Goal: Task Accomplishment & Management: Use online tool/utility

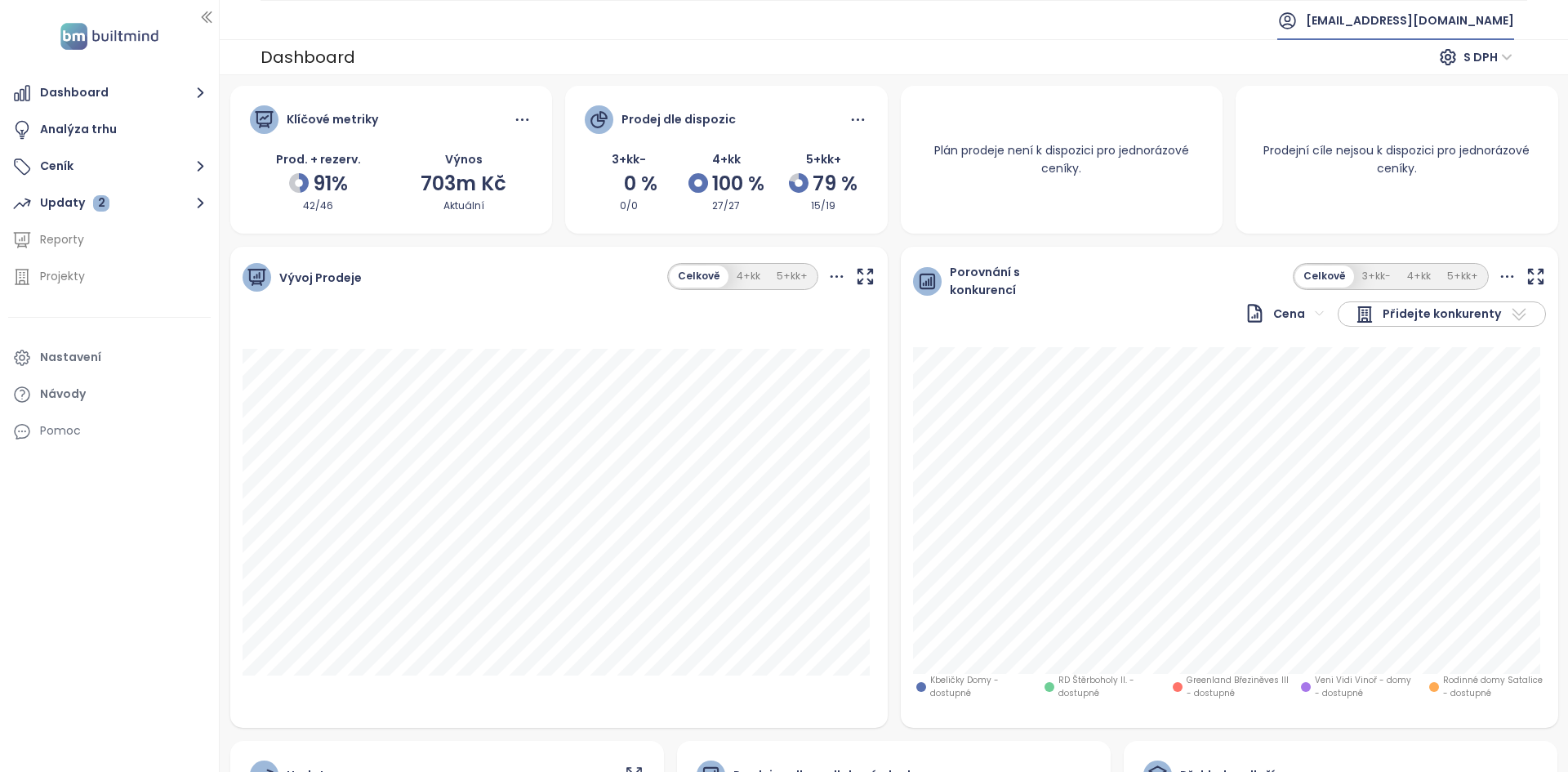
click at [781, 26] on span "immobuilding@immobuilding.cz" at bounding box center [1410, 20] width 208 height 39
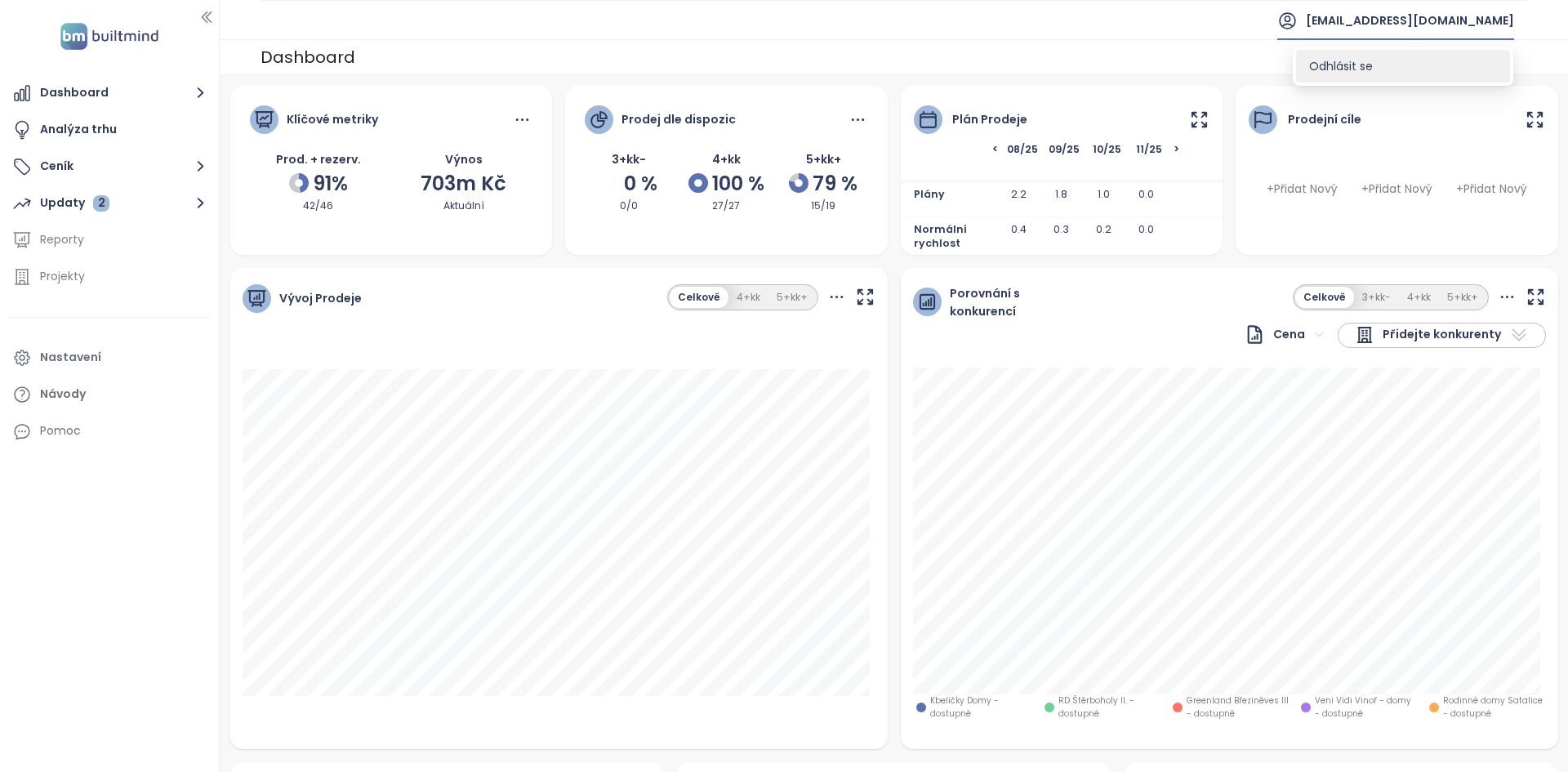
click at [781, 60] on li "Odhlásit se" at bounding box center [1403, 66] width 214 height 33
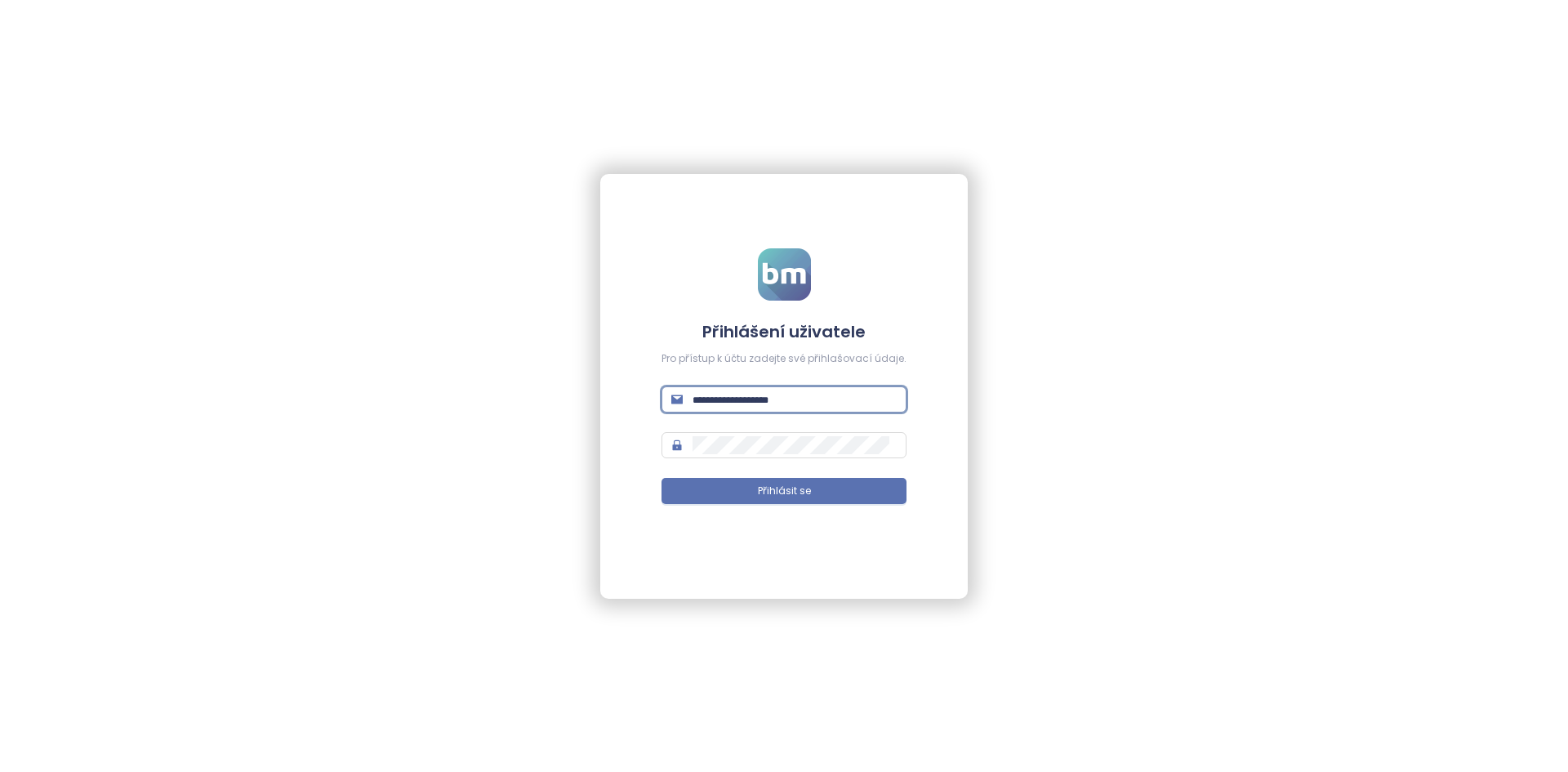
click at [781, 407] on input "text" at bounding box center [795, 399] width 204 height 18
type input "**********"
click at [661, 478] on button "Přihlásit se" at bounding box center [784, 490] width 245 height 26
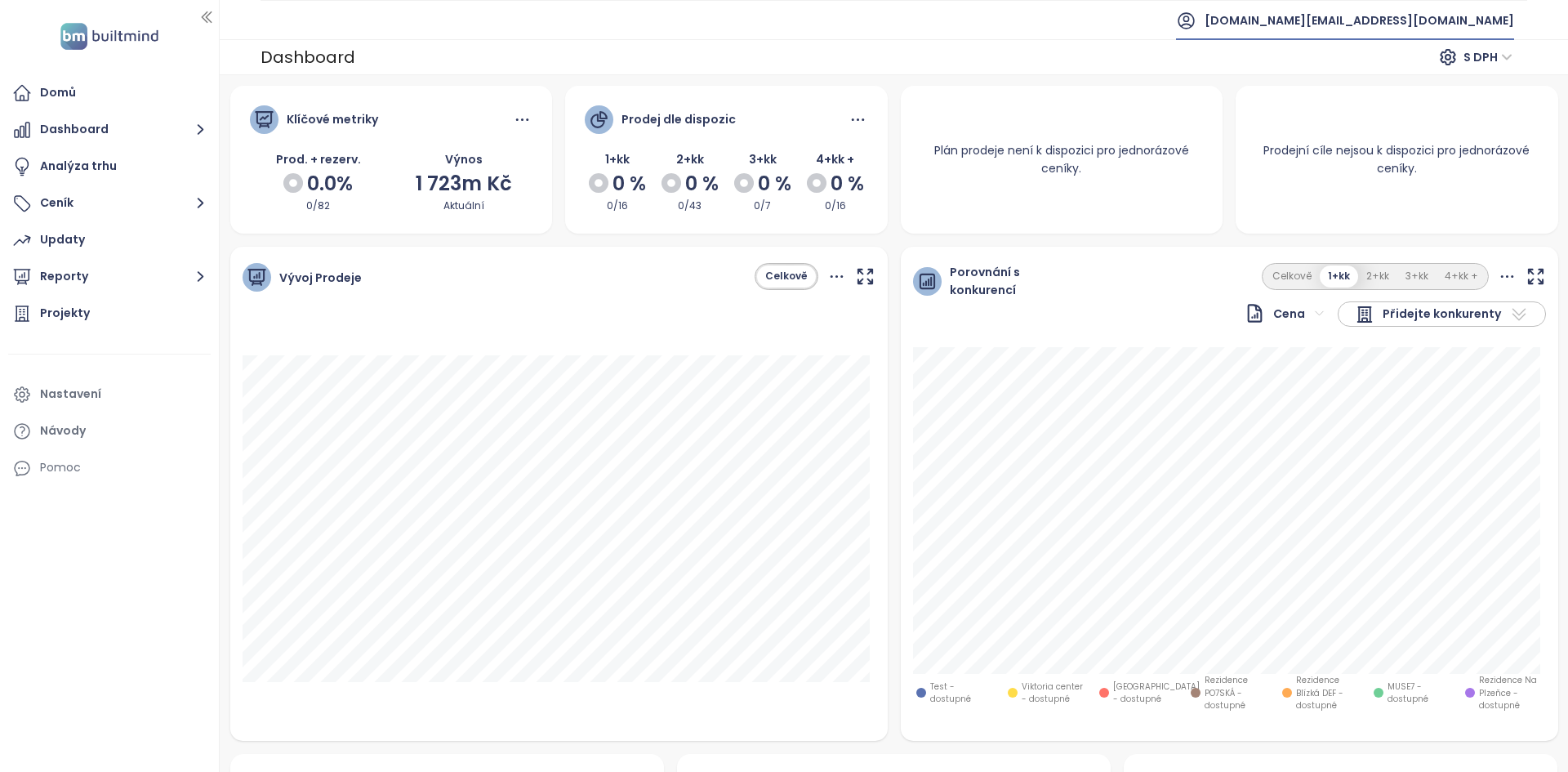
click at [781, 25] on span "builtmind.cz@builtmind.com" at bounding box center [1359, 20] width 309 height 39
click at [781, 55] on li "Odhlásit se" at bounding box center [1414, 66] width 192 height 33
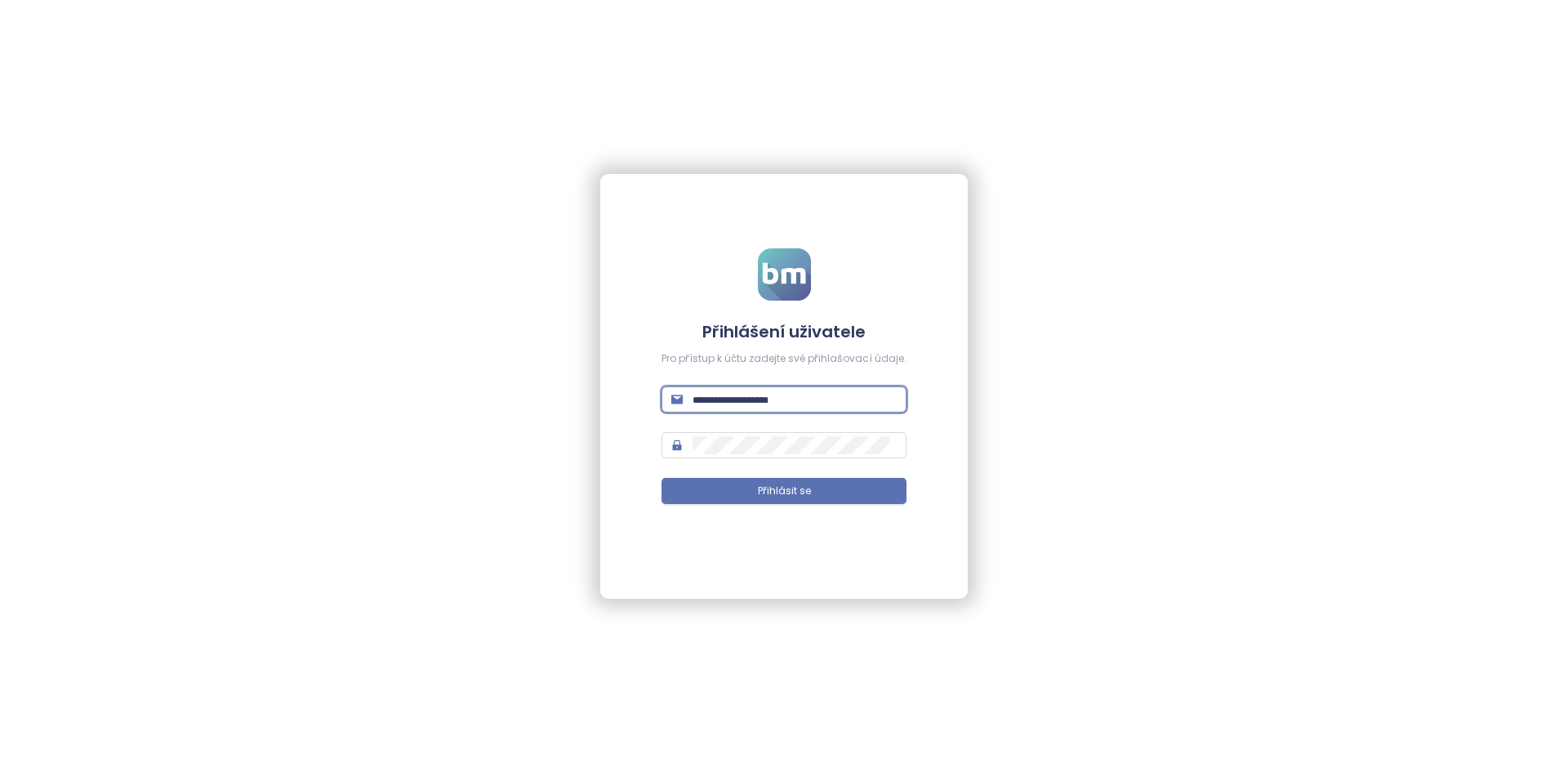
click at [781, 398] on input "text" at bounding box center [795, 399] width 204 height 18
type input "**********"
click at [661, 478] on button "Přihlásit se" at bounding box center [784, 490] width 245 height 26
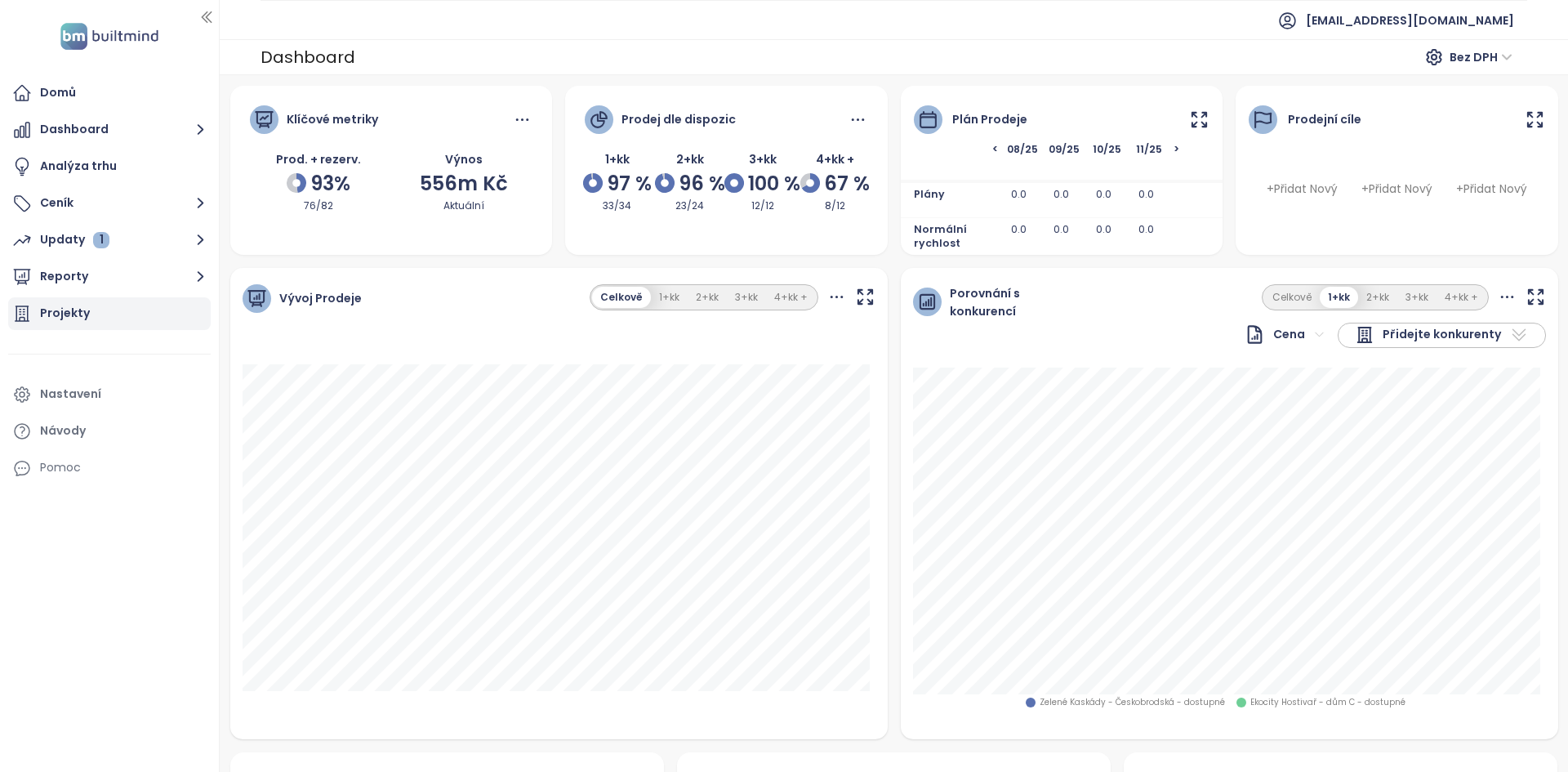
click at [86, 305] on div "Projekty" at bounding box center [65, 313] width 50 height 20
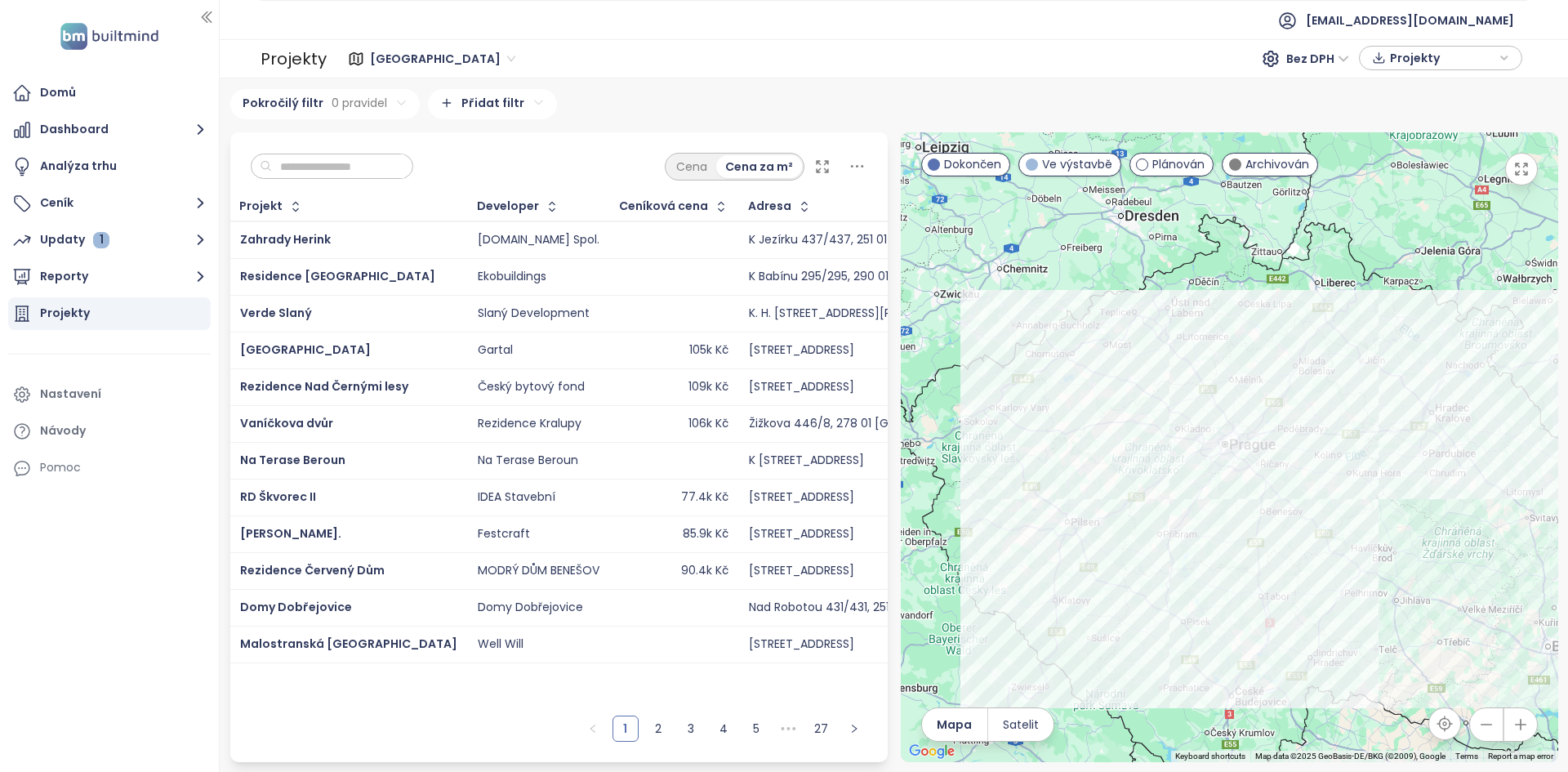
click at [421, 67] on span "[GEOGRAPHIC_DATA]" at bounding box center [442, 59] width 145 height 25
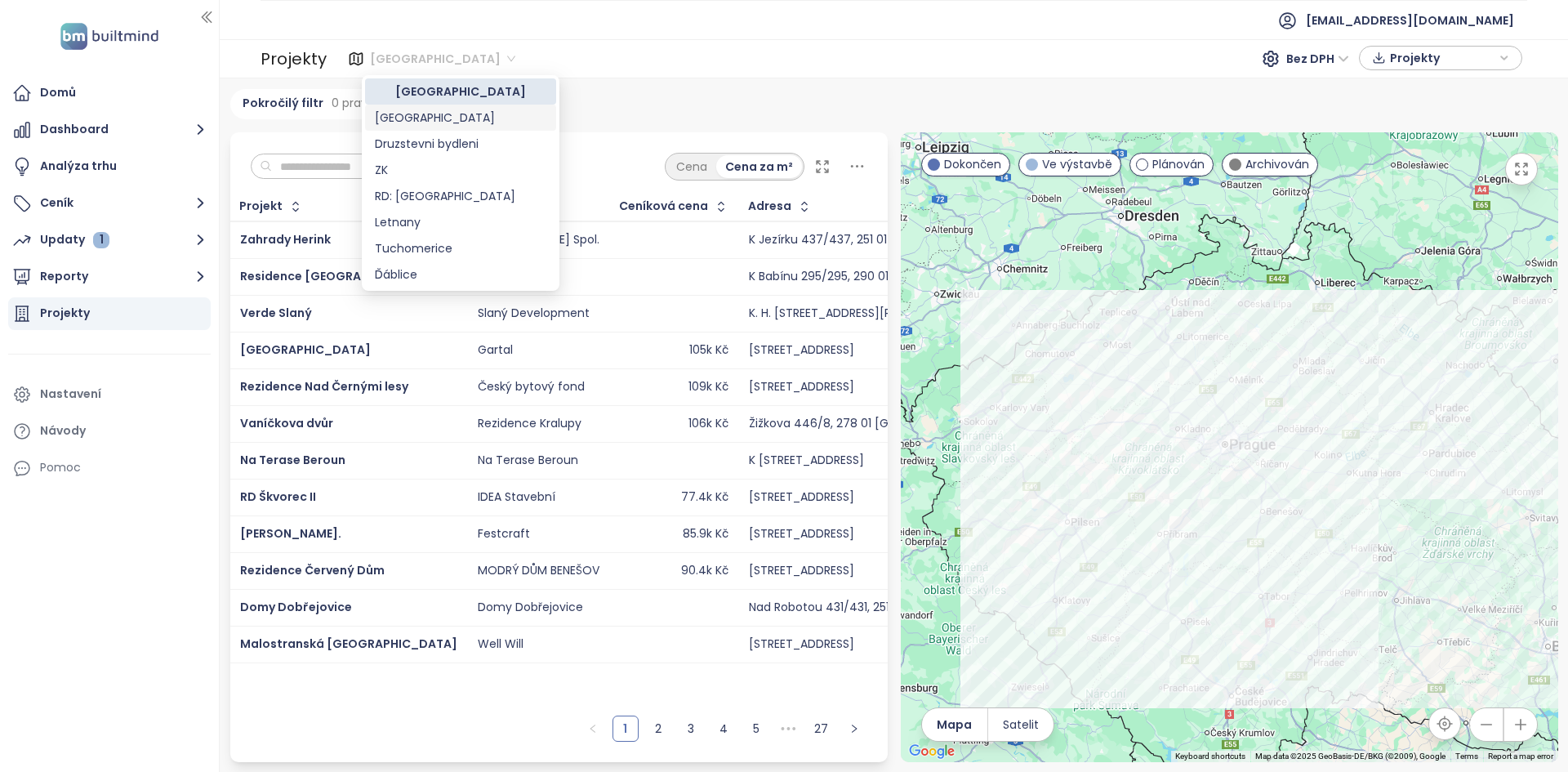
click at [430, 118] on div "[GEOGRAPHIC_DATA]" at bounding box center [460, 117] width 172 height 18
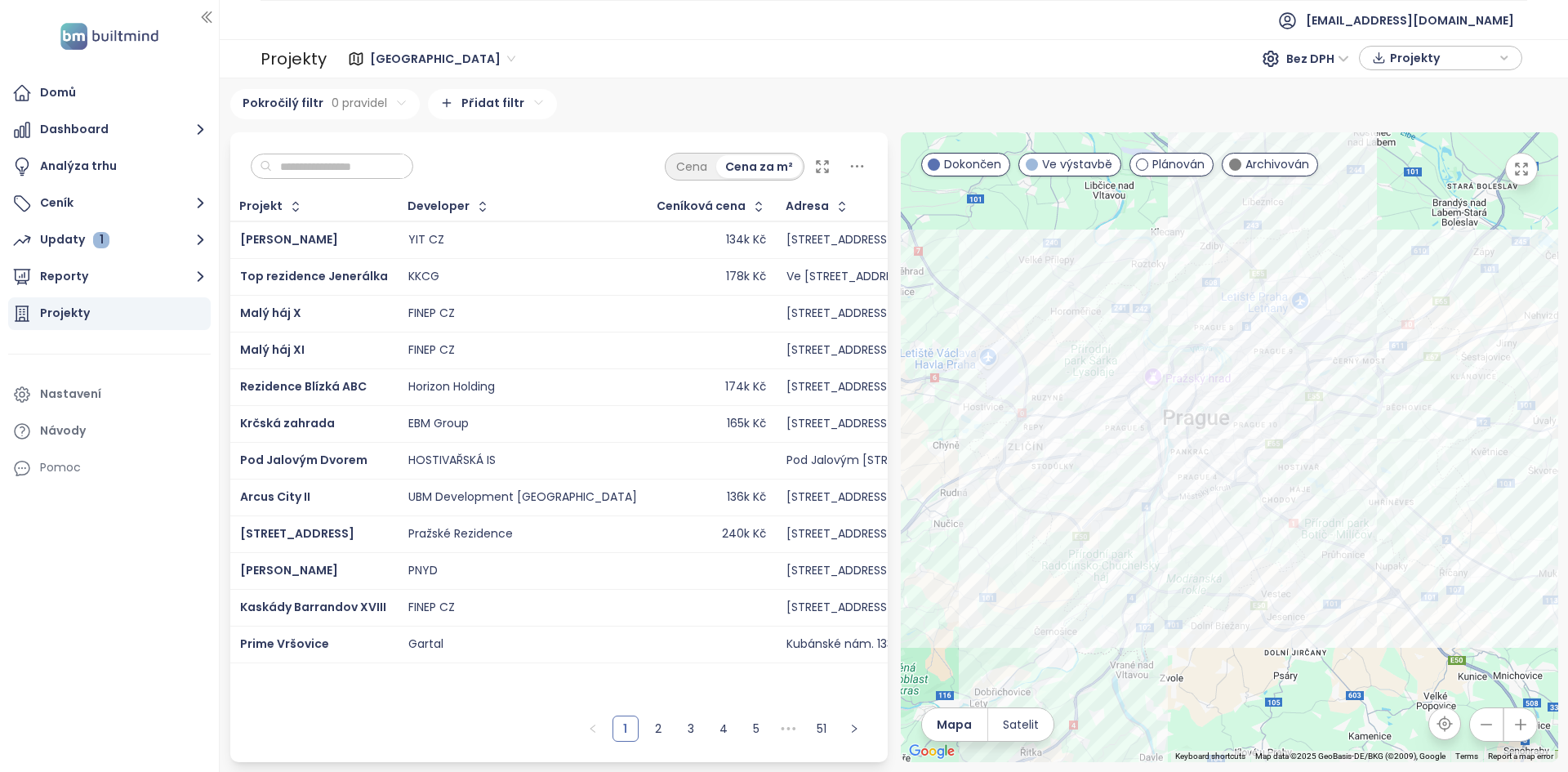
click at [943, 356] on div at bounding box center [1228, 447] width 657 height 630
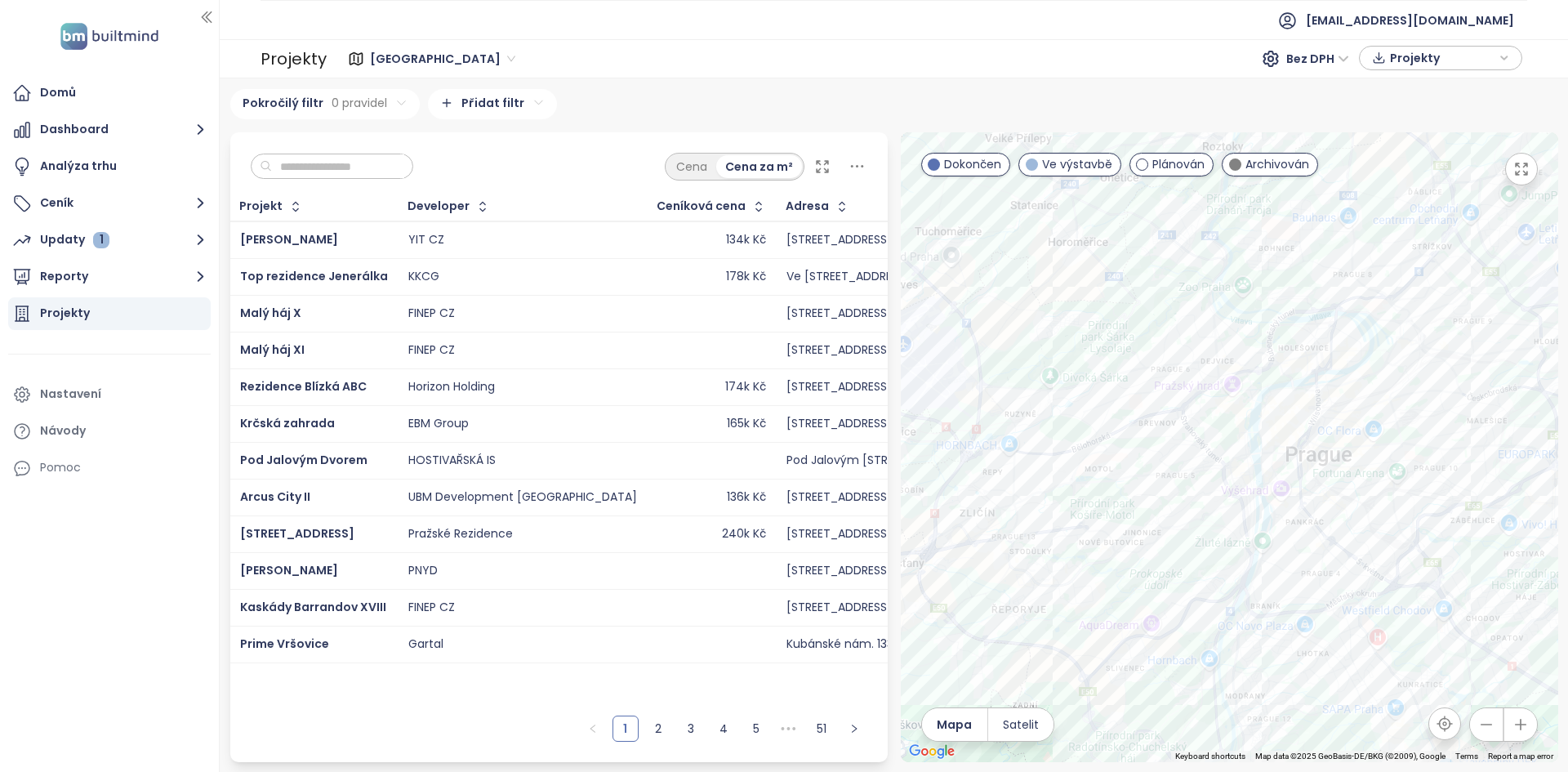
drag, startPoint x: 1136, startPoint y: 354, endPoint x: 992, endPoint y: 324, distance: 147.1
click at [992, 324] on div at bounding box center [1228, 447] width 657 height 630
click at [376, 169] on input "text" at bounding box center [338, 167] width 132 height 25
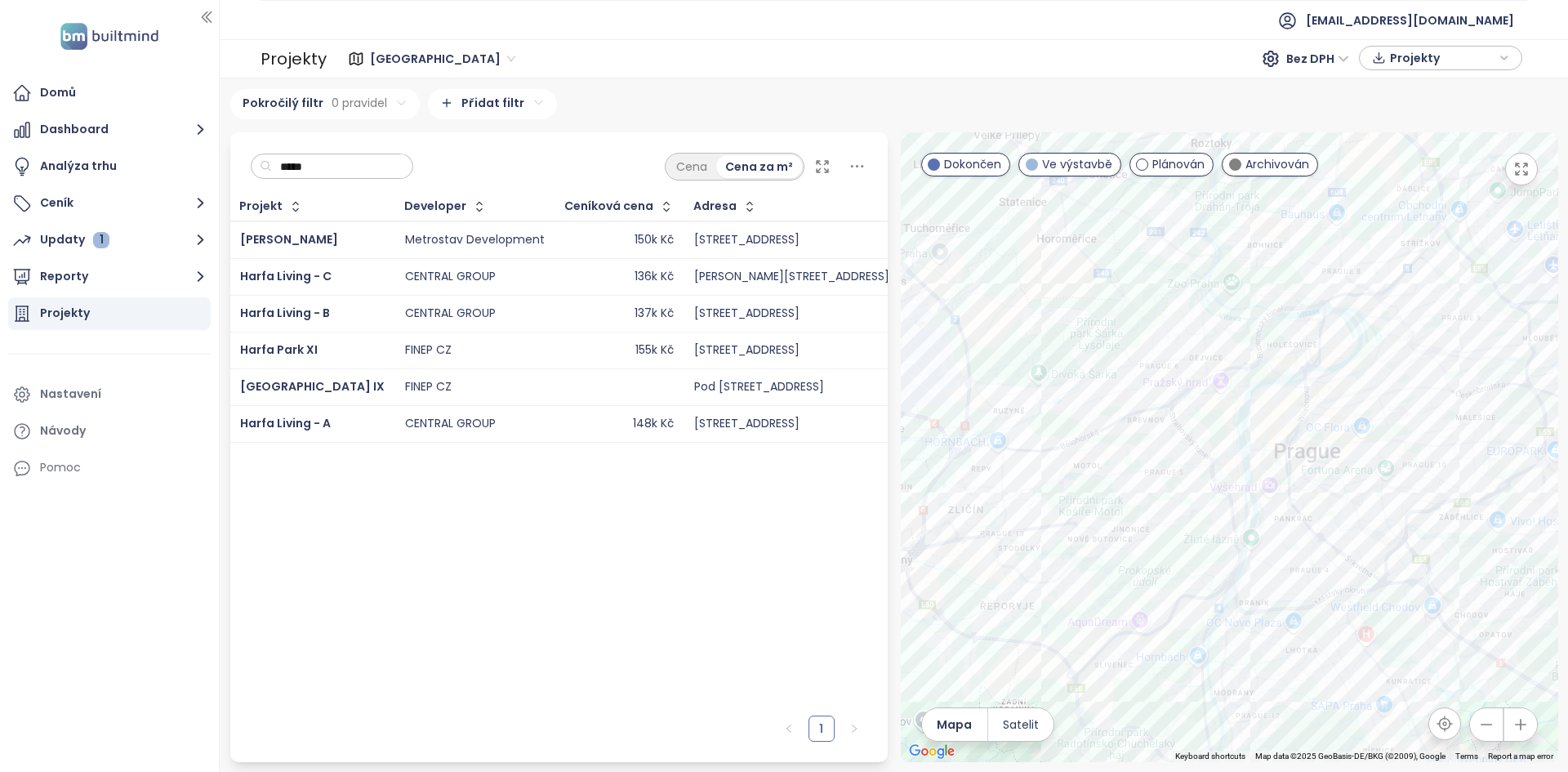
type input "*****"
click at [565, 316] on div "137k Kč" at bounding box center [620, 314] width 108 height 20
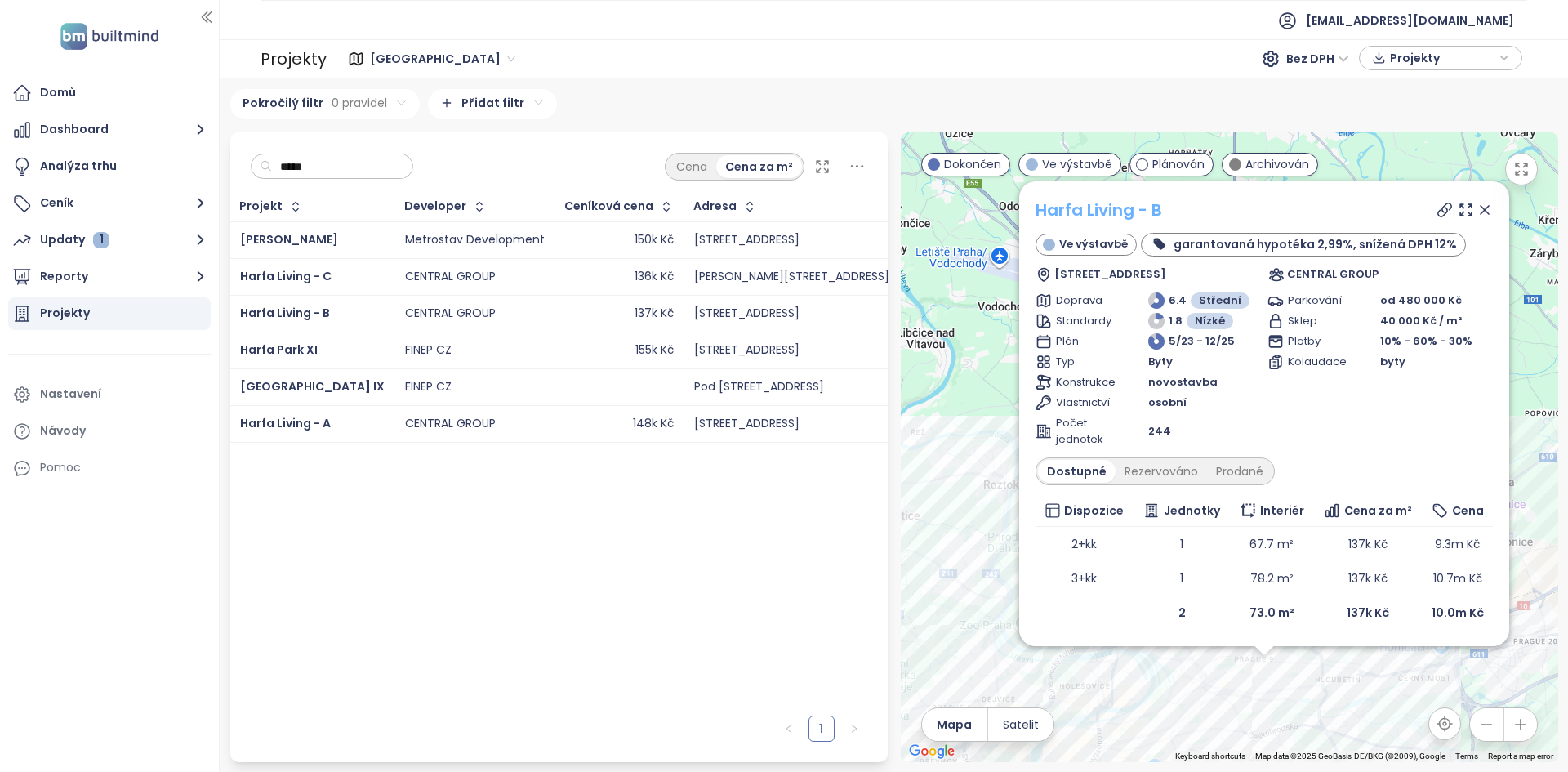
click at [1116, 209] on link "Harfa Living - B" at bounding box center [1099, 210] width 126 height 23
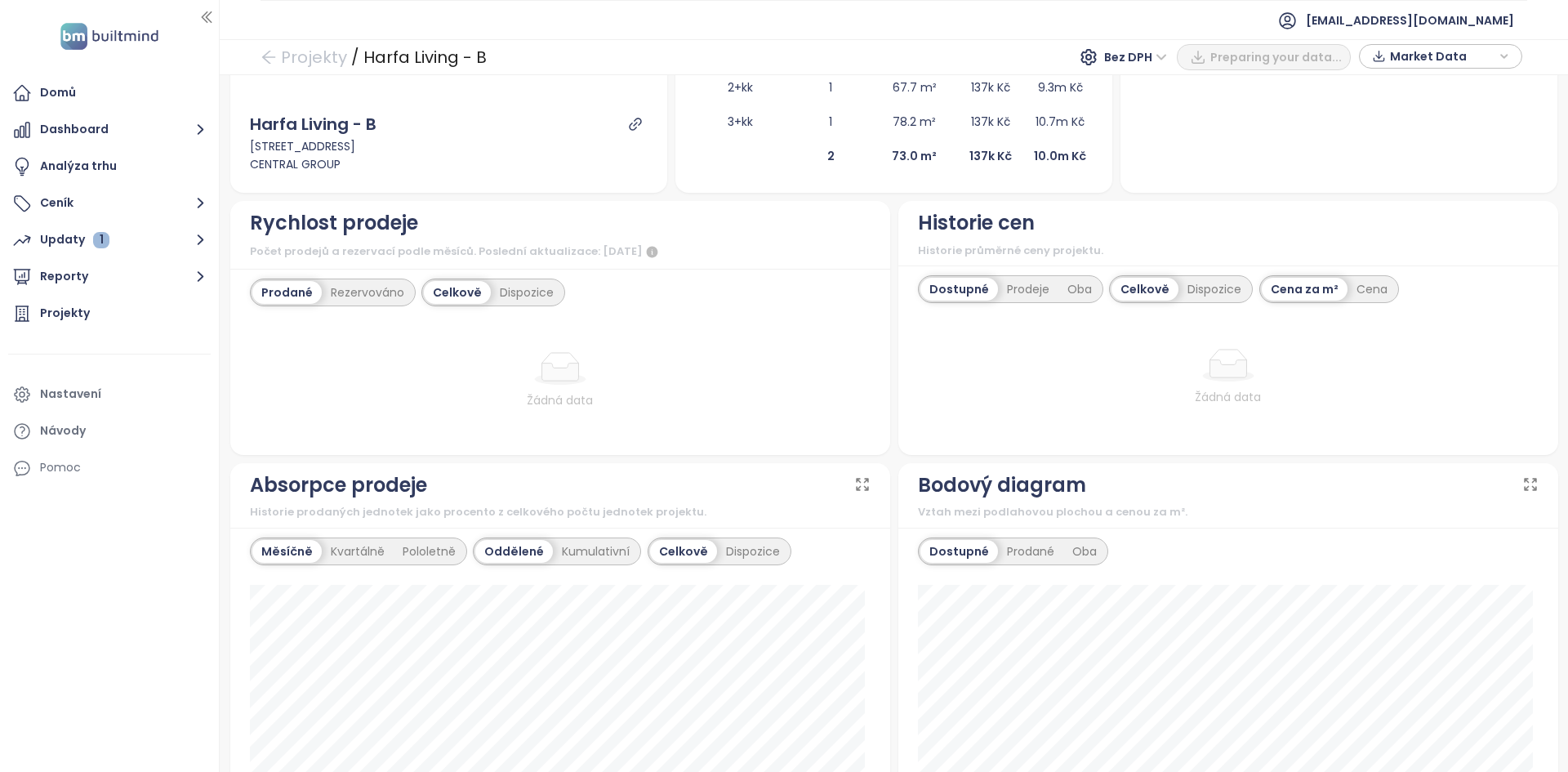
scroll to position [478, 0]
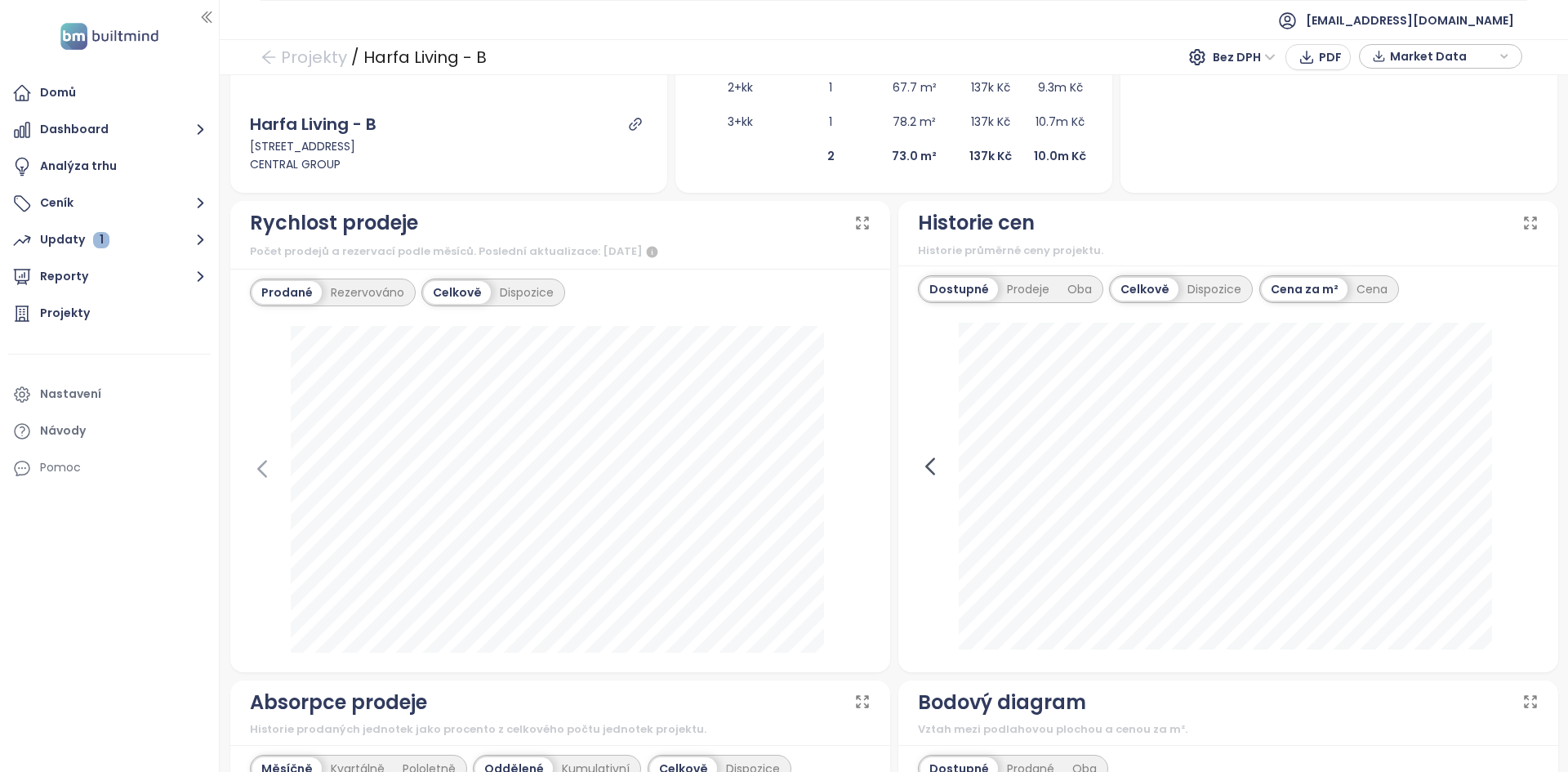
click at [926, 471] on icon at bounding box center [930, 467] width 25 height 25
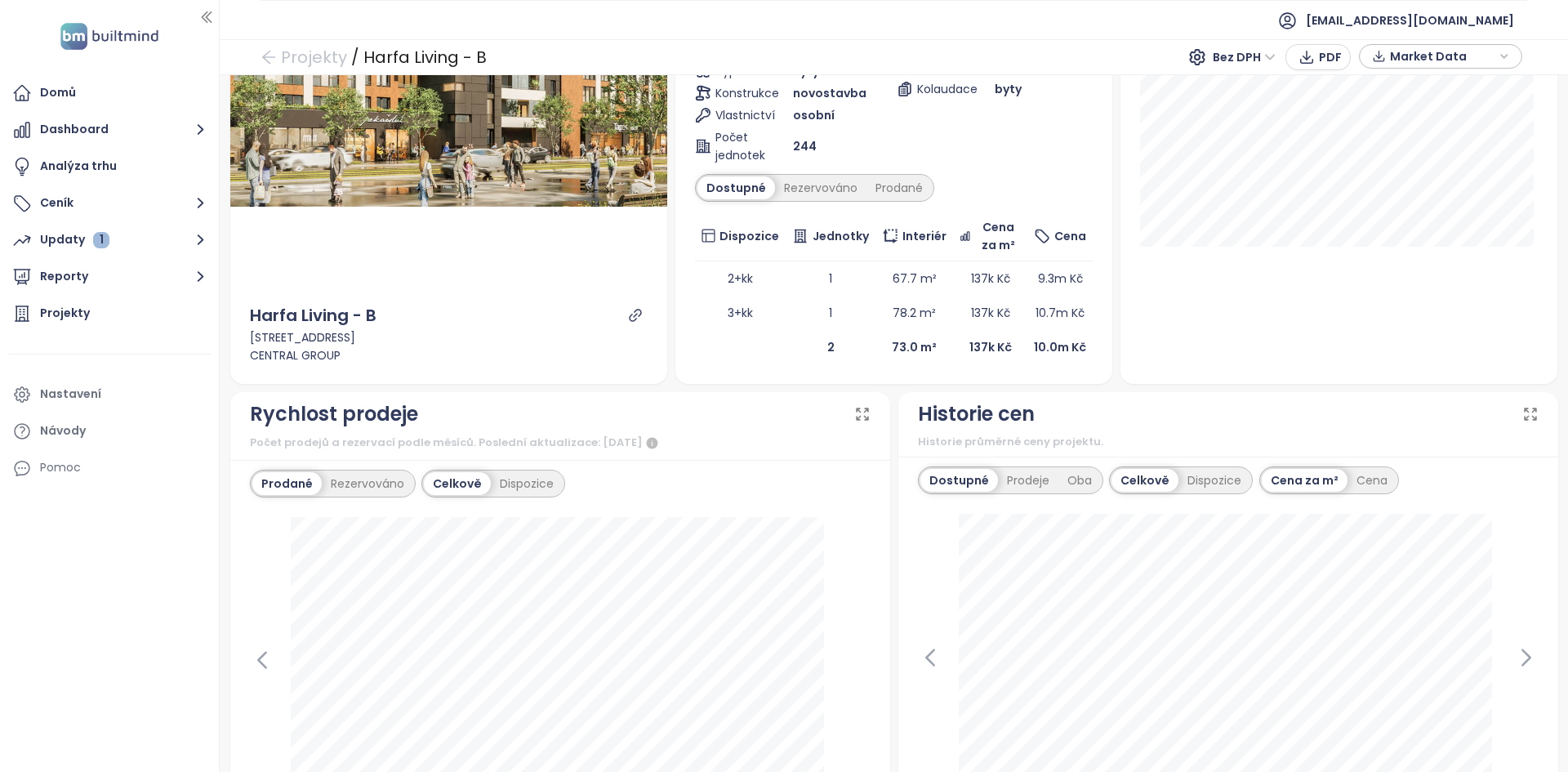
scroll to position [294, 0]
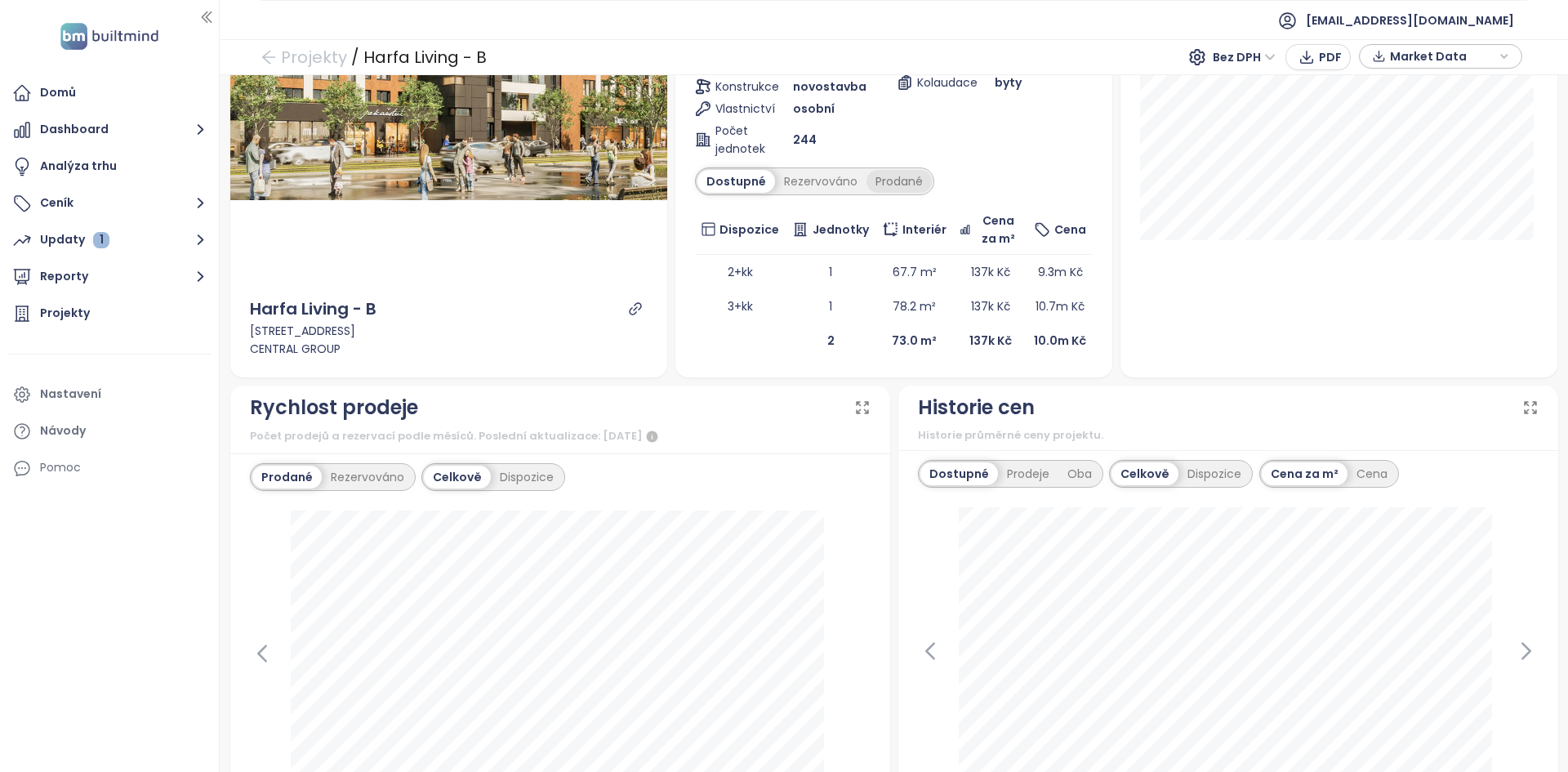
click at [876, 184] on div "Prodané" at bounding box center [899, 181] width 65 height 23
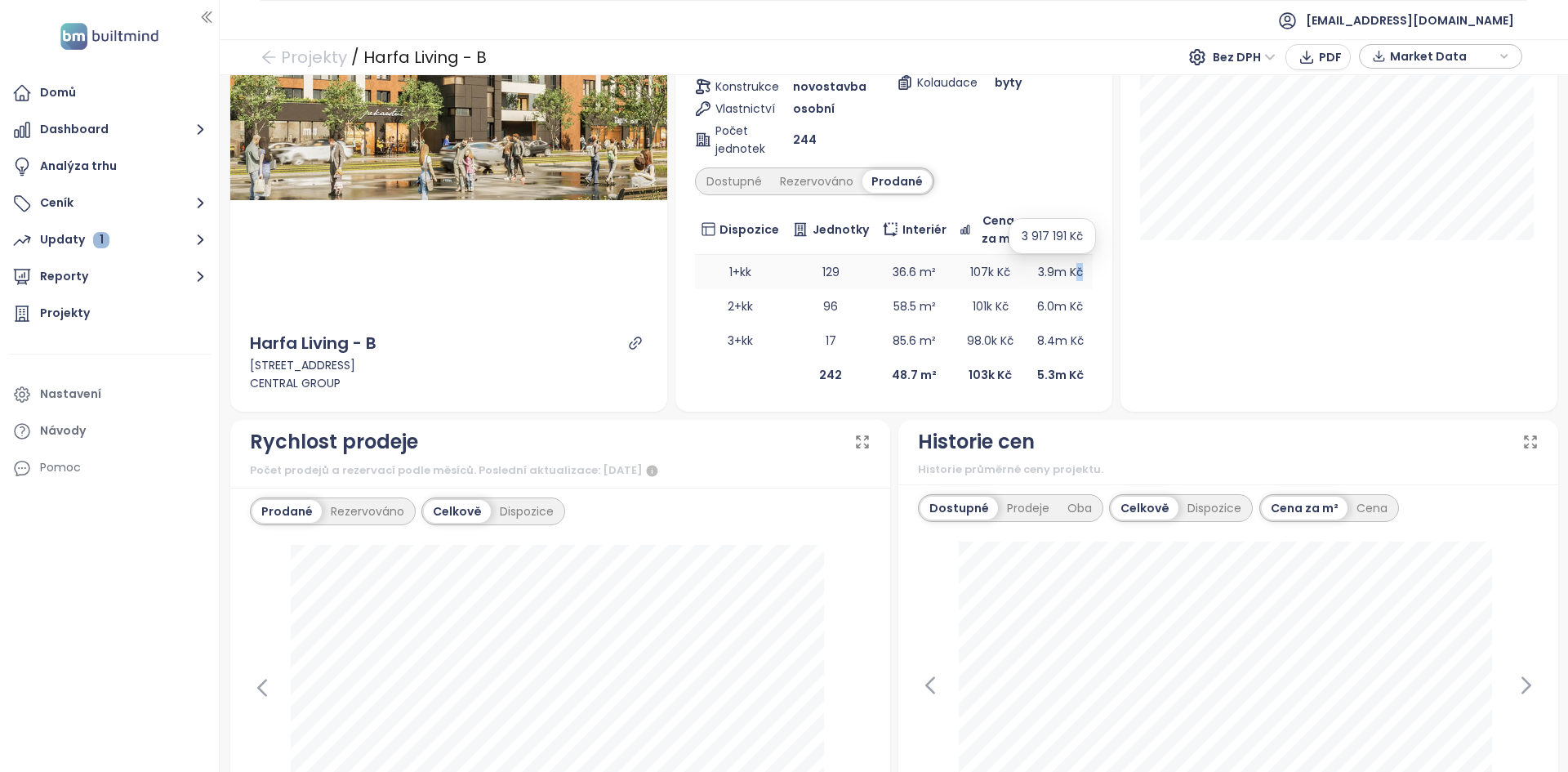
click at [1068, 273] on span "3.9m Kč" at bounding box center [1060, 272] width 45 height 16
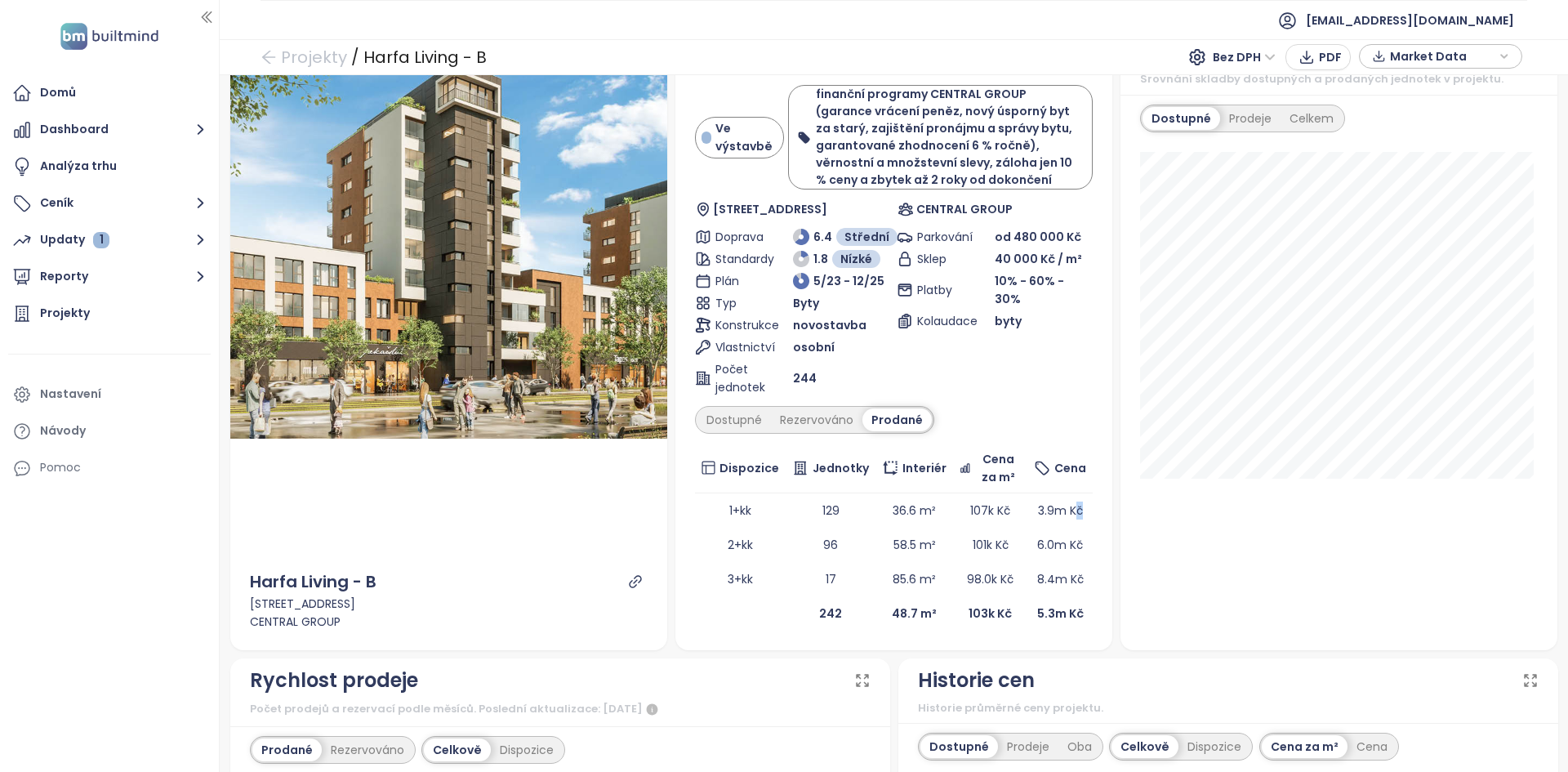
scroll to position [57, 0]
drag, startPoint x: 998, startPoint y: 511, endPoint x: 1084, endPoint y: 496, distance: 87.3
click at [1084, 496] on tr "1+kk 129 36.6 m² 107k Kč 3.9m Kč" at bounding box center [893, 509] width 397 height 35
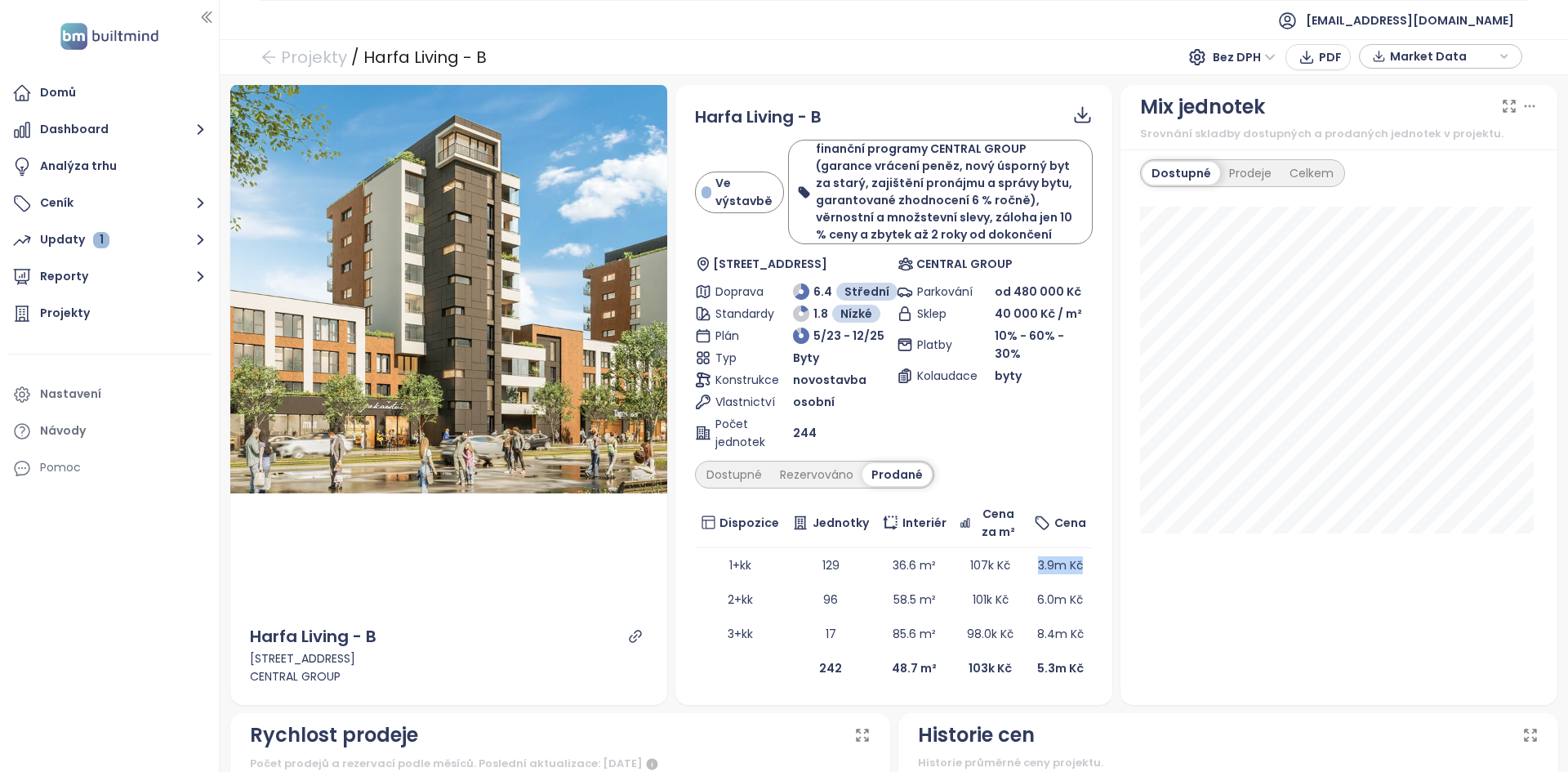
scroll to position [493, 0]
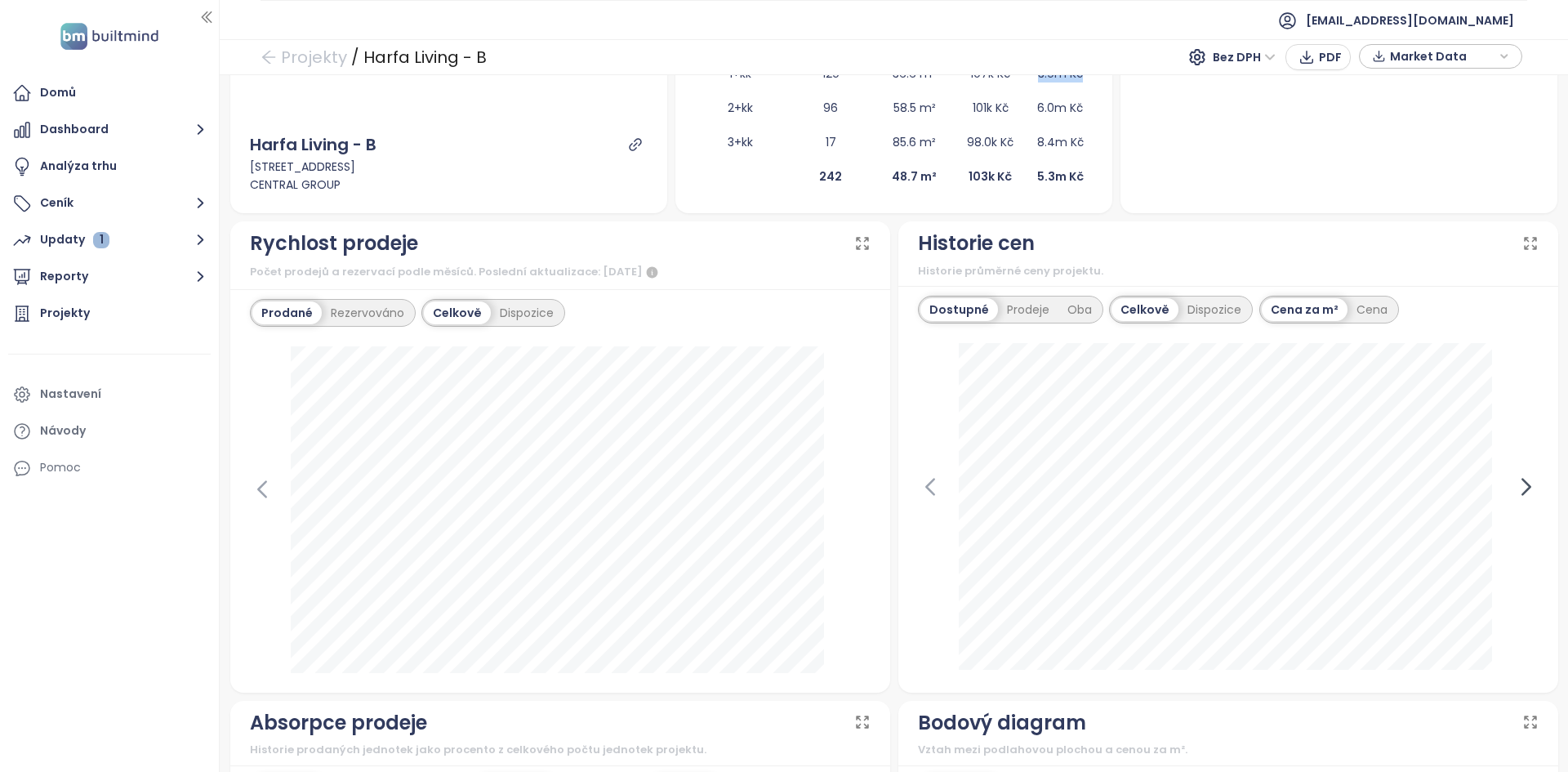
click at [1514, 495] on icon at bounding box center [1526, 487] width 25 height 25
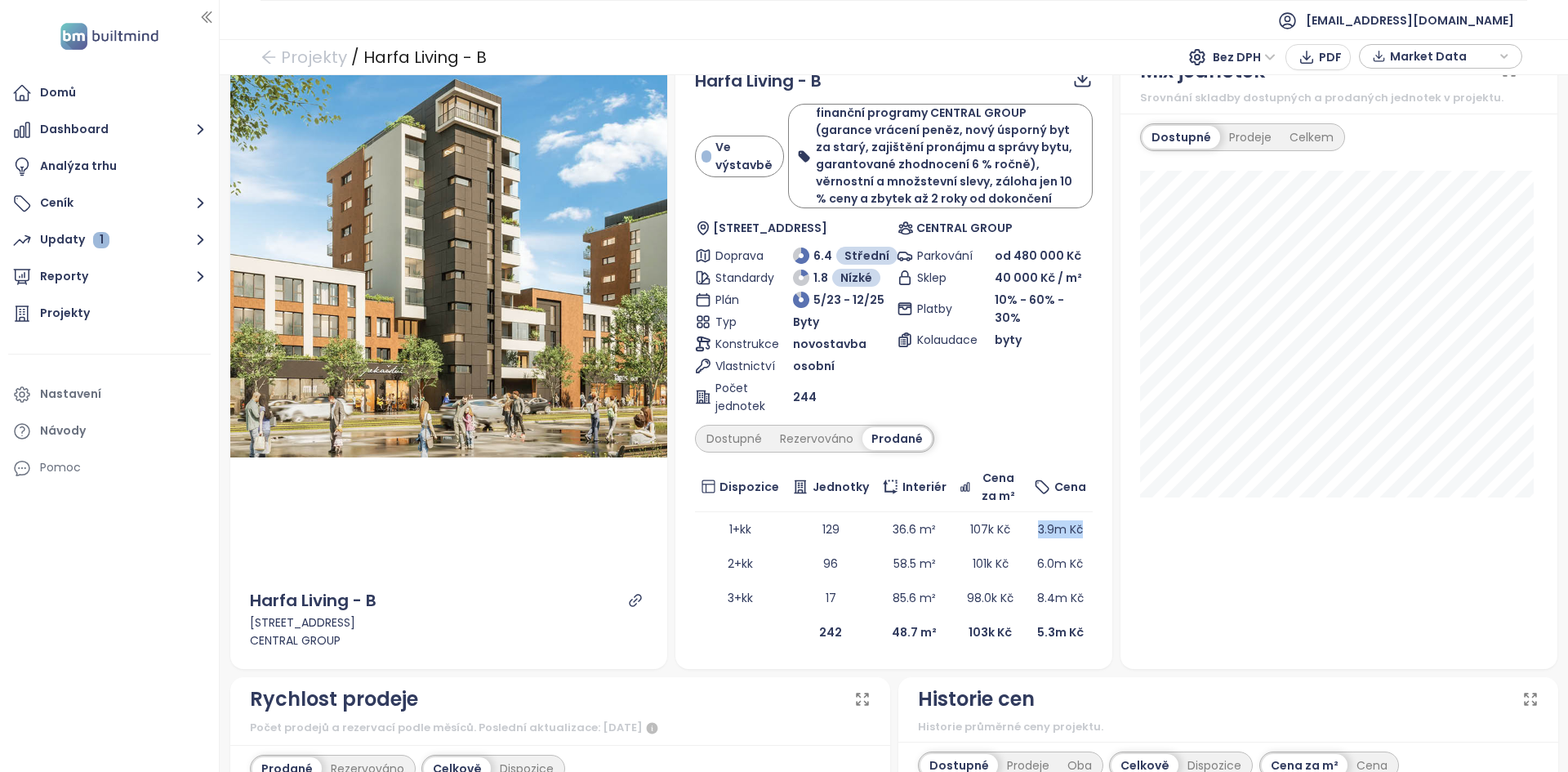
scroll to position [0, 0]
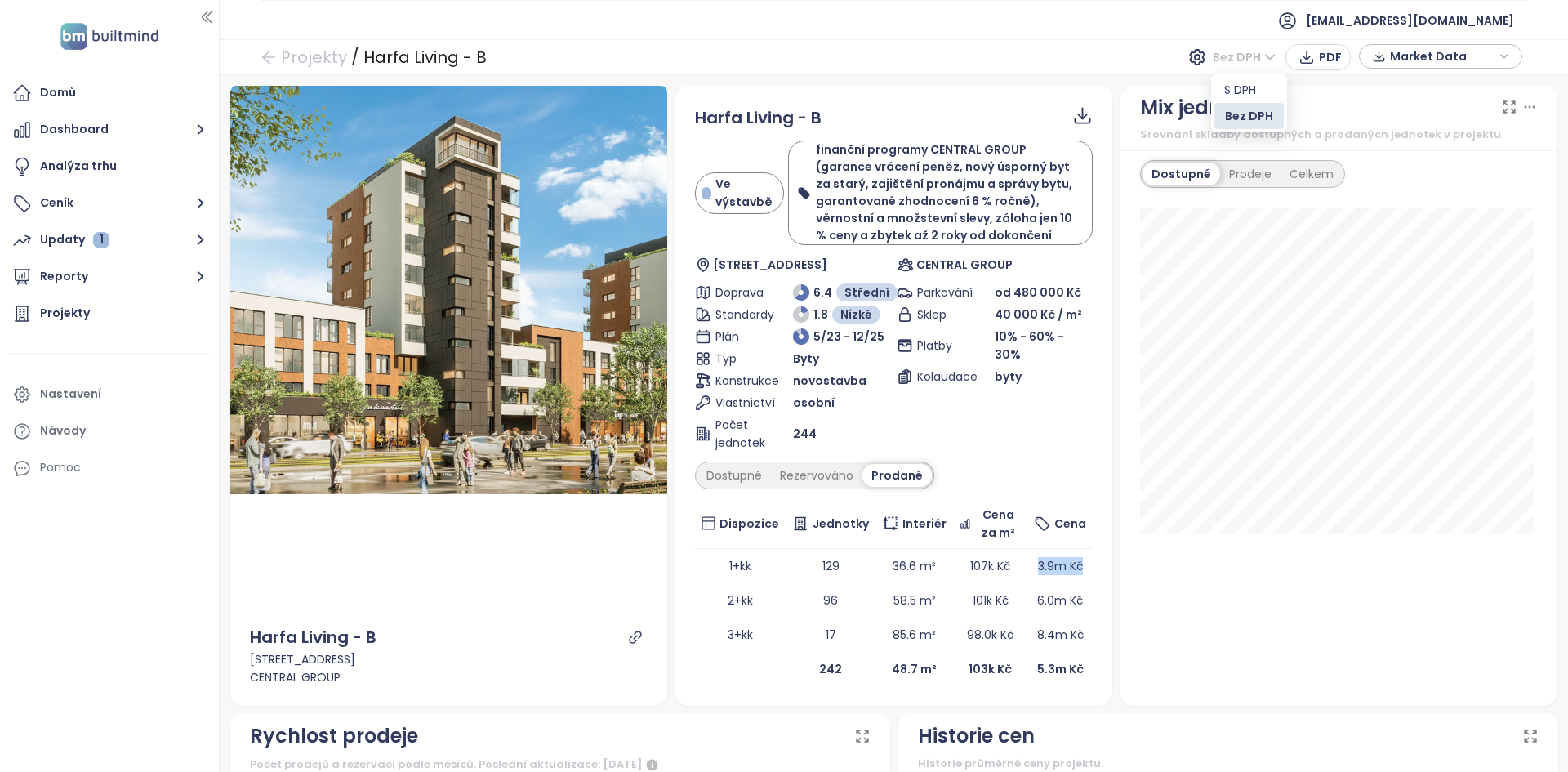
click at [1222, 59] on span "Bez DPH" at bounding box center [1244, 58] width 63 height 25
click at [1253, 92] on div "S DPH" at bounding box center [1249, 90] width 50 height 18
click at [1242, 70] on div "S DPH PDF Market Data" at bounding box center [1362, 57] width 331 height 29
click at [1237, 63] on span "S DPH" at bounding box center [1251, 58] width 49 height 25
click at [1245, 121] on div "Bez DPH" at bounding box center [1260, 116] width 45 height 18
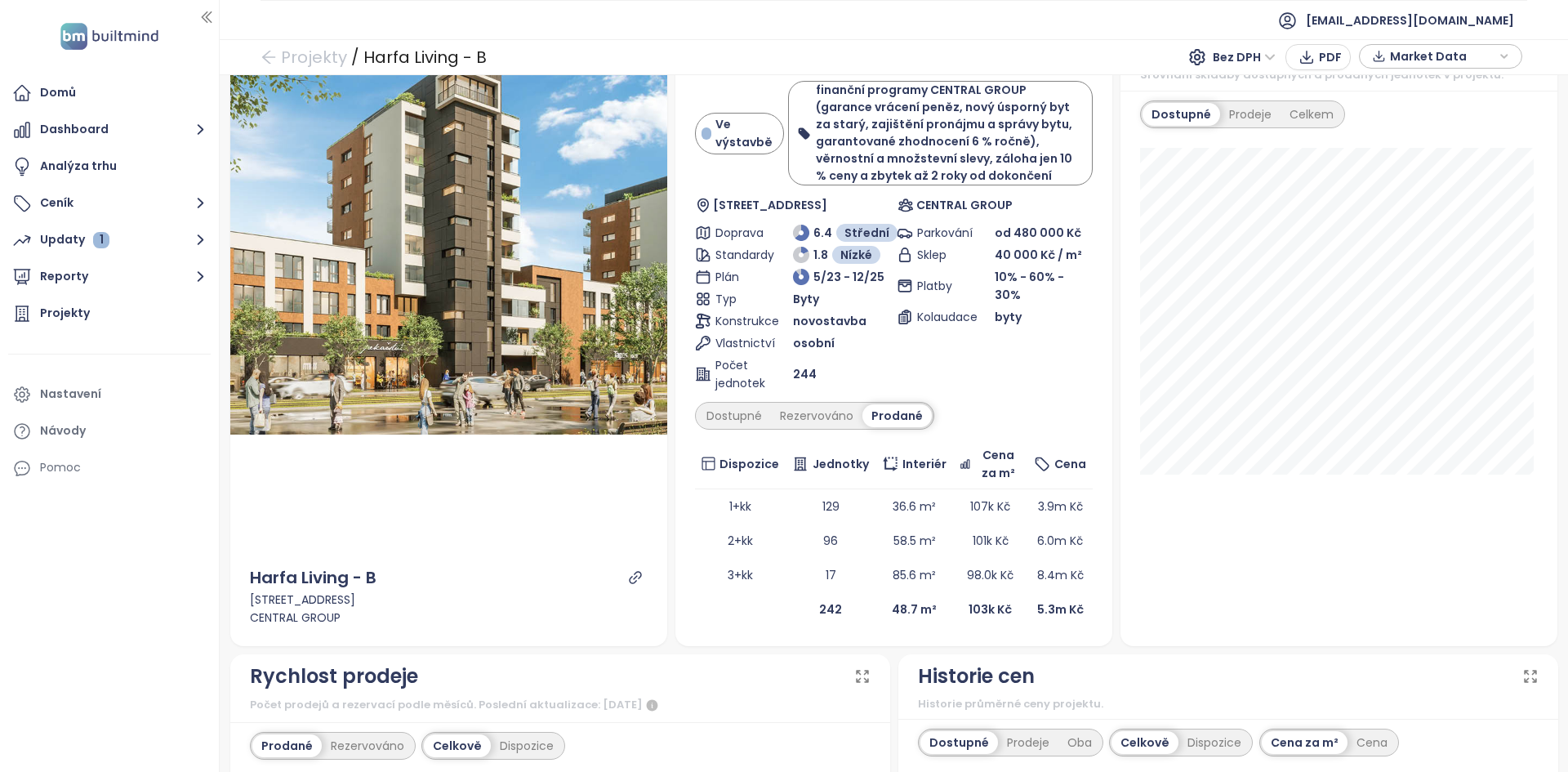
scroll to position [59, 0]
drag, startPoint x: 1076, startPoint y: 276, endPoint x: 902, endPoint y: 276, distance: 174.0
click at [902, 276] on div "Platby 10% - 60% - 30%" at bounding box center [995, 286] width 196 height 36
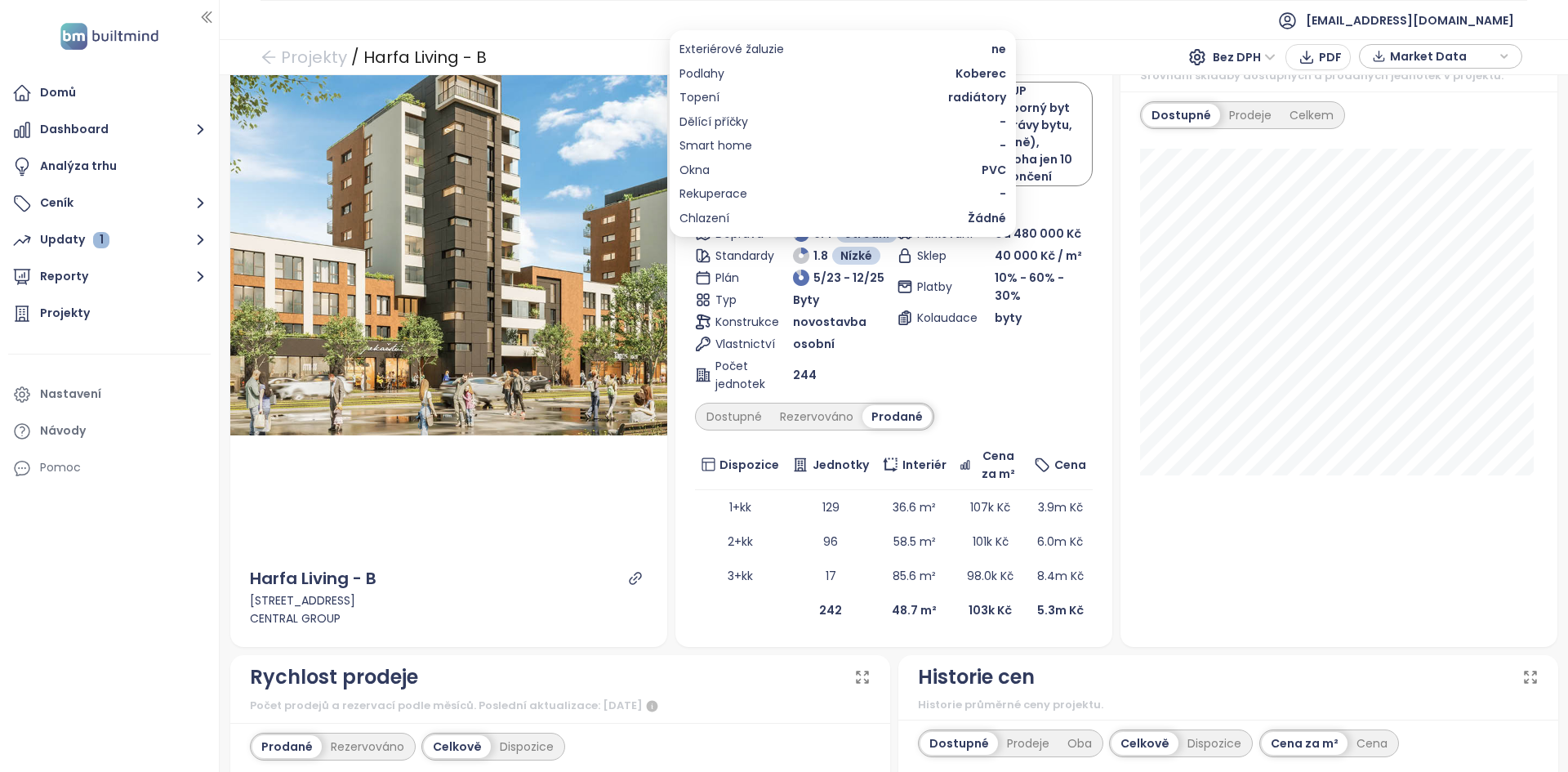
click at [977, 76] on span "Koberec" at bounding box center [980, 74] width 51 height 18
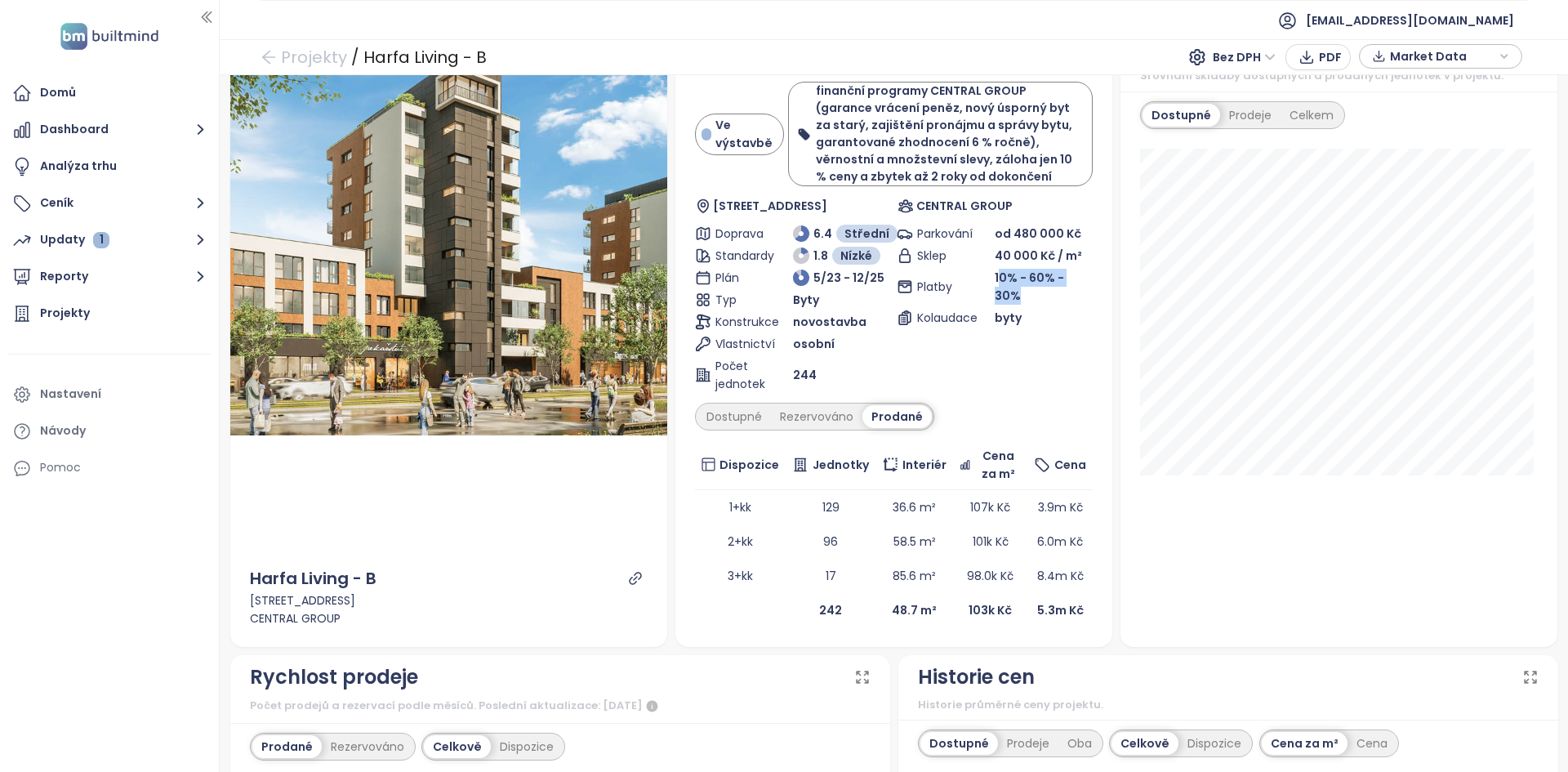
drag, startPoint x: 990, startPoint y: 283, endPoint x: 1081, endPoint y: 277, distance: 91.2
click at [1081, 277] on div "10% - 60% - 30%" at bounding box center [1044, 286] width 98 height 36
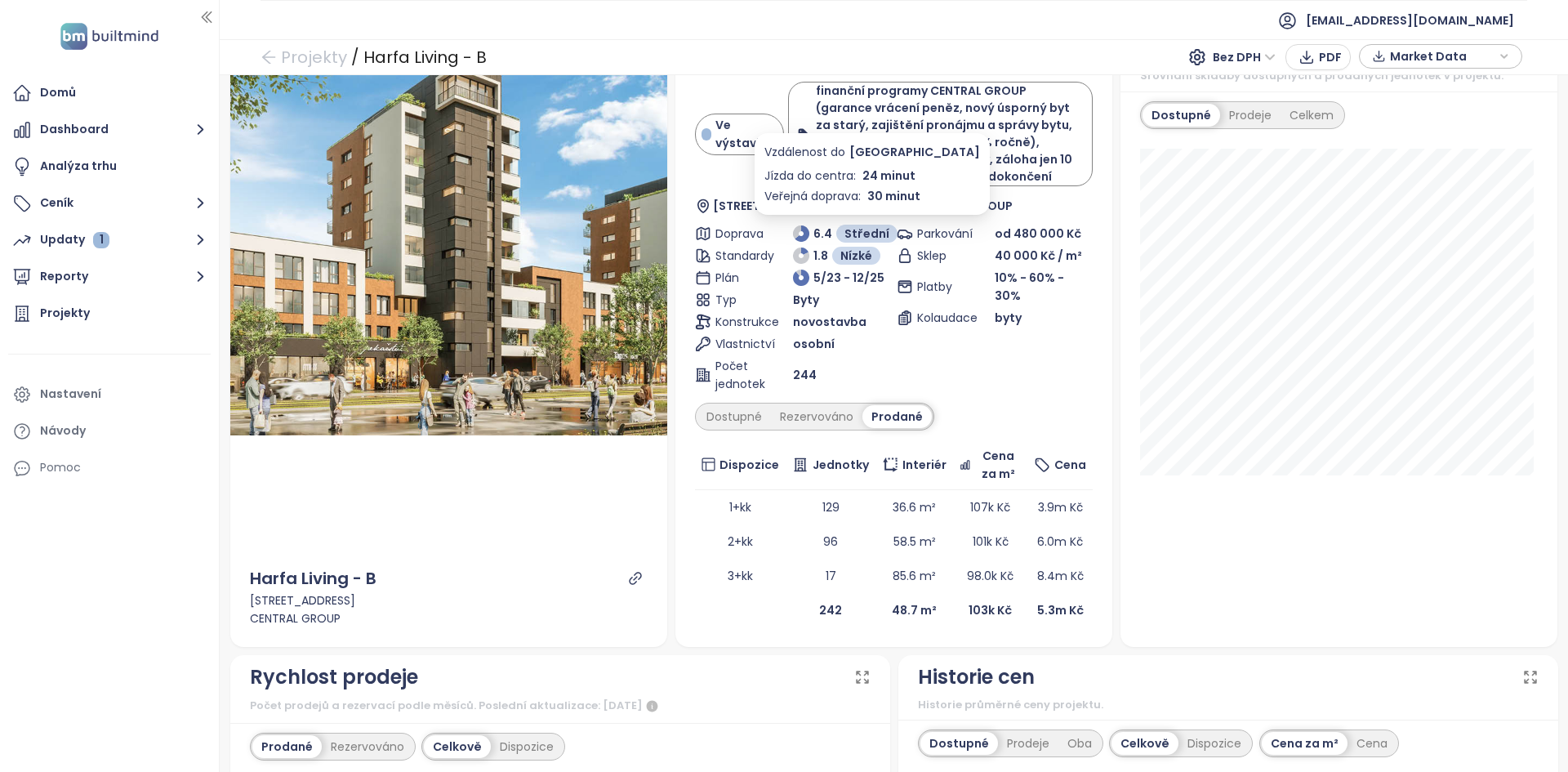
click at [892, 177] on span "24 minut" at bounding box center [889, 175] width 53 height 18
click at [871, 189] on span "30 minut" at bounding box center [893, 196] width 53 height 18
click at [871, 189] on span "30 minut" at bounding box center [893, 196] width 53 height 18
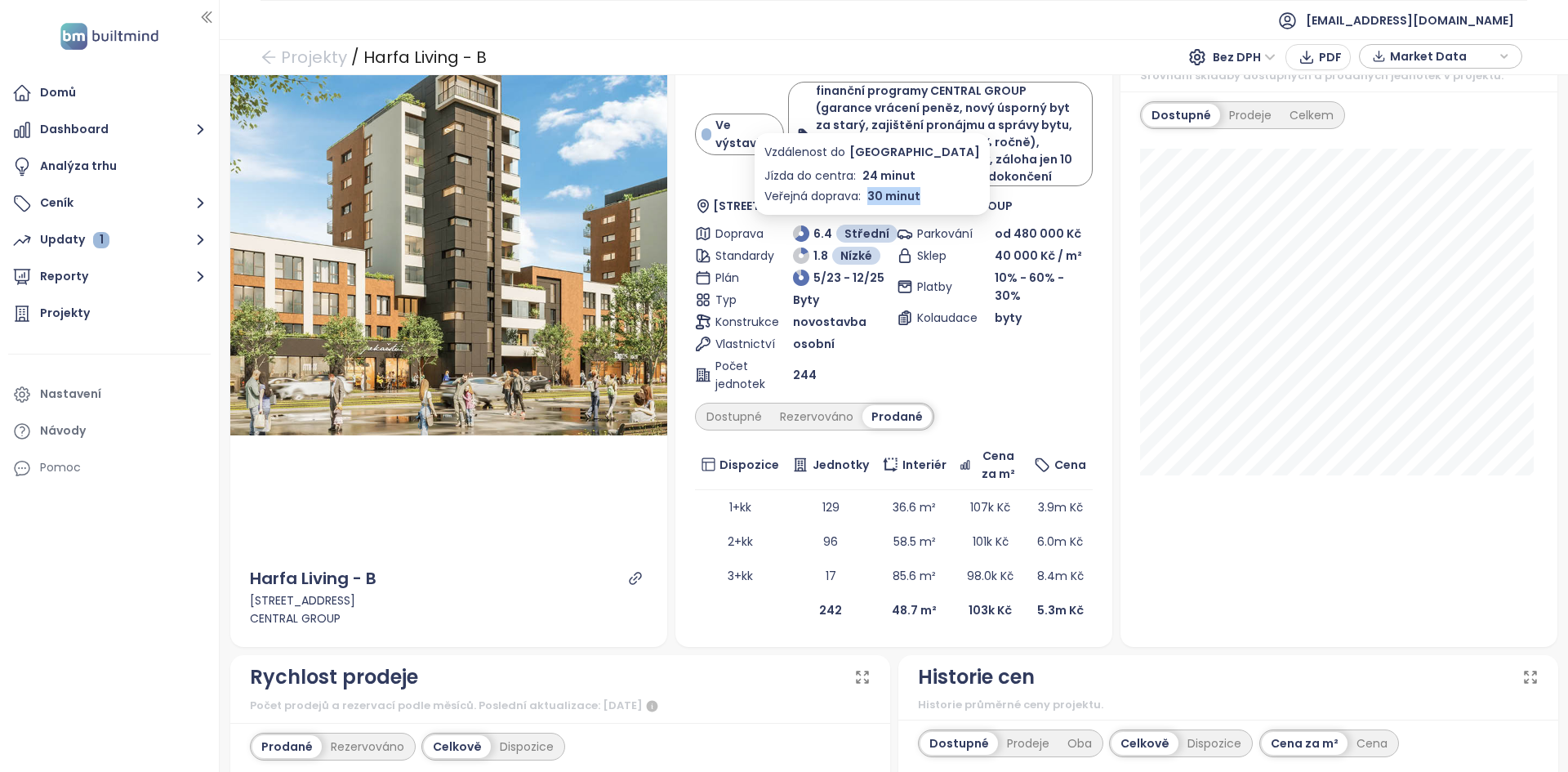
click at [871, 189] on span "30 minut" at bounding box center [893, 196] width 53 height 18
click at [729, 424] on div "Dostupné" at bounding box center [733, 417] width 74 height 23
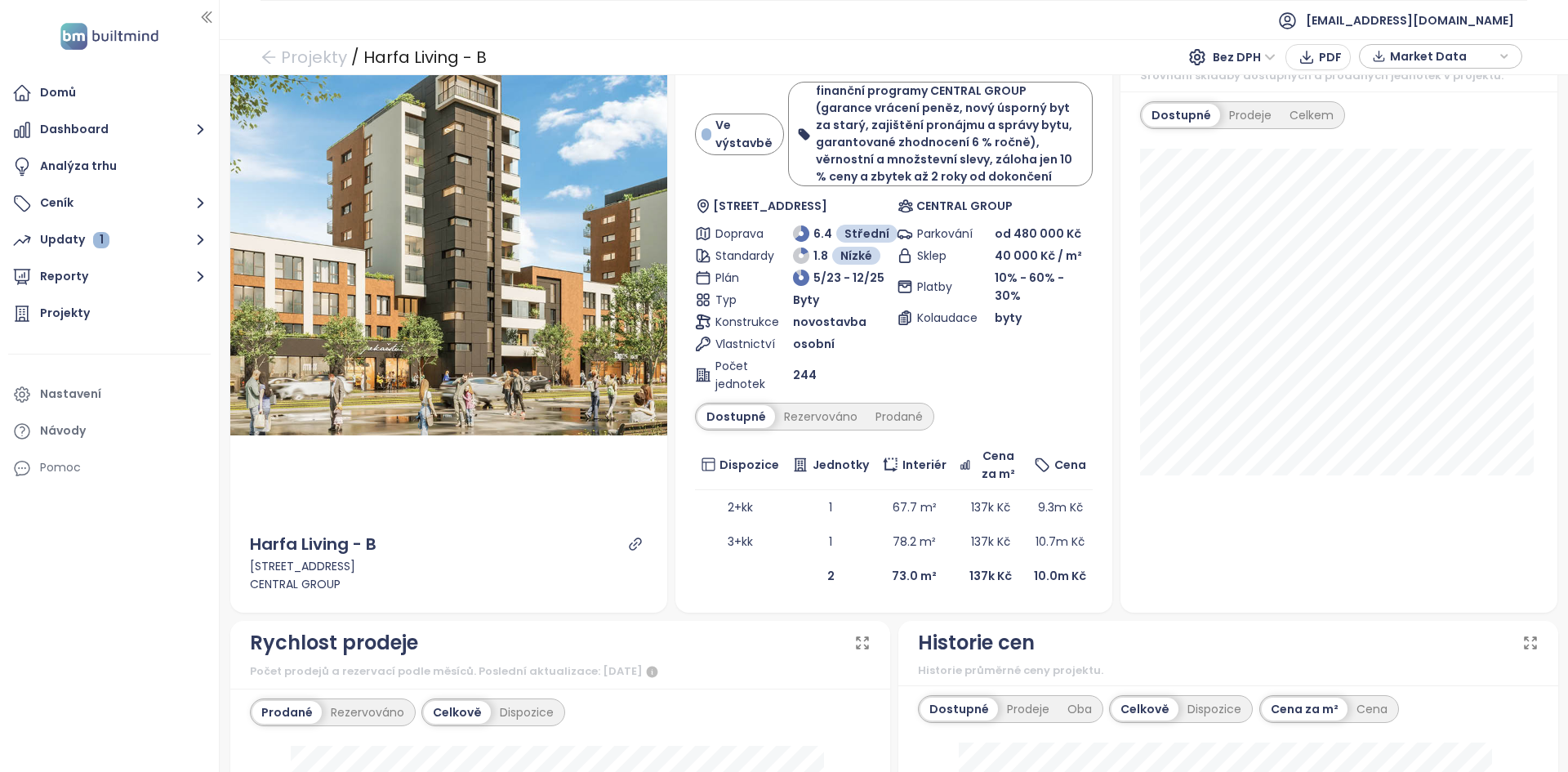
click at [812, 339] on span "osobní" at bounding box center [813, 344] width 42 height 18
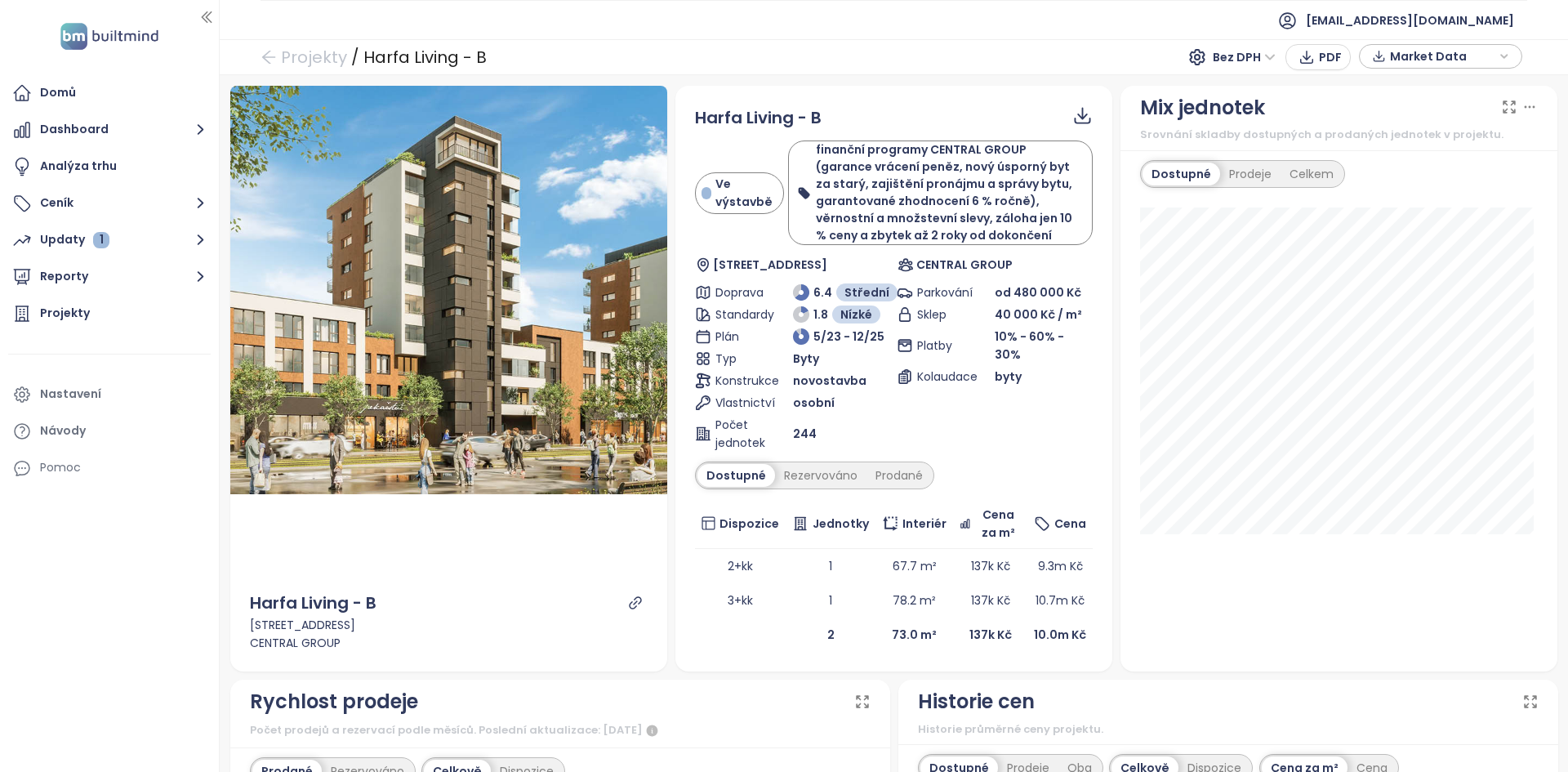
scroll to position [1, 0]
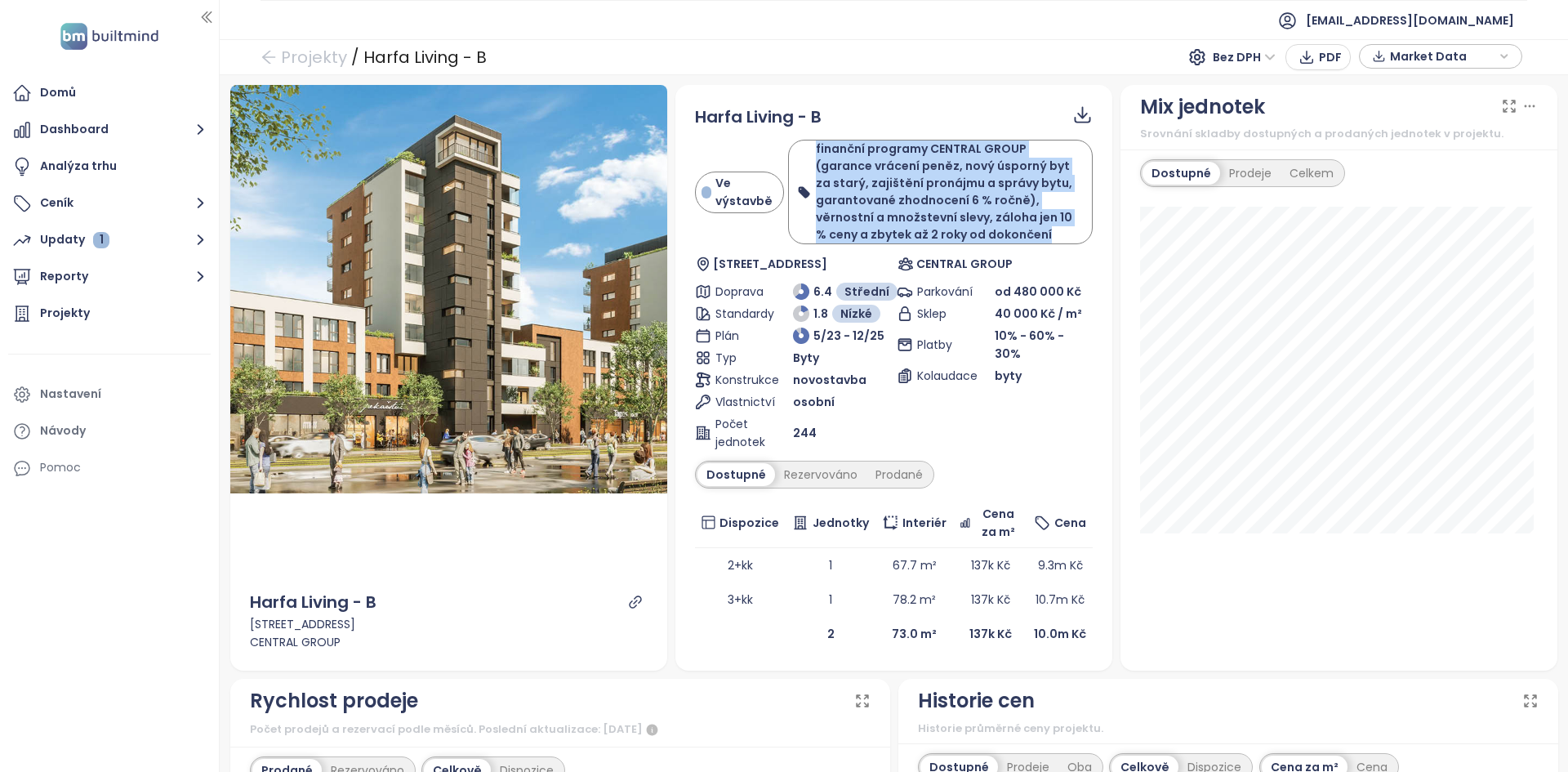
drag, startPoint x: 1029, startPoint y: 229, endPoint x: 801, endPoint y: 151, distance: 241.0
click at [800, 149] on div "finanční programy CENTRAL GROUP (garance vrácení peněz, nový úsporný byt za sta…" at bounding box center [940, 192] width 286 height 103
click at [801, 151] on div "finanční programy CENTRAL GROUP (garance vrácení peněz, nový úsporný byt za sta…" at bounding box center [940, 192] width 286 height 103
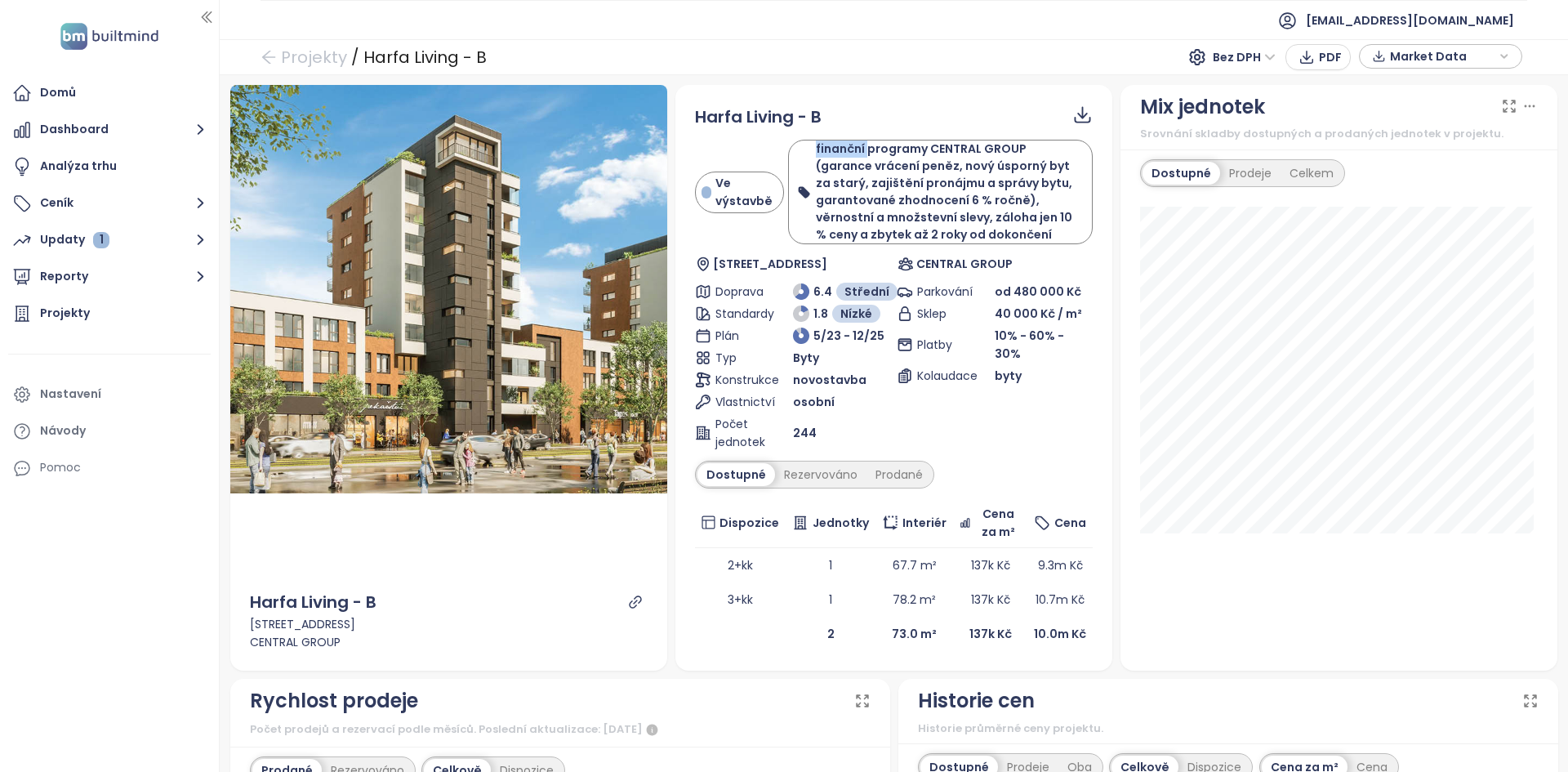
click at [801, 151] on div "finanční programy CENTRAL GROUP (garance vrácení peněz, nový úsporný byt za sta…" at bounding box center [940, 192] width 286 height 103
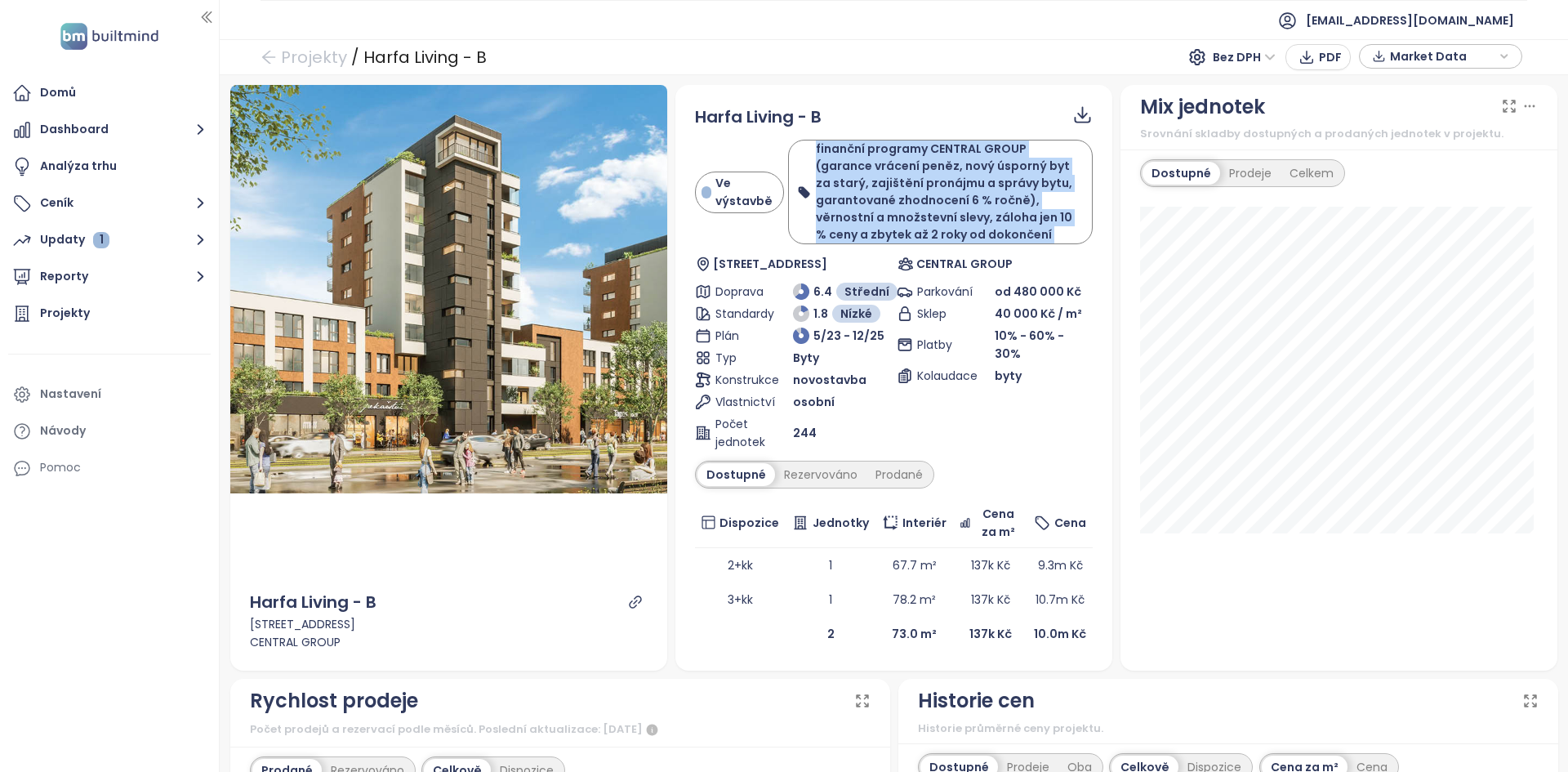
click at [801, 151] on div "finanční programy CENTRAL GROUP (garance vrácení peněz, nový úsporný byt za sta…" at bounding box center [940, 192] width 286 height 103
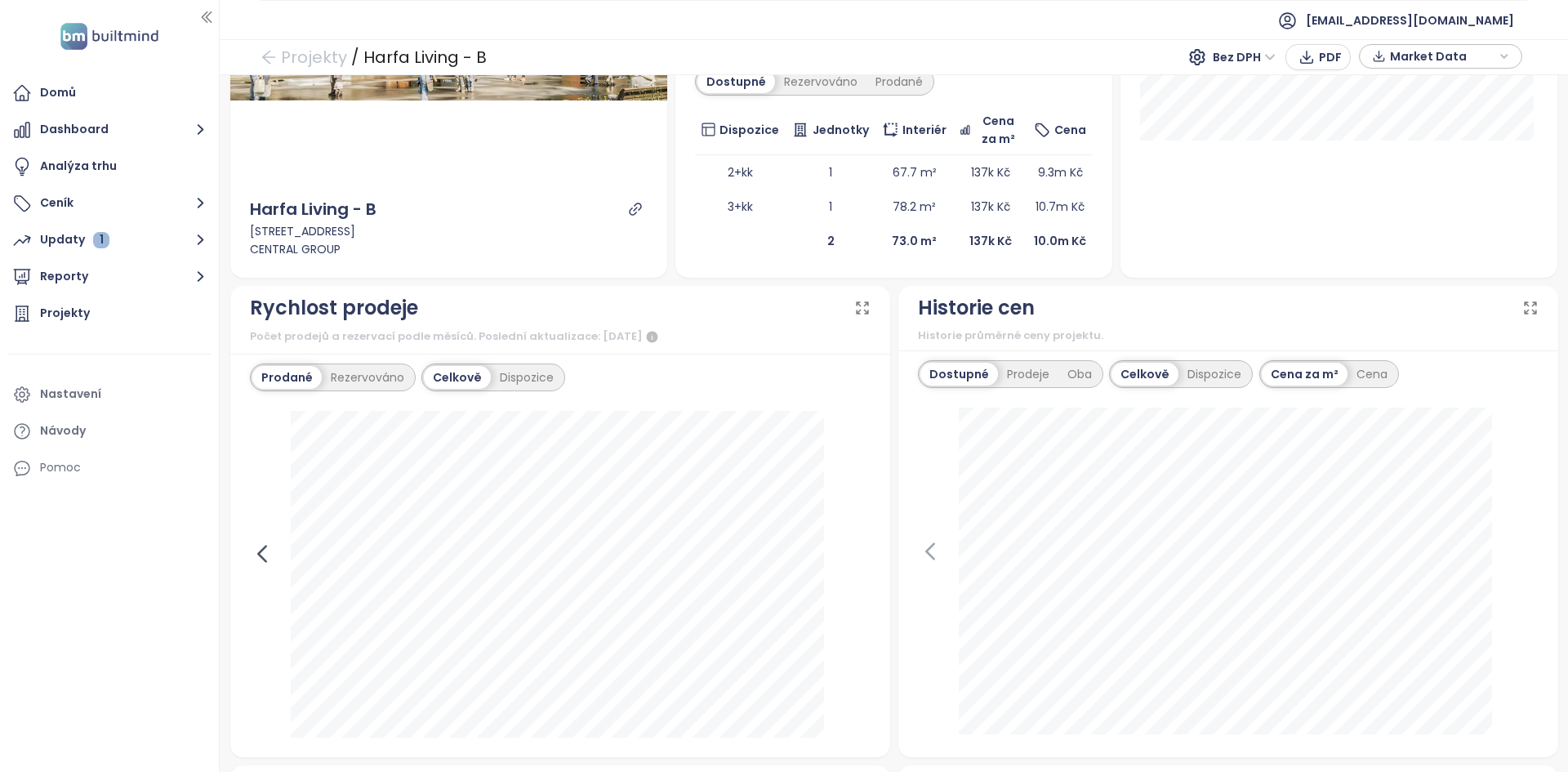
click at [265, 555] on icon at bounding box center [262, 554] width 25 height 25
click at [375, 382] on div "Rezervováno" at bounding box center [367, 377] width 92 height 23
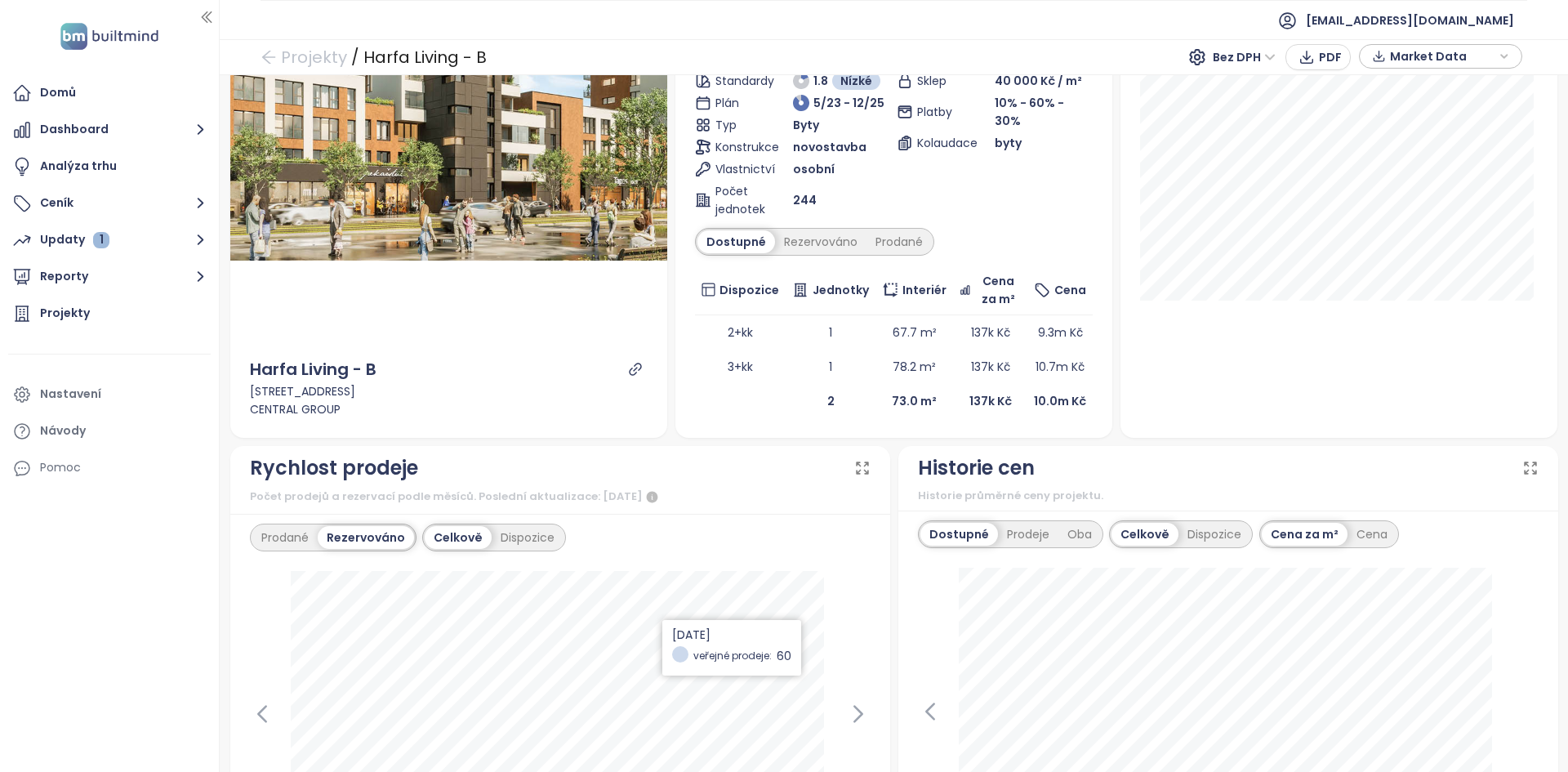
scroll to position [235, 0]
click at [633, 364] on icon "link" at bounding box center [635, 368] width 12 height 12
click at [872, 245] on div "Prodané" at bounding box center [899, 241] width 65 height 23
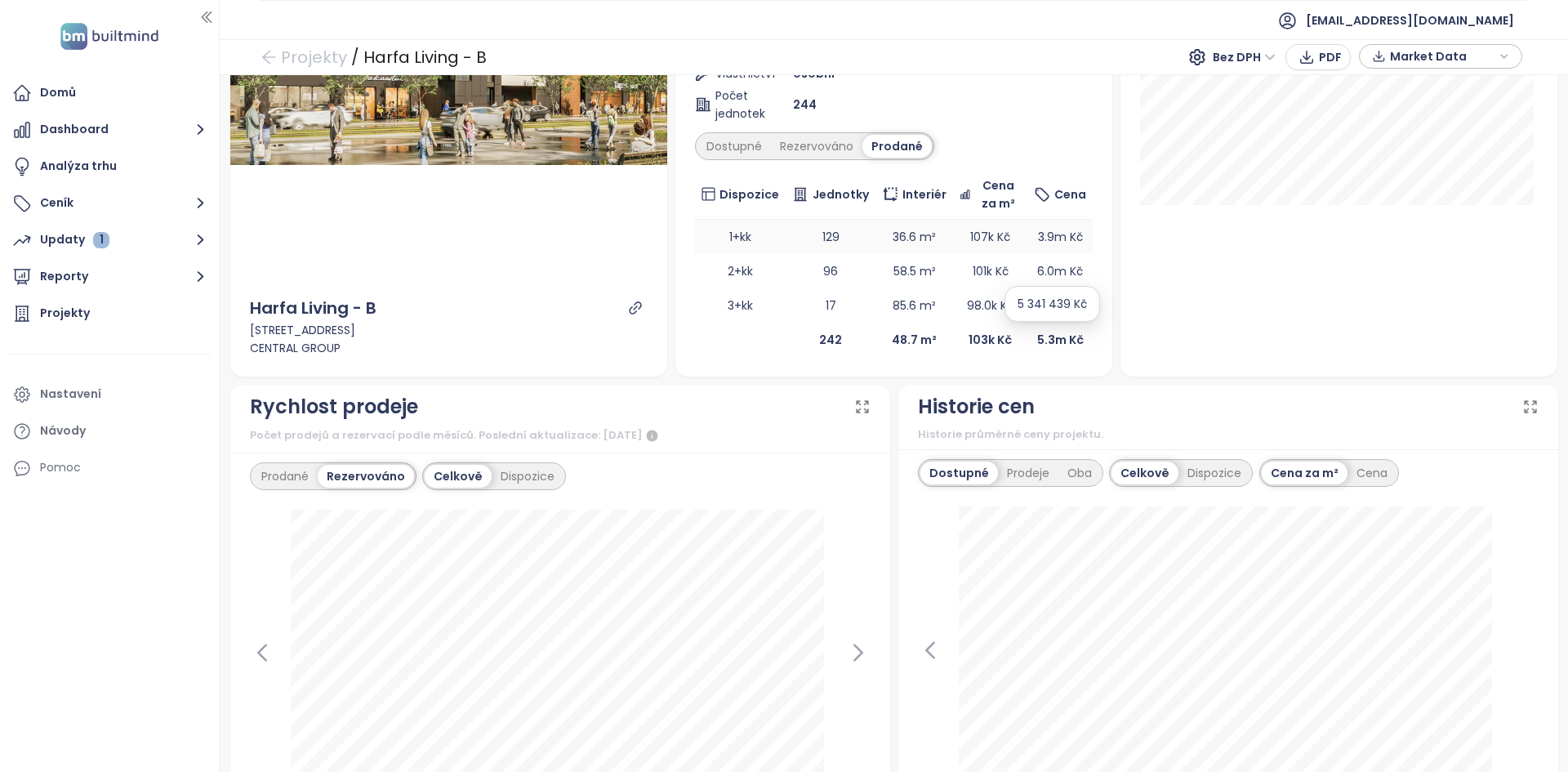
scroll to position [326, 0]
click at [1185, 487] on div "Dispozice" at bounding box center [1213, 476] width 72 height 23
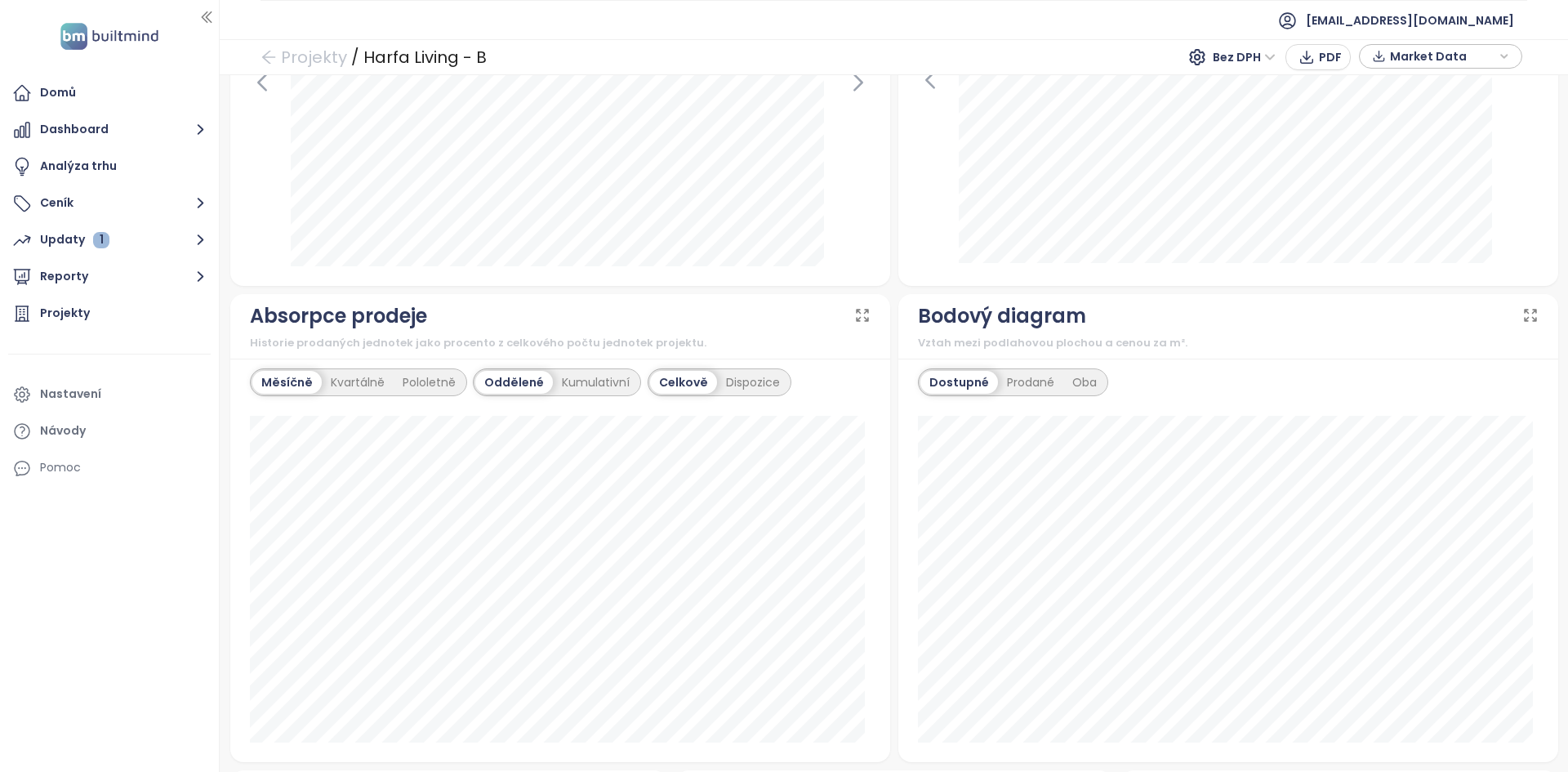
scroll to position [897, 0]
click at [580, 376] on div "Kumulativní" at bounding box center [596, 384] width 85 height 23
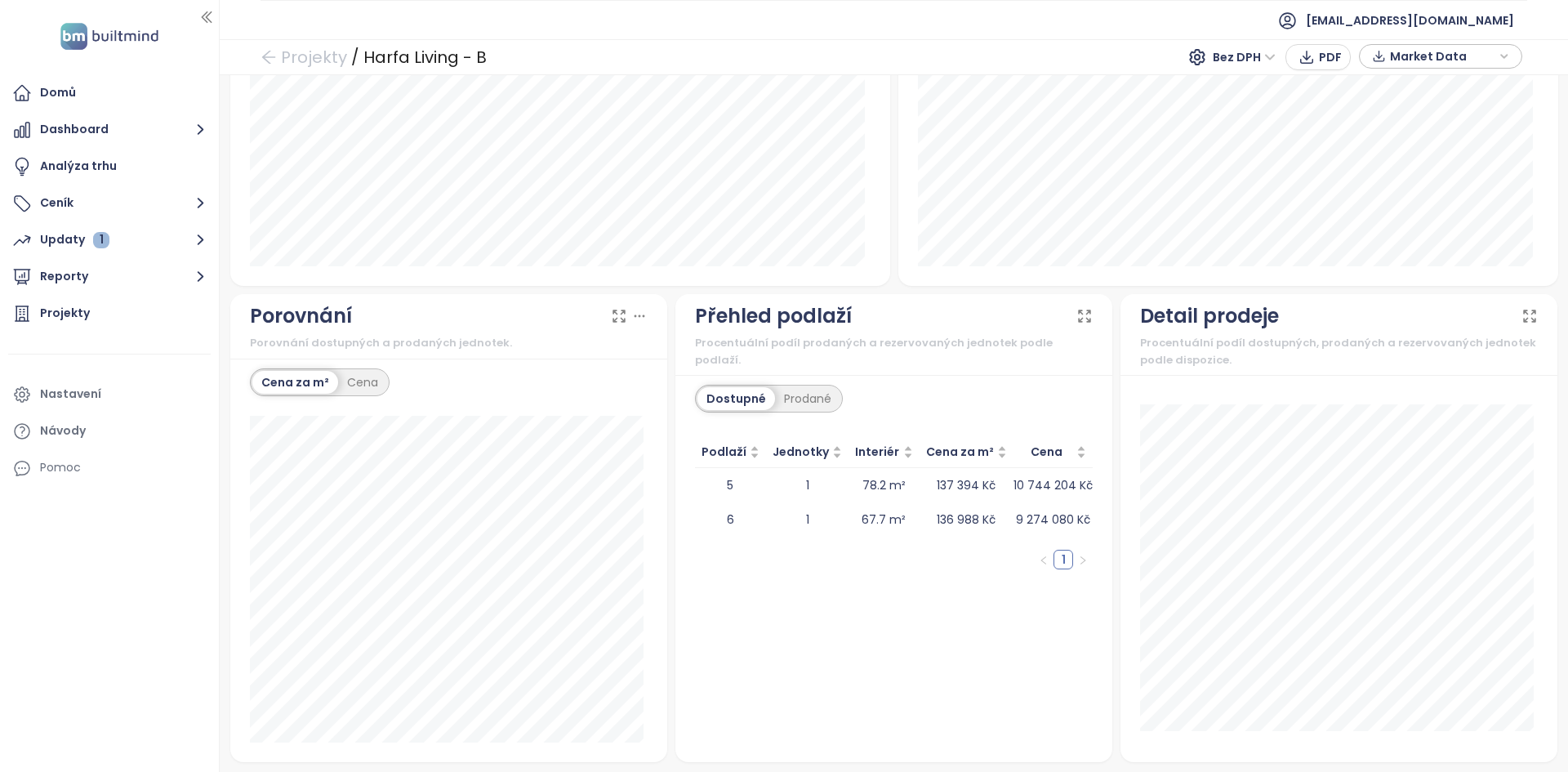
scroll to position [1376, 0]
drag, startPoint x: 719, startPoint y: 474, endPoint x: 942, endPoint y: 476, distance: 223.0
click at [942, 476] on tr "5 1 78.2 m² 137 394 Kč 10 744 204 Kč" at bounding box center [893, 485] width 397 height 35
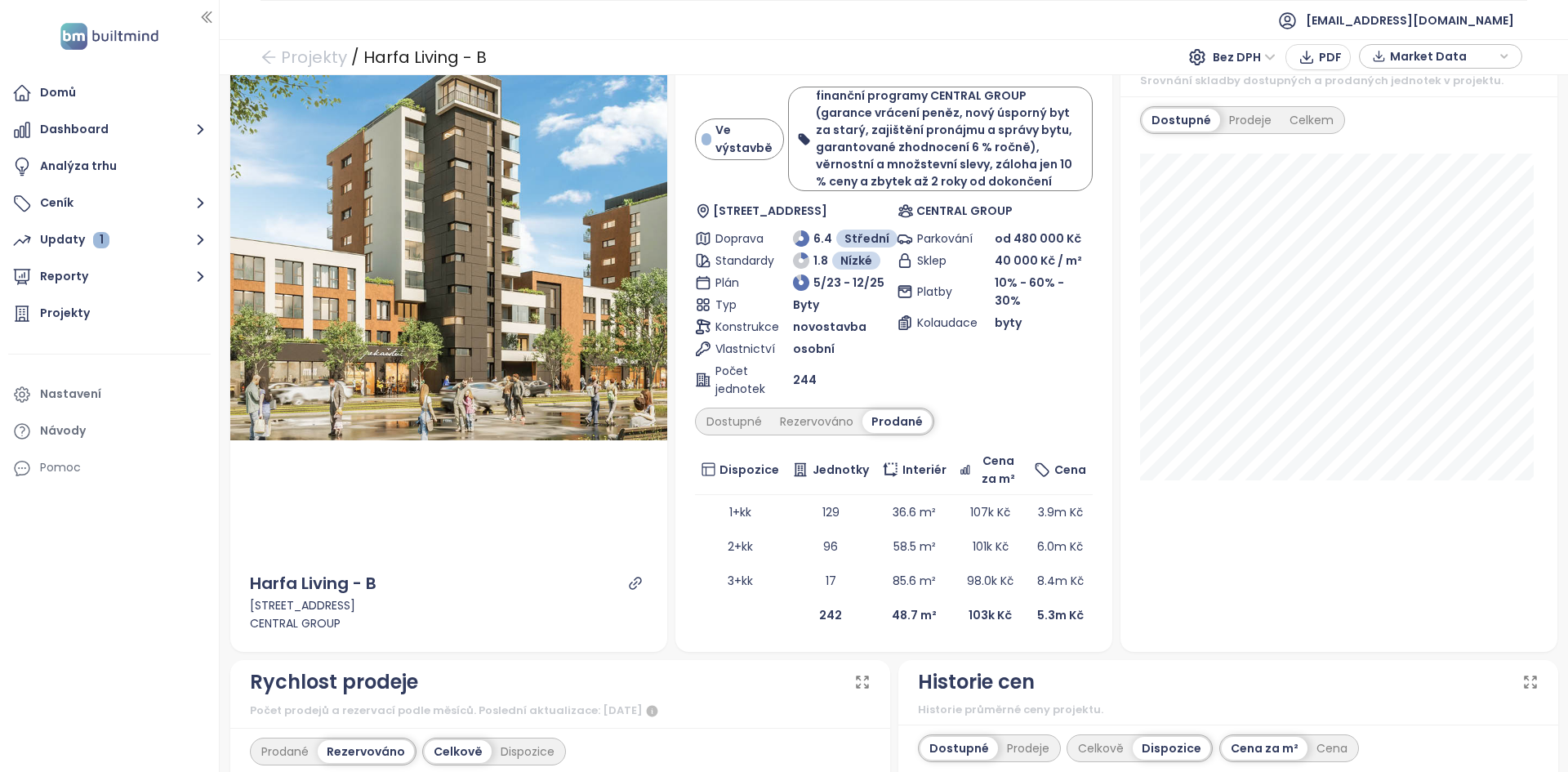
scroll to position [0, 0]
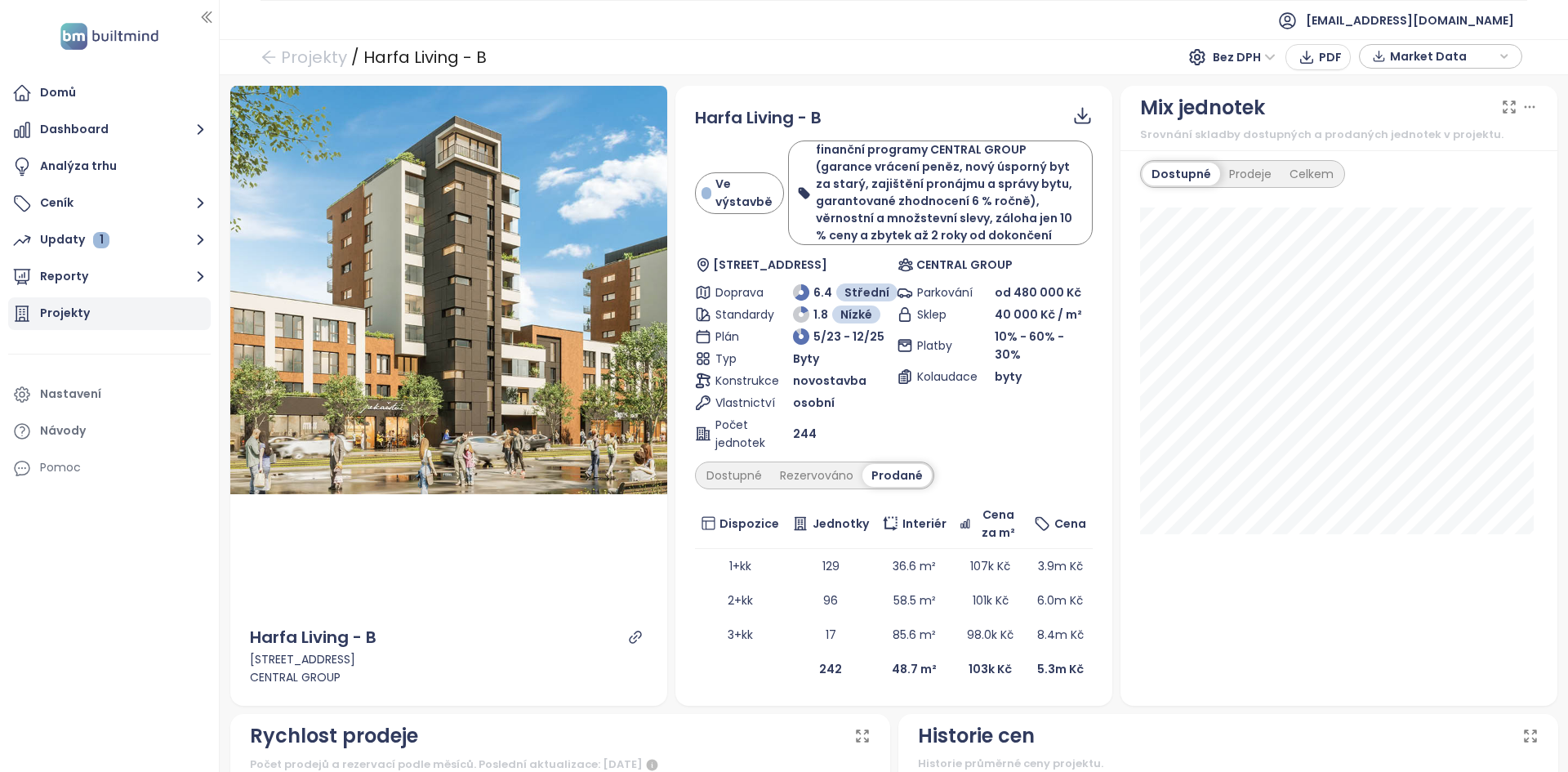
click at [81, 316] on div "Projekty" at bounding box center [65, 313] width 50 height 20
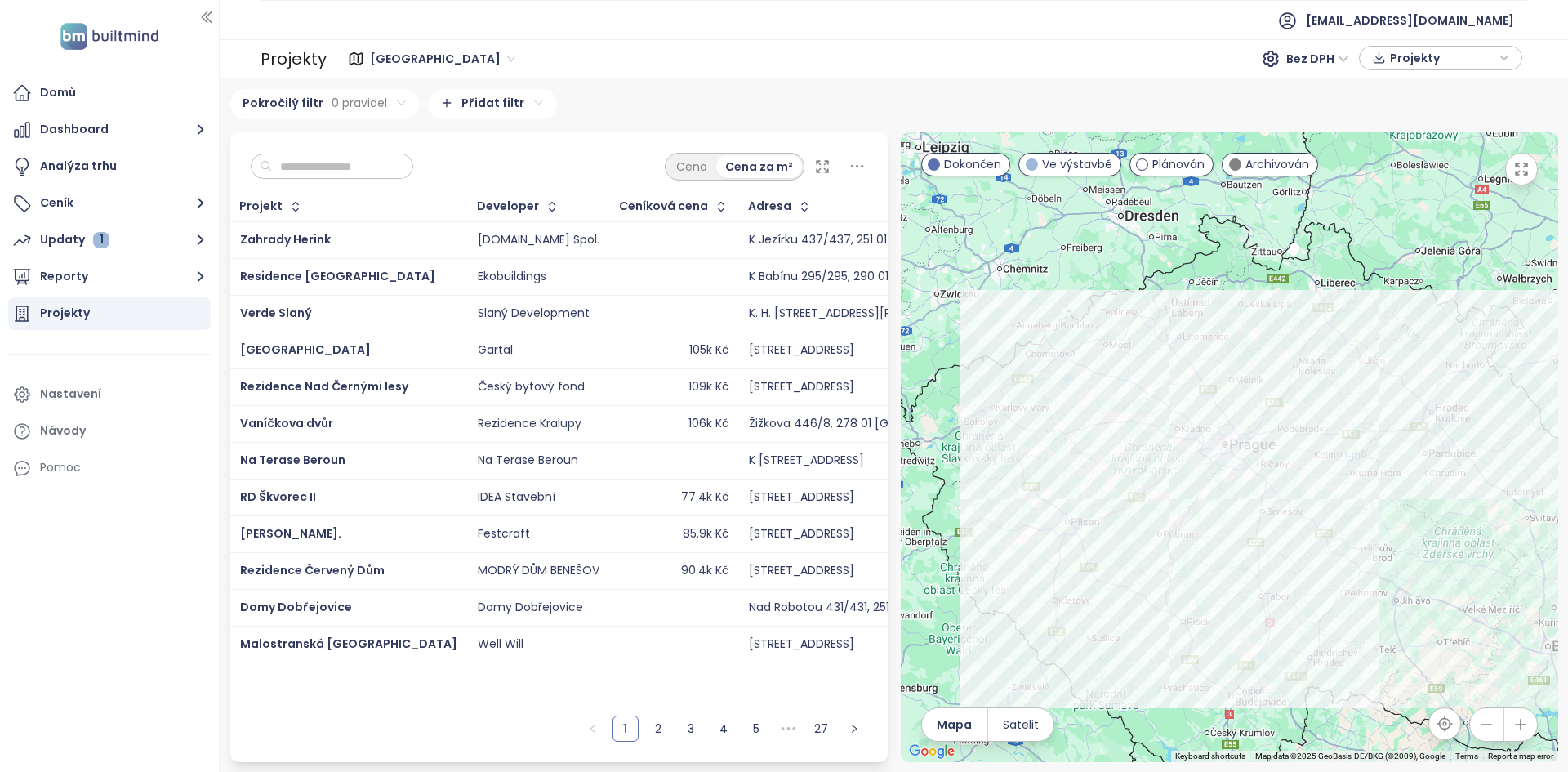
click at [353, 173] on input "text" at bounding box center [338, 167] width 132 height 25
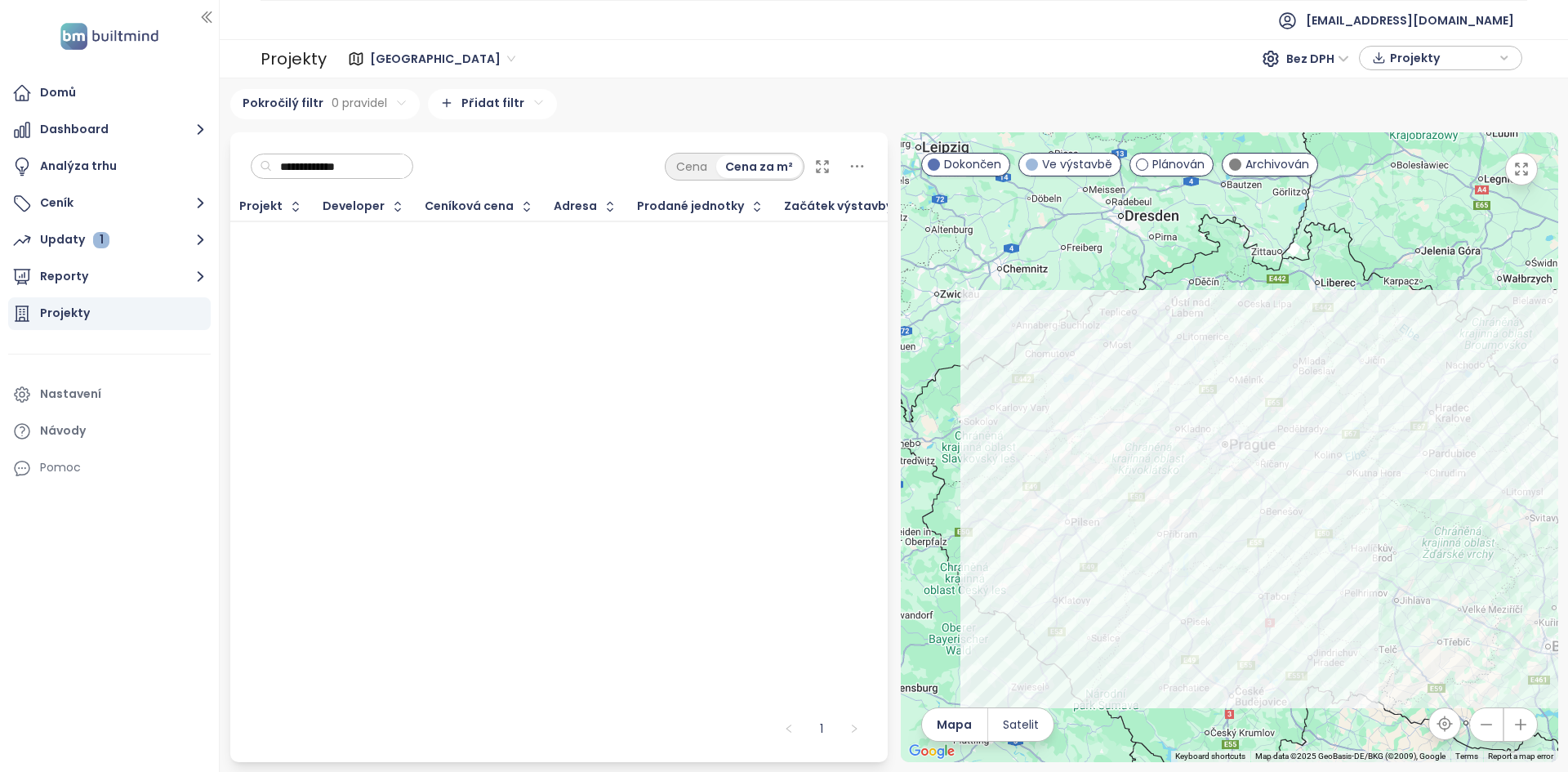
click at [397, 52] on span "Středočeský kraj" at bounding box center [442, 59] width 145 height 25
type input "**********"
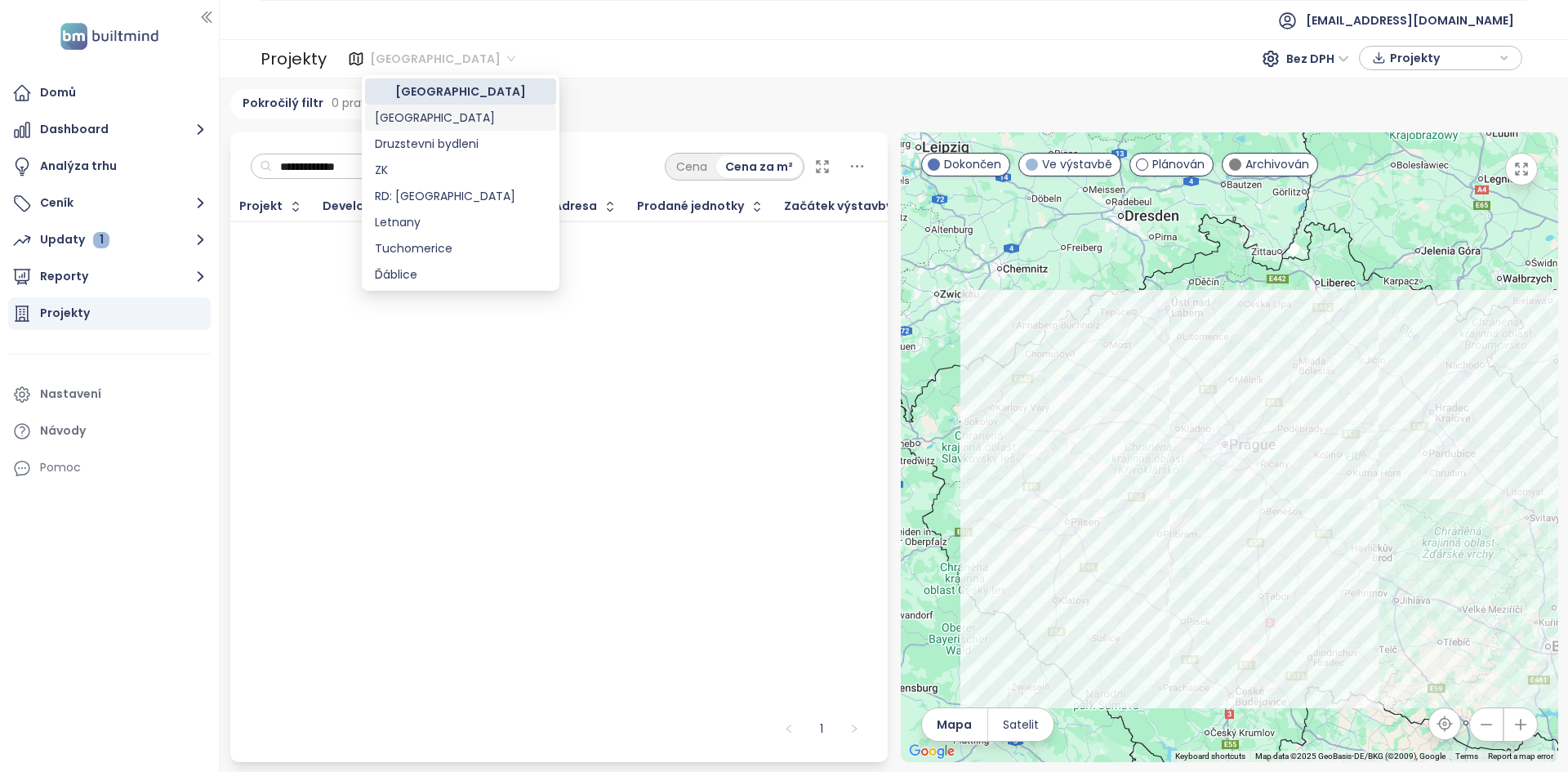
click at [411, 119] on div "Praha" at bounding box center [460, 117] width 172 height 18
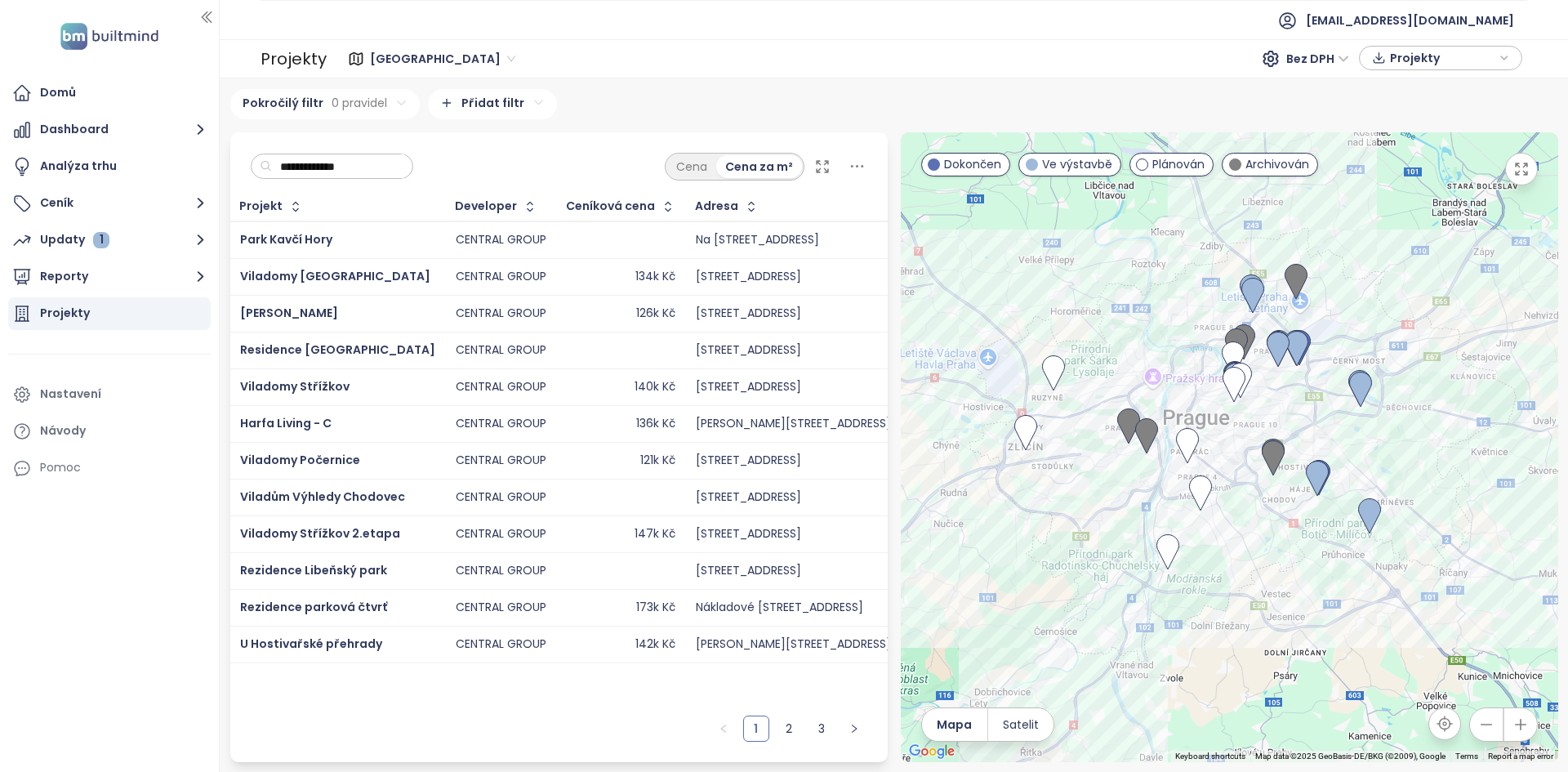
click at [359, 167] on input "**********" at bounding box center [338, 167] width 132 height 25
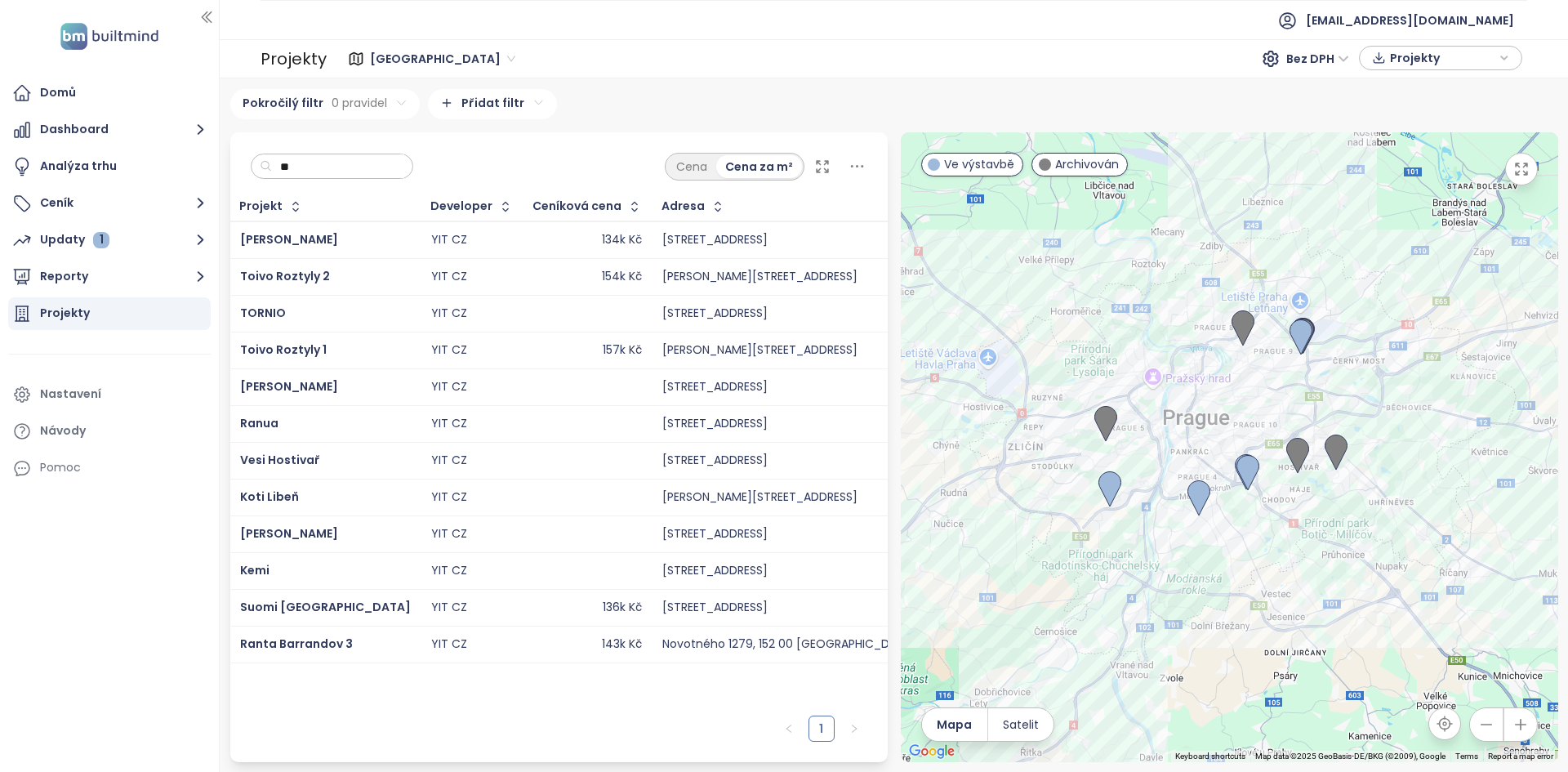
type input "***"
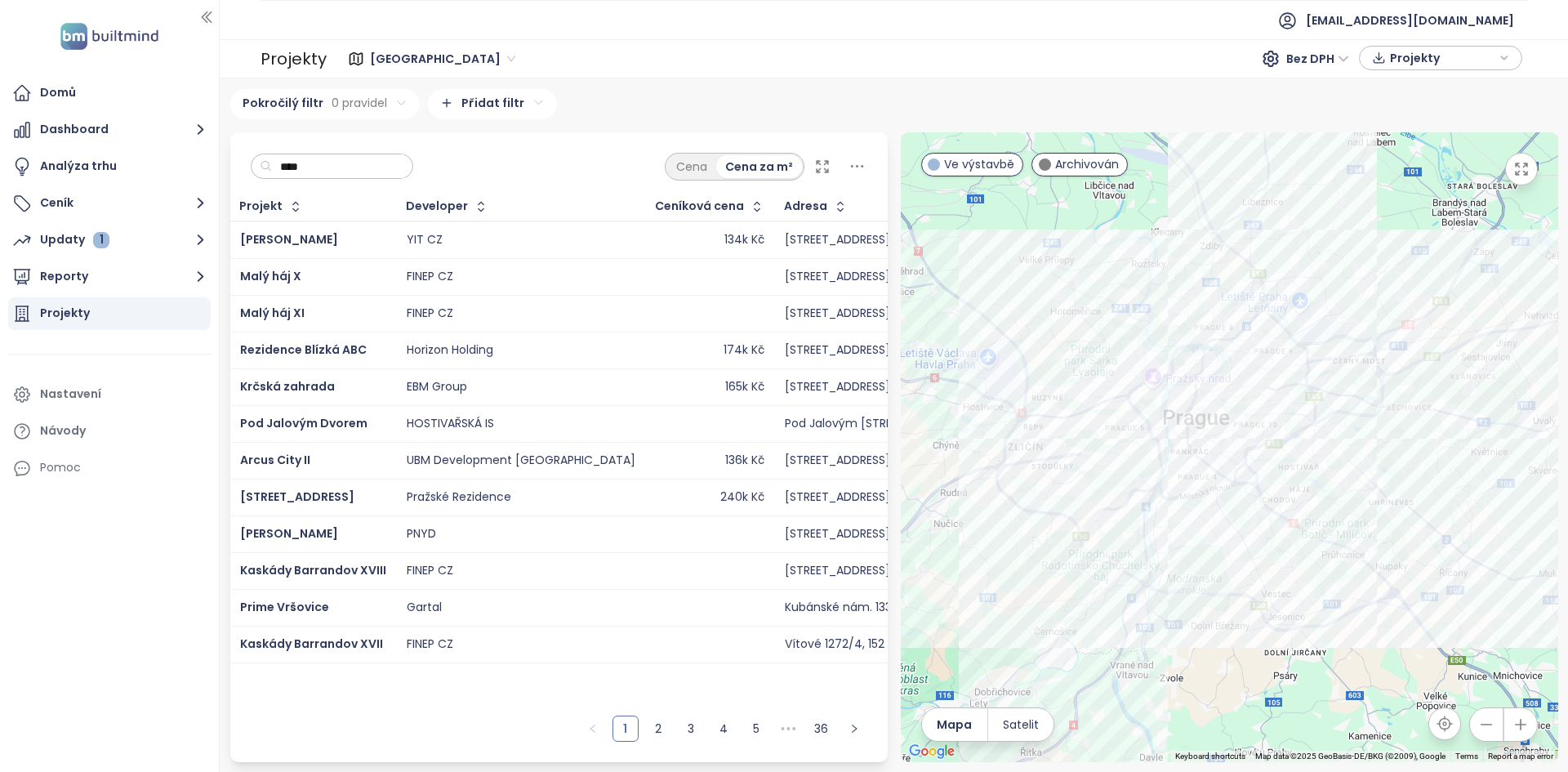
type input "*****"
click at [1439, 64] on span "Projekty" at bounding box center [1442, 58] width 105 height 25
click at [110, 294] on ul "Domů Dashboard Analýza trhu Ceník Updaty 1 Reporty Projekty Nastavení Návody Po…" at bounding box center [109, 280] width 203 height 407
click at [95, 277] on button "Reporty" at bounding box center [109, 277] width 203 height 33
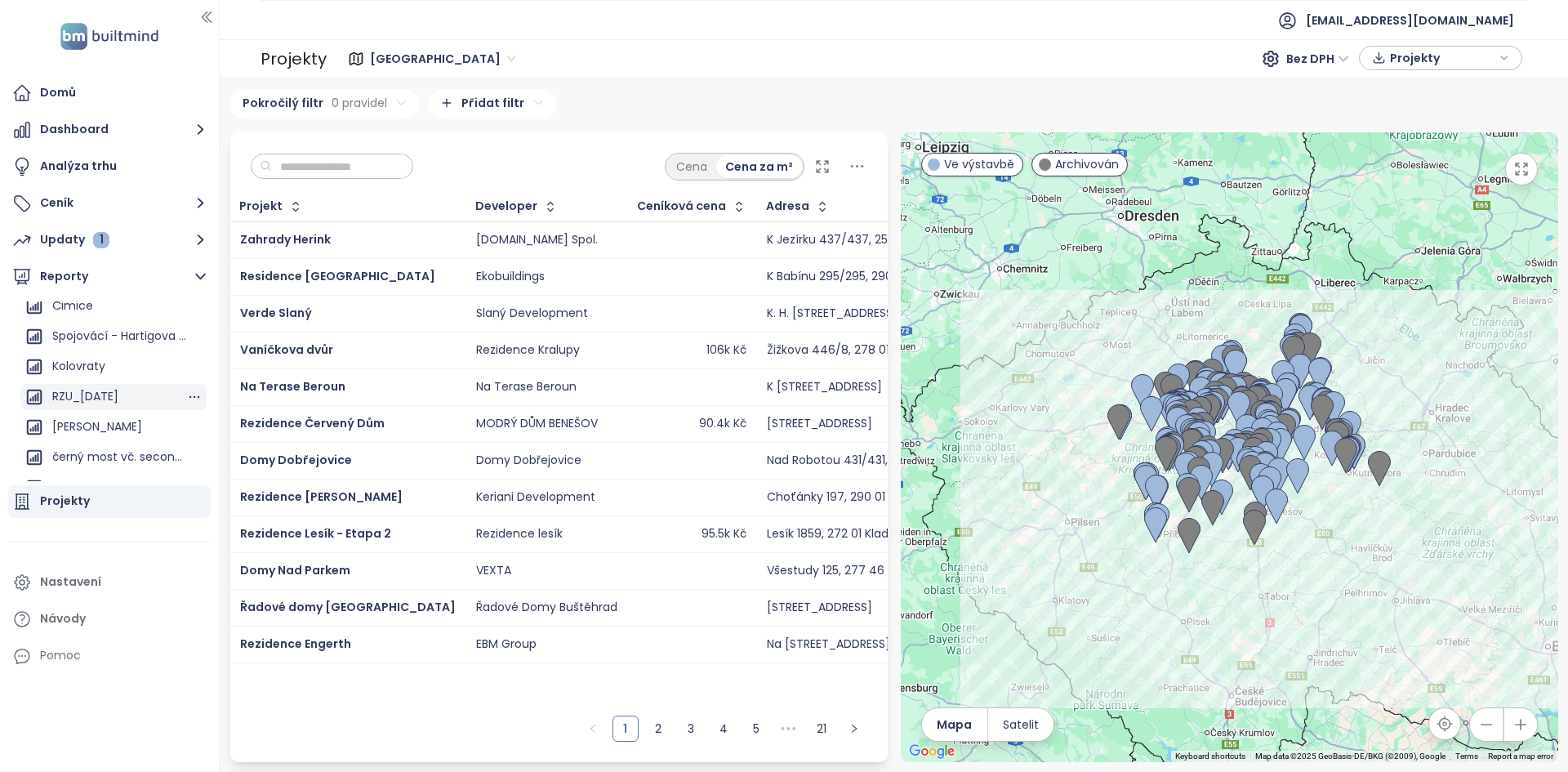
scroll to position [1717, 0]
click at [696, 48] on div "Středočeský kraj Bez DPH Projekty" at bounding box center [926, 58] width 1190 height 26
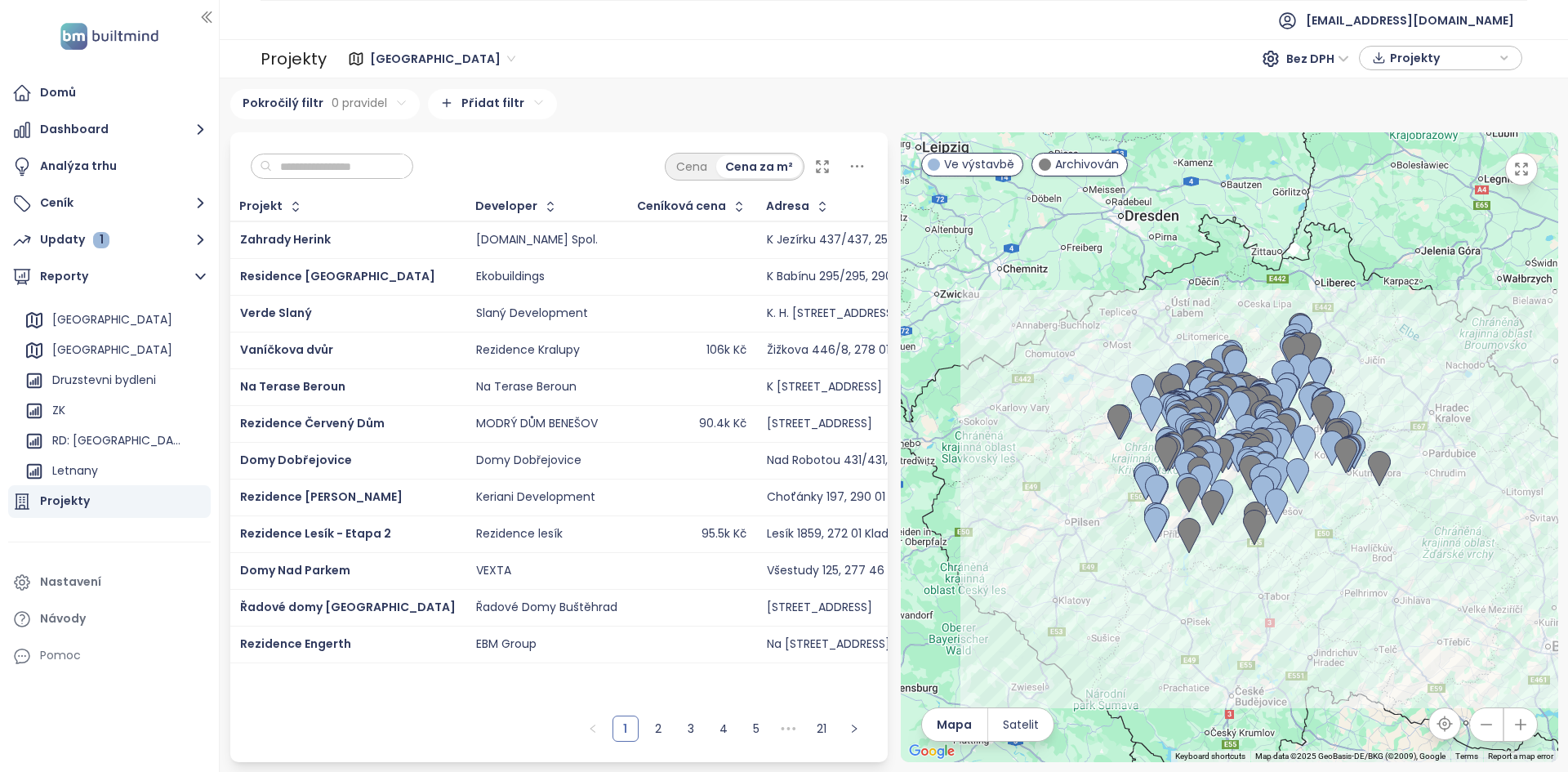
scroll to position [24, 0]
drag, startPoint x: 138, startPoint y: 281, endPoint x: 115, endPoint y: 342, distance: 65.2
click at [116, 323] on div "Reporty Přidat report Středočeský kraj Praha Druzstevni bydleni ZK RD: Horní Po…" at bounding box center [109, 371] width 203 height 221
click at [85, 309] on div "Přidat report" at bounding box center [88, 314] width 71 height 20
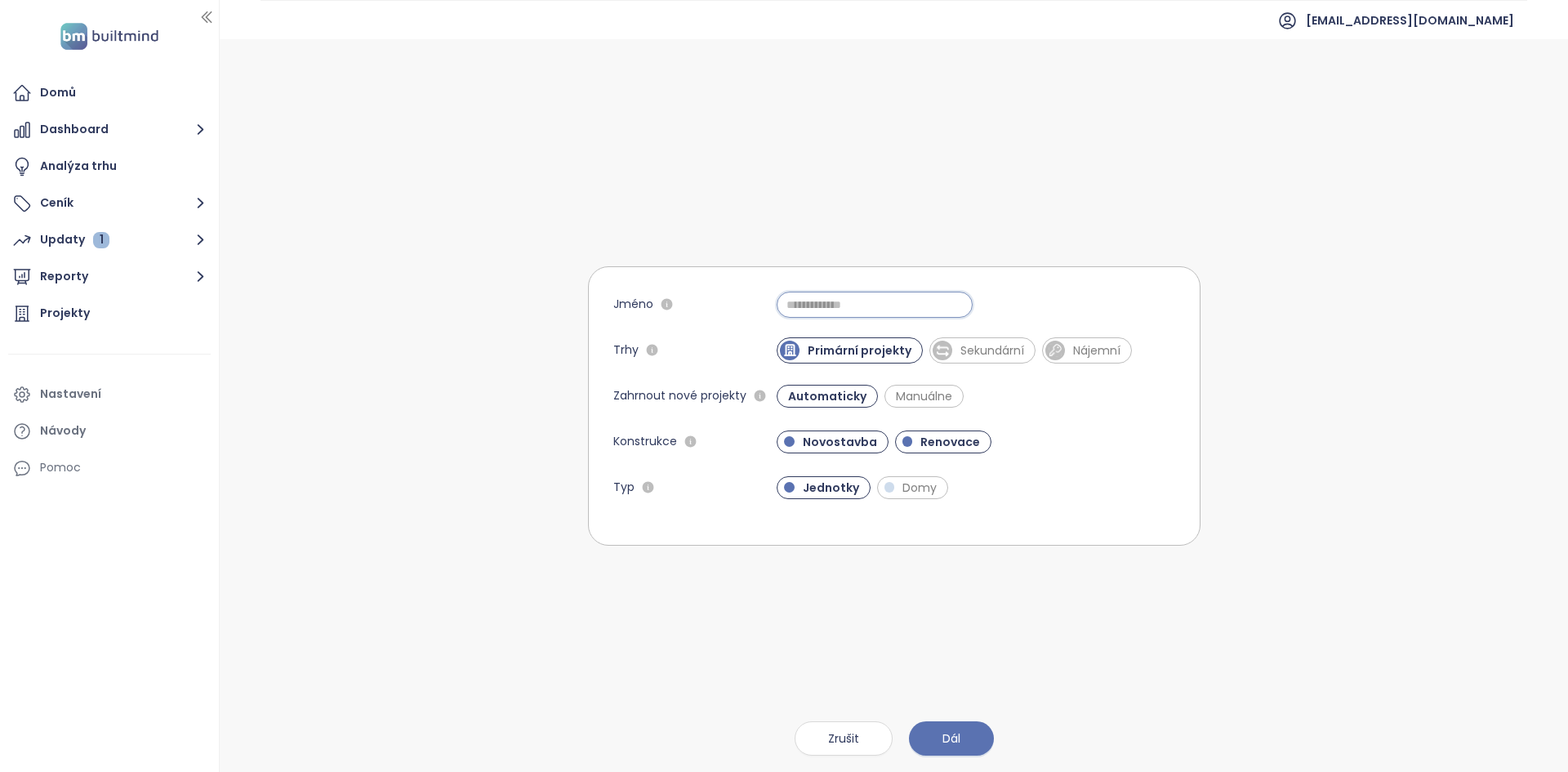
click at [875, 294] on input "Jméno" at bounding box center [874, 304] width 196 height 26
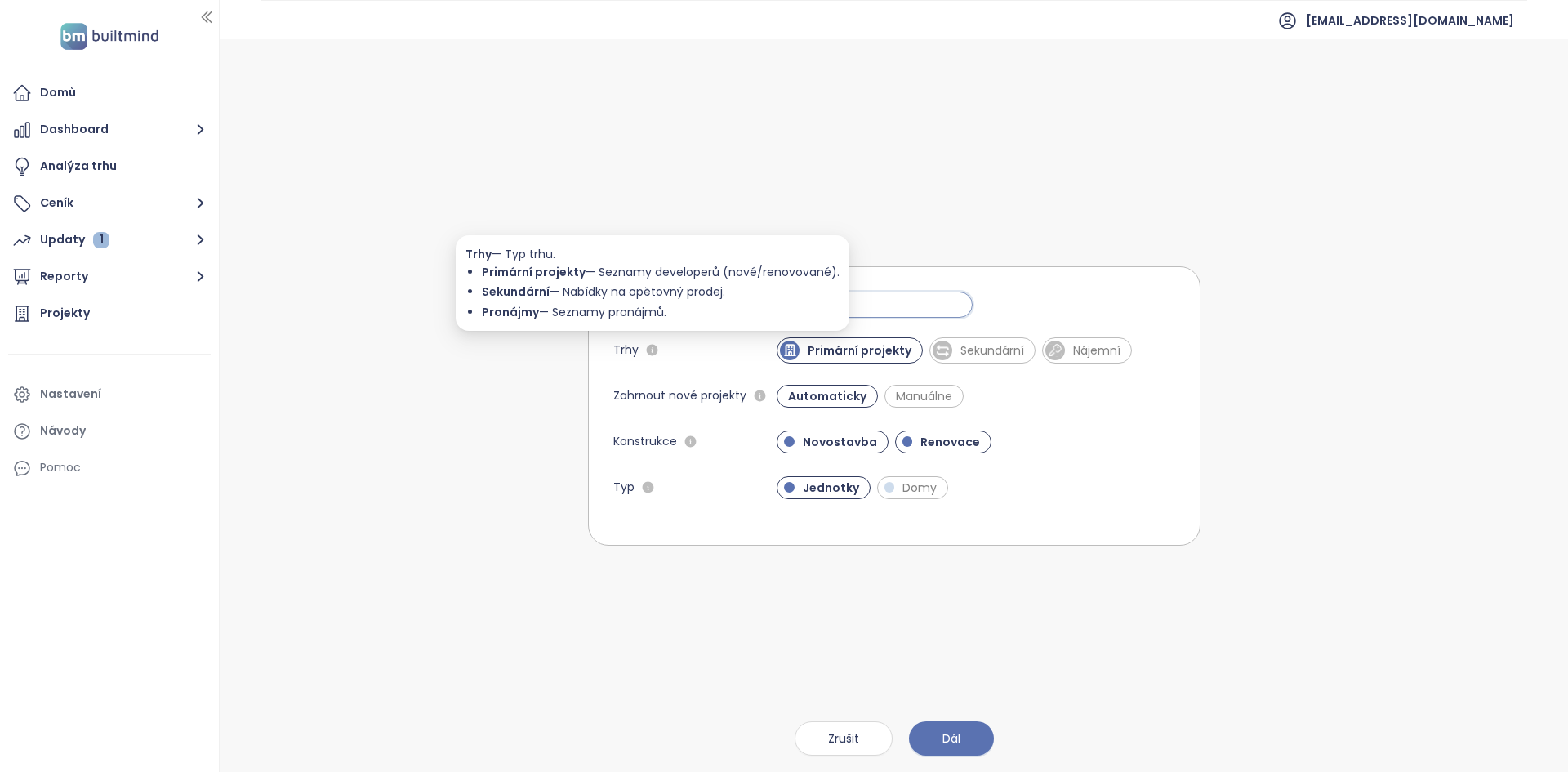
type input "****"
drag, startPoint x: 483, startPoint y: 271, endPoint x: 590, endPoint y: 274, distance: 107.0
click at [590, 274] on div "Primární projekty — Seznamy developerů (nové/renovované)." at bounding box center [660, 272] width 357 height 18
click at [516, 294] on span "Sekundární" at bounding box center [516, 292] width 68 height 16
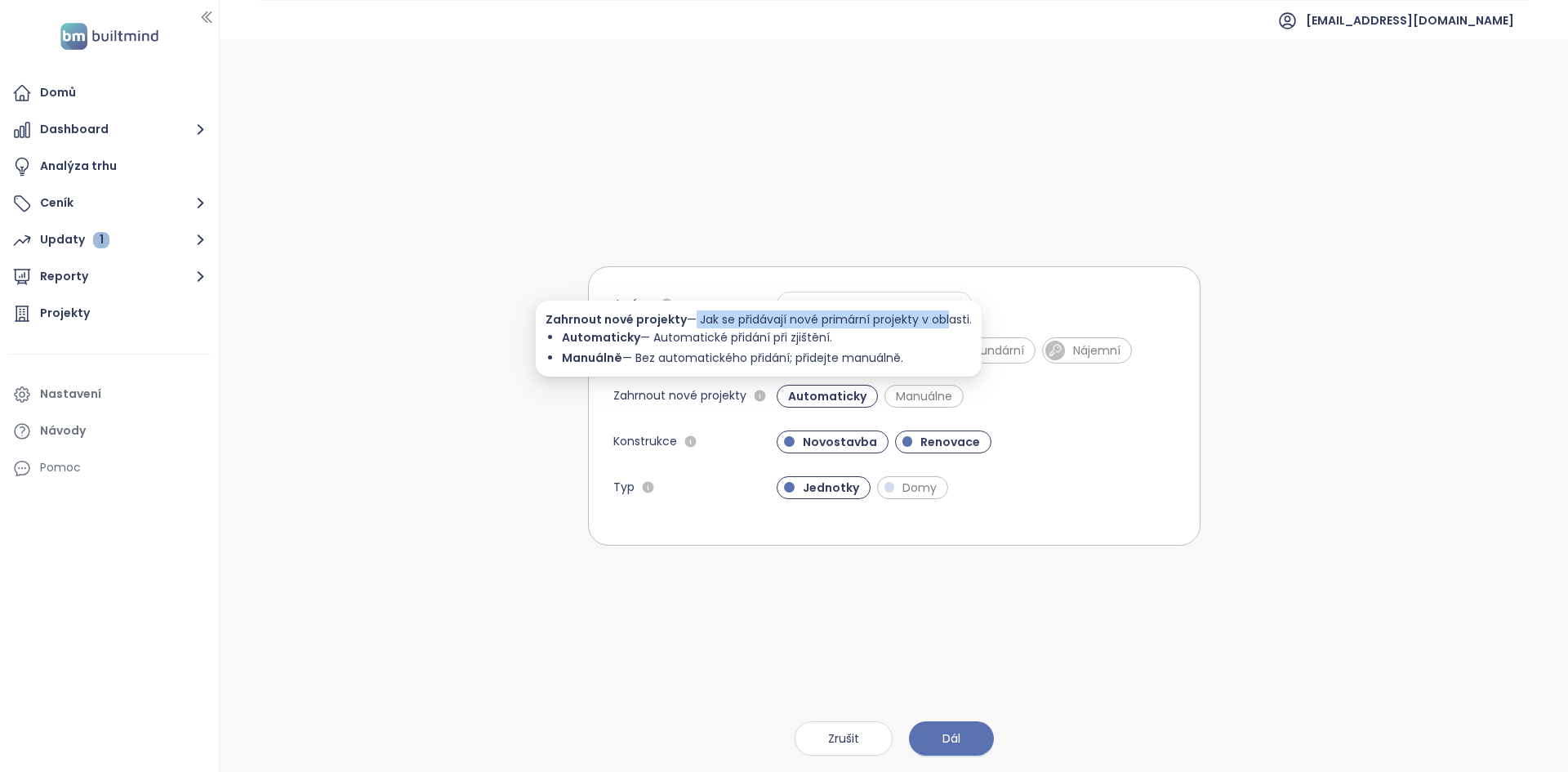
drag, startPoint x: 688, startPoint y: 311, endPoint x: 946, endPoint y: 318, distance: 258.1
click at [946, 318] on div "Zahrnout nové projekty — Jak se přidávají nové primární projekty v oblasti." at bounding box center [758, 319] width 426 height 18
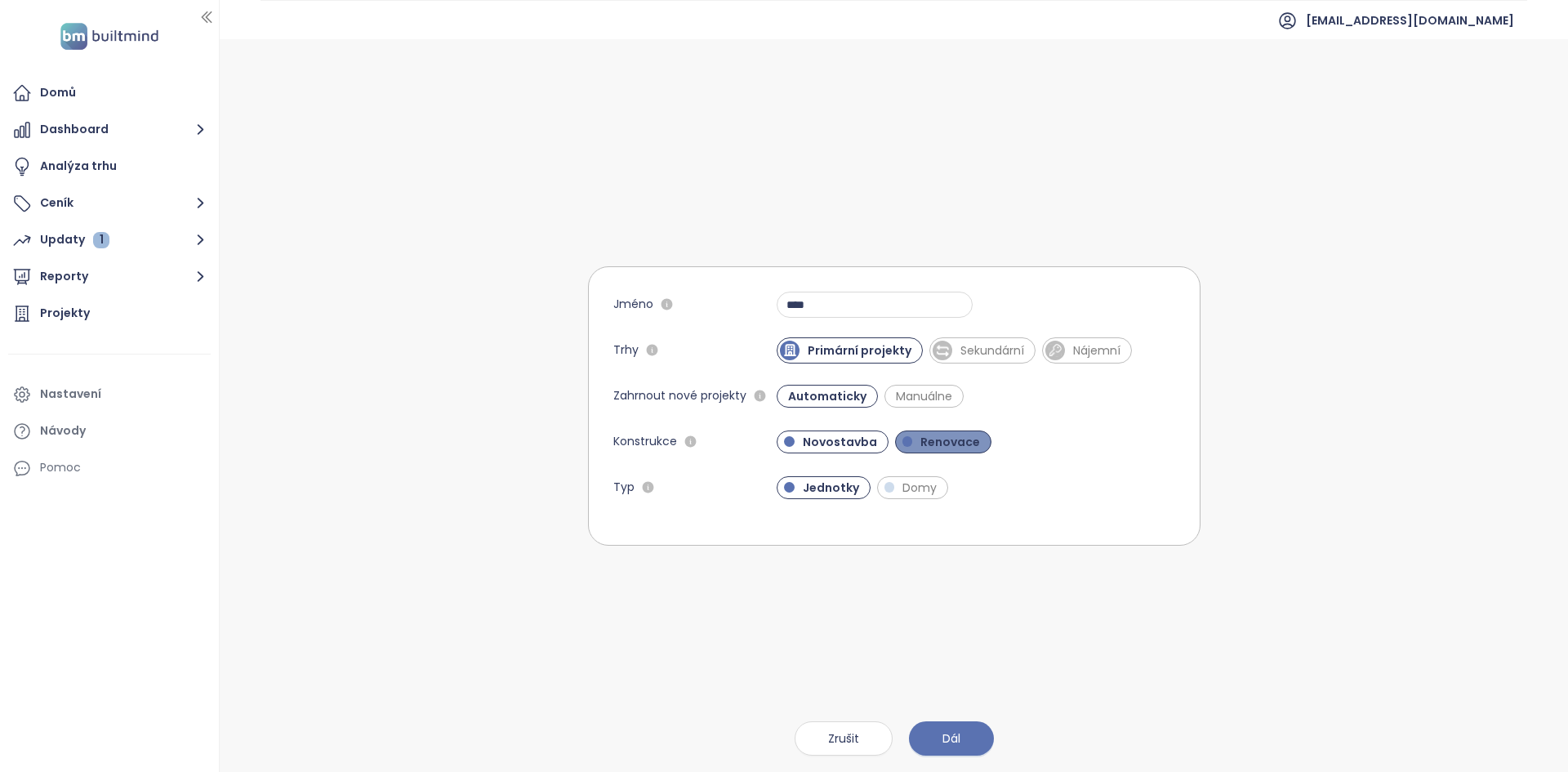
click at [932, 432] on span "Renovace" at bounding box center [943, 442] width 97 height 23
click at [954, 736] on span "Dál" at bounding box center [951, 738] width 18 height 18
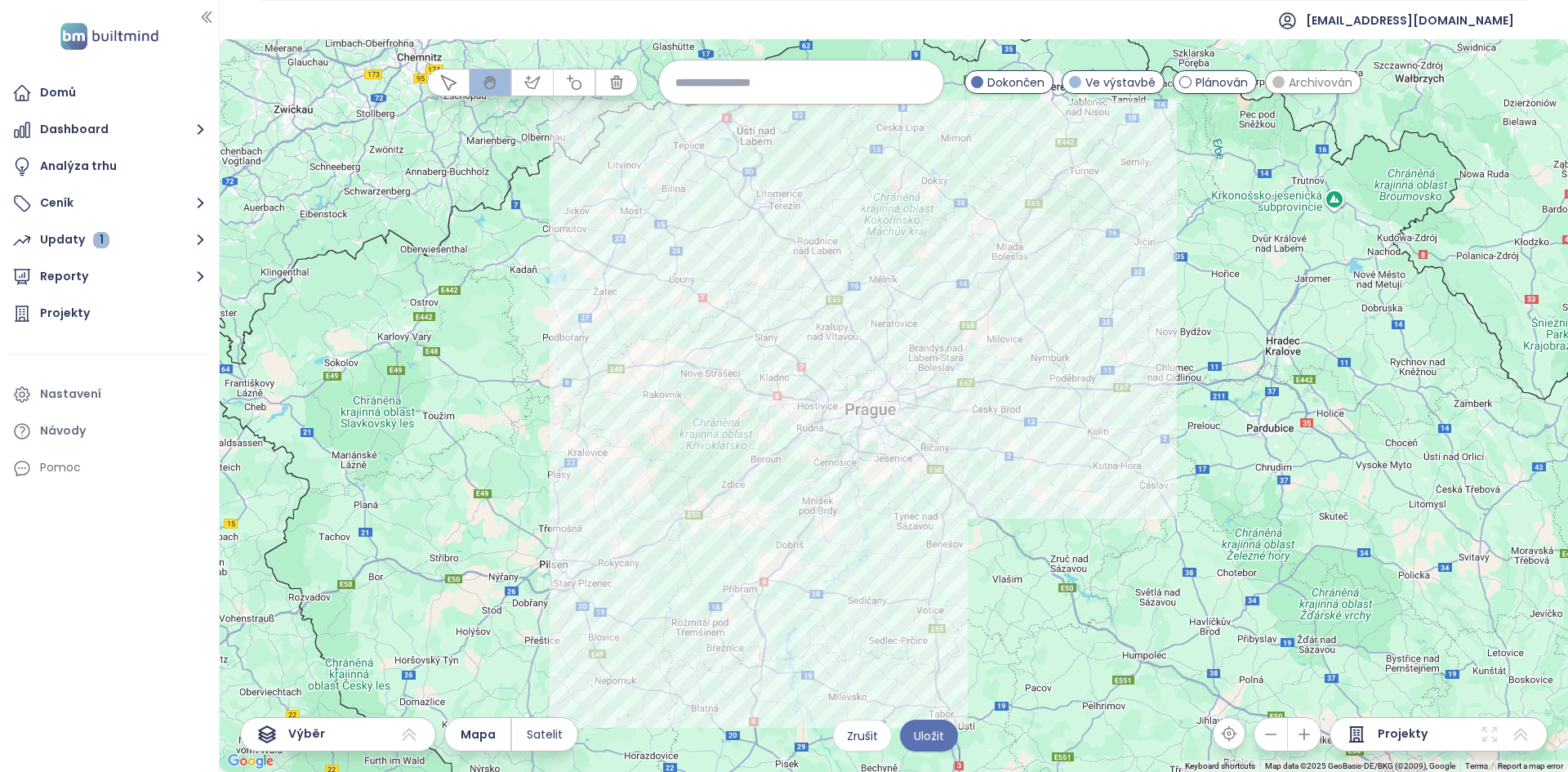
click at [796, 65] on input at bounding box center [801, 82] width 252 height 35
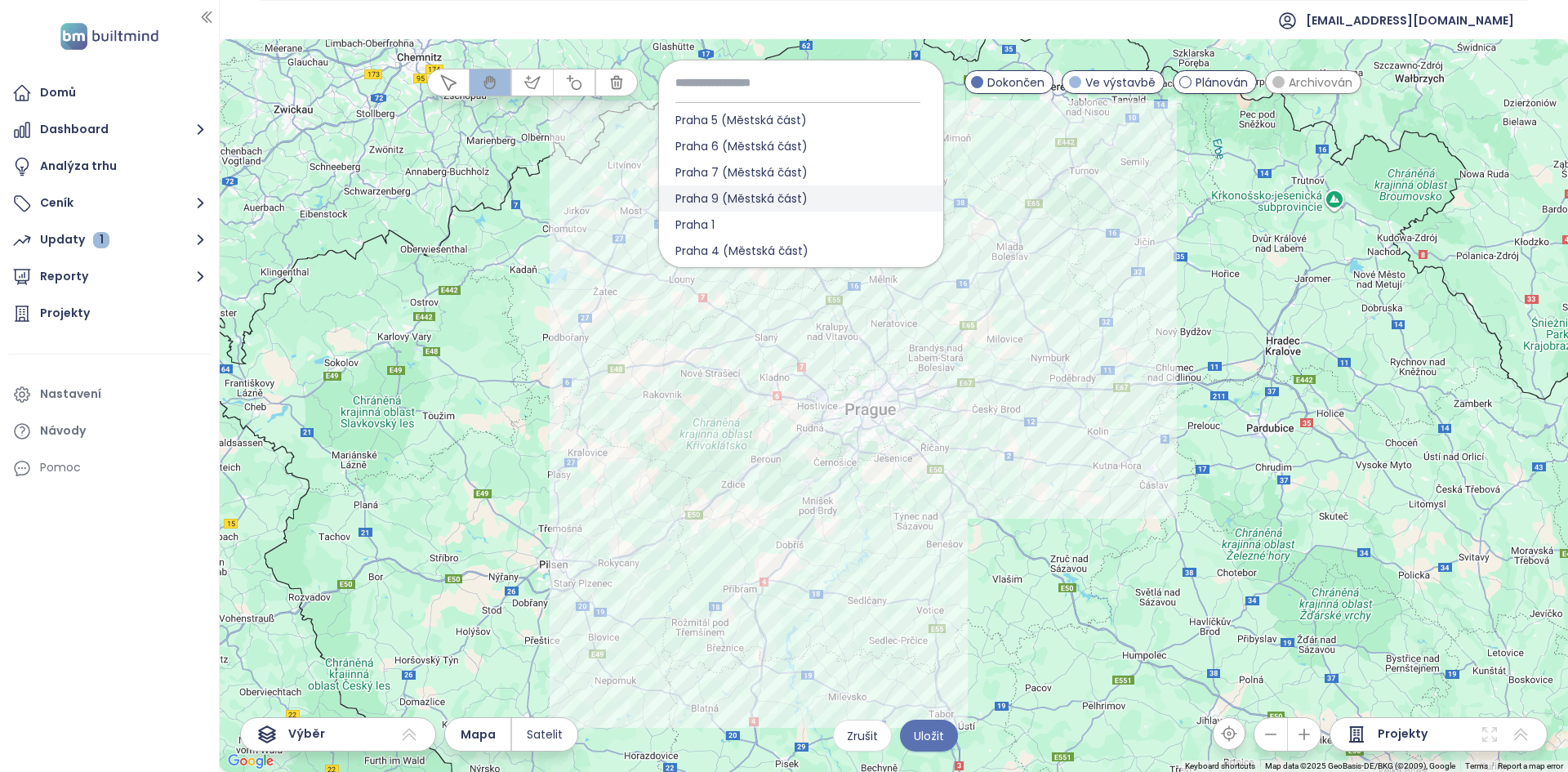
scroll to position [551, 0]
click at [724, 195] on span "Praha 9 (Městská část)" at bounding box center [741, 197] width 165 height 26
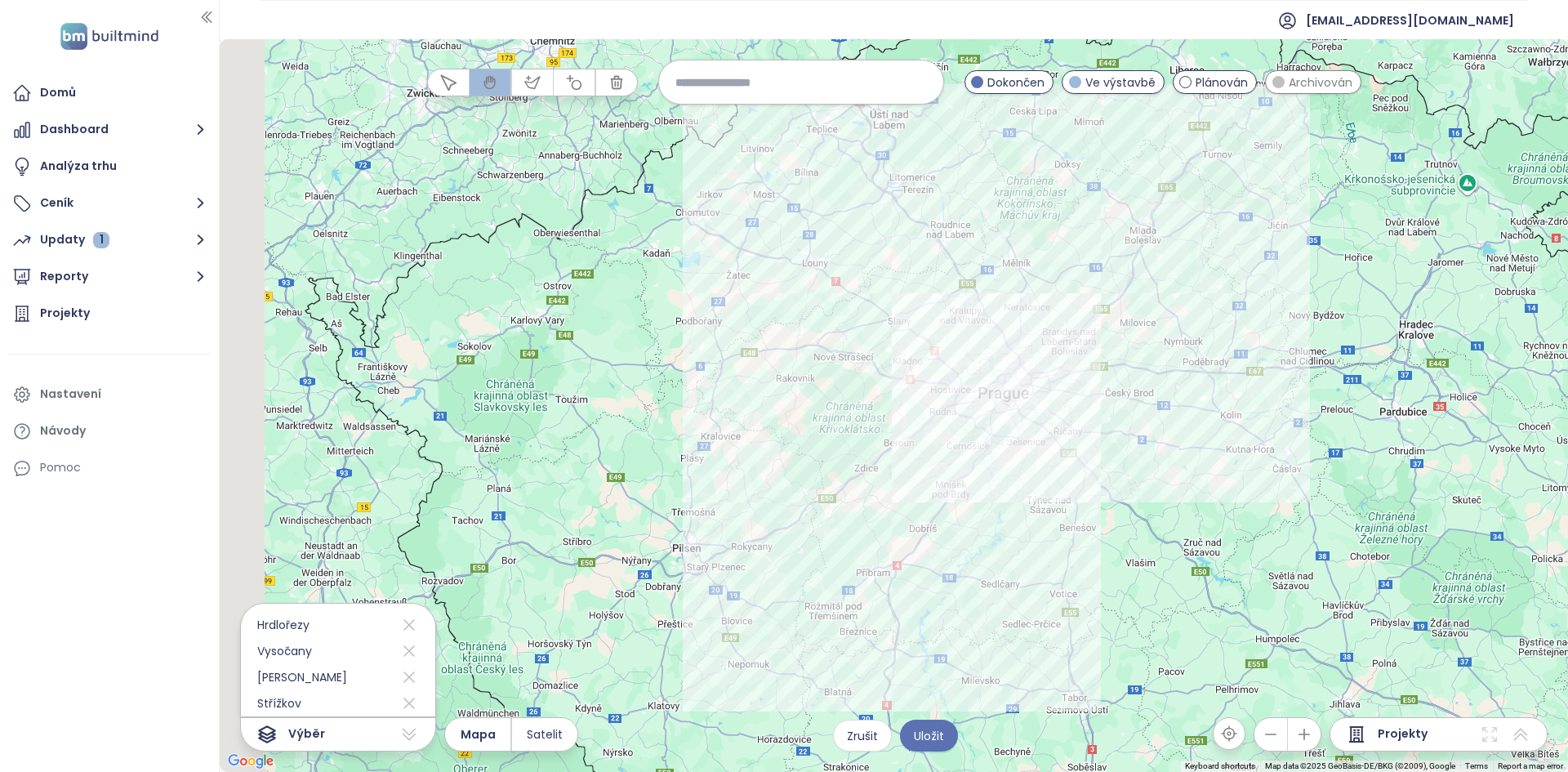
drag, startPoint x: 827, startPoint y: 287, endPoint x: 962, endPoint y: 269, distance: 136.2
click at [962, 269] on div at bounding box center [893, 406] width 1348 height 733
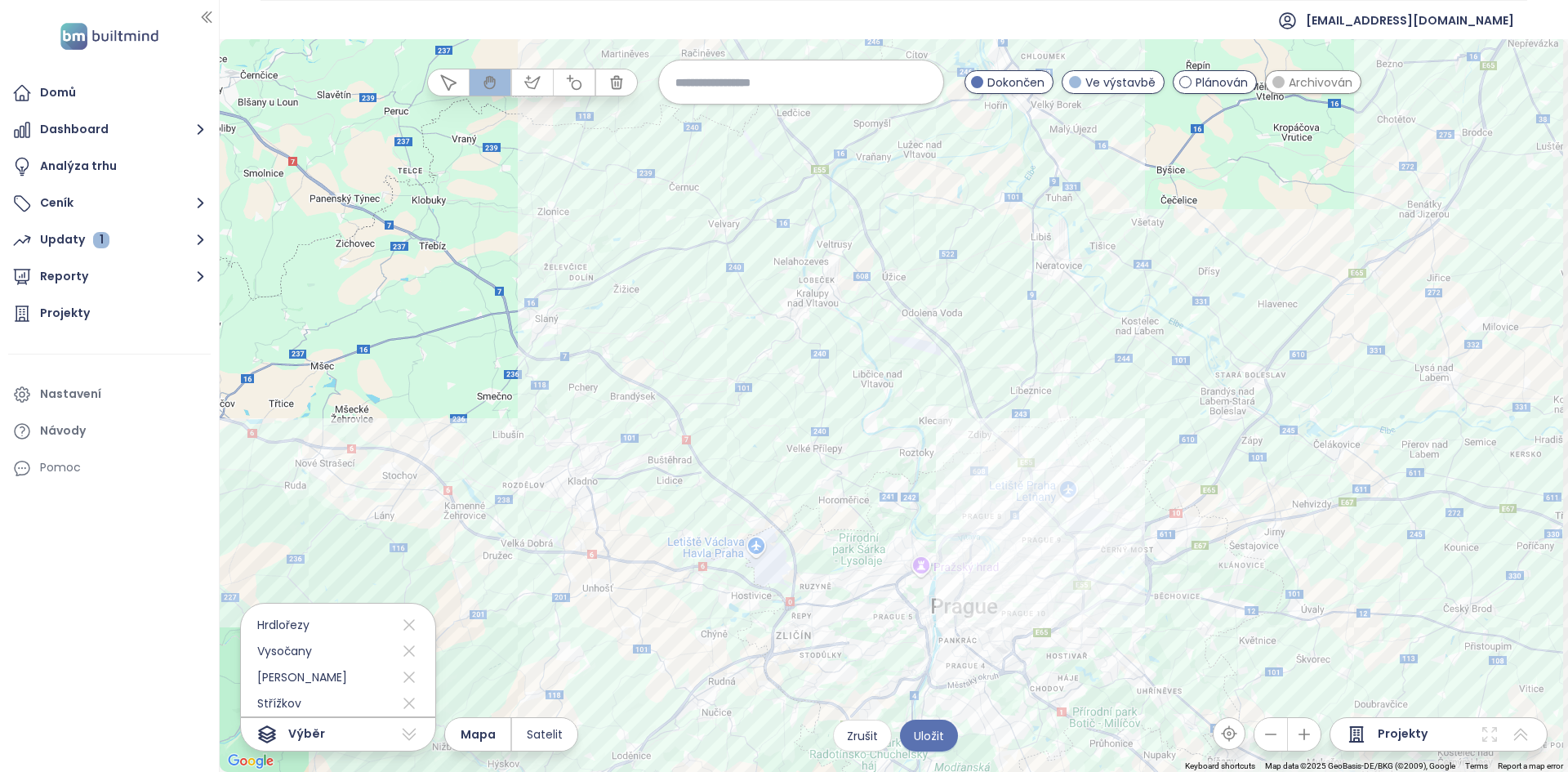
drag, startPoint x: 1086, startPoint y: 454, endPoint x: 949, endPoint y: 292, distance: 212.2
click at [949, 292] on div at bounding box center [893, 406] width 1348 height 733
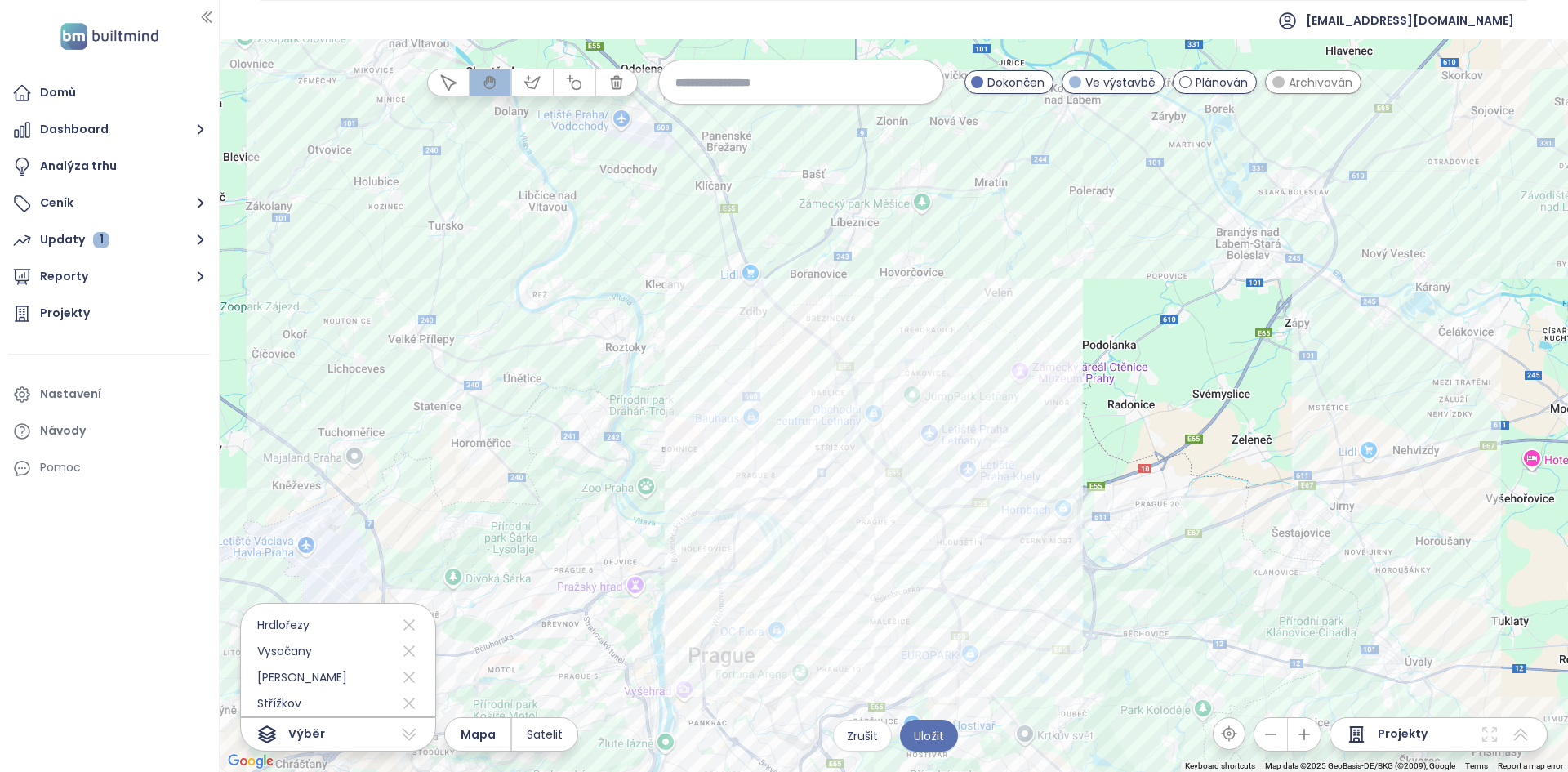
drag, startPoint x: 915, startPoint y: 463, endPoint x: 740, endPoint y: 301, distance: 238.5
click at [740, 301] on div at bounding box center [893, 406] width 1348 height 733
click at [742, 301] on div at bounding box center [893, 406] width 1348 height 733
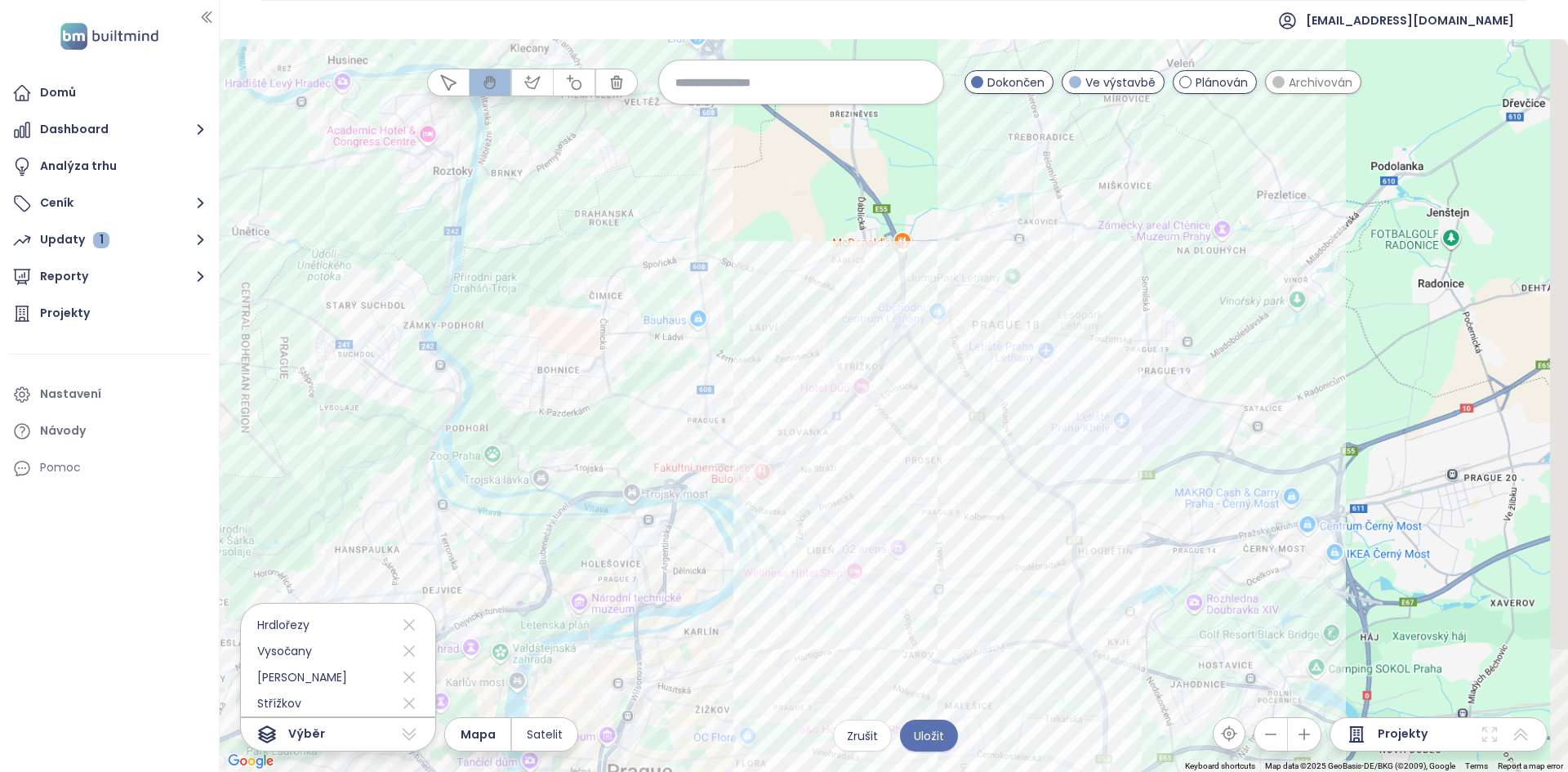
drag, startPoint x: 785, startPoint y: 453, endPoint x: 722, endPoint y: 221, distance: 240.4
click at [722, 221] on div at bounding box center [893, 406] width 1348 height 733
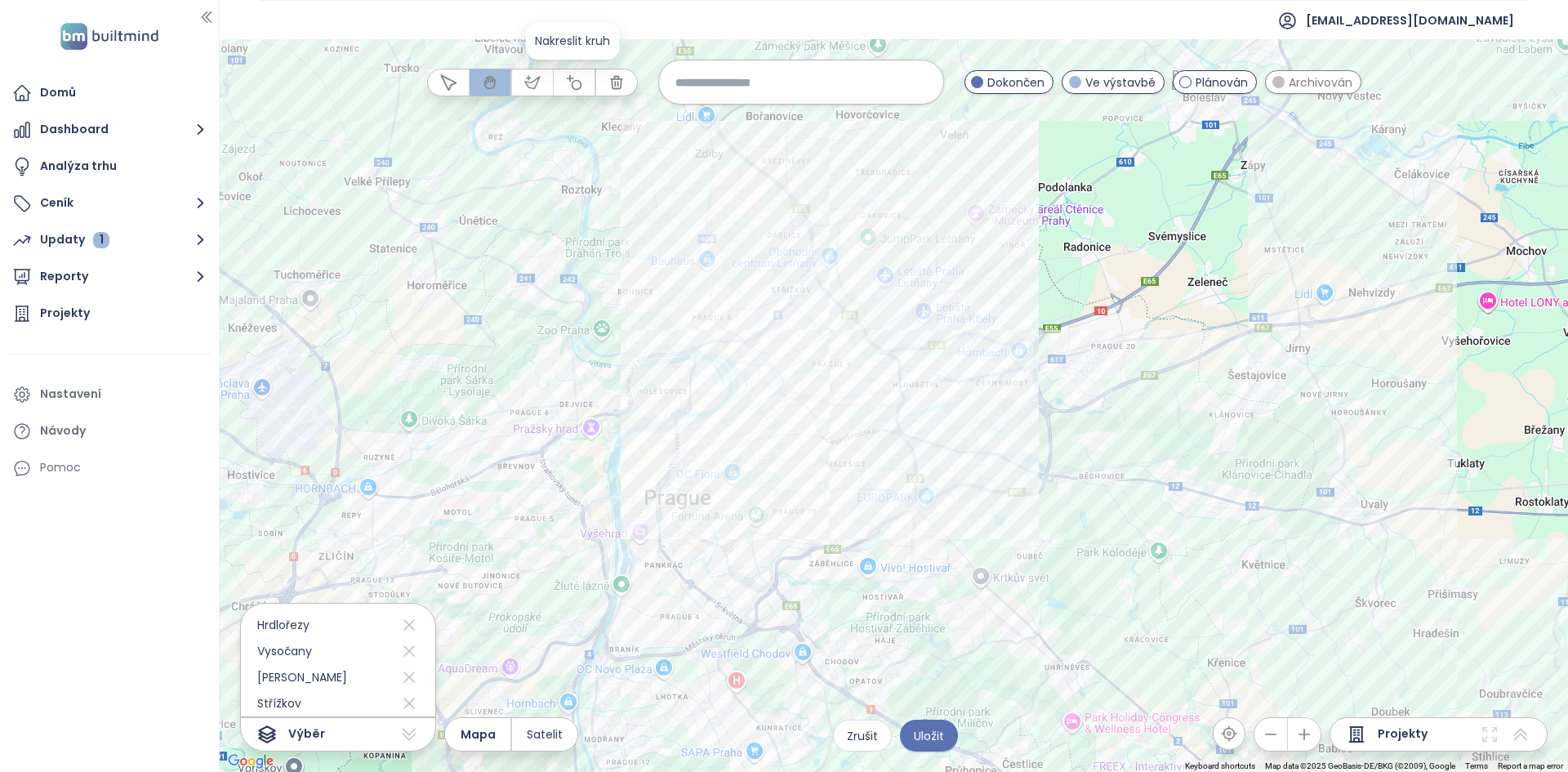
click at [569, 81] on icon "button" at bounding box center [573, 82] width 15 height 15
drag, startPoint x: 825, startPoint y: 366, endPoint x: 956, endPoint y: 375, distance: 131.3
click at [956, 375] on div at bounding box center [893, 406] width 1348 height 733
click at [1300, 85] on span "Archivován" at bounding box center [1320, 83] width 64 height 18
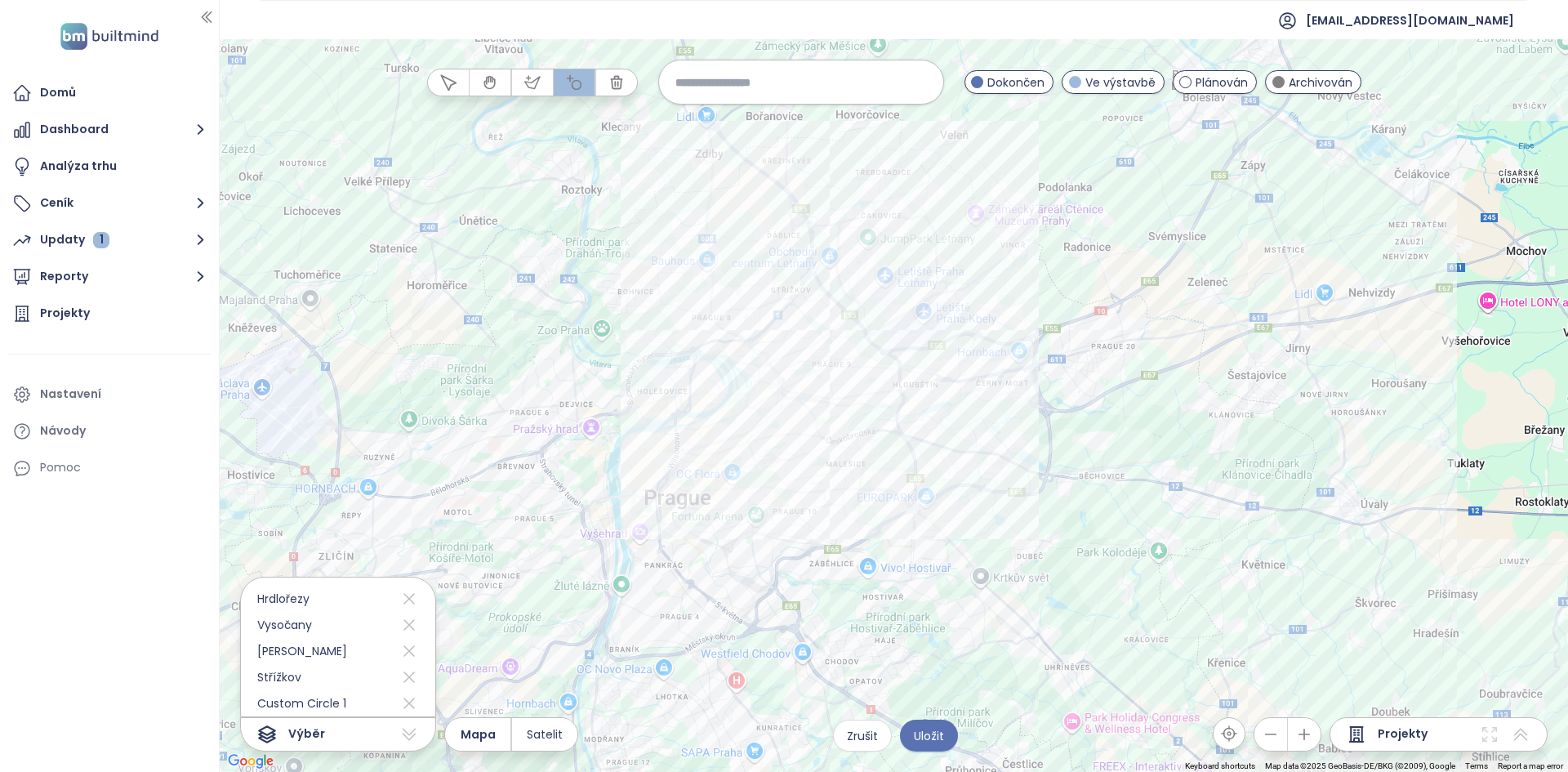
click at [1335, 82] on span "Archivován" at bounding box center [1320, 83] width 64 height 18
click at [448, 75] on icon "button" at bounding box center [448, 83] width 16 height 16
click at [898, 482] on div "Habitat Kliknutím otevřete Dvojitým kliknutím zahrnete" at bounding box center [893, 406] width 1348 height 733
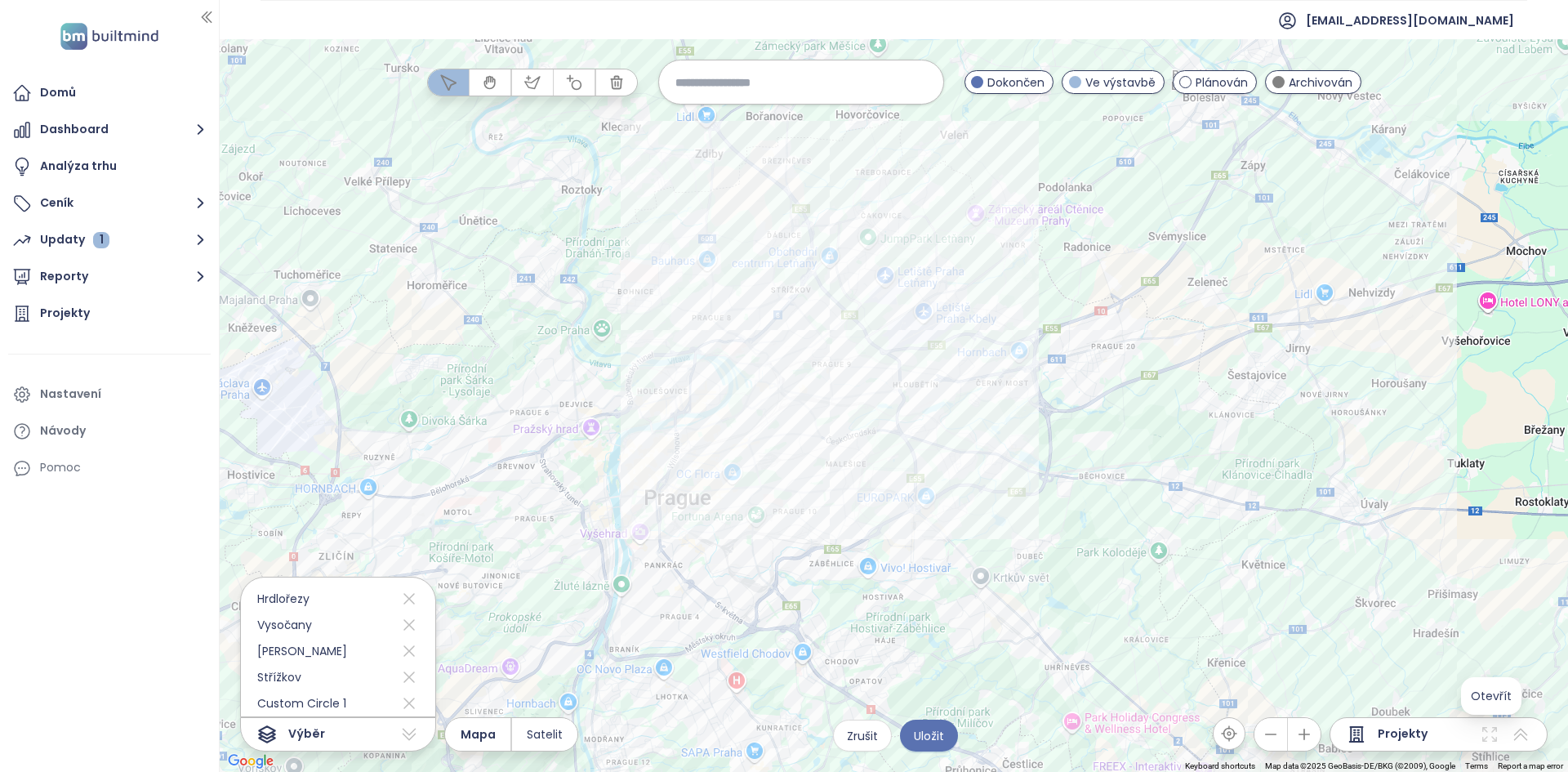
click at [1489, 742] on icon at bounding box center [1489, 735] width 20 height 20
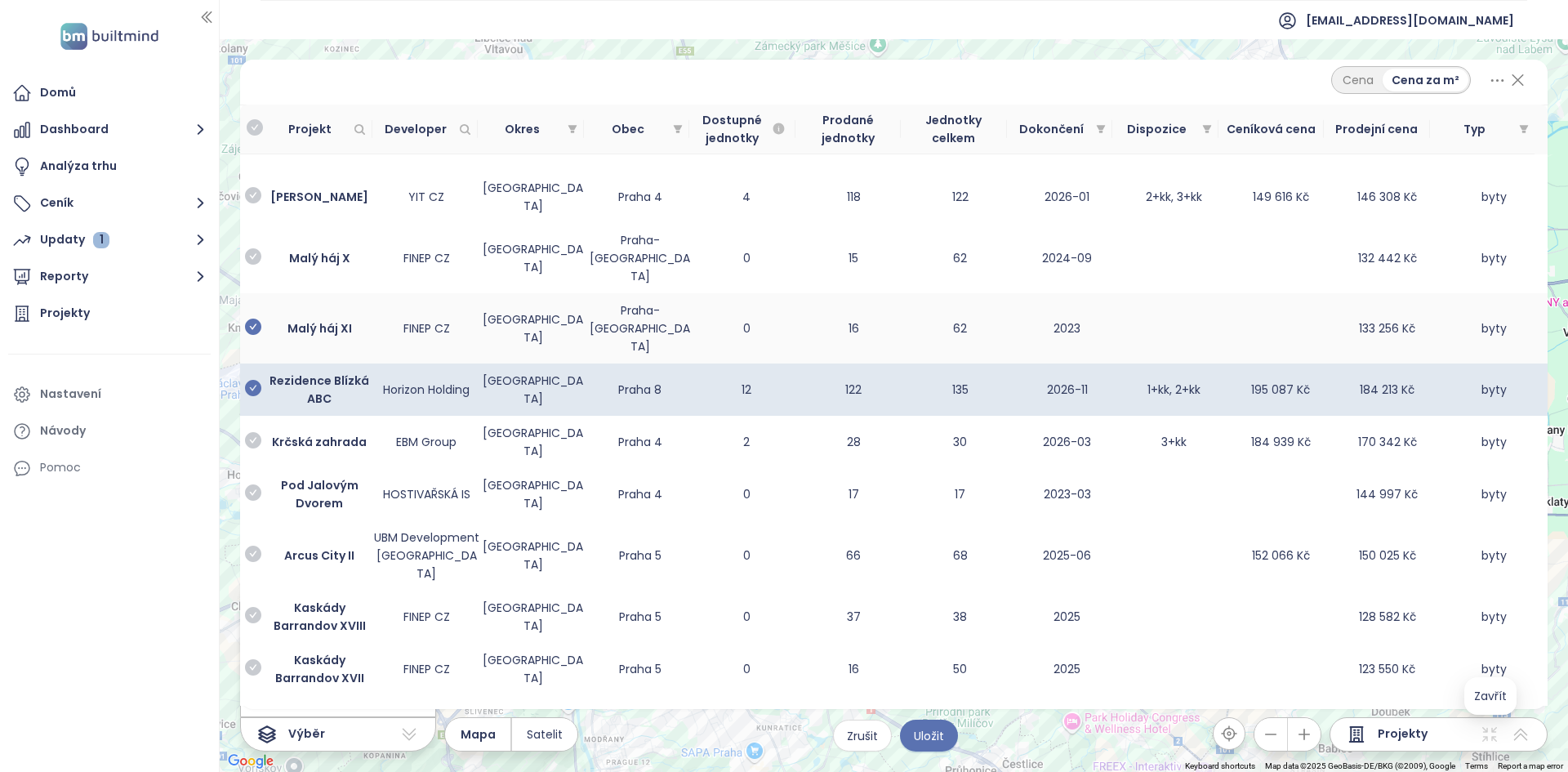
click at [255, 318] on icon "check-circle" at bounding box center [253, 326] width 16 height 16
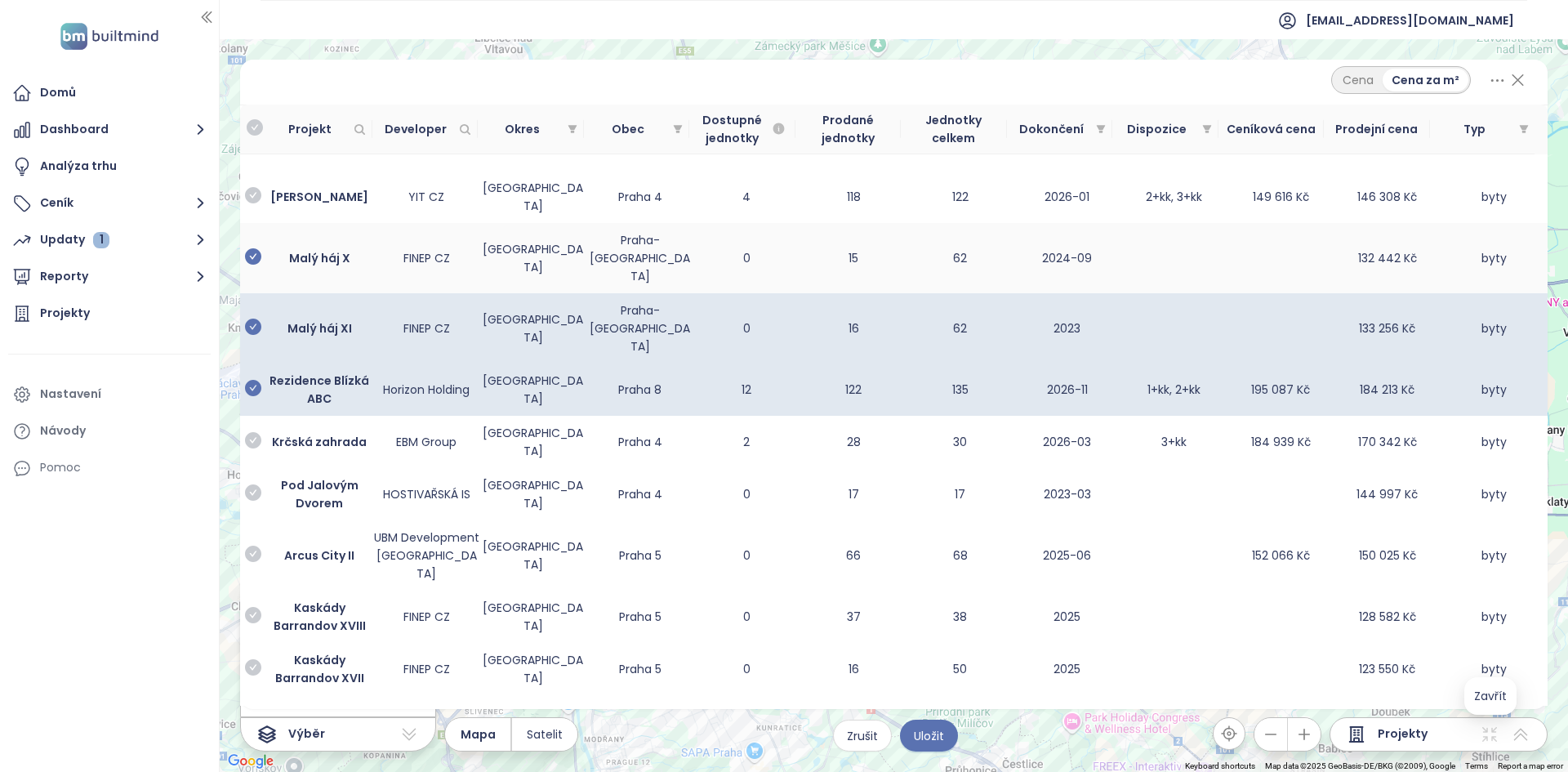
click at [255, 248] on icon "check-circle" at bounding box center [253, 256] width 16 height 16
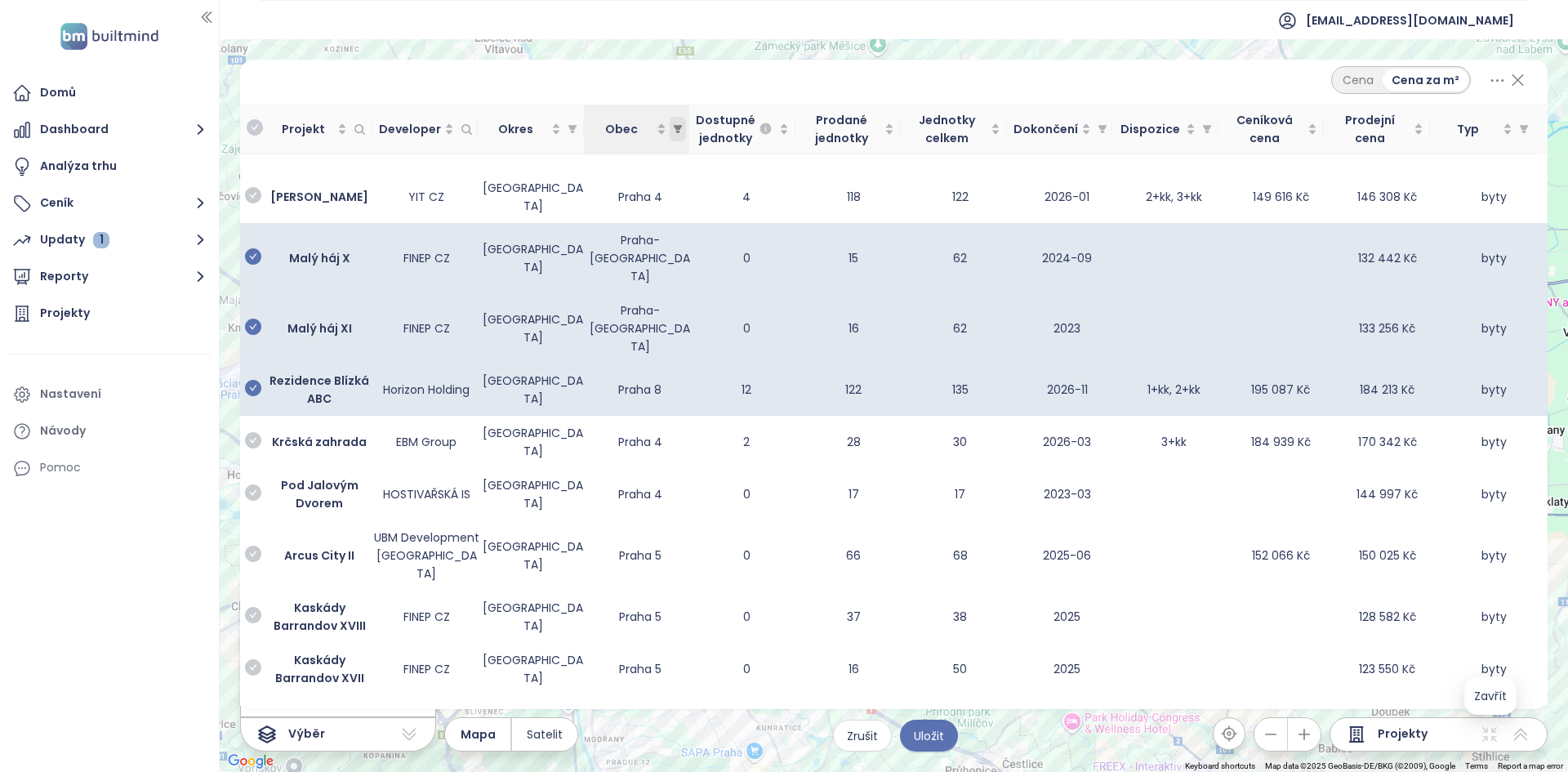
click at [676, 131] on icon "filter" at bounding box center [678, 129] width 9 height 8
click at [1523, 83] on icon at bounding box center [1517, 79] width 20 height 28
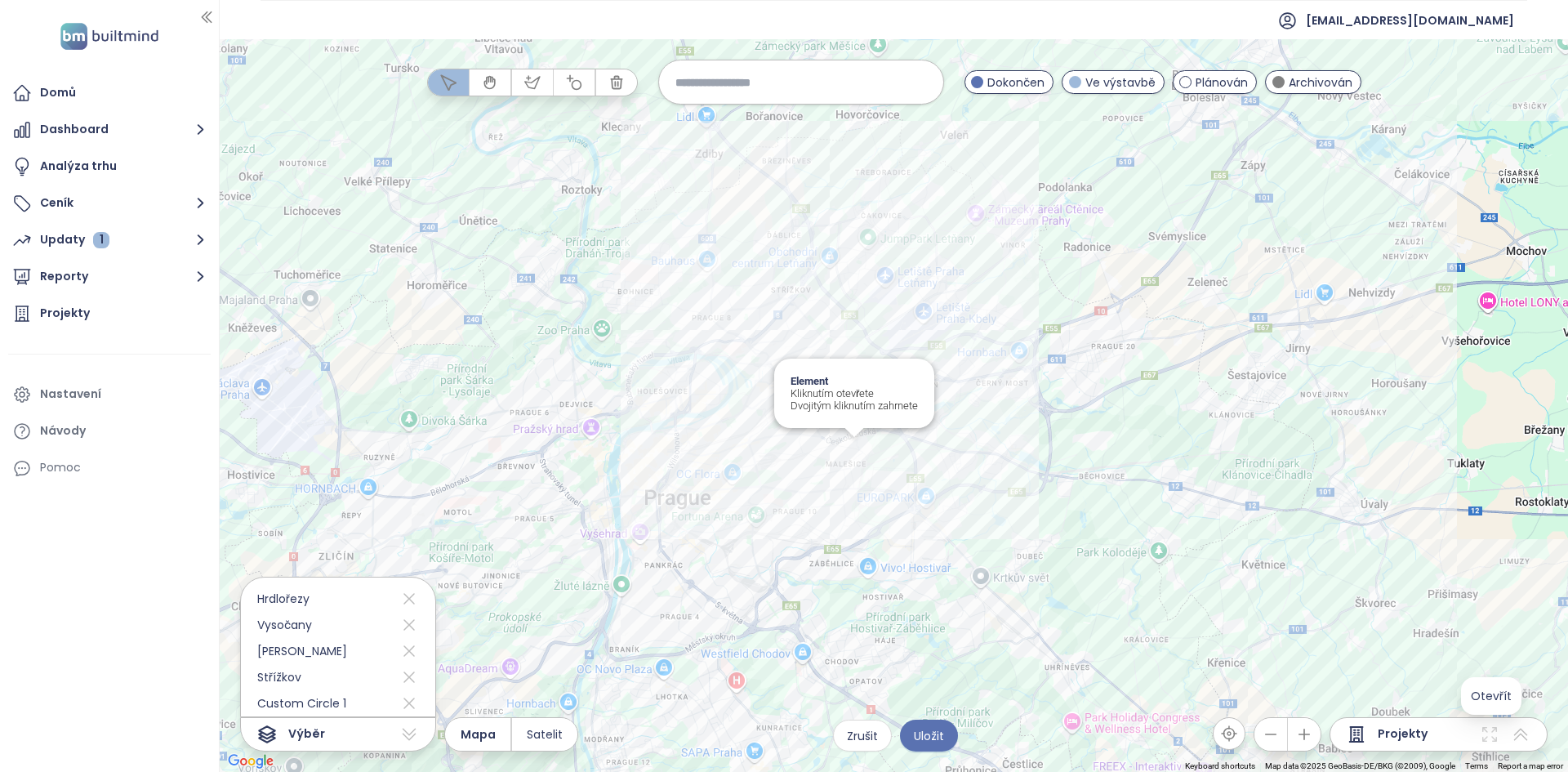
click at [857, 447] on div "Element Kliknutím otevřete Dvojitým kliknutím zahrnete" at bounding box center [893, 406] width 1348 height 733
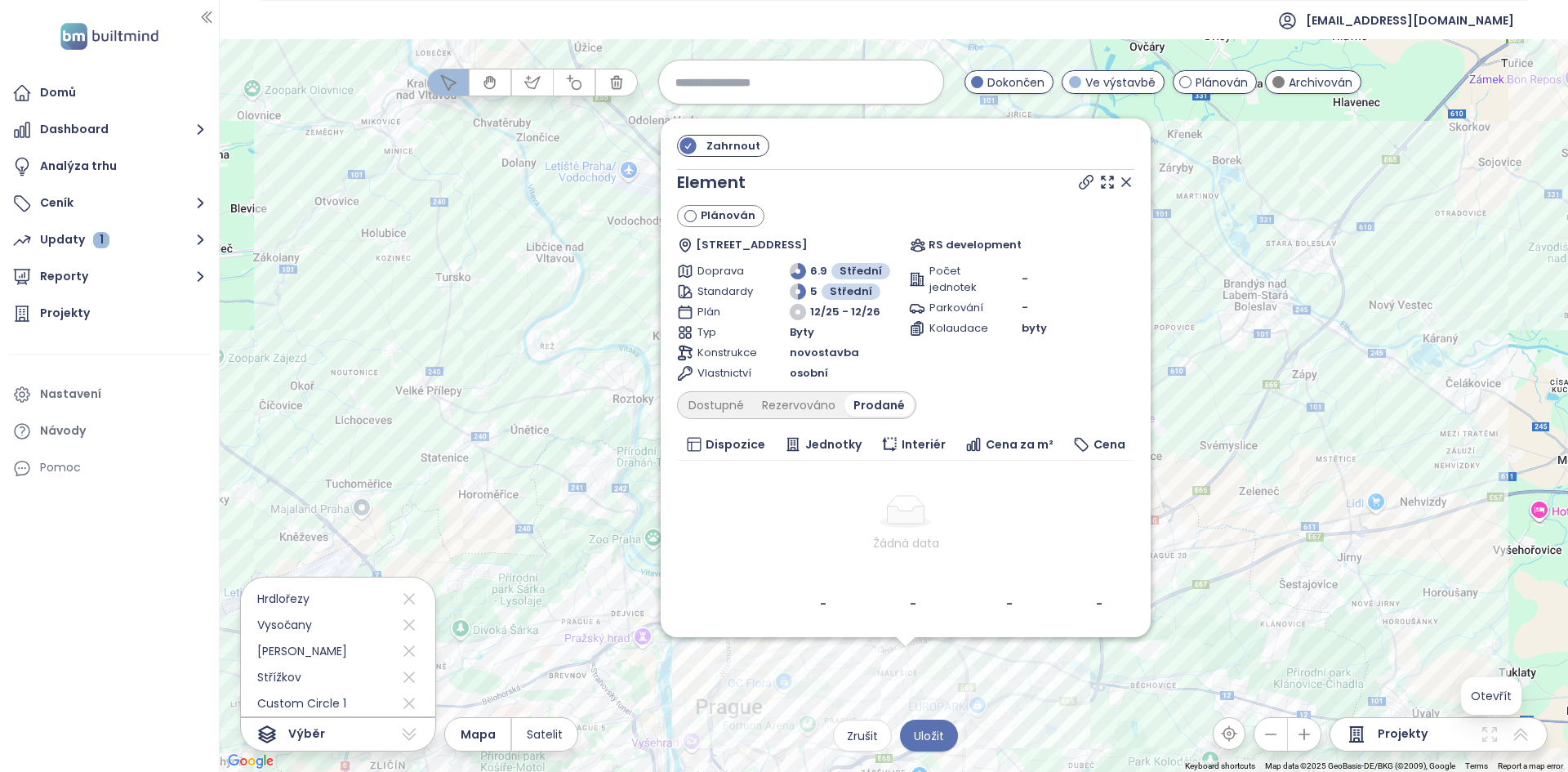
drag, startPoint x: 1121, startPoint y: 481, endPoint x: 1134, endPoint y: 757, distance: 276.3
click at [1134, 760] on div "Zahrnout Element Plánován Dřevčická 44, 108 00 Praha 10, Czechia RS development…" at bounding box center [893, 406] width 1348 height 733
click at [1125, 179] on icon at bounding box center [1125, 181] width 16 height 16
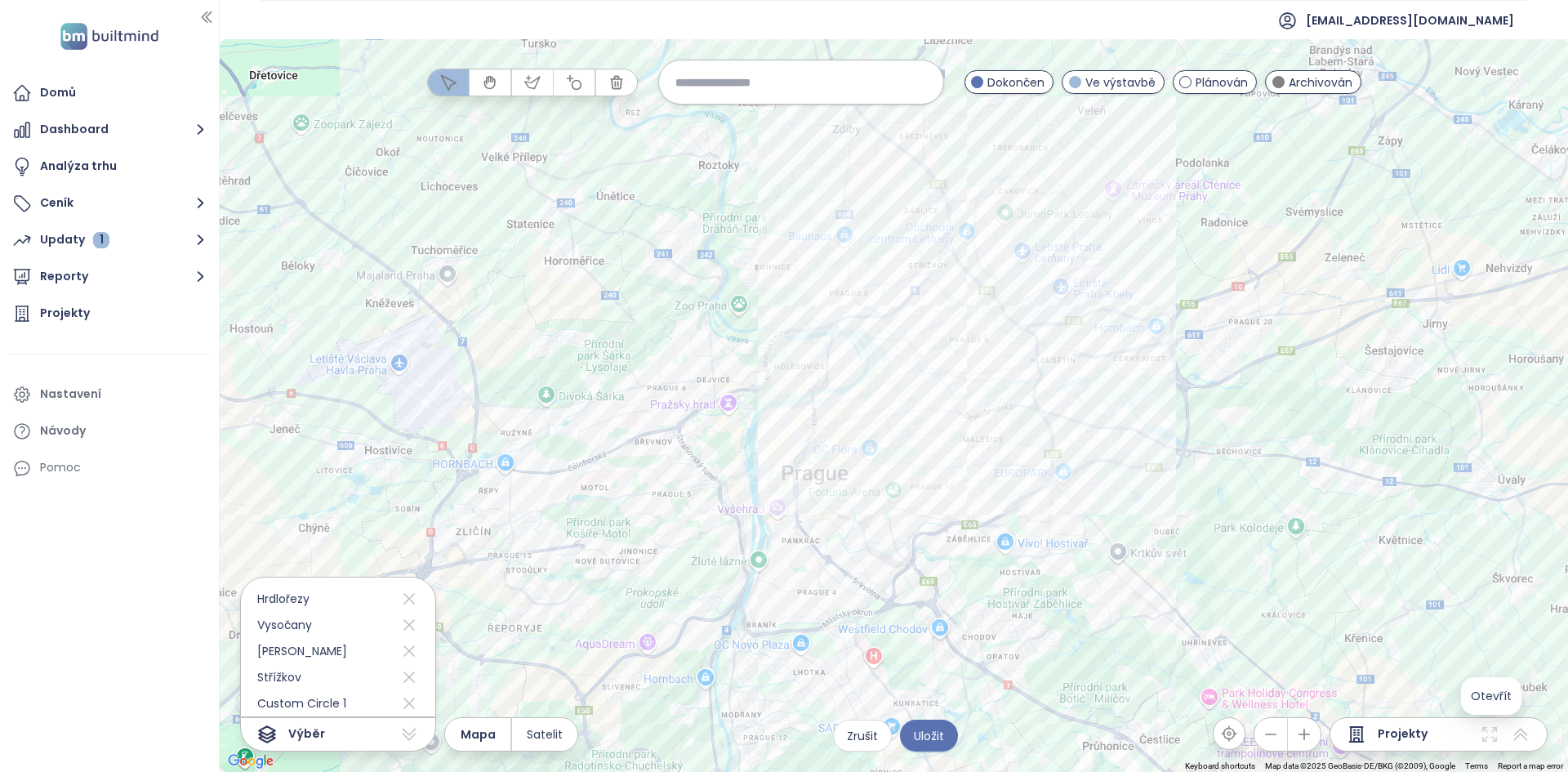
drag, startPoint x: 698, startPoint y: 519, endPoint x: 785, endPoint y: 280, distance: 254.3
click at [781, 283] on div at bounding box center [893, 406] width 1348 height 733
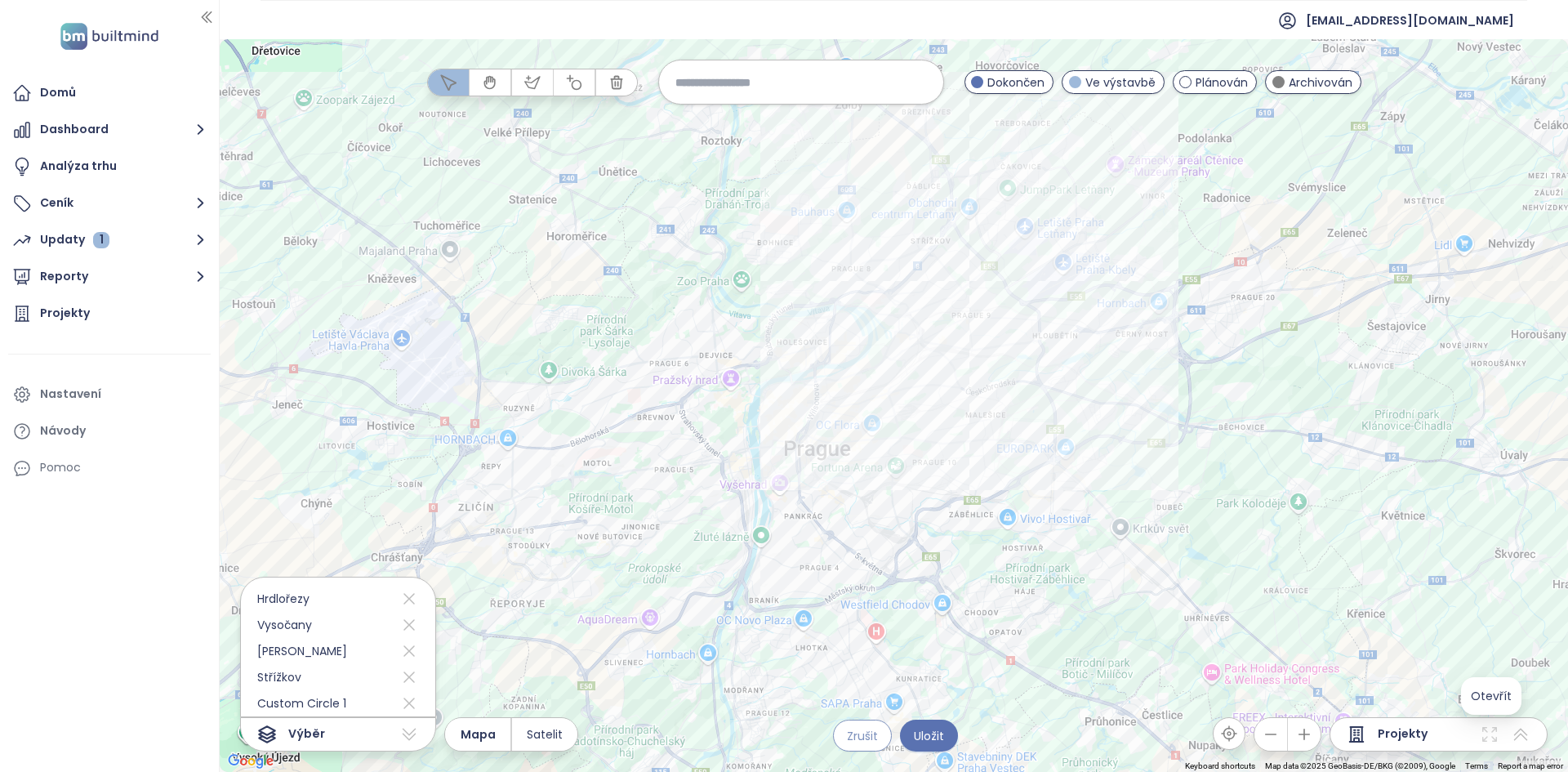
click at [857, 736] on span "Zrušit" at bounding box center [861, 736] width 31 height 18
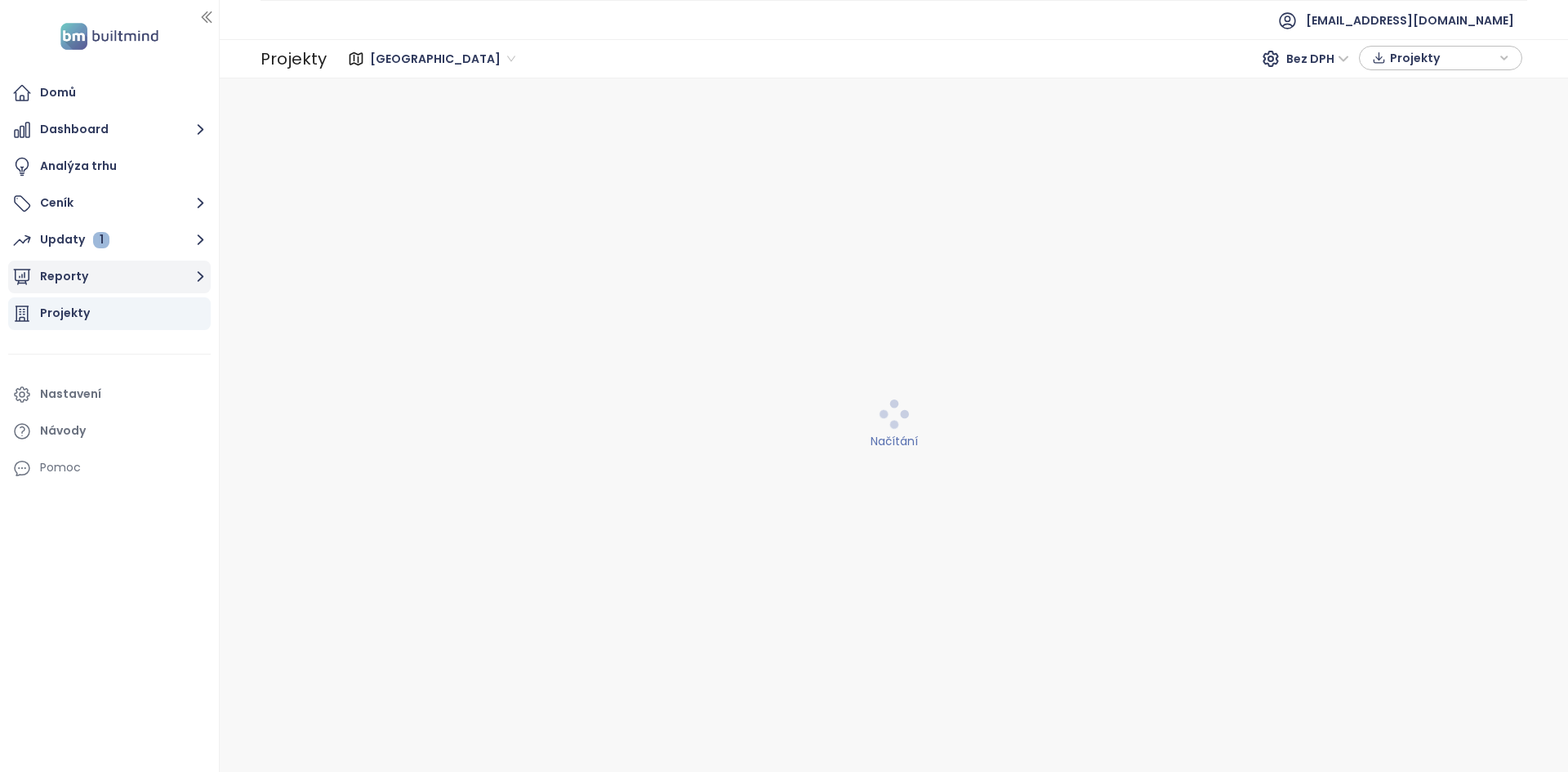
click at [135, 265] on button "Reporty" at bounding box center [109, 277] width 203 height 33
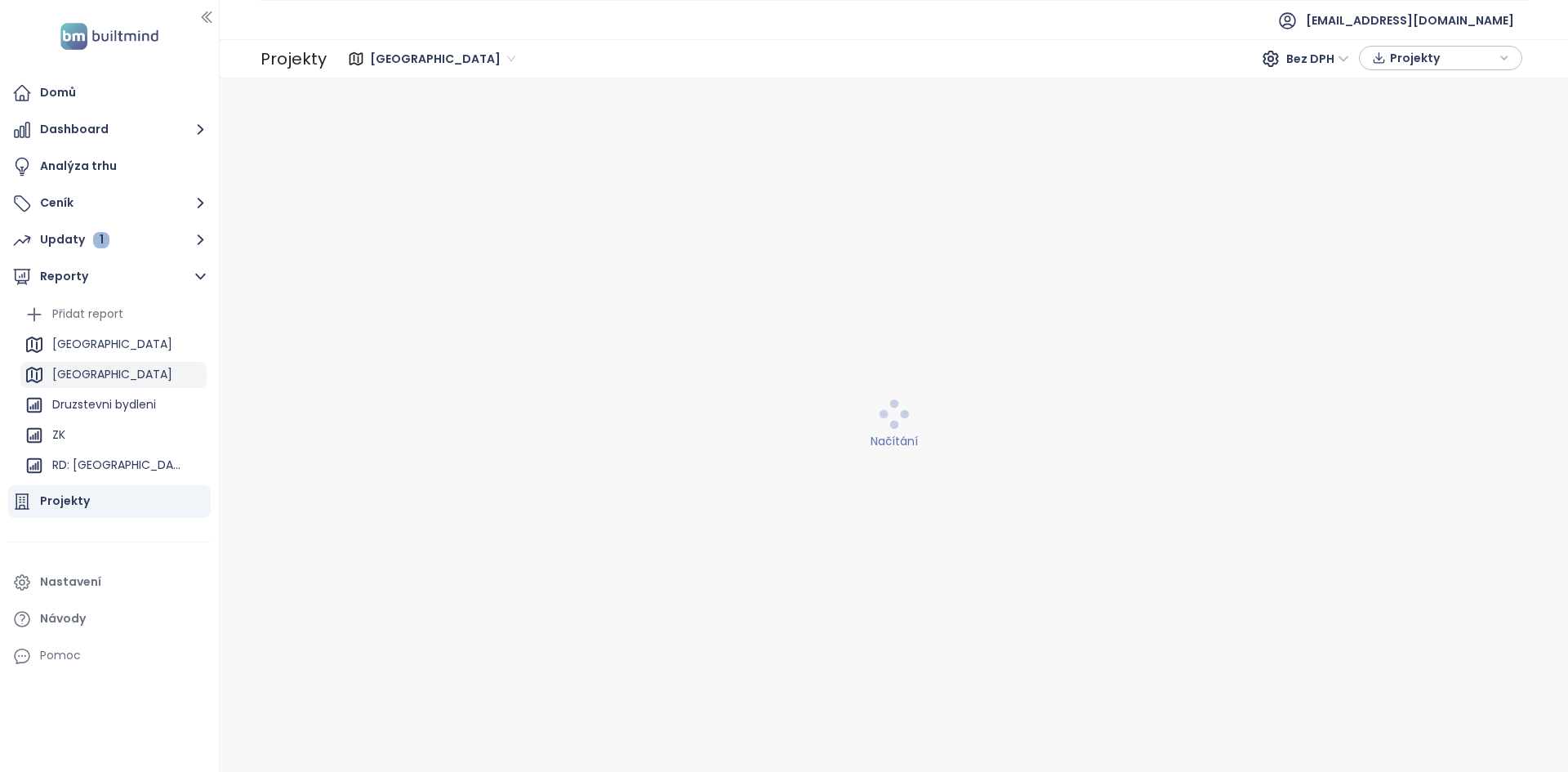
click at [116, 380] on div "Praha" at bounding box center [113, 374] width 186 height 26
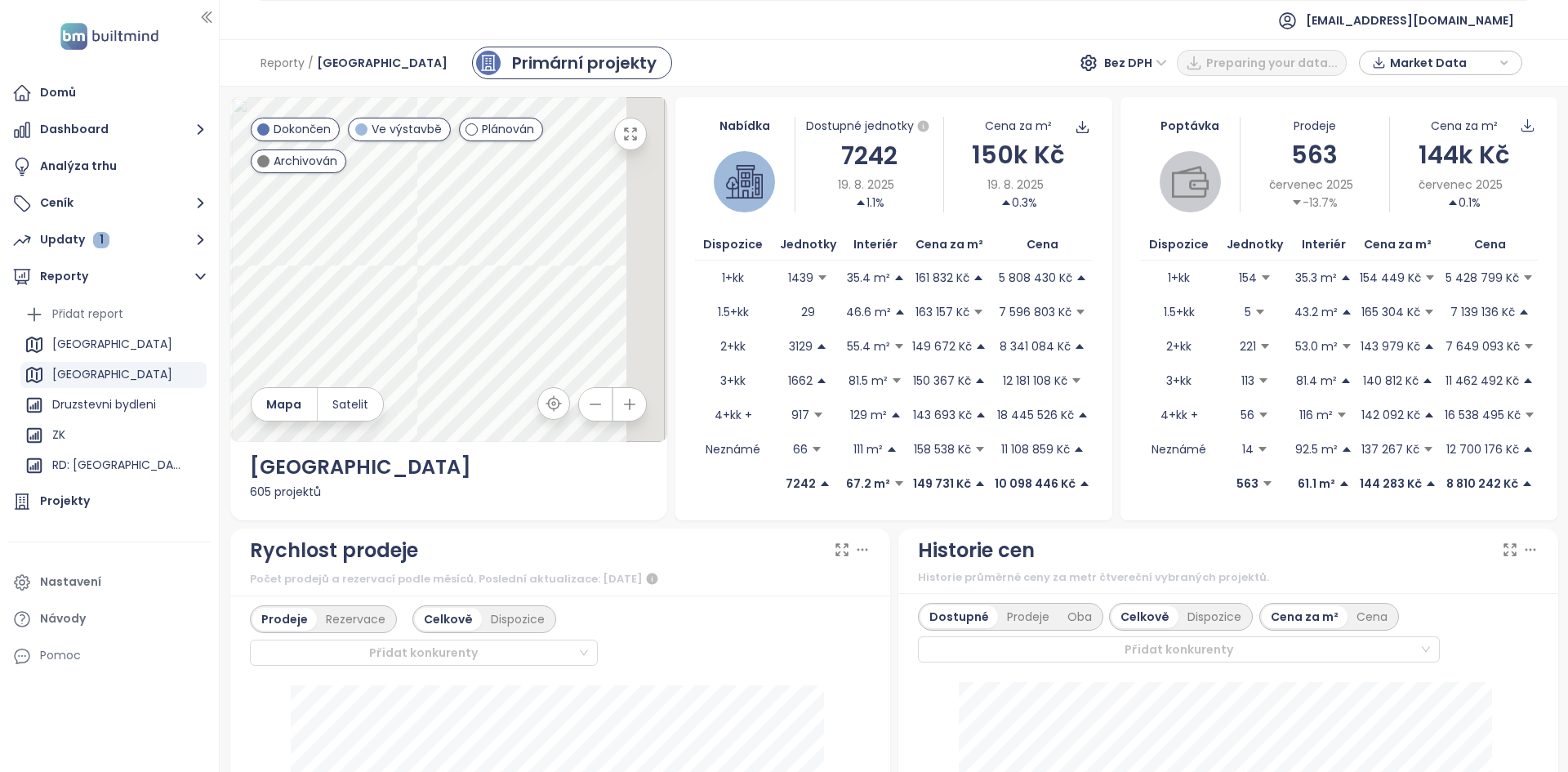
click at [876, 151] on div "7242" at bounding box center [869, 155] width 148 height 38
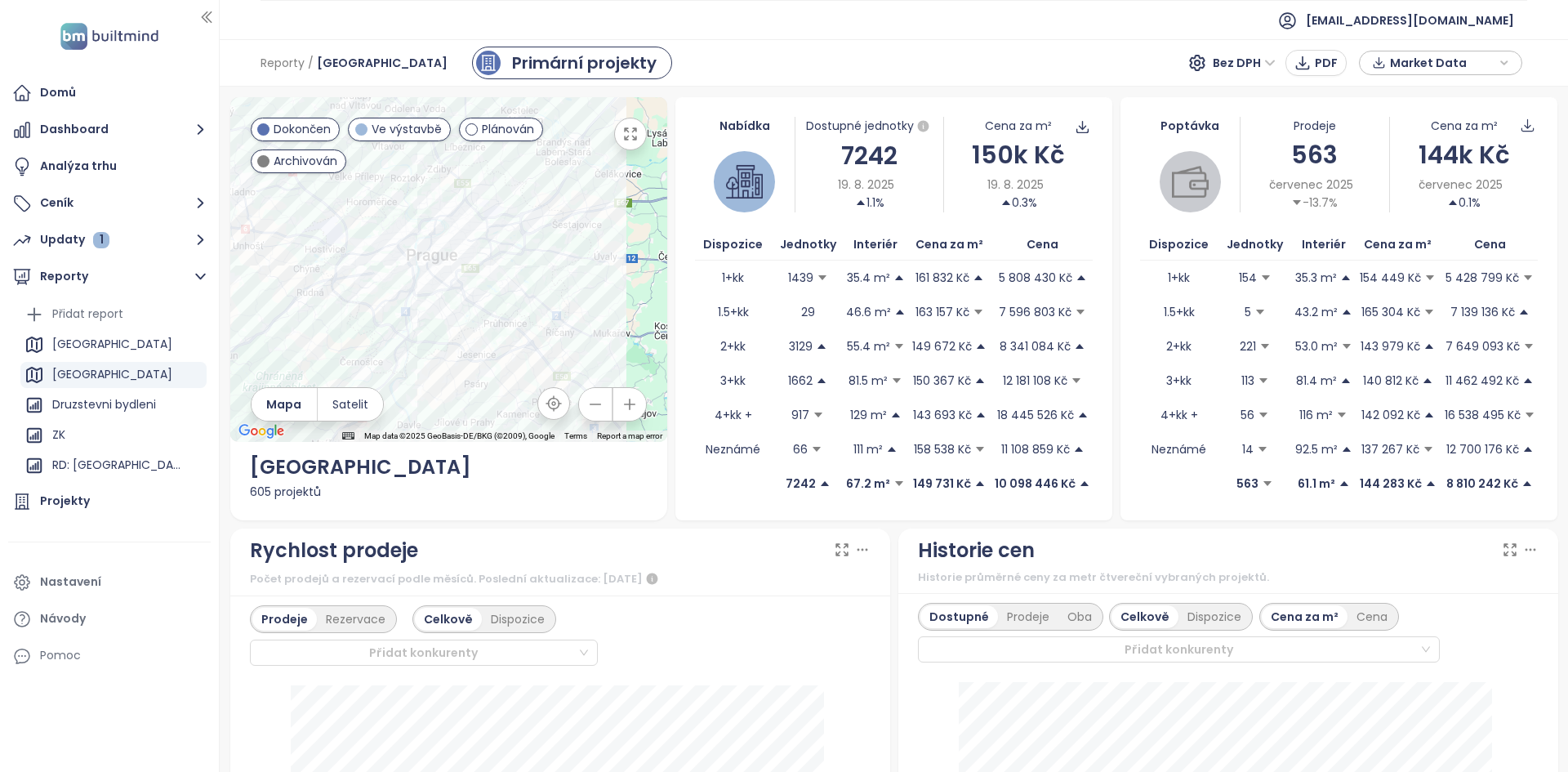
click at [1297, 155] on div "563" at bounding box center [1314, 154] width 148 height 38
click at [1297, 153] on div "563" at bounding box center [1314, 154] width 148 height 38
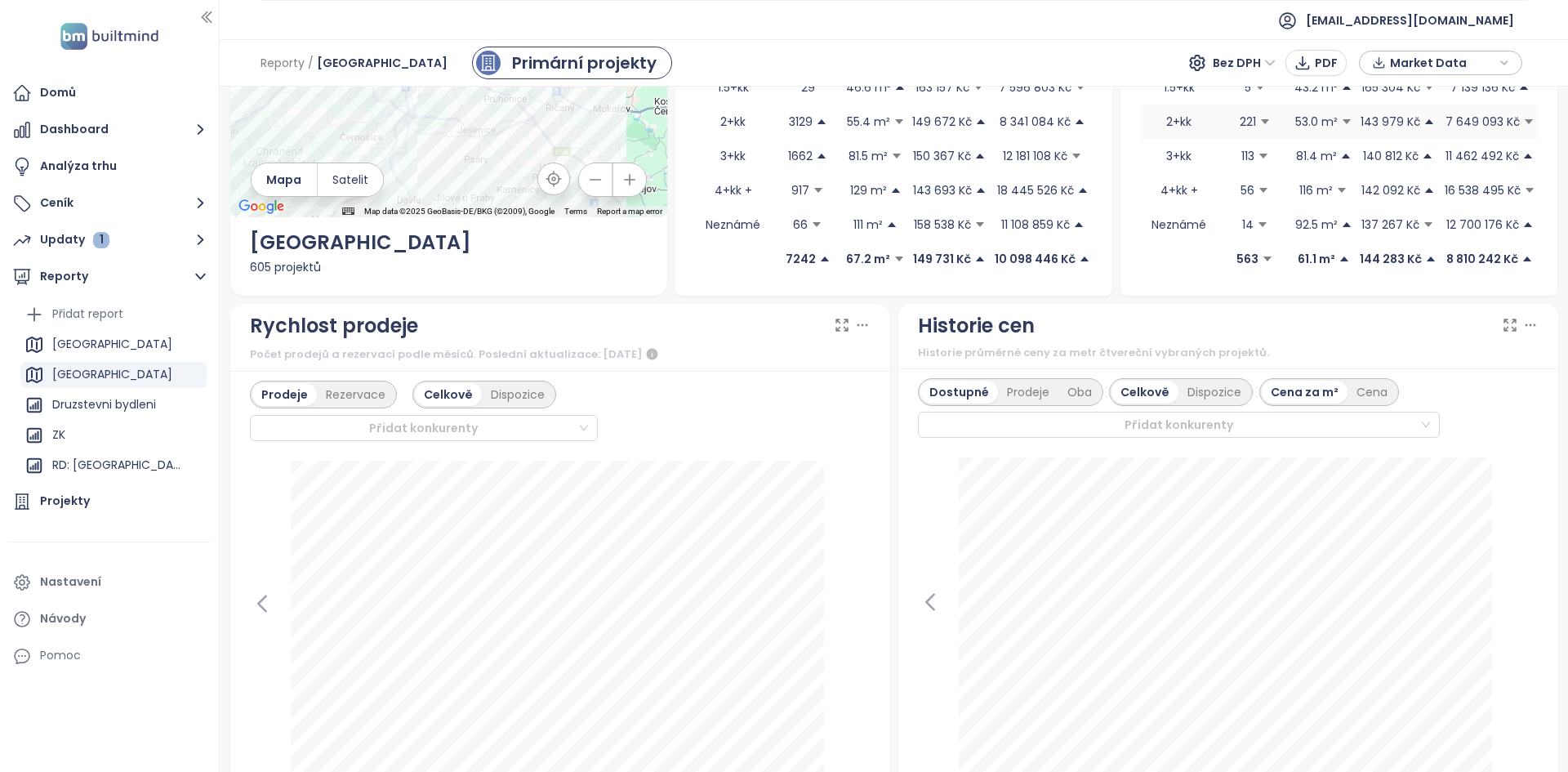
scroll to position [224, 0]
click at [1004, 402] on div "Prodeje" at bounding box center [1028, 393] width 60 height 23
click at [980, 397] on div "Dostupné" at bounding box center [956, 393] width 74 height 23
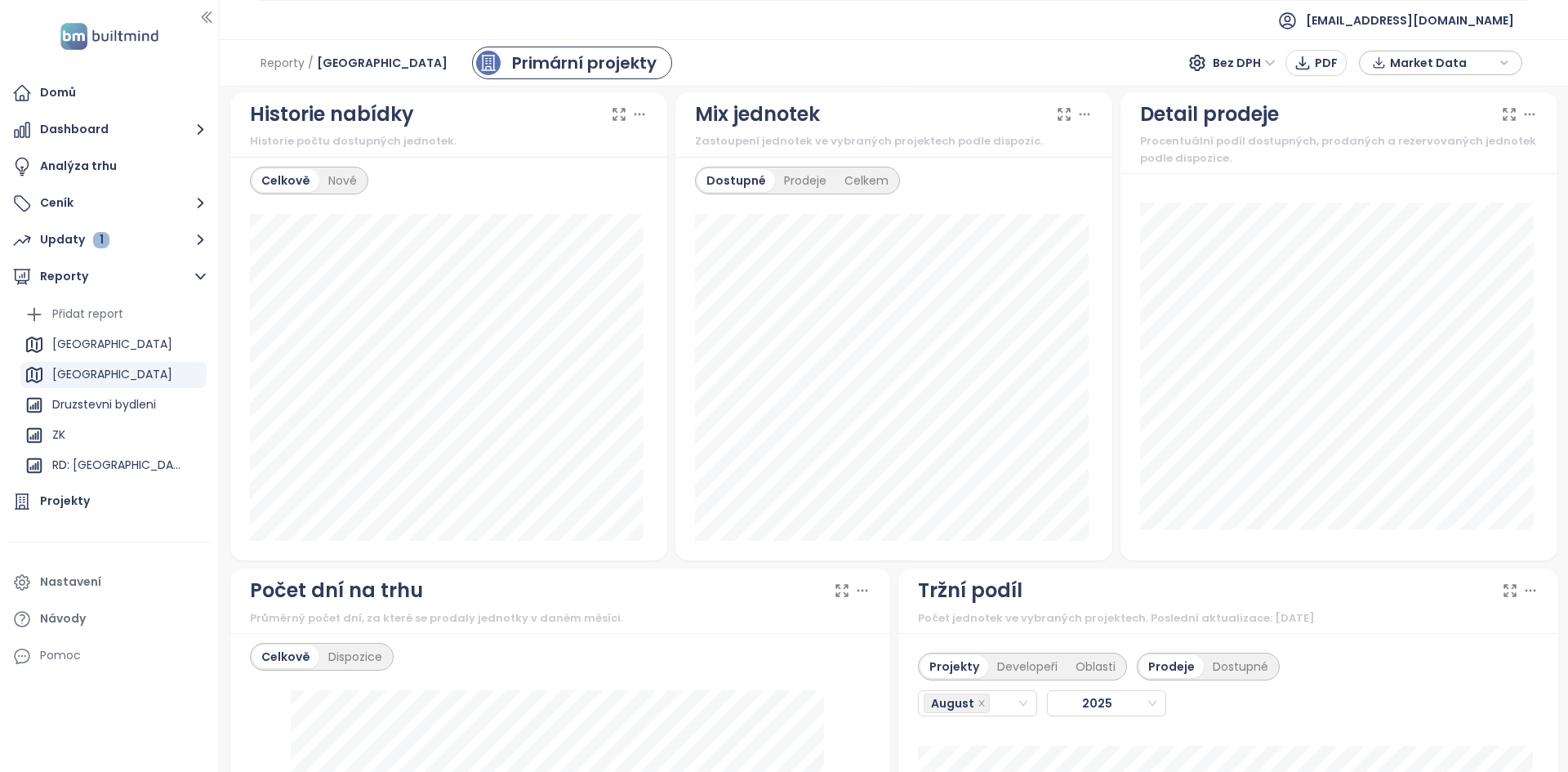
scroll to position [947, 0]
click at [640, 115] on icon at bounding box center [639, 115] width 16 height 16
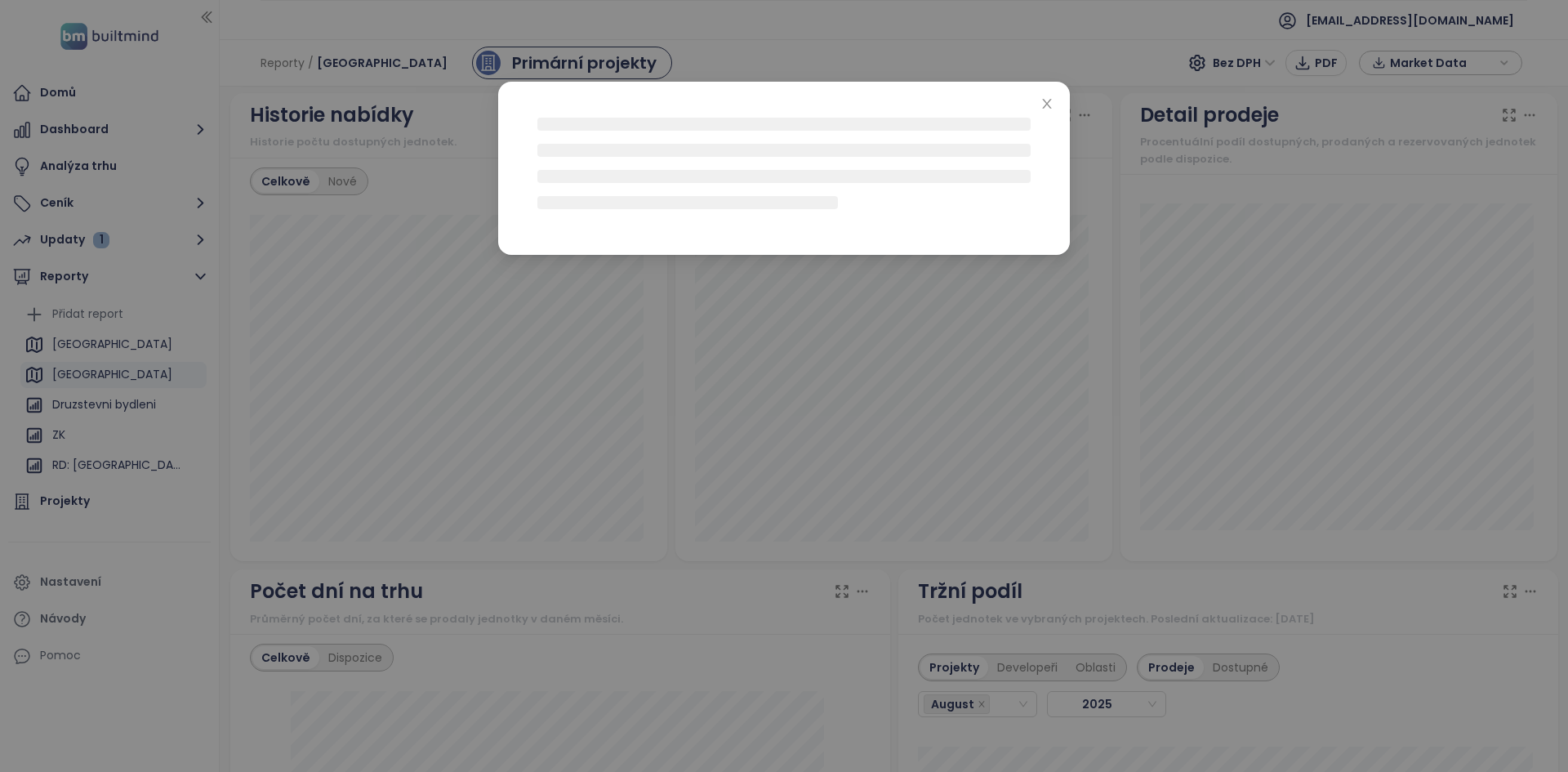
click at [344, 269] on div at bounding box center [784, 386] width 1568 height 772
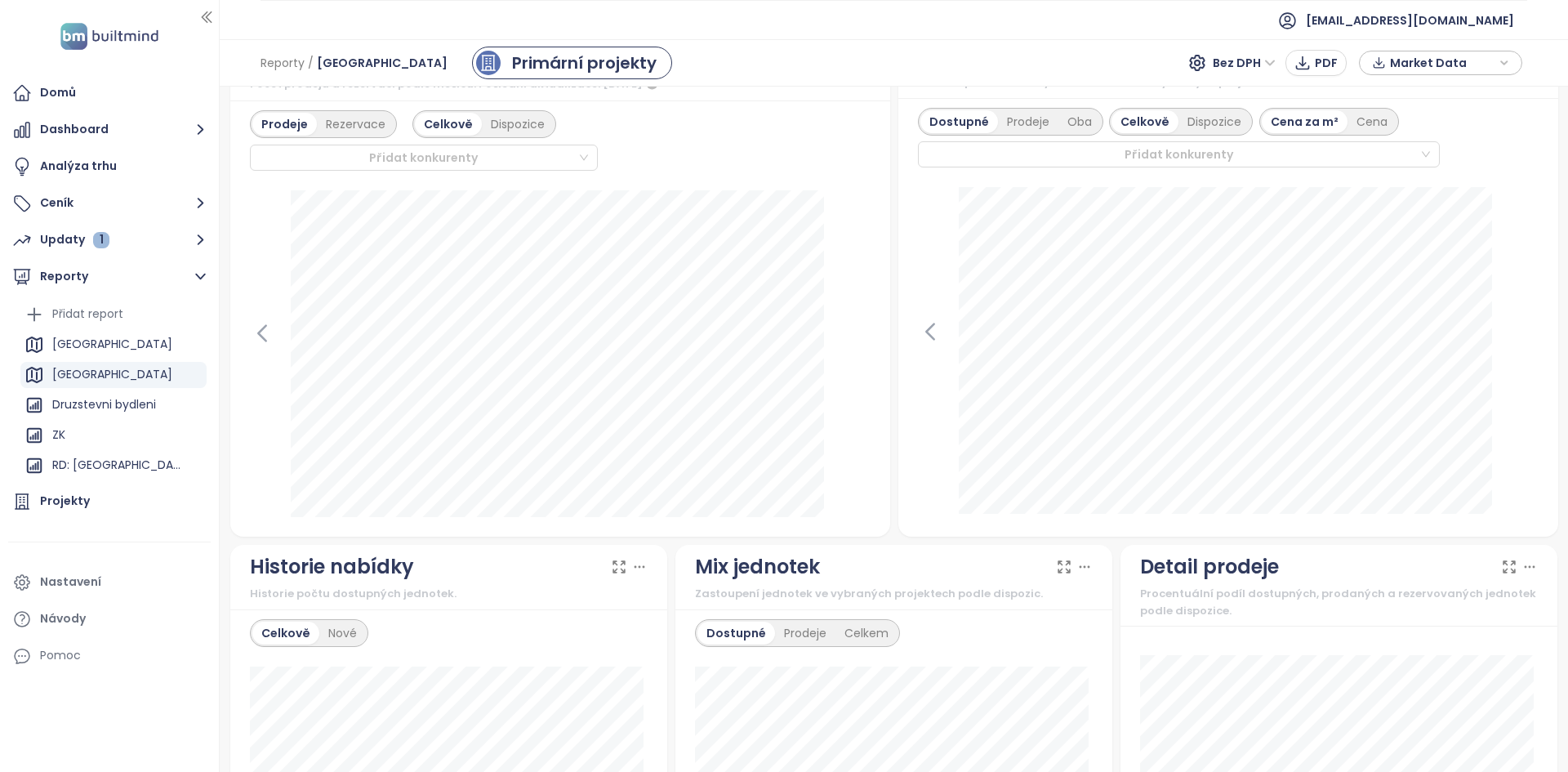
scroll to position [494, 0]
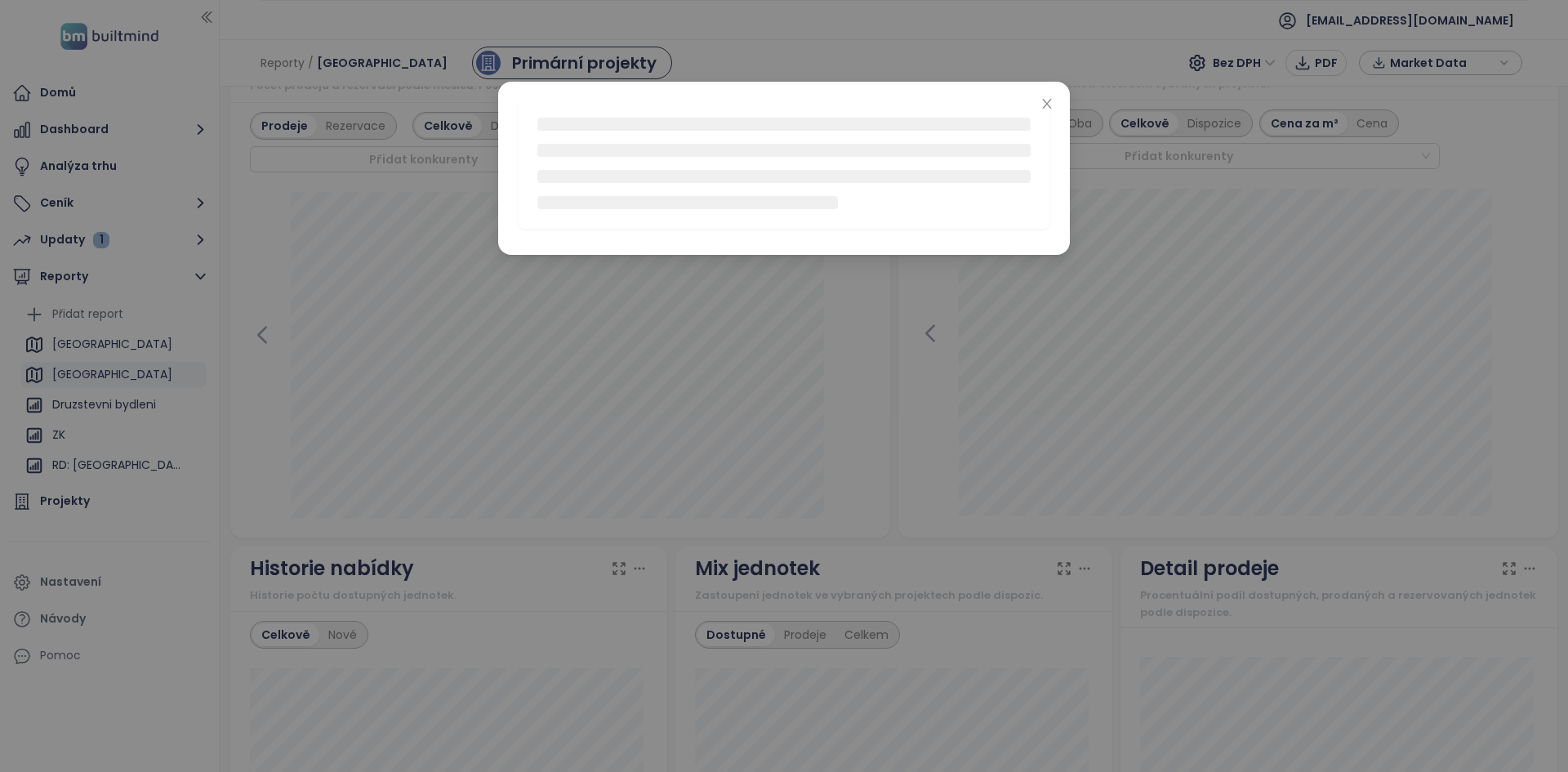
click at [331, 312] on div at bounding box center [784, 386] width 1568 height 772
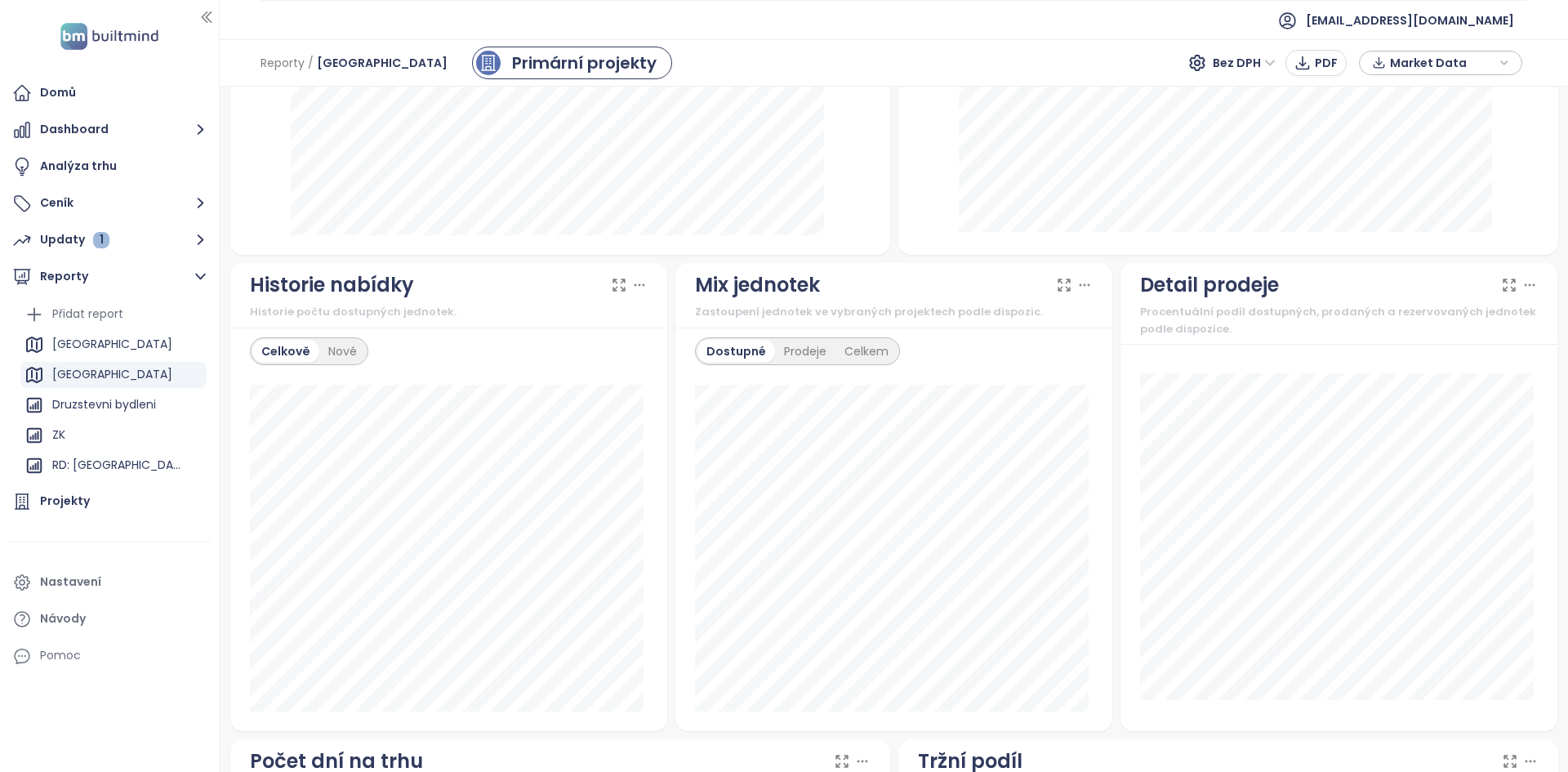
scroll to position [776, 0]
click at [335, 356] on div "Nové" at bounding box center [342, 353] width 46 height 23
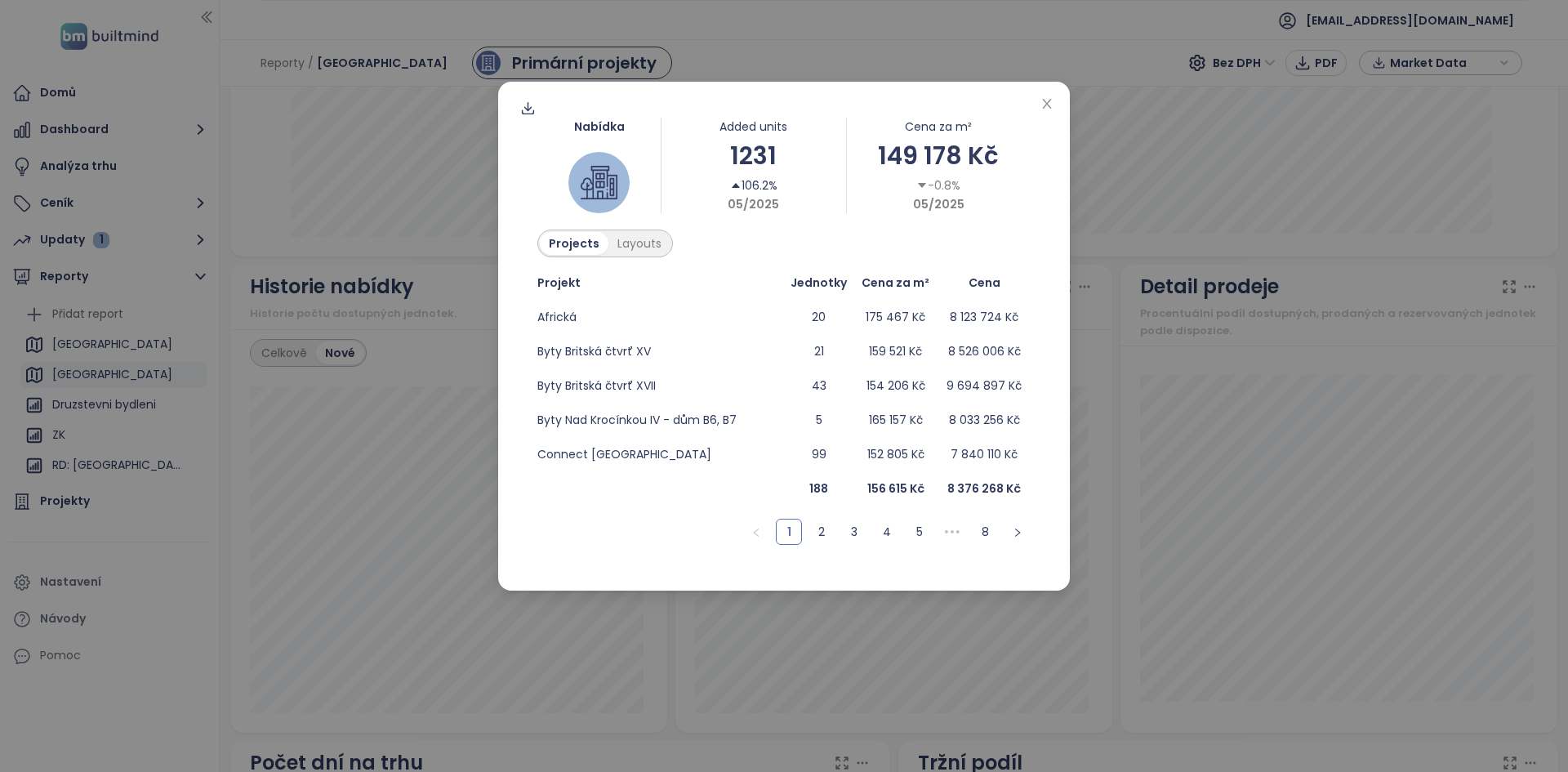
click at [754, 149] on div "1231" at bounding box center [754, 155] width 185 height 38
click at [1036, 96] on div "Nabídka Added units 1231 106.2% 05/2025 Cena za m² 149 178 Kč -0.8% 05/2025 Pro…" at bounding box center [783, 336] width 572 height 509
click at [1044, 101] on icon "close" at bounding box center [1046, 103] width 13 height 13
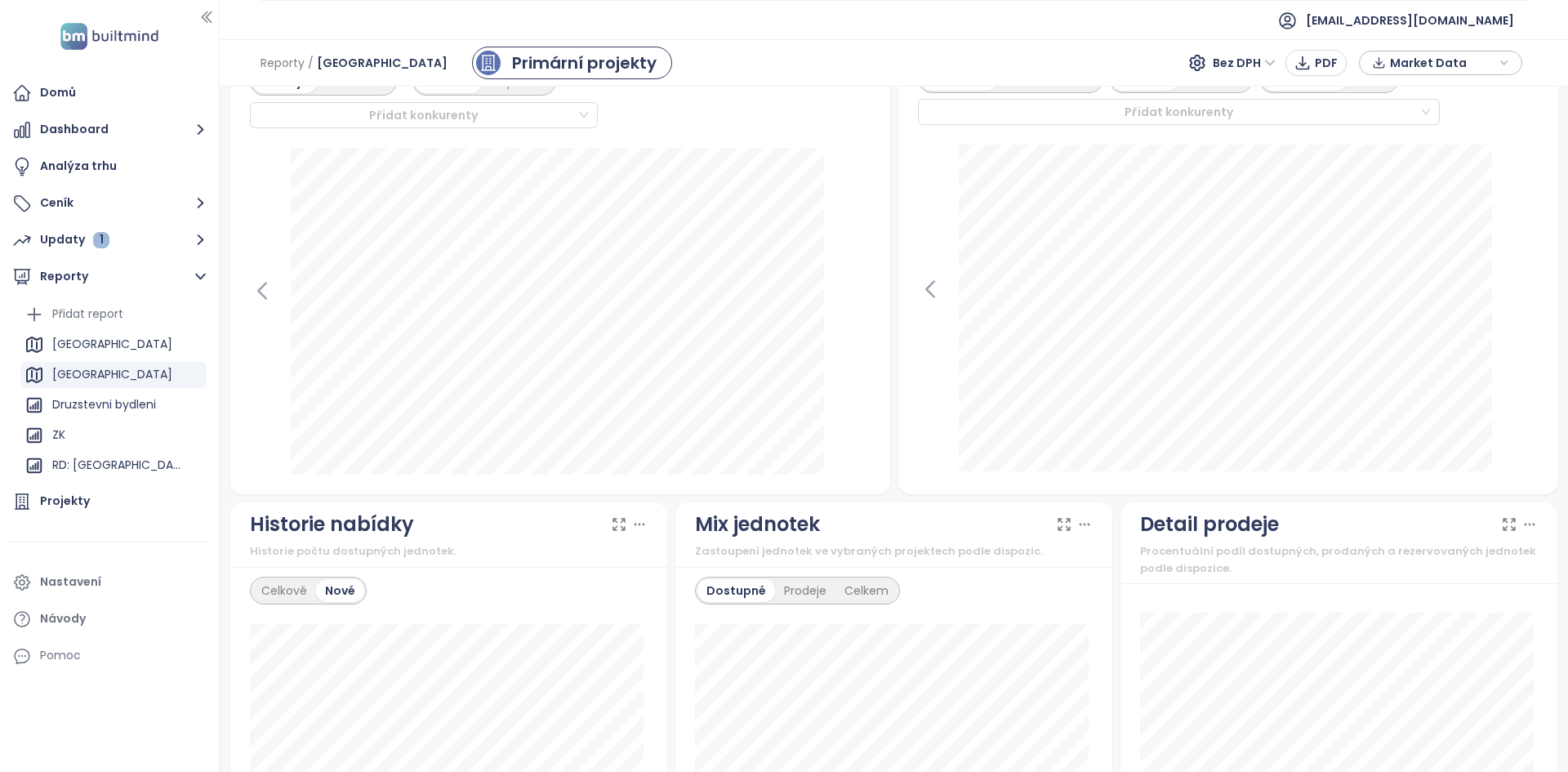
scroll to position [538, 0]
click at [263, 287] on icon at bounding box center [262, 290] width 25 height 25
click at [860, 303] on div "srpen 2024 prodané: 536 Klikněte pro více informací." at bounding box center [560, 310] width 620 height 326
click at [836, 294] on div "srpen 2024 prodané: 536 Klikněte pro více informací." at bounding box center [560, 310] width 620 height 326
click at [849, 299] on icon at bounding box center [859, 290] width 25 height 25
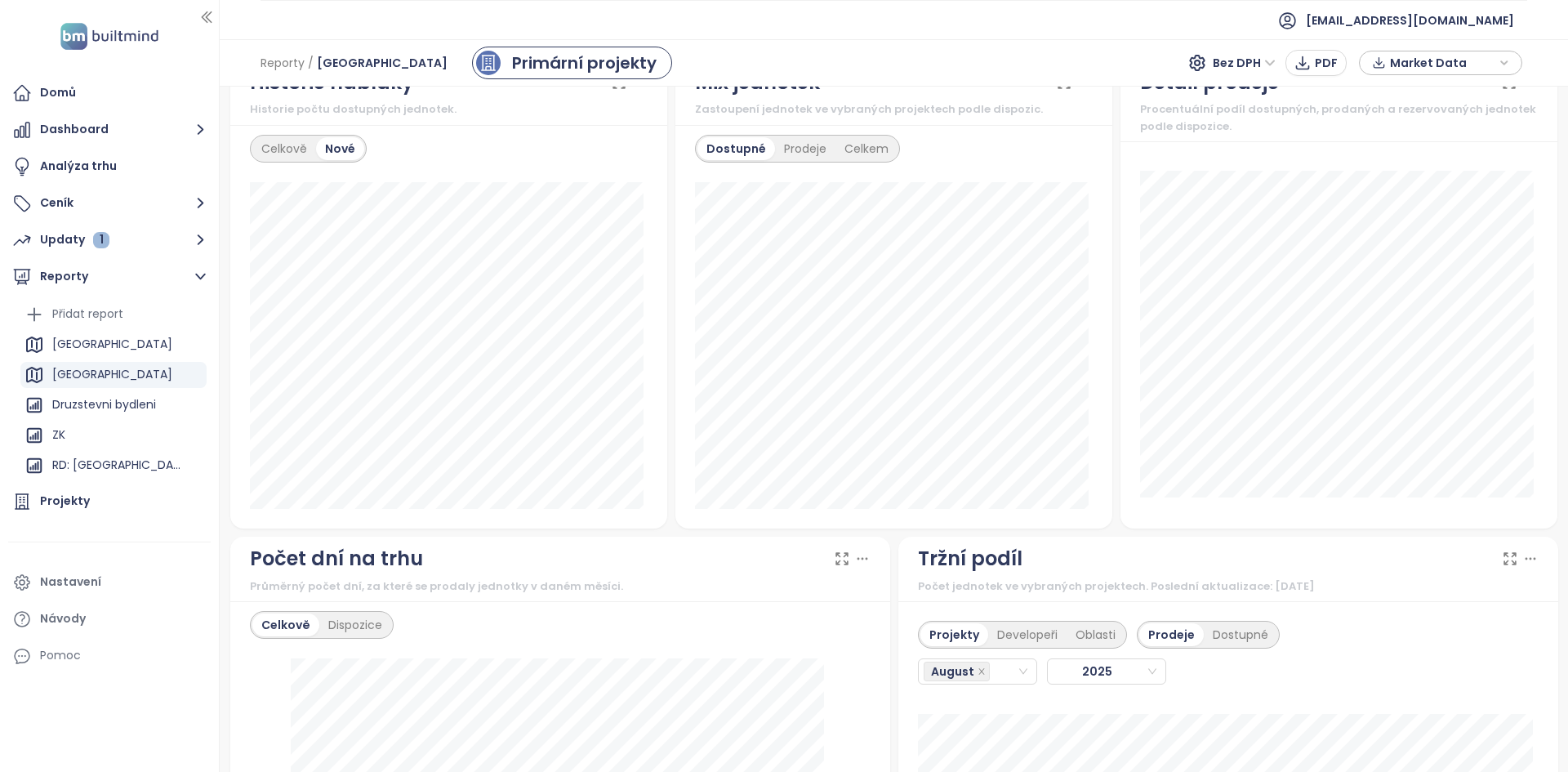
scroll to position [977, 0]
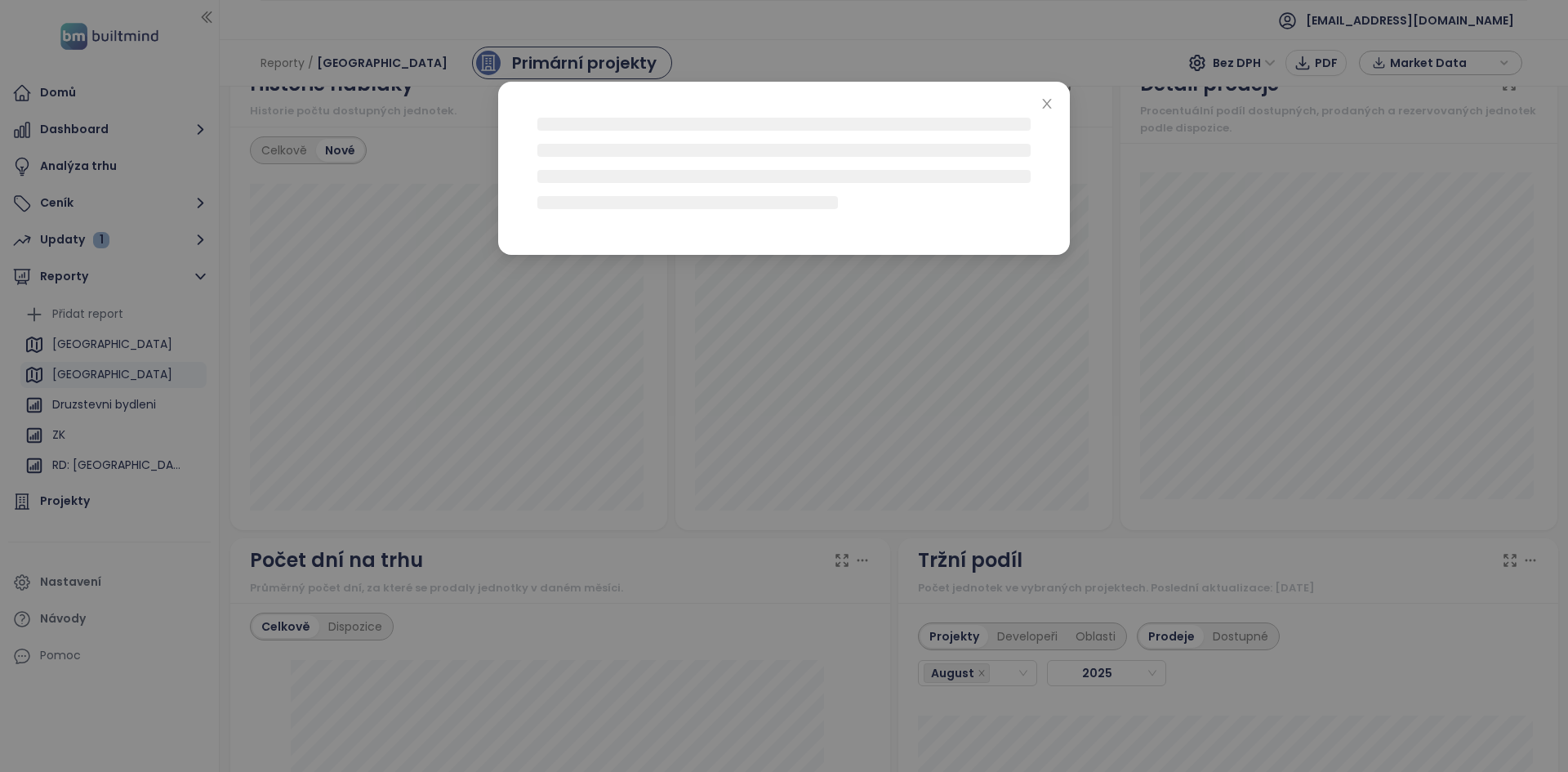
drag, startPoint x: 606, startPoint y: 517, endPoint x: 557, endPoint y: 332, distance: 191.4
click at [564, 334] on div at bounding box center [784, 386] width 1568 height 772
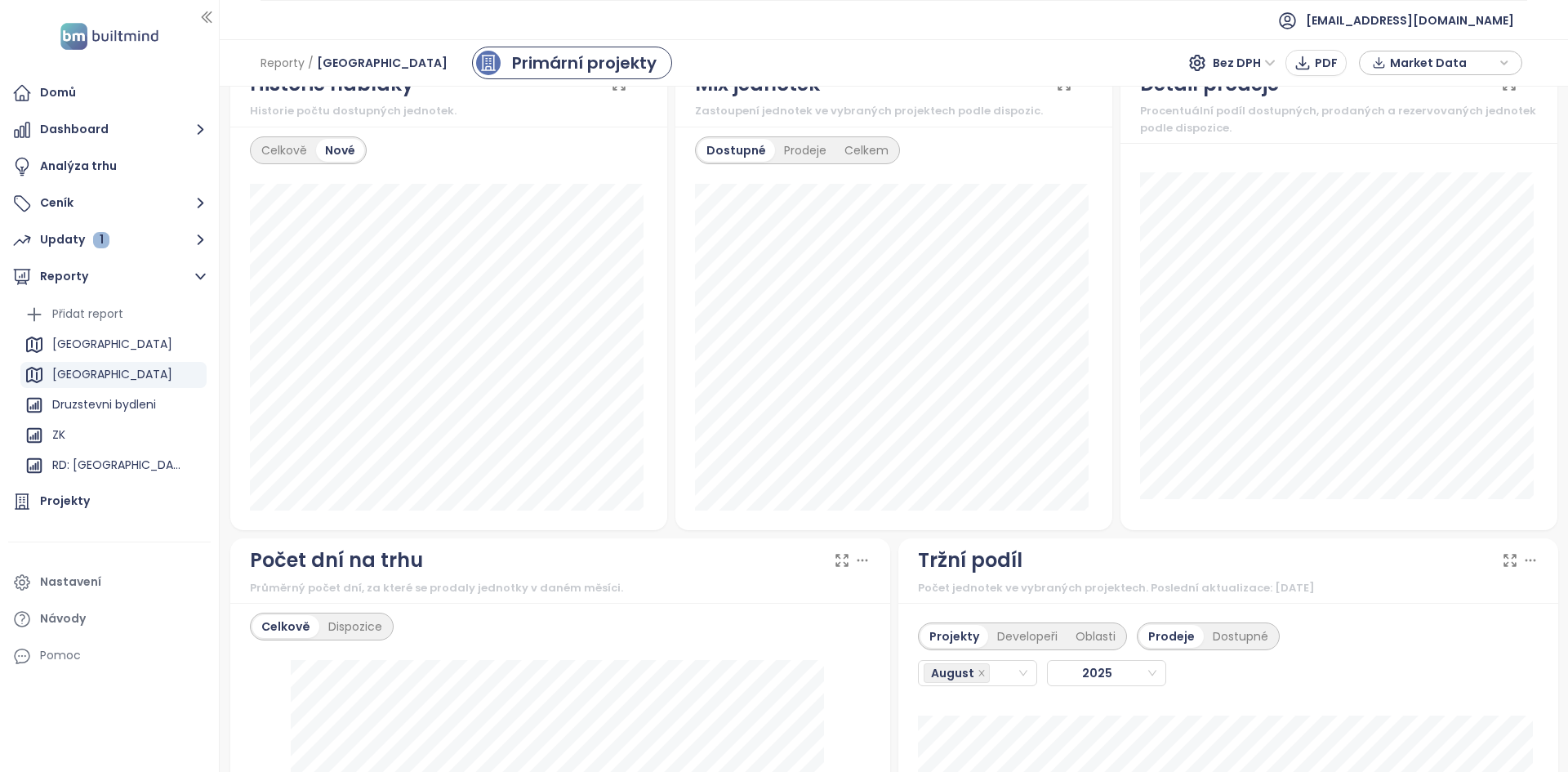
click at [512, 303] on body "Domů Dashboard Analýza trhu Ceník Updaty 1 Reporty Přidat report Středočeský kr…" at bounding box center [784, 386] width 1568 height 772
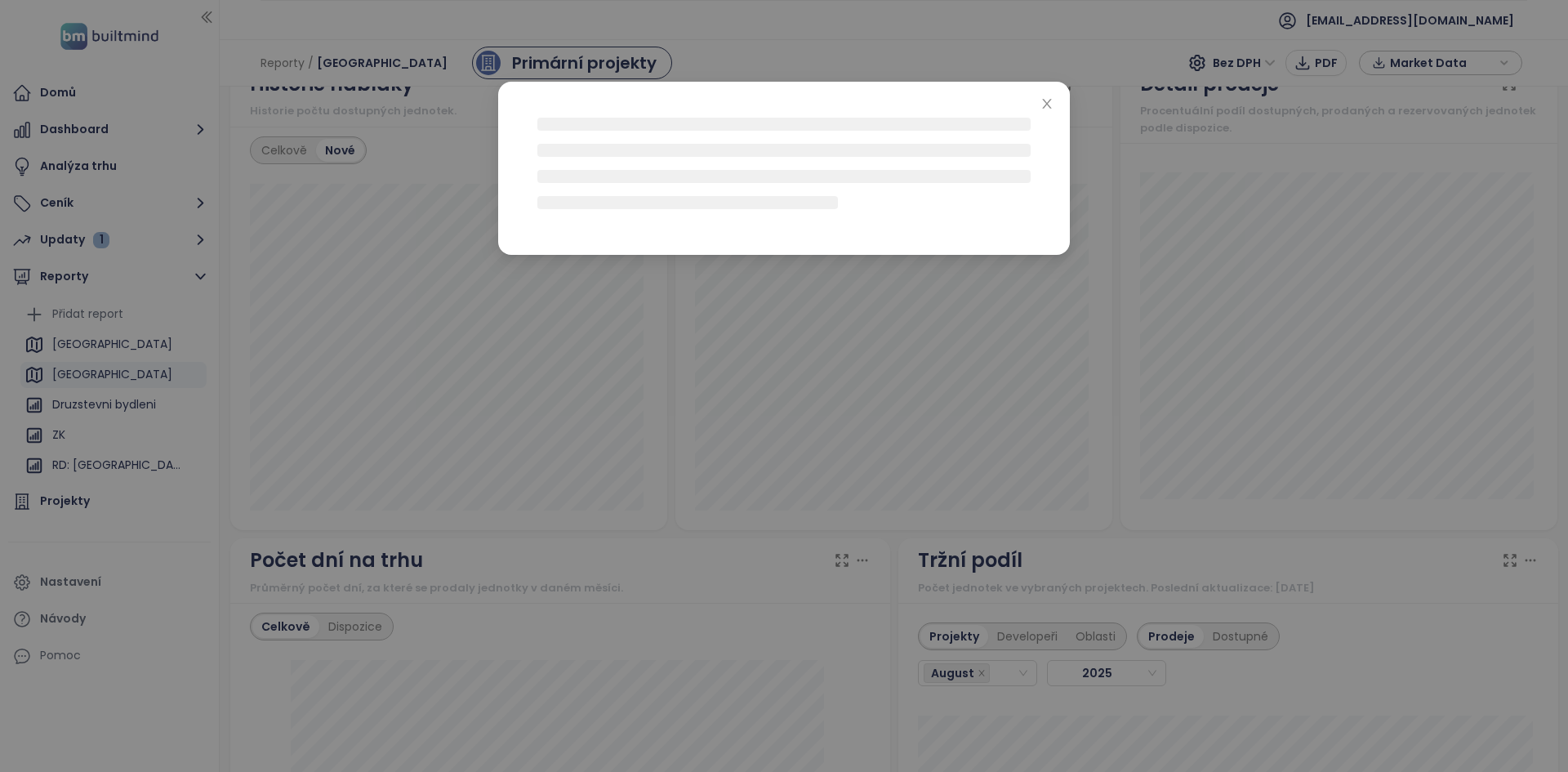
click at [490, 248] on div at bounding box center [784, 386] width 1568 height 772
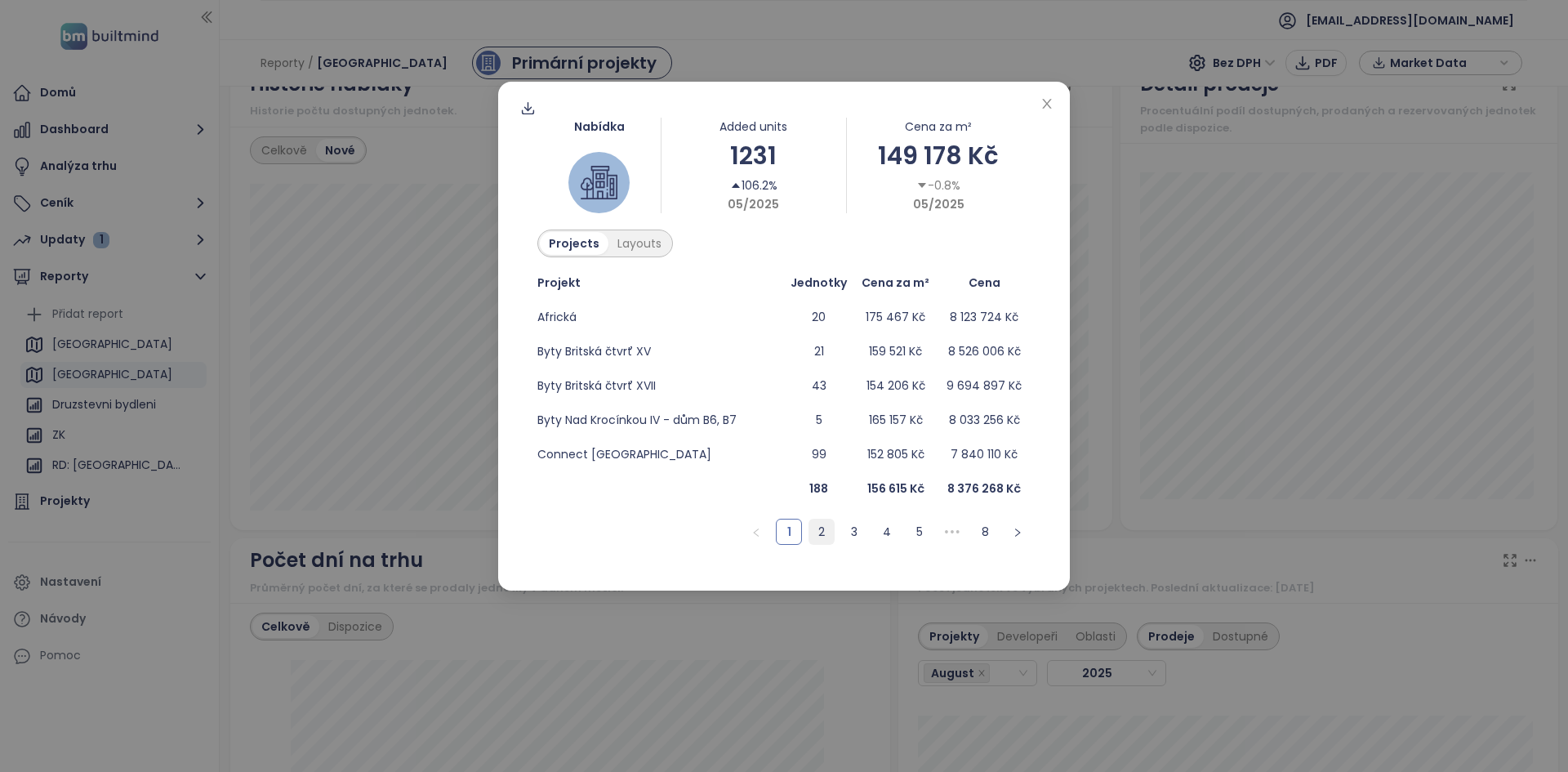
click at [824, 537] on link "2" at bounding box center [821, 532] width 25 height 25
click at [636, 253] on div "Layouts" at bounding box center [639, 244] width 62 height 23
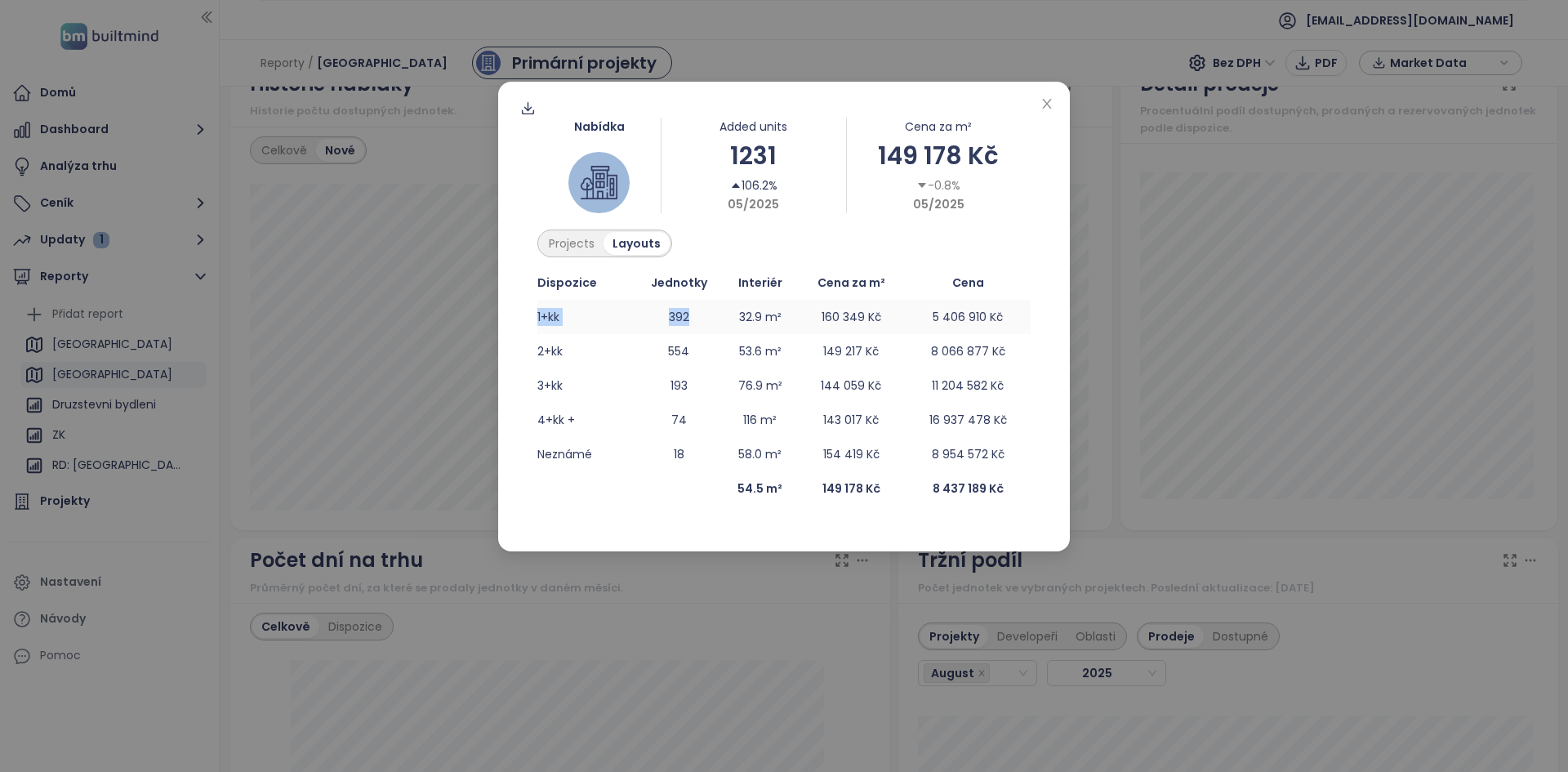
drag, startPoint x: 693, startPoint y: 320, endPoint x: 539, endPoint y: 329, distance: 154.3
click at [539, 329] on tr "1+kk 392 32.9 m² 160 349 Kč 5 406 910 Kč" at bounding box center [783, 317] width 493 height 35
click at [668, 364] on td "554" at bounding box center [679, 351] width 91 height 35
click at [669, 360] on td "554" at bounding box center [679, 351] width 91 height 35
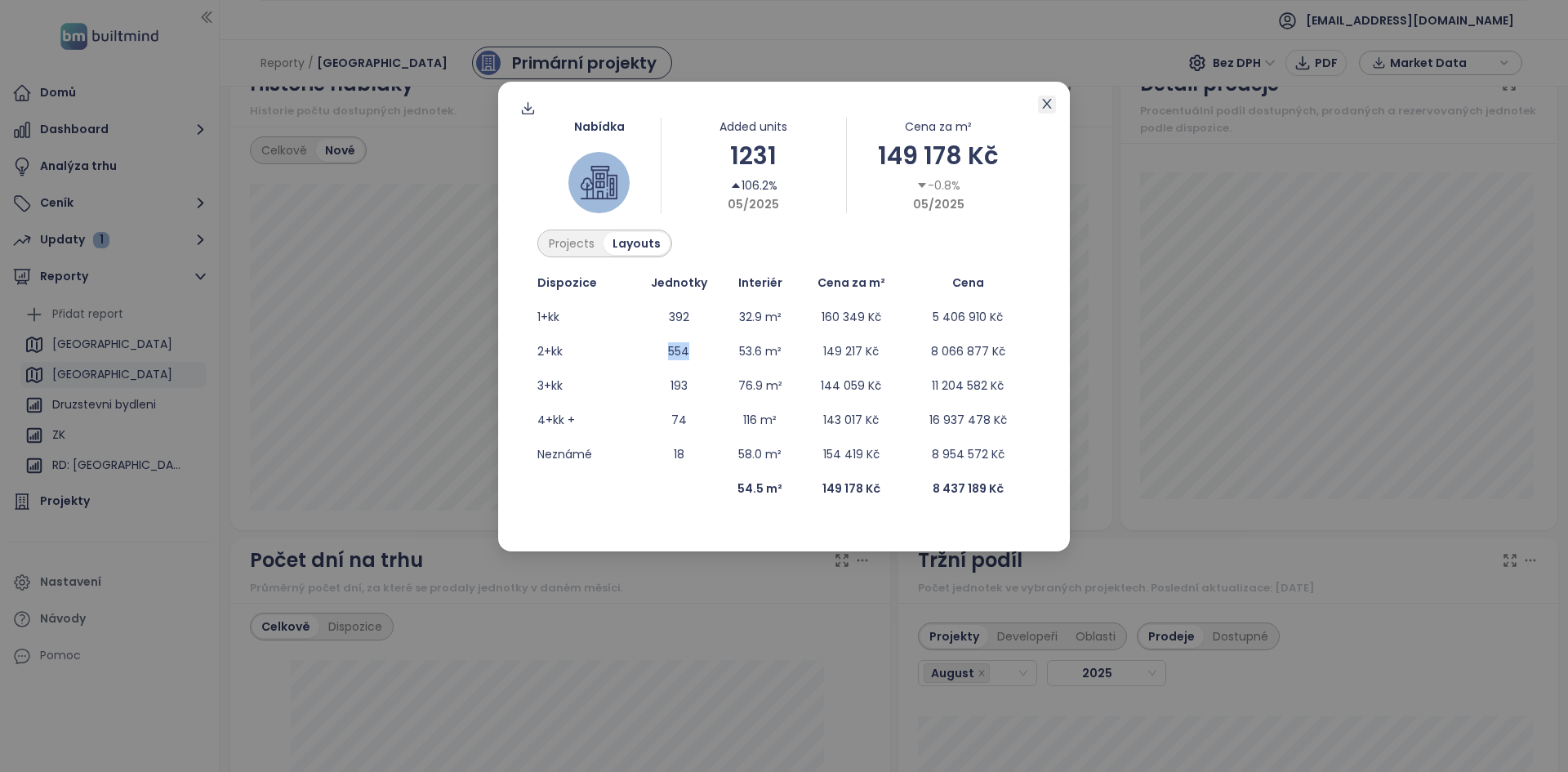
click at [1040, 105] on icon "close" at bounding box center [1046, 103] width 13 height 13
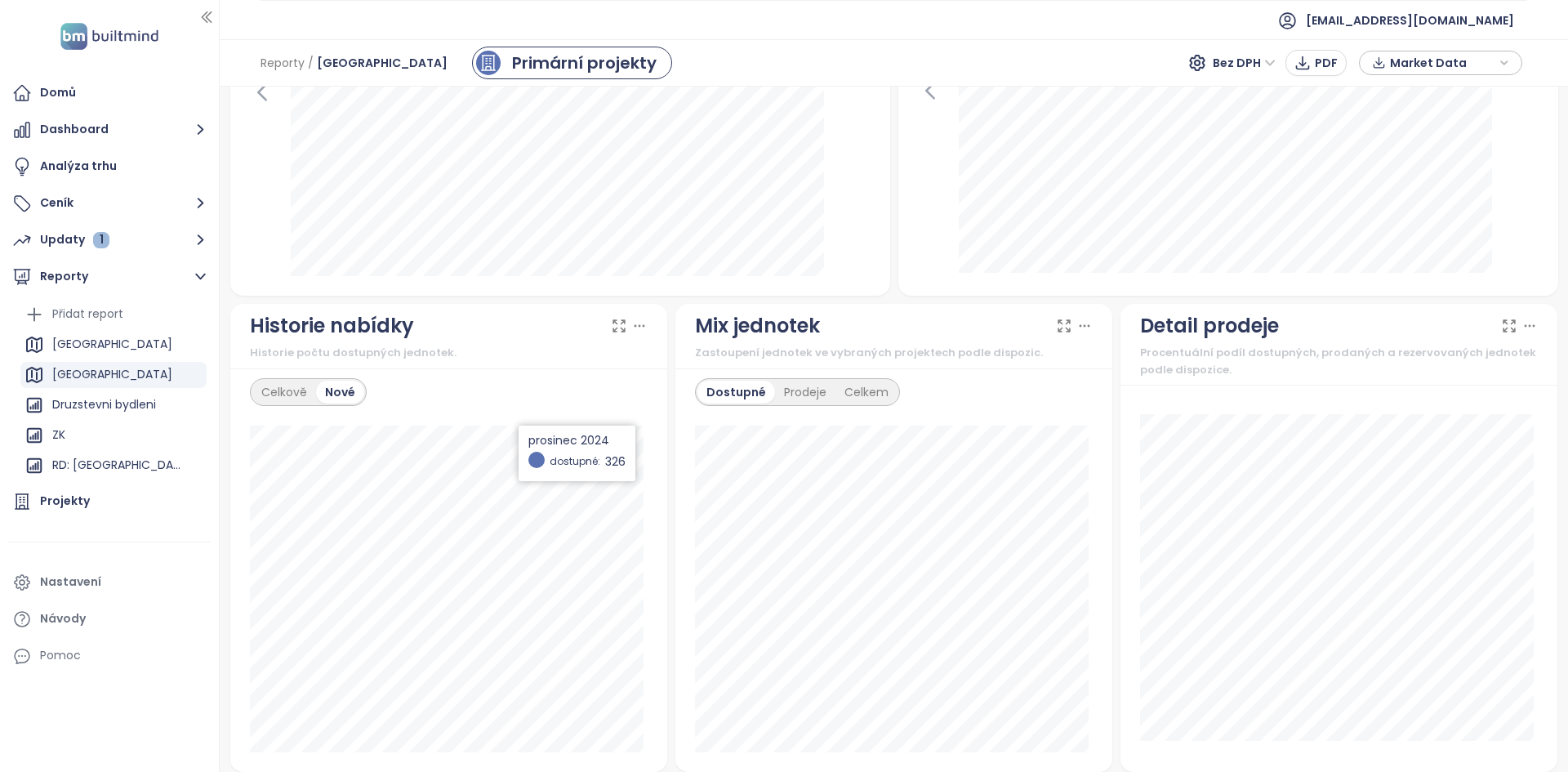
scroll to position [727, 0]
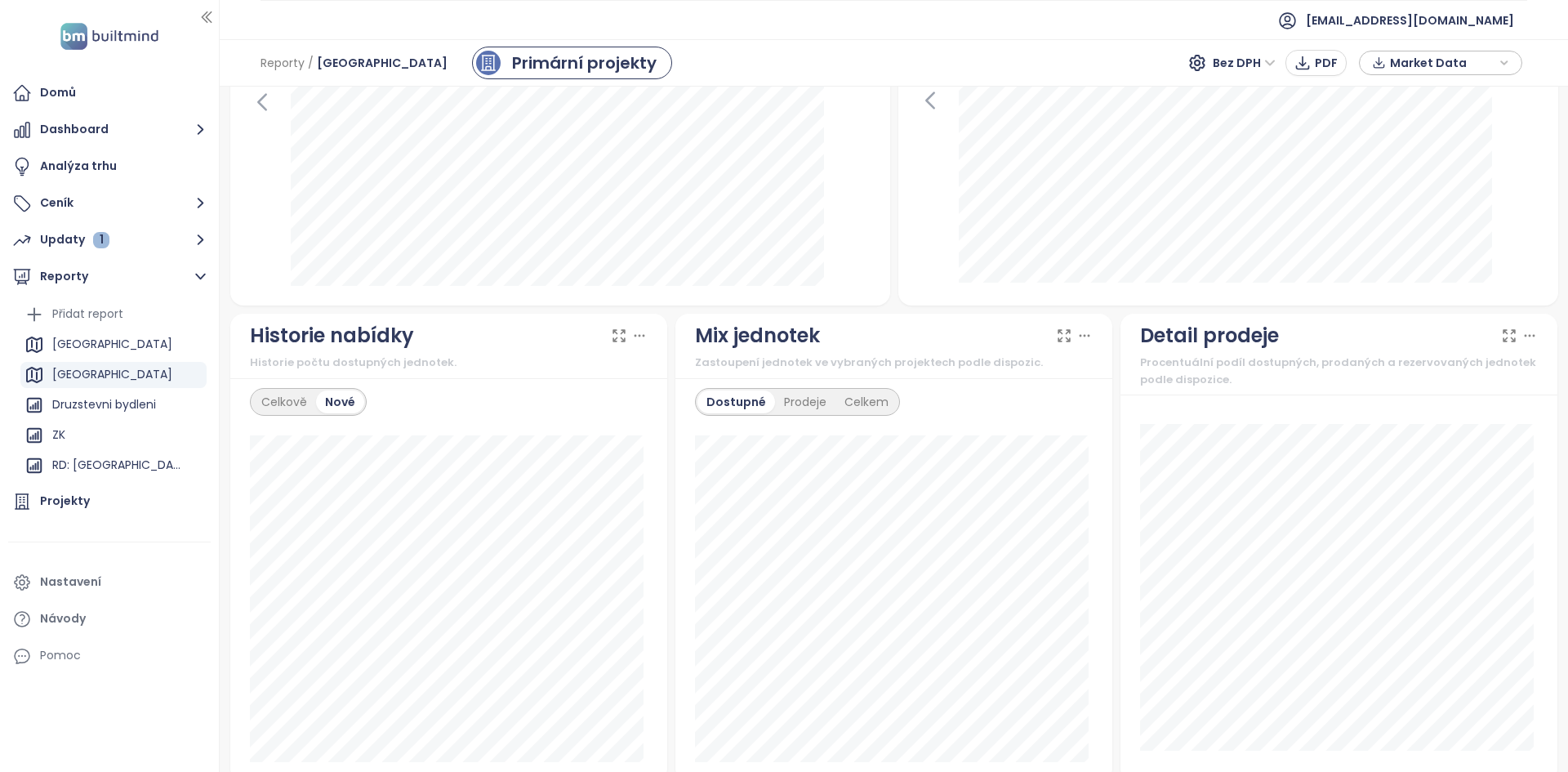
click at [636, 330] on icon at bounding box center [639, 335] width 16 height 16
click at [285, 400] on div "Celkově" at bounding box center [284, 402] width 64 height 23
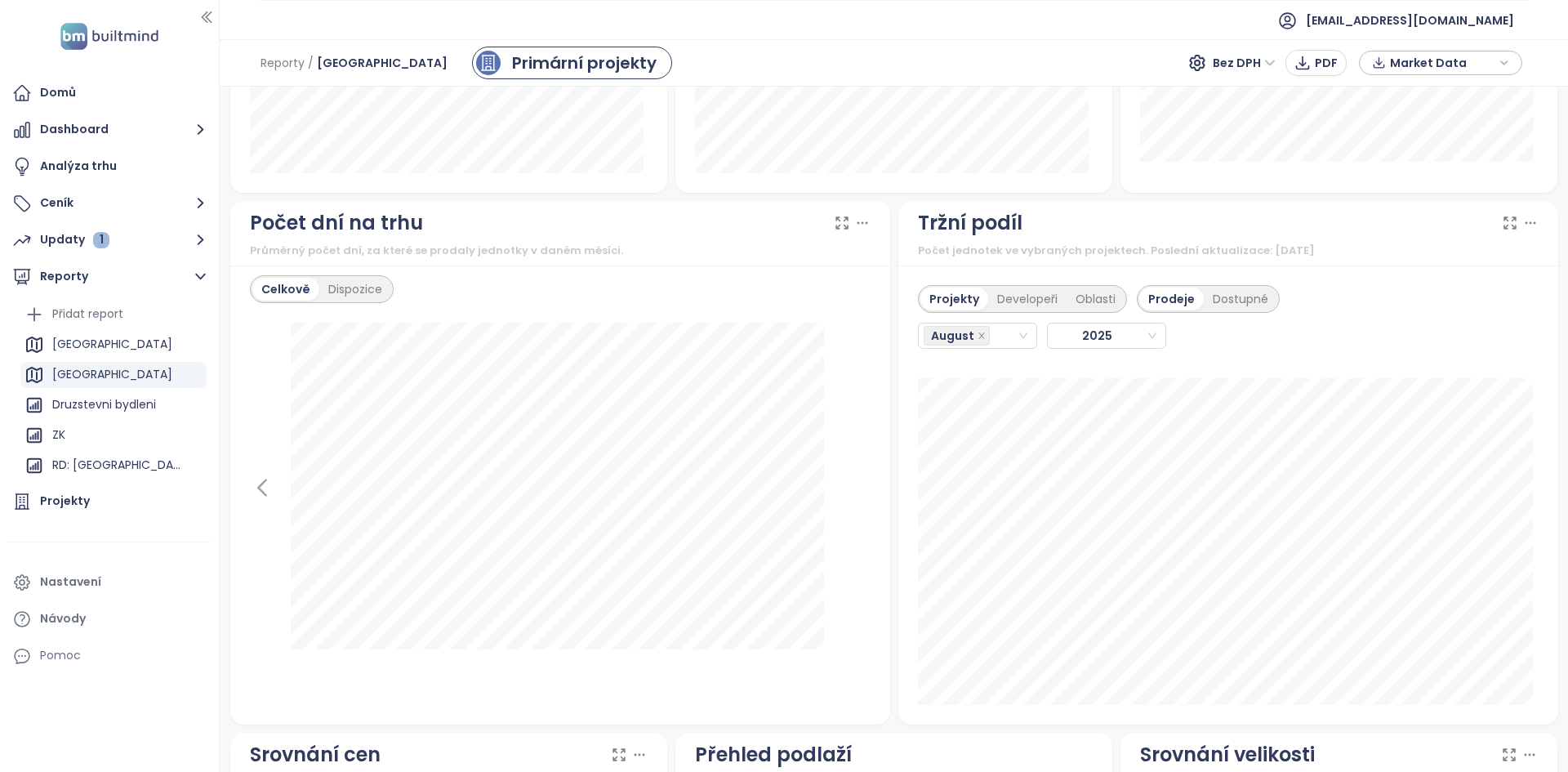
scroll to position [1315, 0]
click at [994, 346] on div "August" at bounding box center [970, 337] width 93 height 23
click at [959, 523] on div "July" at bounding box center [970, 526] width 92 height 18
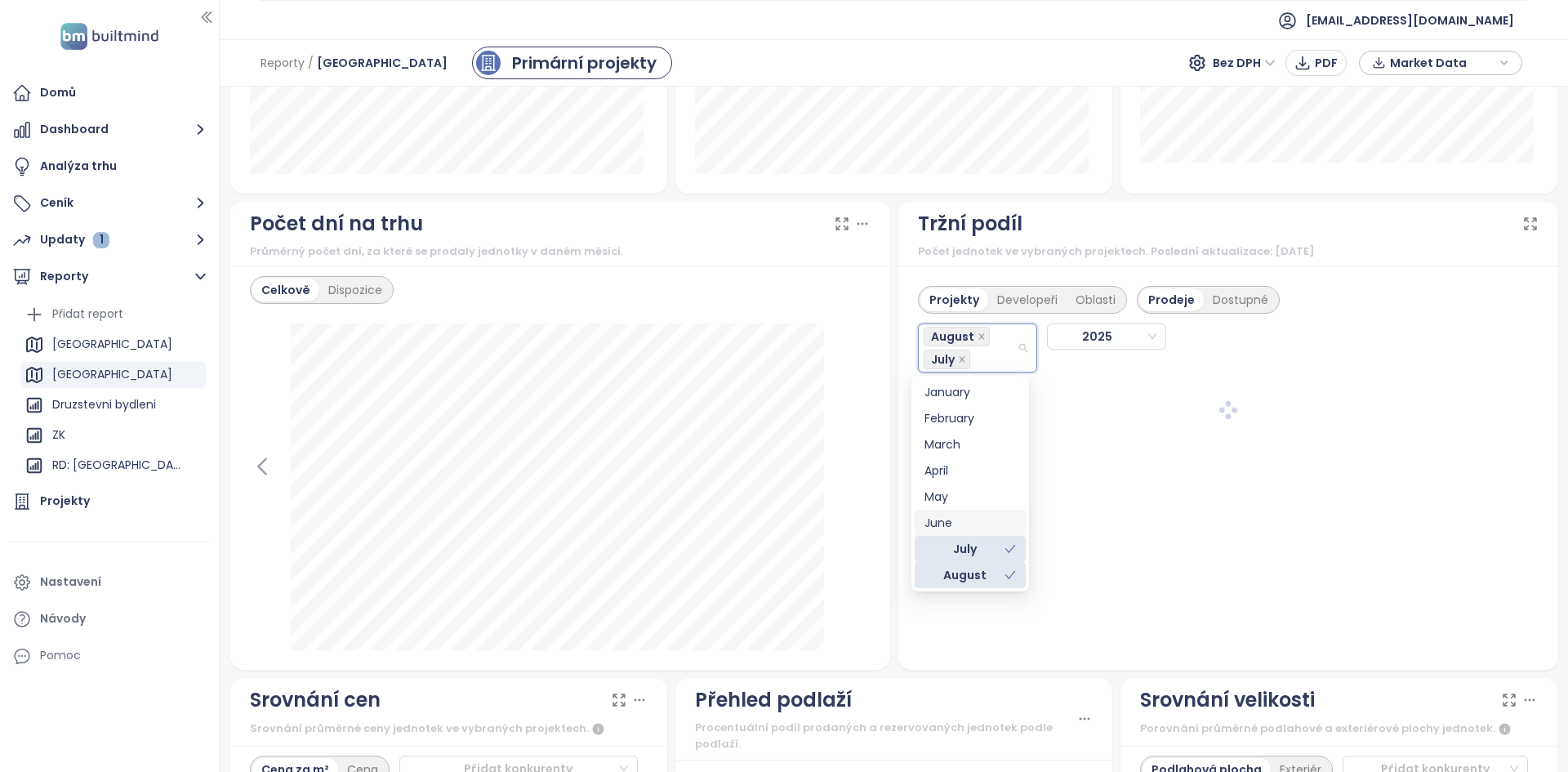
click at [956, 519] on div "June" at bounding box center [970, 523] width 92 height 18
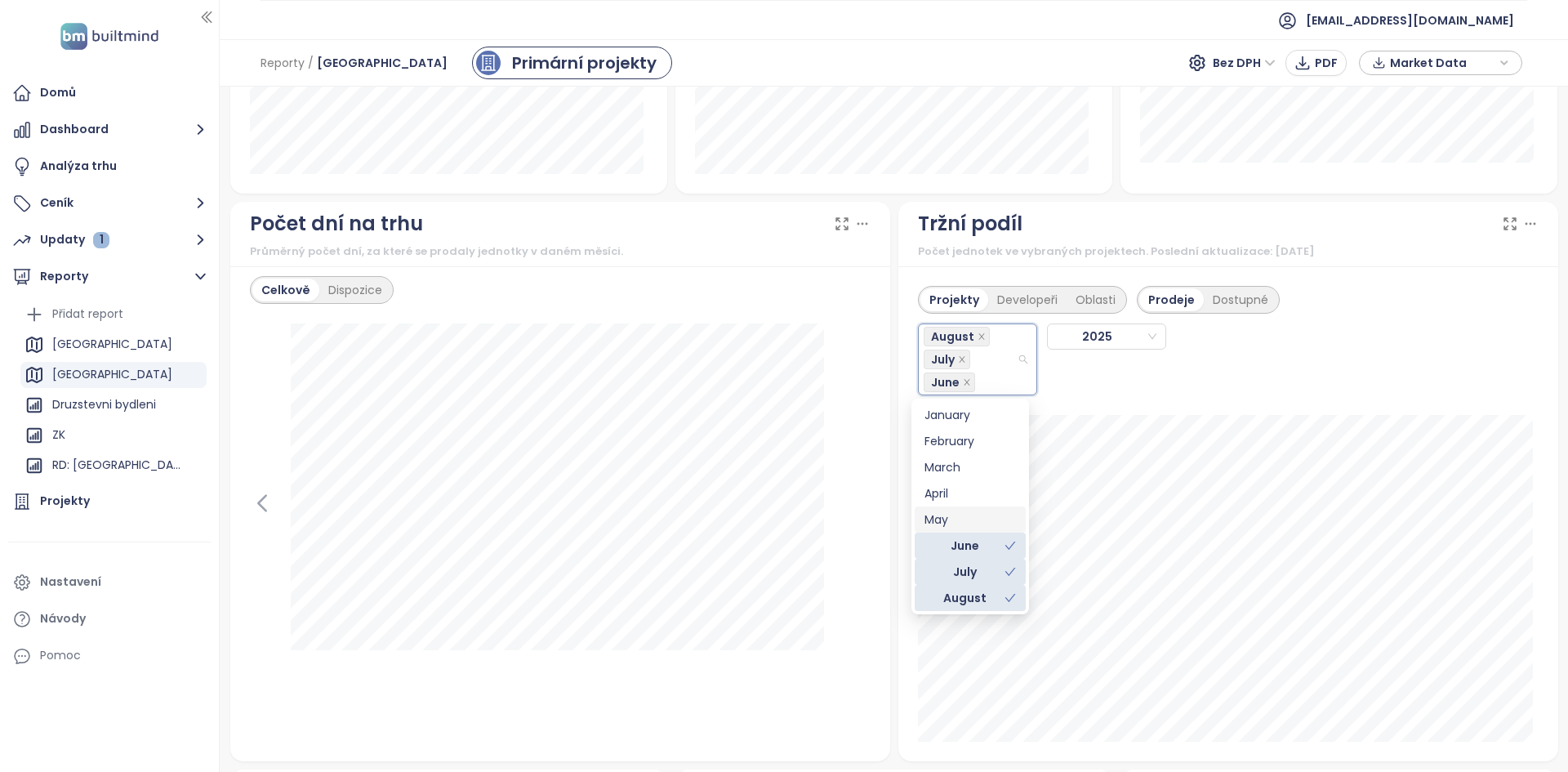
click at [953, 518] on div "May" at bounding box center [970, 519] width 92 height 18
drag, startPoint x: 952, startPoint y: 507, endPoint x: 952, endPoint y: 495, distance: 12.0
click at [951, 507] on div "April" at bounding box center [970, 516] width 92 height 18
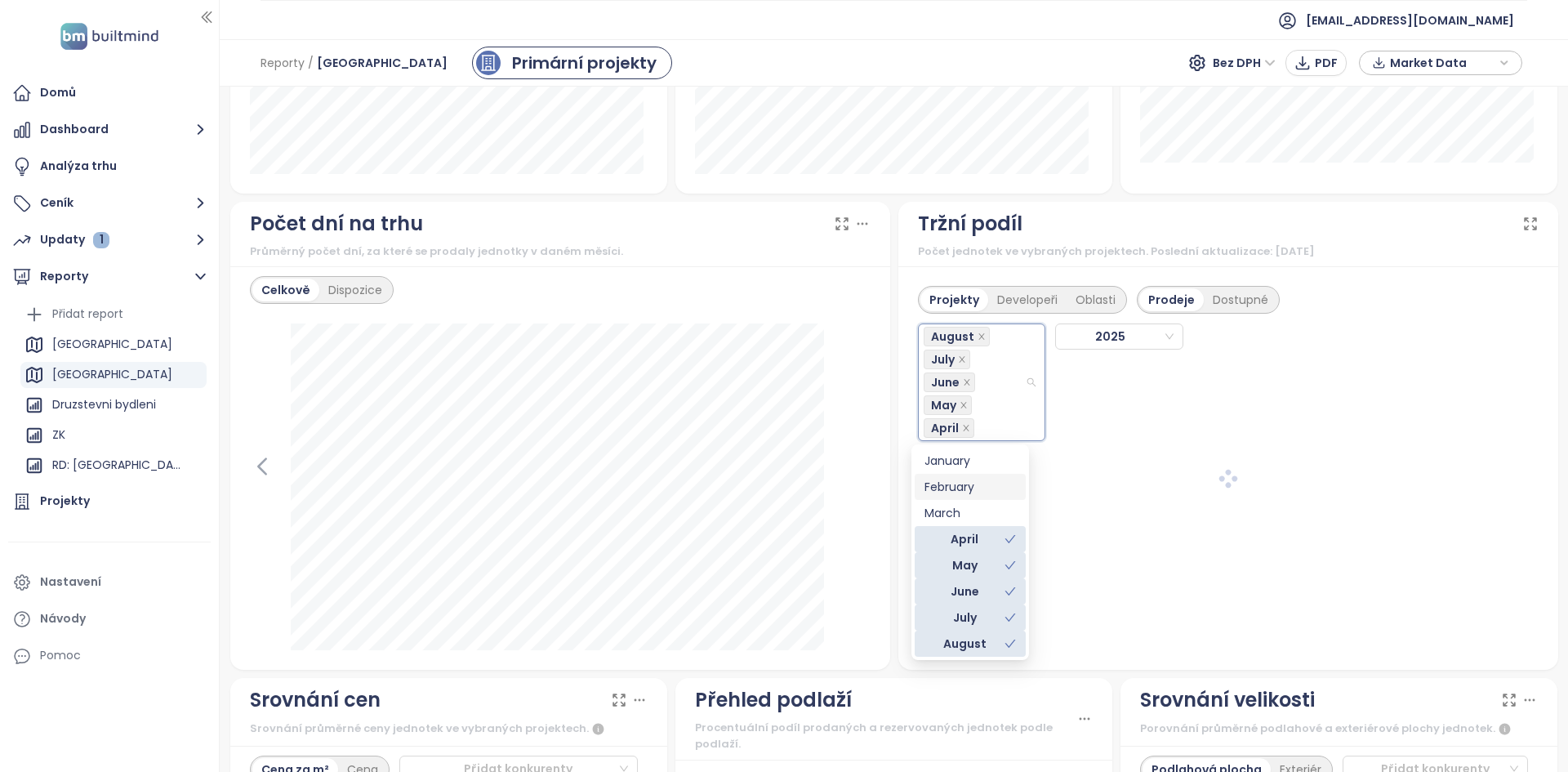
click at [952, 493] on div "February" at bounding box center [970, 487] width 92 height 18
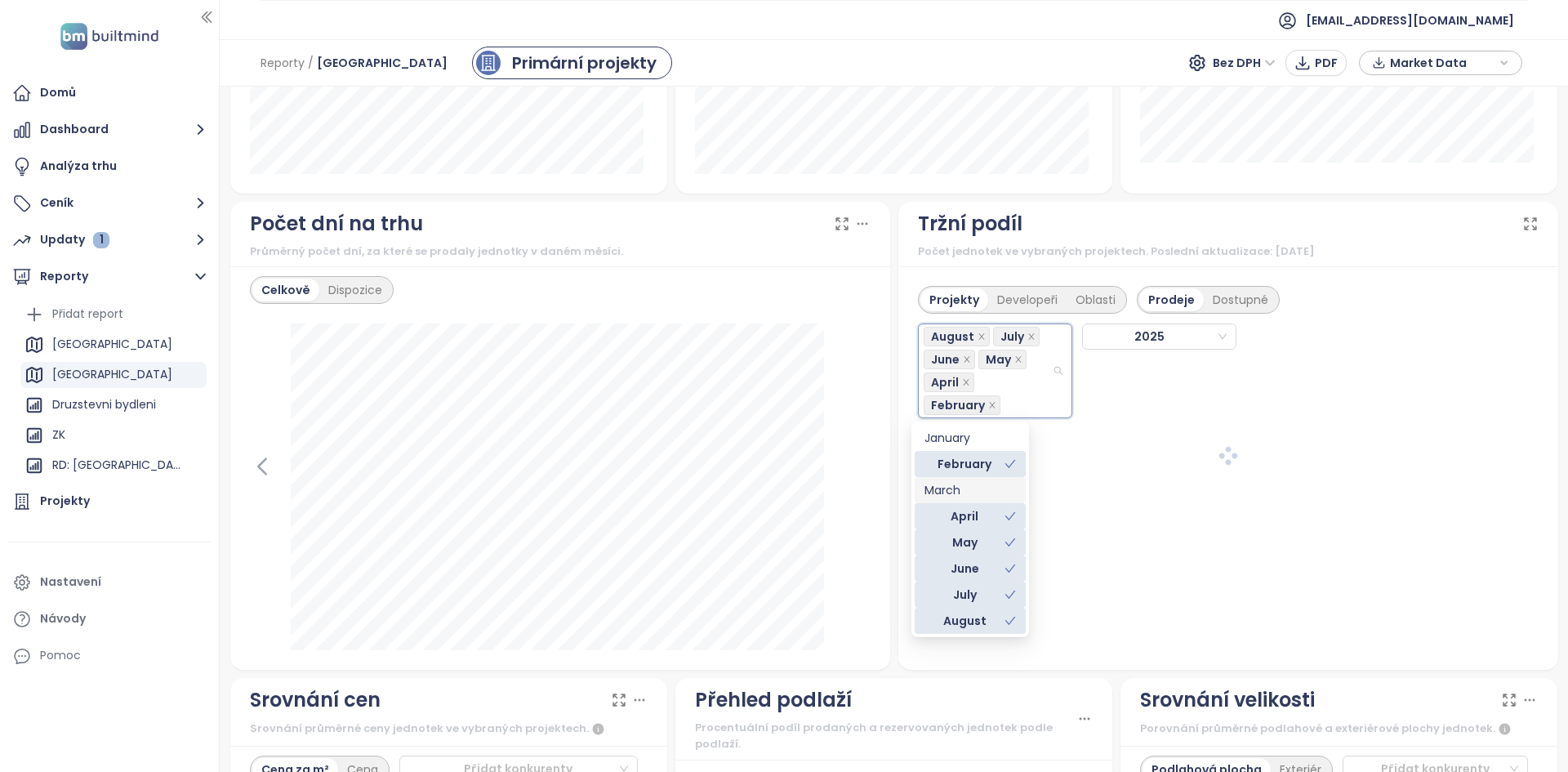
click at [950, 495] on div "March" at bounding box center [970, 490] width 92 height 18
click at [955, 444] on div "January" at bounding box center [970, 438] width 92 height 18
click at [1329, 305] on div "Projekty Developeři Oblasti Prodeje Dostupné" at bounding box center [1220, 294] width 607 height 37
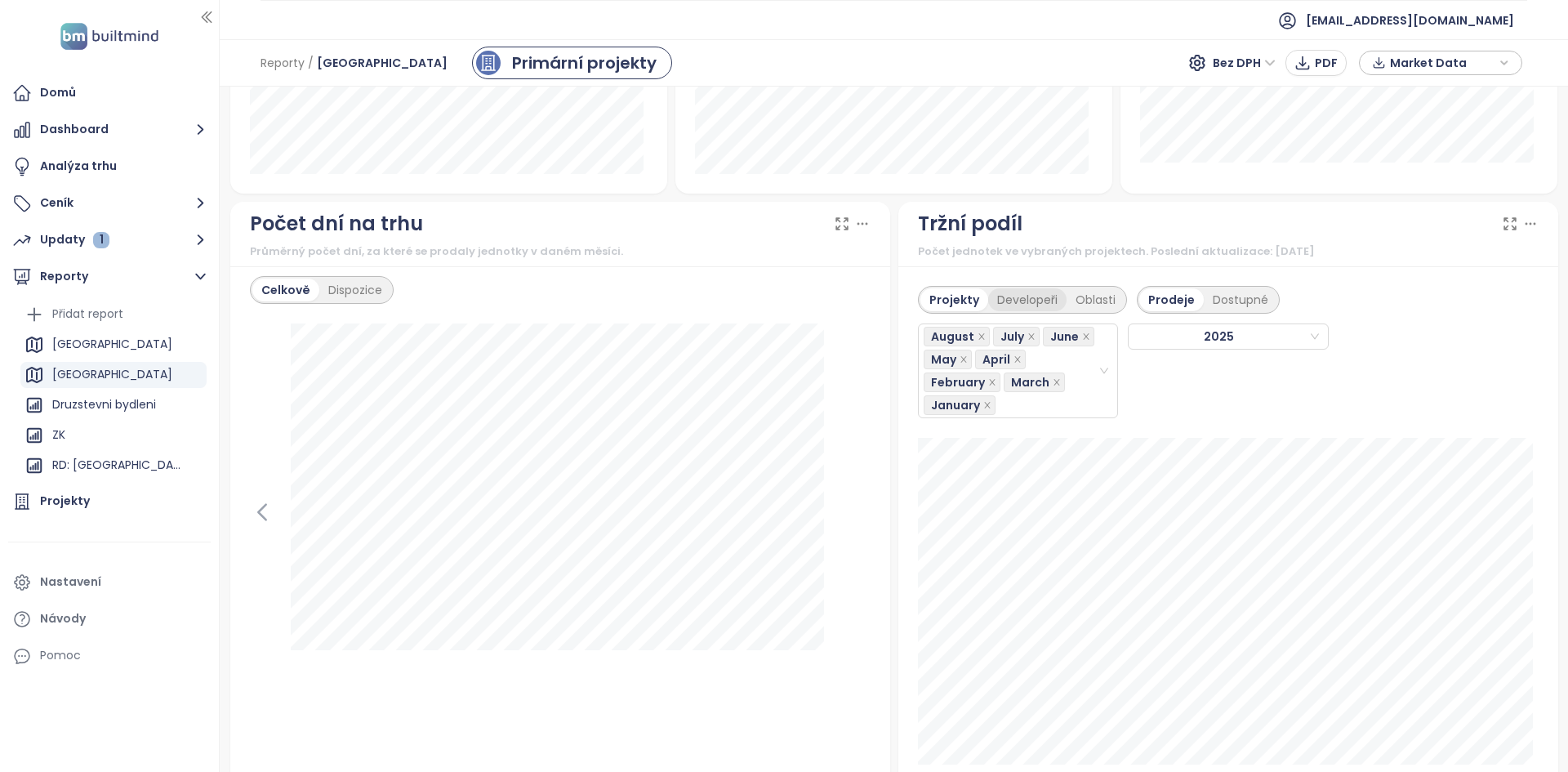
click at [1021, 299] on div "Developeři" at bounding box center [1027, 300] width 78 height 23
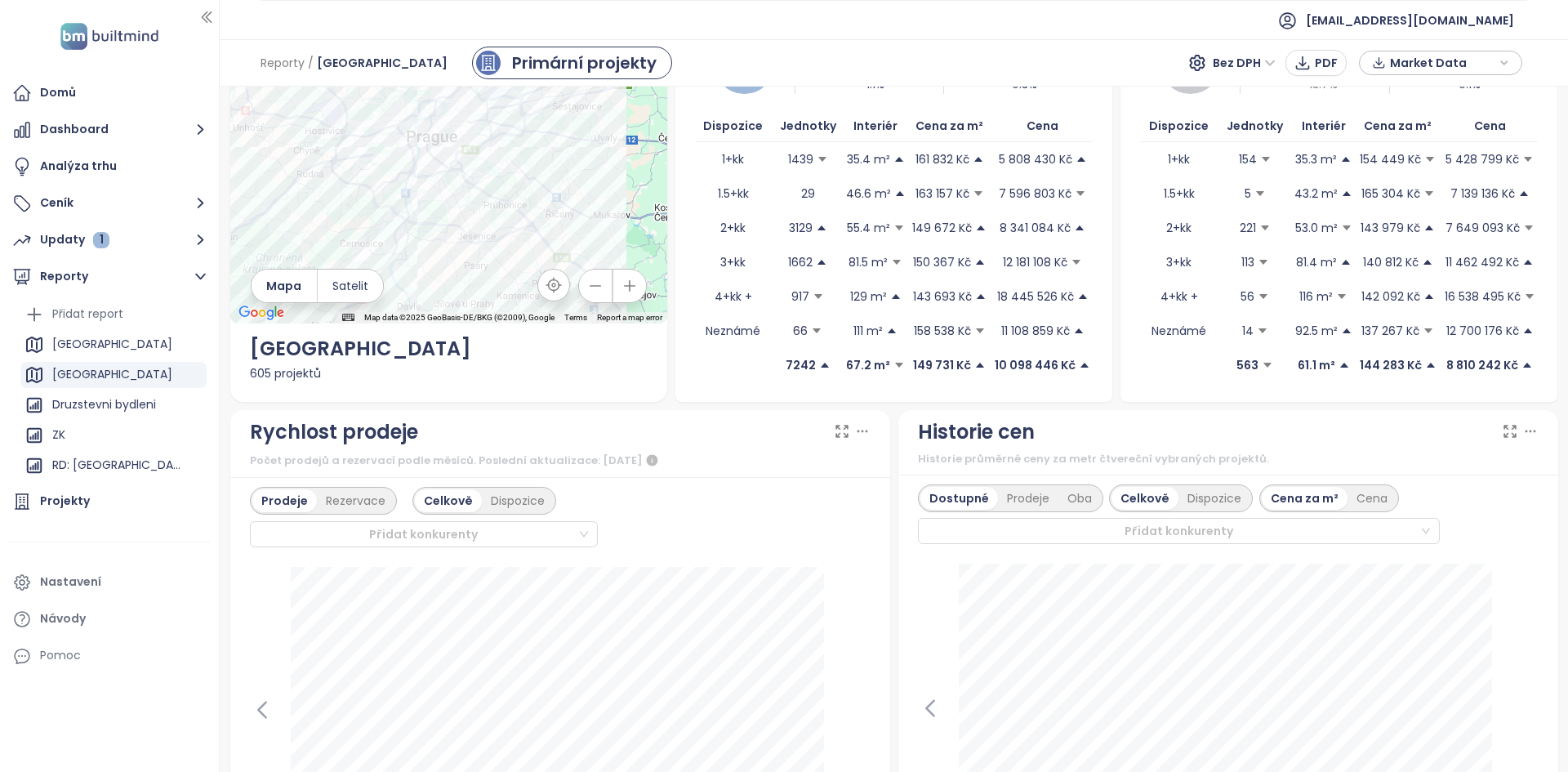
scroll to position [119, 0]
click at [1095, 519] on div "Přidat konkurenty" at bounding box center [1179, 529] width 523 height 26
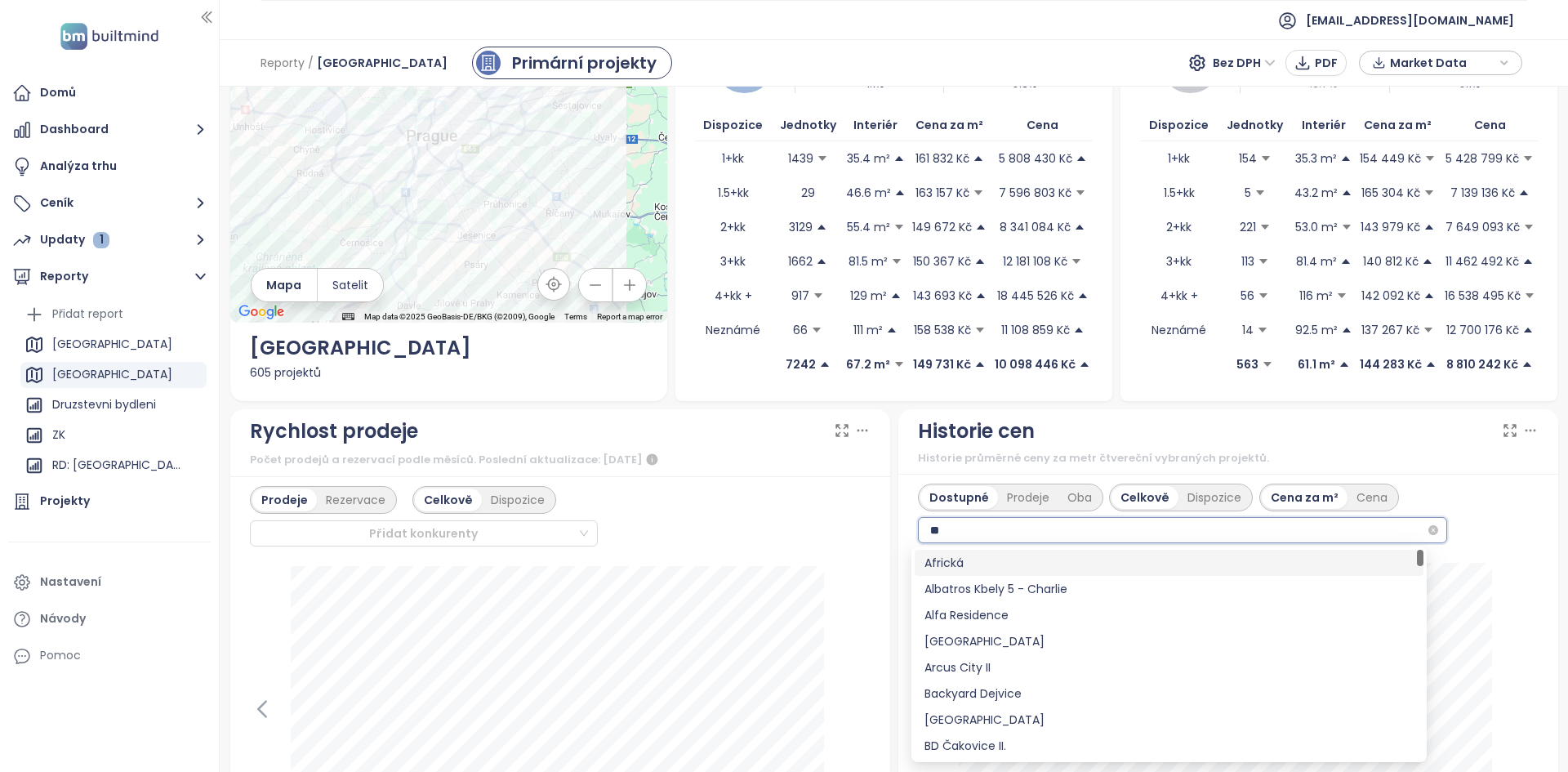
click at [1095, 519] on div "** c" at bounding box center [1182, 529] width 530 height 26
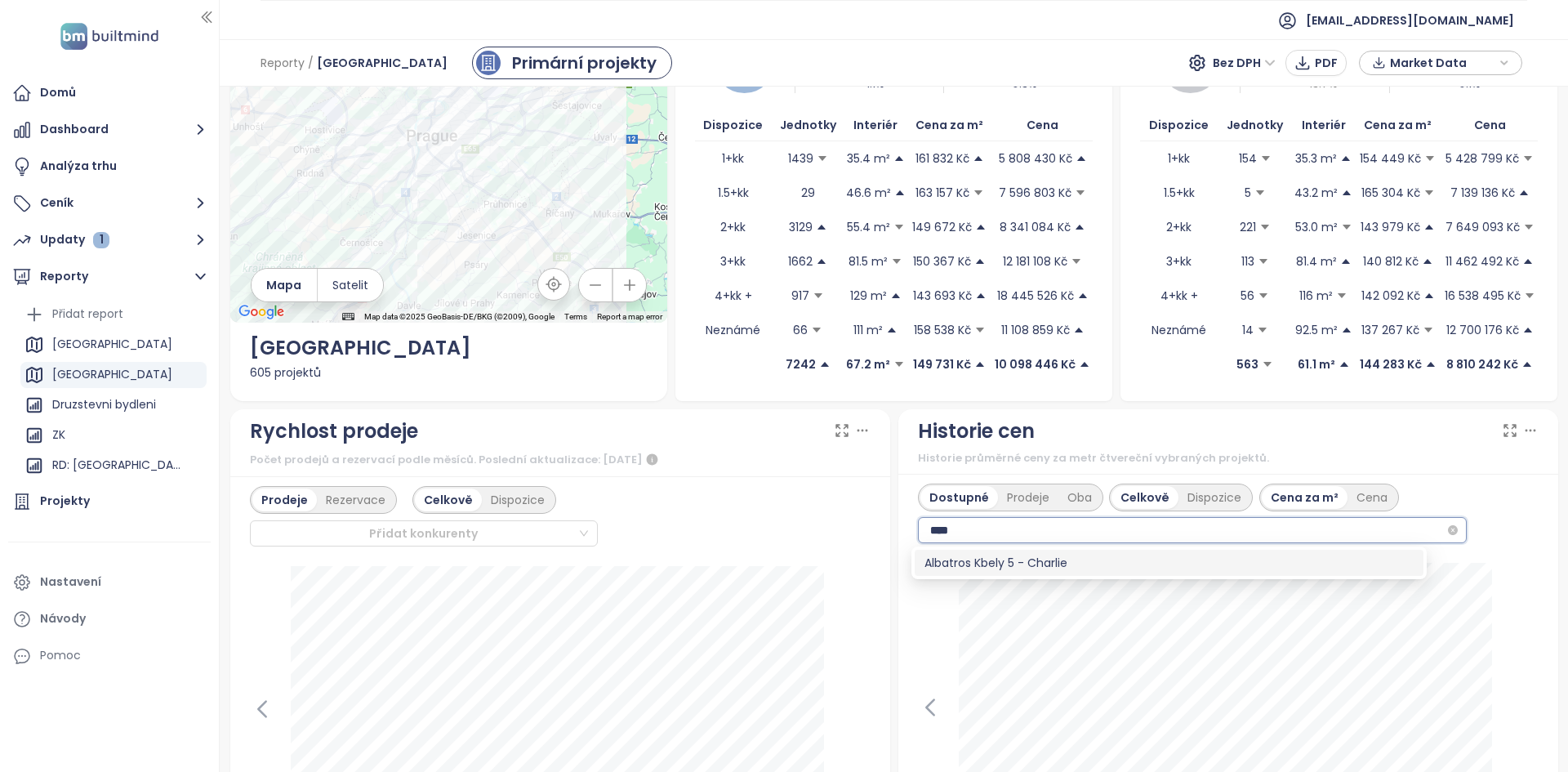
type input "*****"
click at [1093, 556] on div "Albatros Kbely 5 - Charlie" at bounding box center [1169, 563] width 489 height 18
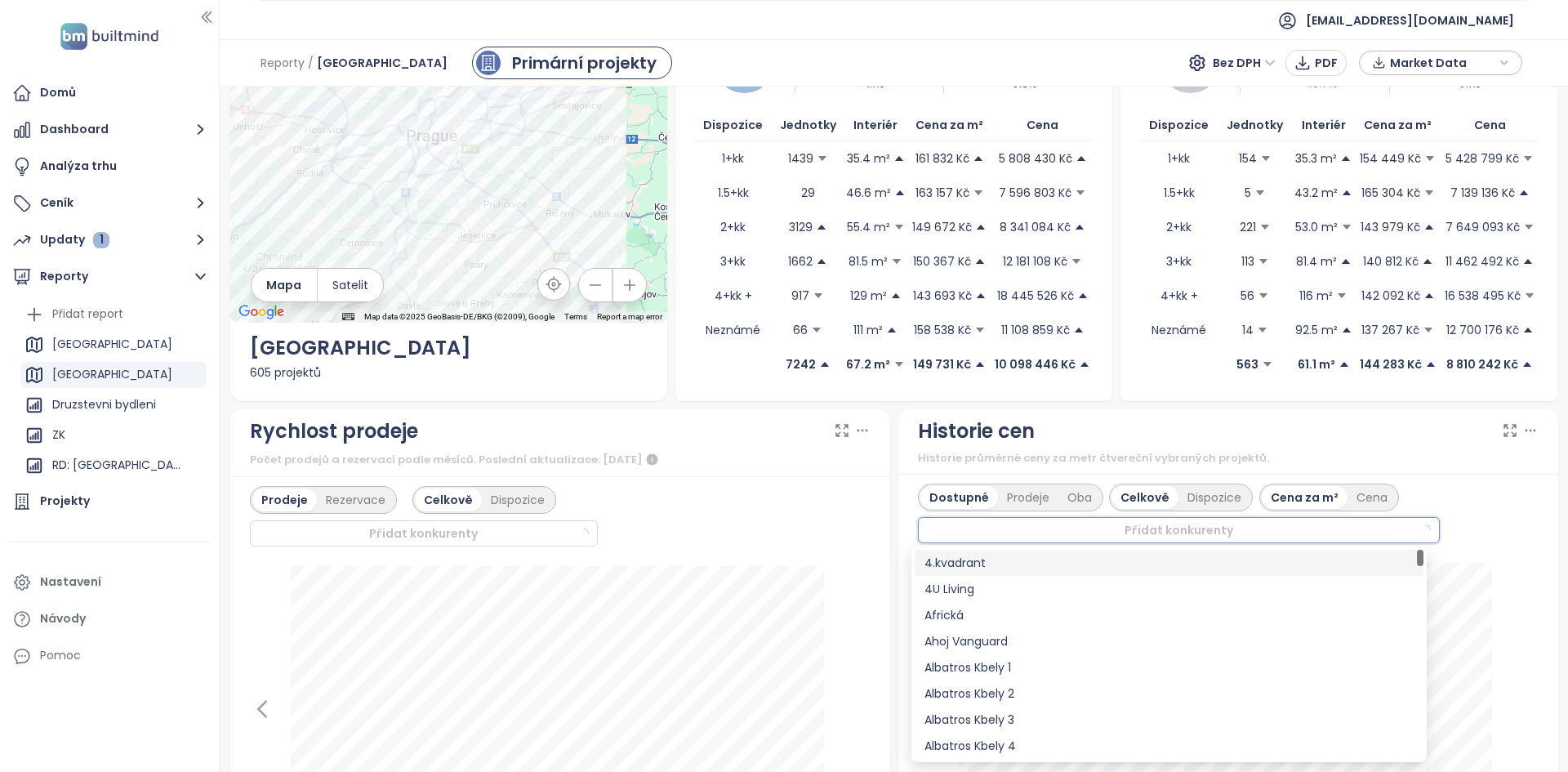
click at [884, 514] on div "Rychlost prodeje Počet prodejů a rezervací podle měsíců. Poslední aktualizace: …" at bounding box center [559, 661] width 668 height 503
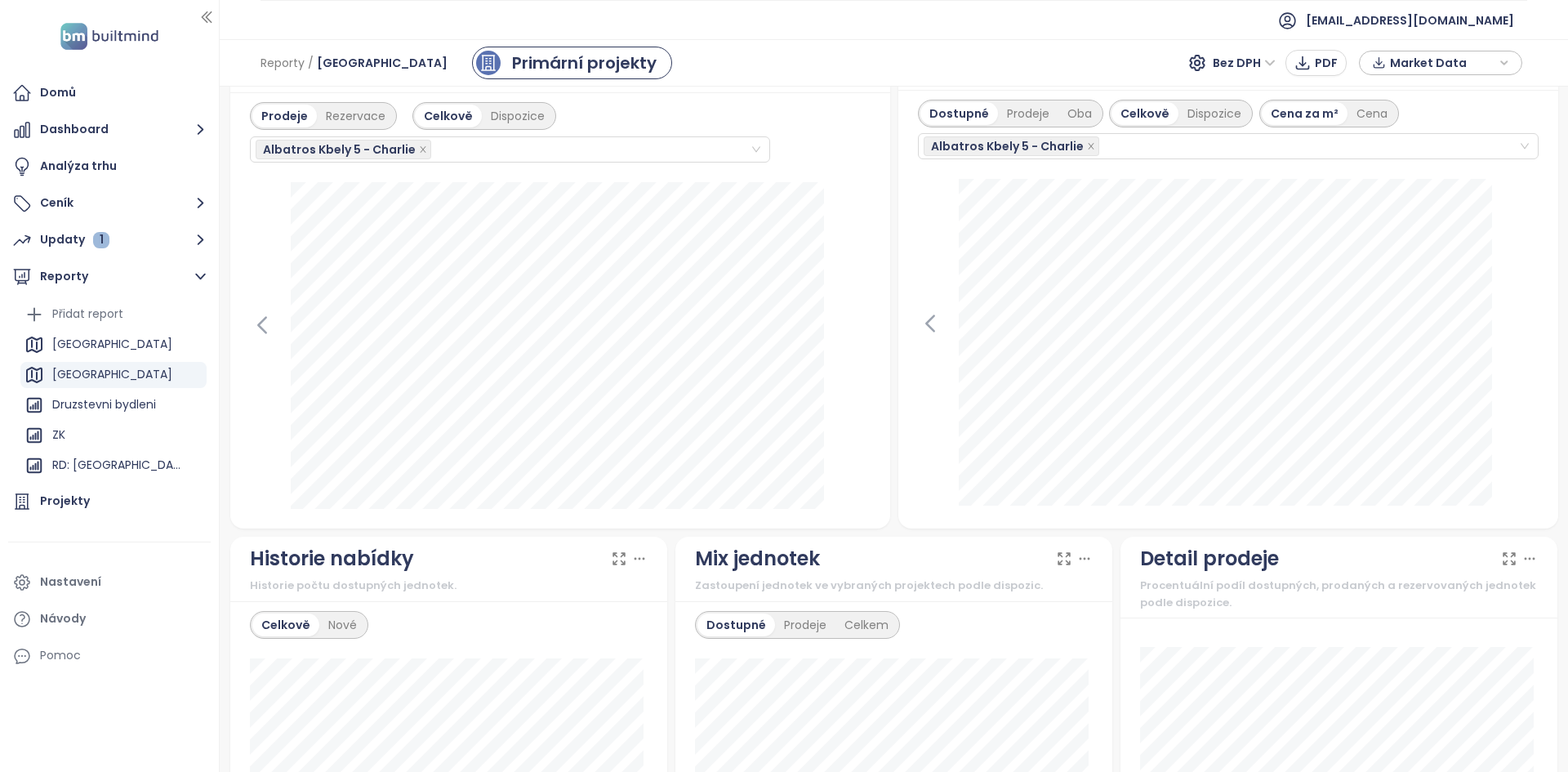
scroll to position [0, 0]
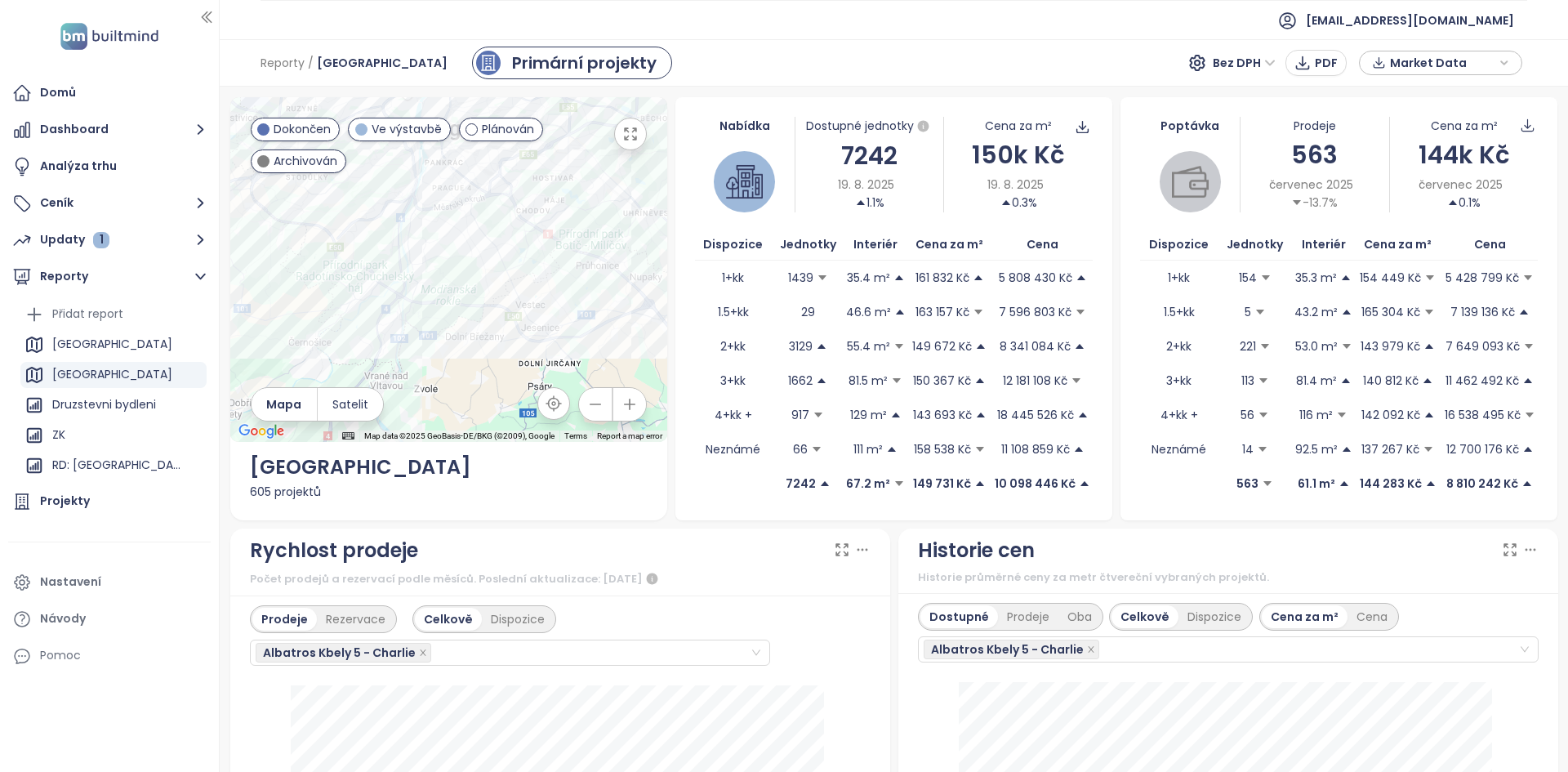
click at [745, 583] on div "Počet prodejů a rezervací podle měsíců. Poslední aktualizace: [DATE]" at bounding box center [560, 579] width 620 height 20
click at [696, 453] on td "Neznámé" at bounding box center [733, 449] width 76 height 35
drag, startPoint x: 708, startPoint y: 280, endPoint x: 1088, endPoint y: 457, distance: 419.2
click at [1088, 457] on div "Nabídka Dostupné jednotky 7242 19. 8. 2025 1.1% Cena za m² 150k Kč 19. 8. 2025 …" at bounding box center [893, 309] width 436 height 423
click at [1094, 490] on div "Nabídka Dostupné jednotky 7242 19. 8. 2025 1.1% Cena za m² 150k Kč 19. 8. 2025 …" at bounding box center [893, 309] width 436 height 423
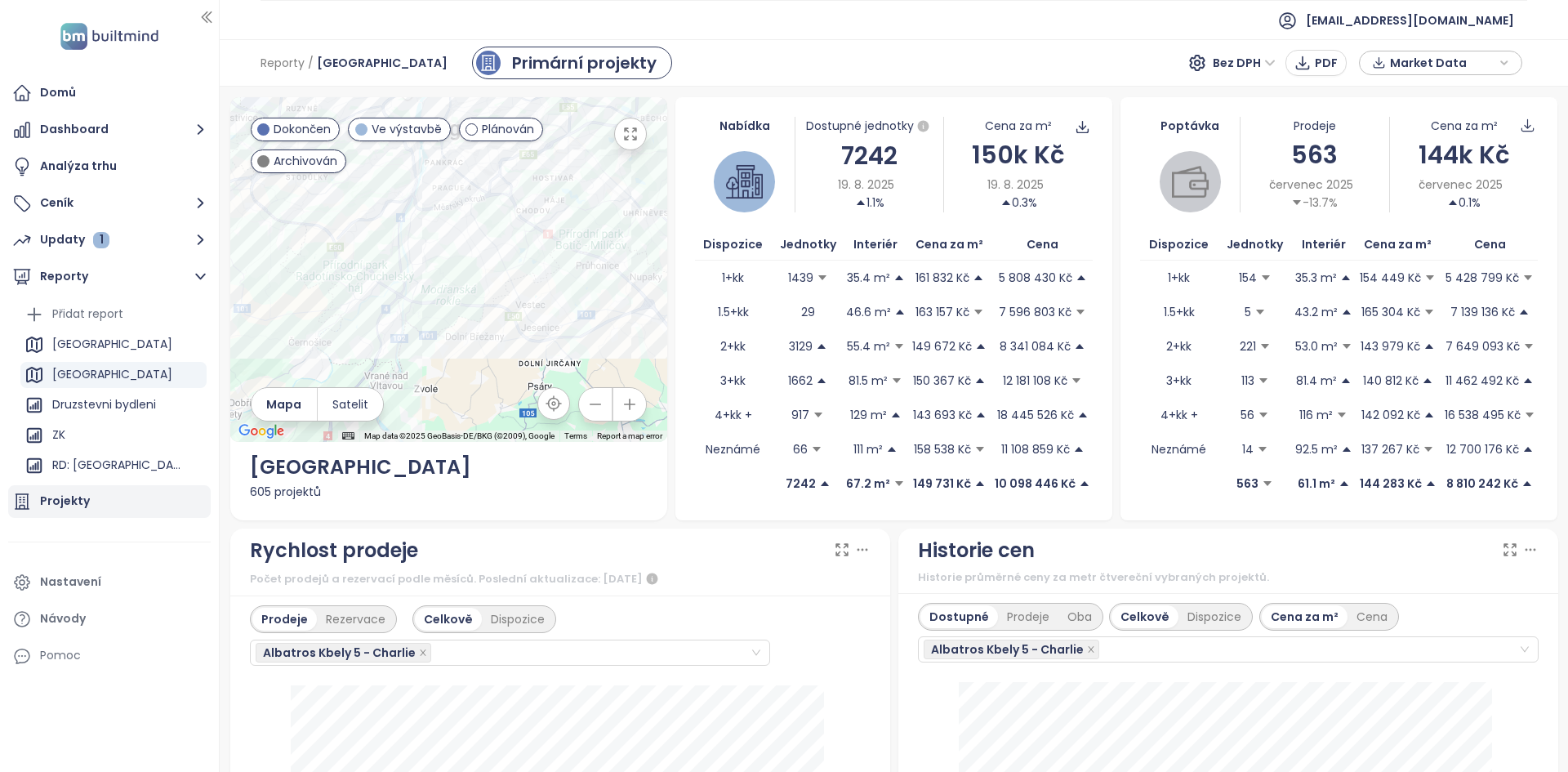
click at [87, 499] on div "Projekty" at bounding box center [109, 502] width 203 height 33
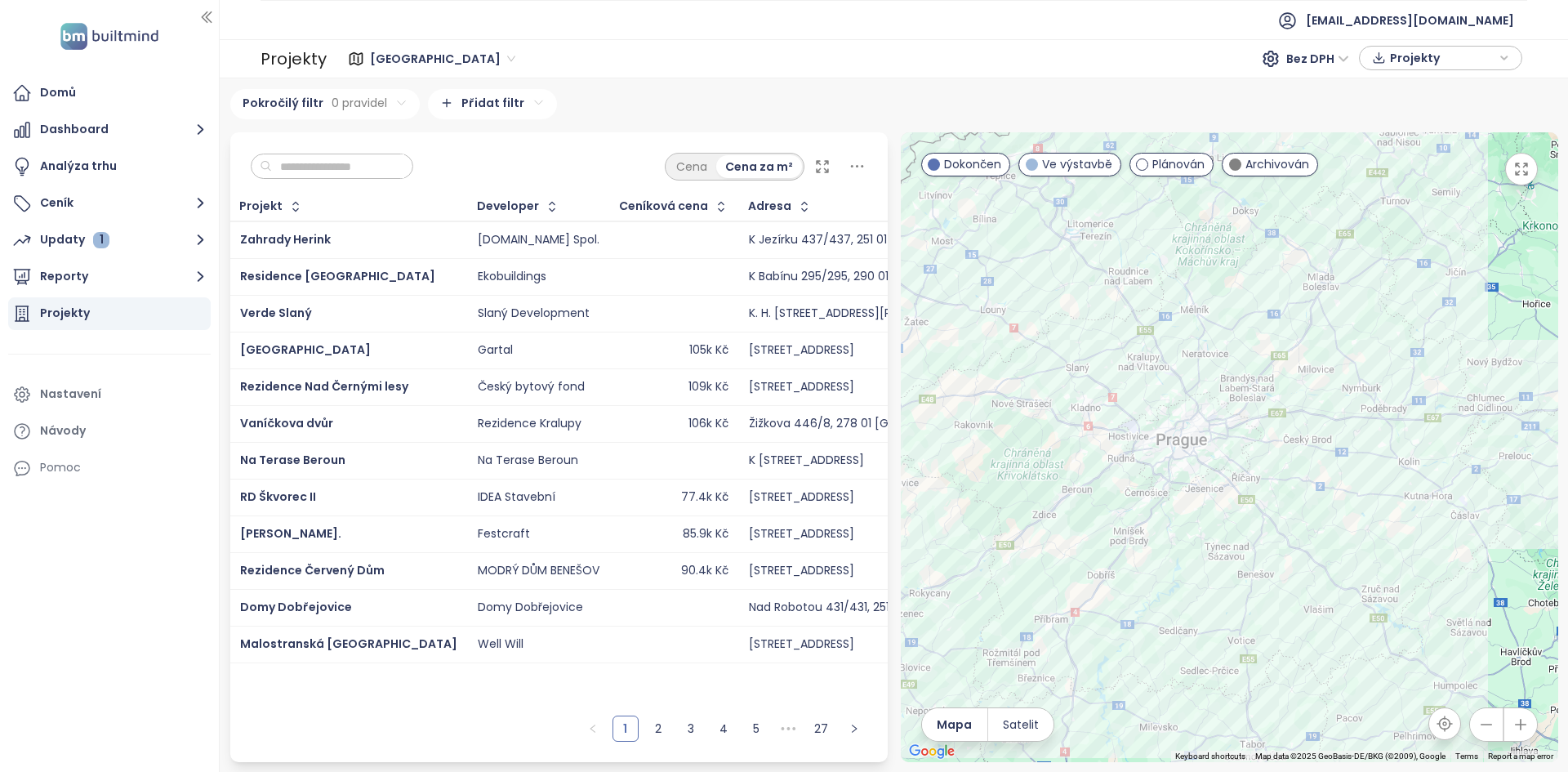
click at [404, 169] on input "text" at bounding box center [338, 167] width 132 height 25
type input "*****"
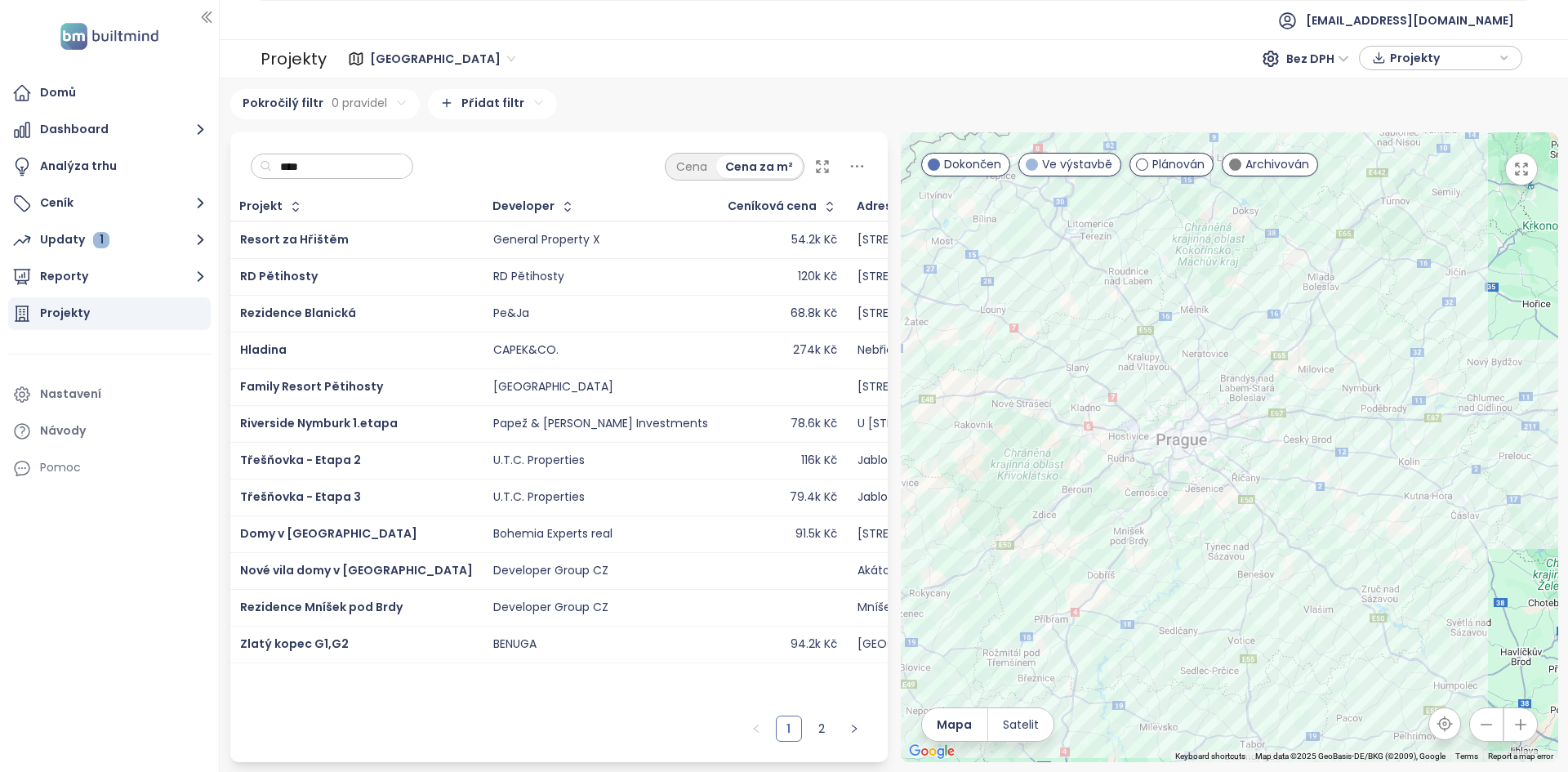
type input "*****"
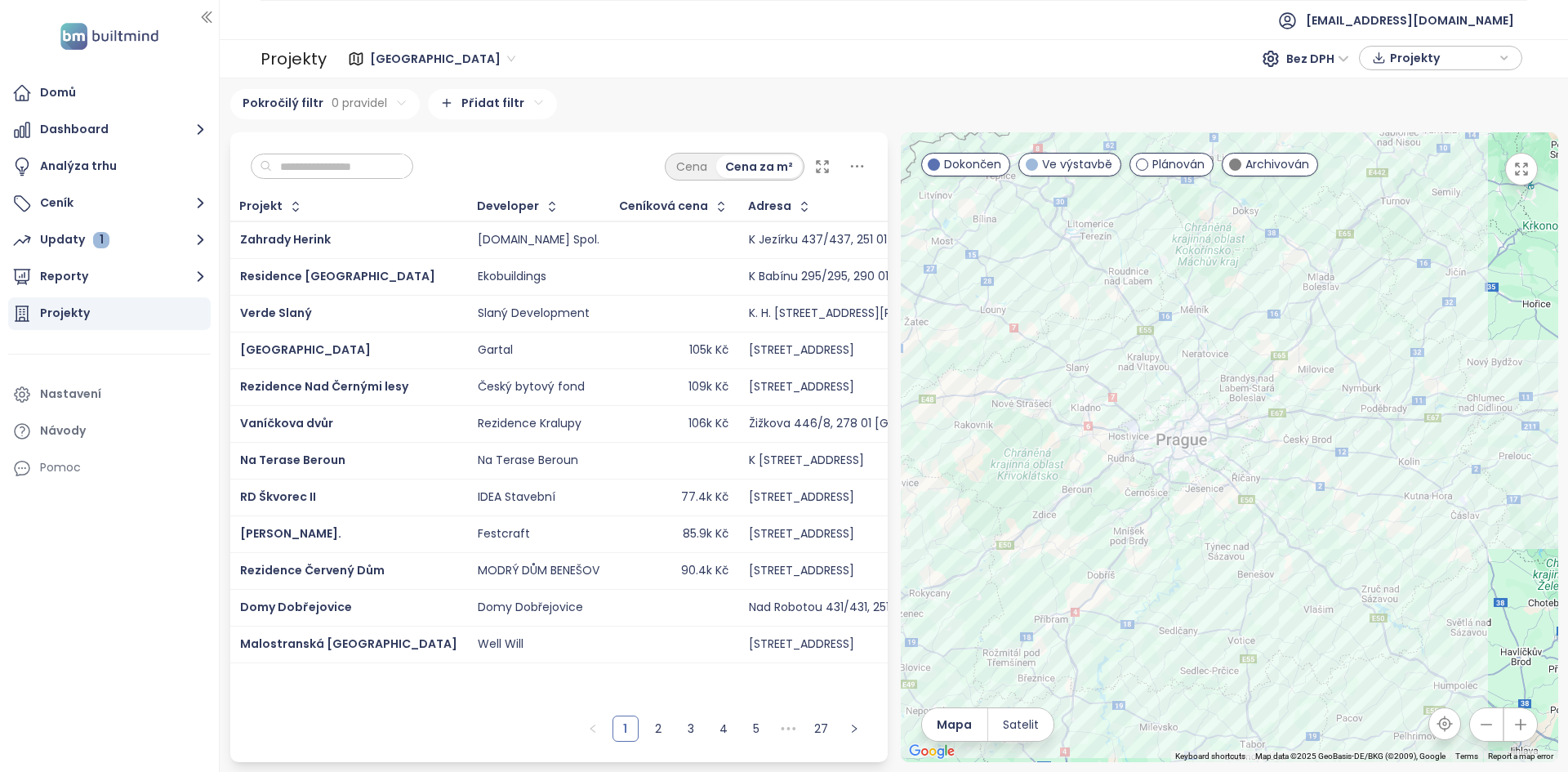
click at [403, 65] on span "Středočeský kraj" at bounding box center [442, 59] width 145 height 25
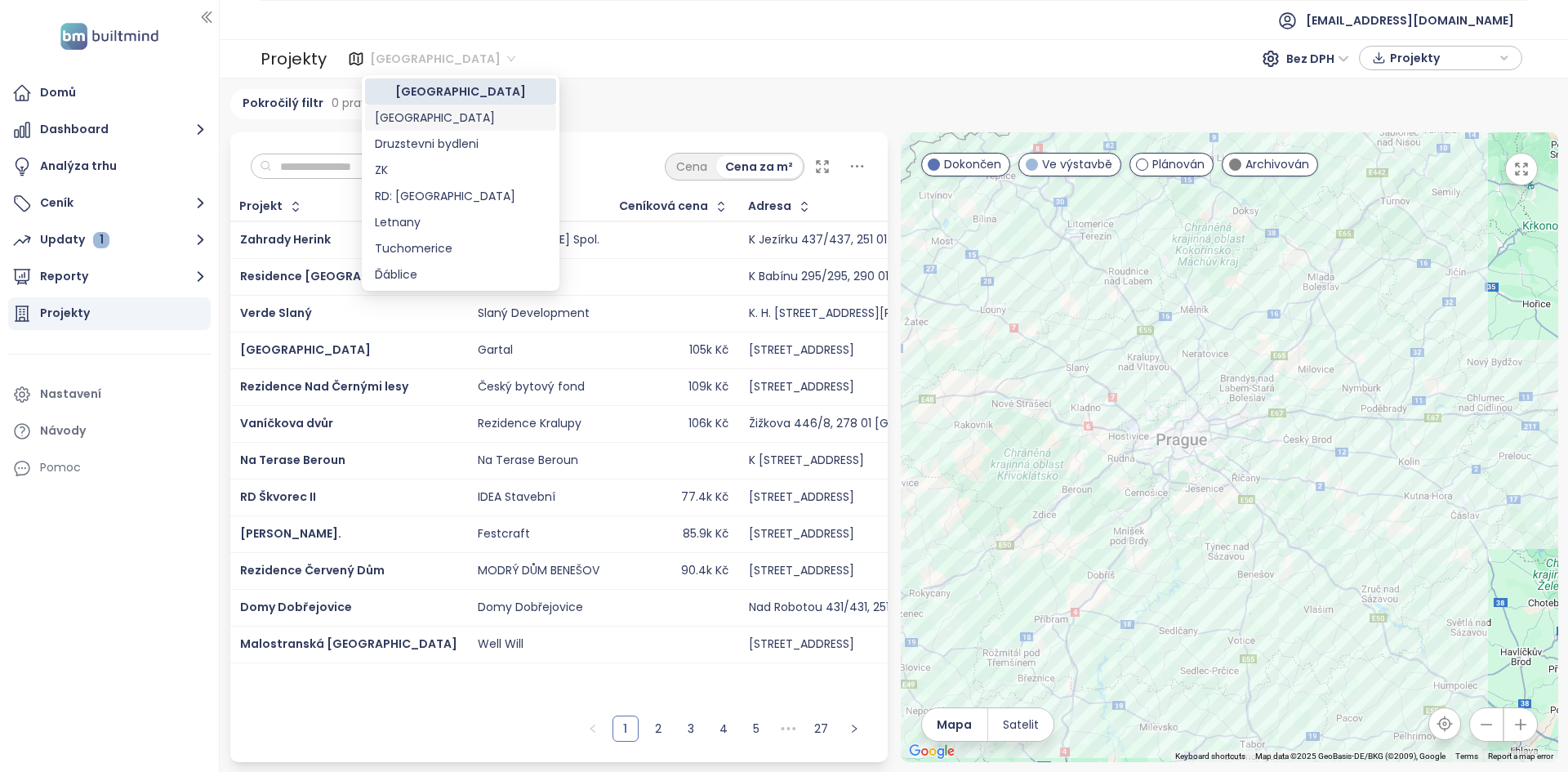
click at [416, 109] on div "Praha" at bounding box center [460, 117] width 172 height 18
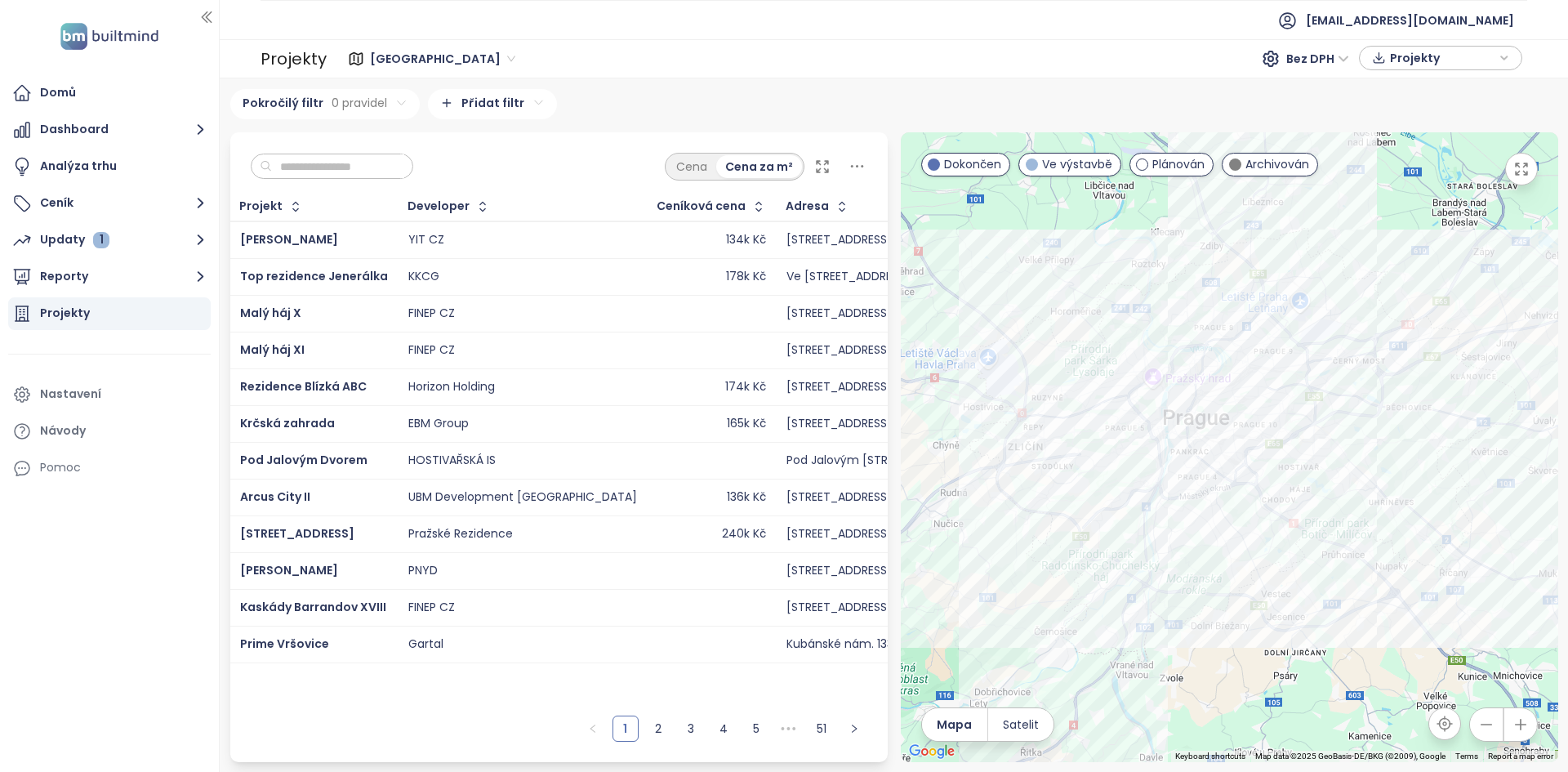
click at [346, 165] on input "text" at bounding box center [338, 167] width 132 height 25
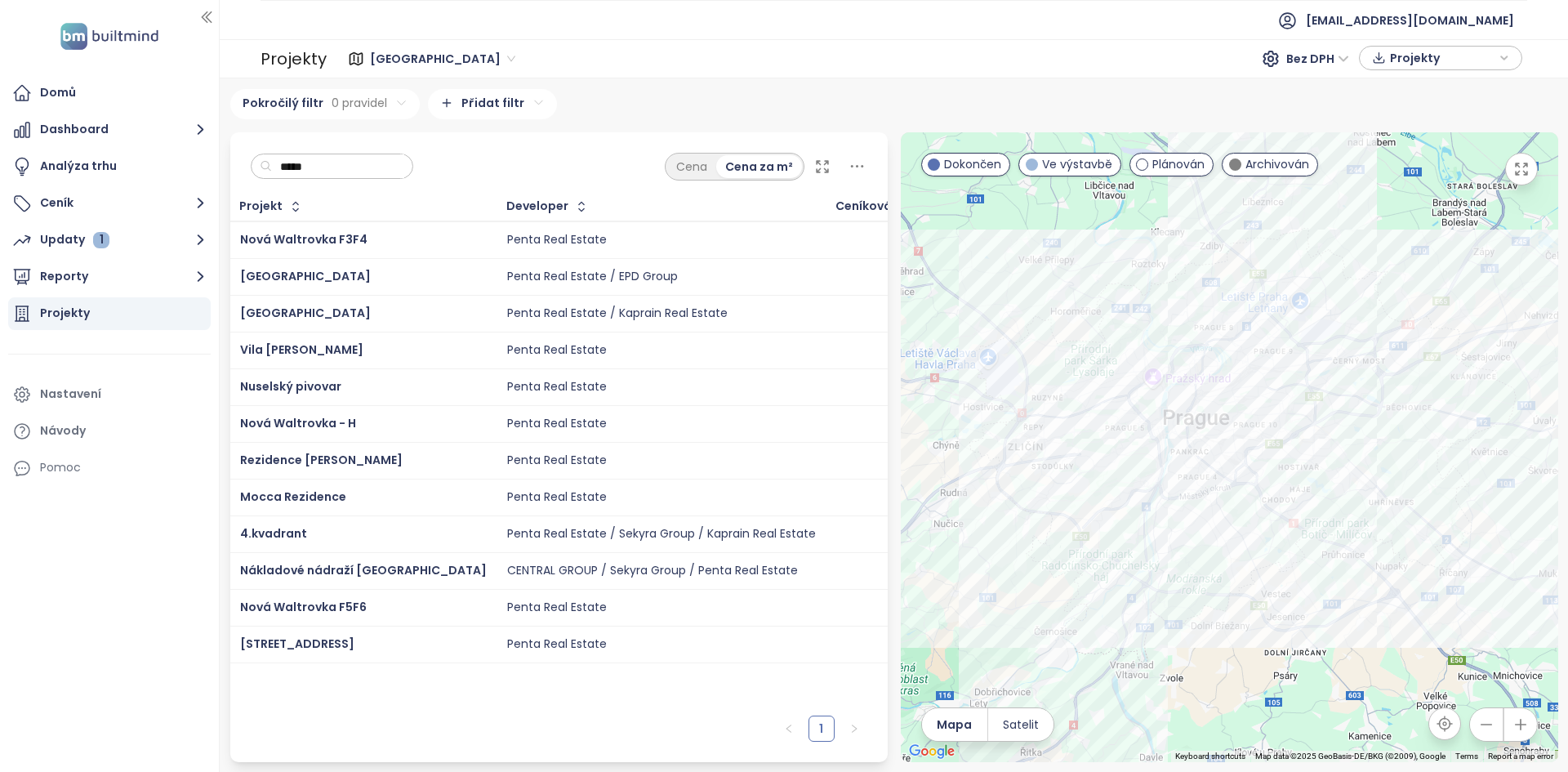
type input "*****"
click at [388, 244] on td "Nová Waltrovka F3F4" at bounding box center [364, 240] width 267 height 37
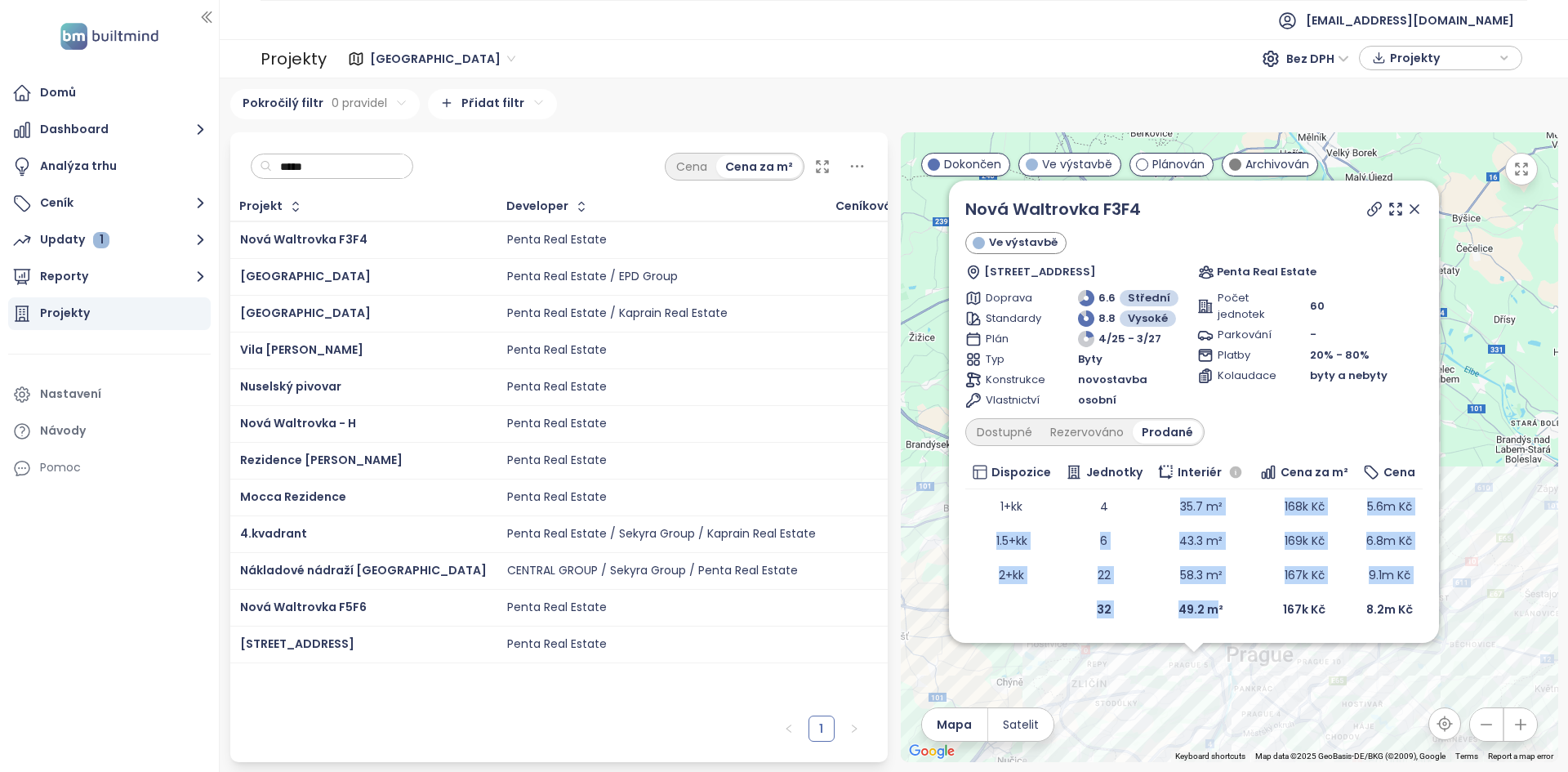
drag, startPoint x: 1172, startPoint y: 509, endPoint x: 1217, endPoint y: 602, distance: 103.3
click at [1217, 602] on table "Dispozice Jednotky Interiér Cena za m² Cena 1+kk 4 35.7 m² 168k Kč 5.6m Kč 1.5+…" at bounding box center [1194, 542] width 457 height 171
click at [1372, 215] on icon at bounding box center [1373, 209] width 13 height 13
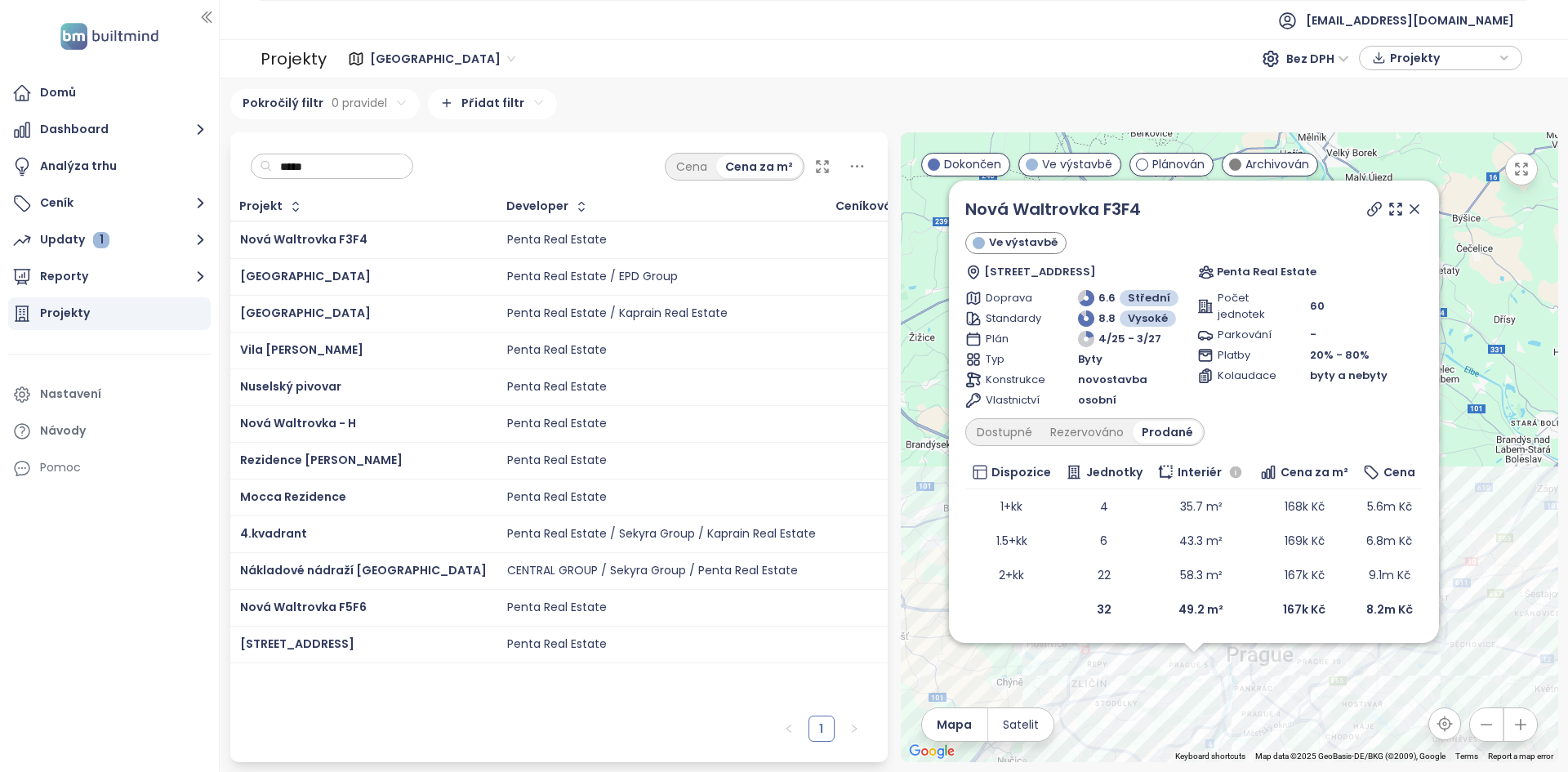
click at [1411, 209] on icon at bounding box center [1414, 209] width 16 height 16
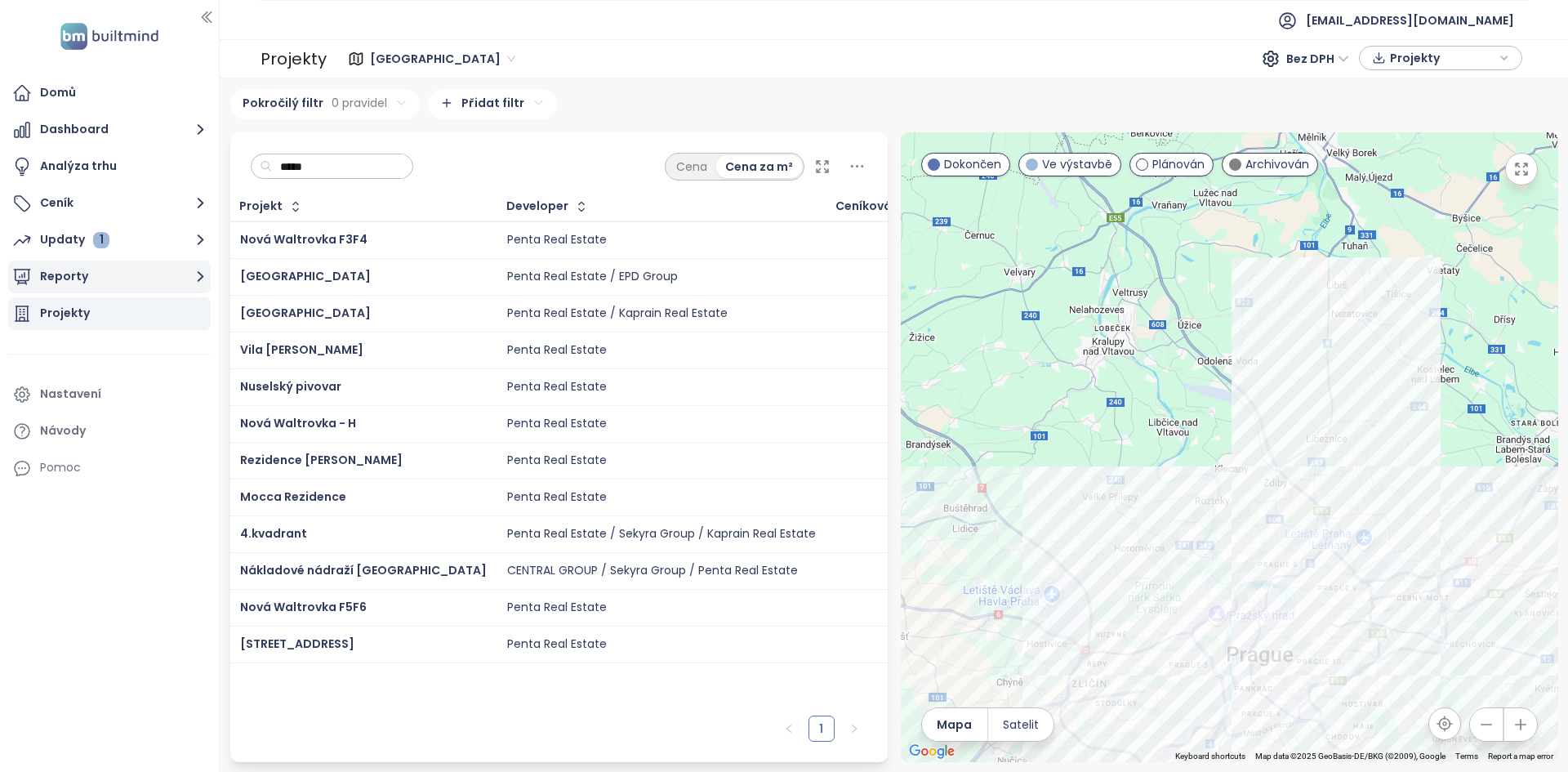
click at [150, 276] on button "Reporty" at bounding box center [109, 277] width 203 height 33
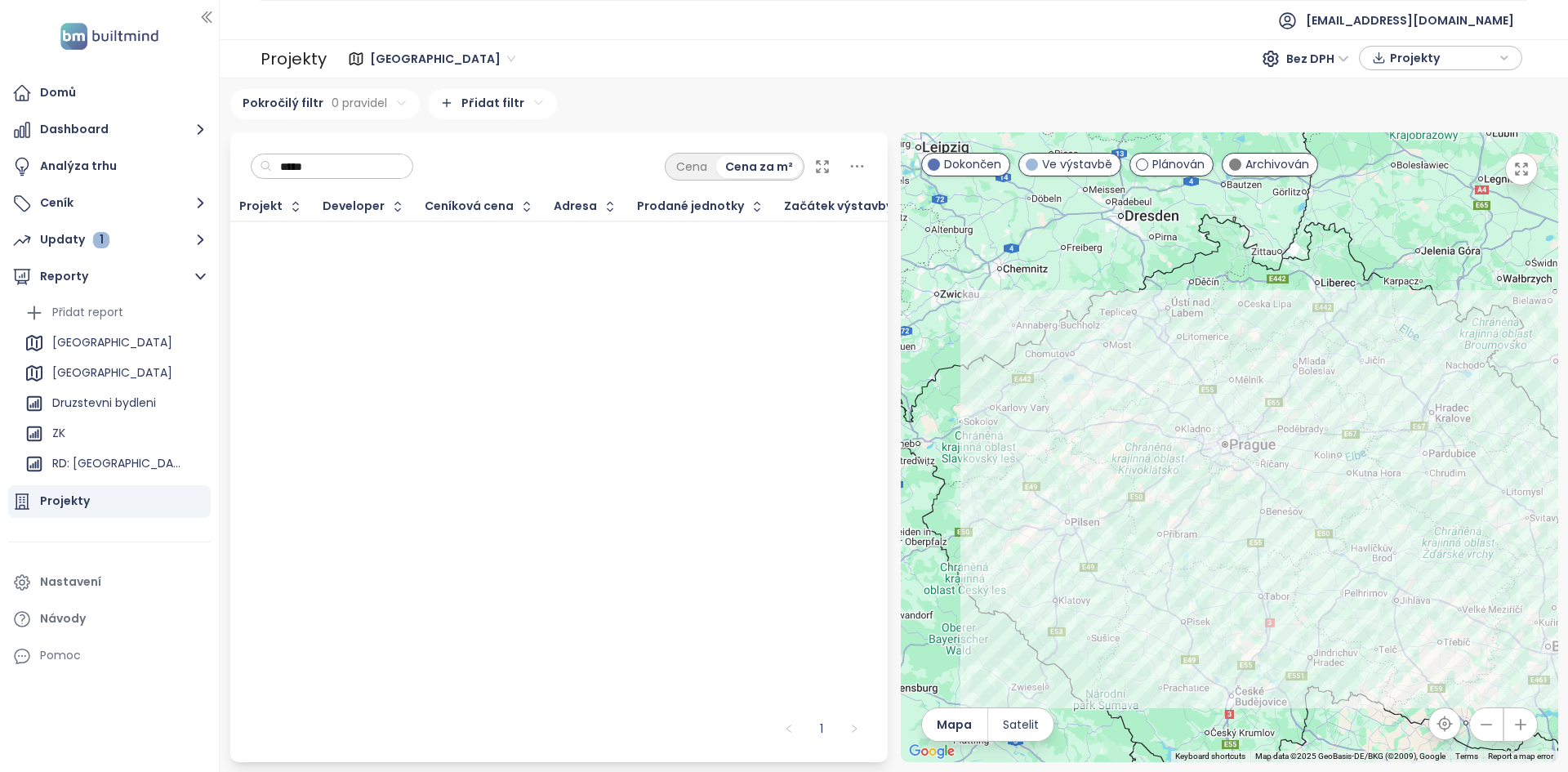
scroll to position [1, 0]
click at [186, 403] on icon "button" at bounding box center [194, 404] width 16 height 16
click at [289, 360] on div "Projekt Developer Ceníková cena Adresa Prodané jednotky Začátek výstavby Začáte…" at bounding box center [558, 450] width 657 height 515
click at [107, 95] on div "Domů" at bounding box center [109, 92] width 203 height 33
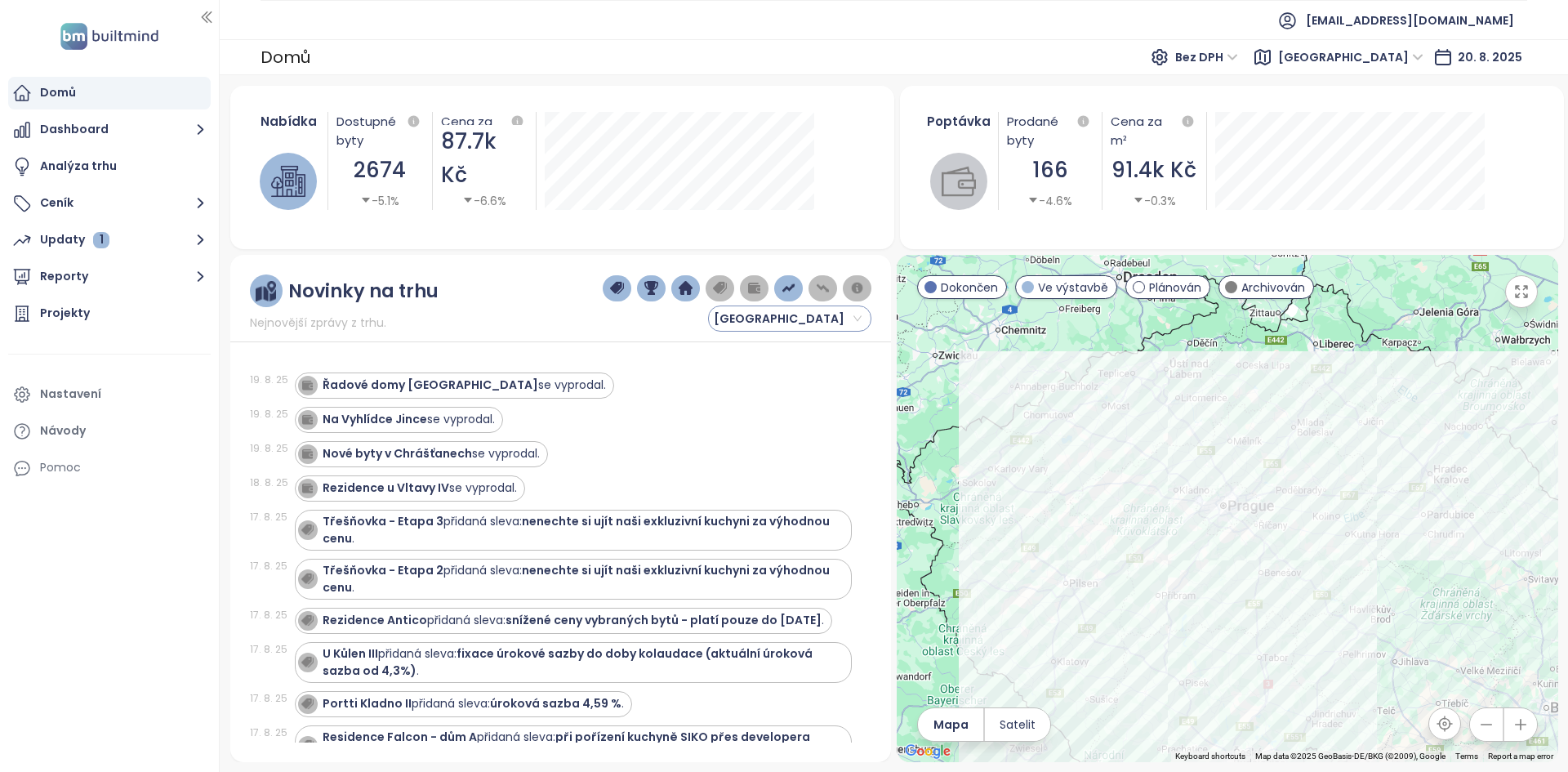
click at [836, 326] on span "Středočeský kraj" at bounding box center [788, 318] width 148 height 25
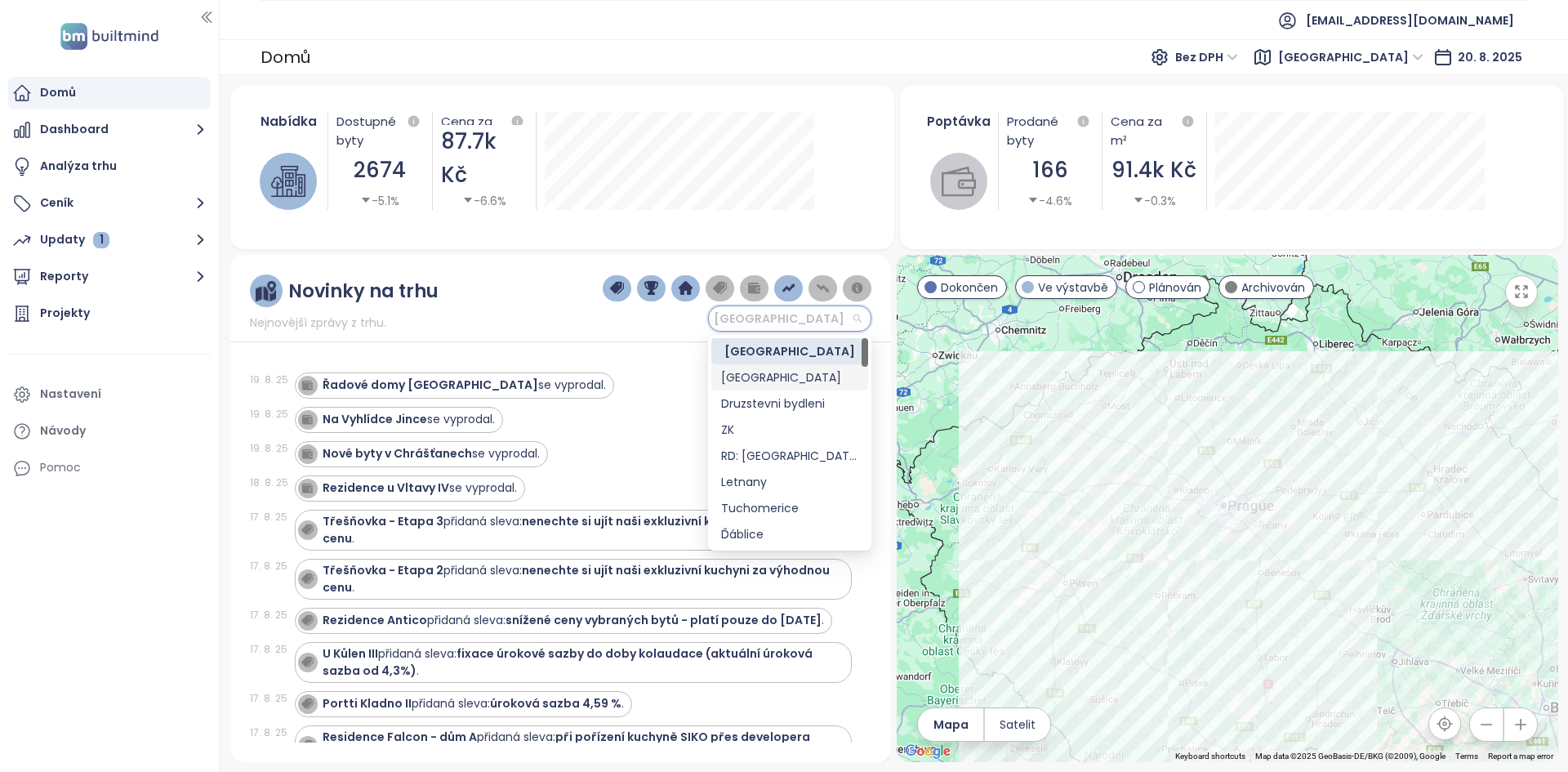
click at [787, 376] on div "Praha" at bounding box center [789, 377] width 137 height 18
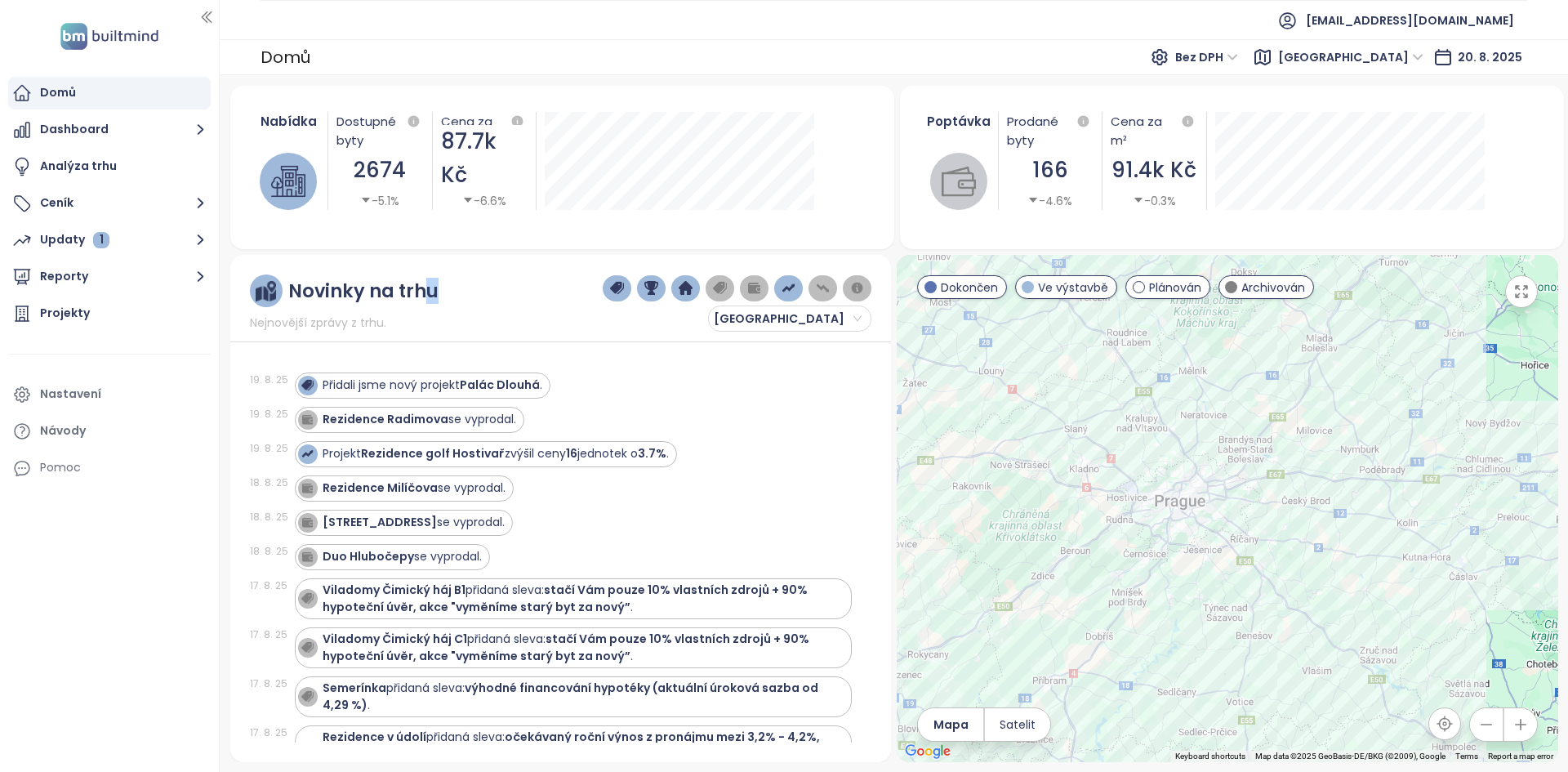
drag, startPoint x: 453, startPoint y: 285, endPoint x: 426, endPoint y: 302, distance: 31.9
click at [426, 302] on div "Novinky na trhu Nejnovější zprávy z trhu. Praha" at bounding box center [560, 303] width 621 height 57
click at [725, 290] on img "button" at bounding box center [720, 288] width 15 height 15
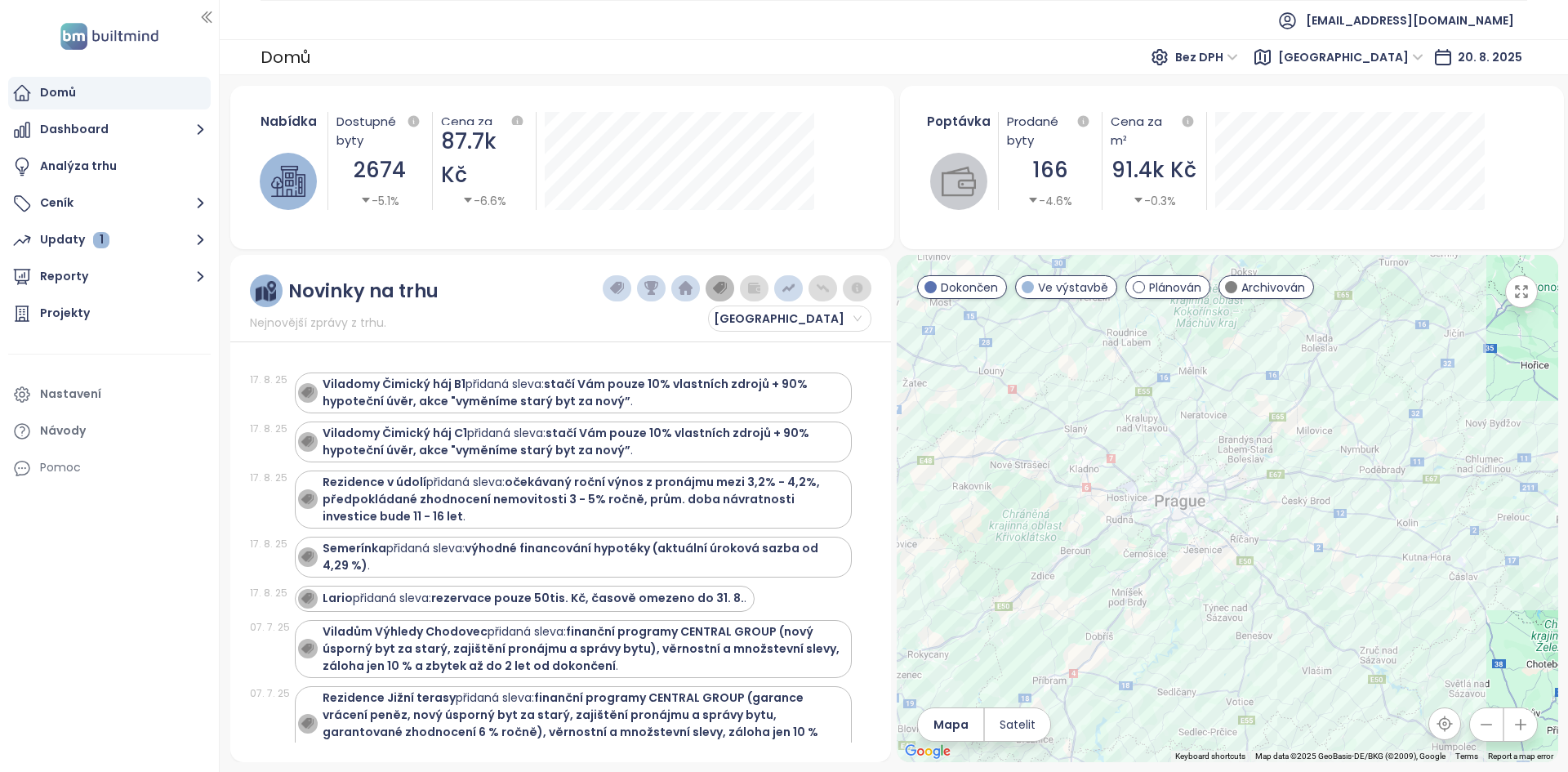
click at [497, 336] on div "Novinky na trhu Nejnovější zprávy z trhu. Praha 17. 8. 25 Viladomy Čimický háj …" at bounding box center [560, 509] width 660 height 507
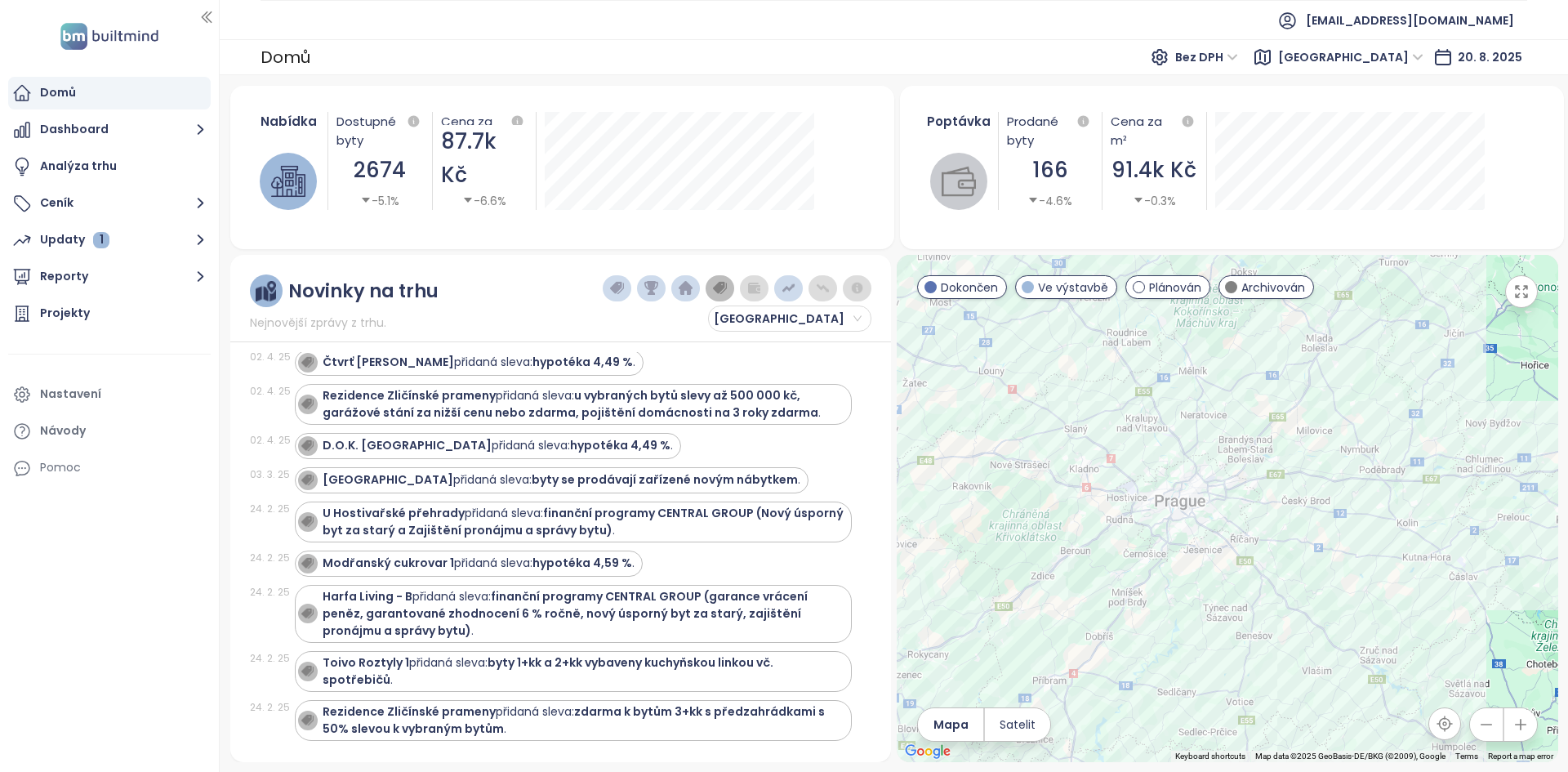
scroll to position [4722, 0]
click at [261, 650] on div "24. 2. 25" at bounding box center [270, 657] width 41 height 15
click at [368, 654] on strong "Toivo Roztyly 1" at bounding box center [365, 662] width 86 height 16
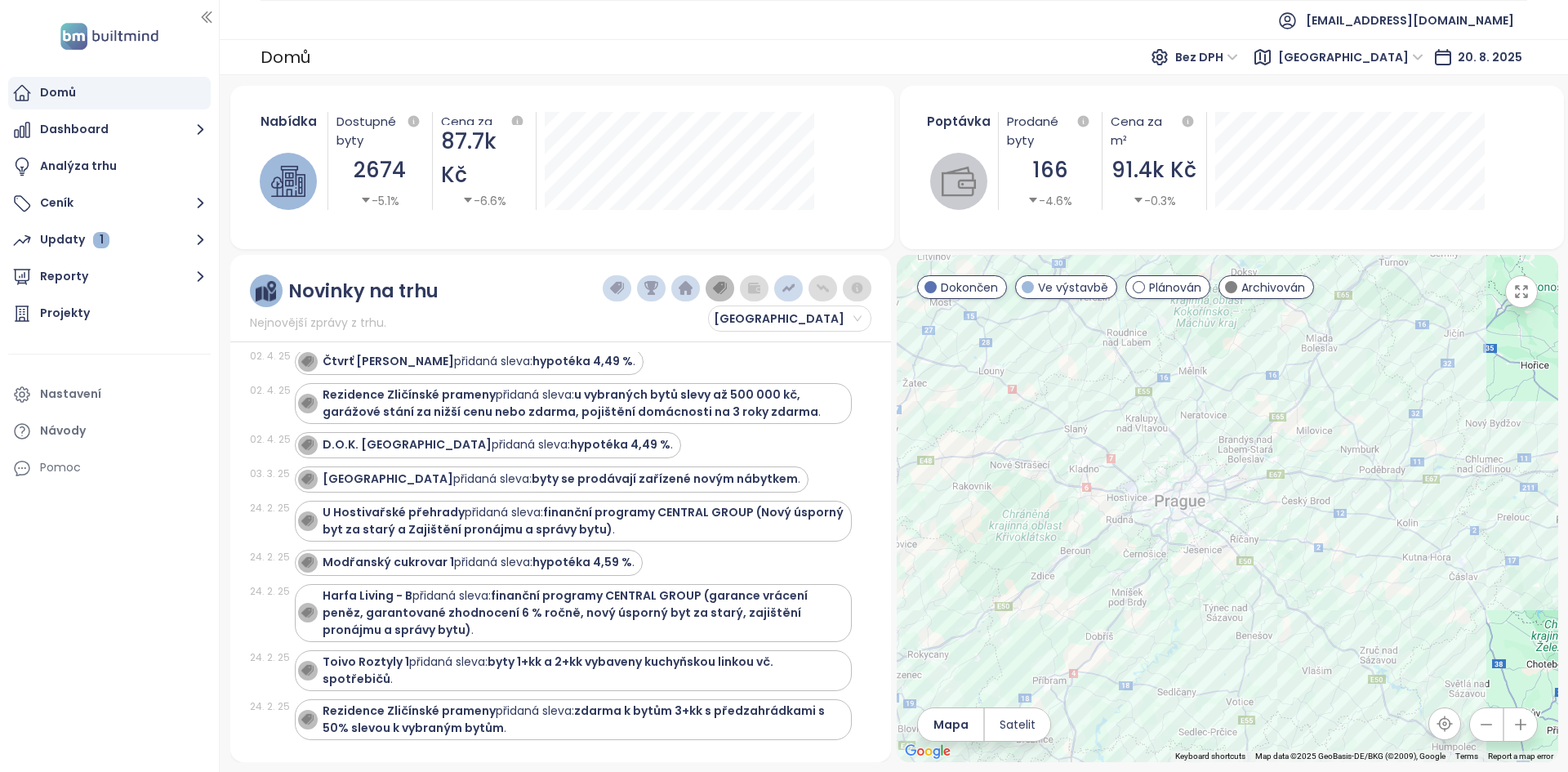
click at [1389, 54] on span "Středočeský kraj" at bounding box center [1349, 58] width 145 height 25
click at [1336, 106] on div "Praha" at bounding box center [1388, 116] width 150 height 26
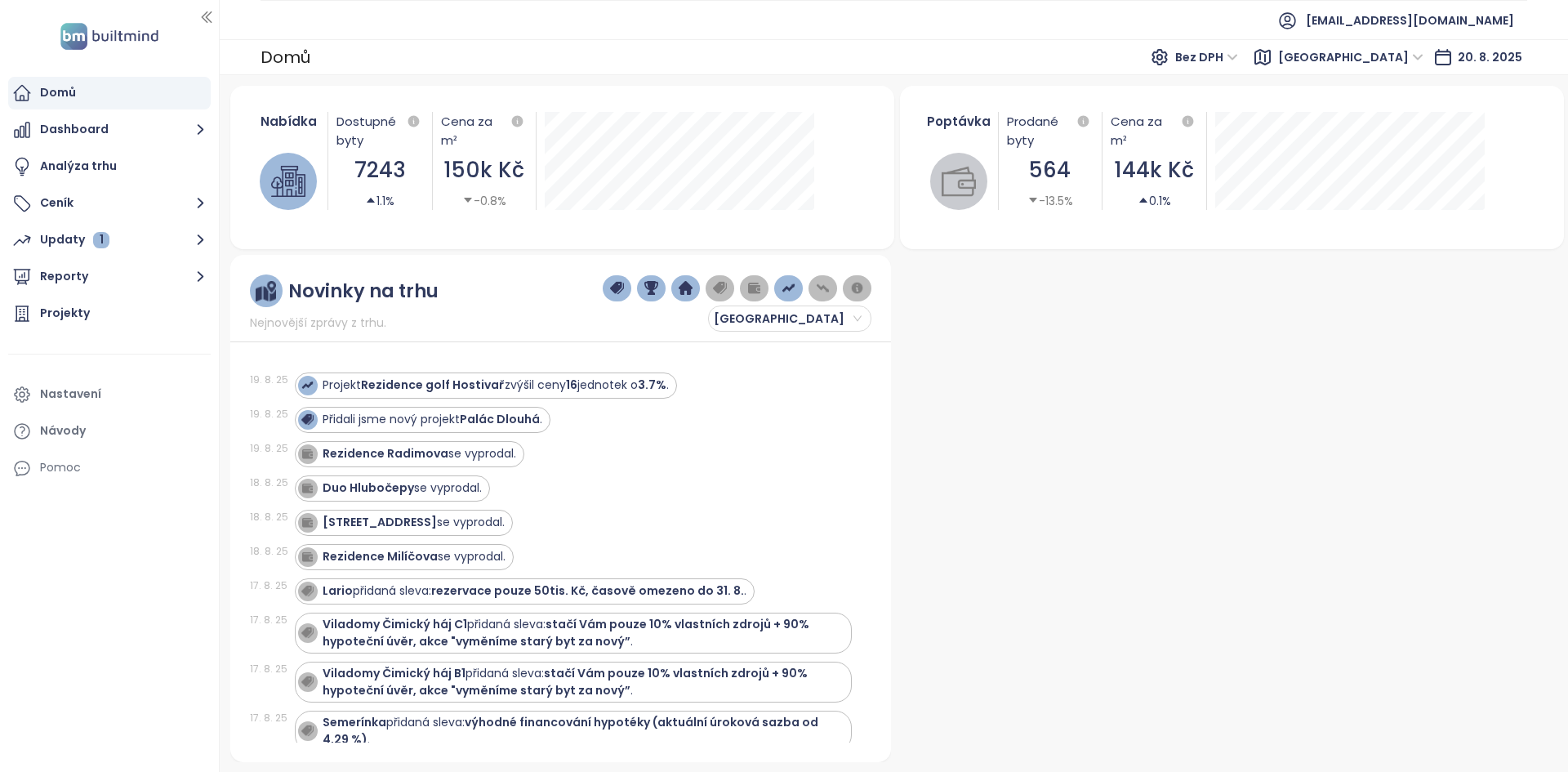
drag, startPoint x: 125, startPoint y: 313, endPoint x: 742, endPoint y: 428, distance: 627.6
click at [742, 428] on div "Přidali jsme nový projekt Palác Dlouhá ." at bounding box center [573, 419] width 556 height 26
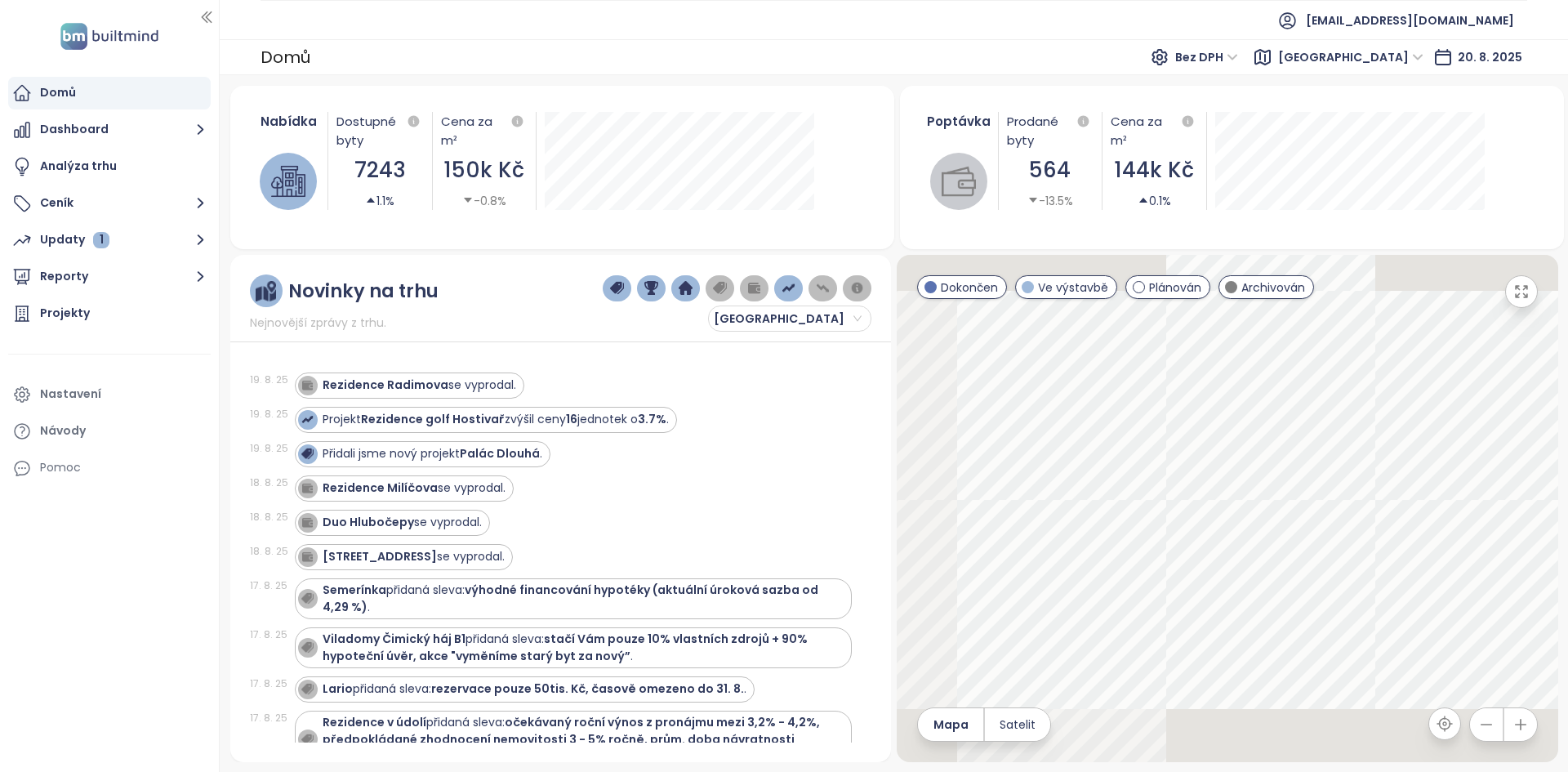
click at [757, 486] on div "Rezidence Milíčova se vyprodal." at bounding box center [573, 488] width 556 height 26
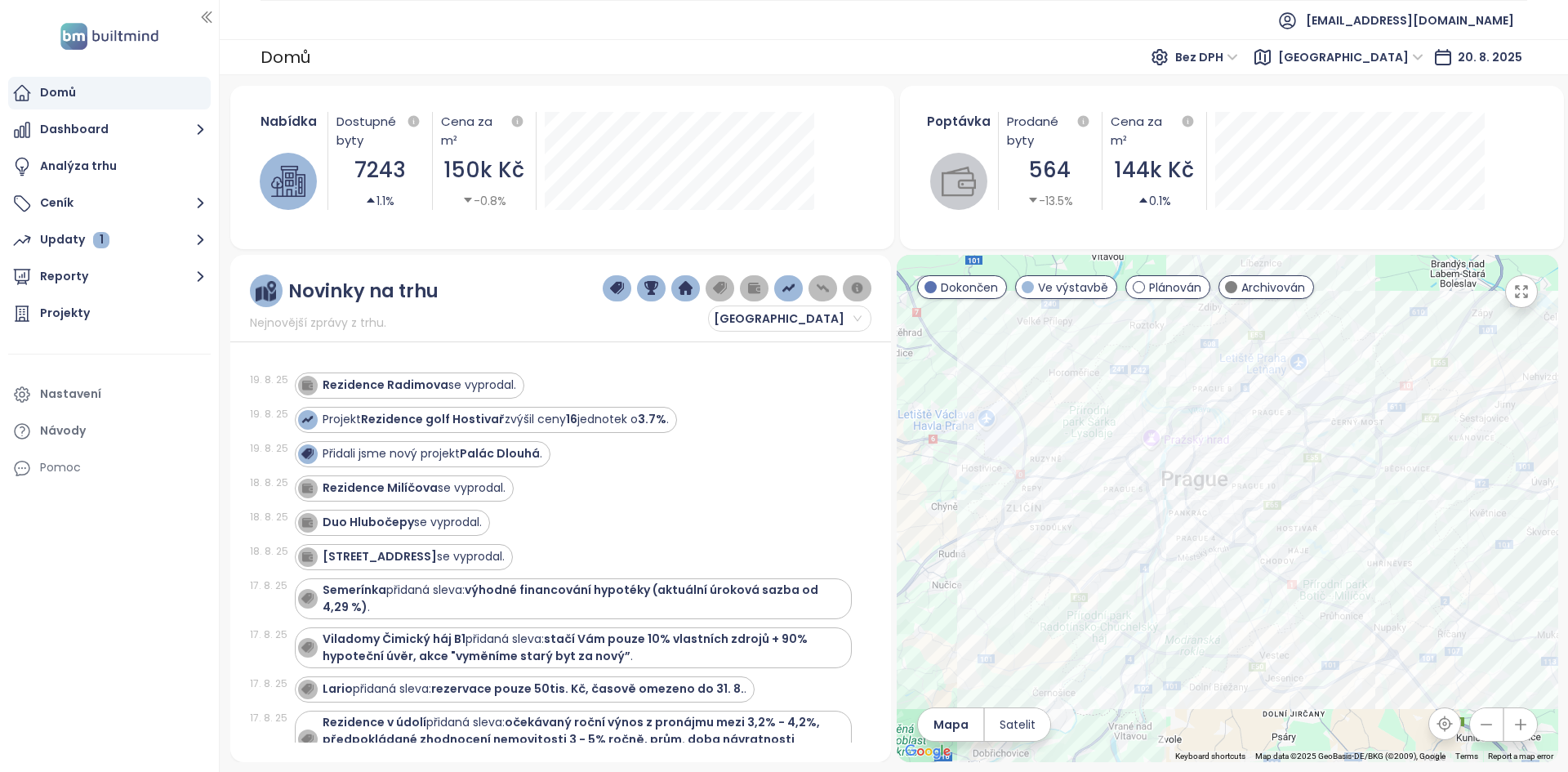
click at [788, 385] on div "Rezidence Radimova se vyprodal." at bounding box center [573, 385] width 556 height 26
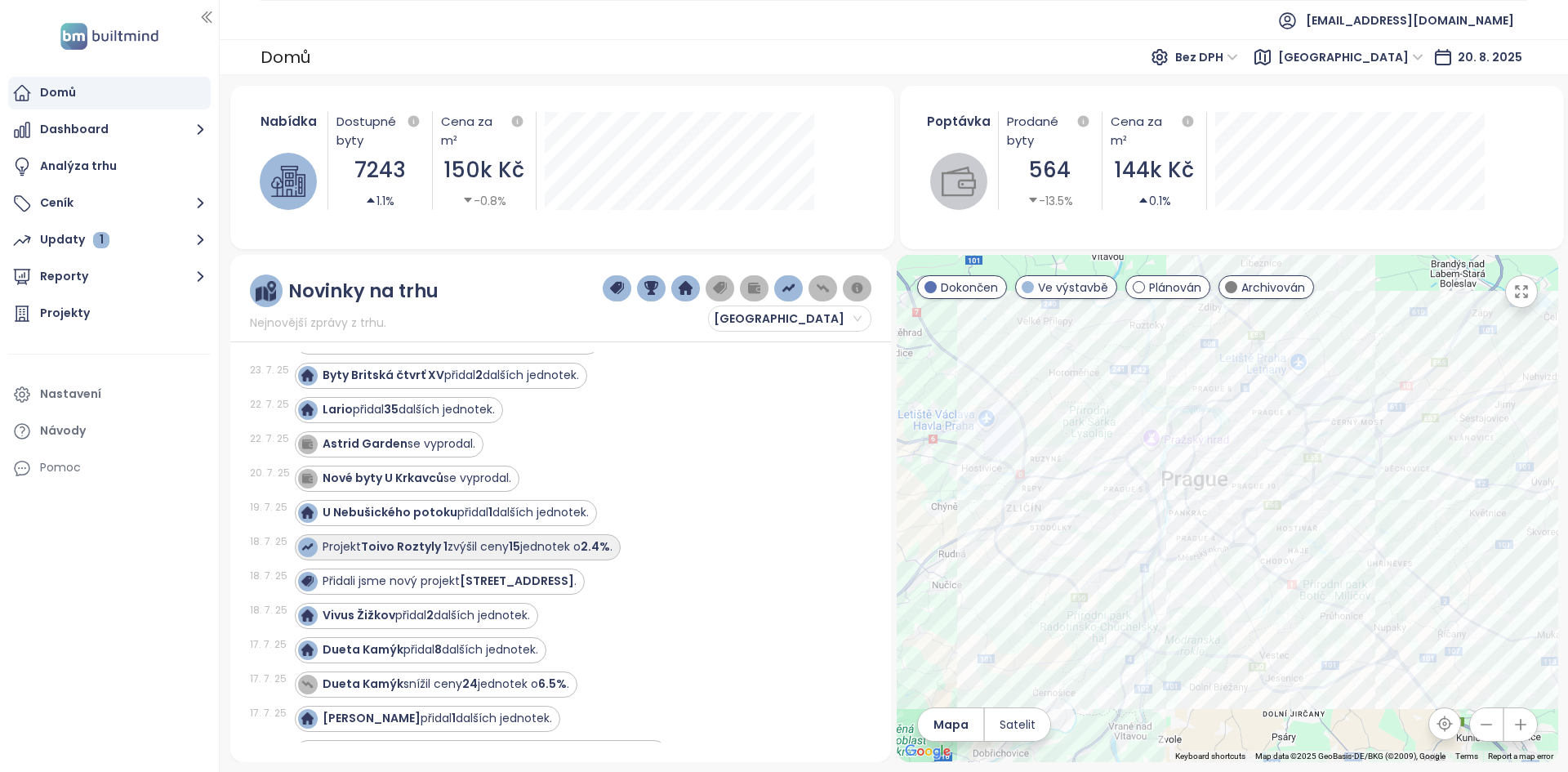
click at [379, 543] on strong "Toivo Roztyly 1" at bounding box center [404, 546] width 86 height 16
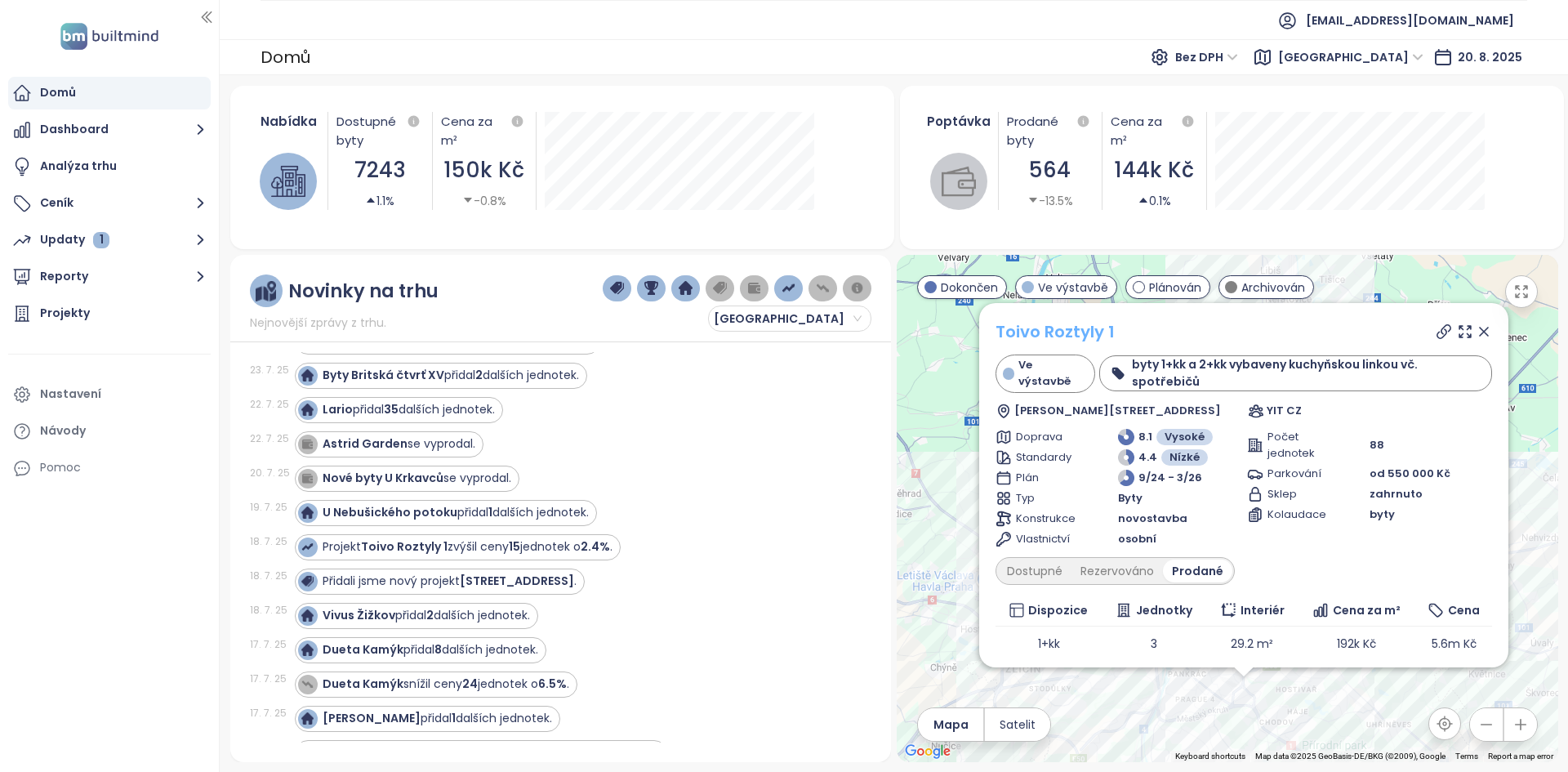
click at [1092, 342] on link "Toivo Roztyly 1" at bounding box center [1055, 332] width 119 height 23
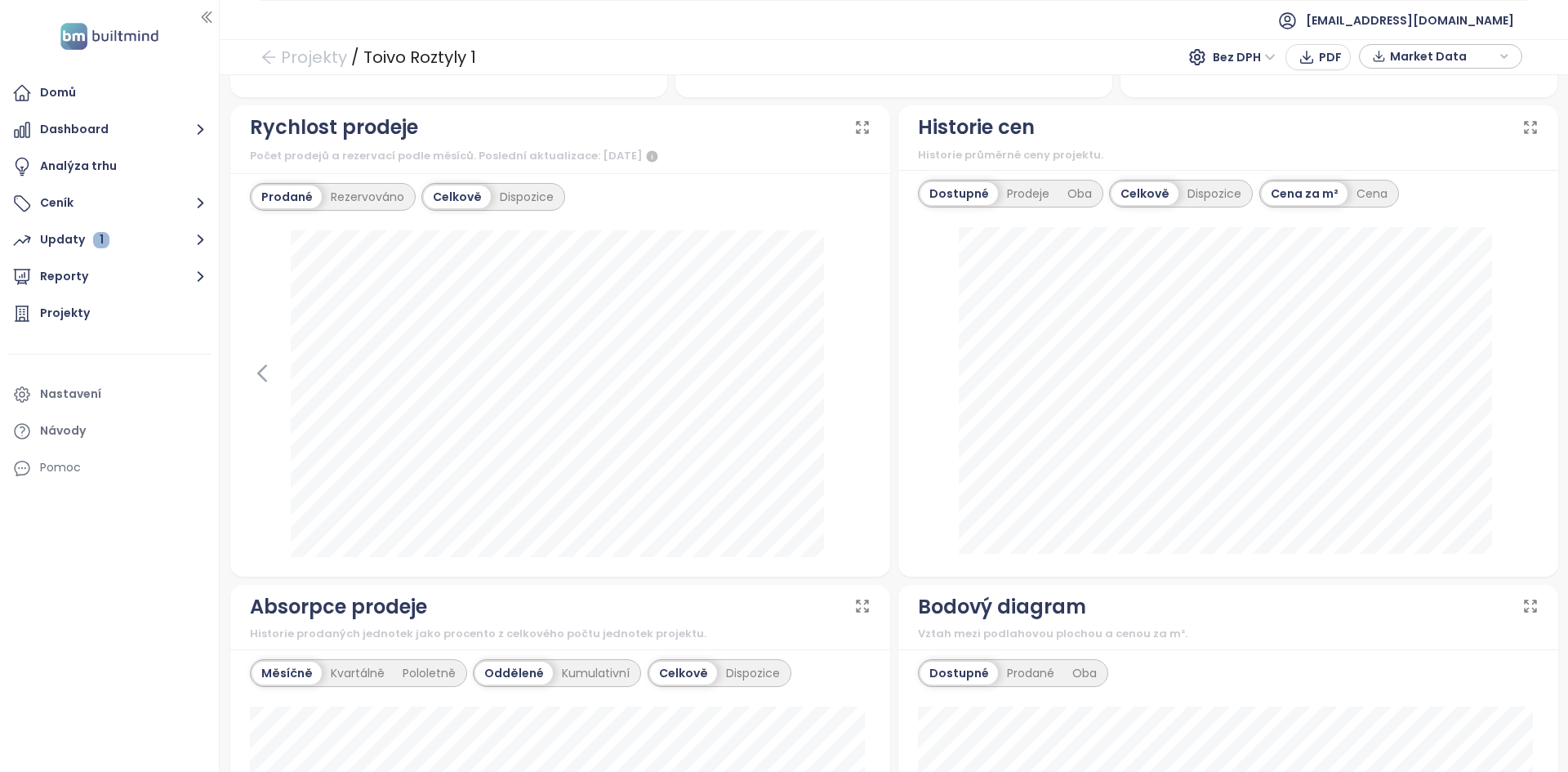
scroll to position [575, 0]
click at [516, 200] on div "Dispozice" at bounding box center [526, 197] width 72 height 23
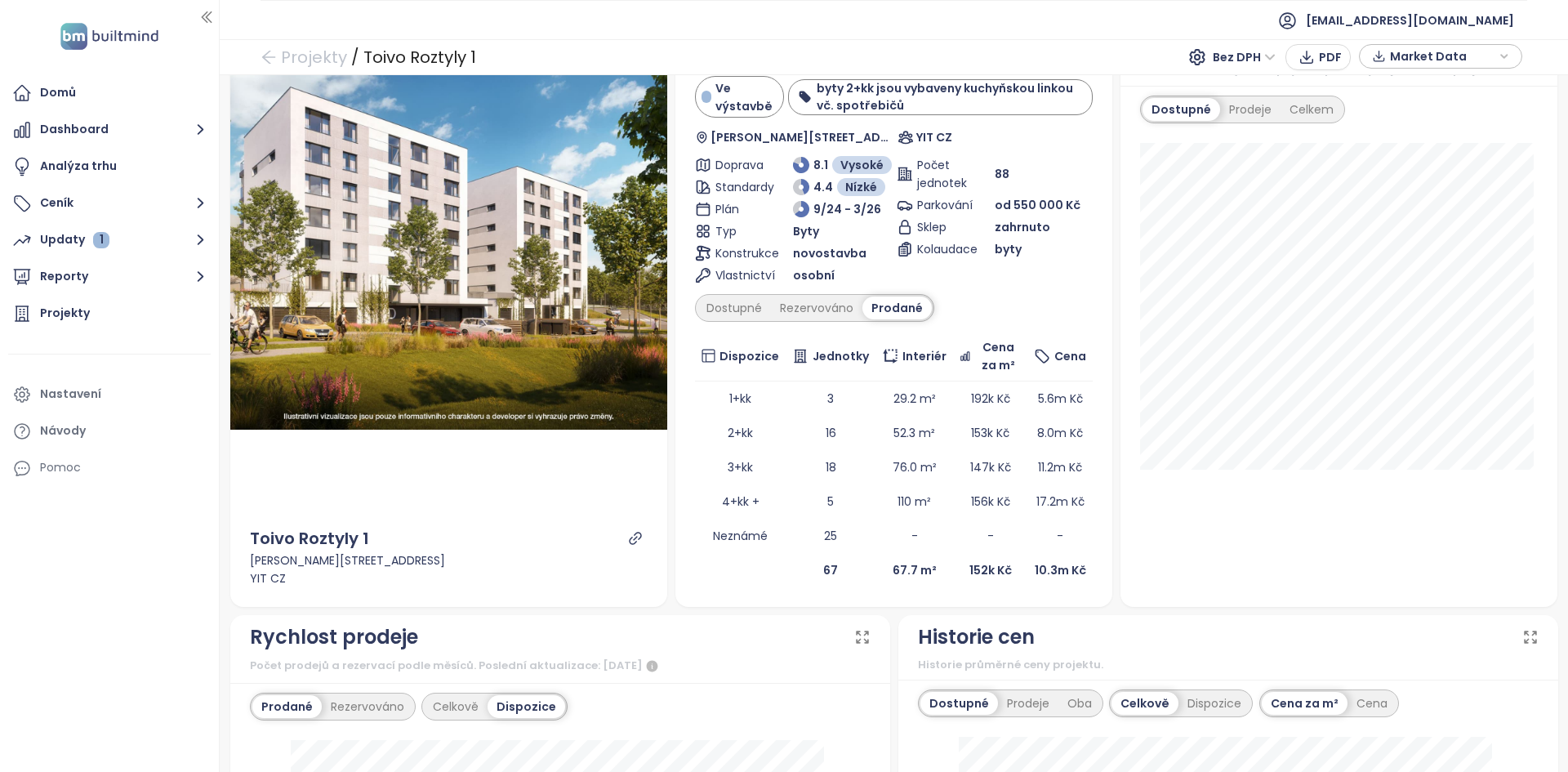
scroll to position [66, 0]
drag, startPoint x: 722, startPoint y: 401, endPoint x: 832, endPoint y: 400, distance: 110.0
click at [834, 398] on tr "1+kk 3 29.2 m² 192k Kč 5.6m Kč" at bounding box center [893, 397] width 397 height 35
drag, startPoint x: 713, startPoint y: 325, endPoint x: 715, endPoint y: 314, distance: 11.2
click at [713, 322] on div "[PERSON_NAME] 1 Ve výstavbě byty 2+kk jsou vybaveny kuchyňskou linkou vč. spotř…" at bounding box center [893, 312] width 397 height 546
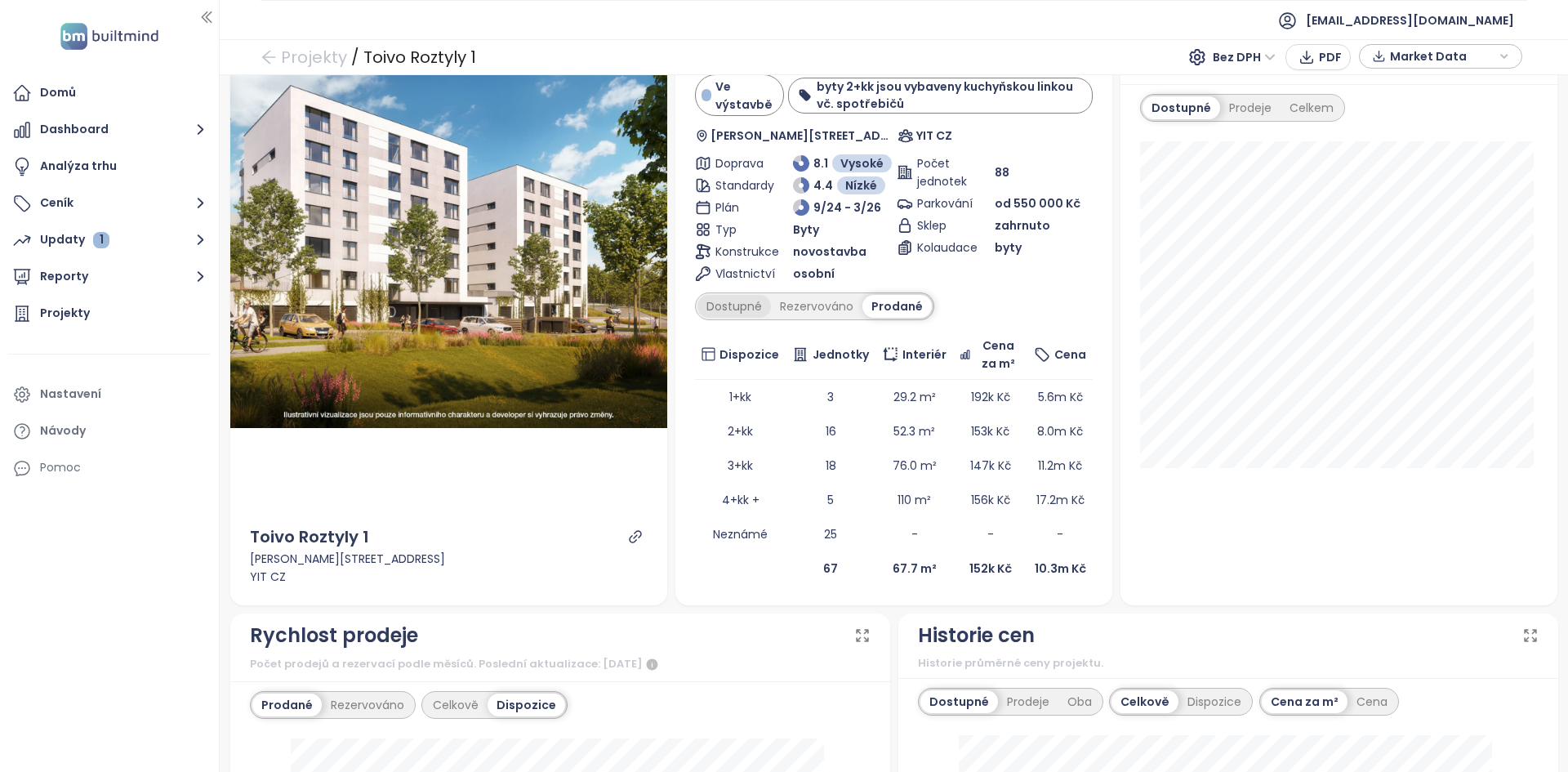
click at [716, 306] on div "Dostupné" at bounding box center [733, 307] width 74 height 23
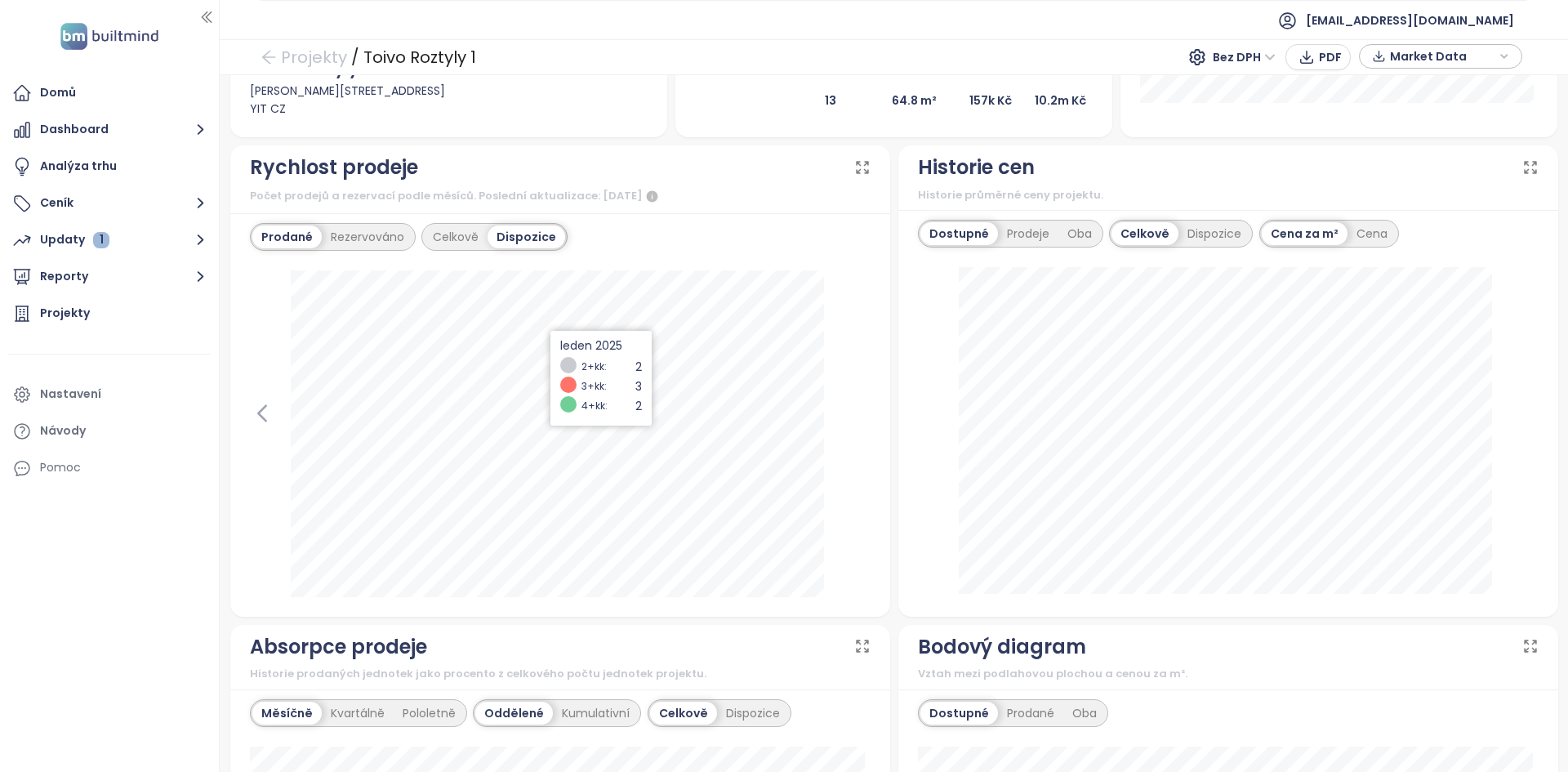
scroll to position [0, 0]
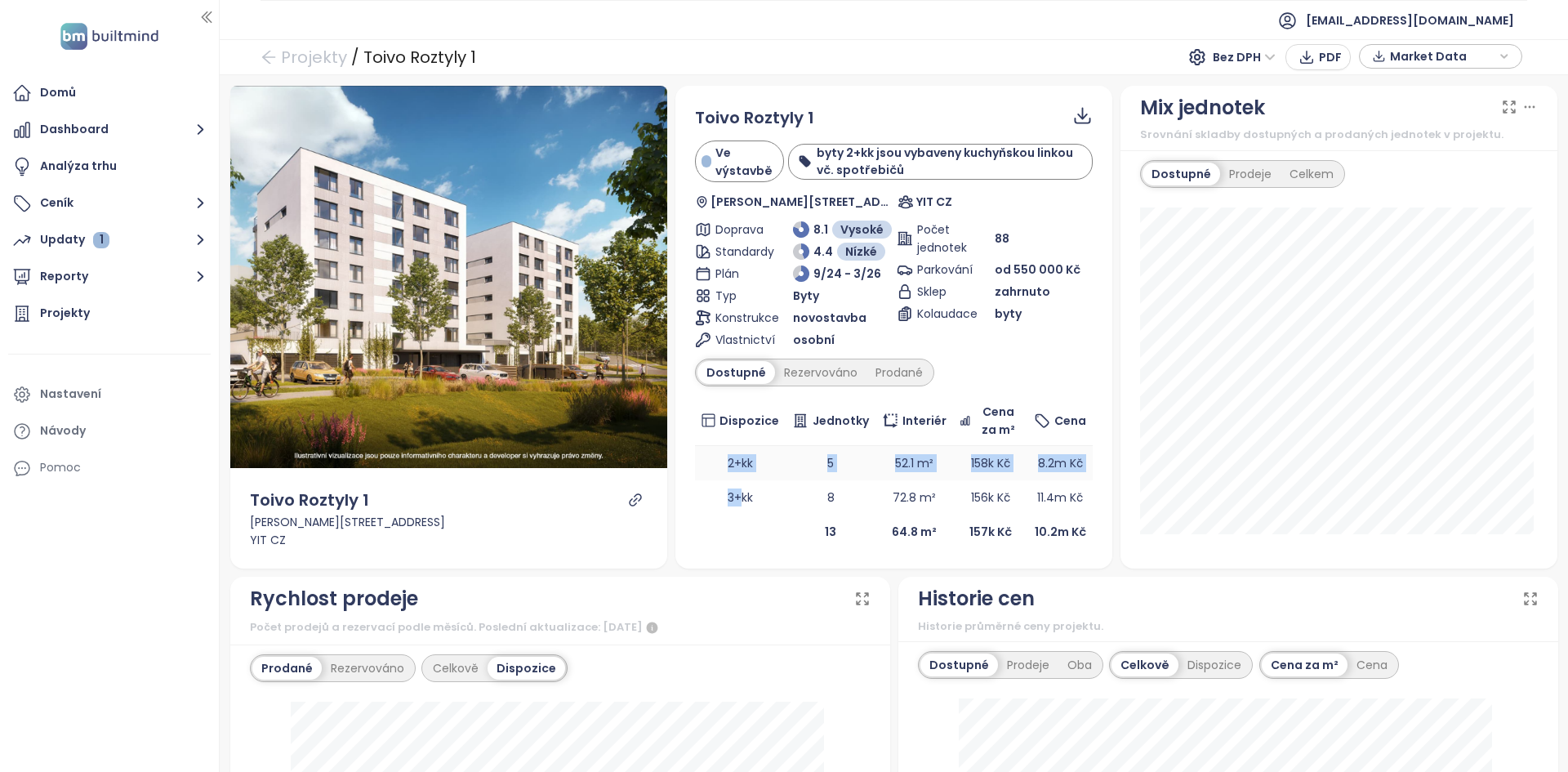
drag, startPoint x: 708, startPoint y: 477, endPoint x: 751, endPoint y: 476, distance: 43.0
click at [740, 479] on tbody "2+kk 5 52.1 m² 158k Kč 8.2m Kč 3+kk 8 72.8 m² 156k Kč 11.4m Kč" at bounding box center [893, 479] width 397 height 68
click at [786, 476] on td "5" at bounding box center [830, 462] width 90 height 35
click at [806, 470] on td "5" at bounding box center [830, 462] width 90 height 35
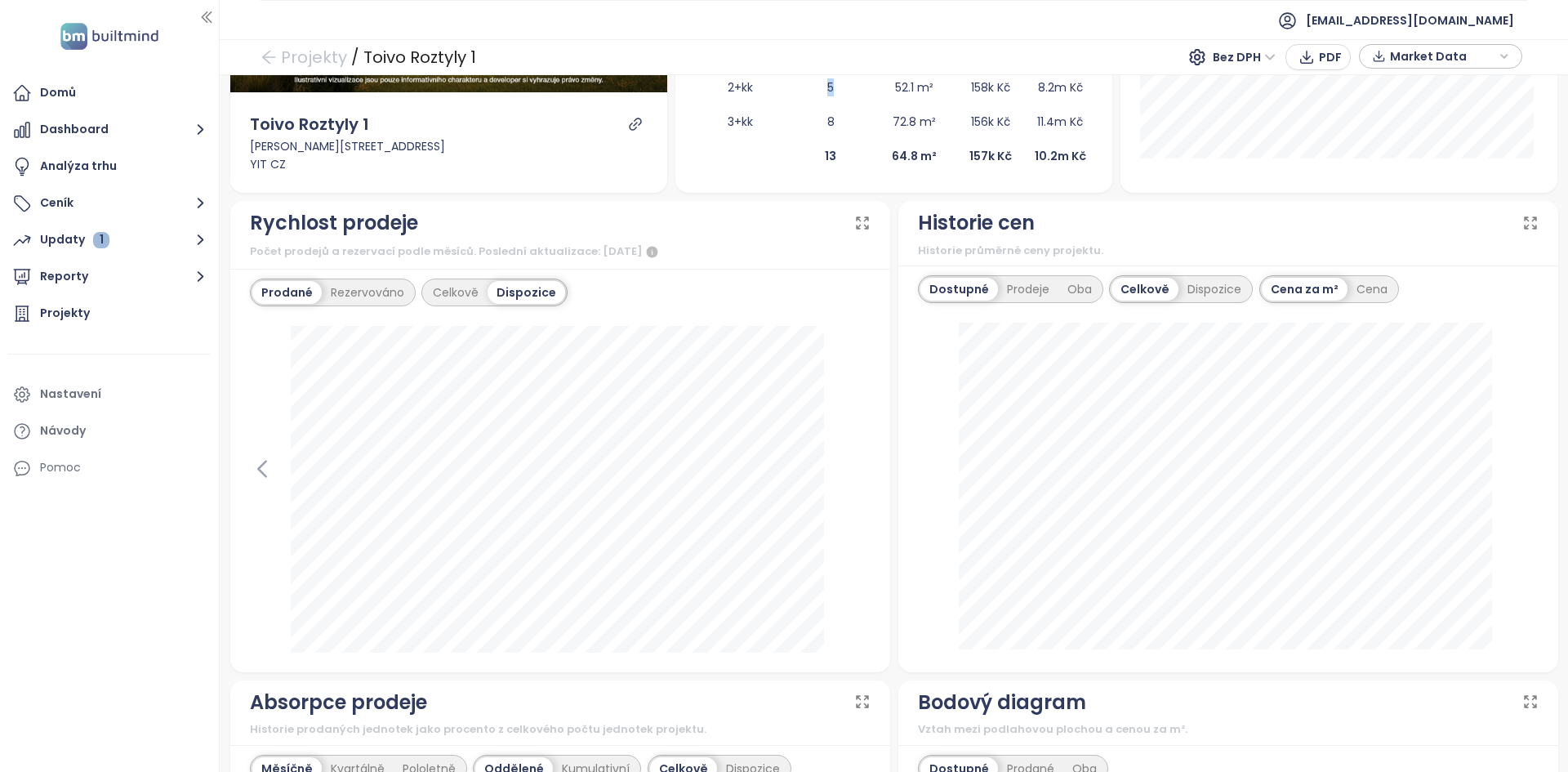
scroll to position [376, 0]
click at [384, 293] on div "Rezervováno" at bounding box center [367, 293] width 92 height 23
click at [291, 294] on div "Prodané" at bounding box center [284, 293] width 65 height 23
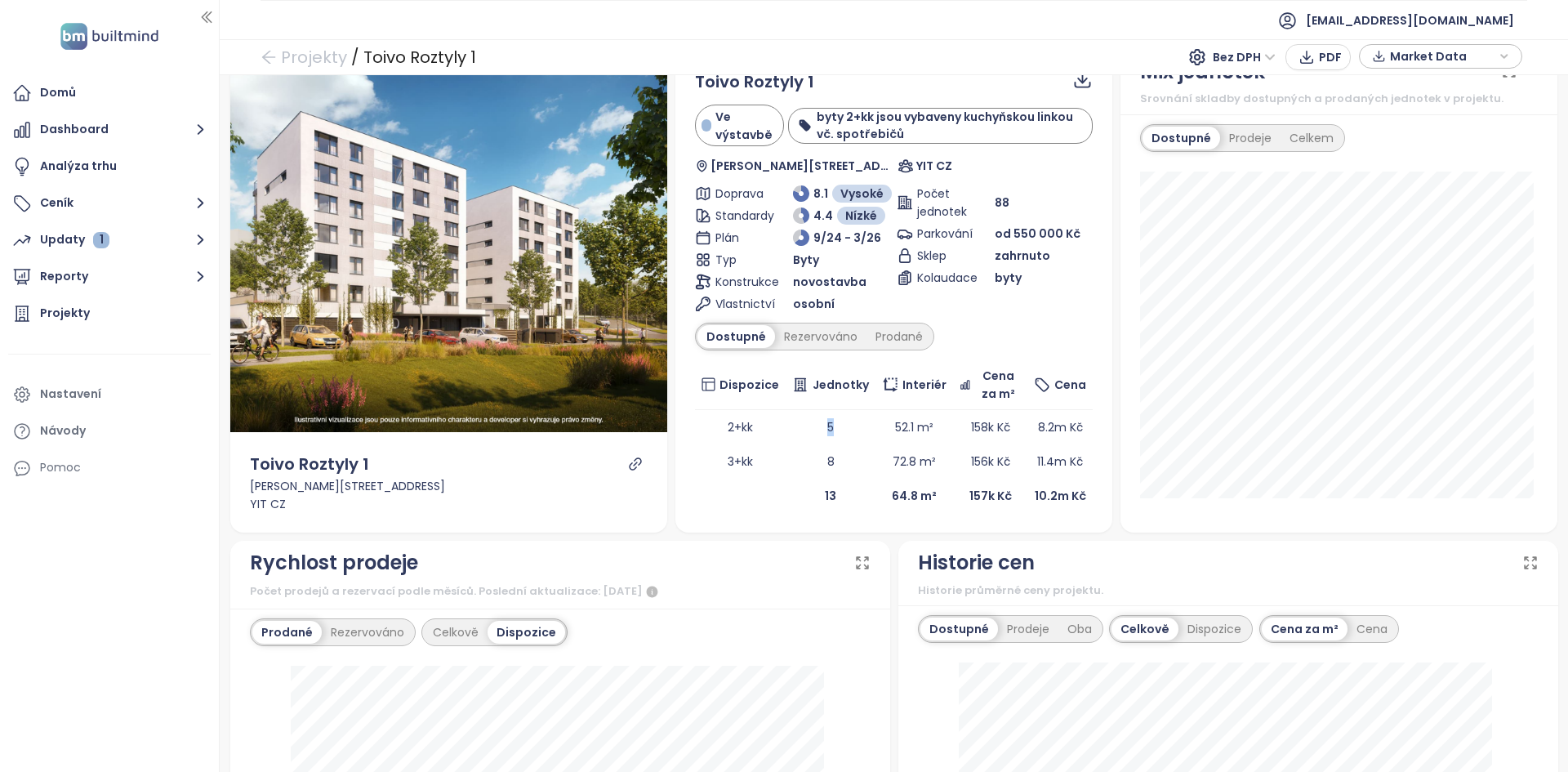
scroll to position [35, 0]
click at [695, 448] on td "3+kk" at bounding box center [740, 462] width 92 height 35
click at [105, 99] on div "Domů" at bounding box center [109, 92] width 203 height 33
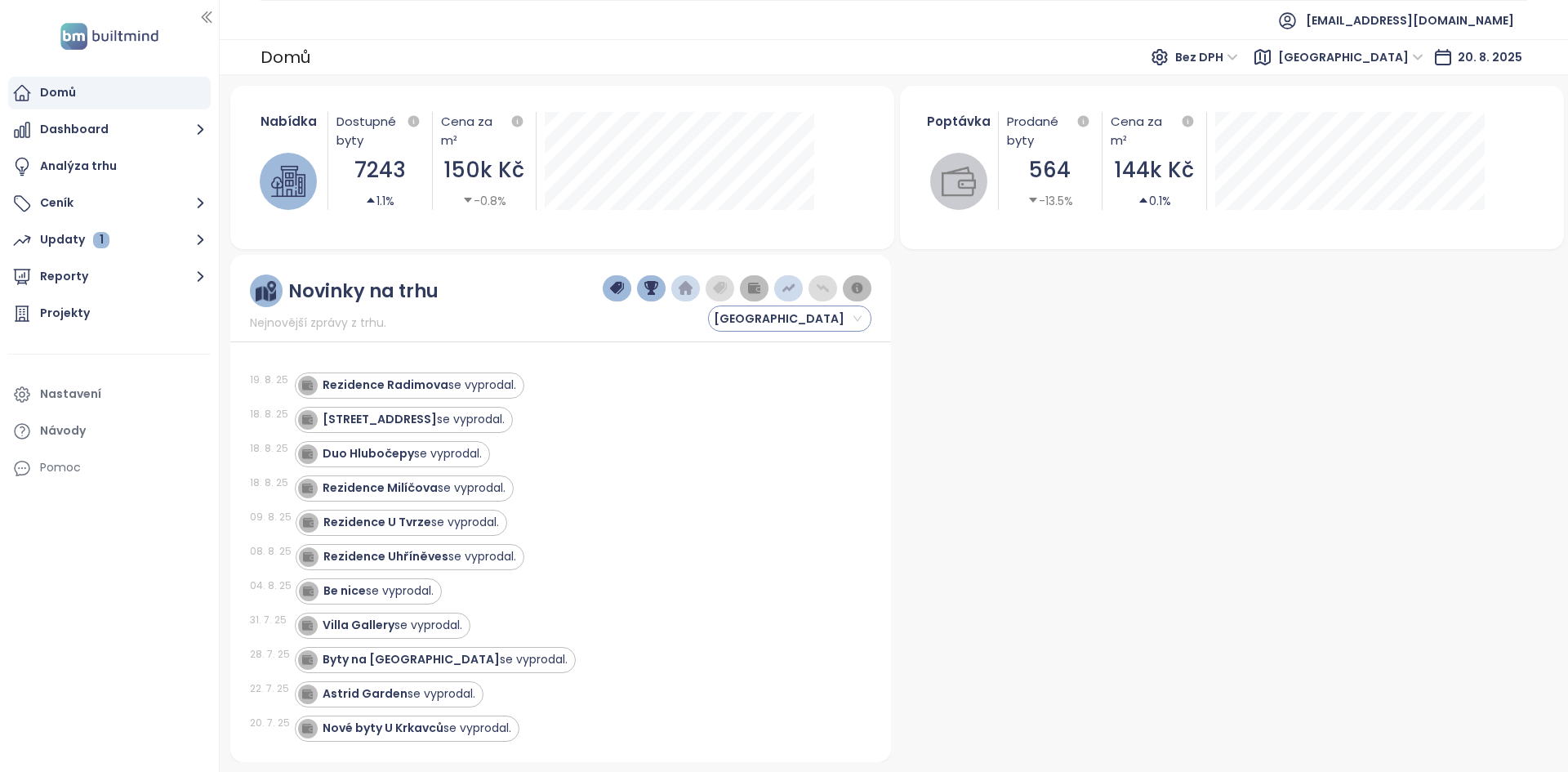
click at [788, 318] on span "[GEOGRAPHIC_DATA]" at bounding box center [788, 318] width 148 height 25
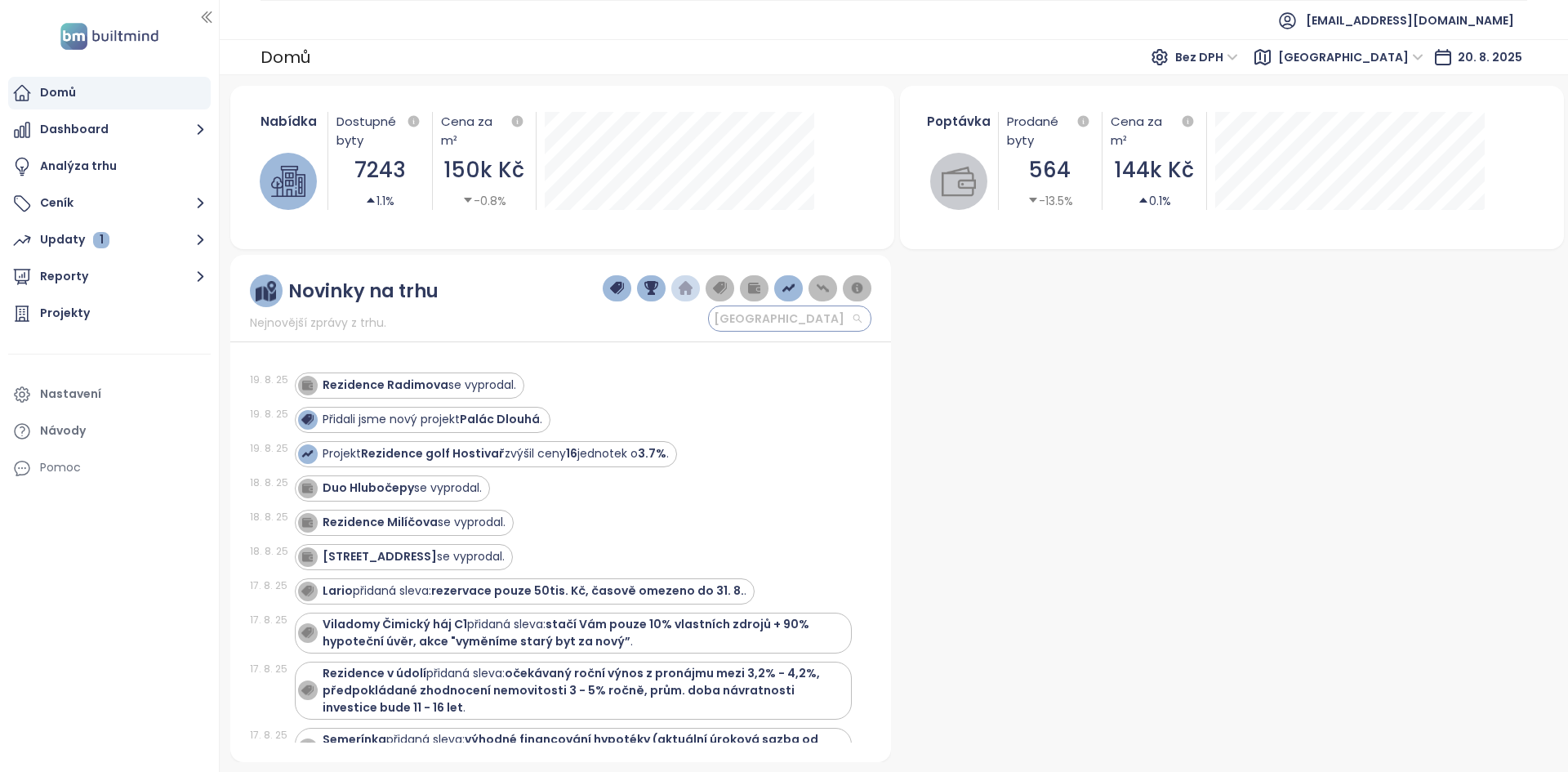
click at [789, 318] on span "[GEOGRAPHIC_DATA]" at bounding box center [788, 318] width 148 height 25
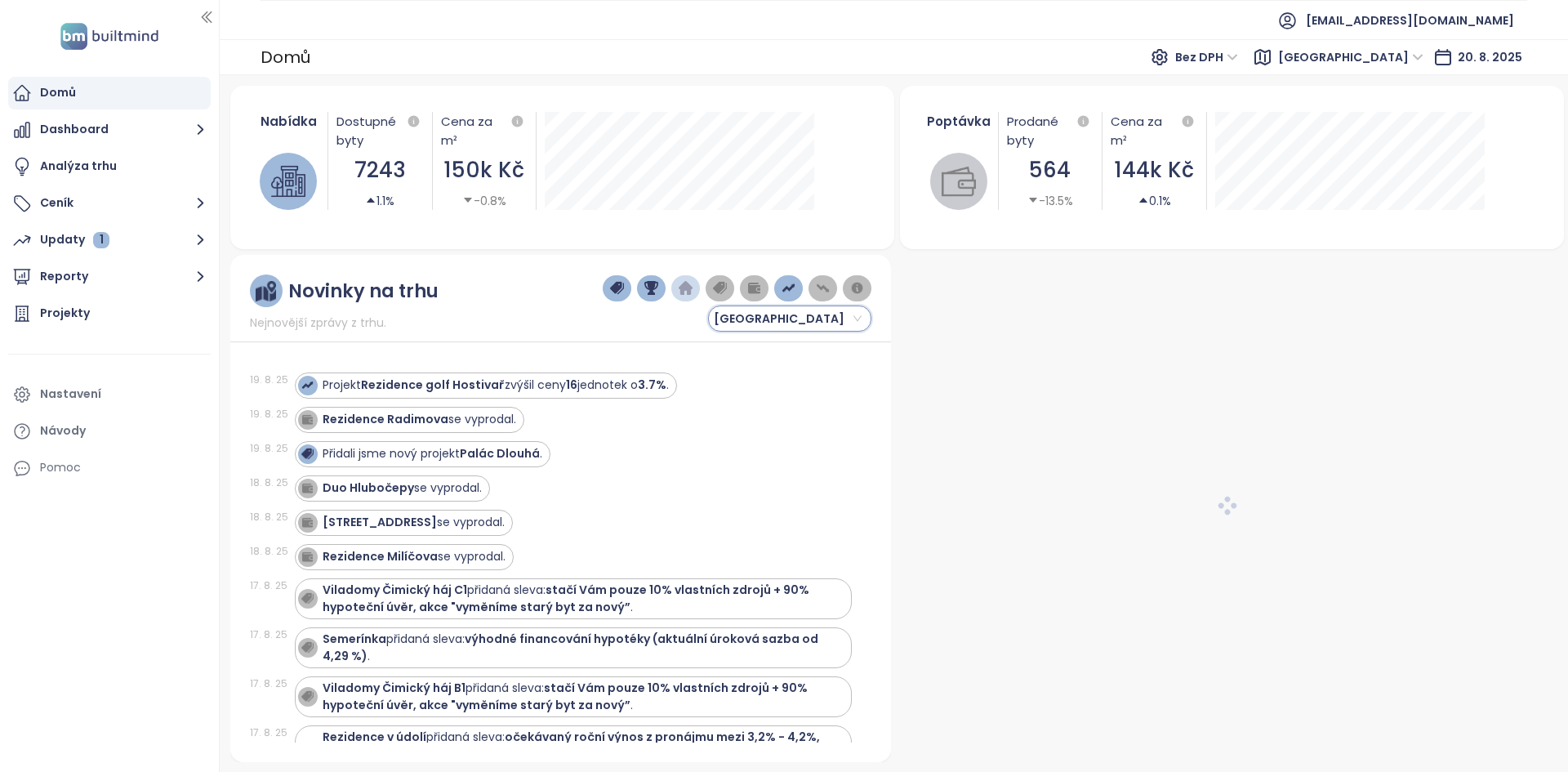
click at [796, 294] on button "button" at bounding box center [788, 288] width 28 height 26
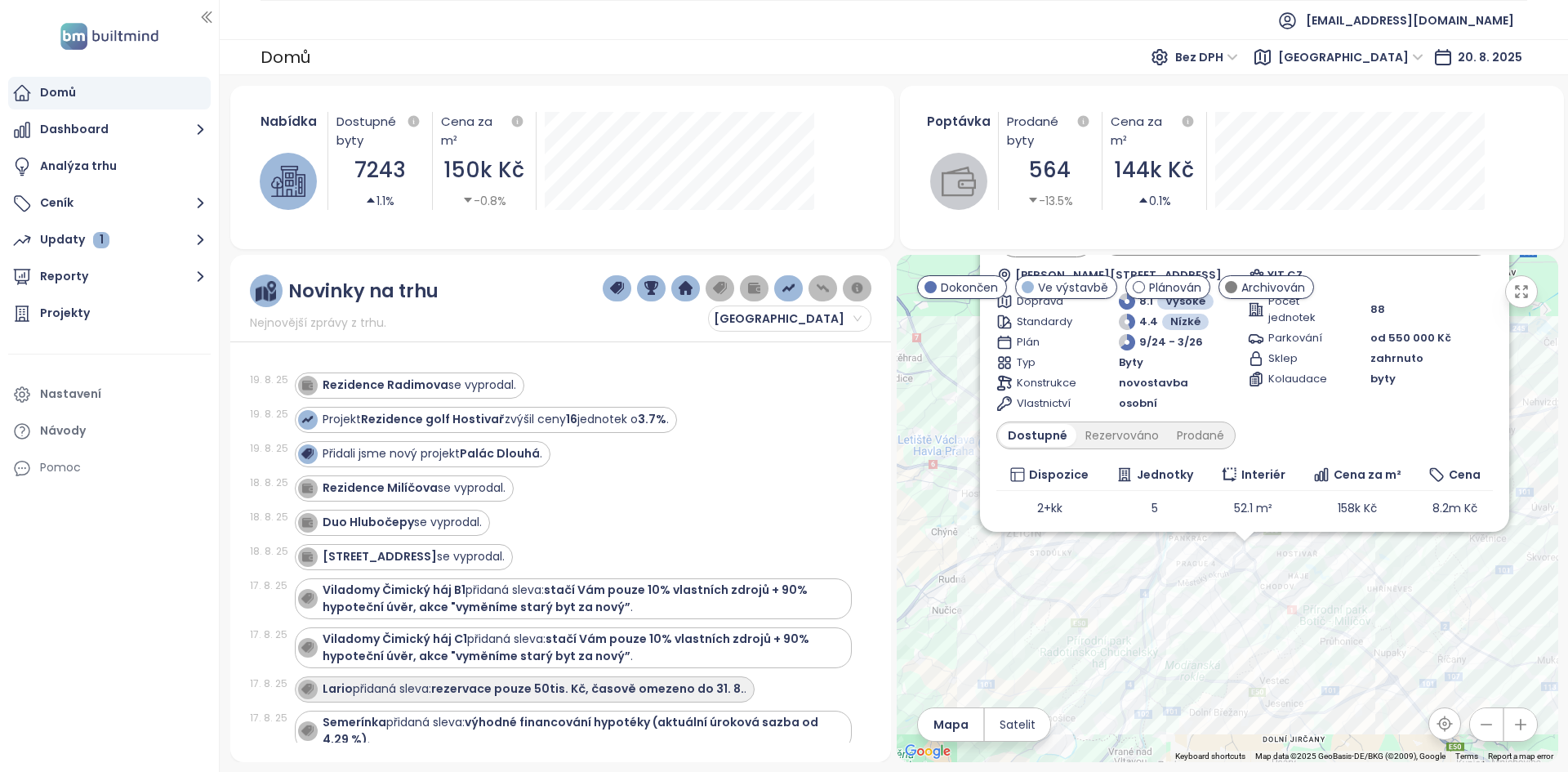
drag, startPoint x: 787, startPoint y: 290, endPoint x: 572, endPoint y: 688, distance: 452.4
click at [787, 290] on img "button" at bounding box center [788, 288] width 15 height 15
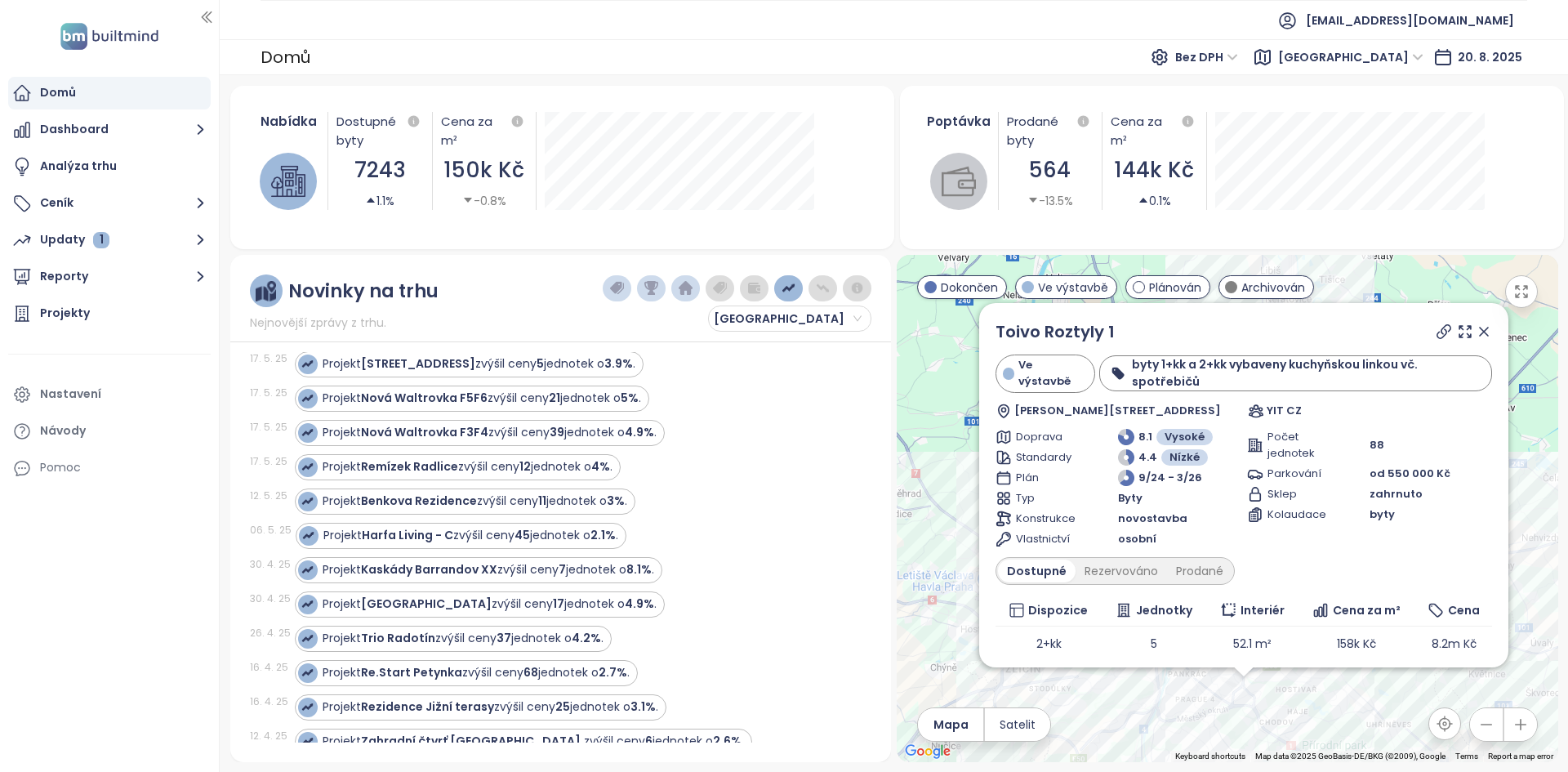
scroll to position [706, 0]
click at [784, 301] on button "button" at bounding box center [788, 288] width 28 height 26
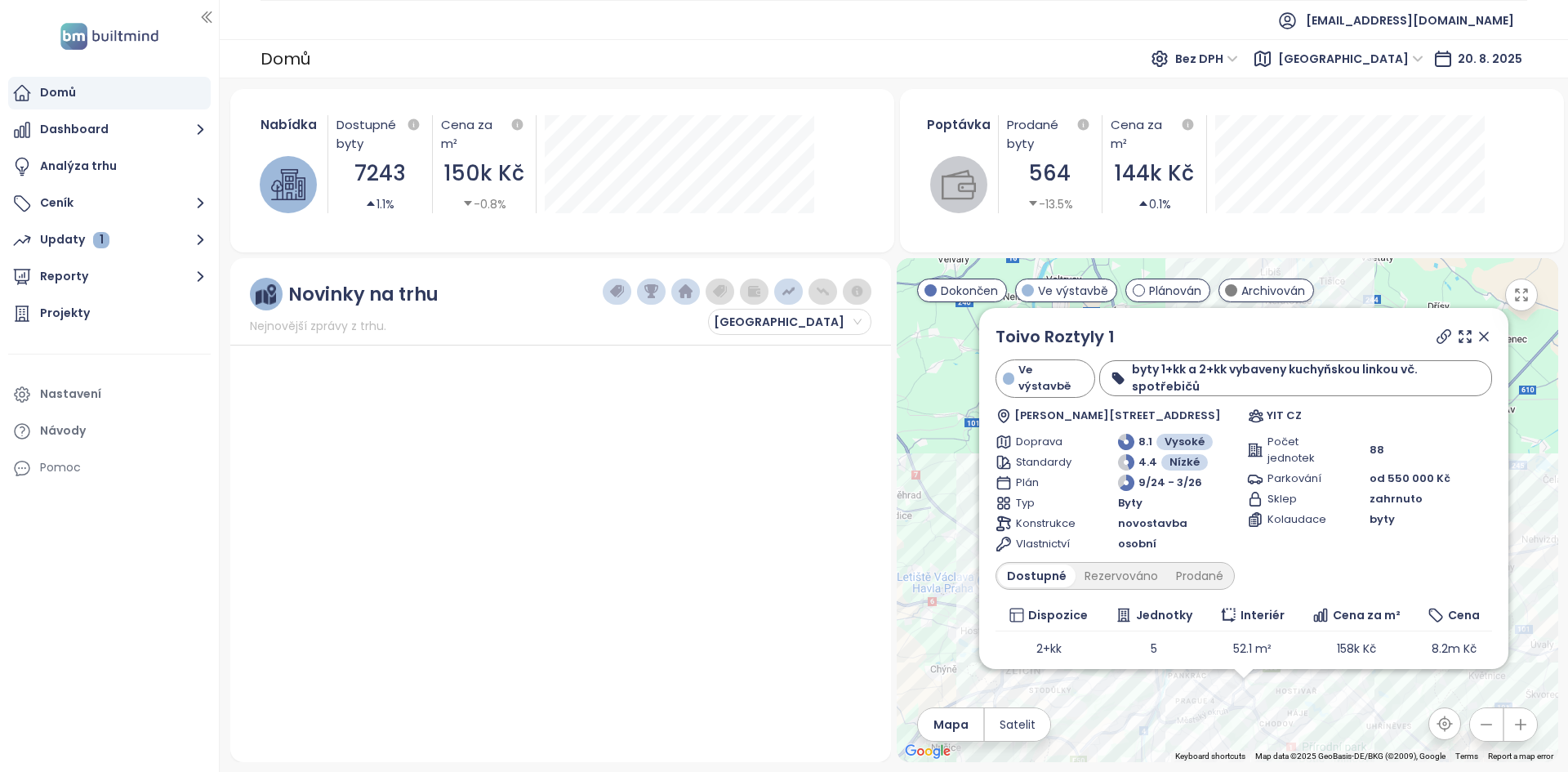
scroll to position [0, 0]
click at [807, 292] on div at bounding box center [737, 291] width 268 height 26
click at [818, 292] on img "button" at bounding box center [823, 292] width 15 height 15
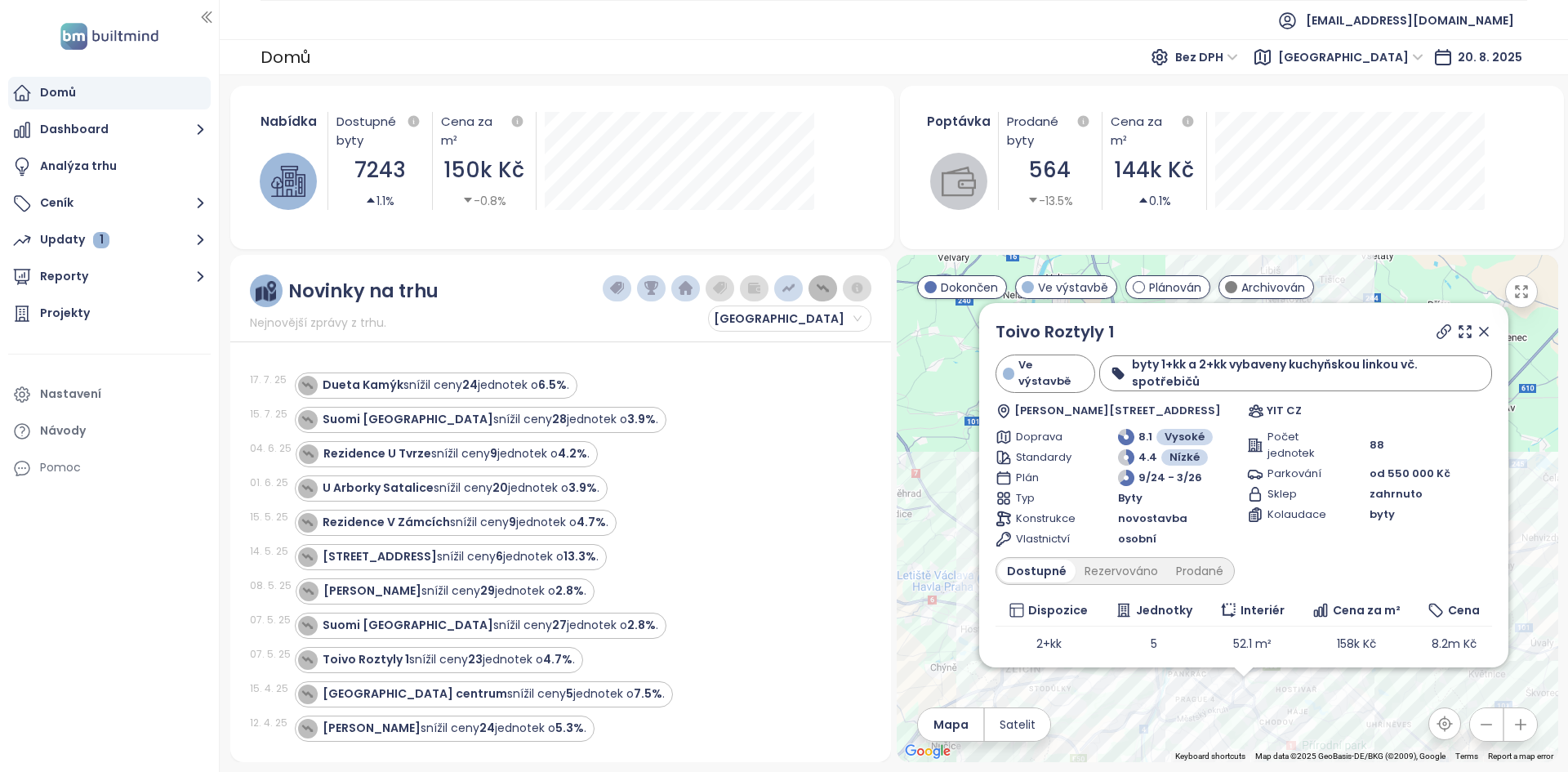
click at [1476, 335] on icon at bounding box center [1484, 332] width 16 height 16
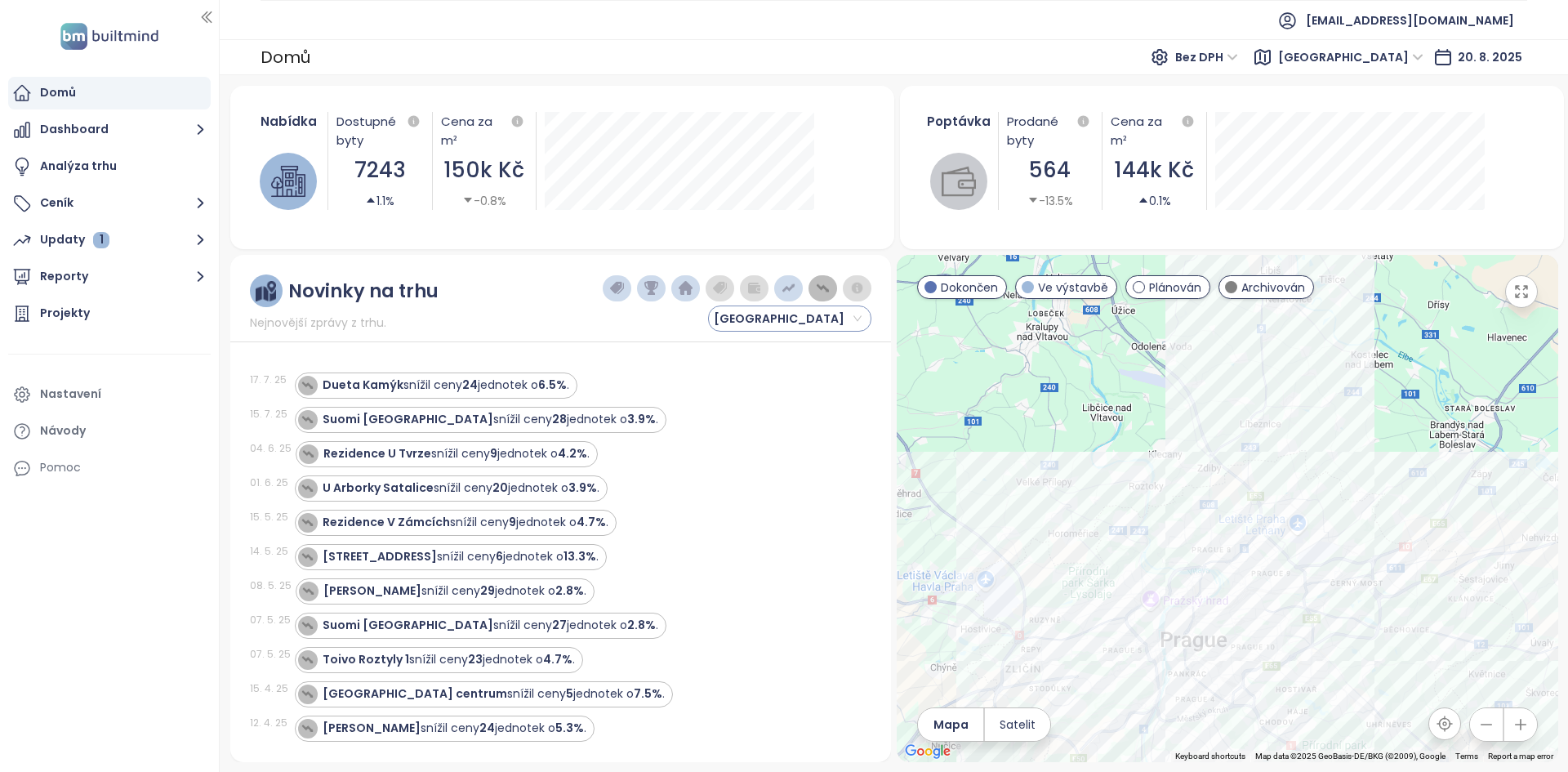
click at [802, 329] on span "Praha" at bounding box center [788, 318] width 148 height 25
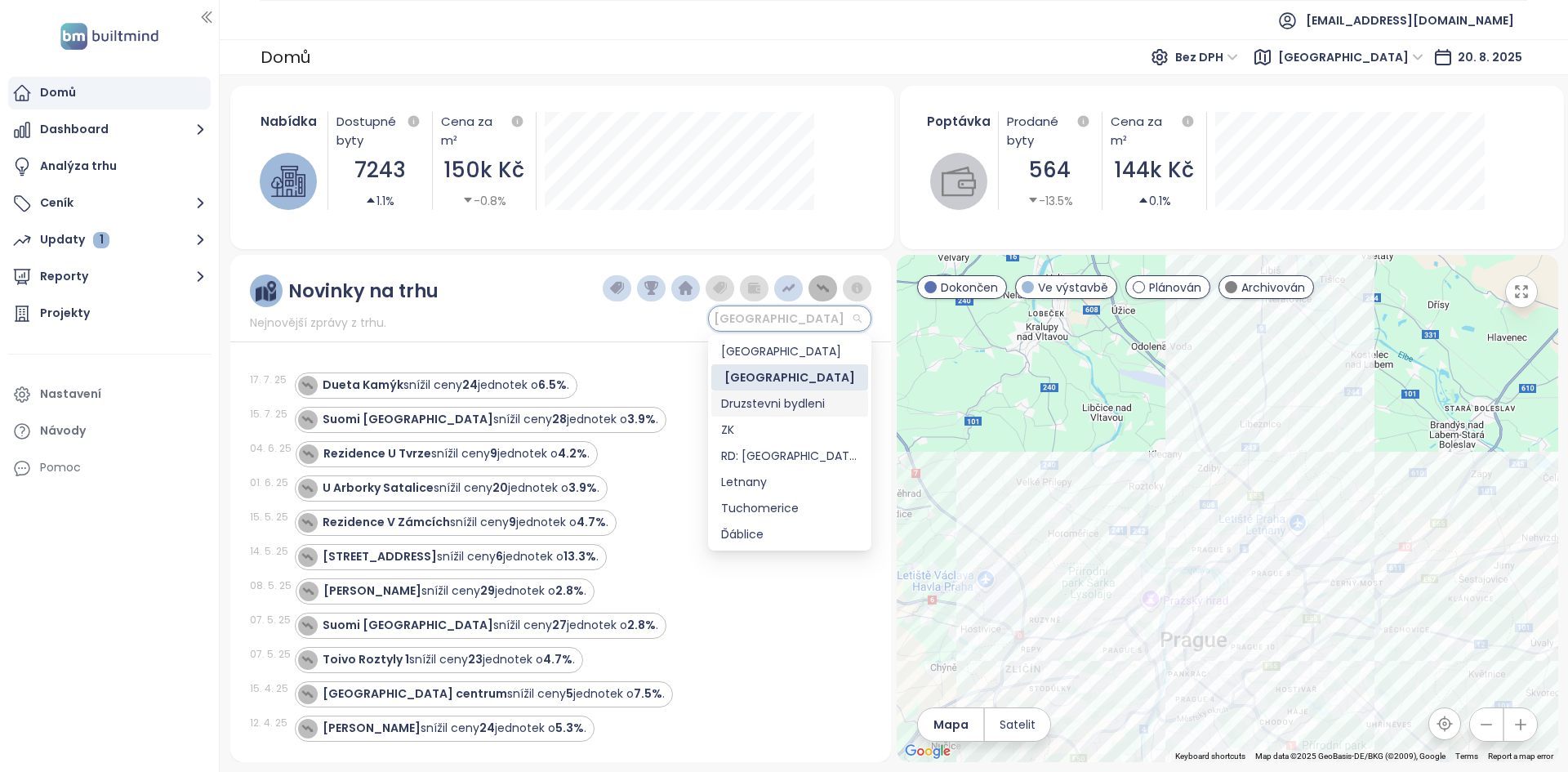
click at [782, 399] on div "Druzstevni bydleni" at bounding box center [789, 404] width 137 height 18
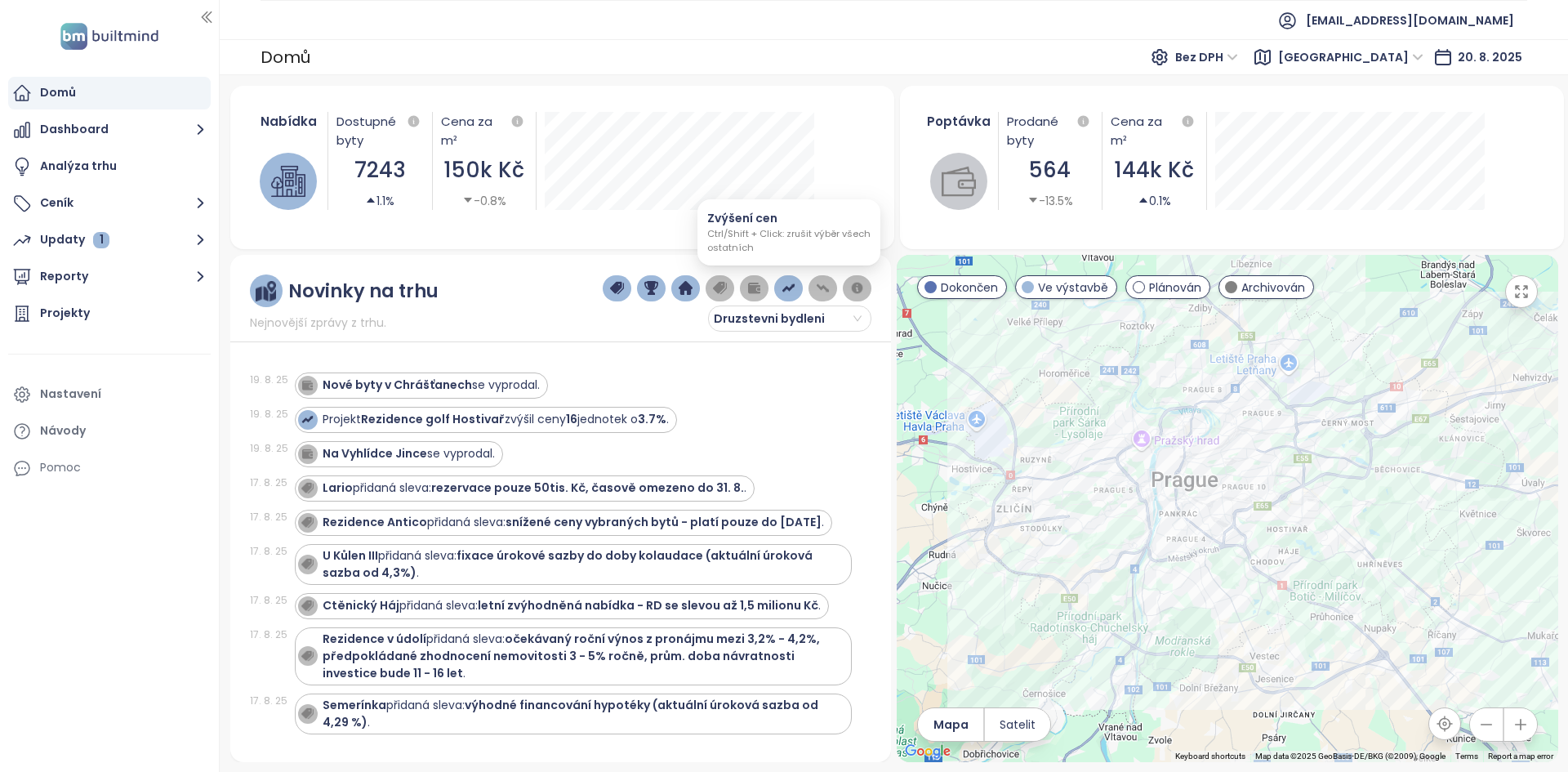
click at [789, 285] on img "button" at bounding box center [788, 288] width 15 height 15
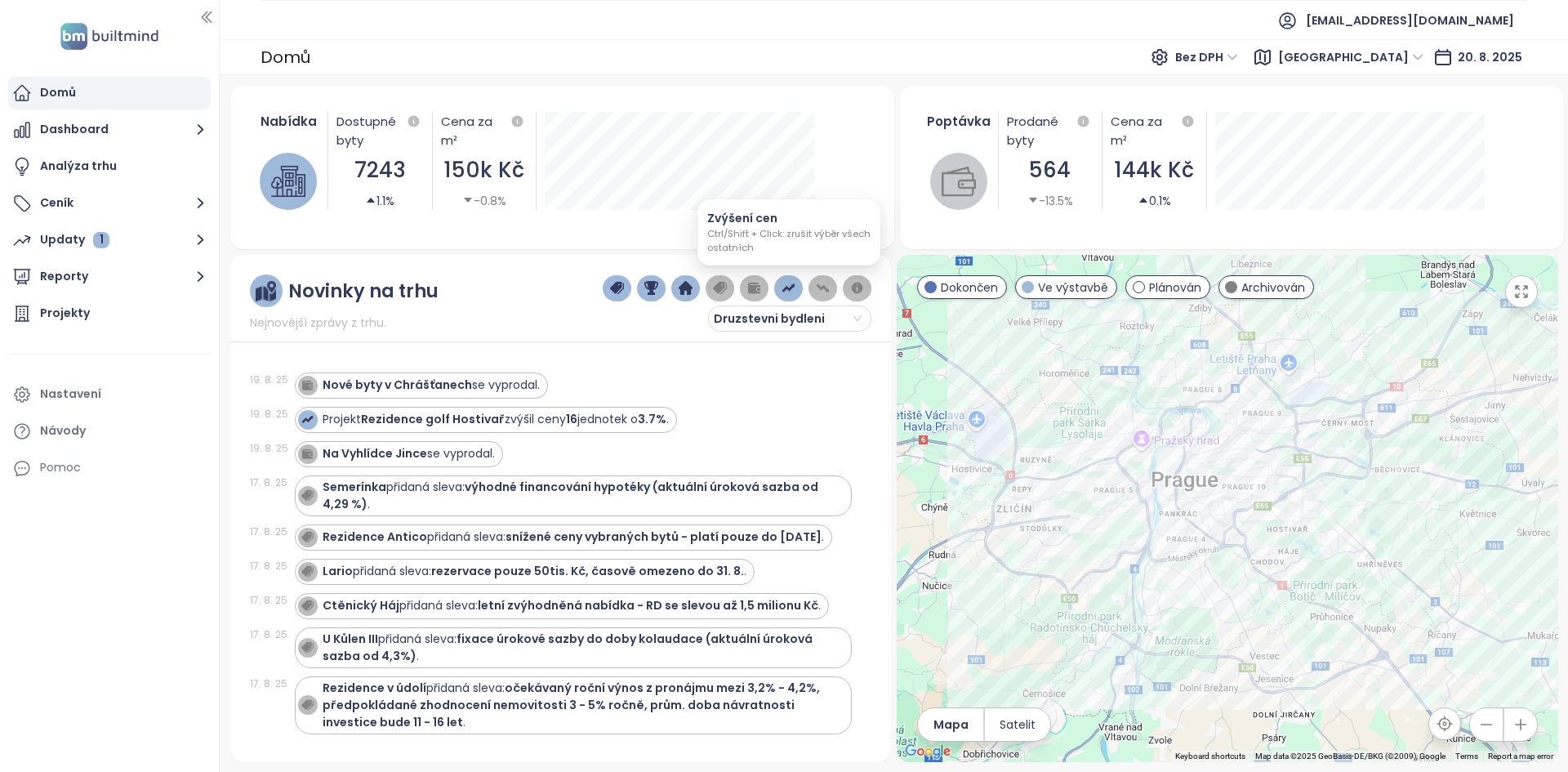
click at [792, 288] on img "button" at bounding box center [788, 288] width 15 height 15
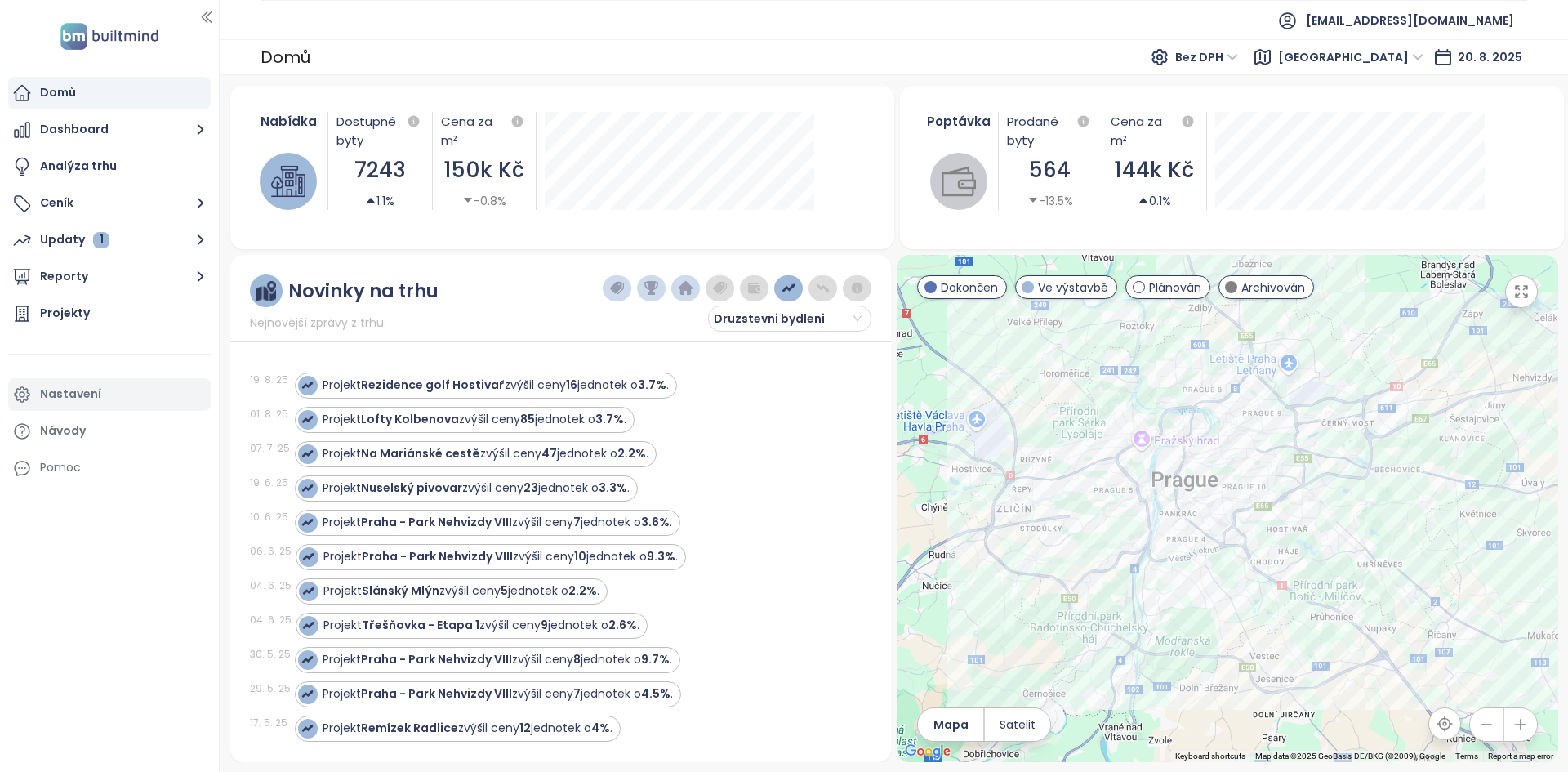
click at [101, 407] on div "Nastavení" at bounding box center [109, 394] width 203 height 33
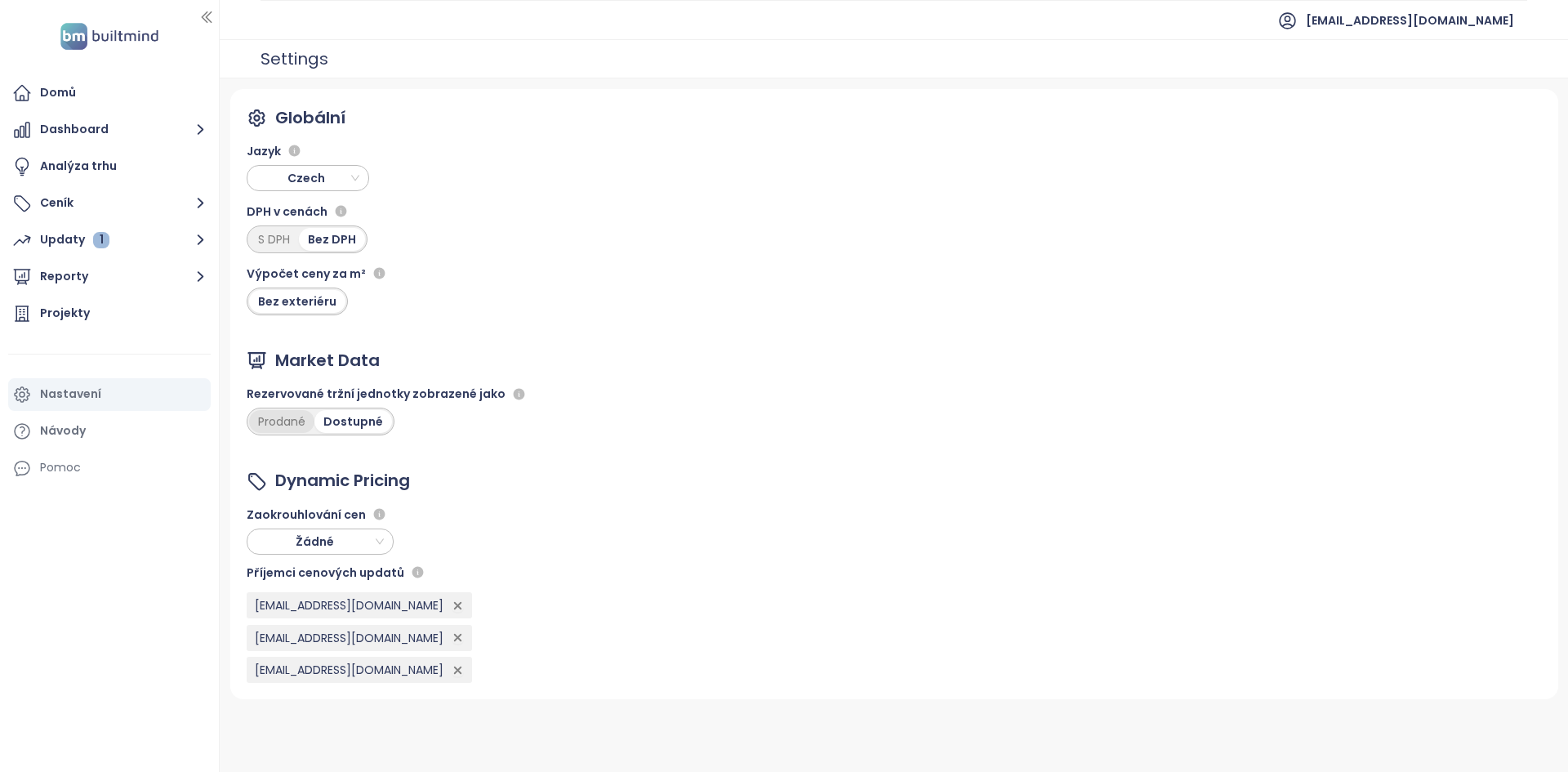
click at [287, 422] on div "Prodané" at bounding box center [281, 422] width 65 height 23
click at [132, 285] on button "Reporty" at bounding box center [109, 277] width 203 height 33
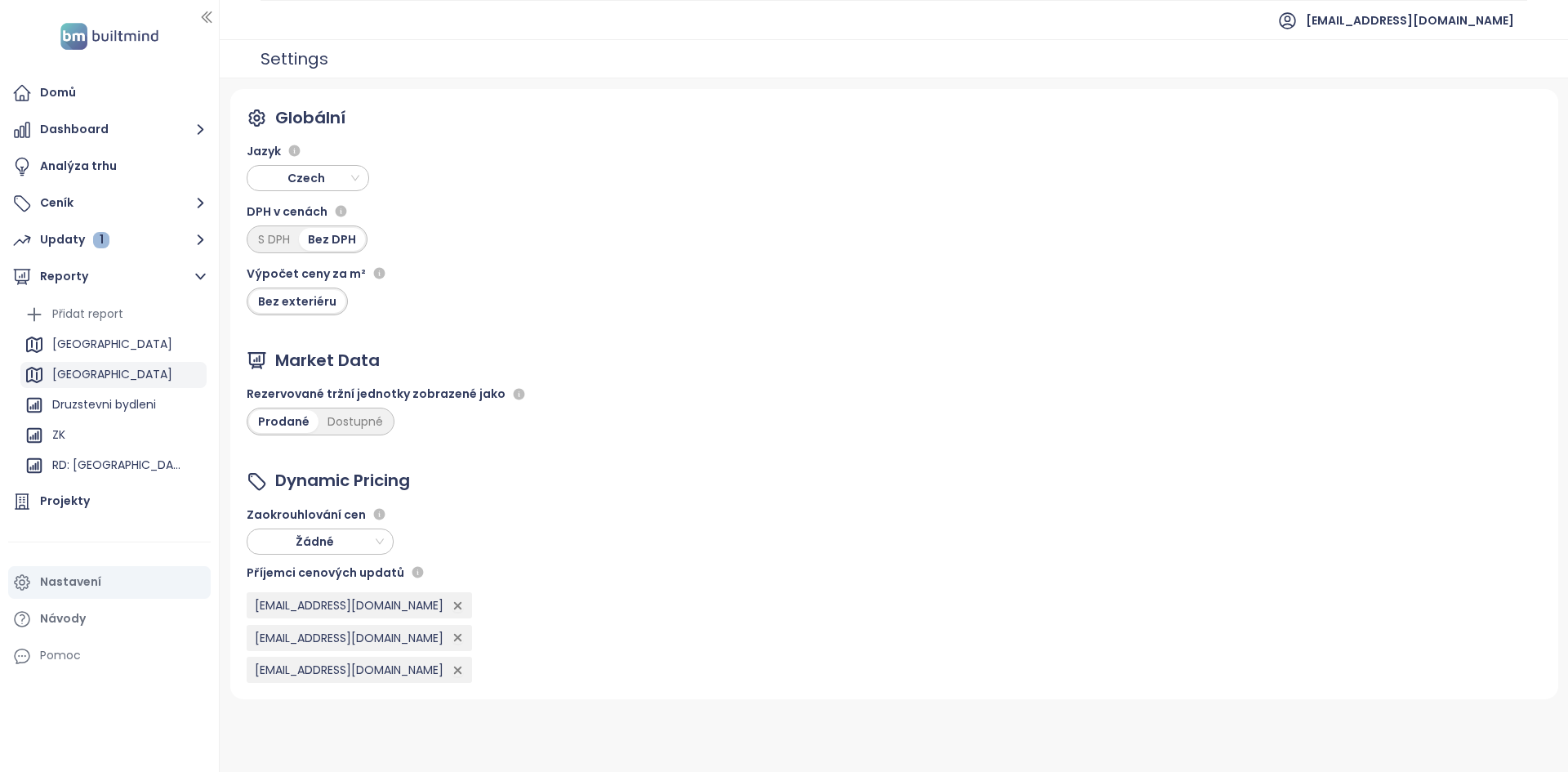
click at [124, 370] on div "Praha" at bounding box center [113, 374] width 186 height 26
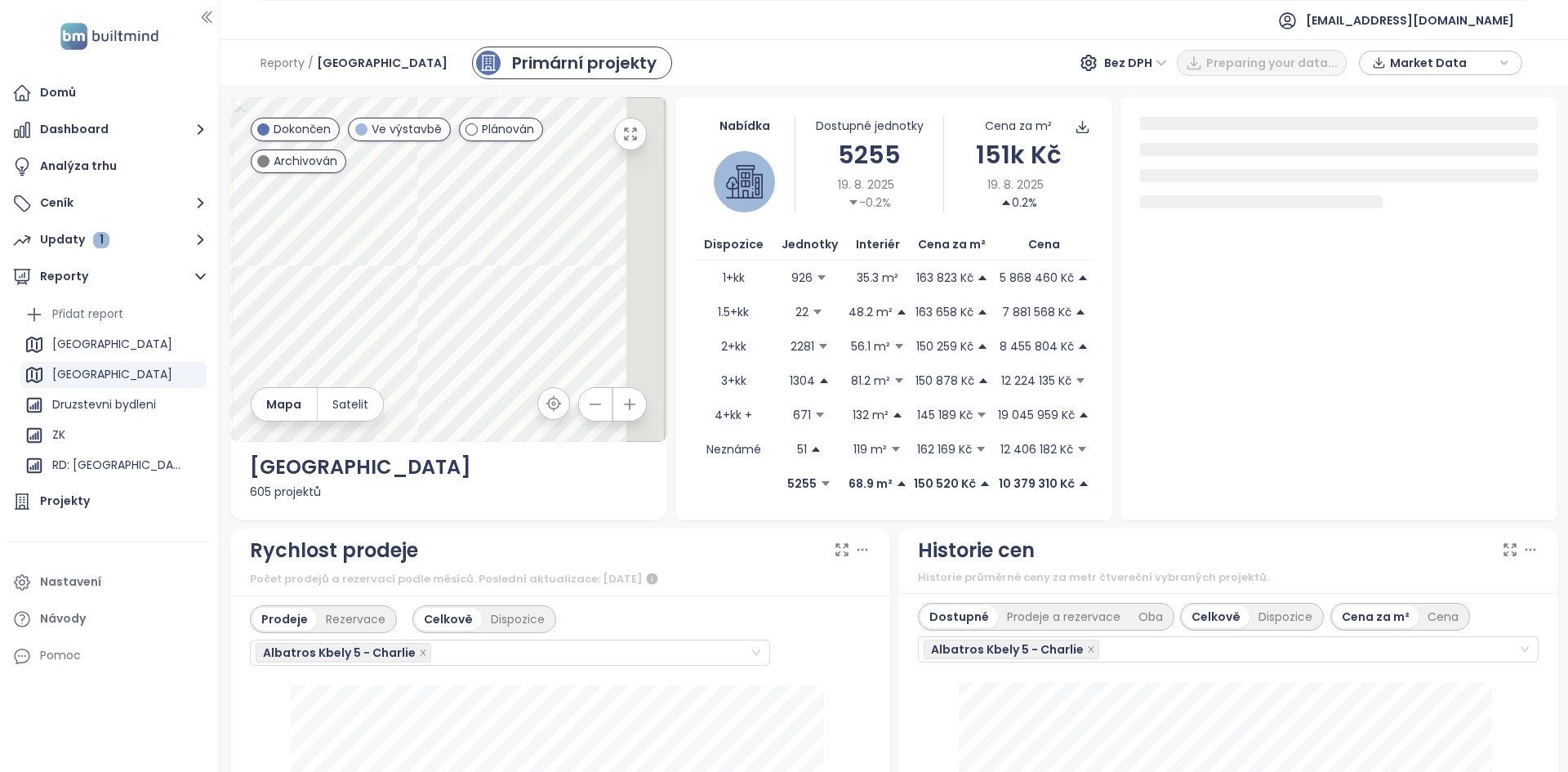
click at [843, 168] on div "5255" at bounding box center [869, 154] width 148 height 38
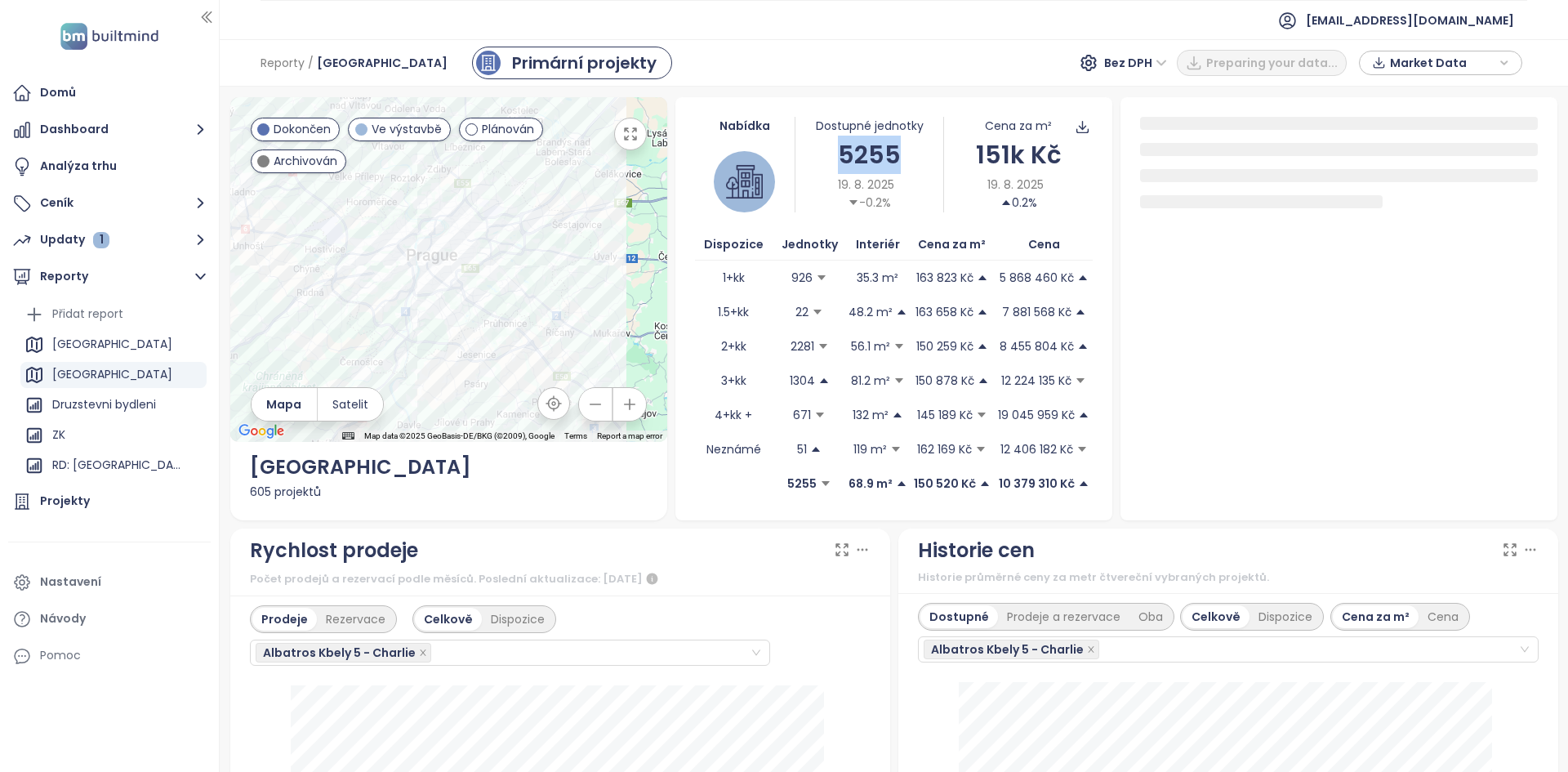
click at [843, 168] on div "5255" at bounding box center [869, 154] width 148 height 38
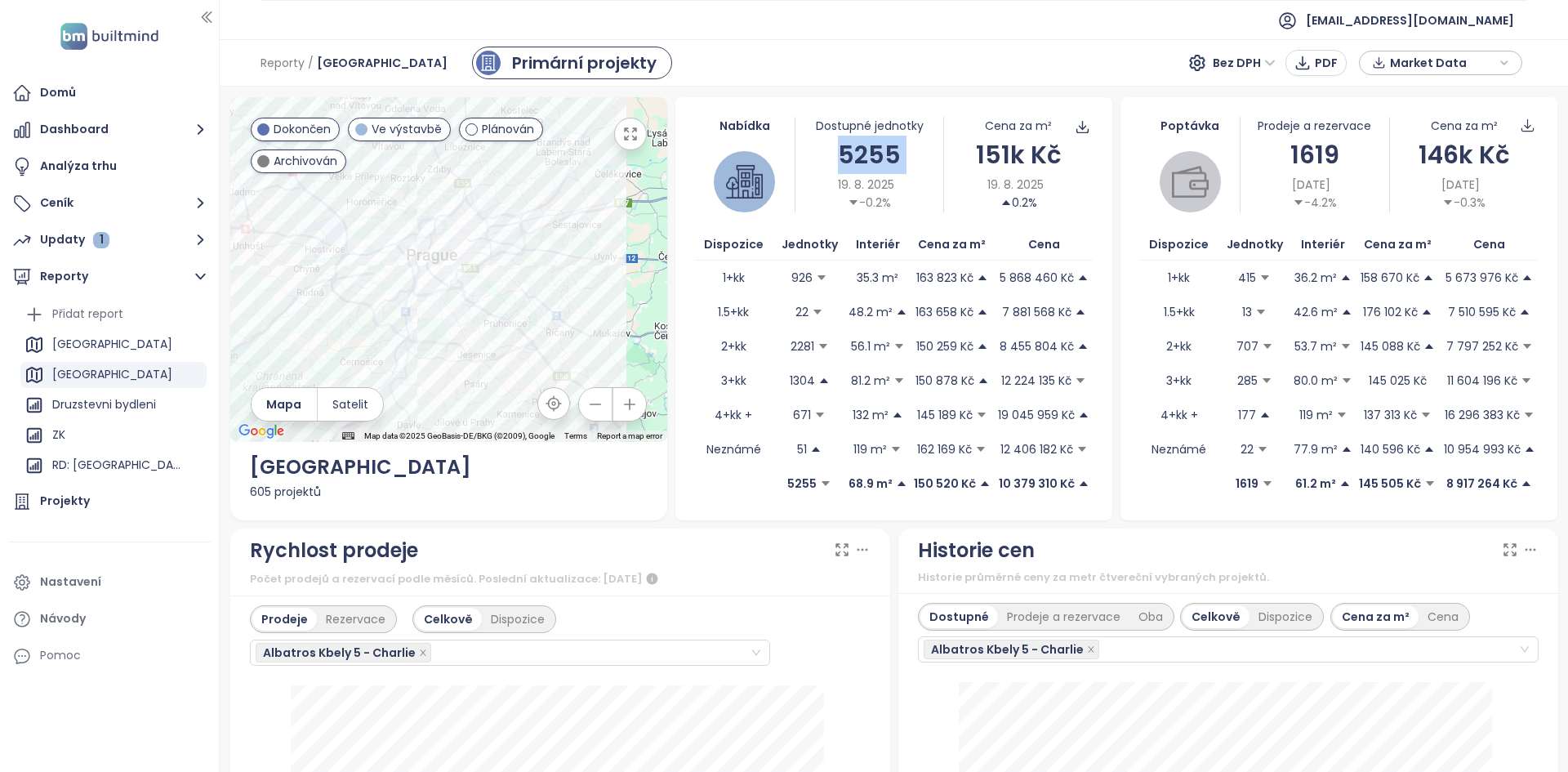
click at [843, 168] on div "5255" at bounding box center [869, 154] width 148 height 38
click at [92, 578] on div "Nastavení" at bounding box center [70, 582] width 61 height 20
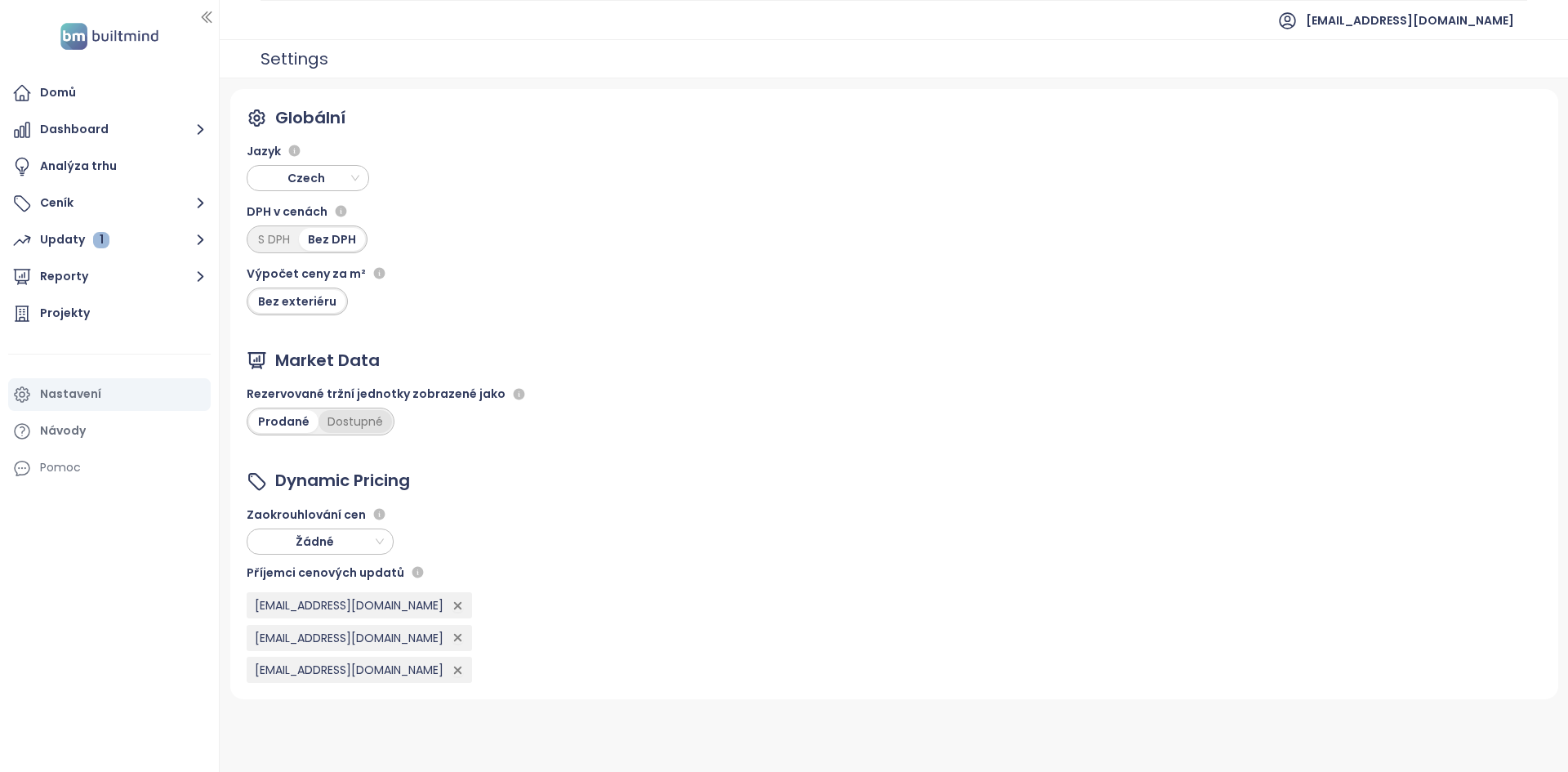
click at [335, 417] on div "Dostupné" at bounding box center [355, 422] width 74 height 23
click at [356, 547] on span "Žádné" at bounding box center [318, 542] width 132 height 25
click at [476, 505] on div "Globální Jazyk Czech DPH v cenách S DPH Bez DPH Výpočet ceny za m² Bez exteriér…" at bounding box center [893, 394] width 1327 height 611
click at [786, 197] on div "Globální Jazyk Czech DPH v cenách S DPH Bez DPH Výpočet ceny za m² Bez exteriér…" at bounding box center [893, 394] width 1327 height 611
click at [99, 279] on button "Reporty" at bounding box center [109, 277] width 203 height 33
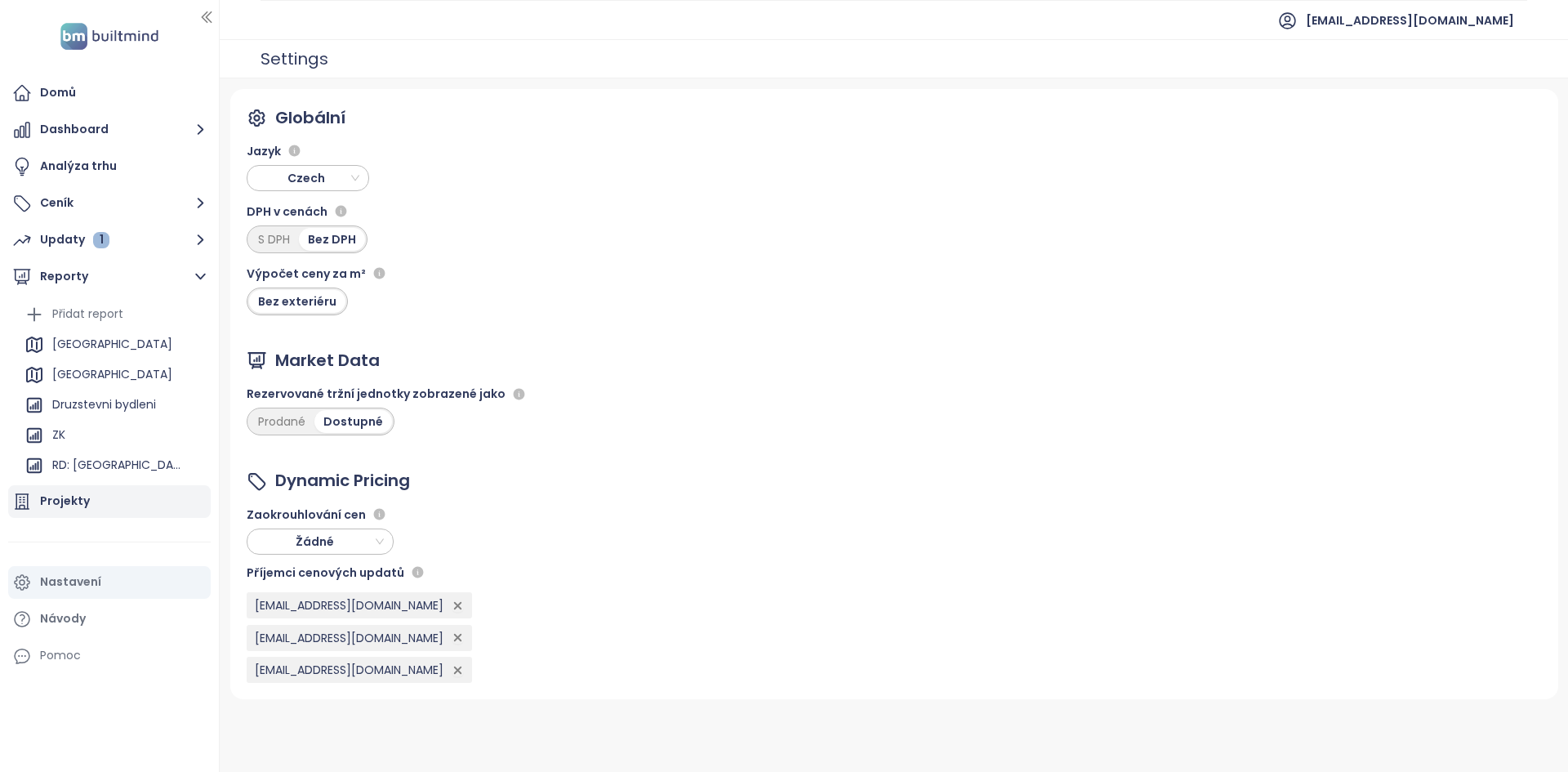
click at [121, 355] on div "Středočeský kraj" at bounding box center [112, 344] width 120 height 20
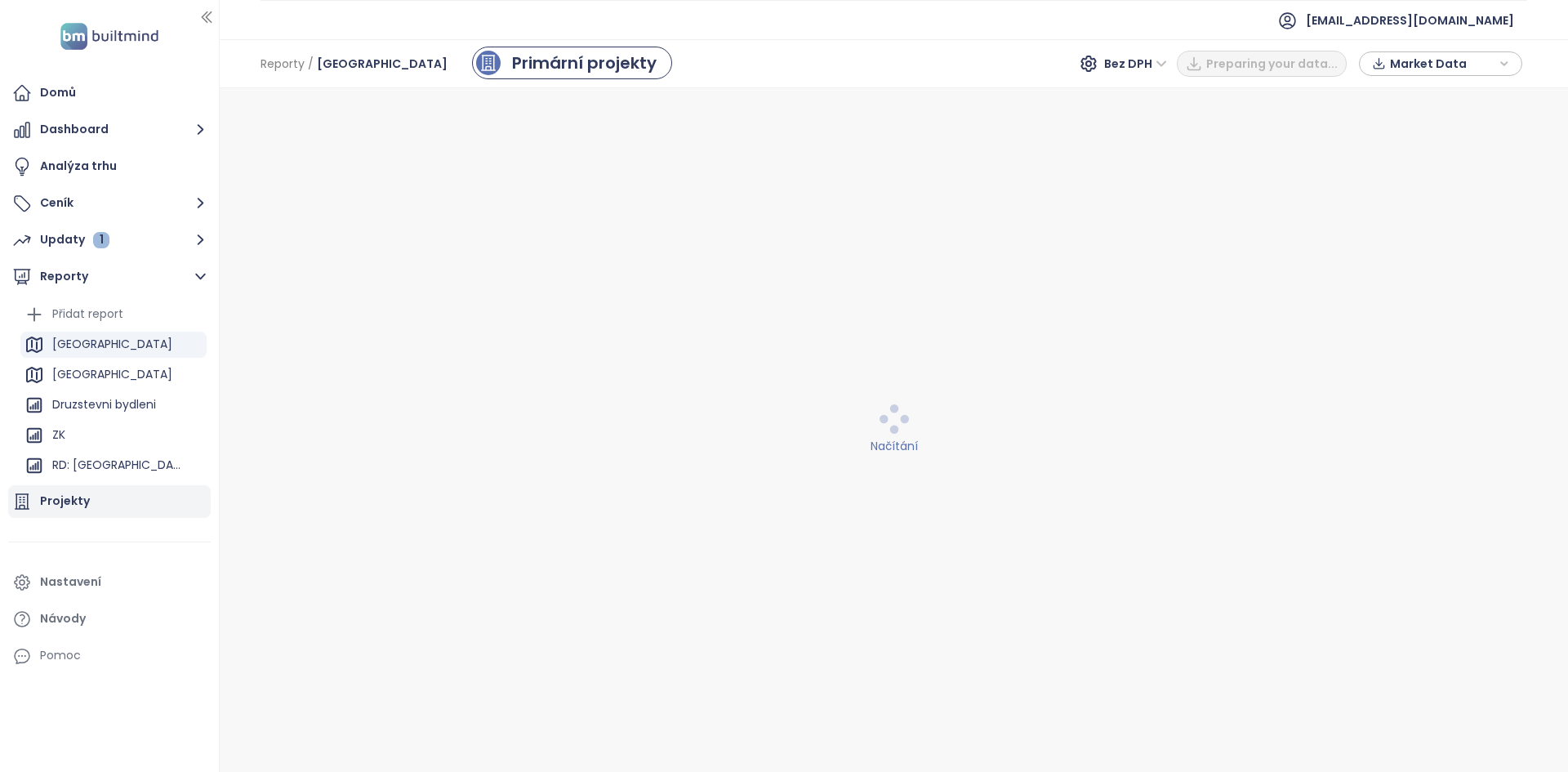
click at [129, 487] on div "Projekty" at bounding box center [109, 502] width 203 height 33
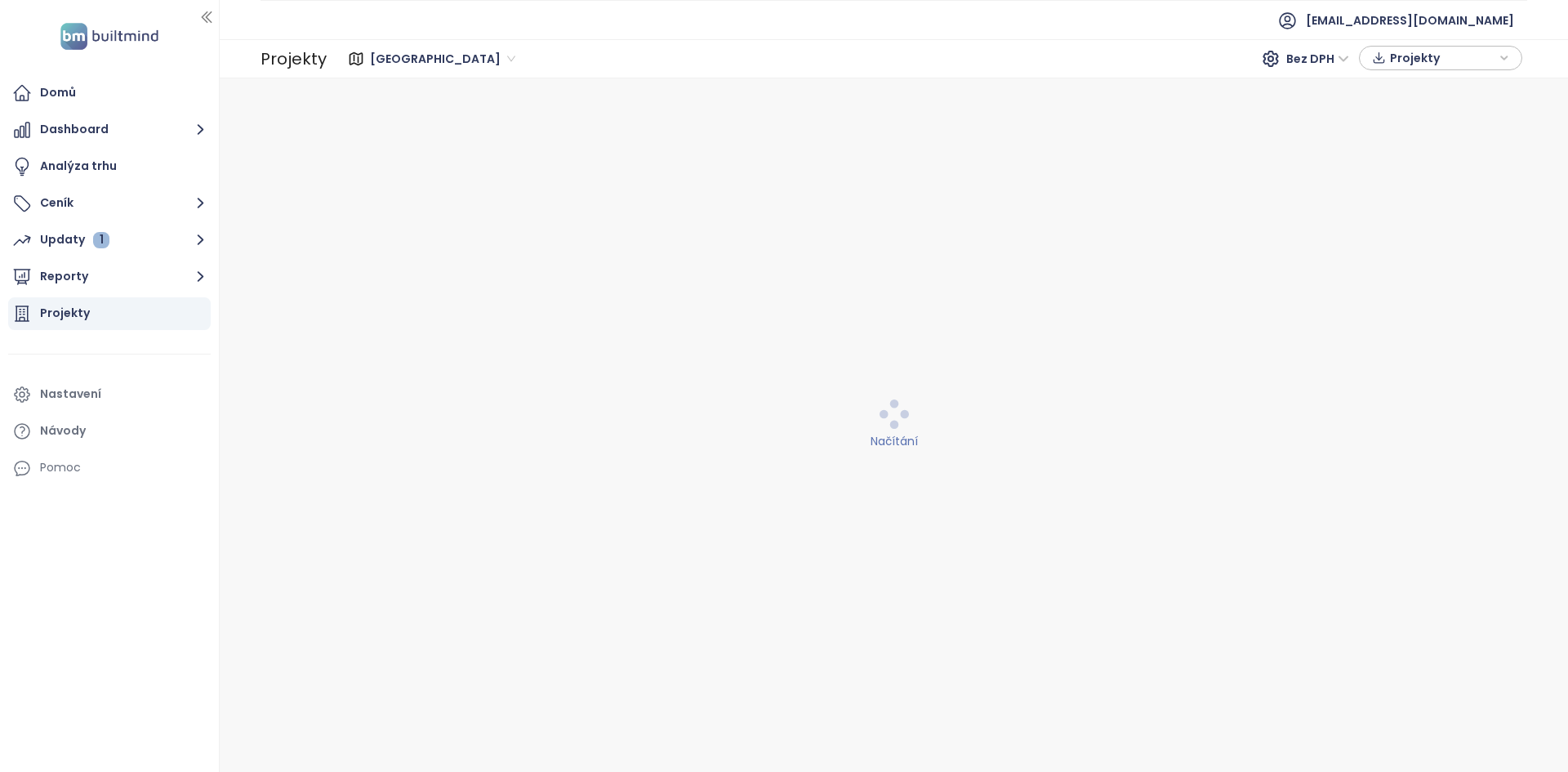
click at [1444, 47] on span "Projekty" at bounding box center [1442, 58] width 105 height 25
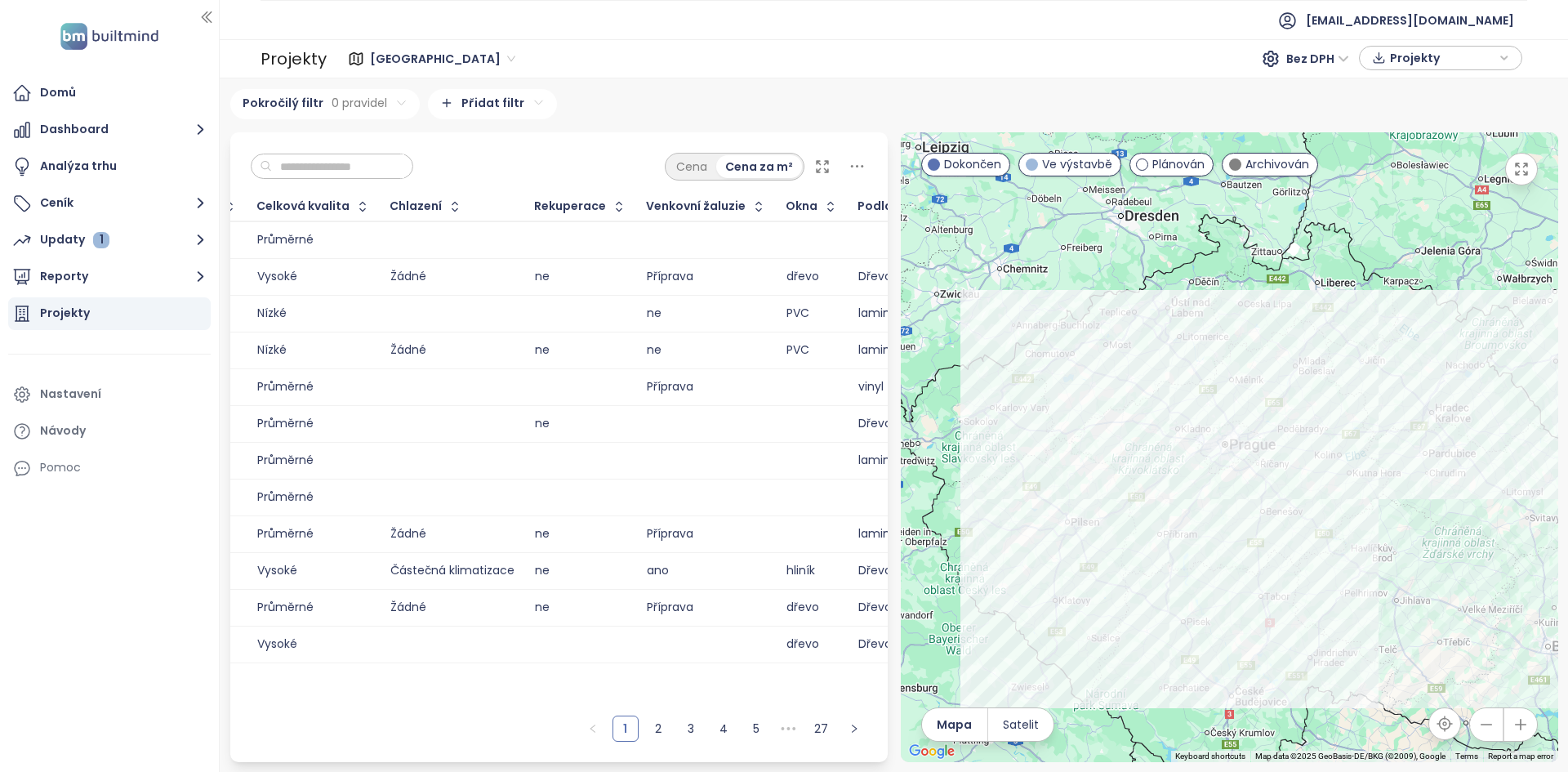
scroll to position [0, 4152]
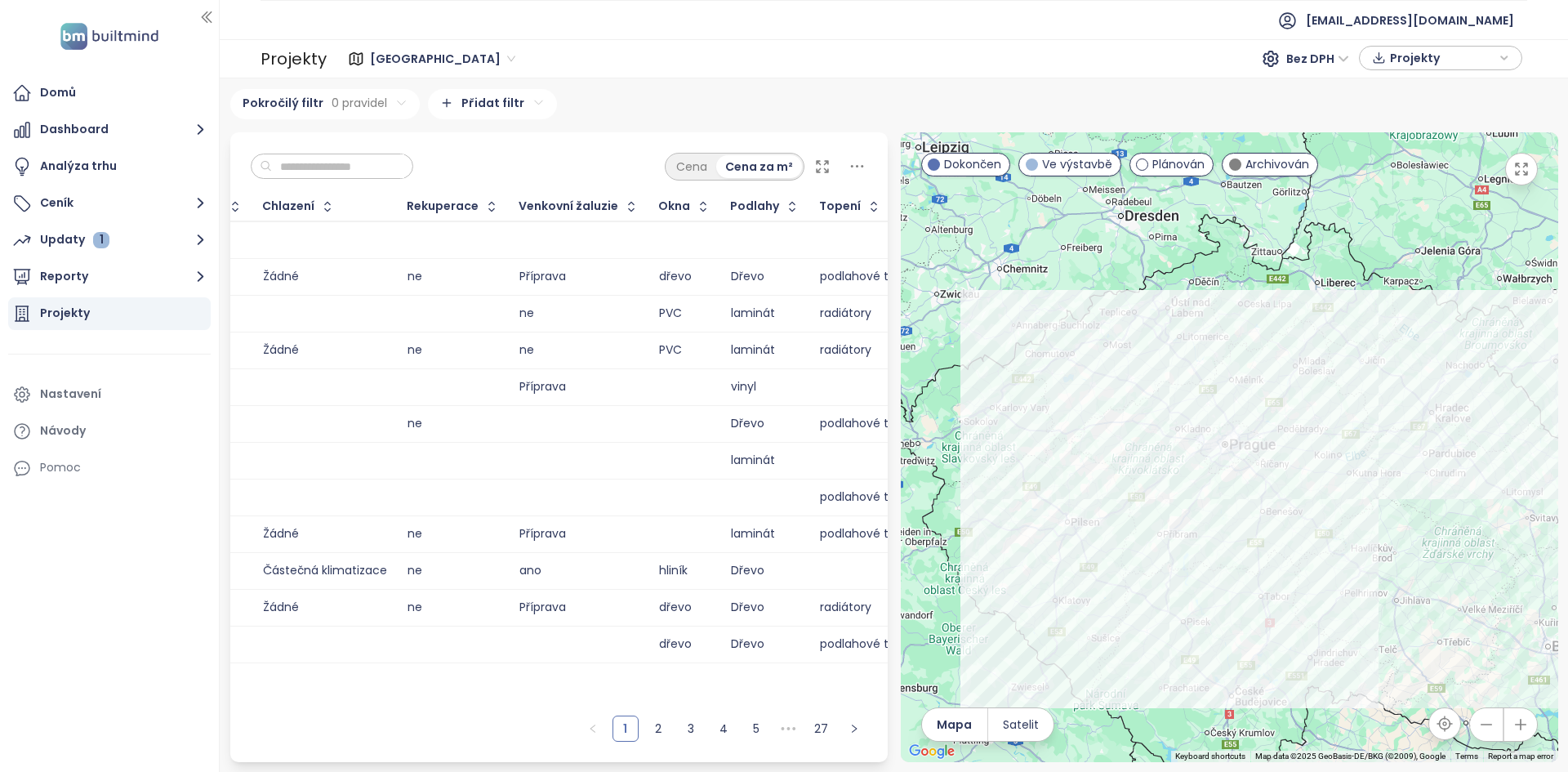
click at [1492, 66] on span "Projekty" at bounding box center [1442, 58] width 105 height 25
click at [1418, 116] on span "Stáhnout" at bounding box center [1420, 122] width 57 height 18
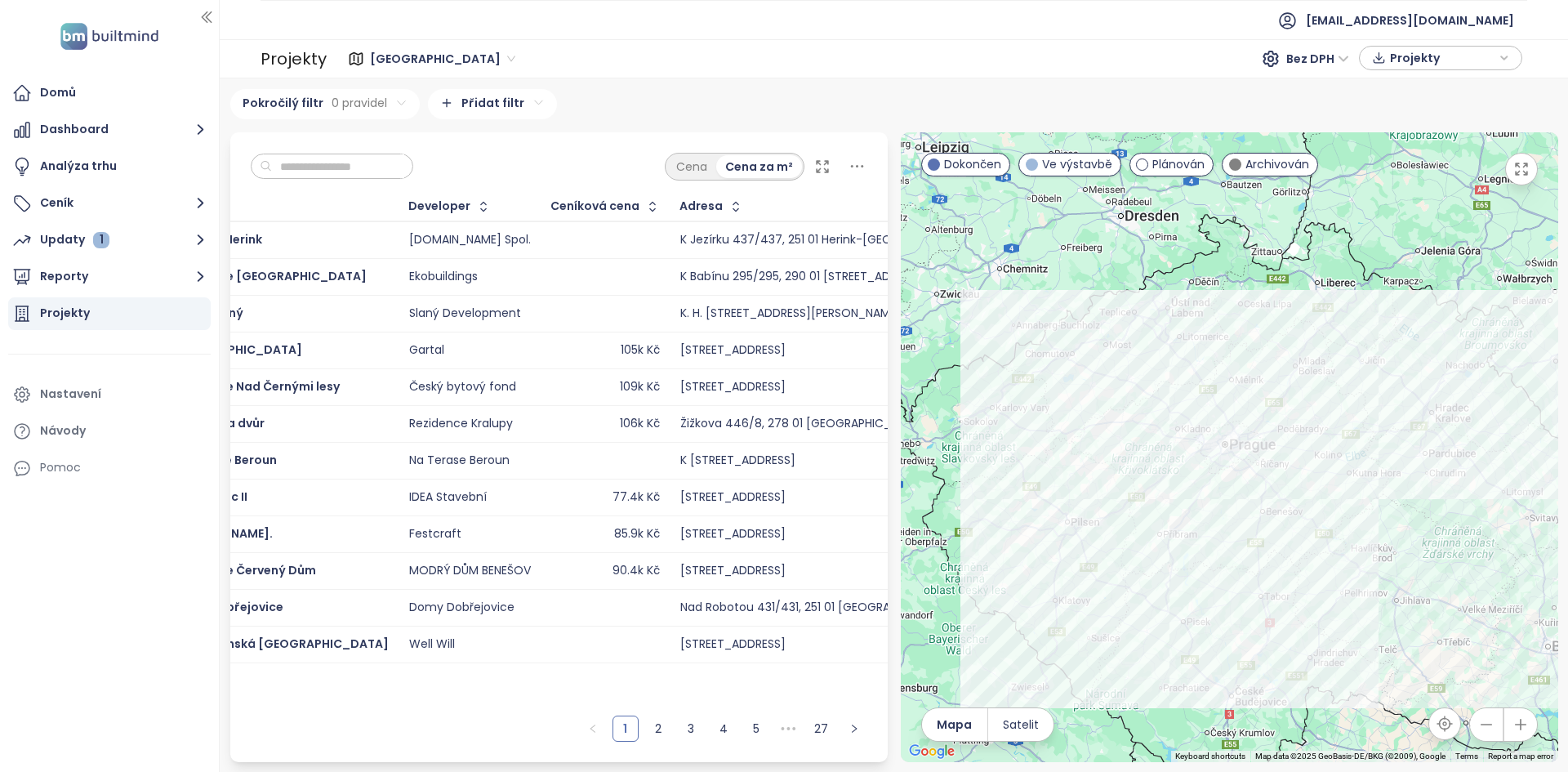
scroll to position [0, 0]
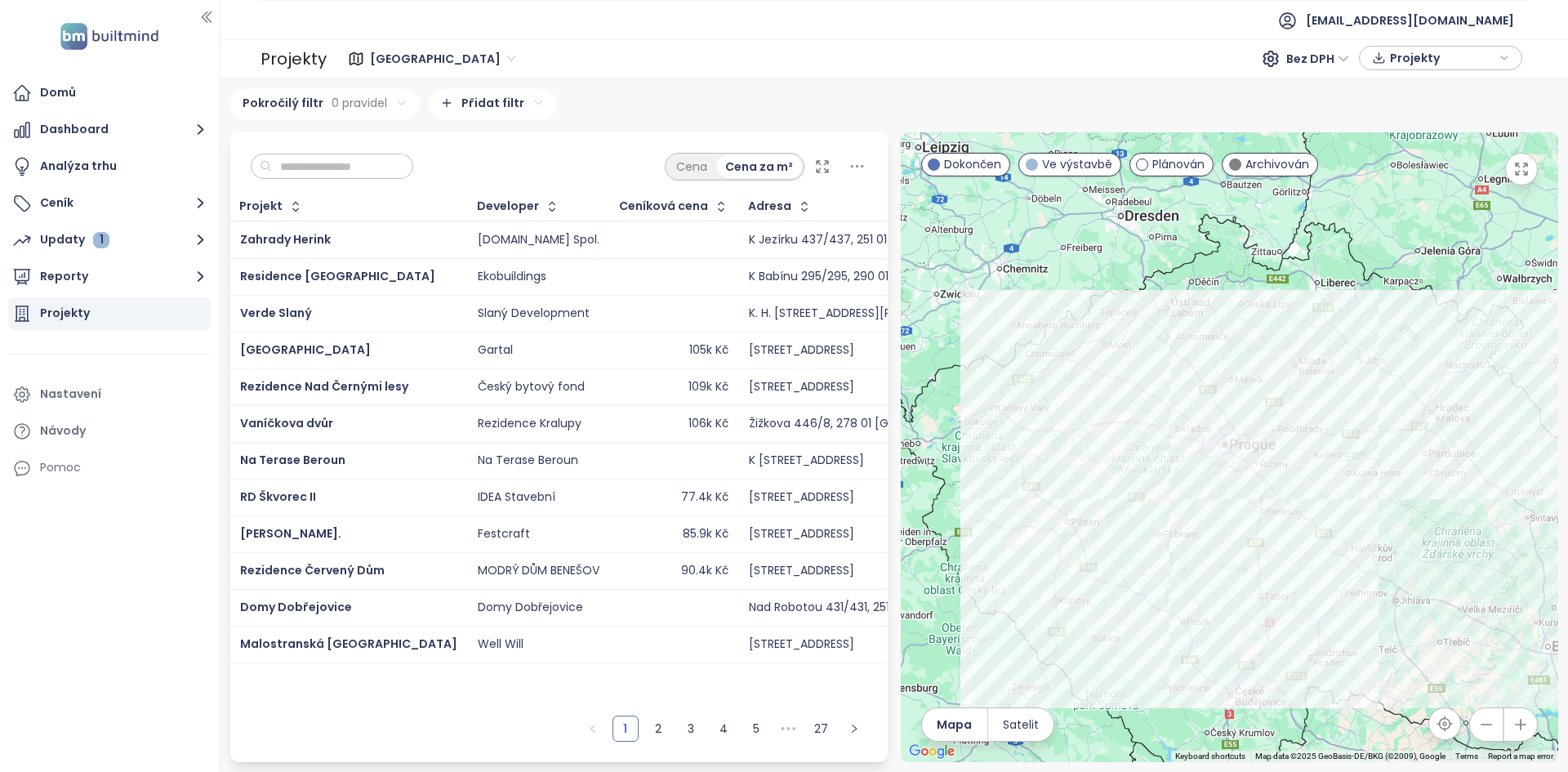
click at [428, 72] on div "Středočeský kraj Bez DPH Projekty" at bounding box center [926, 59] width 1200 height 33
click at [428, 63] on span "Středočeský kraj" at bounding box center [442, 59] width 145 height 25
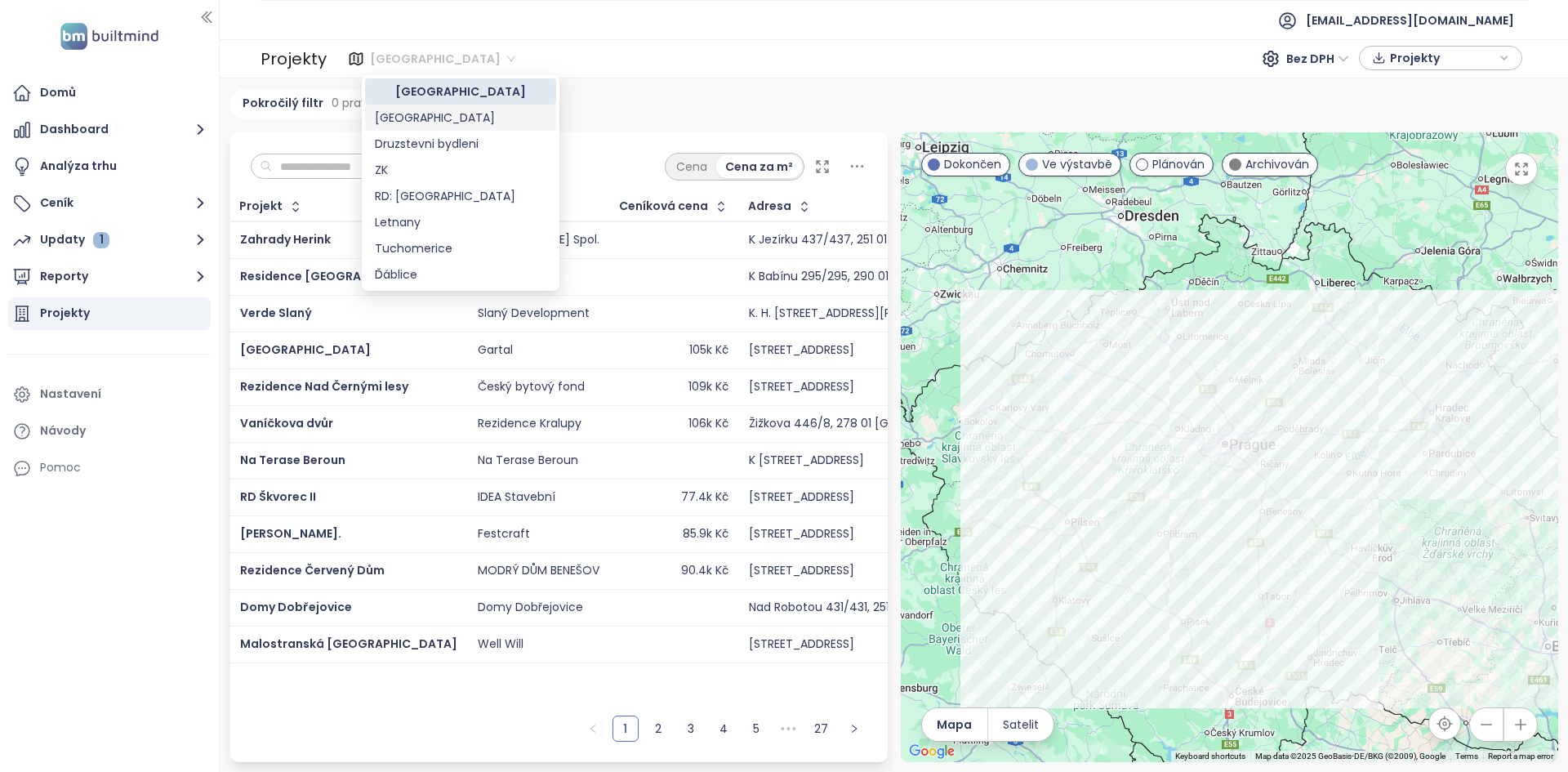
click at [430, 123] on div "Praha" at bounding box center [460, 117] width 172 height 18
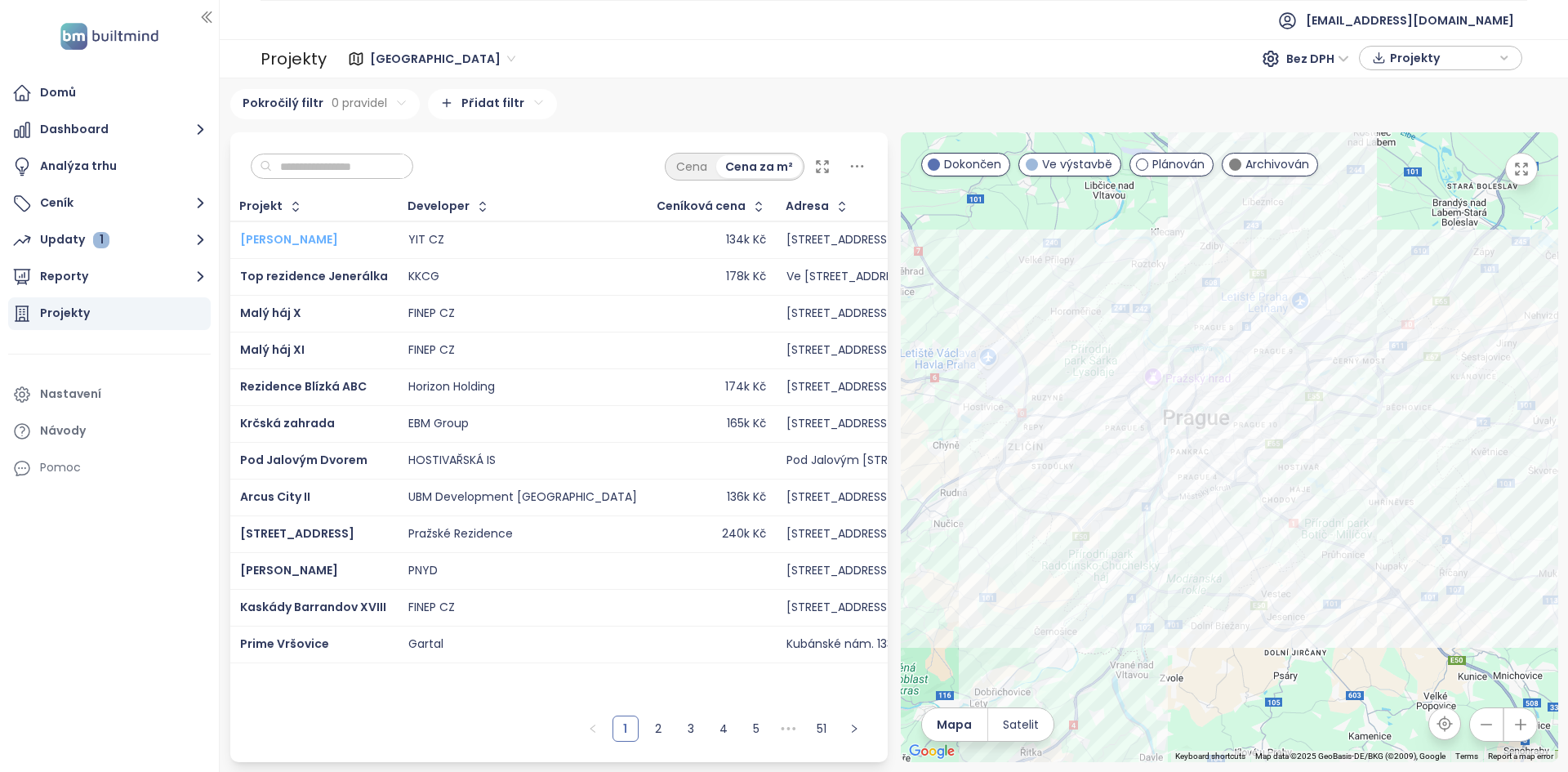
click at [281, 239] on span "SIJA Kamýk" at bounding box center [289, 239] width 98 height 16
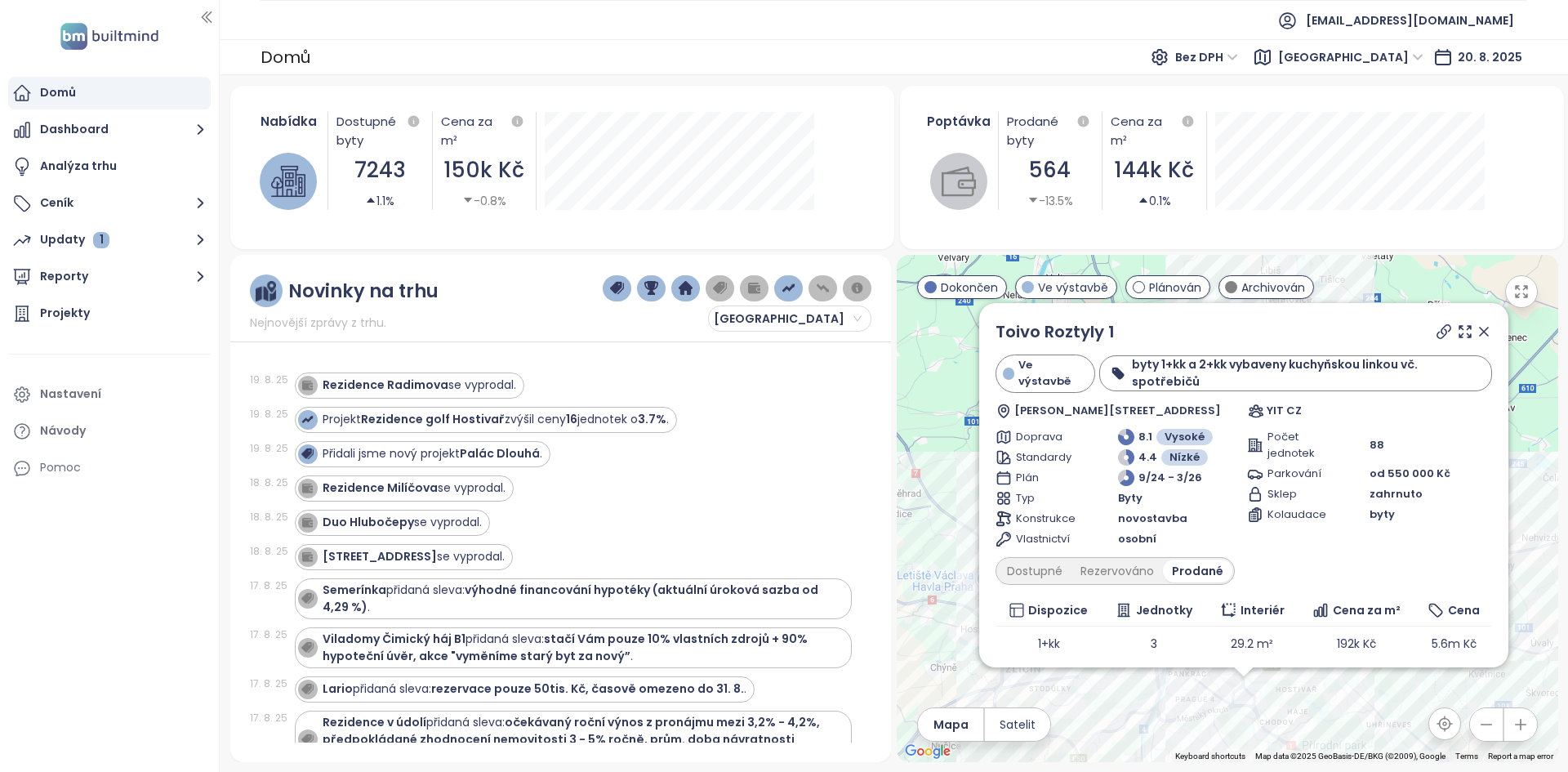
scroll to position [1767, 0]
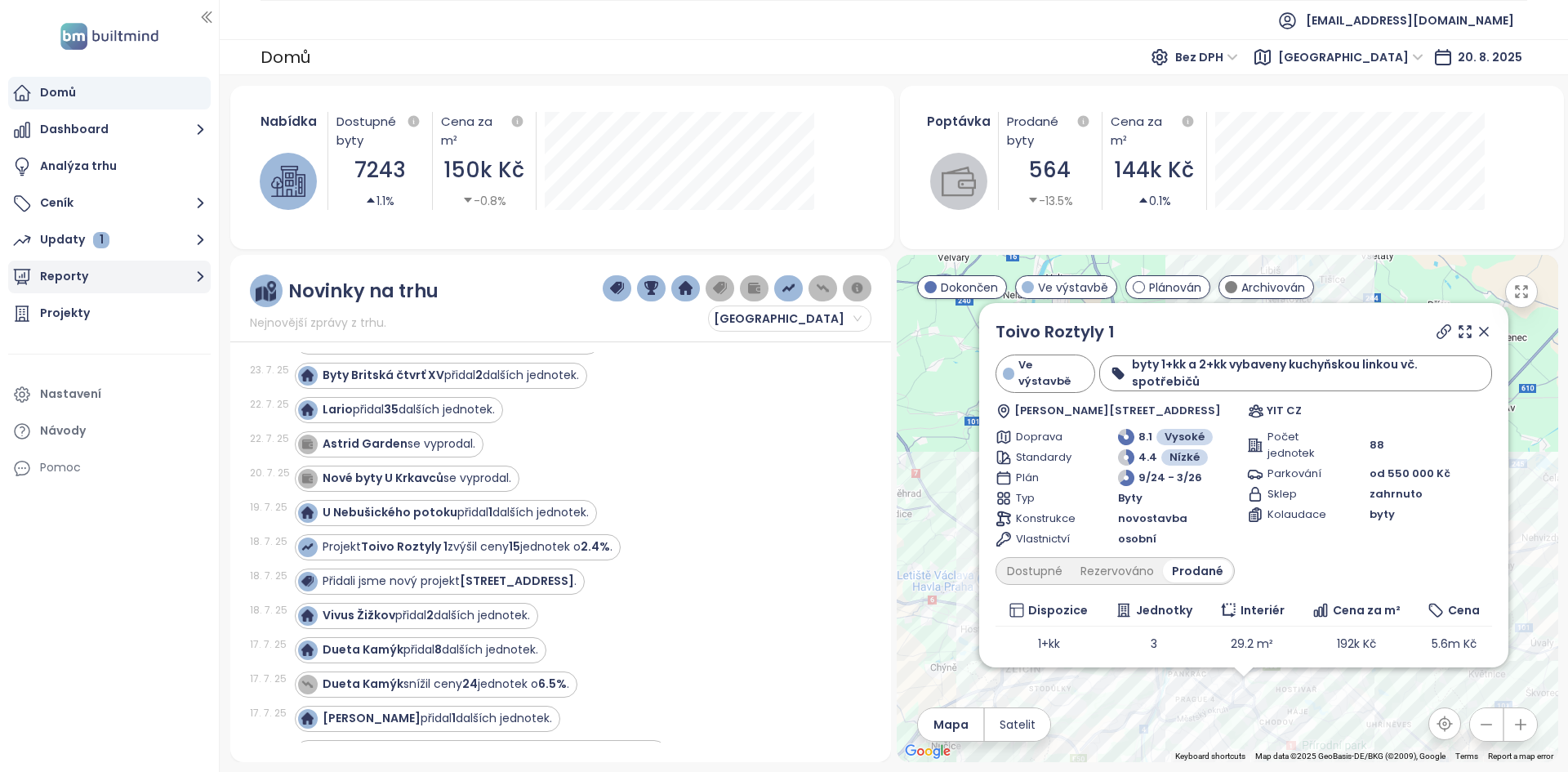
click at [123, 283] on button "Reporty" at bounding box center [109, 277] width 203 height 33
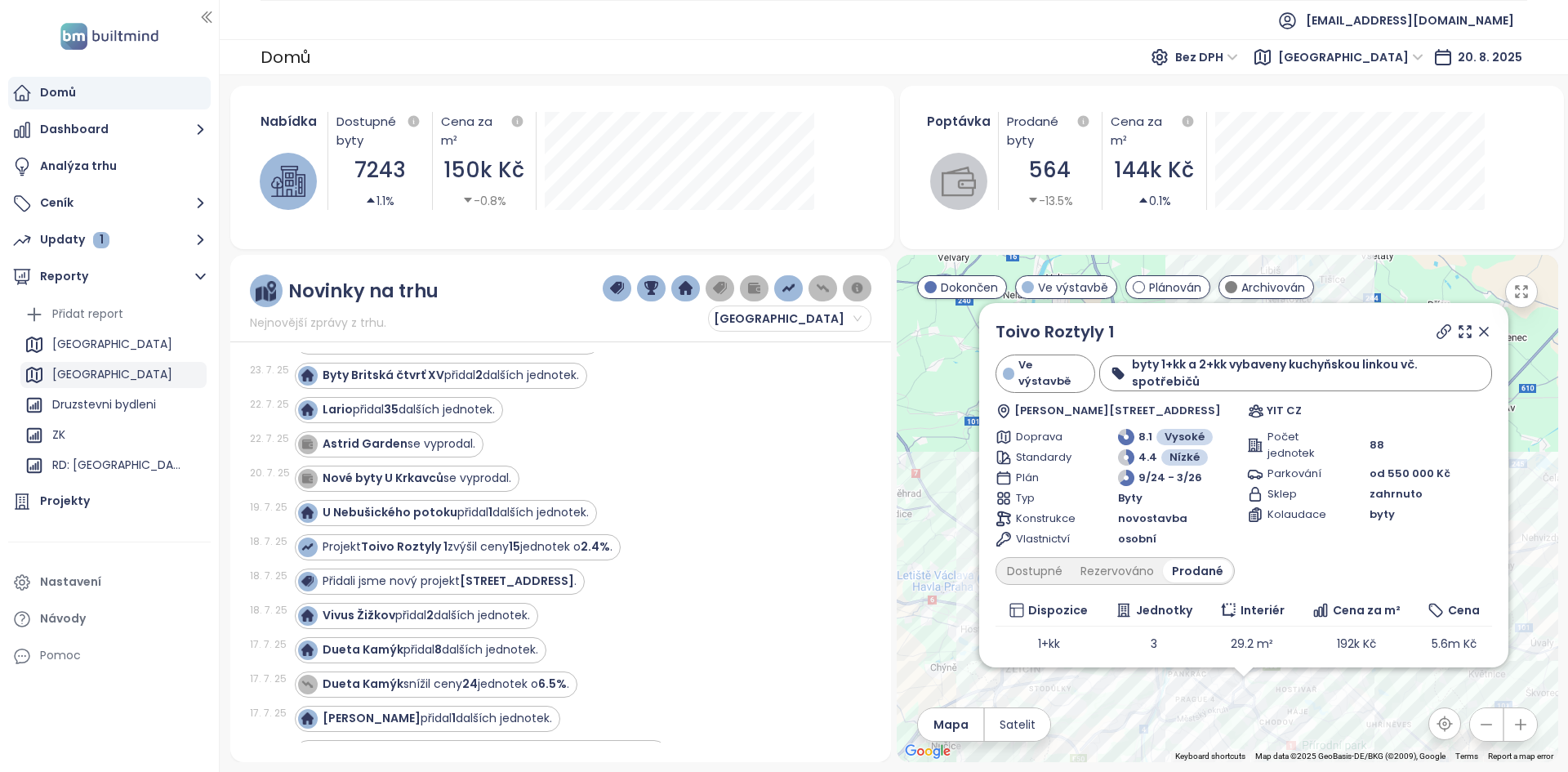
click at [113, 371] on div "Praha" at bounding box center [113, 374] width 186 height 26
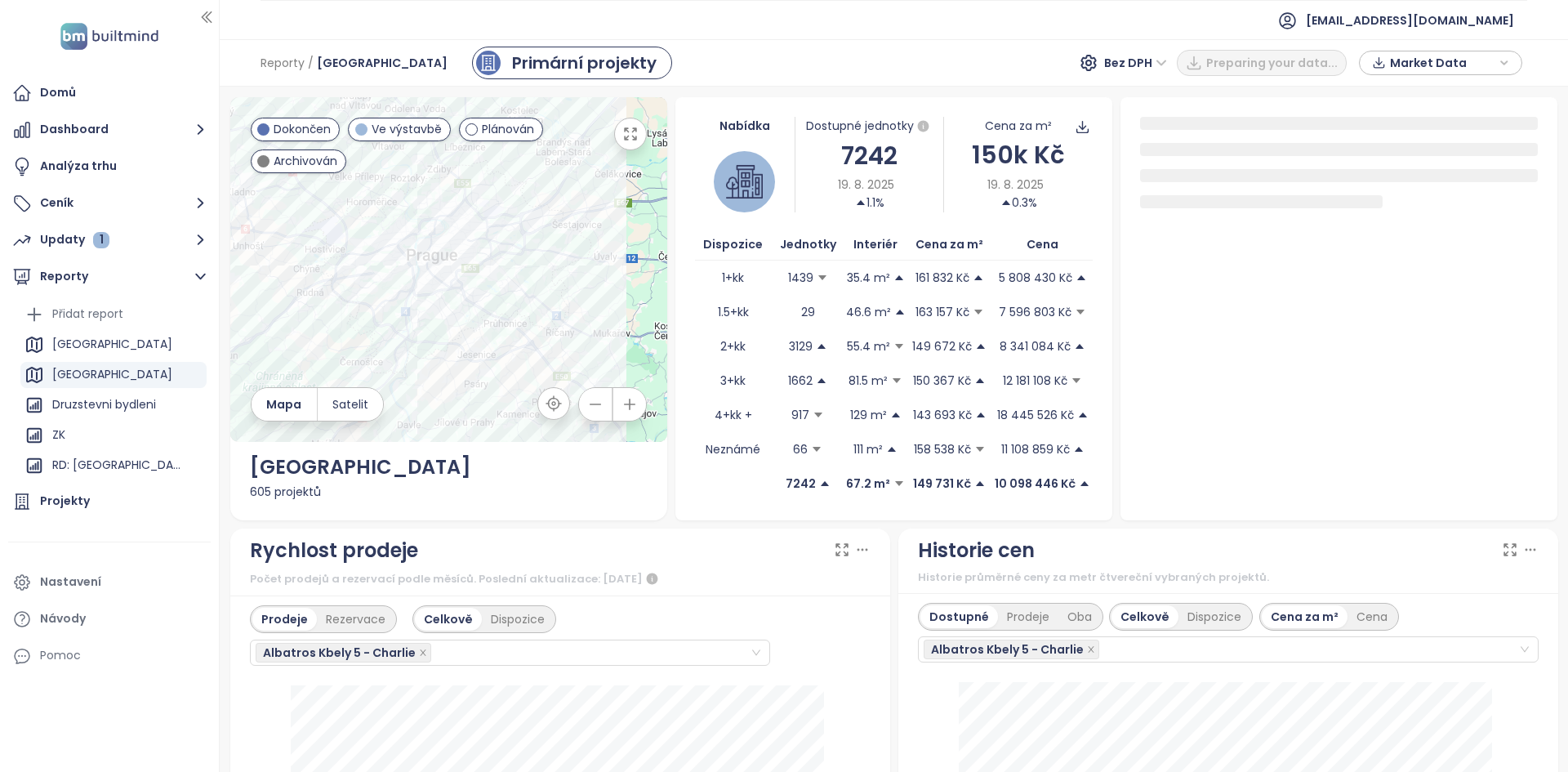
scroll to position [508, 0]
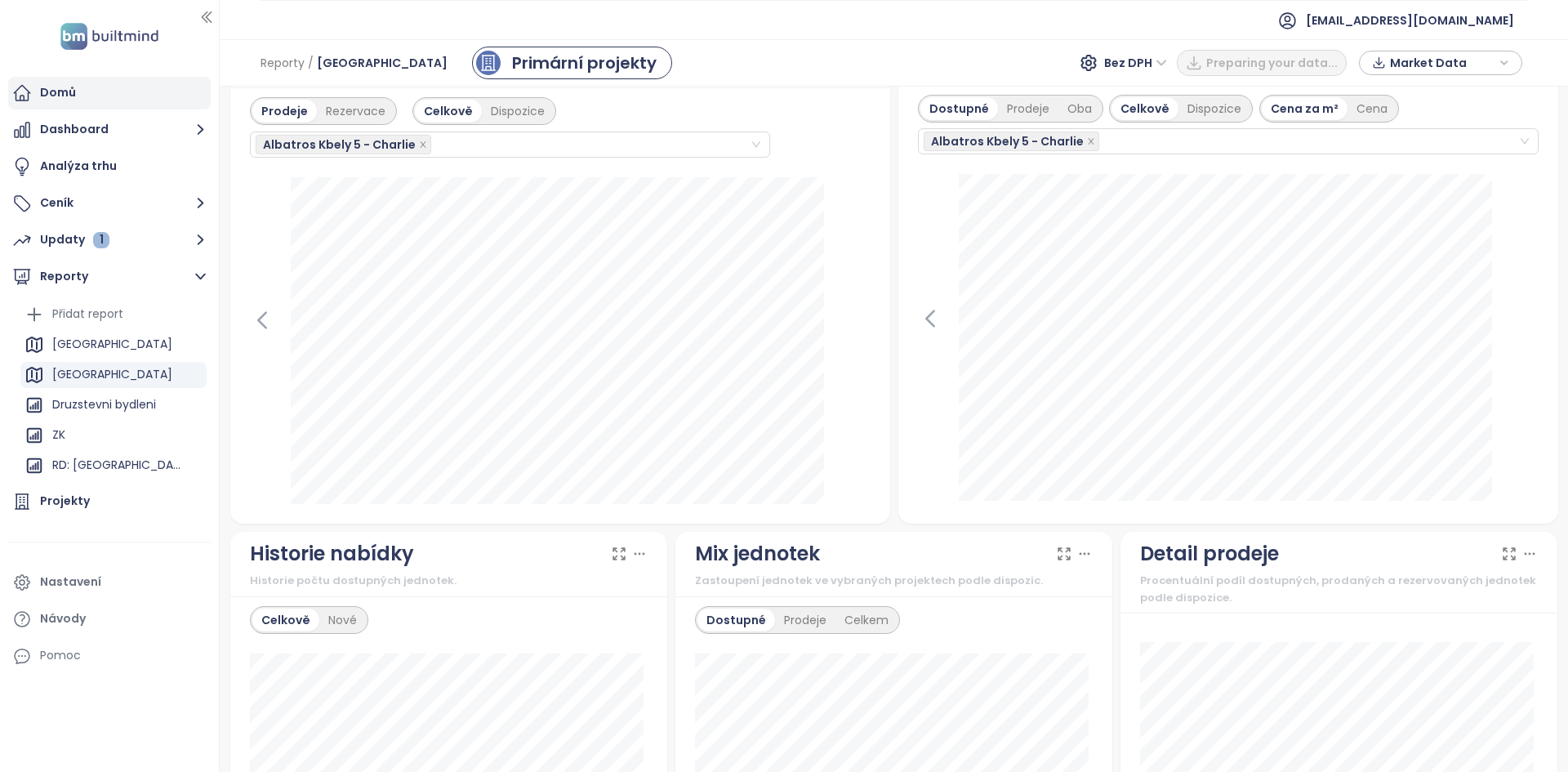
click at [129, 102] on div "Domů" at bounding box center [109, 92] width 203 height 33
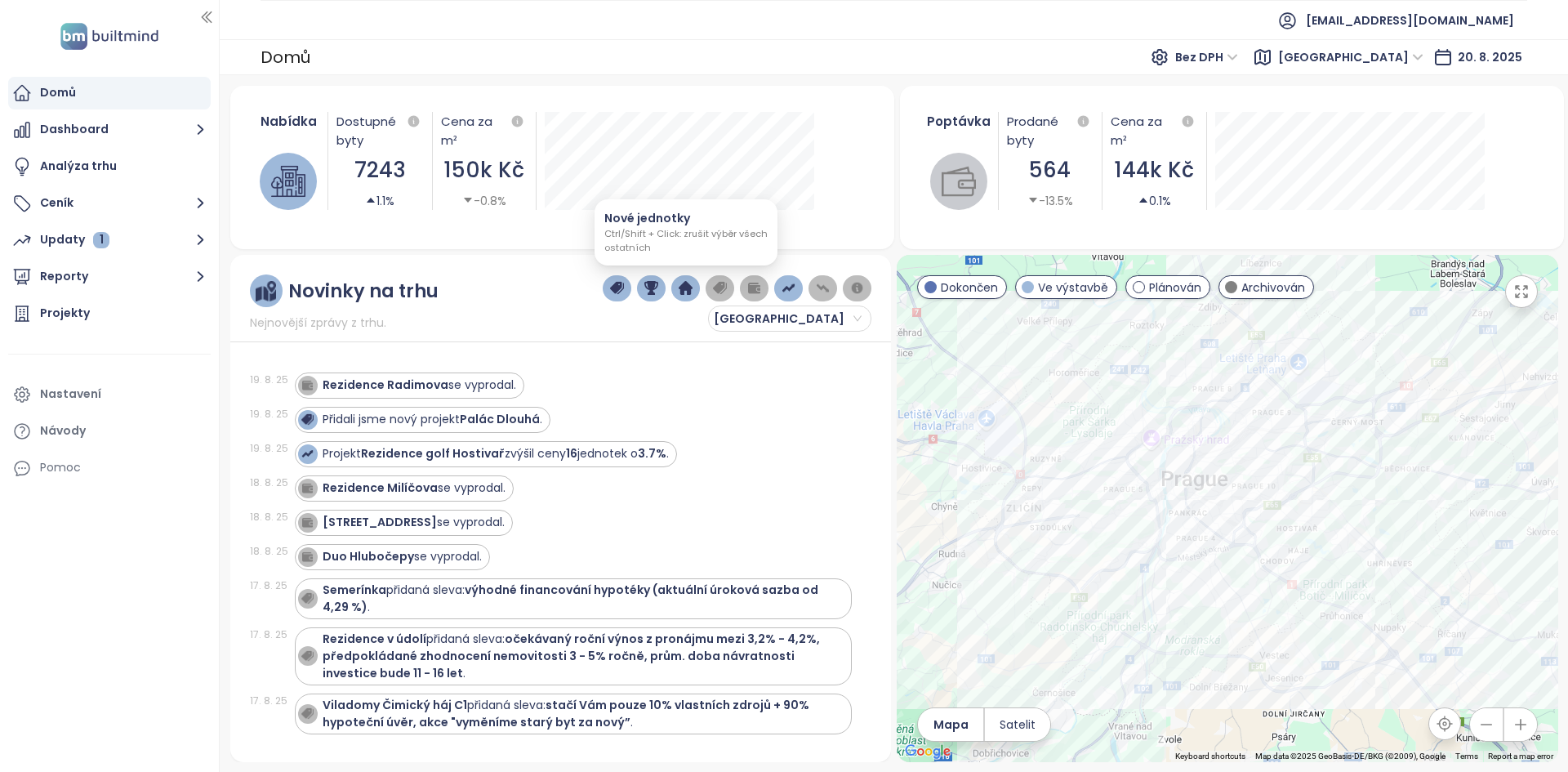
click at [686, 294] on img "button" at bounding box center [685, 288] width 15 height 15
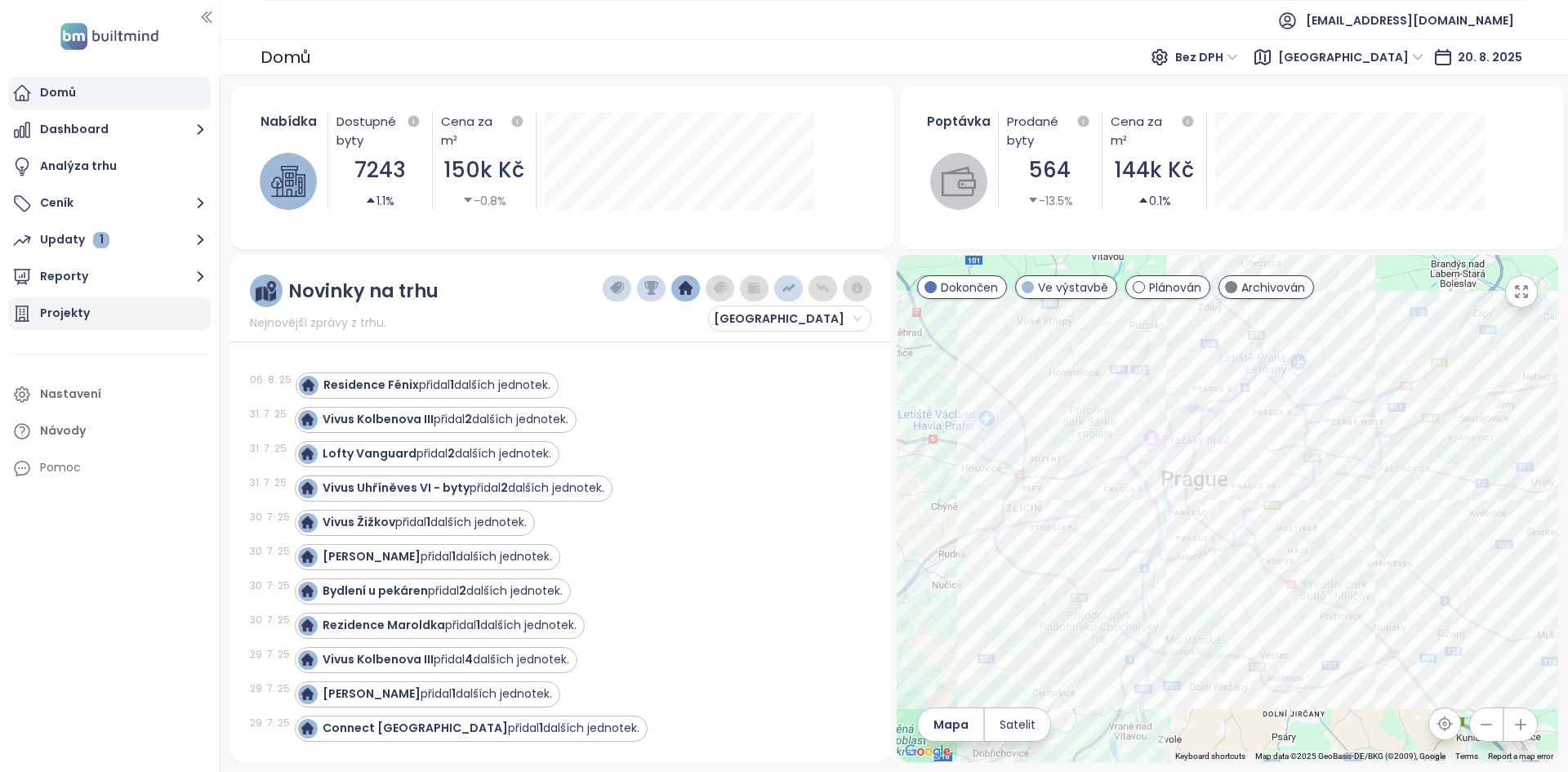
click at [135, 324] on div "Projekty" at bounding box center [109, 313] width 203 height 33
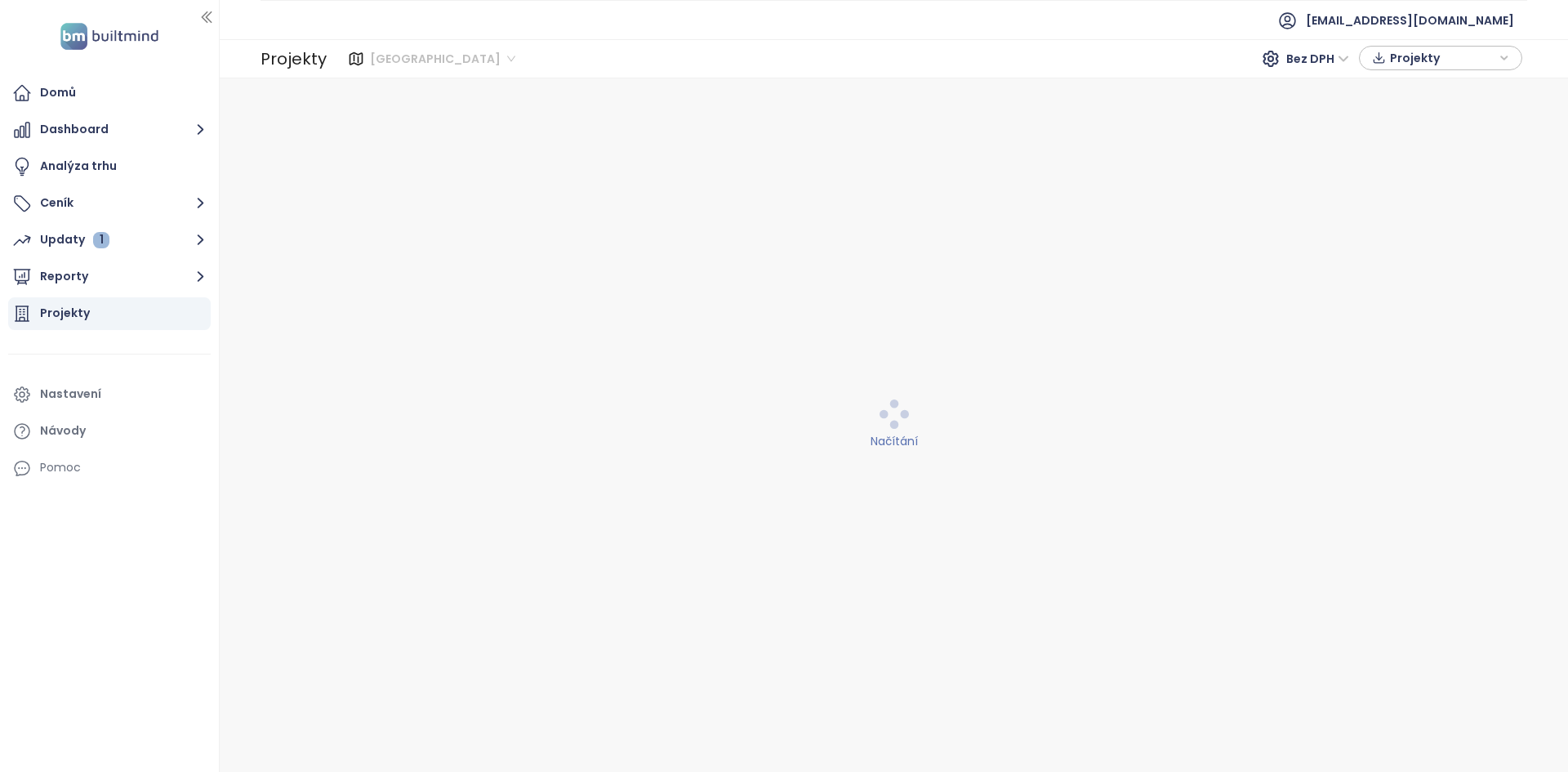
click at [451, 60] on span "Středočeský kraj" at bounding box center [442, 59] width 145 height 25
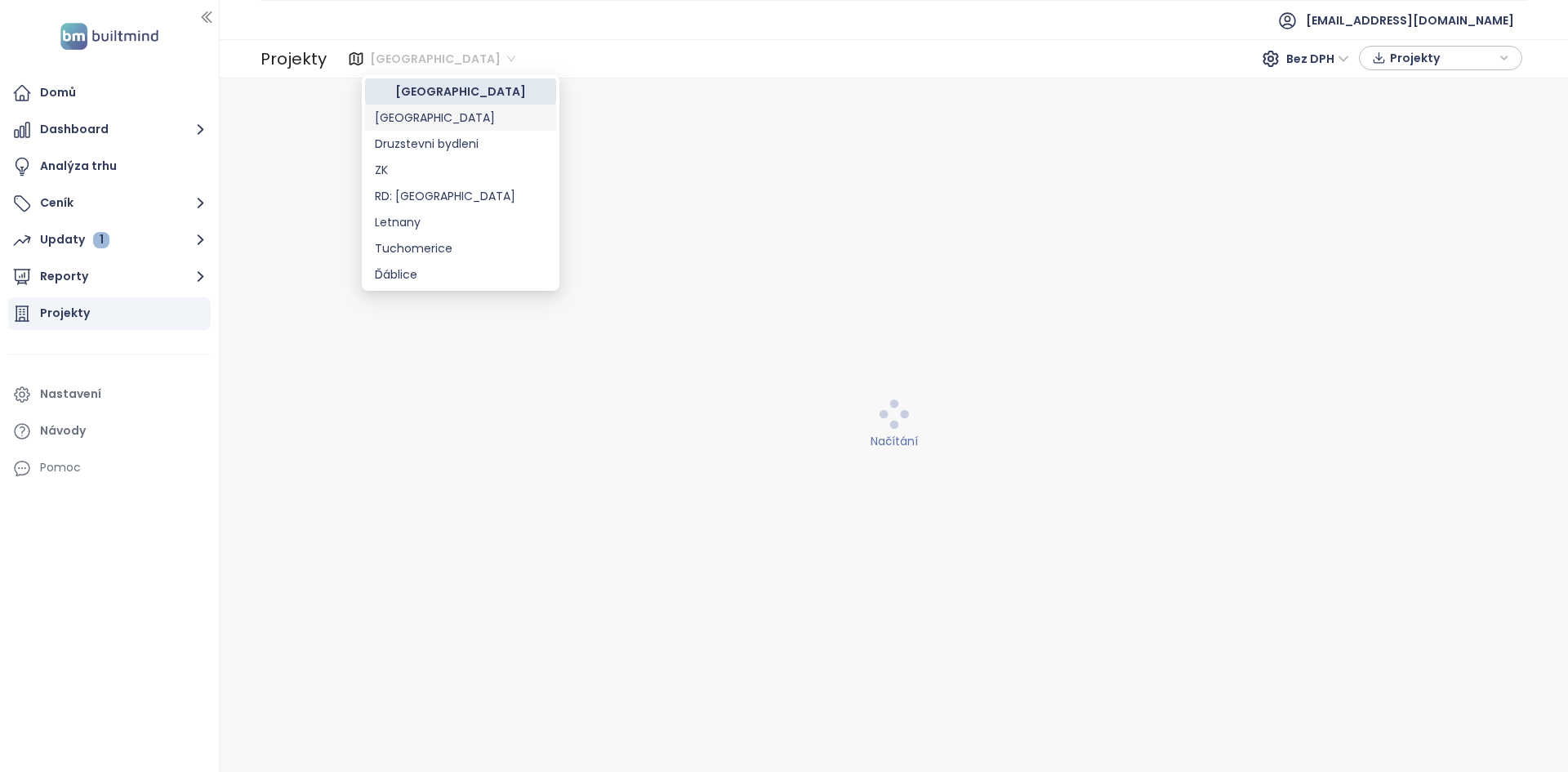
click at [432, 114] on div "Praha" at bounding box center [460, 117] width 172 height 18
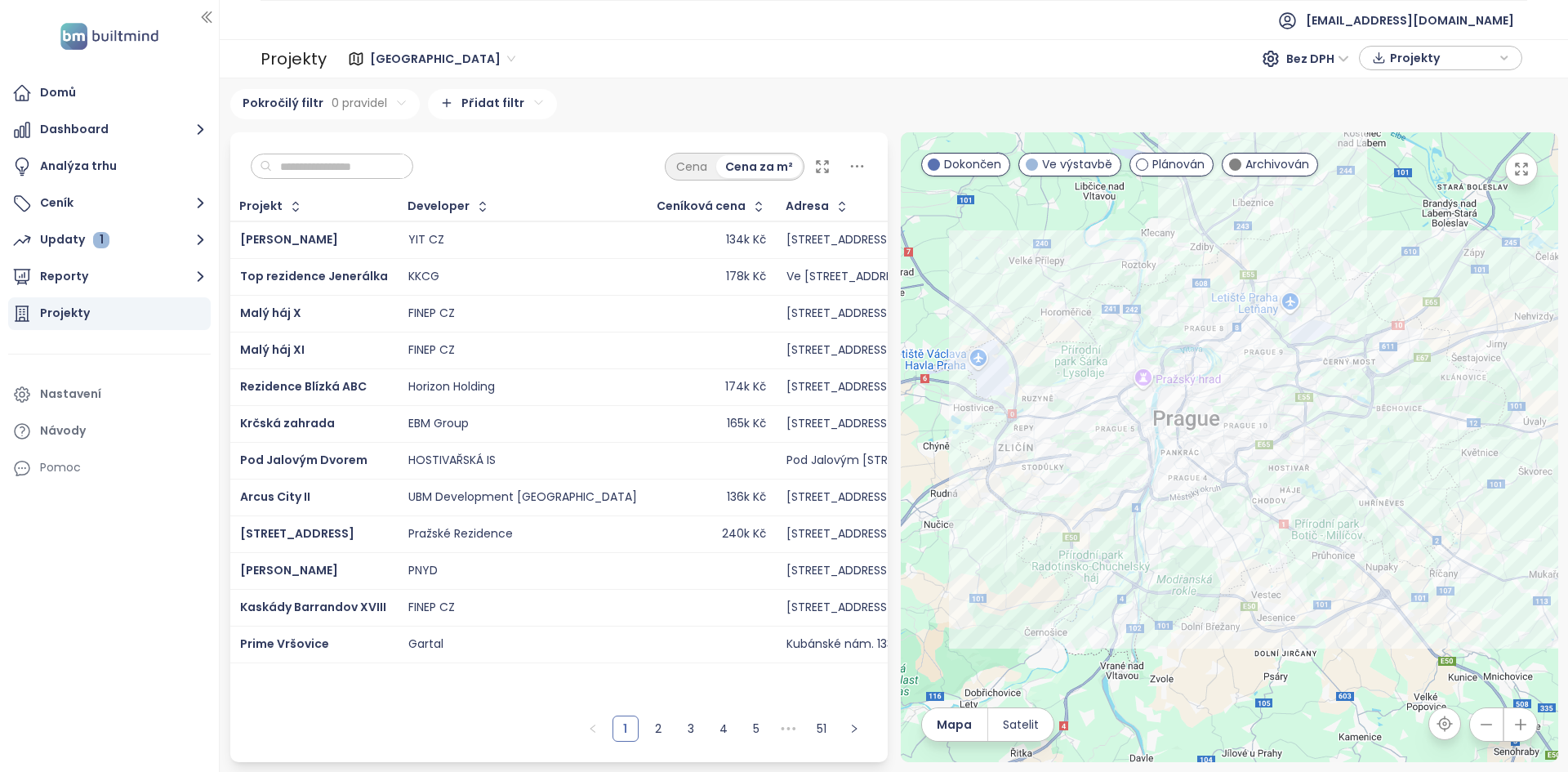
click at [348, 168] on input "text" at bounding box center [338, 167] width 132 height 25
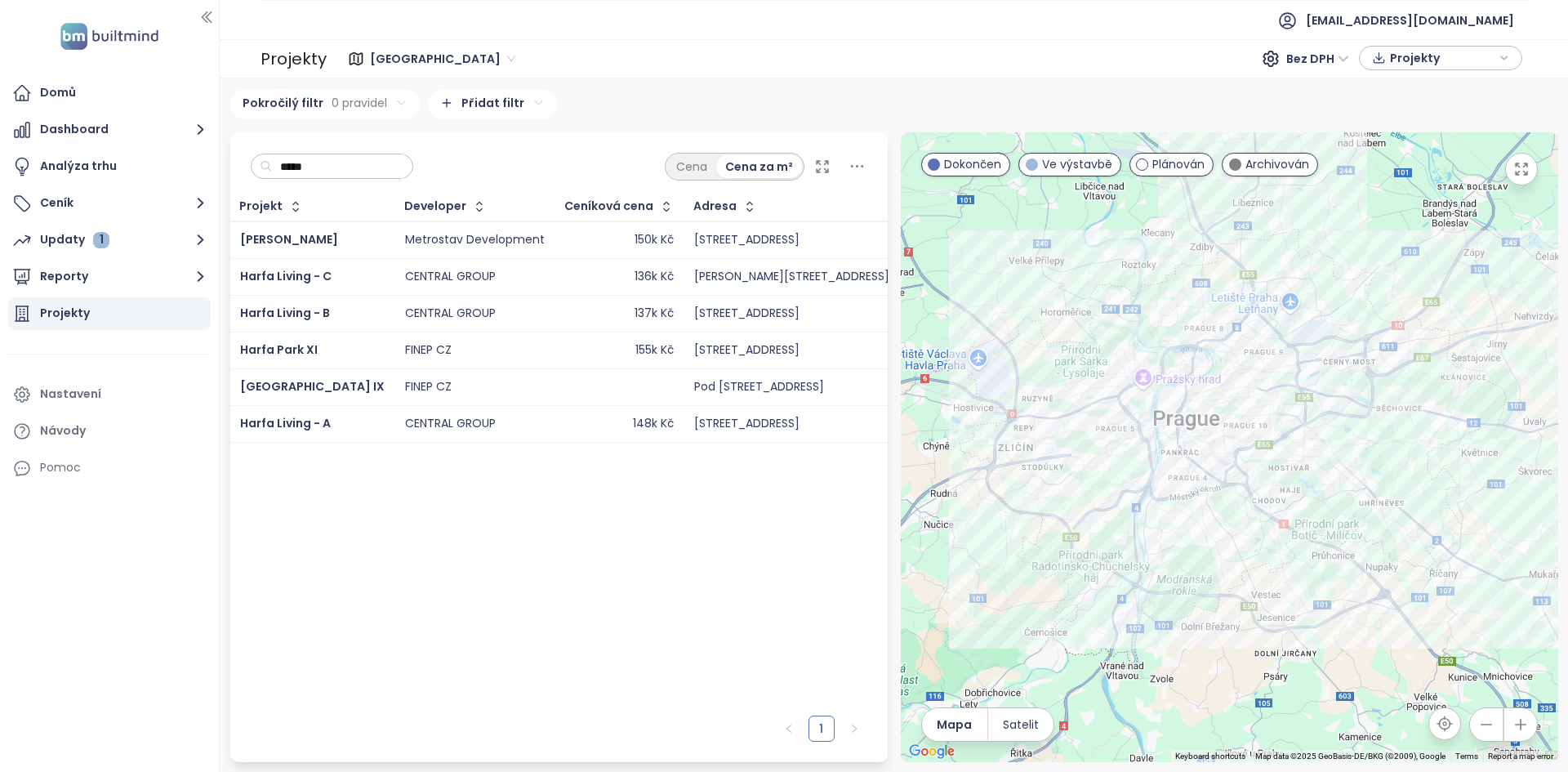
type input "*****"
click at [396, 306] on td "CENTRAL GROUP" at bounding box center [476, 313] width 160 height 36
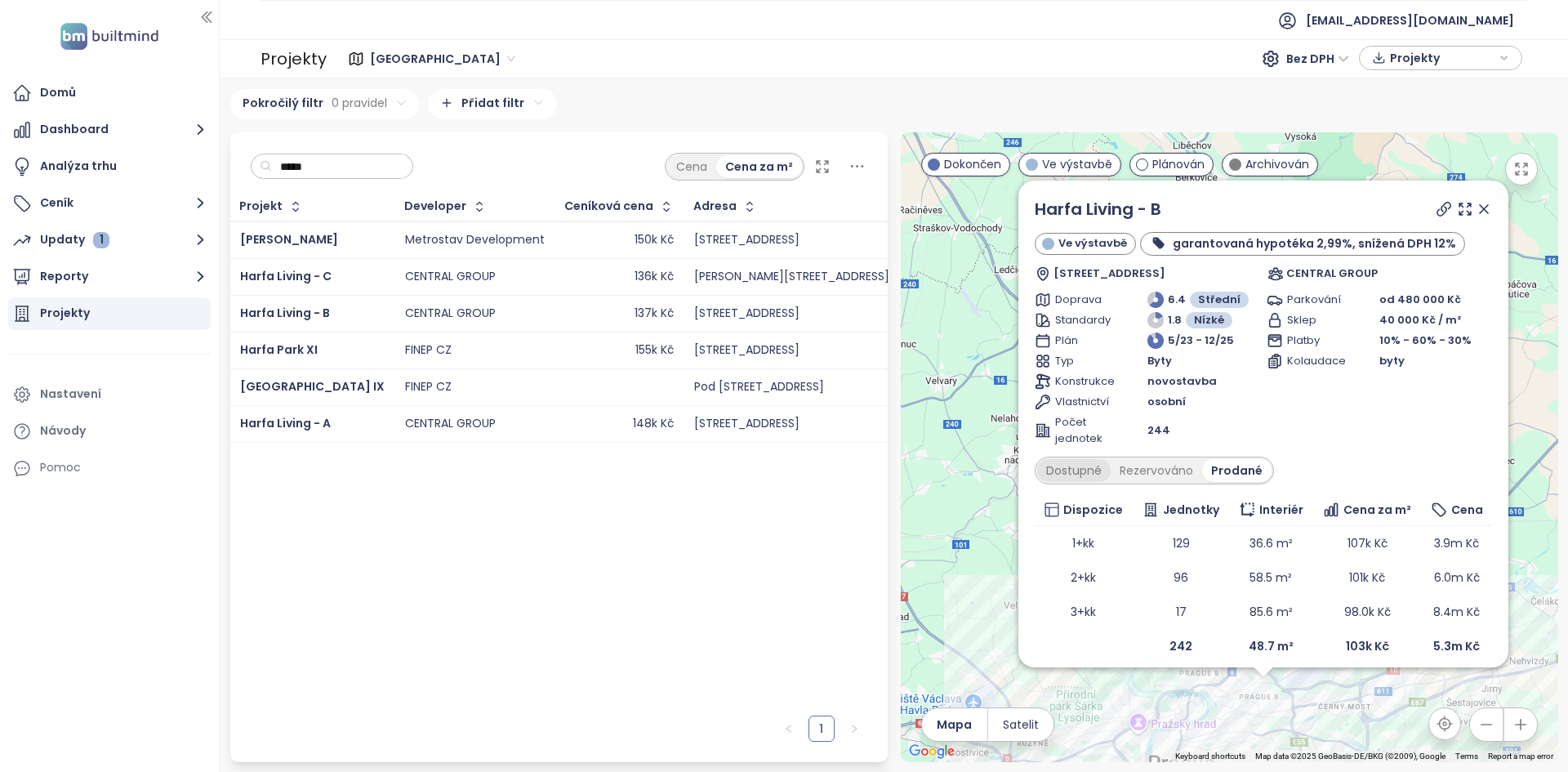
click at [1076, 468] on div "Dostupné" at bounding box center [1073, 470] width 74 height 23
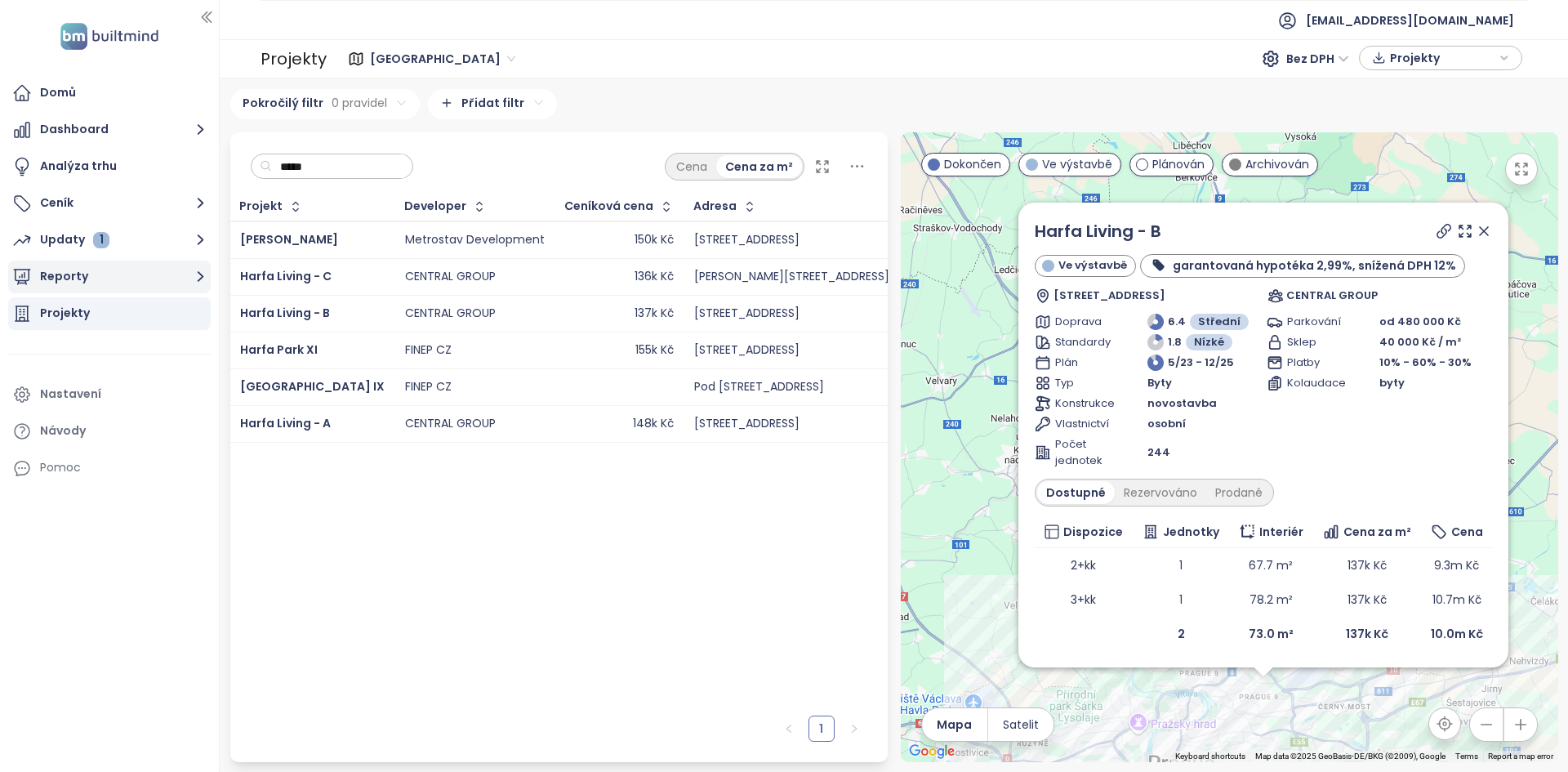
click at [182, 280] on button "Reporty" at bounding box center [109, 277] width 203 height 33
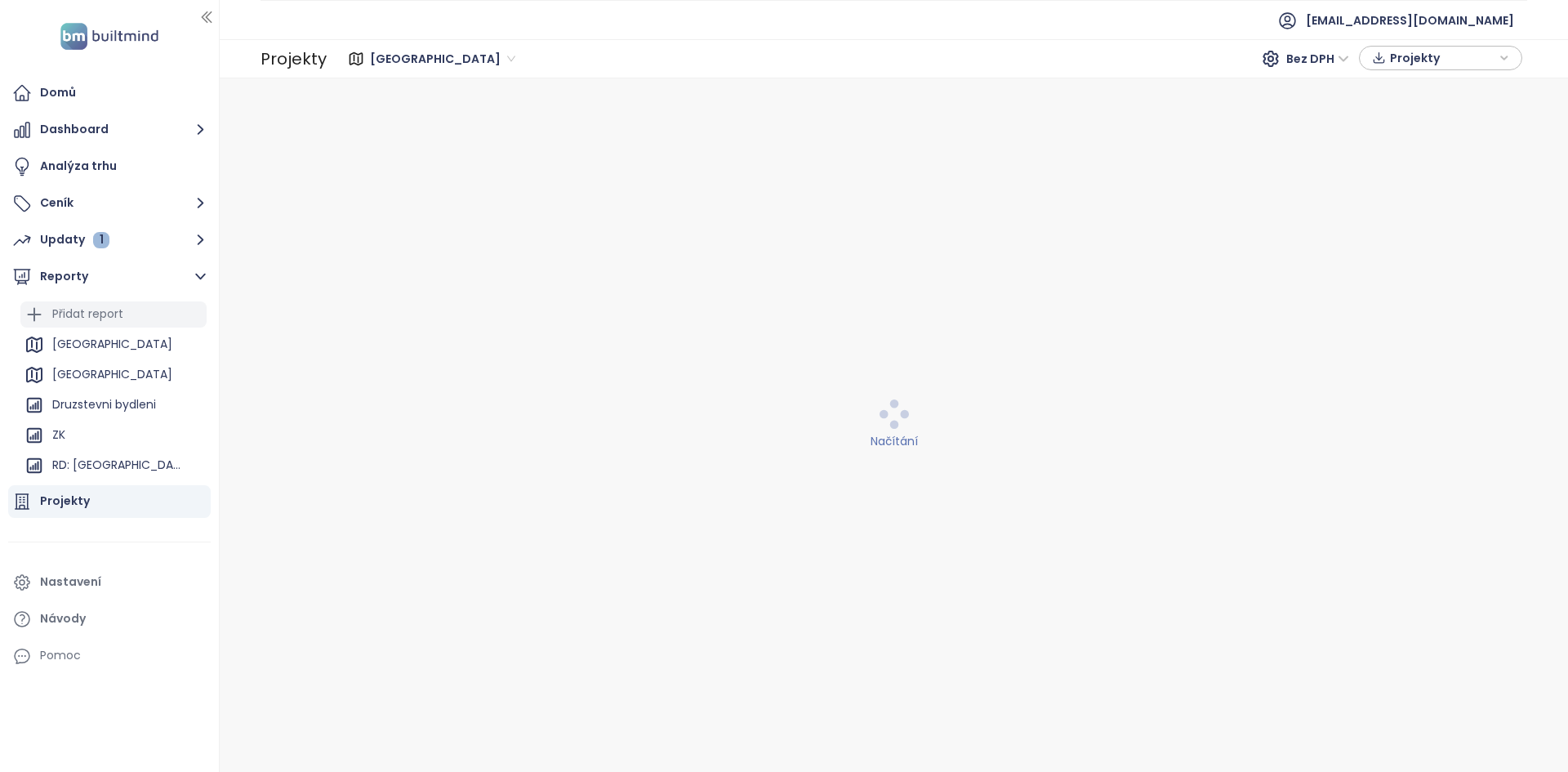
click at [107, 319] on div "Přidat report" at bounding box center [88, 314] width 71 height 20
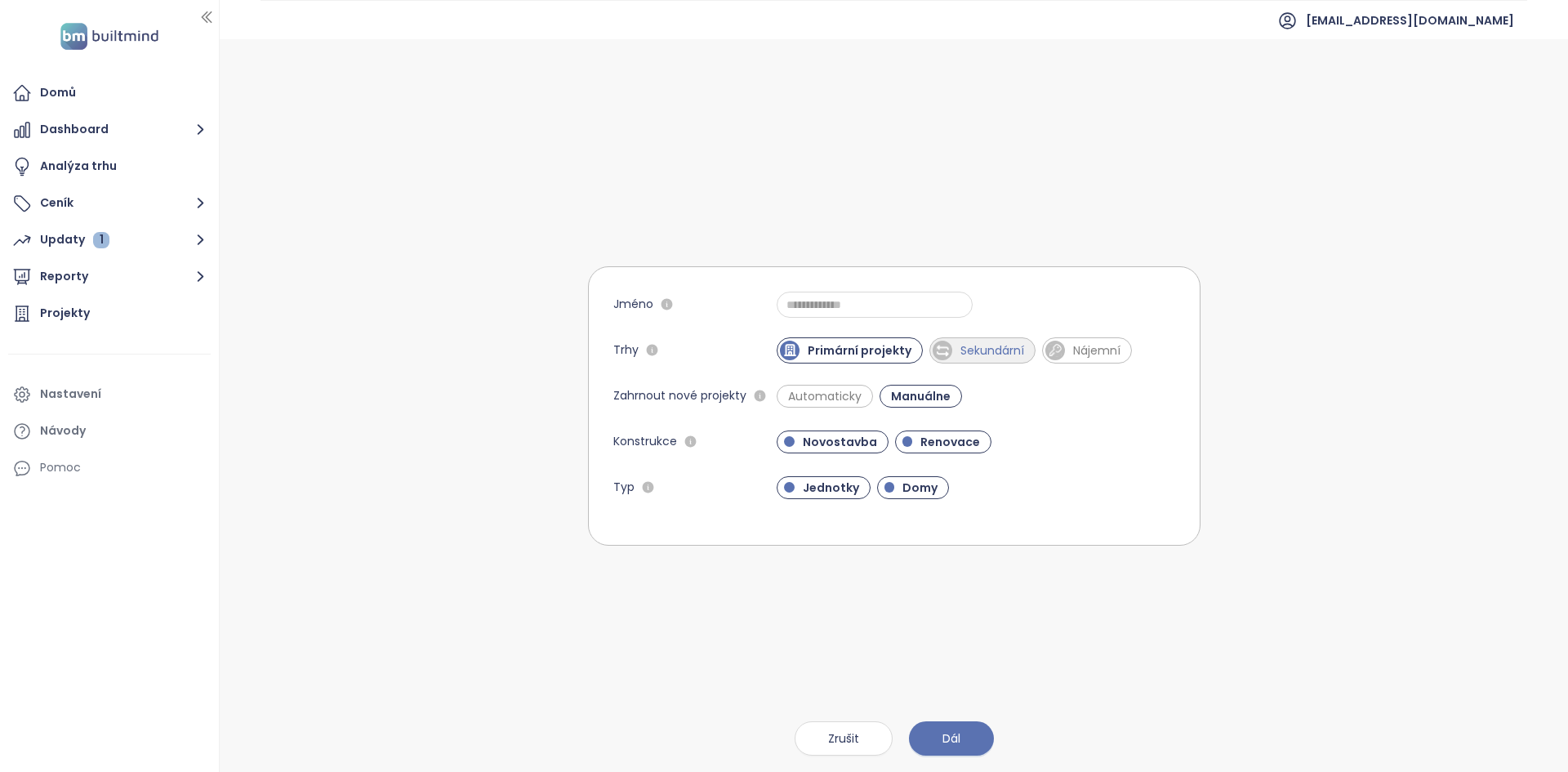
click at [998, 358] on span "Sekundární" at bounding box center [981, 350] width 106 height 26
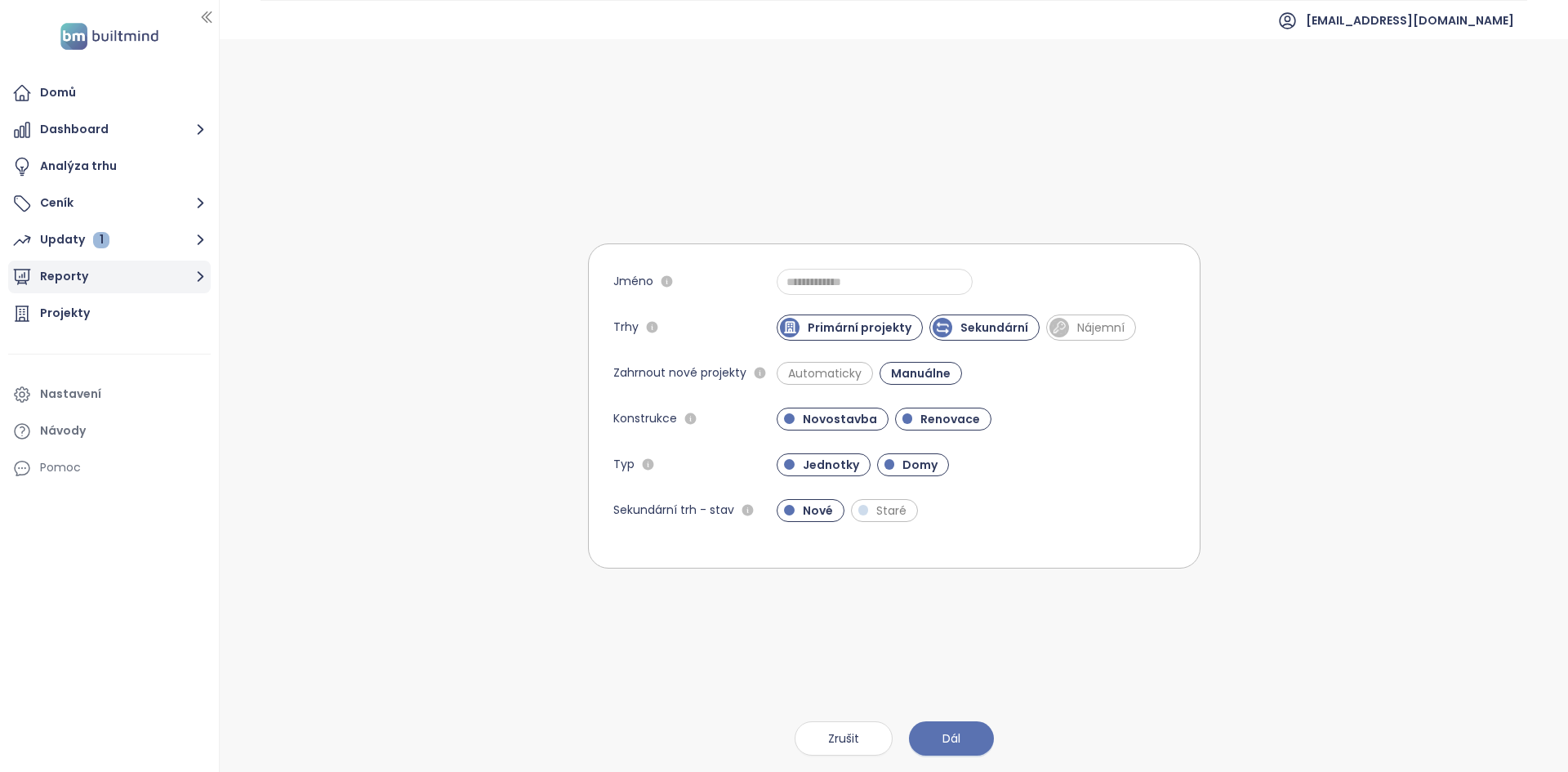
click at [129, 273] on button "Reporty" at bounding box center [109, 277] width 203 height 33
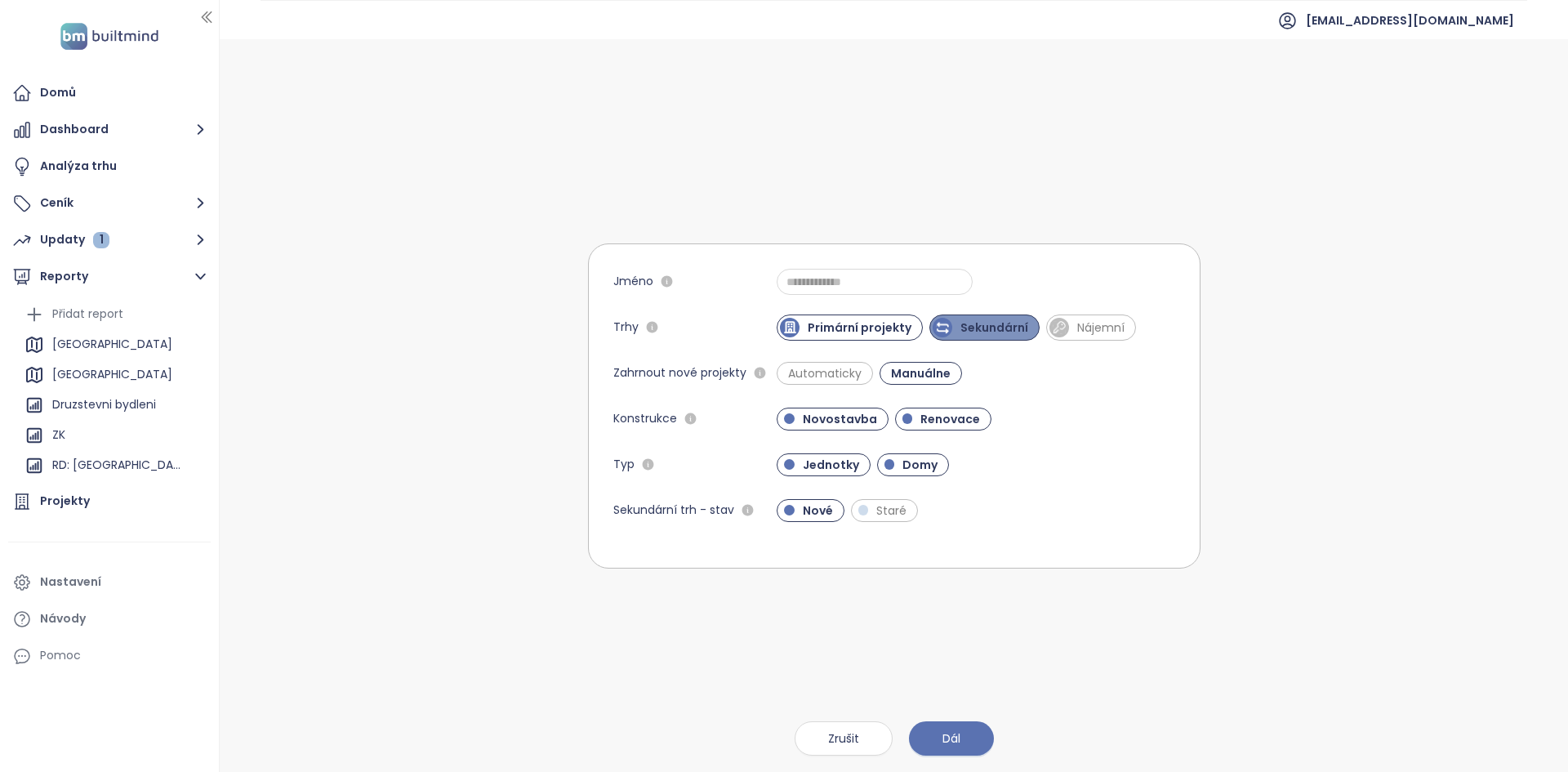
click at [962, 326] on span "Sekundární" at bounding box center [994, 327] width 84 height 16
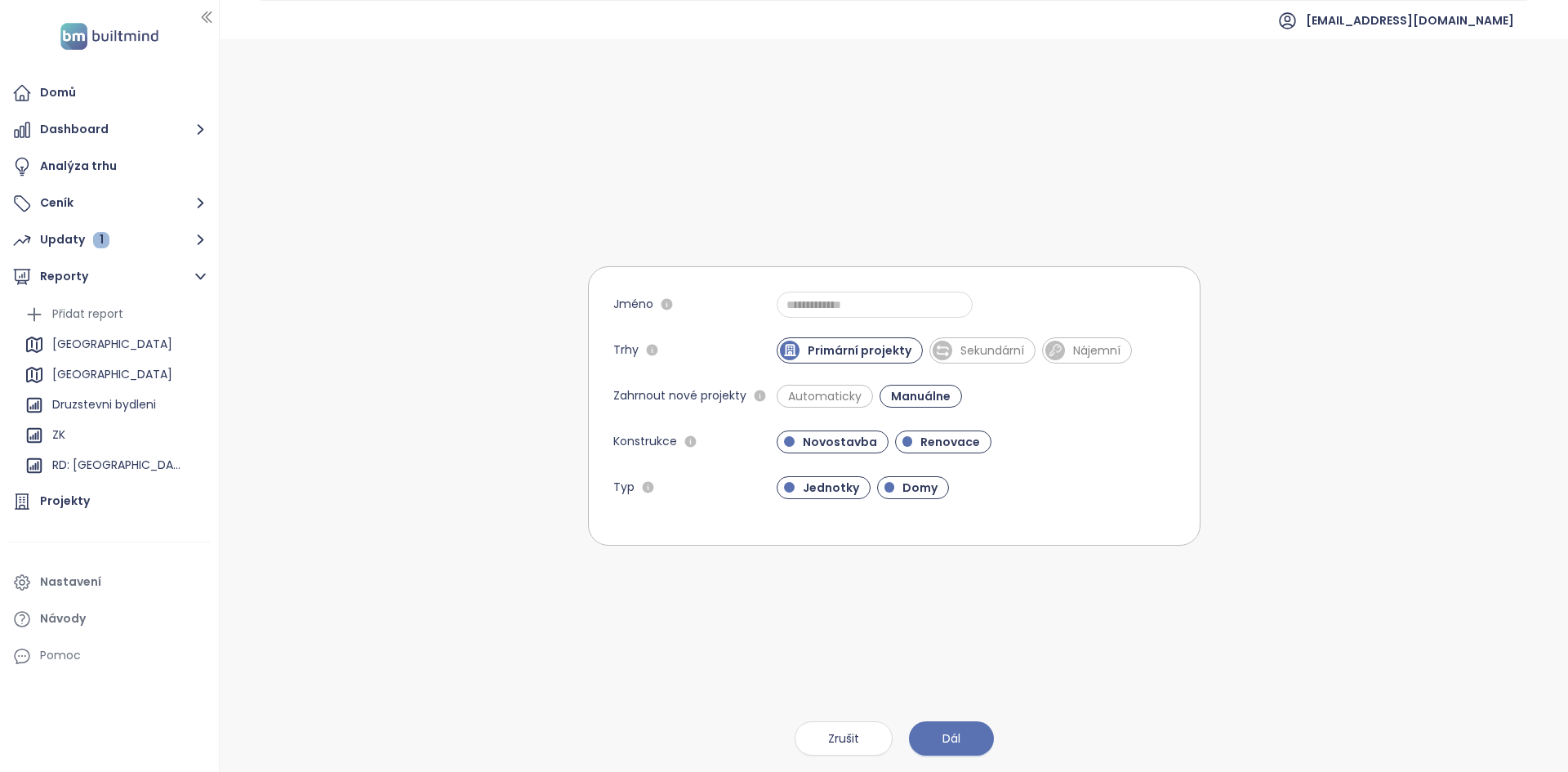
click at [962, 348] on span "Sekundární" at bounding box center [992, 350] width 80 height 16
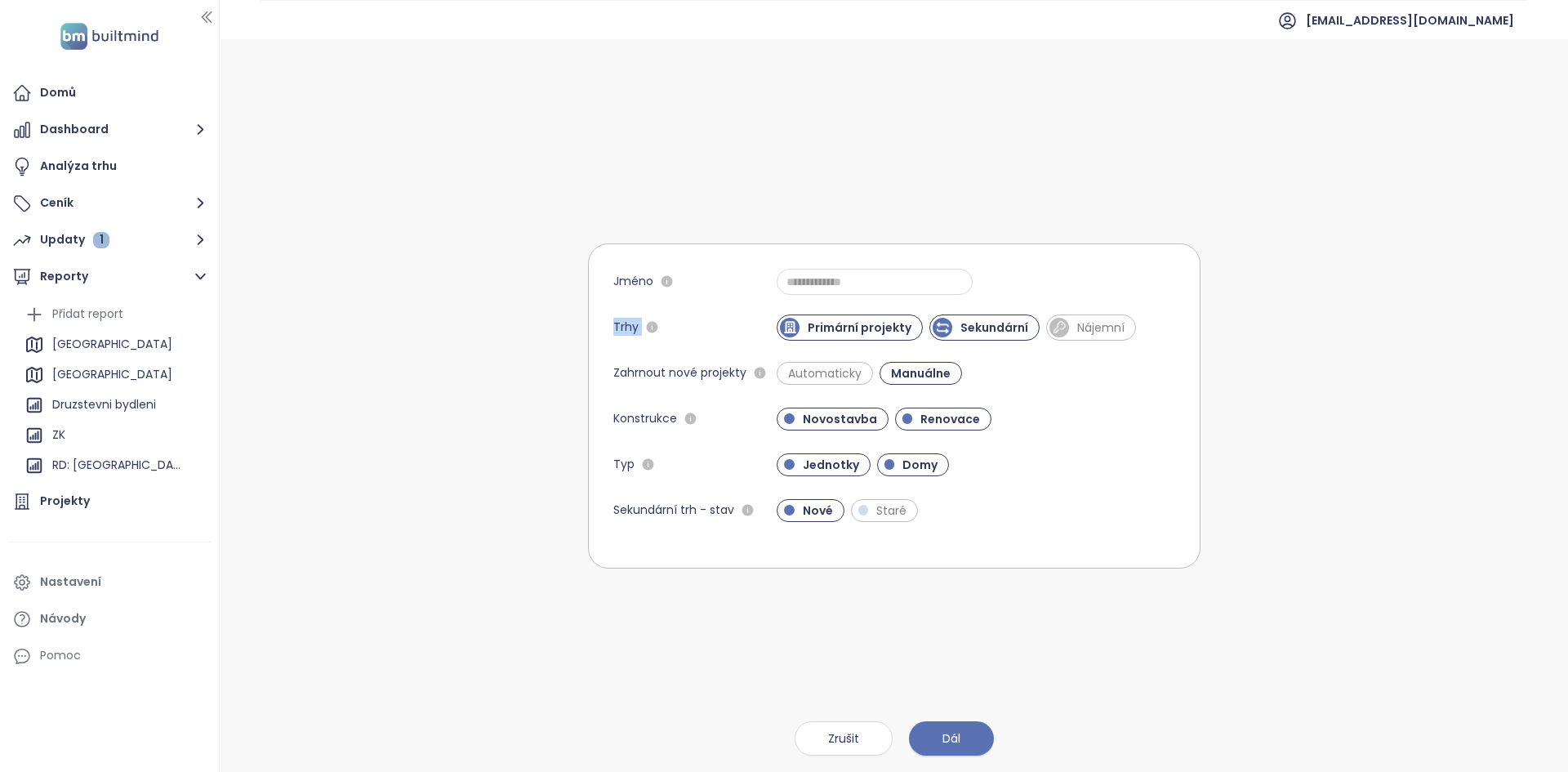
click at [1353, 296] on div "Jméno Trhy Primární projekty Sekundární Nájemní Zahrnout nové projekty Automati…" at bounding box center [893, 406] width 1348 height 733
click at [93, 383] on div "Praha" at bounding box center [113, 374] width 186 height 26
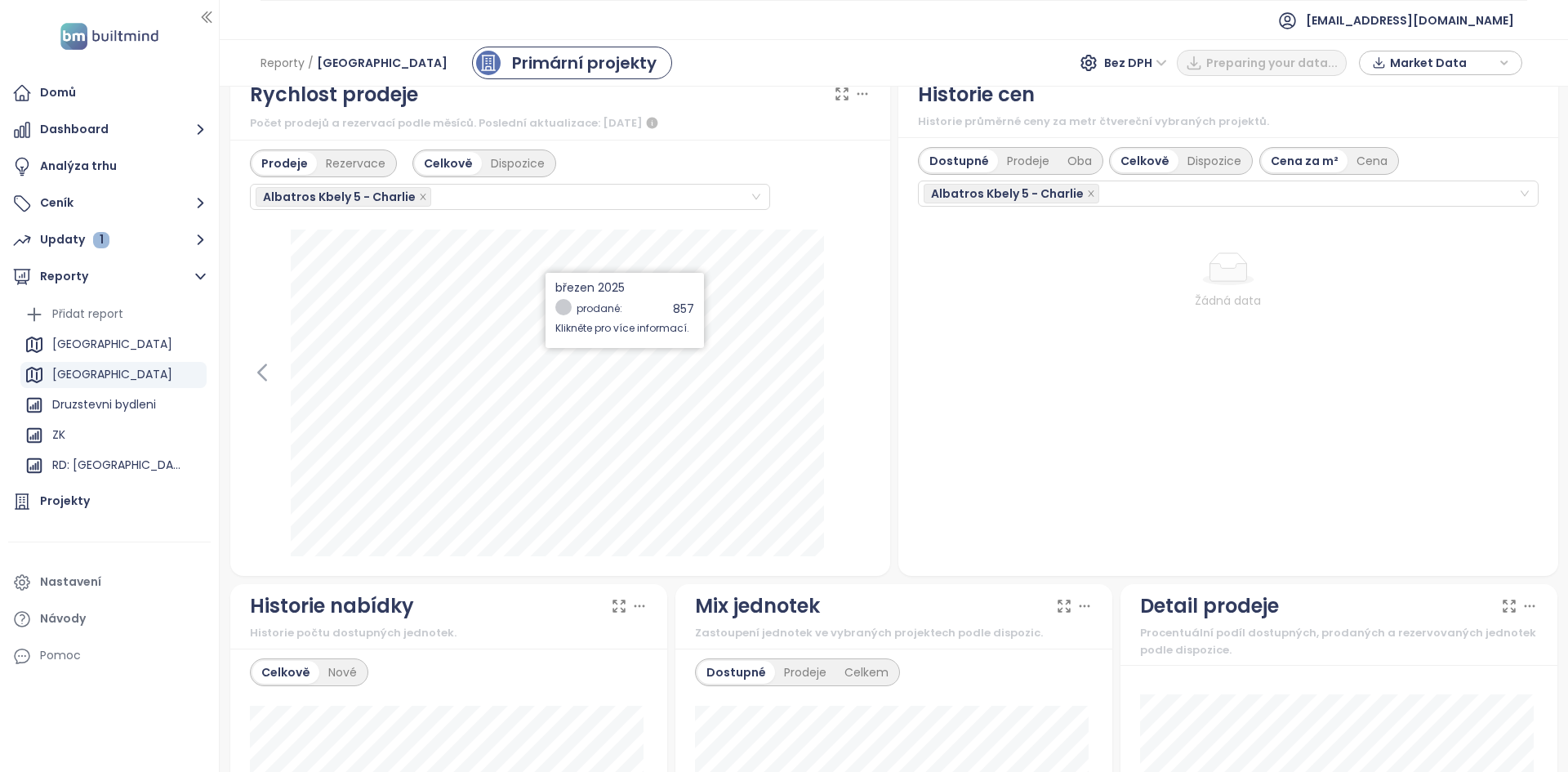
scroll to position [456, 0]
click at [419, 202] on span at bounding box center [422, 196] width 8 height 18
click at [419, 196] on icon "close" at bounding box center [422, 196] width 8 height 8
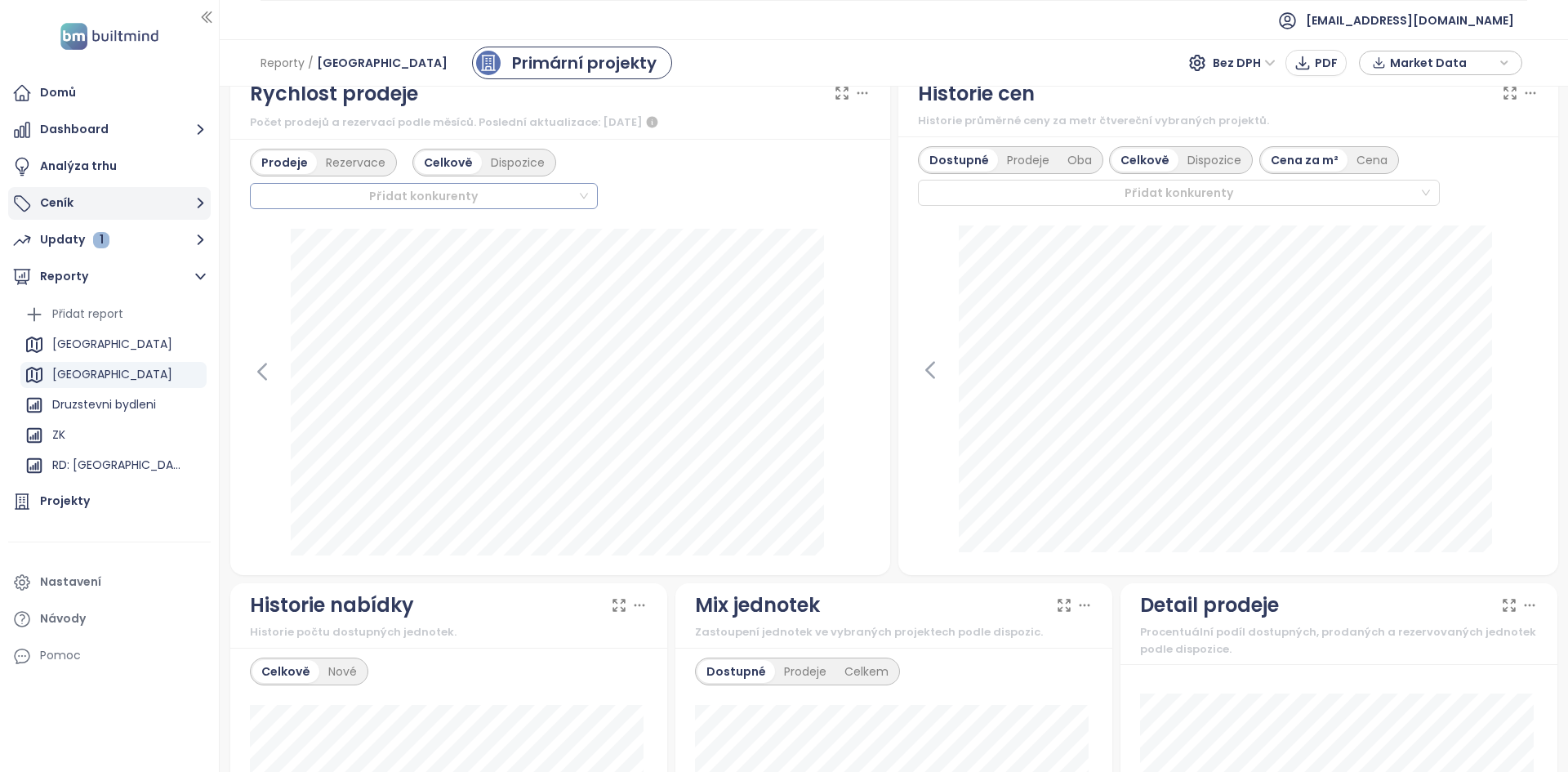
click at [98, 193] on button "Ceník" at bounding box center [109, 203] width 203 height 33
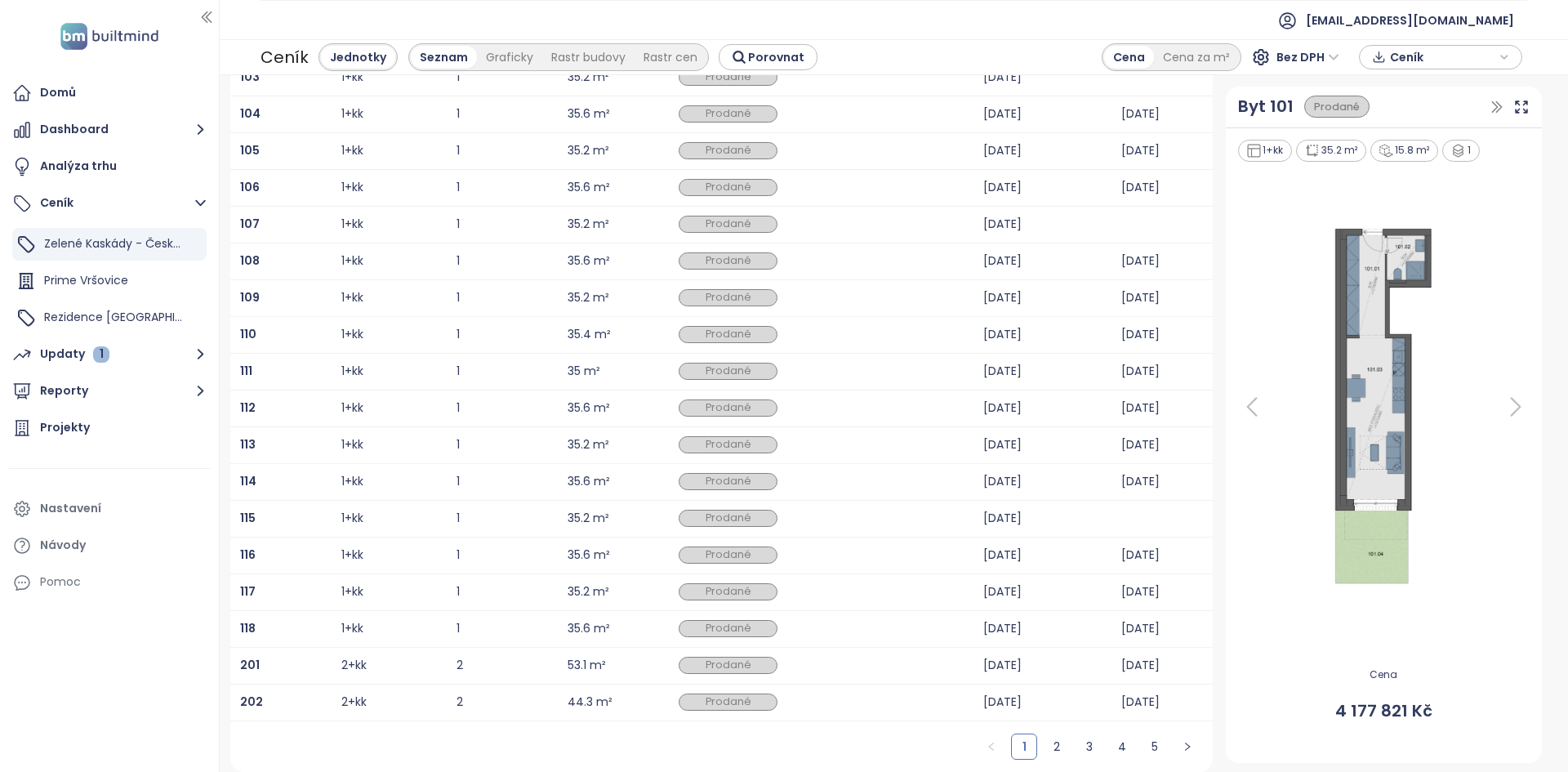
scroll to position [193, 0]
click at [1357, 380] on img at bounding box center [1383, 406] width 135 height 367
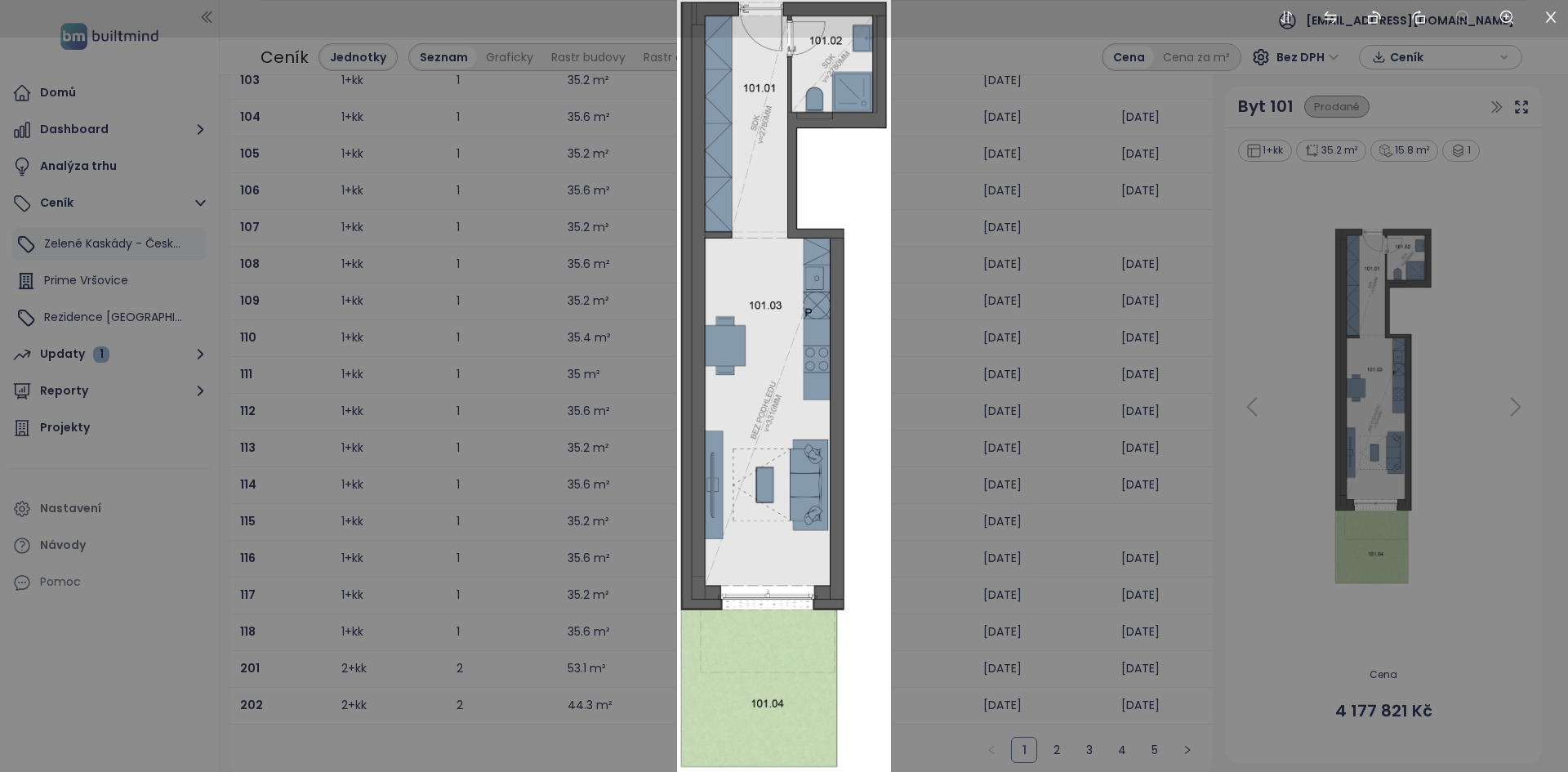
click at [575, 277] on div at bounding box center [784, 386] width 1568 height 772
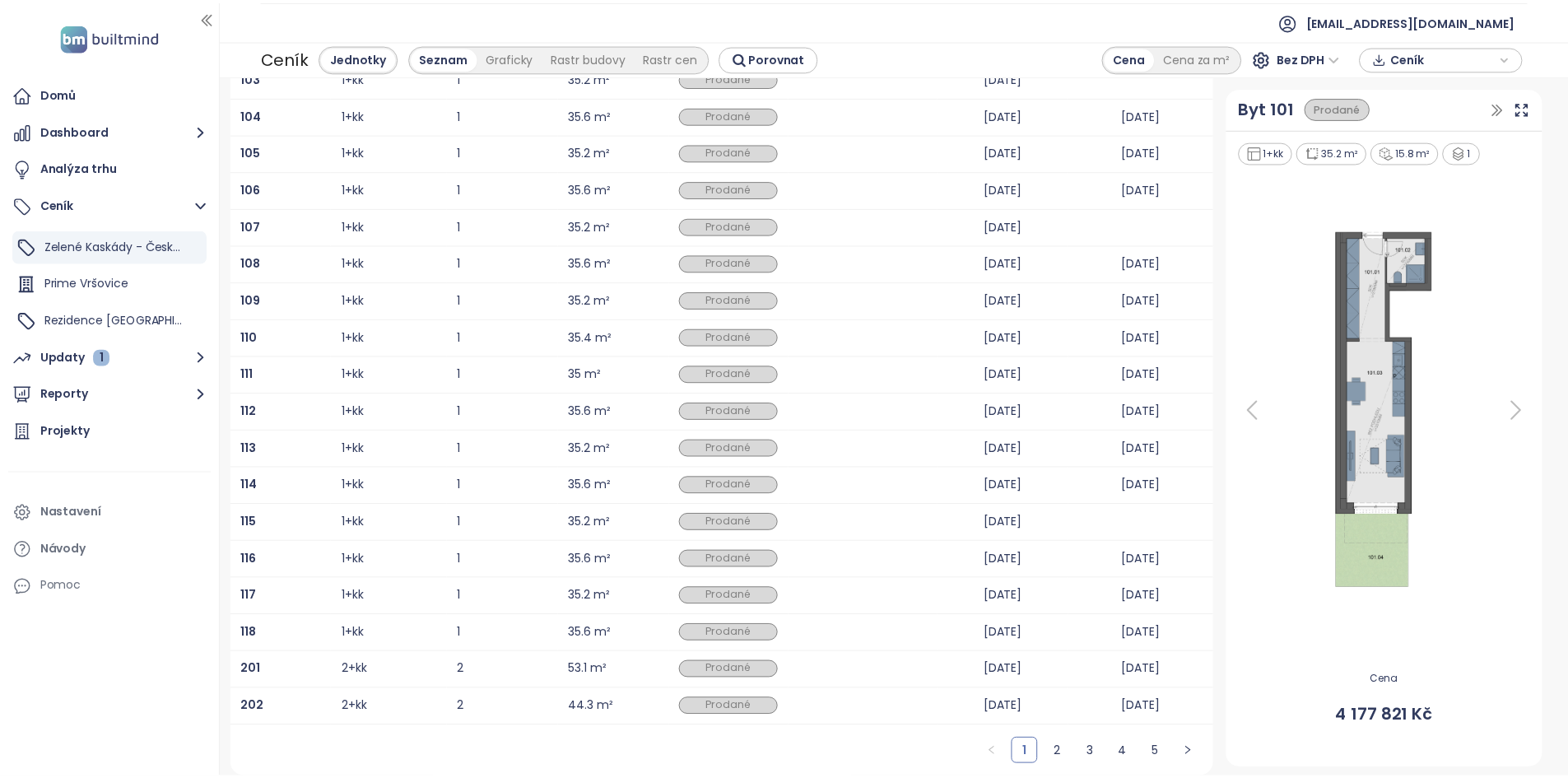
scroll to position [0, 0]
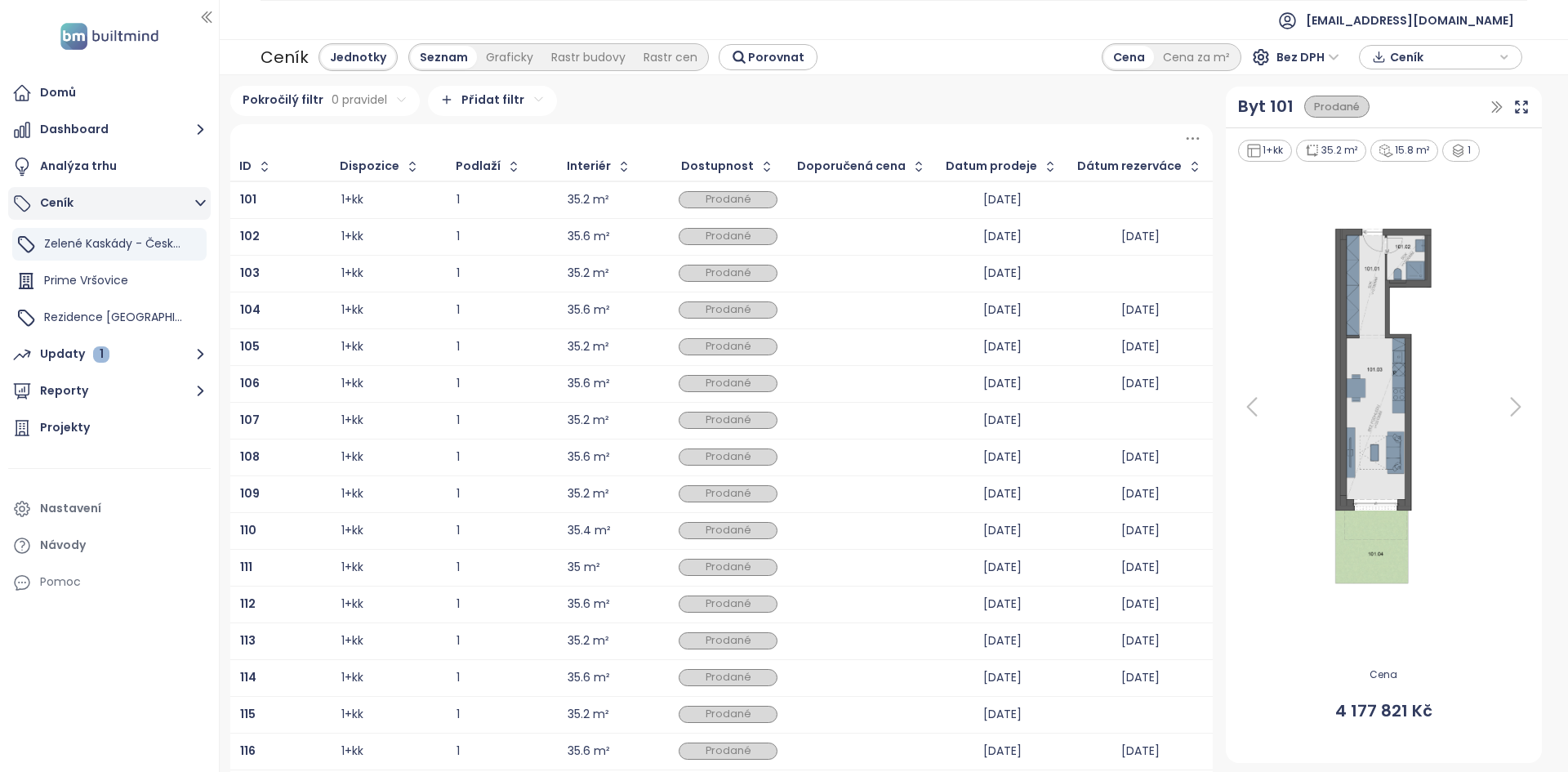
click at [165, 208] on button "Ceník" at bounding box center [109, 203] width 203 height 33
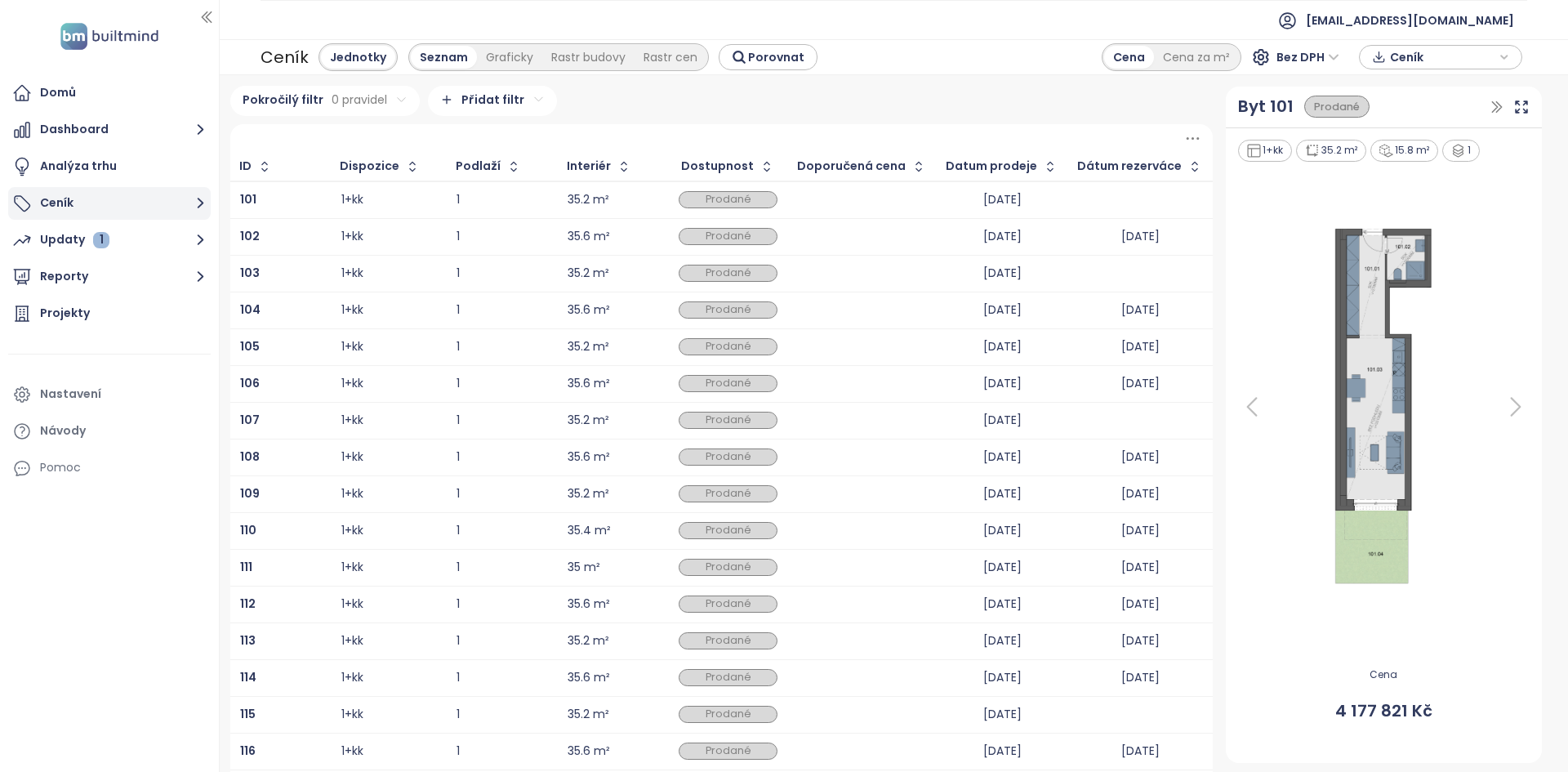
click at [165, 208] on button "Ceník" at bounding box center [109, 203] width 203 height 33
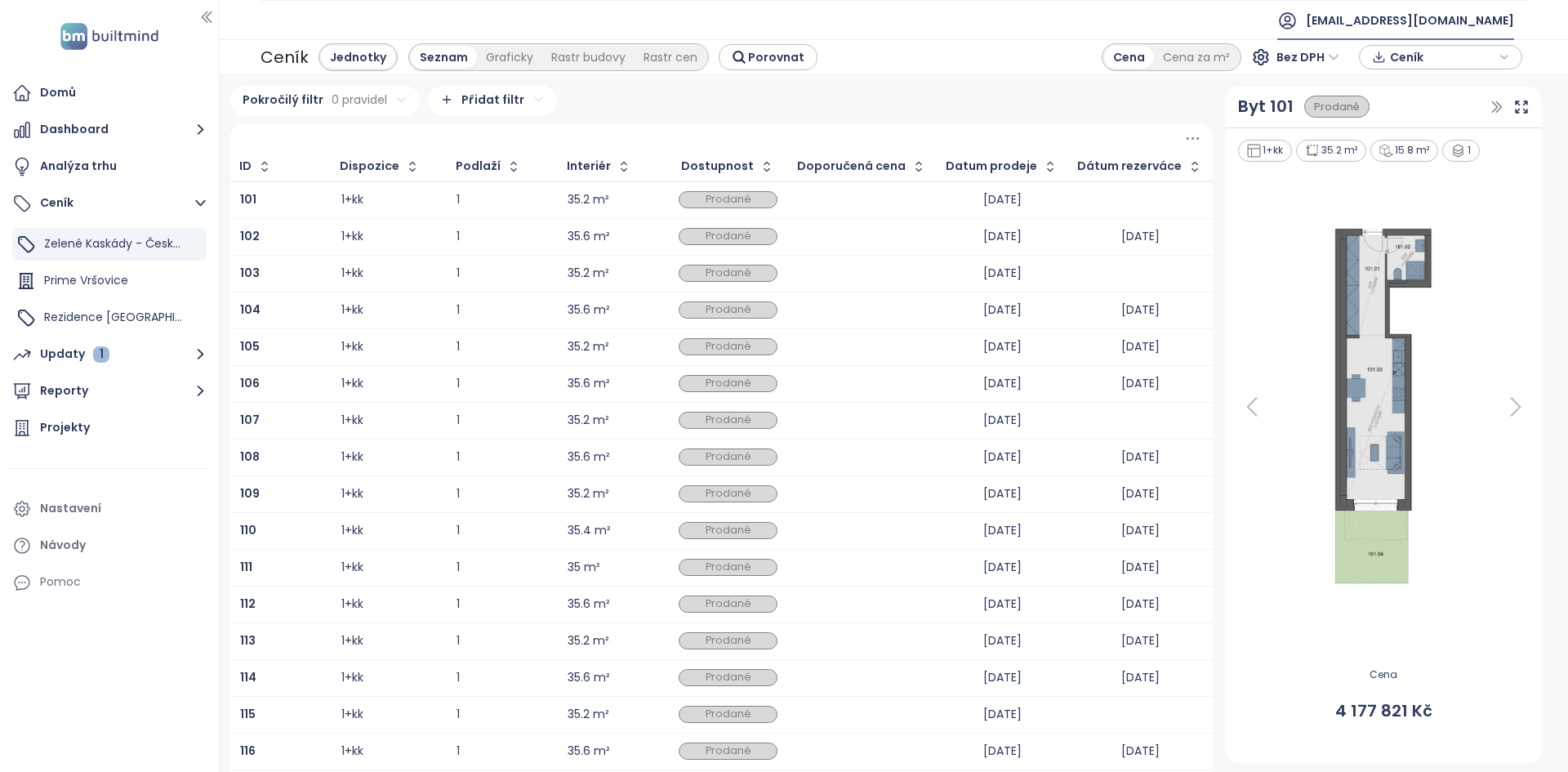
drag, startPoint x: 1444, startPoint y: 24, endPoint x: 1437, endPoint y: 31, distance: 9.9
click at [1444, 23] on span "[EMAIL_ADDRESS][DOMAIN_NAME]" at bounding box center [1410, 20] width 208 height 39
click at [1414, 66] on span "Odhlásit se" at bounding box center [1435, 66] width 64 height 16
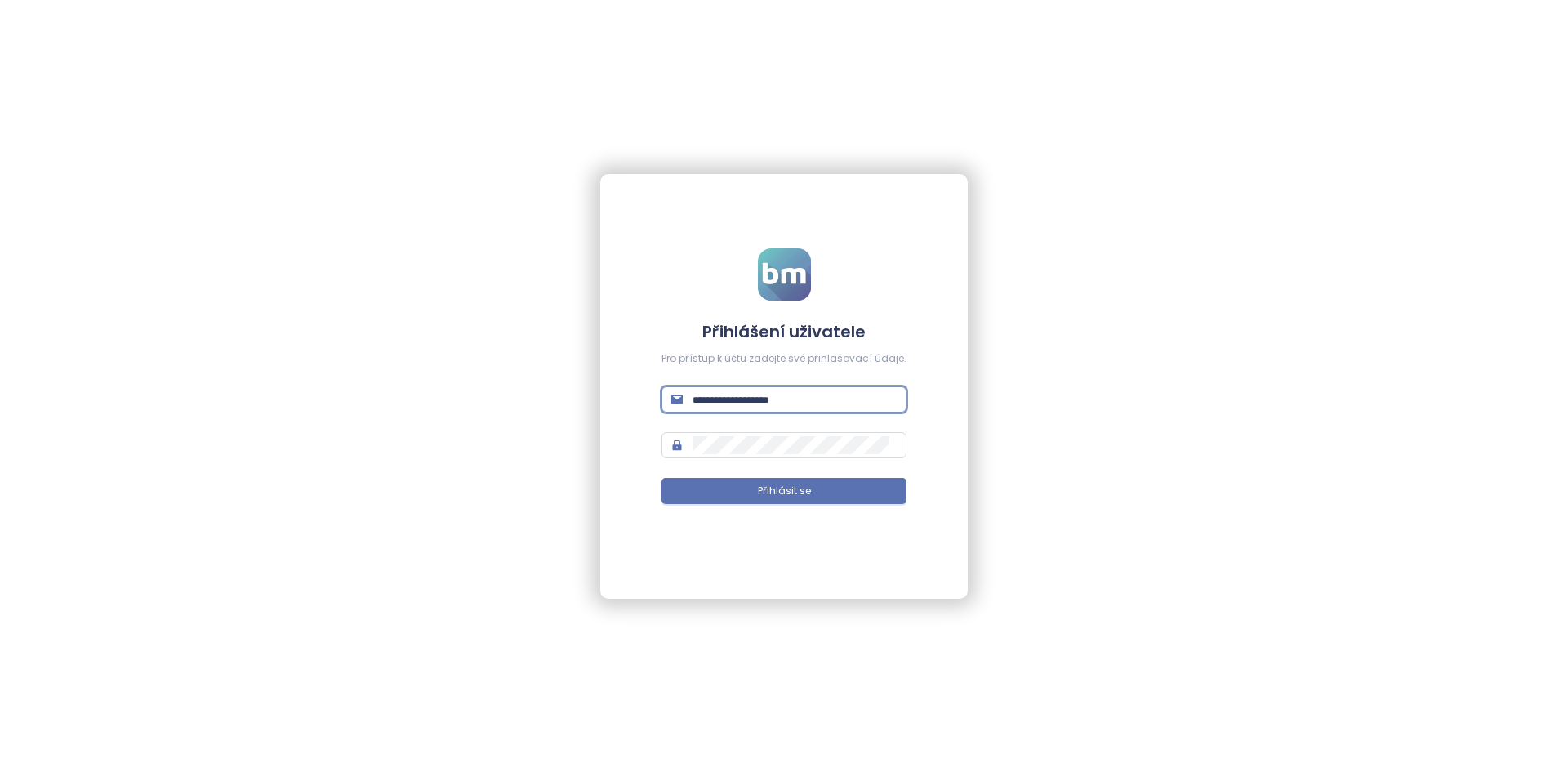
click at [800, 402] on input "text" at bounding box center [795, 399] width 204 height 18
type input "**********"
click at [661, 478] on button "Přihlásit se" at bounding box center [784, 490] width 245 height 26
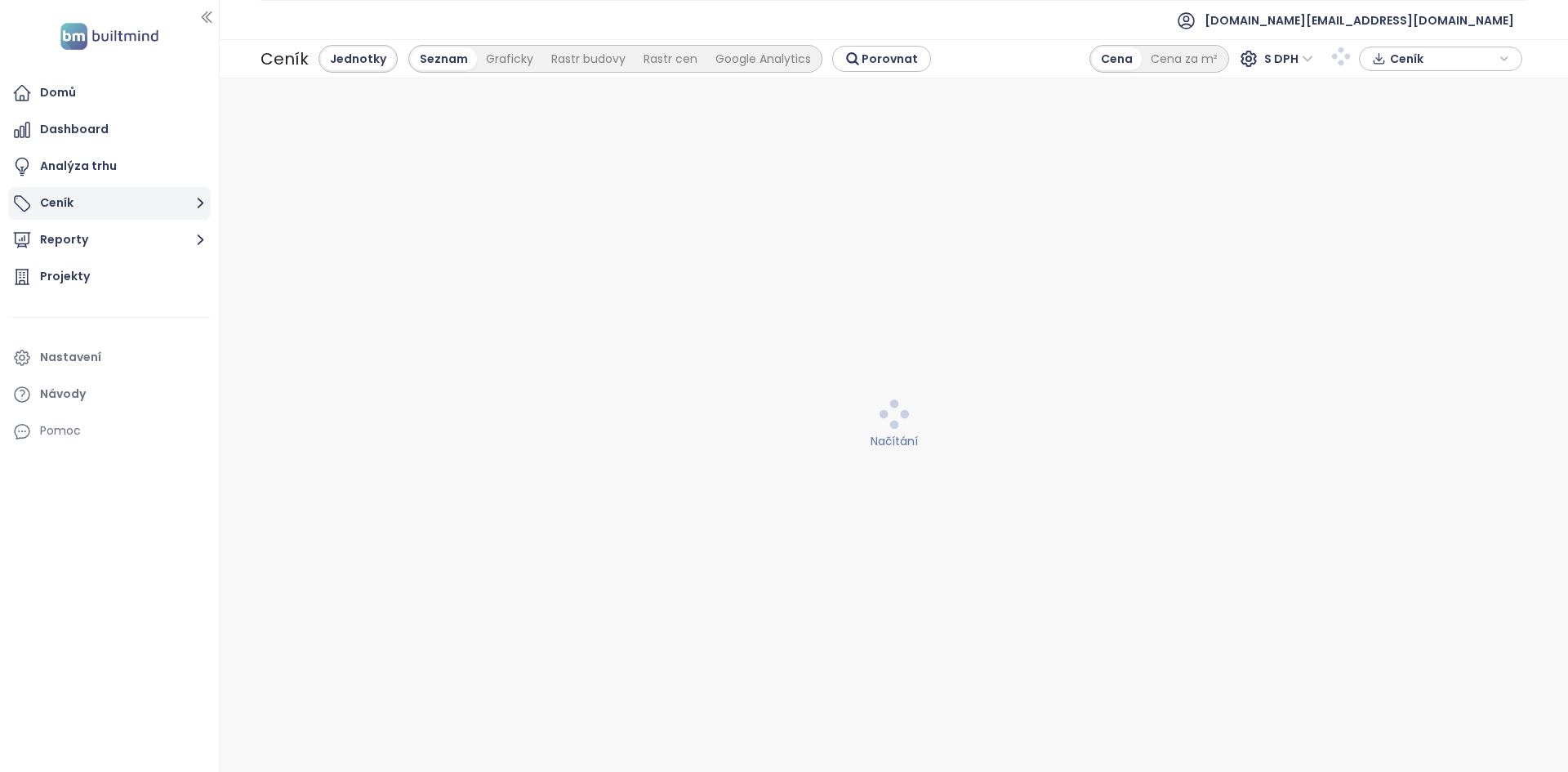
click at [182, 205] on button "Ceník" at bounding box center [109, 203] width 203 height 33
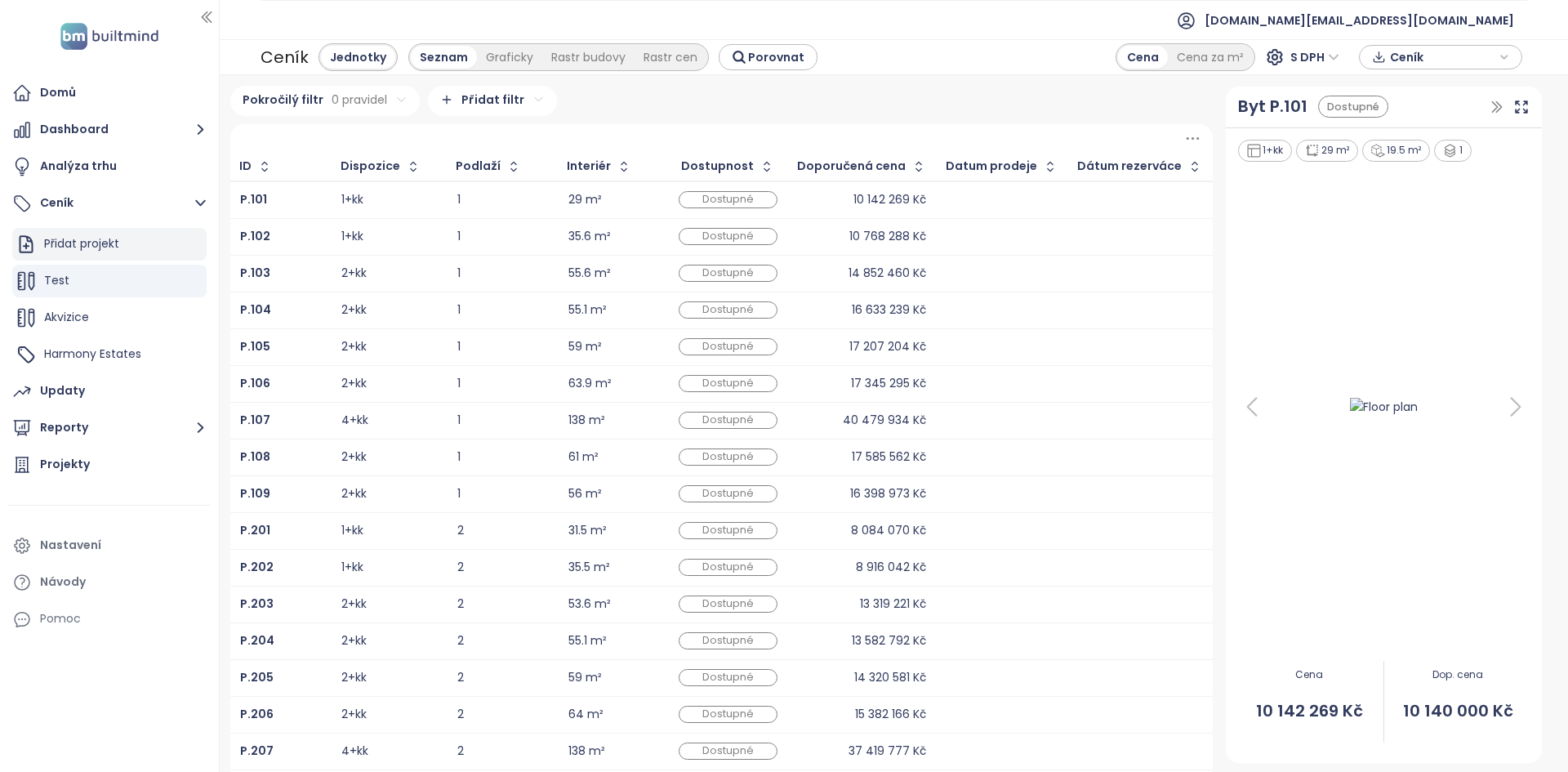
click at [114, 246] on div "Přidat projekt" at bounding box center [82, 244] width 76 height 20
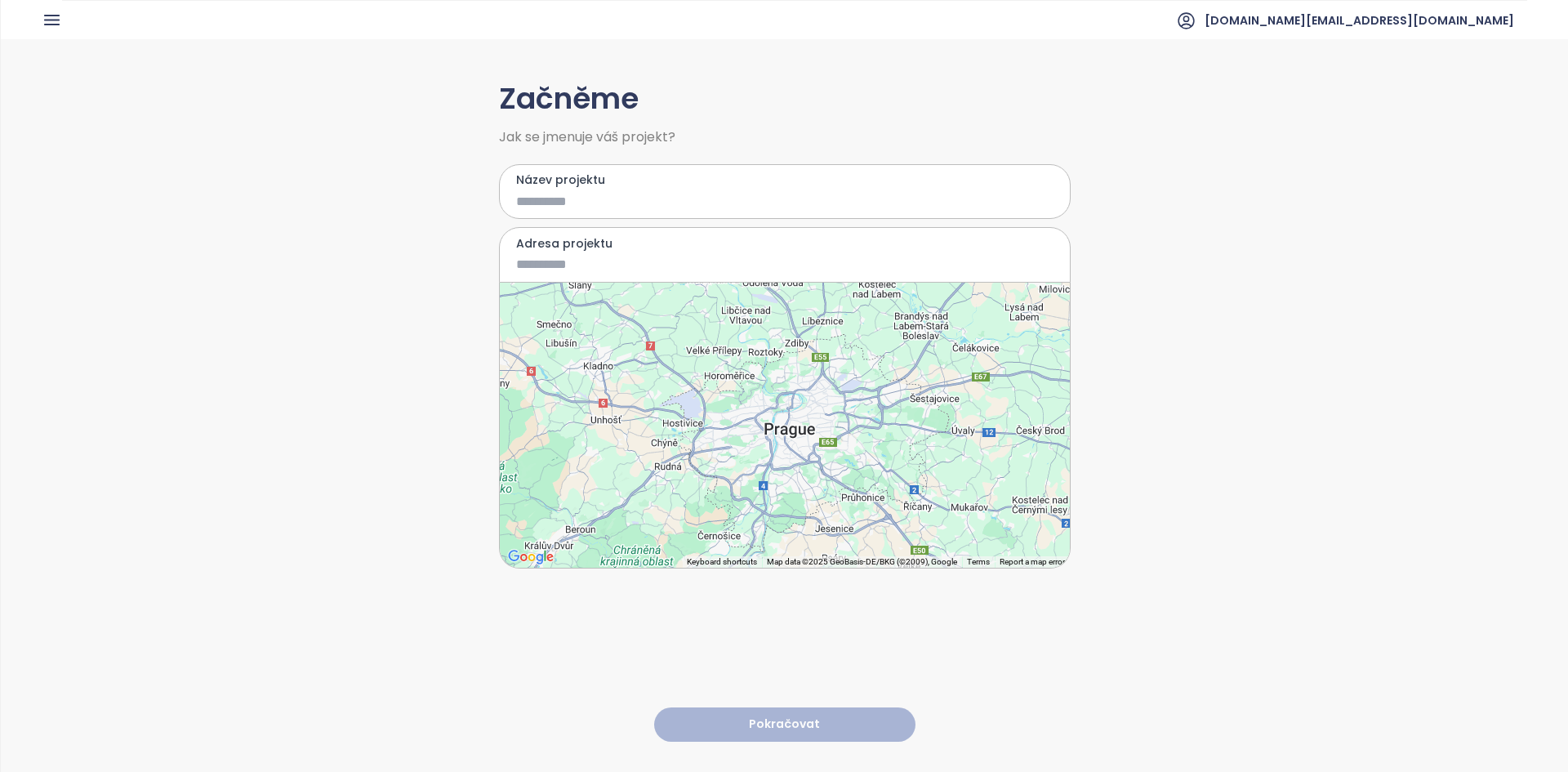
click at [525, 201] on input "Název projektu" at bounding box center [772, 201] width 514 height 20
click at [39, 21] on header "builtmind.cz@builtmind.com" at bounding box center [784, 20] width 1567 height 39
click at [56, 20] on icon "button" at bounding box center [52, 20] width 14 height 9
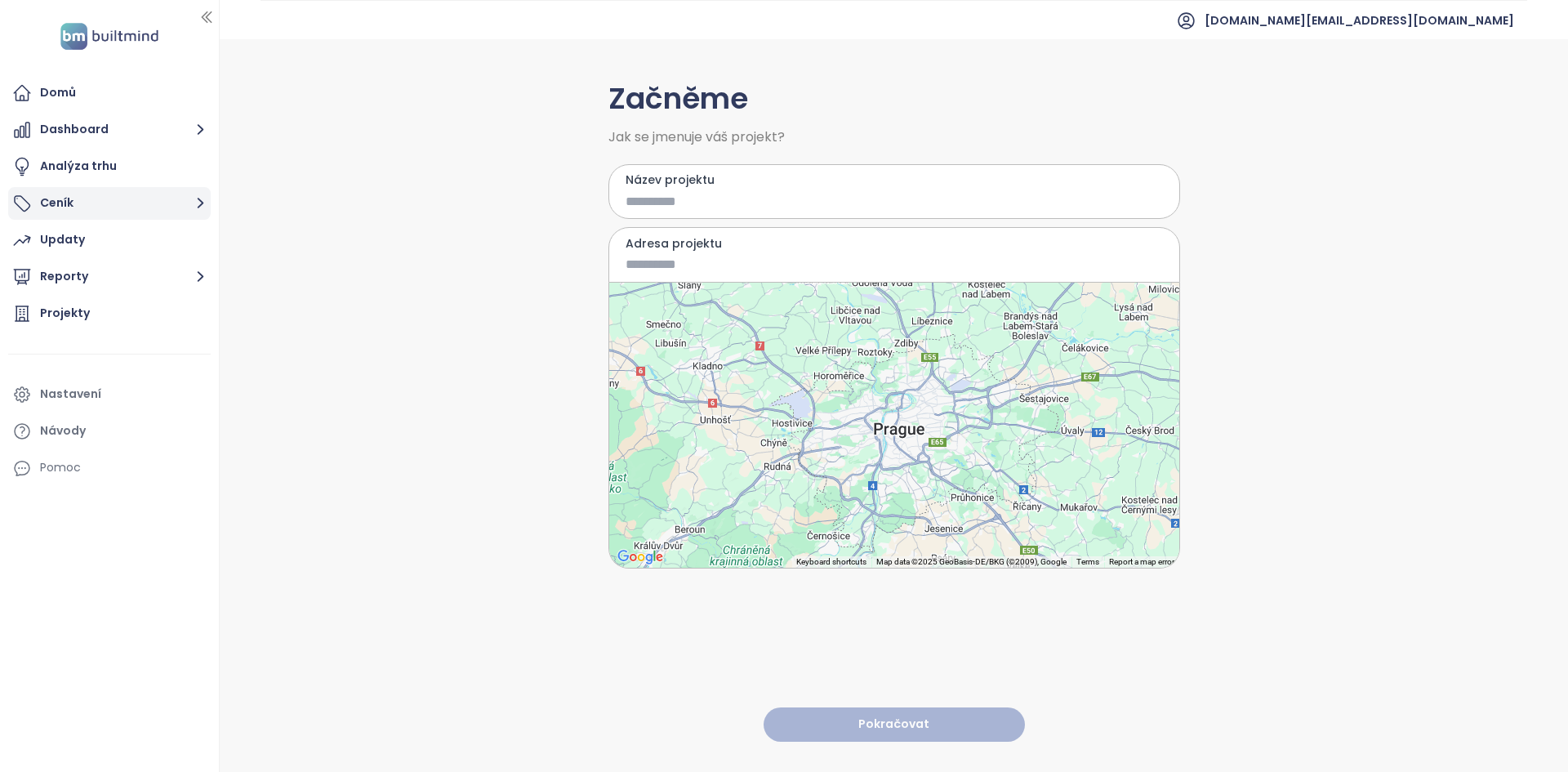
drag, startPoint x: 79, startPoint y: 203, endPoint x: 85, endPoint y: 218, distance: 16.2
click at [79, 204] on button "Ceník" at bounding box center [109, 203] width 203 height 33
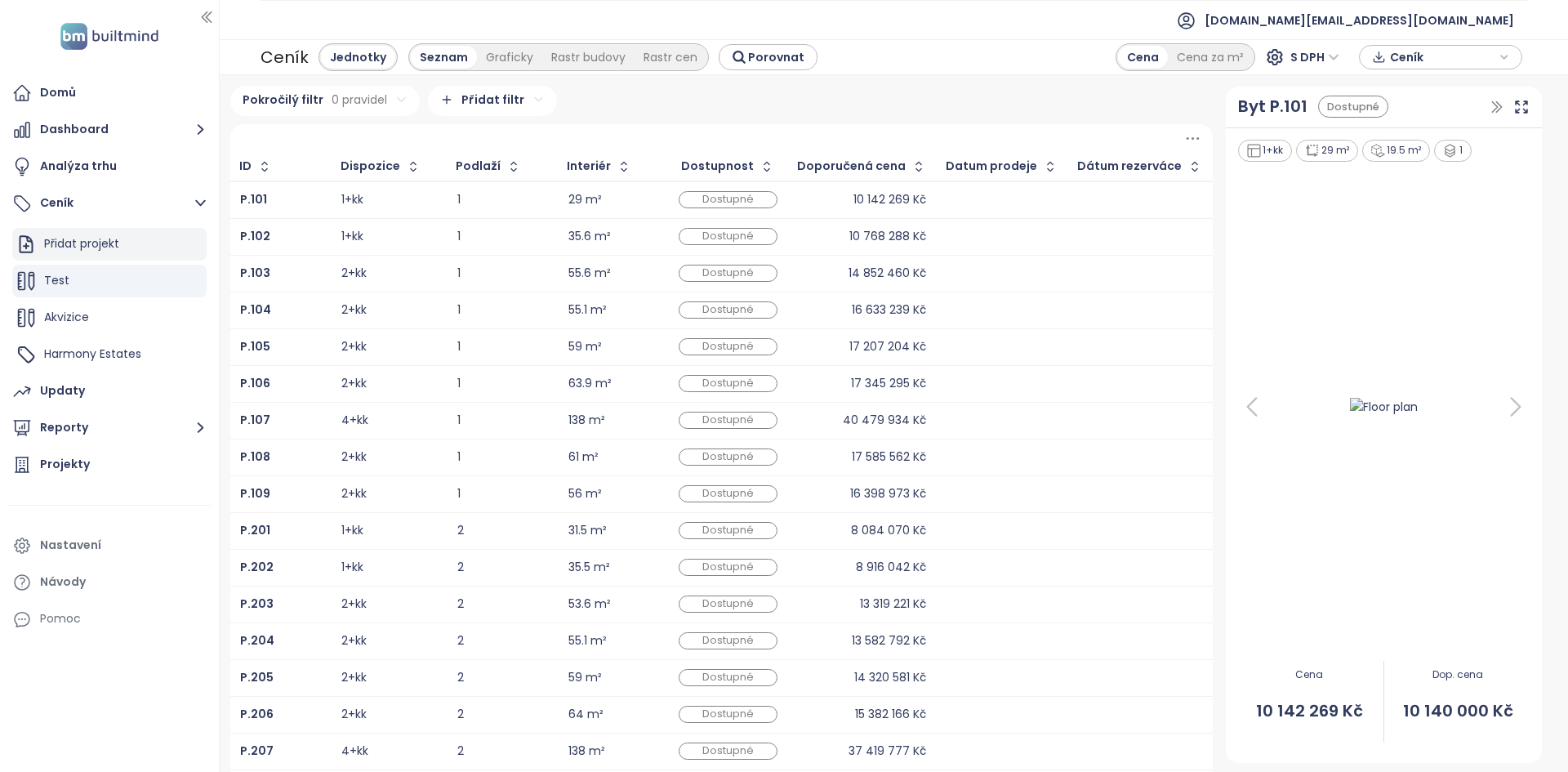
click at [106, 247] on div "Přidat projekt" at bounding box center [82, 244] width 76 height 20
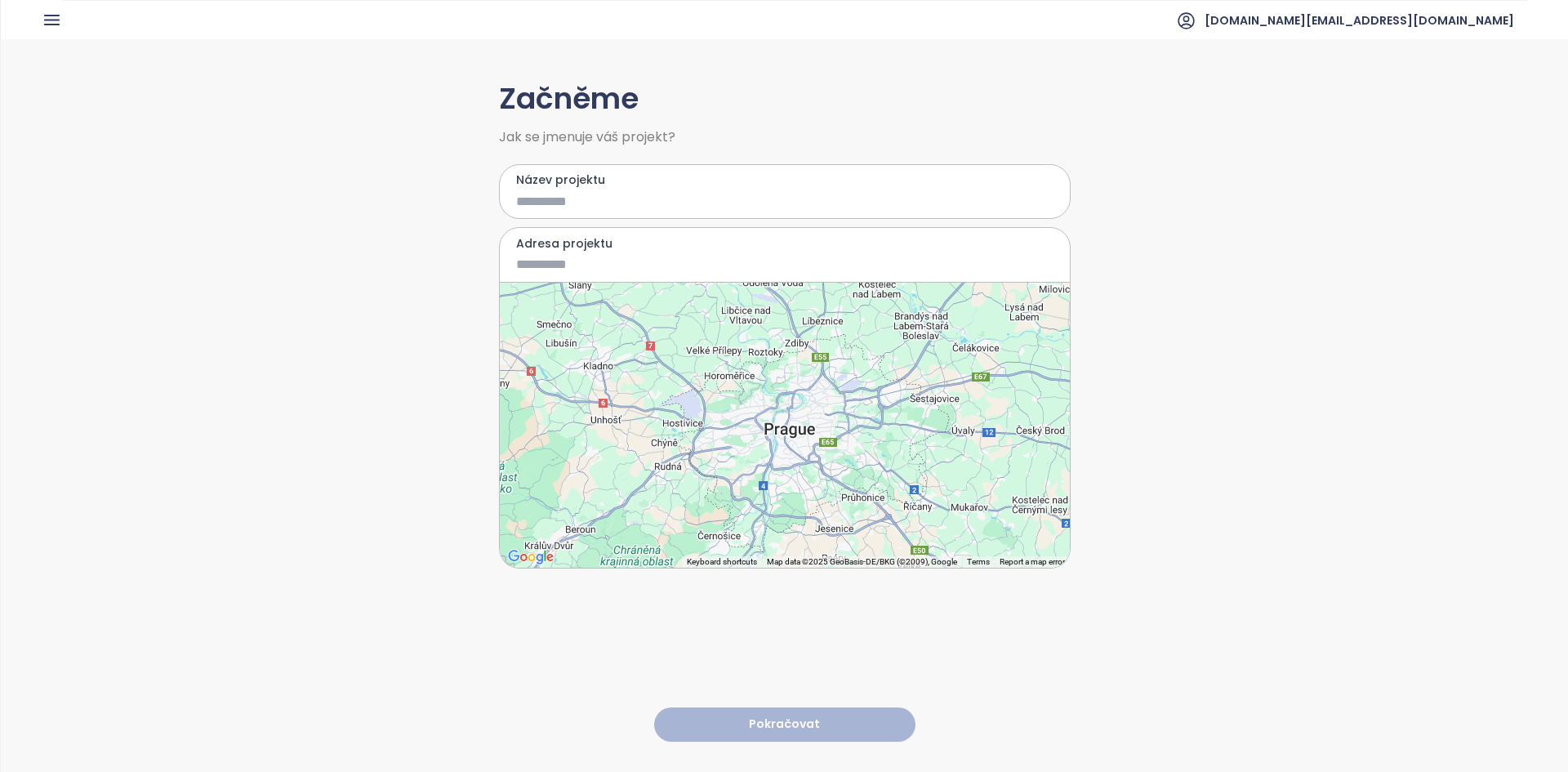
click at [604, 205] on input "Název projektu" at bounding box center [772, 201] width 514 height 20
type input "***"
click at [589, 258] on input "Adresa projektu" at bounding box center [772, 264] width 514 height 20
click at [799, 441] on div at bounding box center [784, 425] width 570 height 285
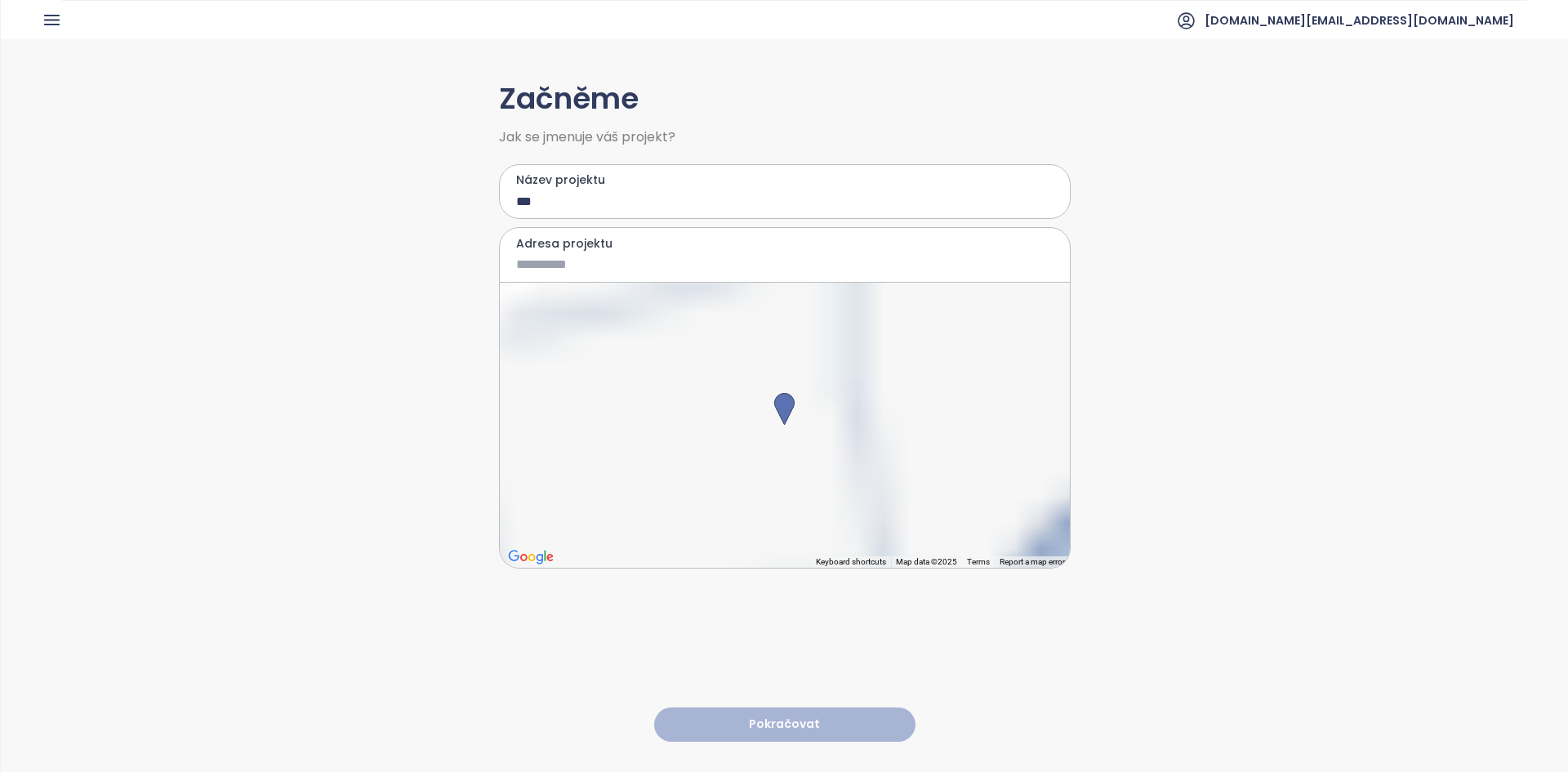
type input "**********"
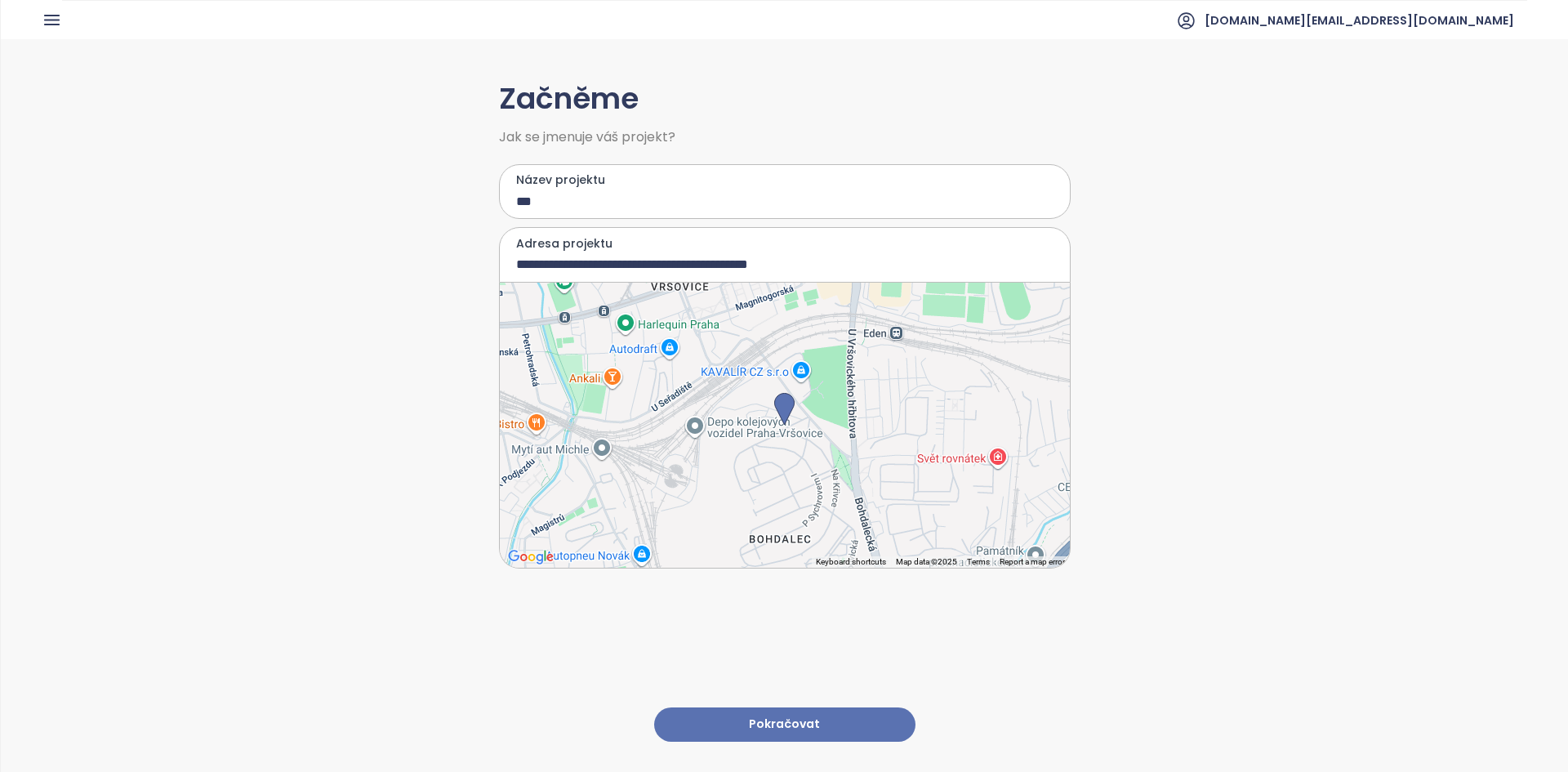
click at [799, 714] on button "Pokračovat" at bounding box center [785, 724] width 261 height 35
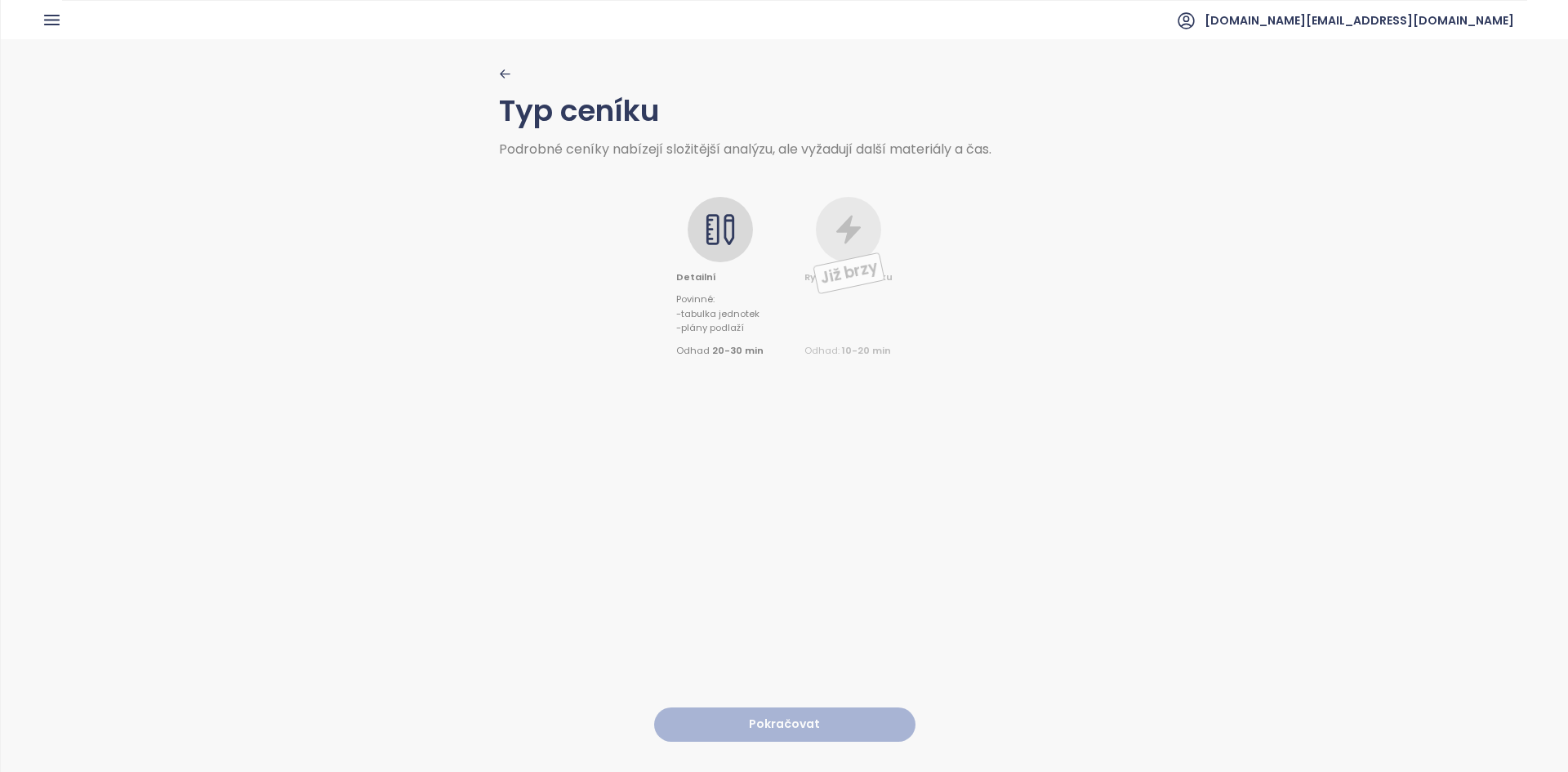
click at [727, 222] on icon at bounding box center [720, 229] width 33 height 33
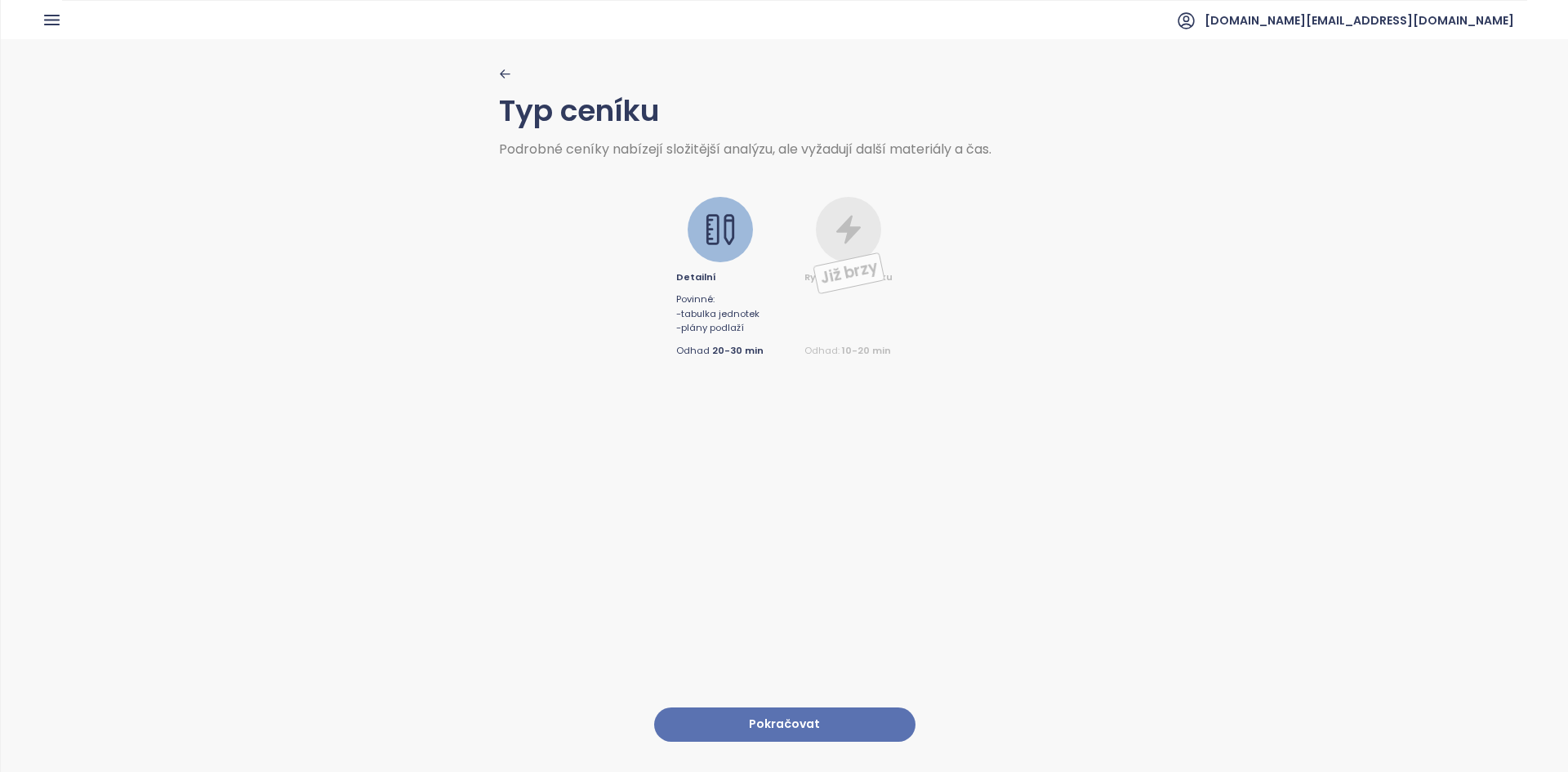
click at [756, 715] on button "Pokračovat" at bounding box center [785, 724] width 261 height 35
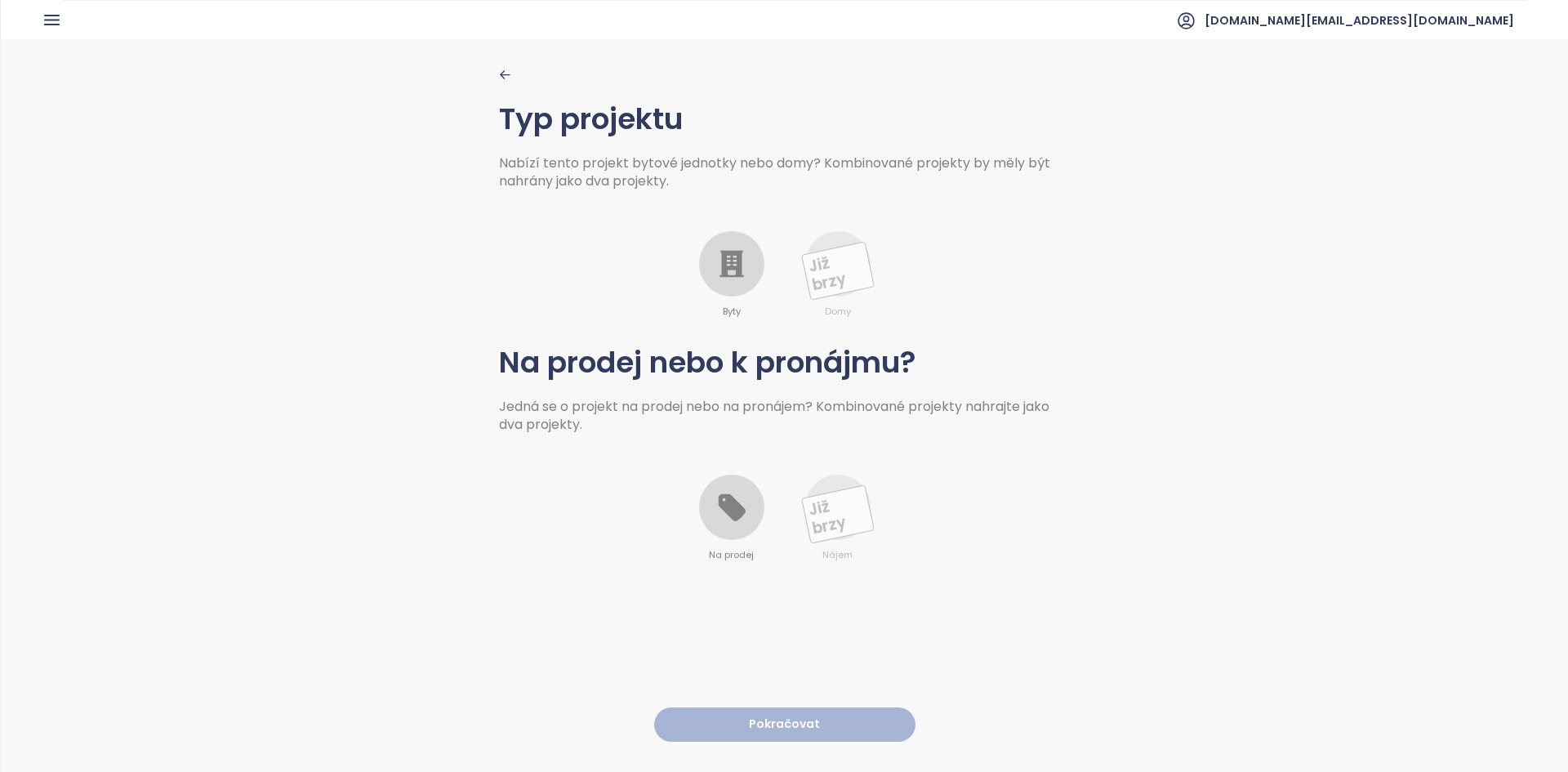
click at [743, 274] on div at bounding box center [731, 263] width 65 height 65
click at [736, 507] on icon at bounding box center [731, 508] width 27 height 27
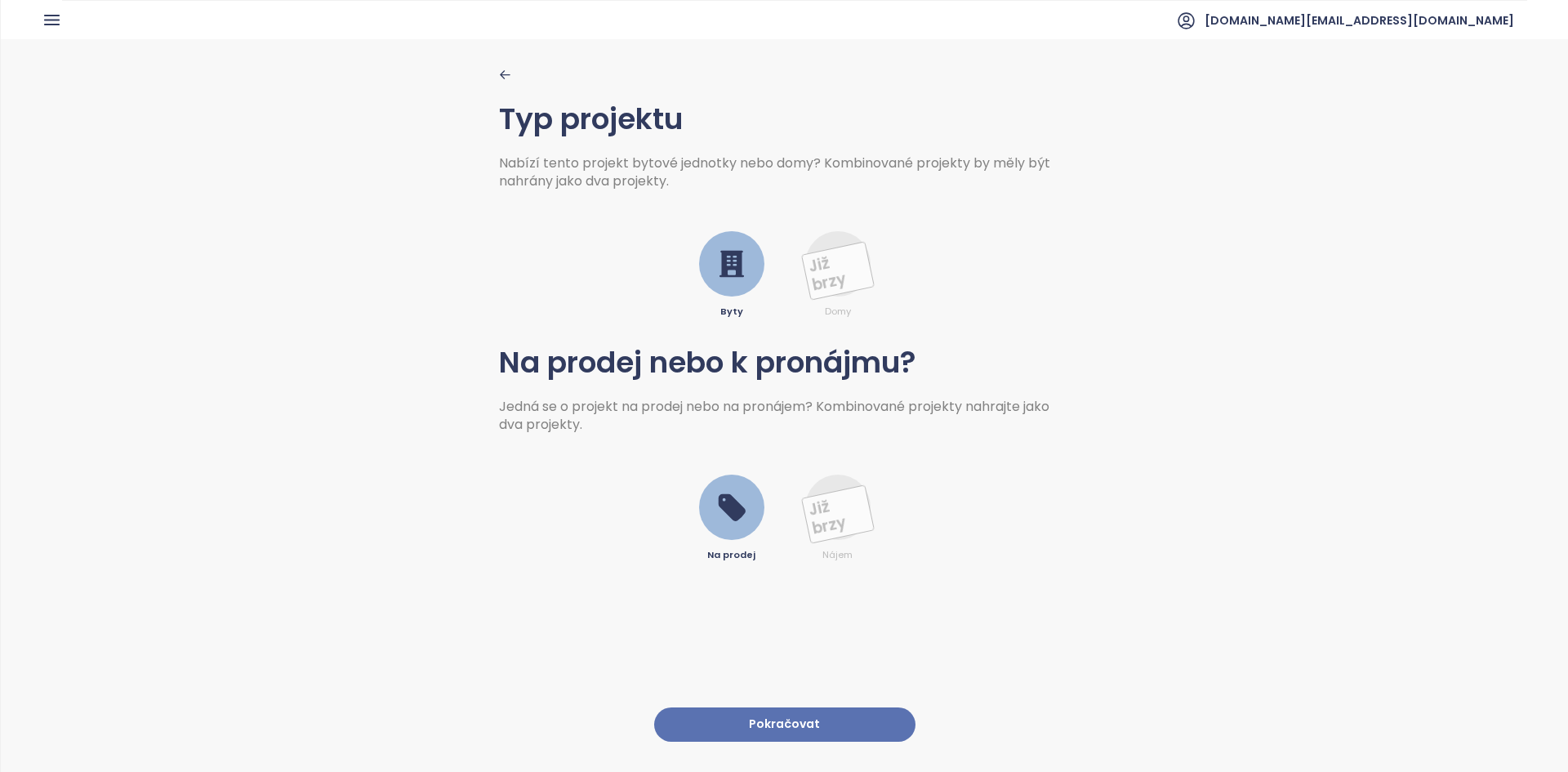
click at [780, 718] on button "Pokračovat" at bounding box center [785, 724] width 261 height 35
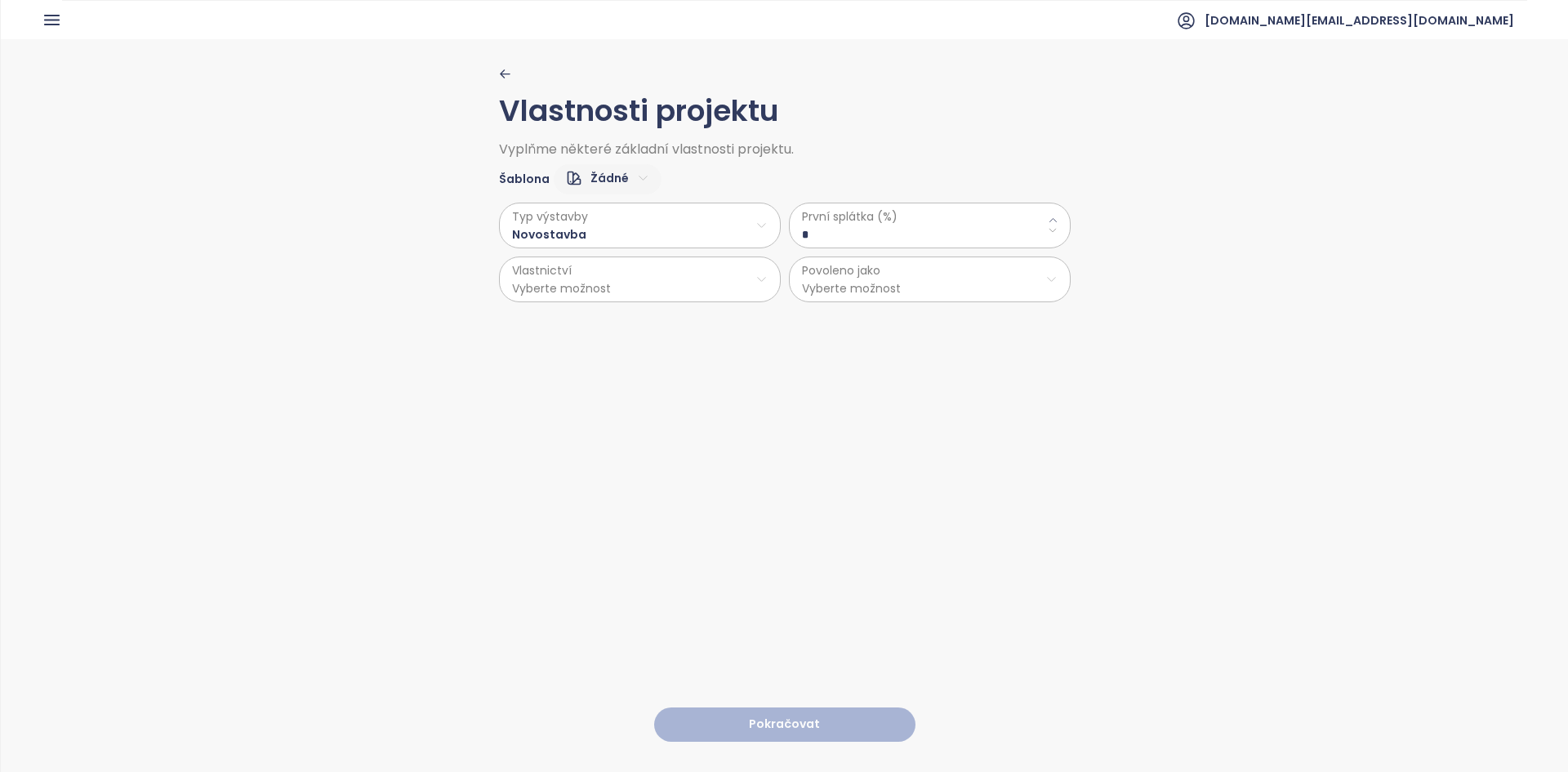
click at [589, 176] on html "Domů Dashboard Analýza trhu Ceník Updaty Reporty Projekty Nastavení Návody Pomo…" at bounding box center [784, 386] width 1568 height 772
click at [596, 237] on span "Výchozí" at bounding box center [600, 237] width 64 height 23
type \(\%\) "**"
click at [538, 226] on html "Domů Dashboard Analýza trhu Ceník Updaty Reporty Projekty Nastavení Návody Pomo…" at bounding box center [784, 386] width 1568 height 772
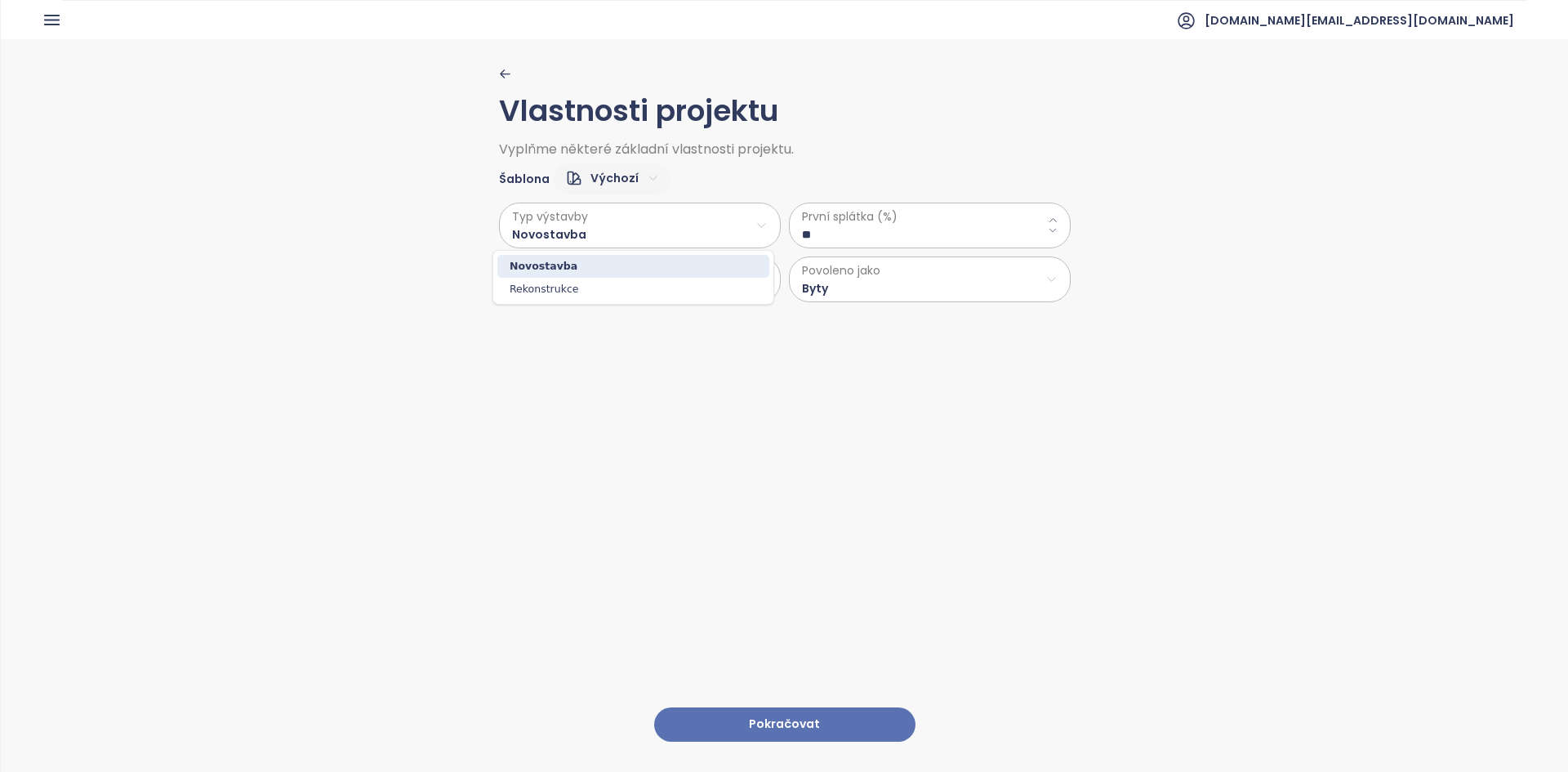
click at [897, 146] on html "Domů Dashboard Analýza trhu Ceník Updaty Reporty Projekty Nastavení Návody Pomo…" at bounding box center [784, 386] width 1568 height 772
click at [819, 219] on span "První splátka (%)" at bounding box center [929, 216] width 255 height 18
click at [811, 230] on \(\%\) "**" at bounding box center [929, 235] width 255 height 18
click at [565, 285] on html "Domů Dashboard Analýza trhu Ceník Updaty Reporty Projekty Nastavení Návody Pomo…" at bounding box center [784, 386] width 1568 height 772
click at [868, 281] on html "Domů Dashboard Analýza trhu Ceník Updaty Reporty Projekty Nastavení Návody Pomo…" at bounding box center [784, 386] width 1568 height 772
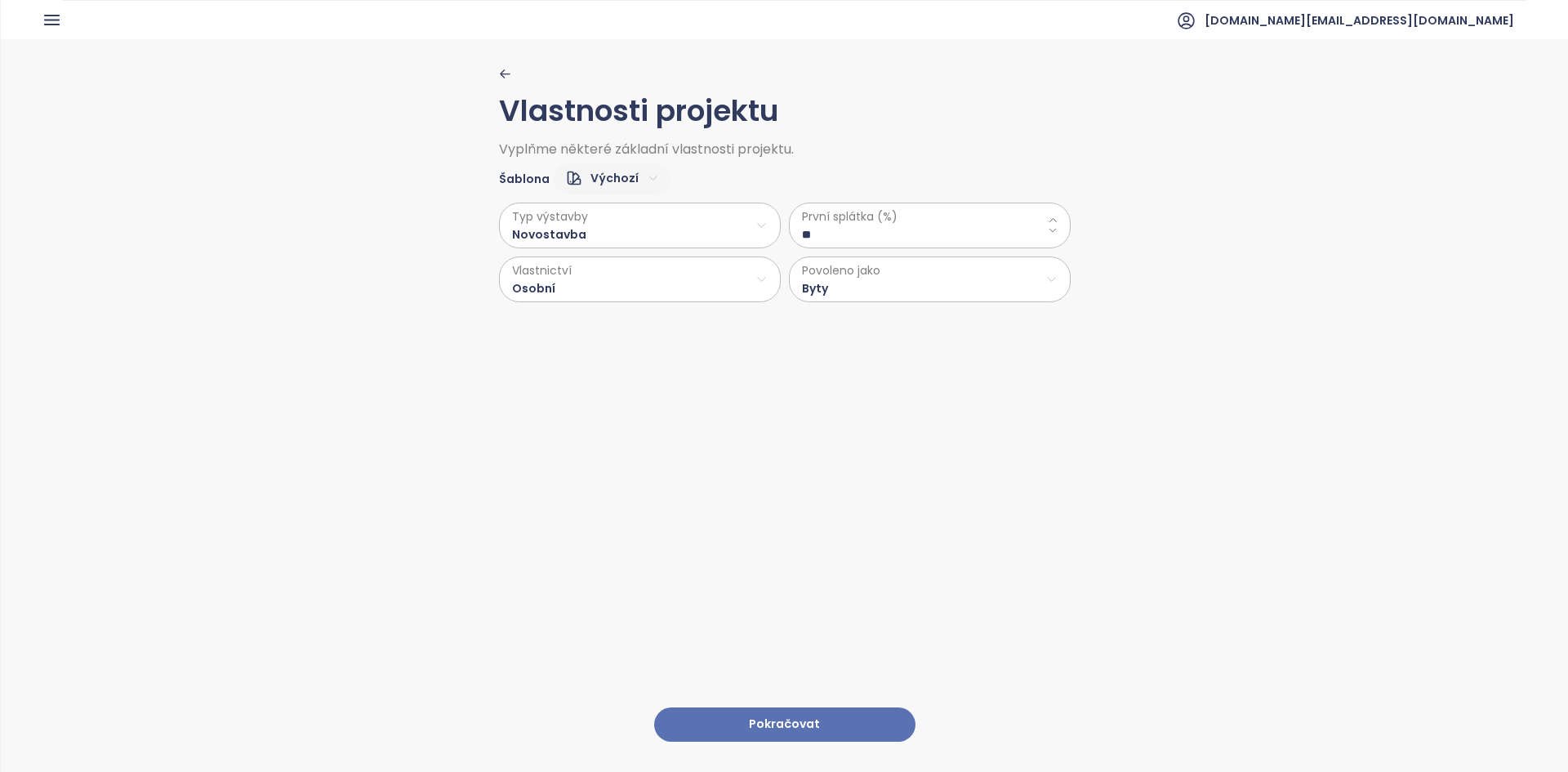
click at [816, 707] on button "Pokračovat" at bounding box center [785, 724] width 261 height 35
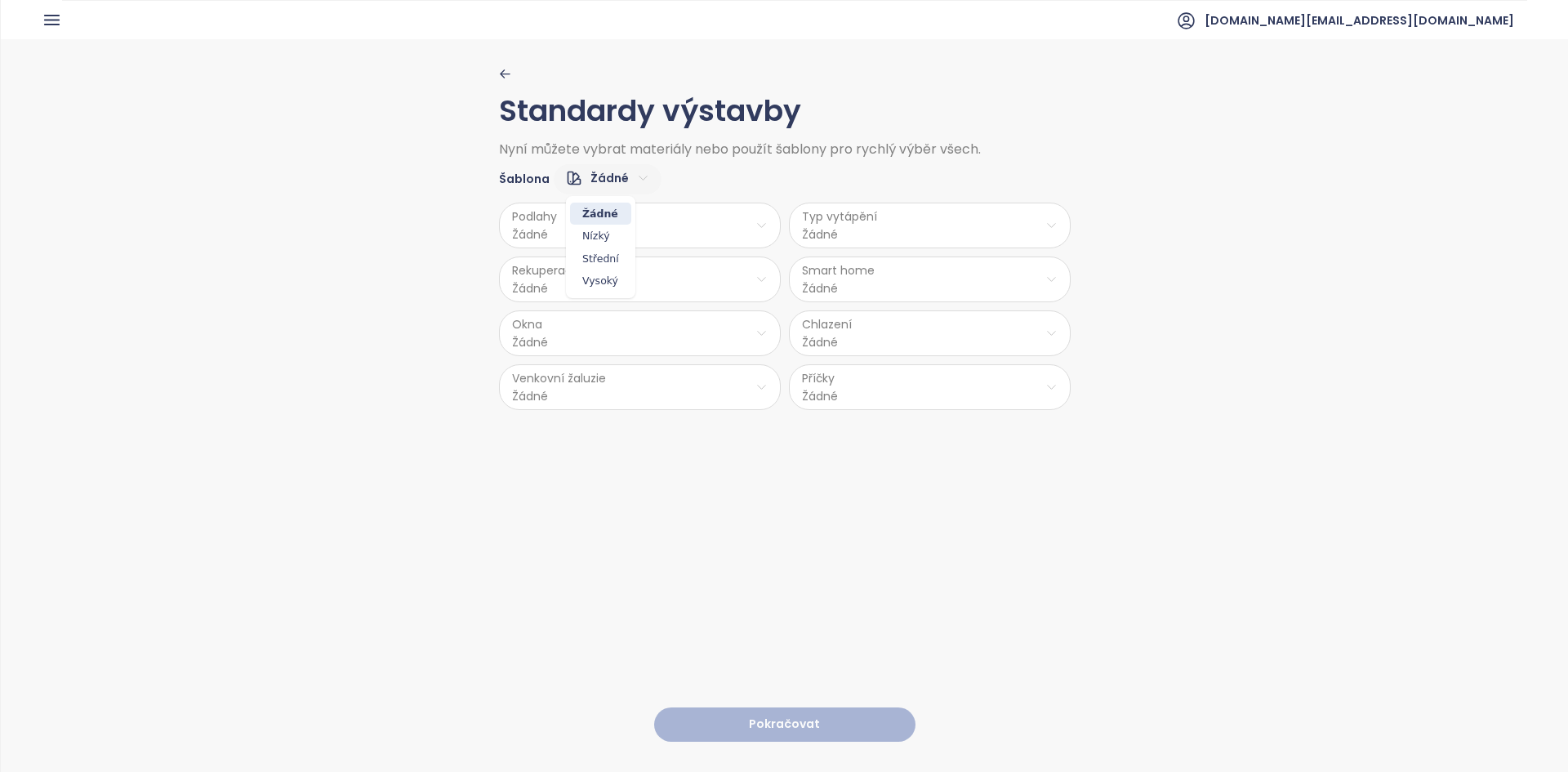
click at [591, 168] on html "Domů Dashboard Analýza trhu Ceník Updaty Reporty Projekty Nastavení Návody Pomo…" at bounding box center [784, 386] width 1568 height 772
click at [612, 255] on span "Střední" at bounding box center [600, 259] width 61 height 23
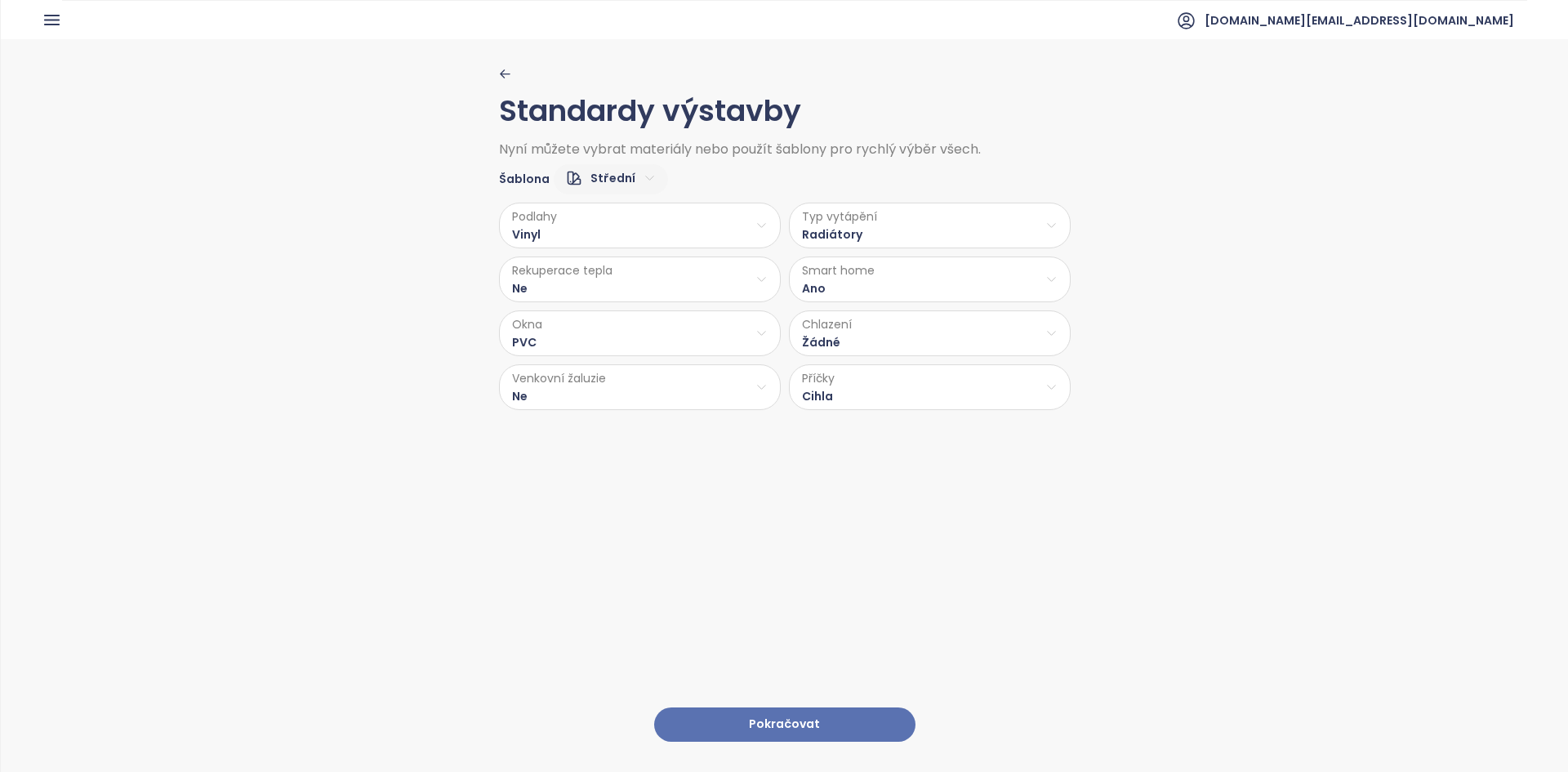
click at [551, 382] on html "Domů Dashboard Analýza trhu Ceník Updaty Reporty Projekty Nastavení Návody Pomo…" at bounding box center [784, 386] width 1568 height 772
click at [634, 446] on span "Příprava" at bounding box center [636, 452] width 67 height 23
click at [739, 715] on button "Pokračovat" at bounding box center [785, 724] width 261 height 35
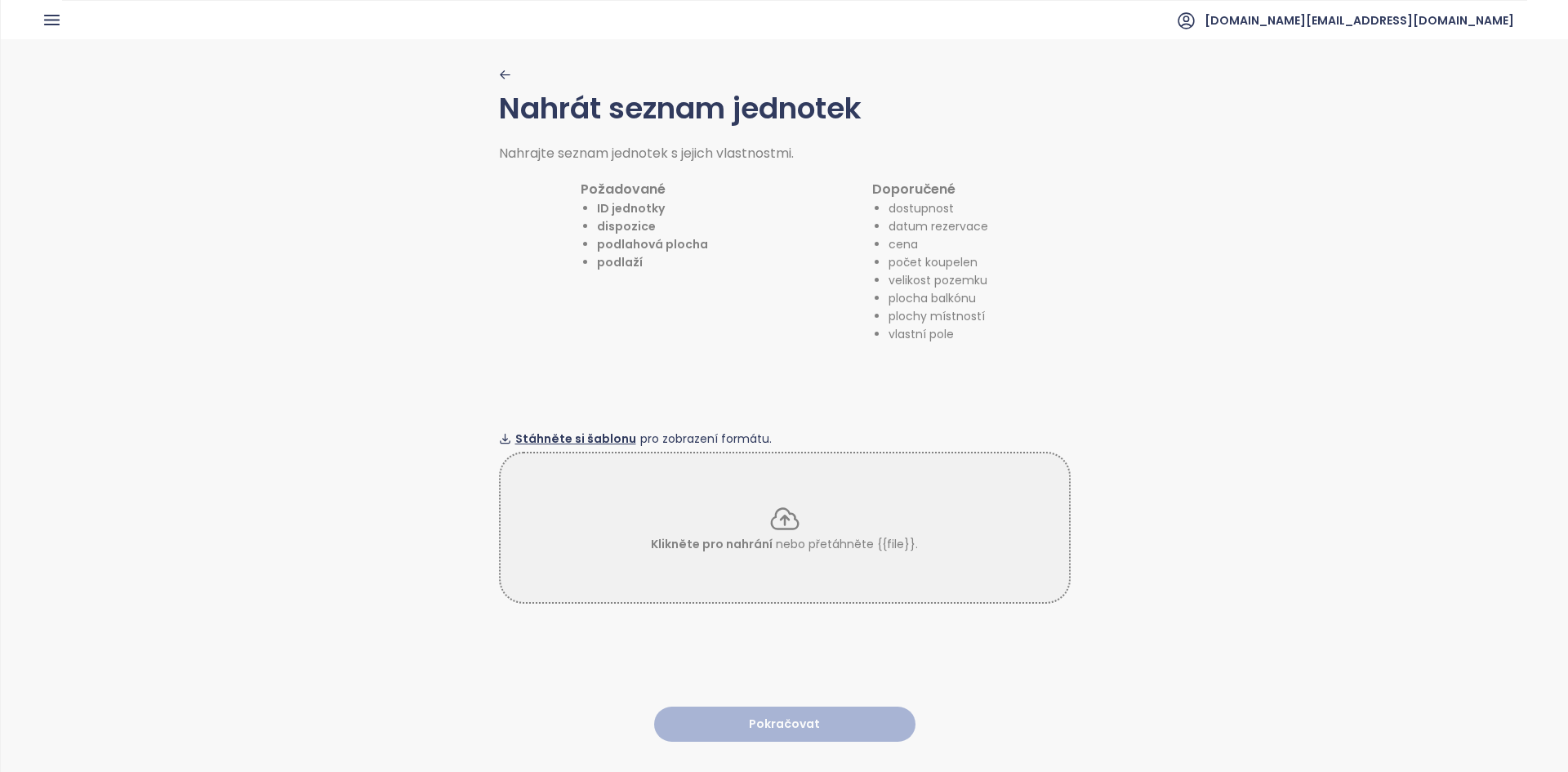
click at [585, 430] on span "Stáhněte si šablonu" at bounding box center [576, 438] width 121 height 18
click at [507, 78] on div "Nahrát seznam jednotek Nahrajte seznam jednotek s jejich vlastnostmi. Požadovan…" at bounding box center [784, 205] width 572 height 276
click at [500, 73] on icon "button" at bounding box center [504, 75] width 9 height 7
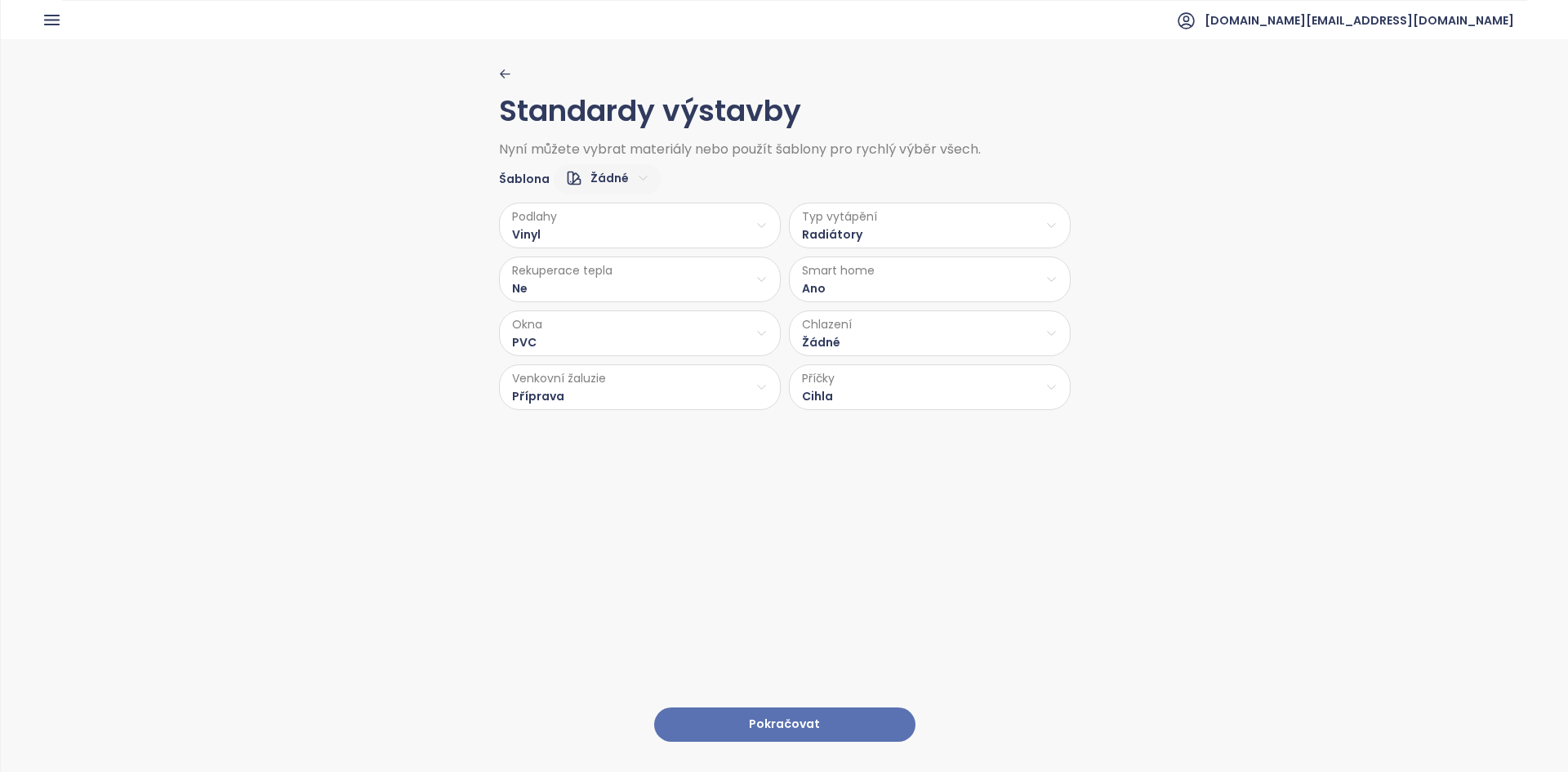
click at [766, 727] on button "Pokračovat" at bounding box center [785, 724] width 261 height 35
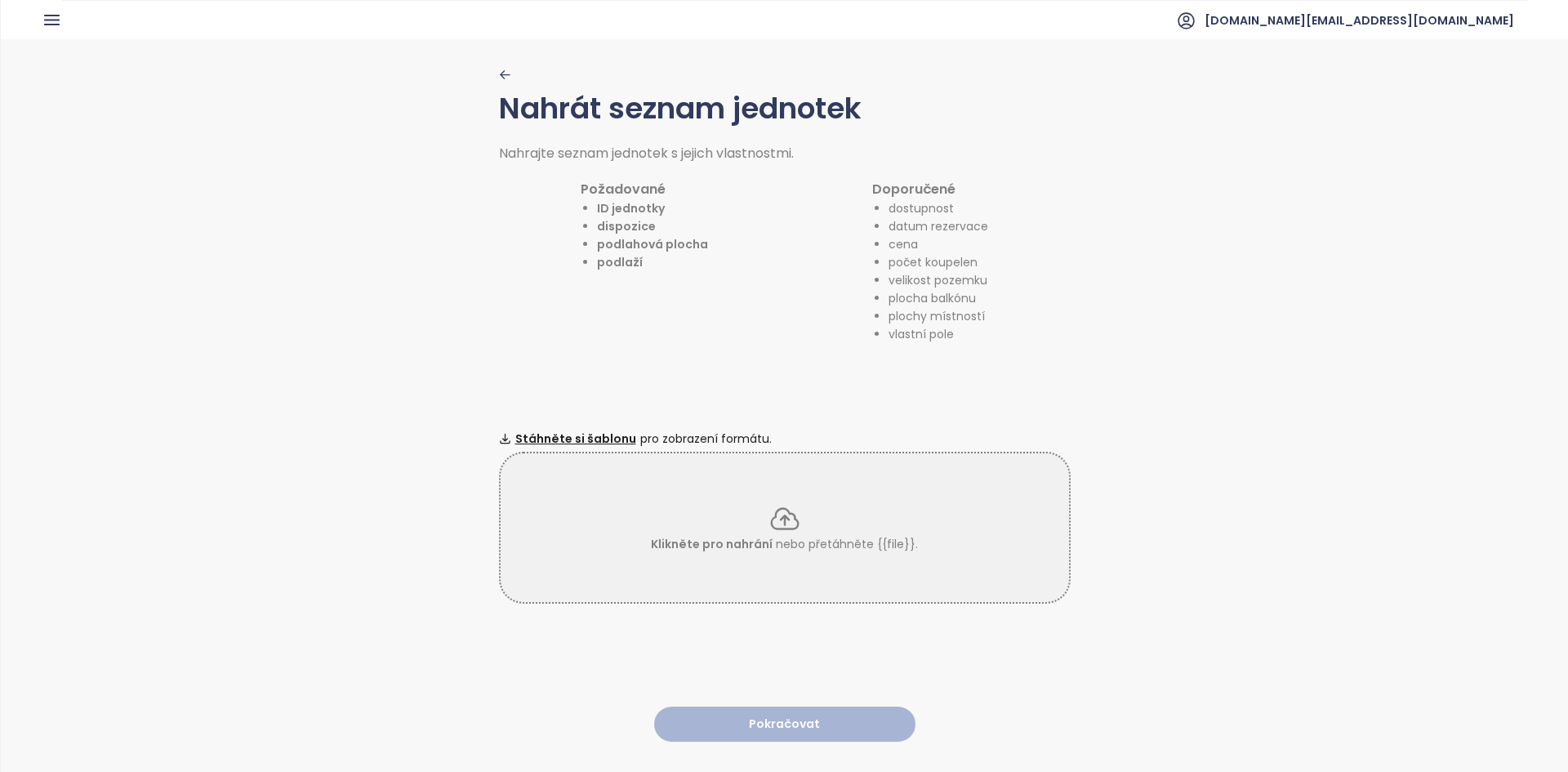
click at [800, 527] on div "Klikněte pro nahrání nebo přetáhněte {{file}}." at bounding box center [784, 527] width 568 height 51
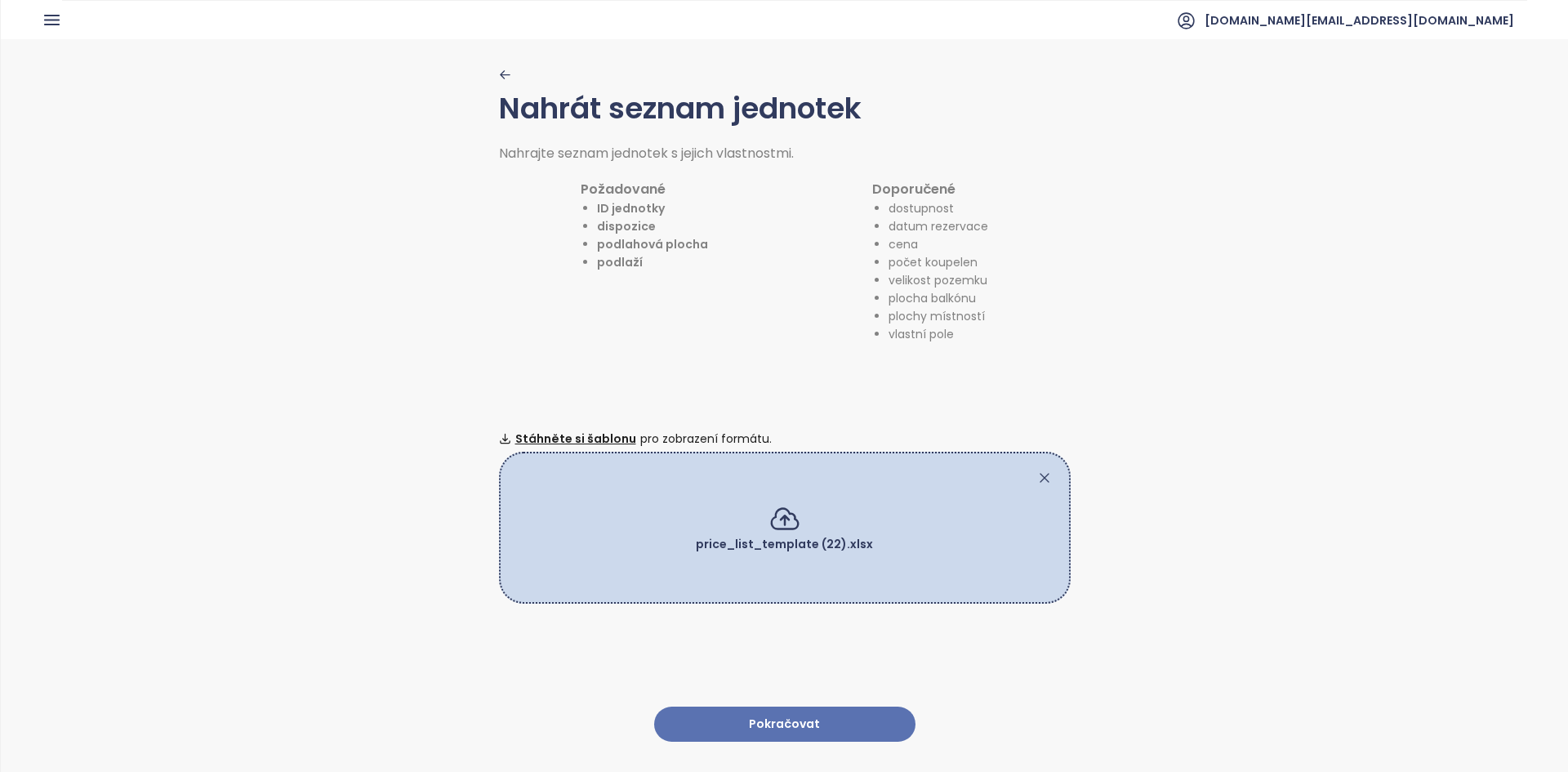
click at [725, 706] on button "Pokračovat" at bounding box center [785, 723] width 261 height 35
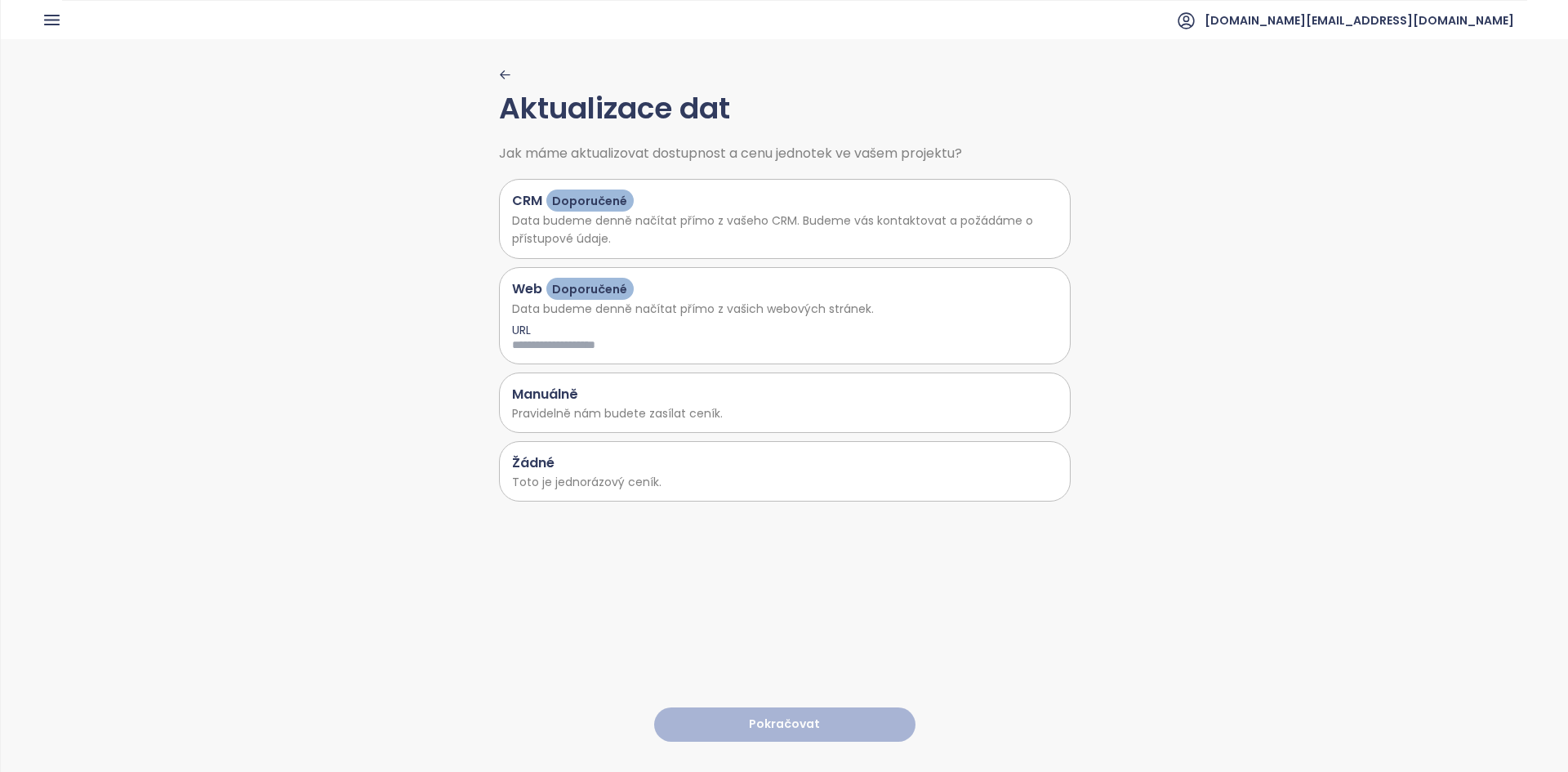
click at [549, 465] on div "Žádné" at bounding box center [785, 462] width 546 height 20
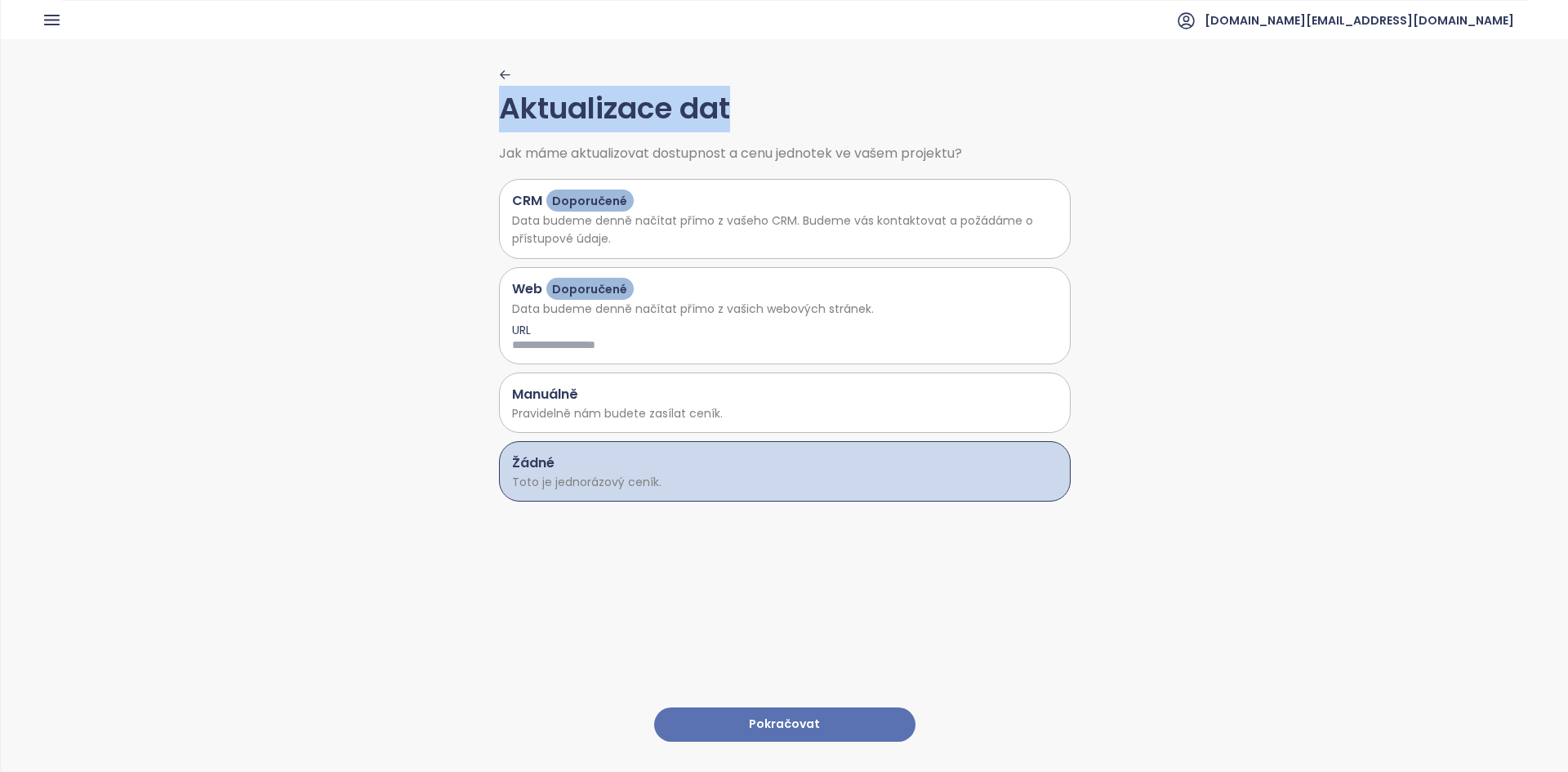
drag, startPoint x: 766, startPoint y: 101, endPoint x: 484, endPoint y: 102, distance: 282.0
click at [484, 102] on div "Aktualizace dat Jak máme aktualizovat dostupnost a cenu jednotek ve vašem proje…" at bounding box center [784, 405] width 1567 height 731
click at [835, 720] on button "Pokračovat" at bounding box center [785, 724] width 261 height 35
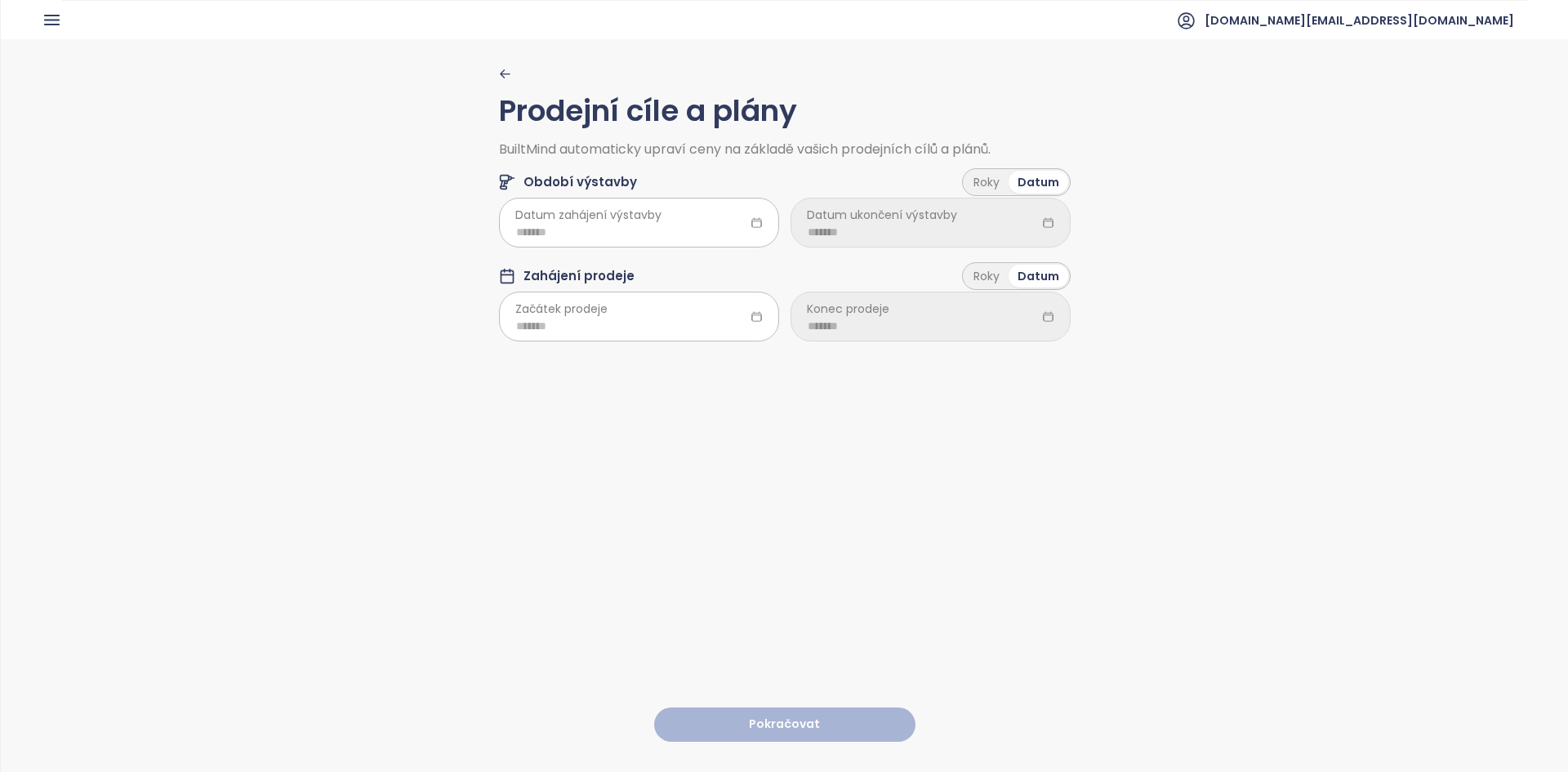
click at [652, 220] on span "Datum zahájení výstavby" at bounding box center [588, 214] width 146 height 18
click at [576, 230] on input at bounding box center [638, 232] width 245 height 18
click at [615, 478] on div "Nov" at bounding box center [610, 472] width 49 height 20
type input "*******"
click at [600, 315] on span "Začátek prodeje" at bounding box center [562, 309] width 92 height 18
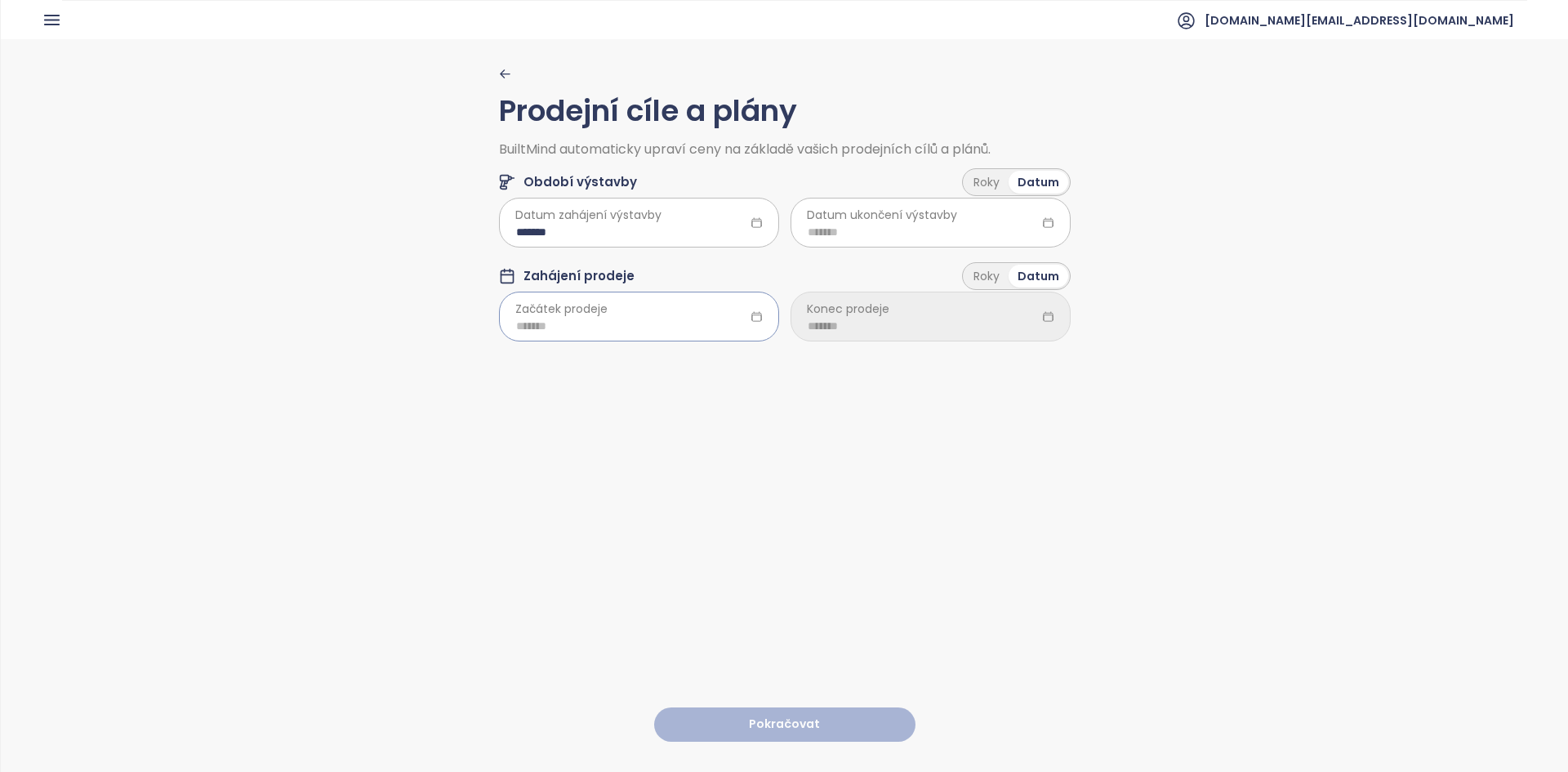
click at [588, 325] on input at bounding box center [638, 326] width 245 height 18
click at [539, 575] on div "Oct" at bounding box center [535, 566] width 49 height 20
type input "*******"
click at [992, 188] on div "Roky" at bounding box center [987, 182] width 44 height 23
click at [980, 285] on div "Roky" at bounding box center [987, 277] width 44 height 23
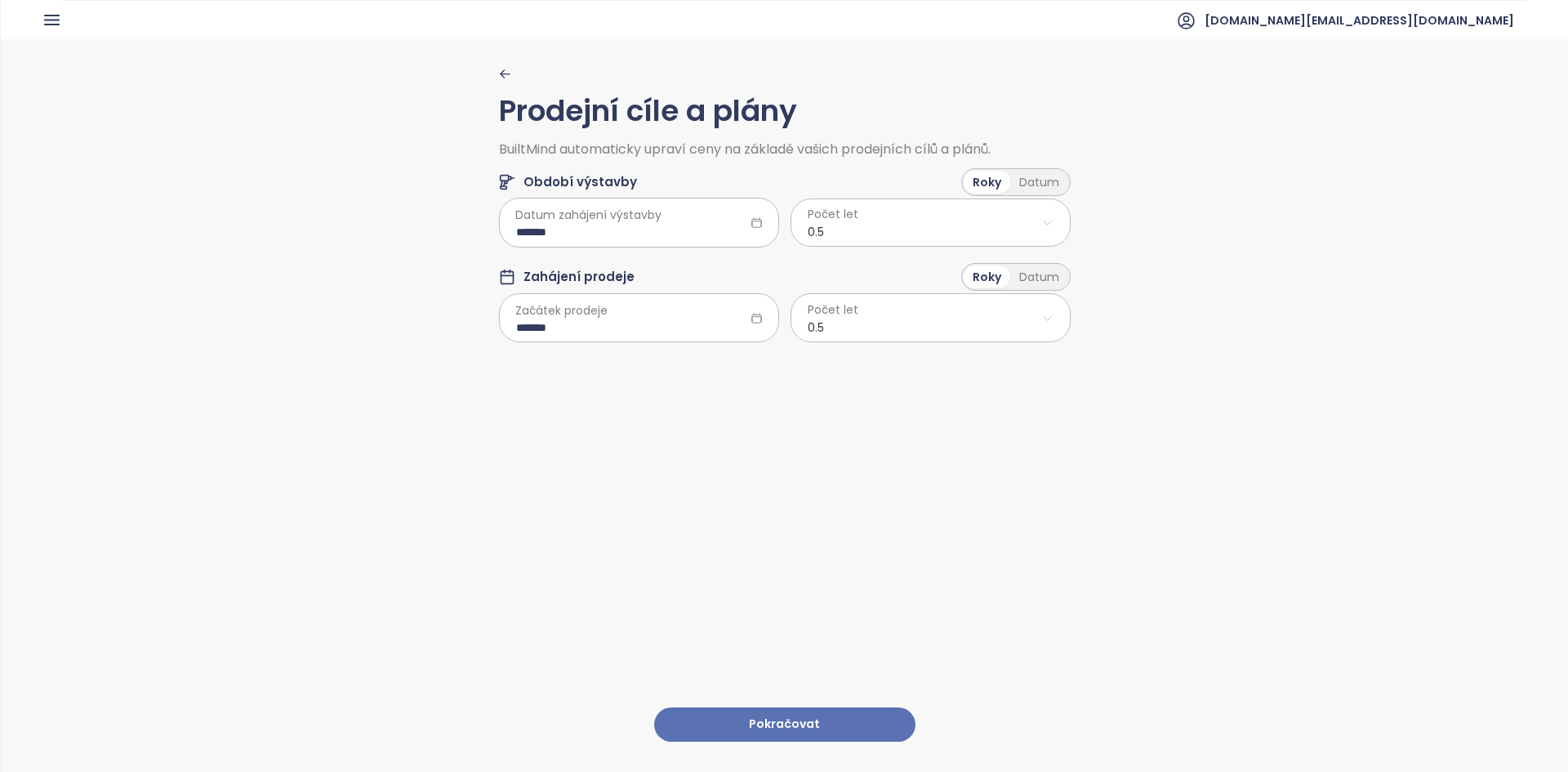
click at [919, 232] on html "Domů Dashboard Analýza trhu Ceník Updaty Reporty Projekty Nastavení Návody Pomo…" at bounding box center [784, 386] width 1568 height 772
click at [840, 357] on span "2.5" at bounding box center [924, 355] width 270 height 23
click at [833, 333] on html "Domů Dashboard Analýza trhu Ceník Updaty Reporty Projekty Nastavení Návody Pomo…" at bounding box center [784, 386] width 1568 height 772
click at [812, 450] on span "2.5" at bounding box center [924, 450] width 270 height 23
drag, startPoint x: 486, startPoint y: 277, endPoint x: 634, endPoint y: 274, distance: 148.0
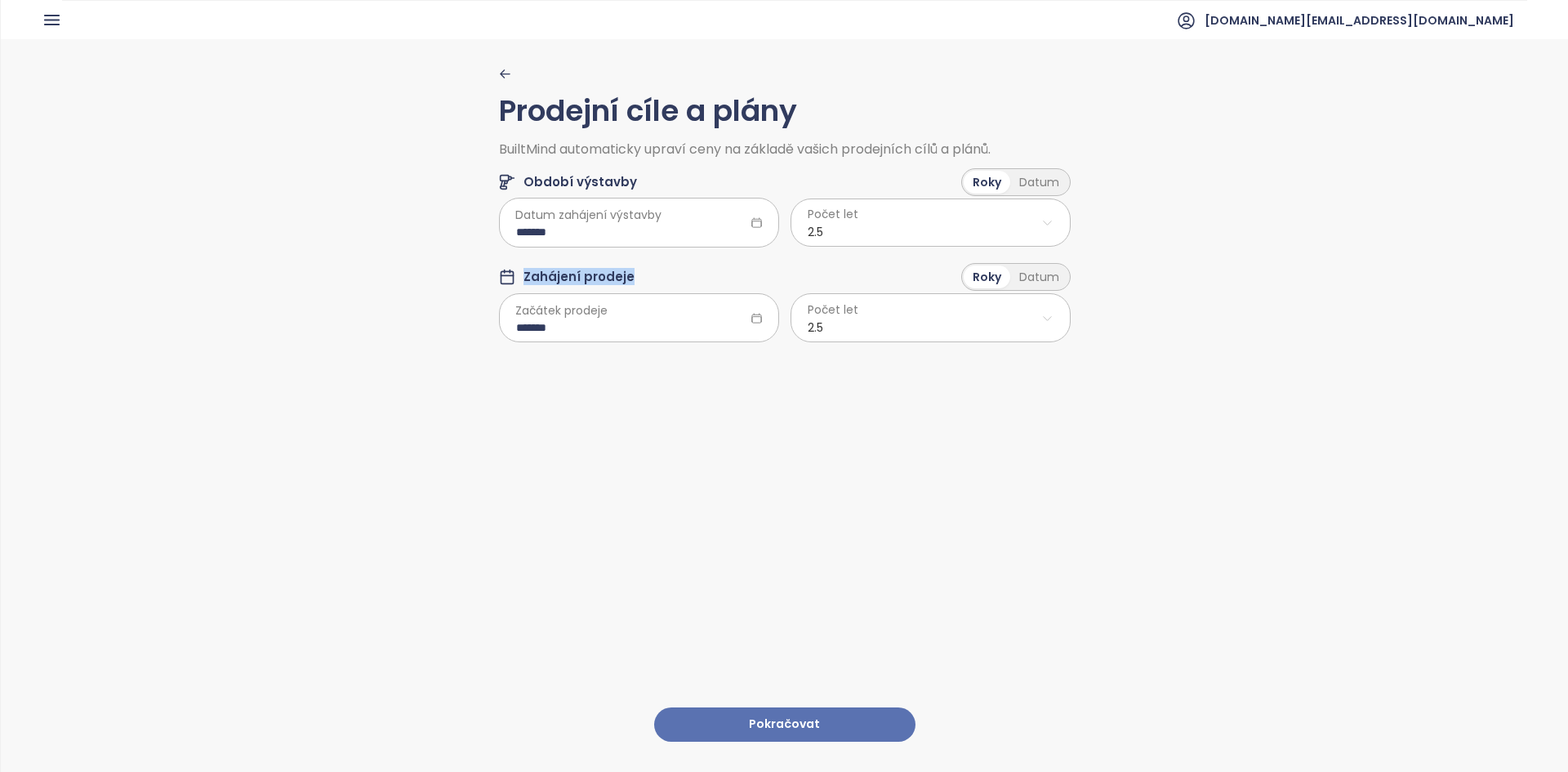
click at [634, 274] on div "Prodejní cíle a plány BuiltMind automaticky upraví ceny na základě vašich prode…" at bounding box center [784, 405] width 1567 height 731
click at [634, 274] on div "Zahájení prodeje Roky Datum" at bounding box center [784, 279] width 572 height 32
click at [859, 330] on html "Domů Dashboard Analýza trhu Ceník Updaty Reporty Projekty Nastavení Návody Pomo…" at bounding box center [784, 386] width 1568 height 772
click at [724, 709] on html "Domů Dashboard Analýza trhu Ceník Updaty Reporty Projekty Nastavení Návody Pomo…" at bounding box center [784, 386] width 1568 height 772
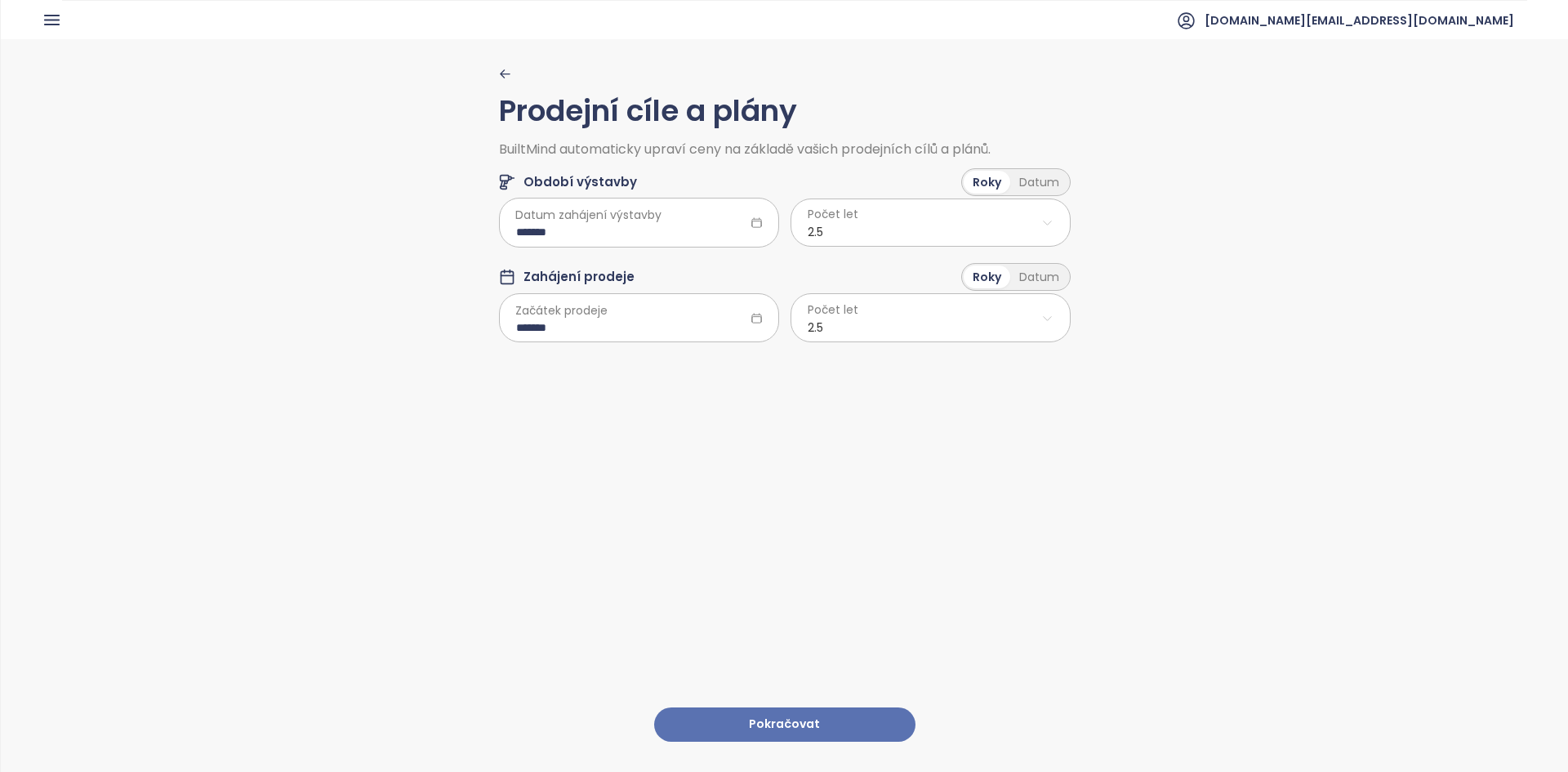
click at [787, 707] on button "Pokračovat" at bounding box center [785, 724] width 261 height 35
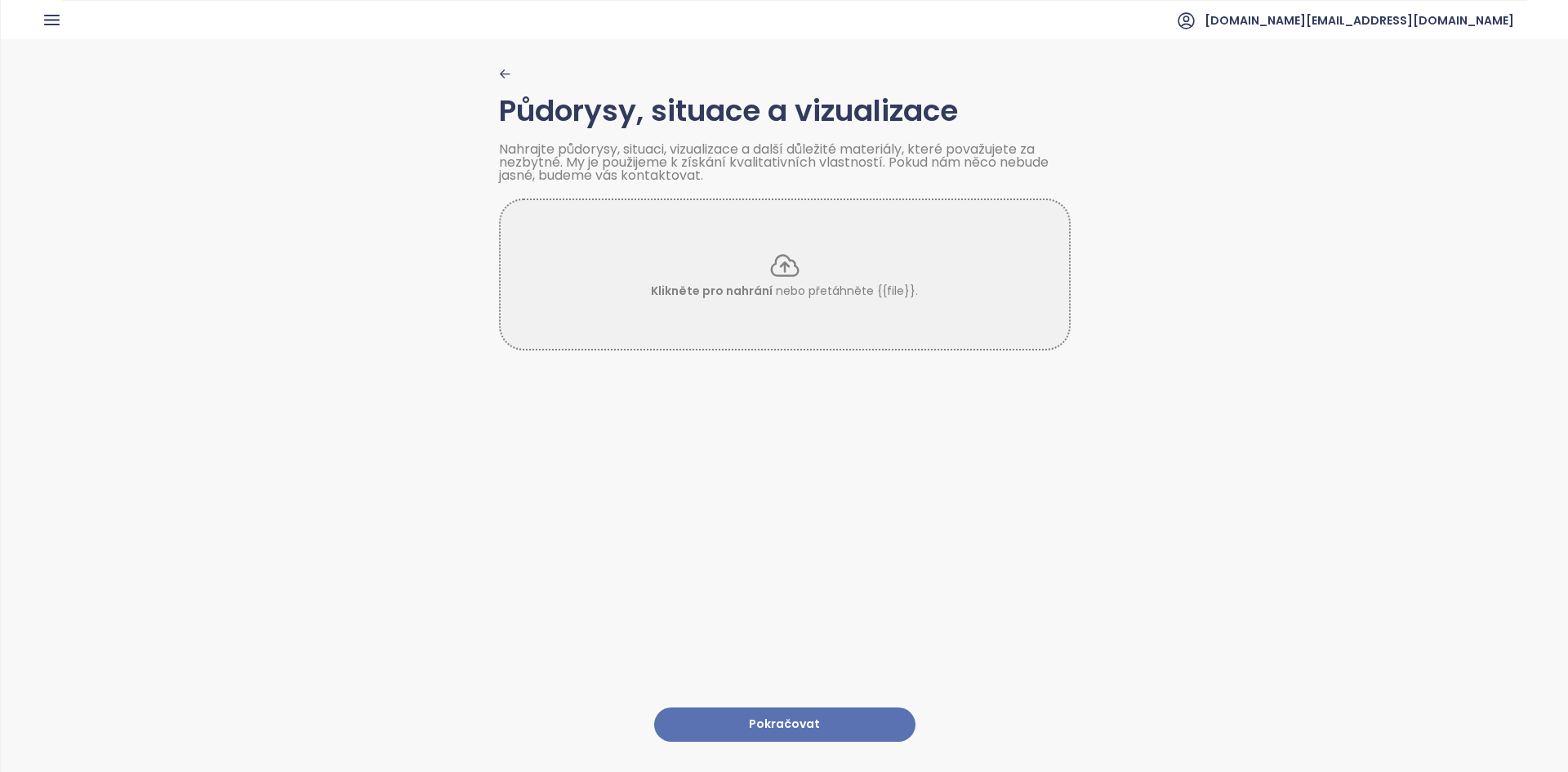
click at [492, 73] on div "Půdorysy, situace a vizualizace Nahrajte půdorysy, situaci, vizualizace a další…" at bounding box center [784, 405] width 1567 height 731
click at [500, 77] on icon "button" at bounding box center [504, 74] width 9 height 7
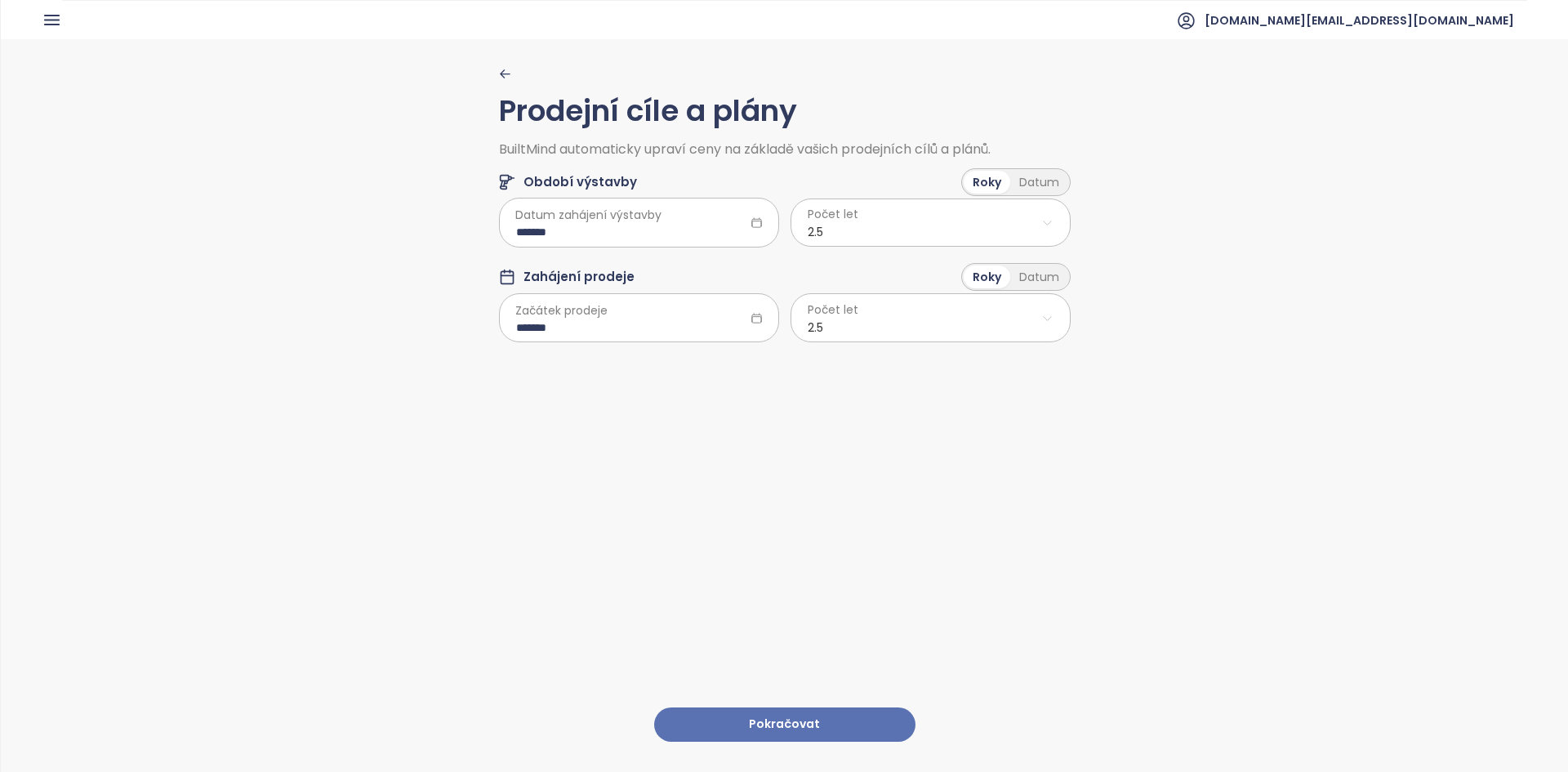
click at [887, 334] on html "Domů Dashboard Analýza trhu Ceník Updaty Reporty Projekty Nastavení Návody Pomo…" at bounding box center [784, 386] width 1568 height 772
click at [621, 446] on html "Domů Dashboard Analýza trhu Ceník Updaty Reporty Projekty Nastavení Návody Pomo…" at bounding box center [784, 386] width 1568 height 772
click at [765, 707] on button "Pokračovat" at bounding box center [785, 724] width 261 height 35
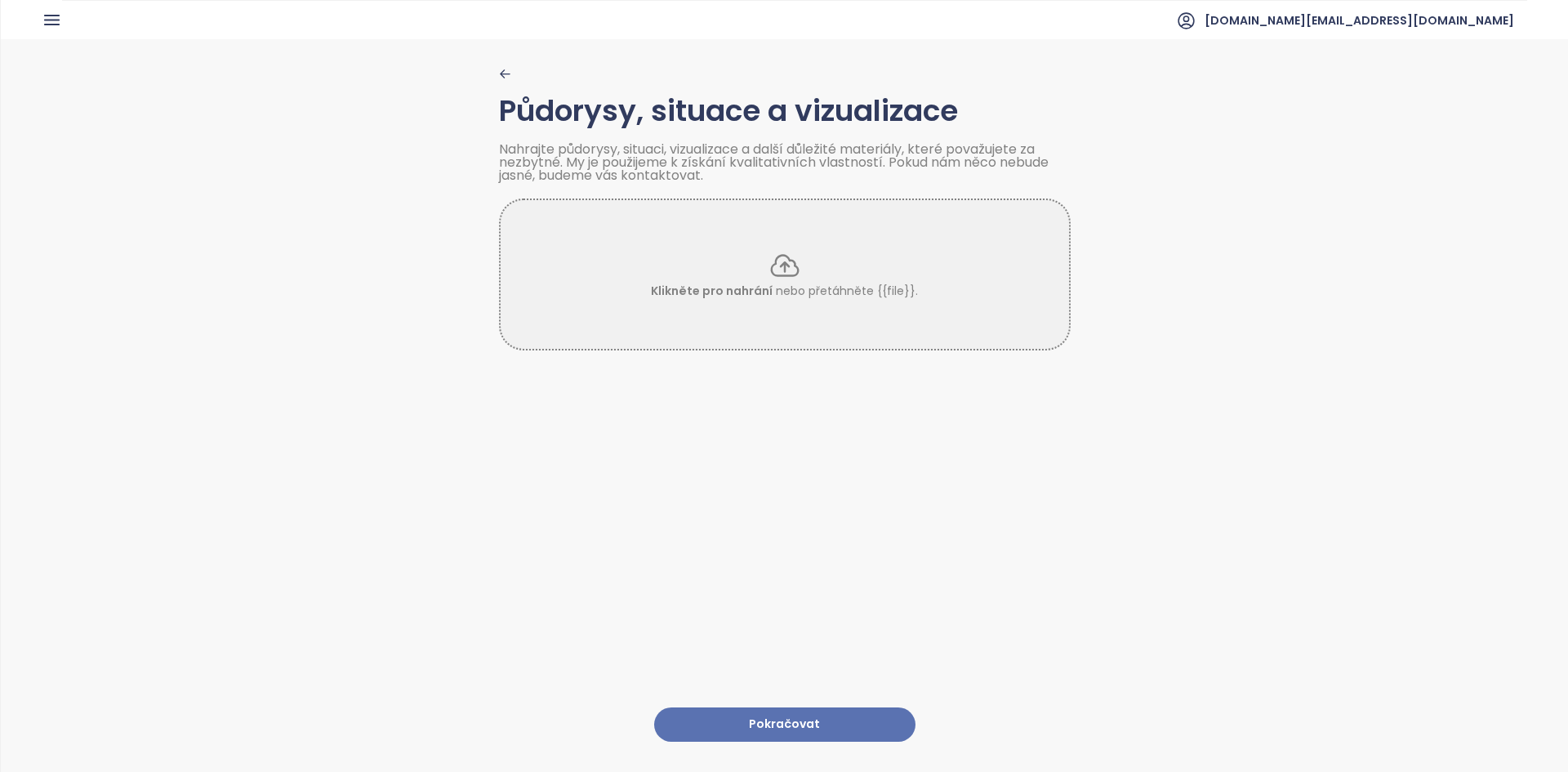
click at [765, 707] on button "Pokračovat" at bounding box center [785, 724] width 261 height 35
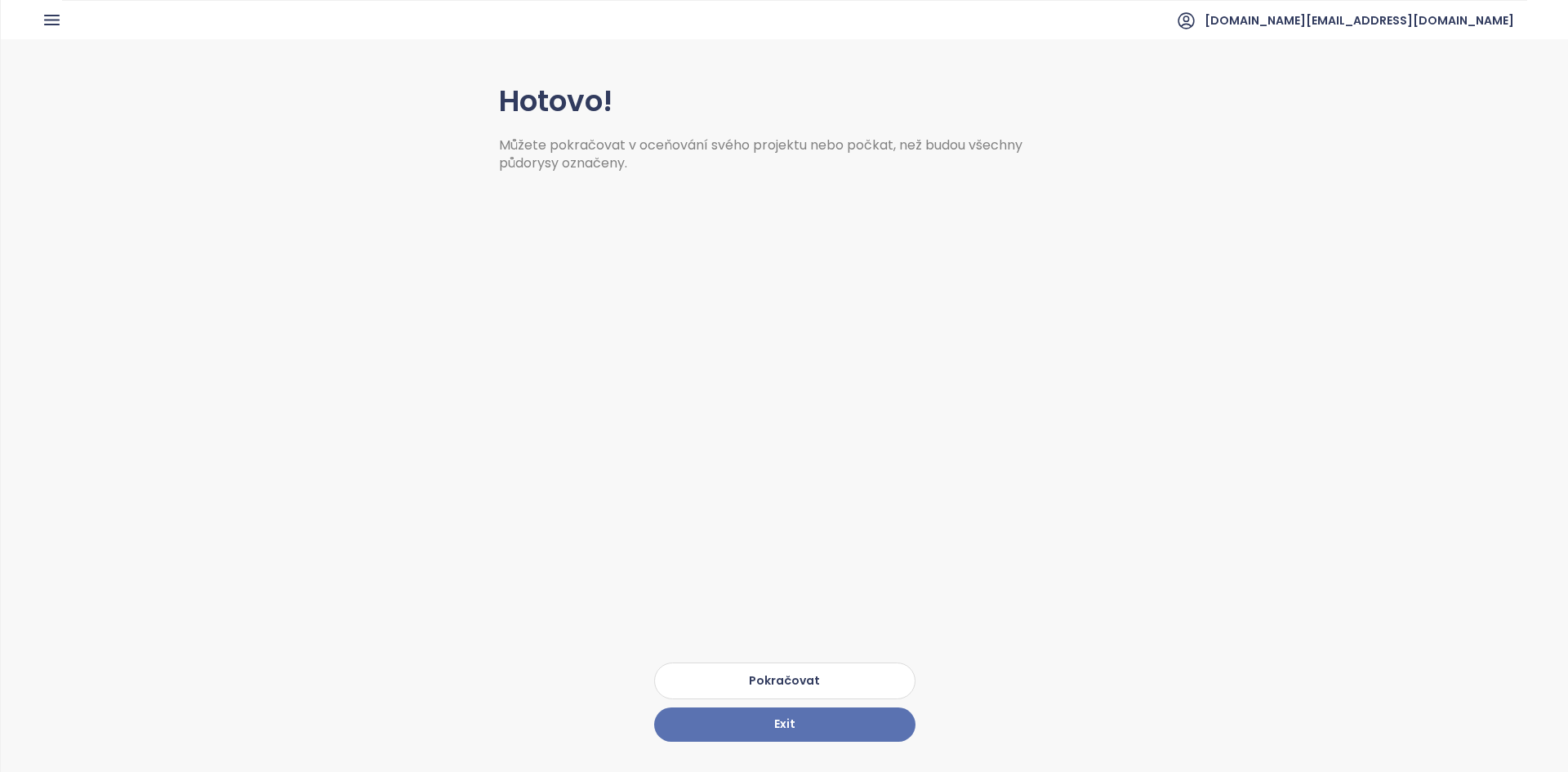
click at [783, 663] on button "Pokračovat" at bounding box center [785, 680] width 261 height 36
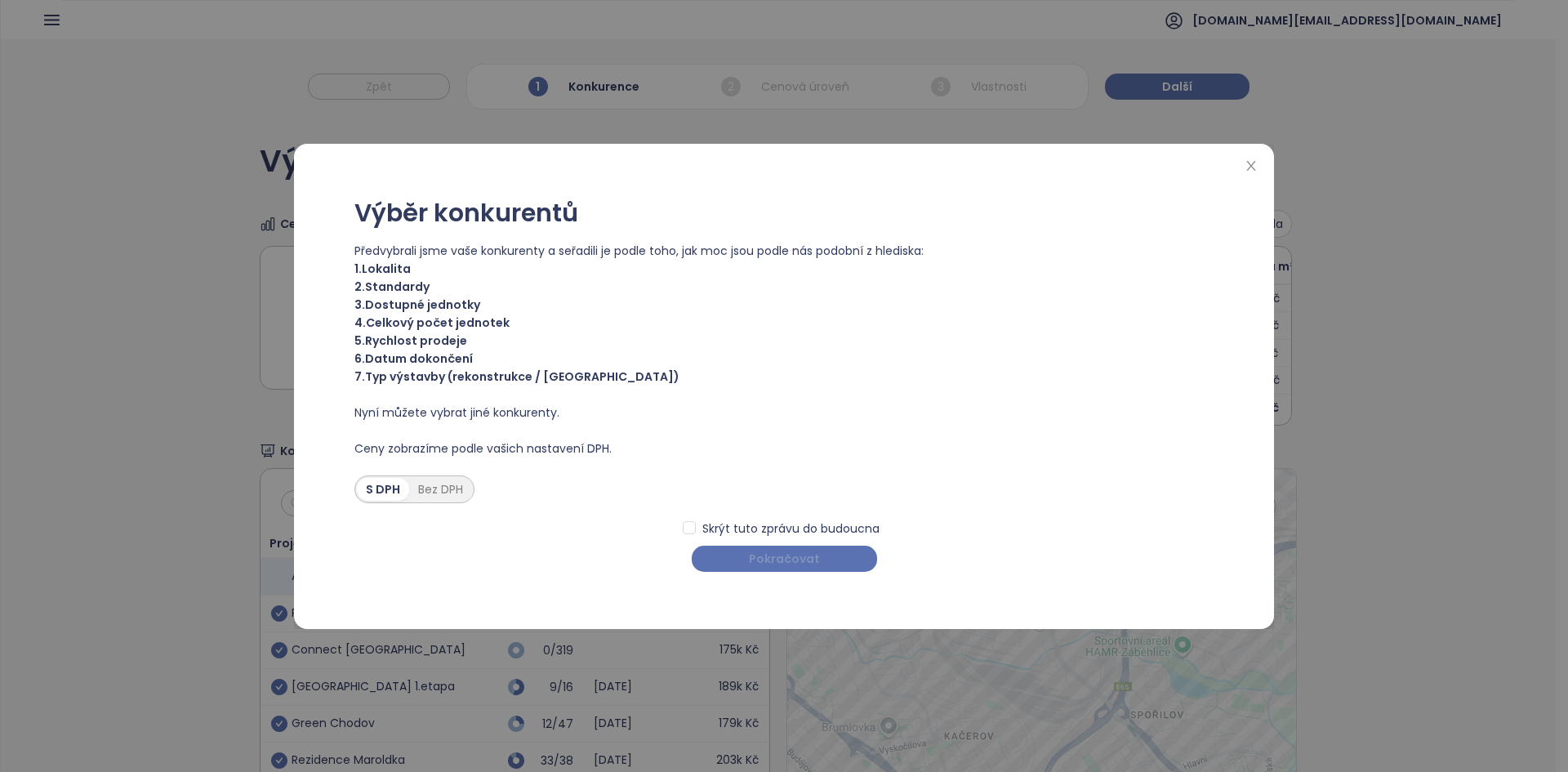
click at [712, 569] on button "Pokračovat" at bounding box center [784, 559] width 185 height 26
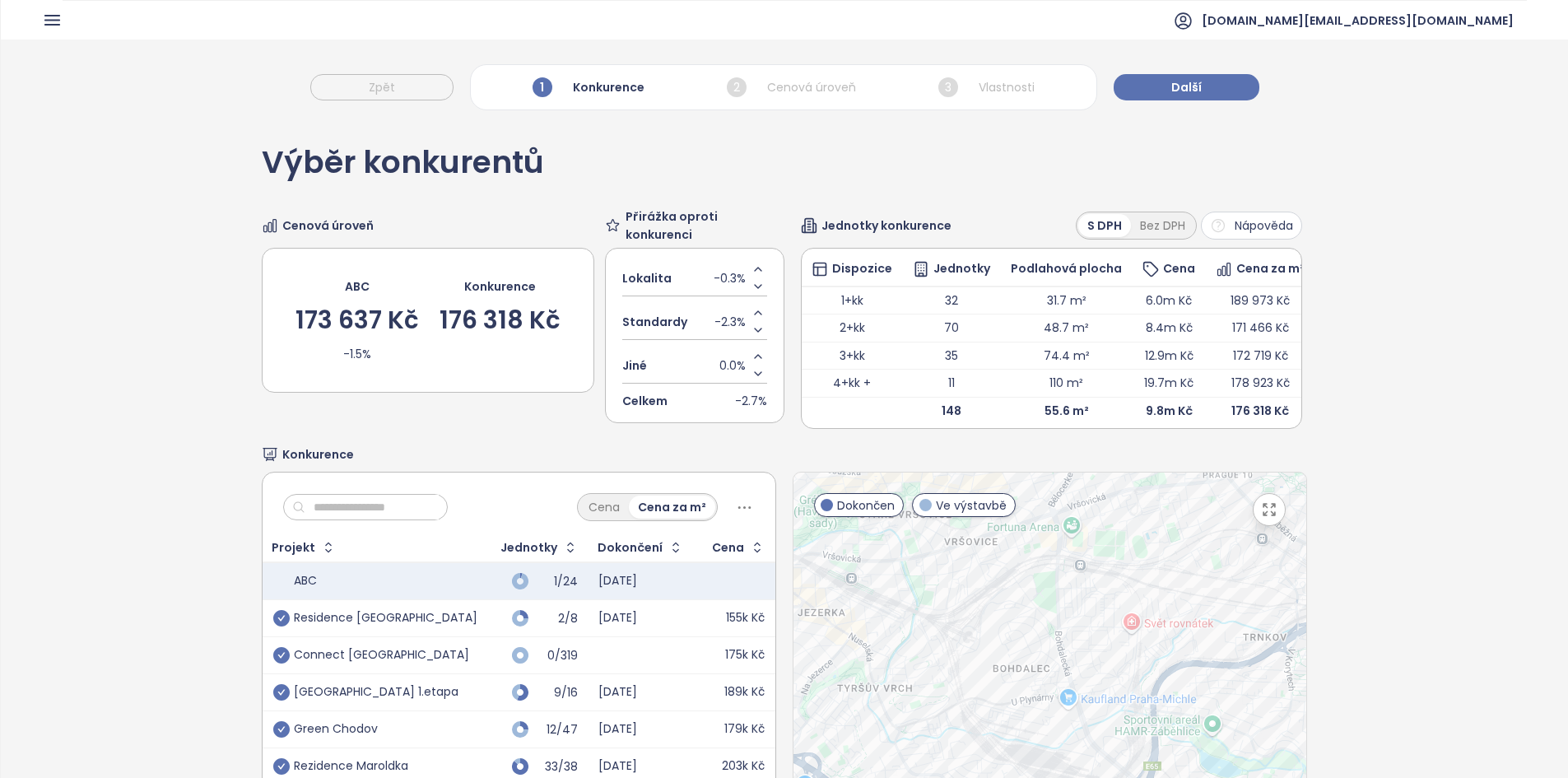
drag, startPoint x: 1006, startPoint y: 601, endPoint x: 1028, endPoint y: 676, distance: 78.2
click at [1028, 679] on div at bounding box center [1049, 677] width 513 height 410
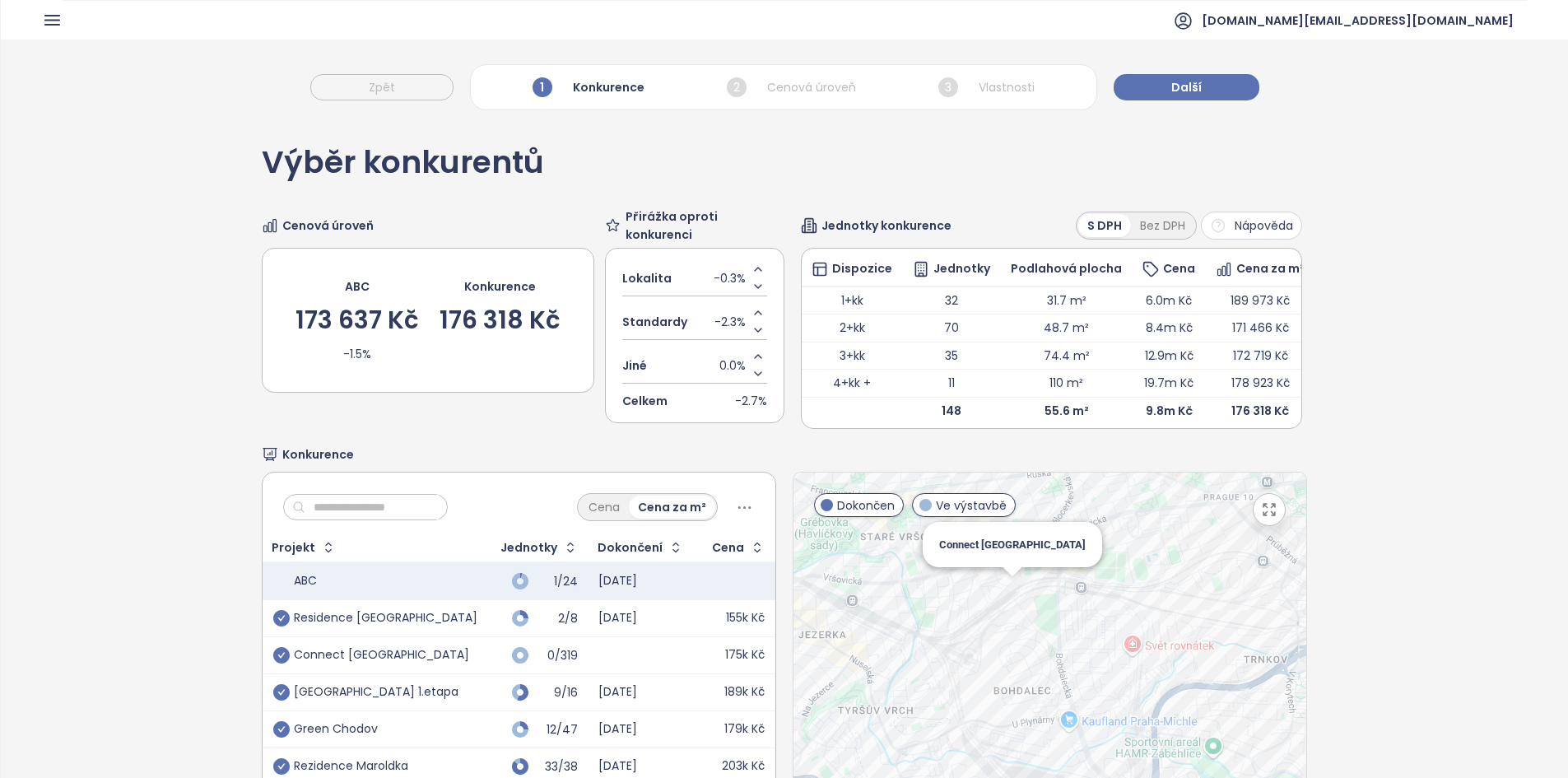
click at [1003, 596] on div "Connect Vršovice" at bounding box center [1049, 677] width 513 height 410
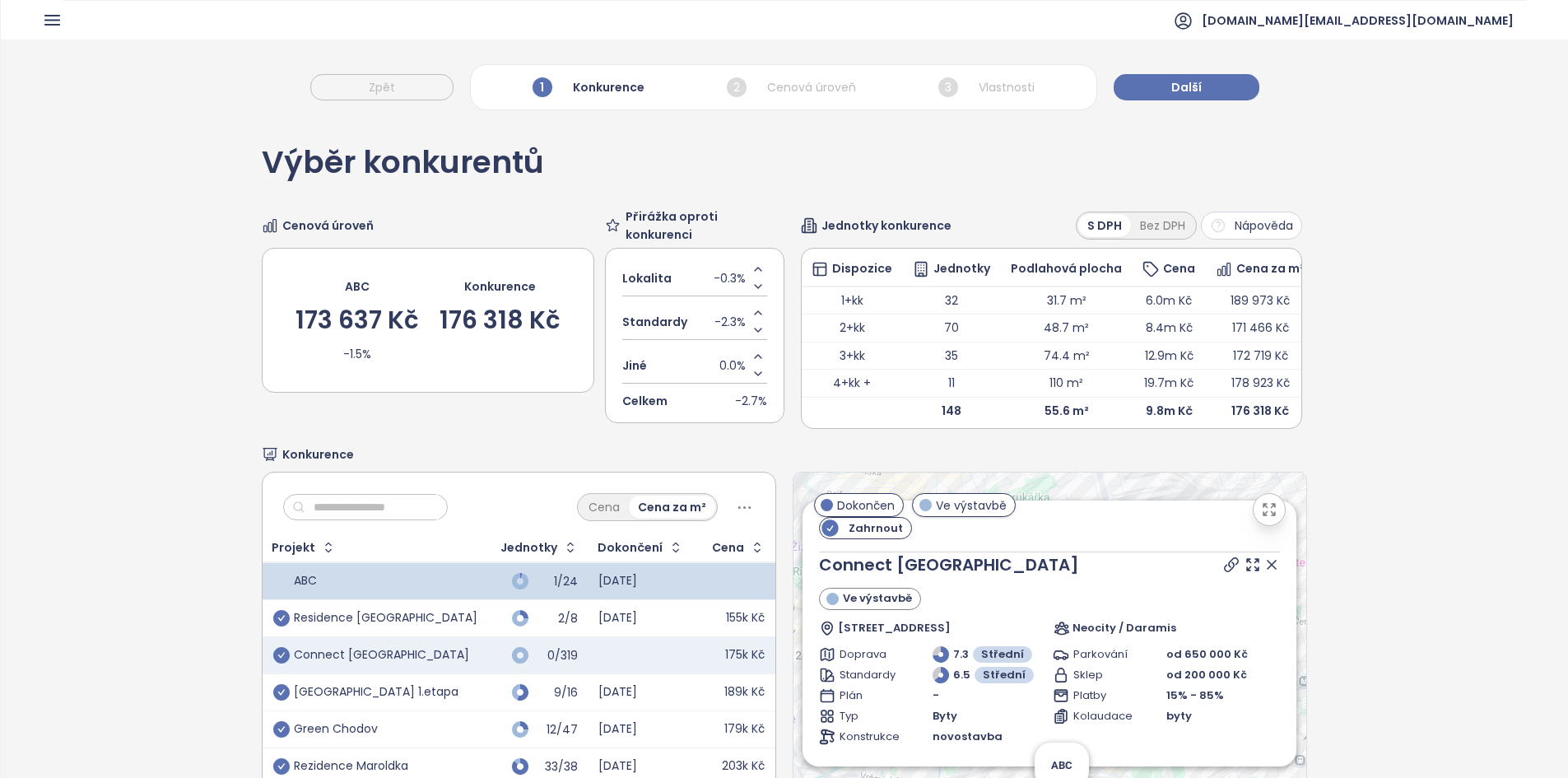
click at [1263, 573] on icon at bounding box center [1271, 565] width 16 height 16
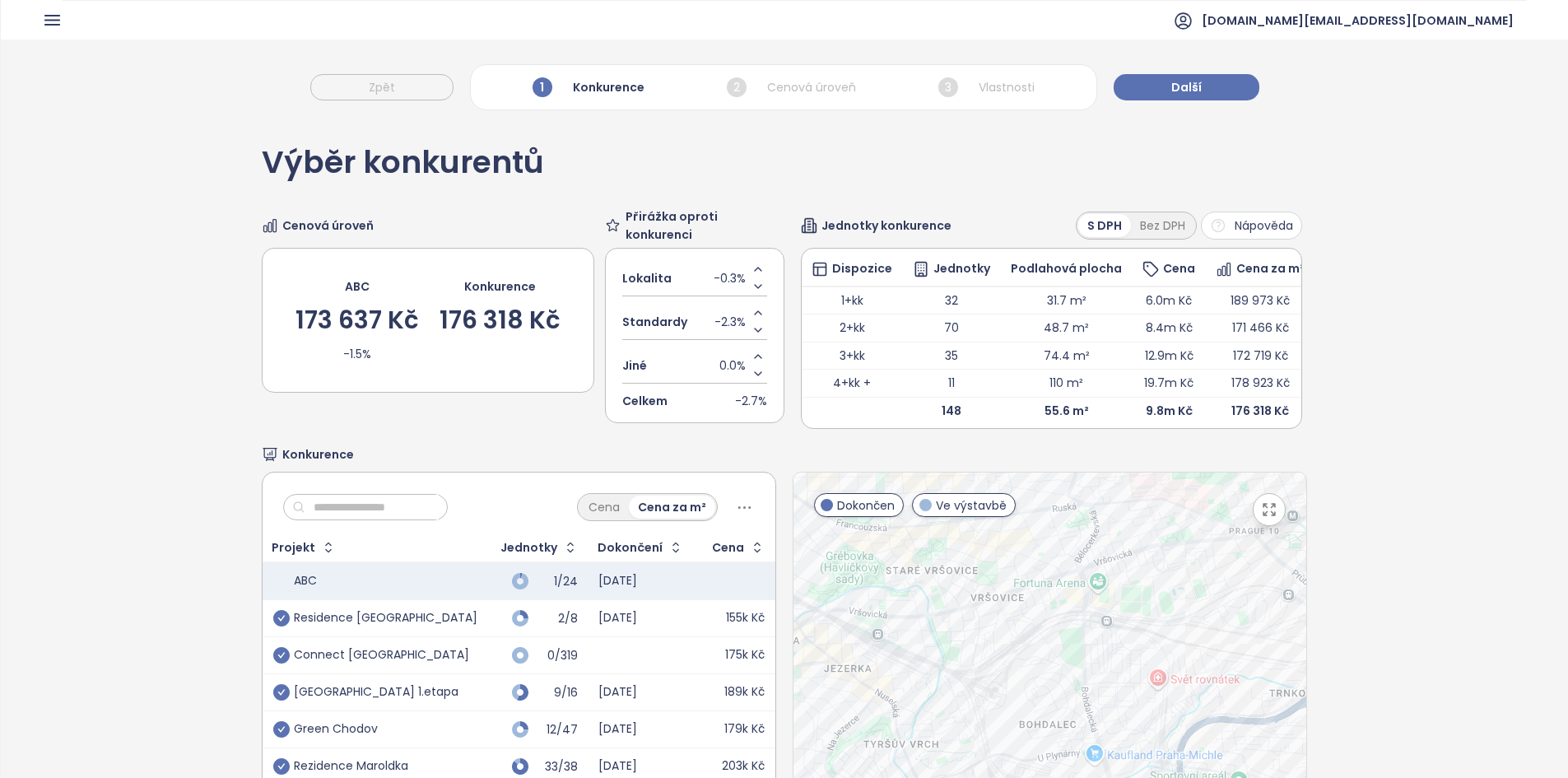
drag, startPoint x: 1100, startPoint y: 680, endPoint x: 1088, endPoint y: 517, distance: 163.4
click at [1088, 516] on div at bounding box center [1049, 677] width 513 height 410
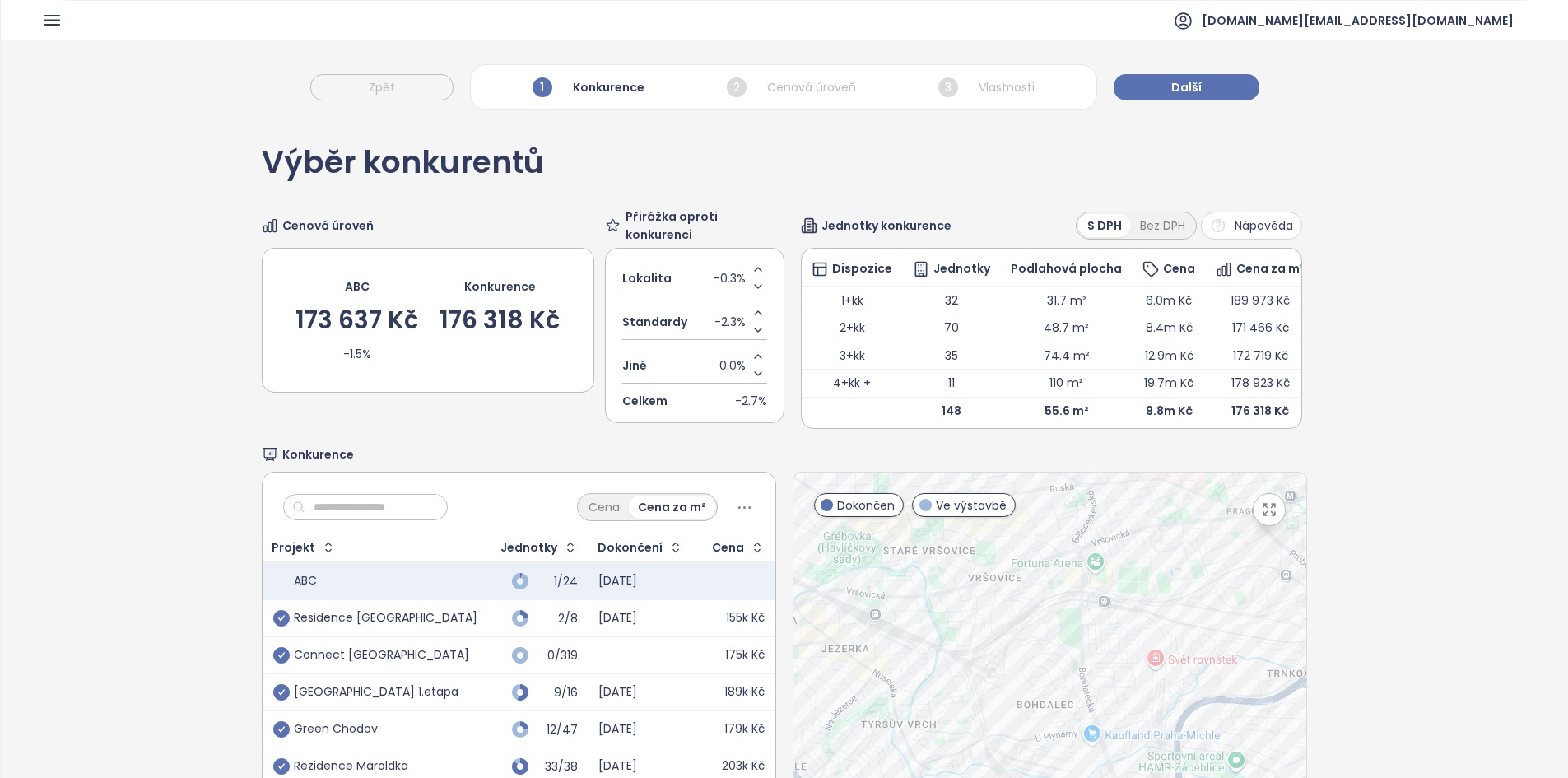
drag, startPoint x: 1018, startPoint y: 685, endPoint x: 1017, endPoint y: 674, distance: 11.0
click at [1017, 674] on div at bounding box center [1049, 677] width 513 height 410
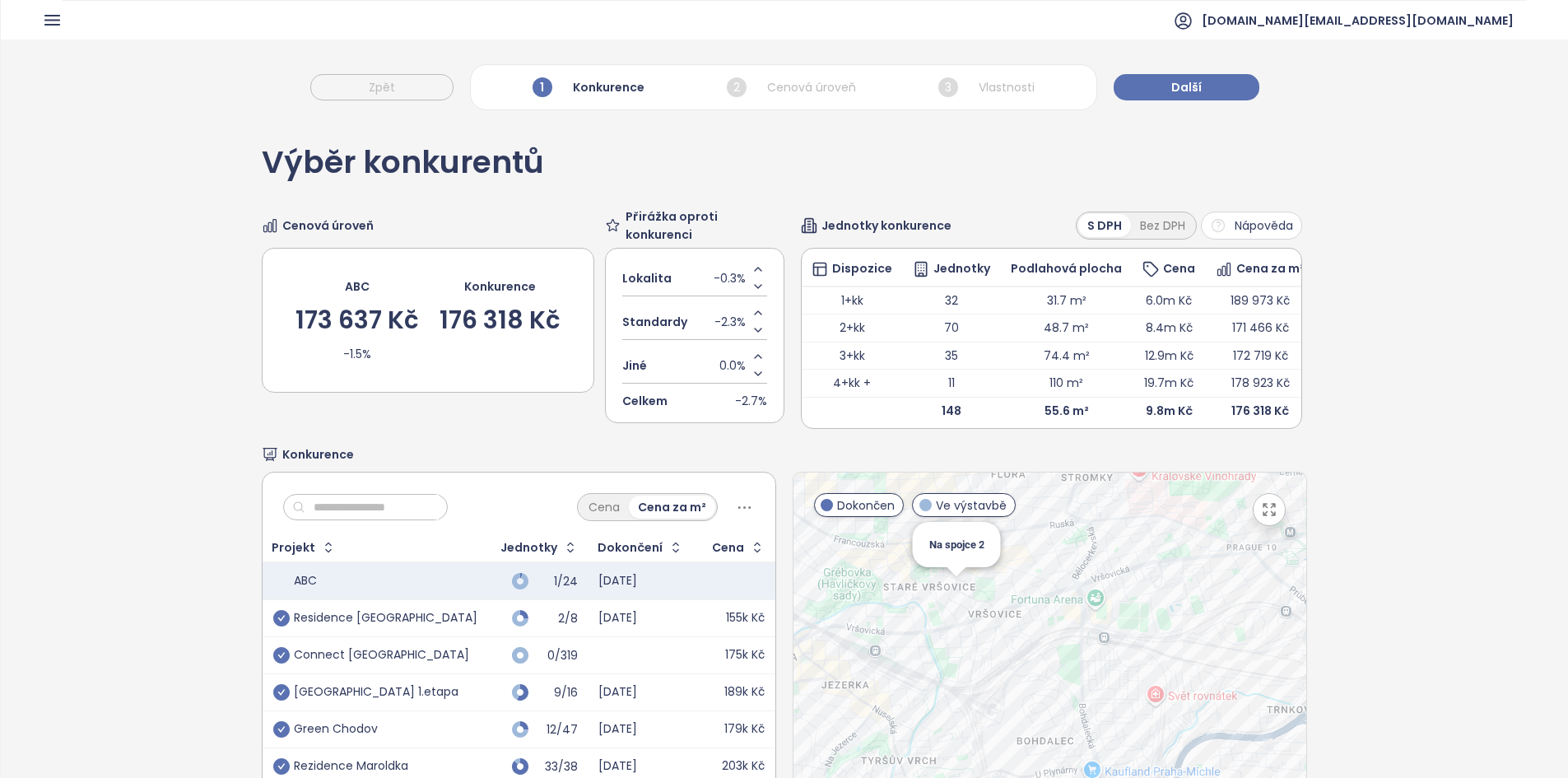
click at [951, 612] on div "Na spojce 2" at bounding box center [1049, 677] width 513 height 410
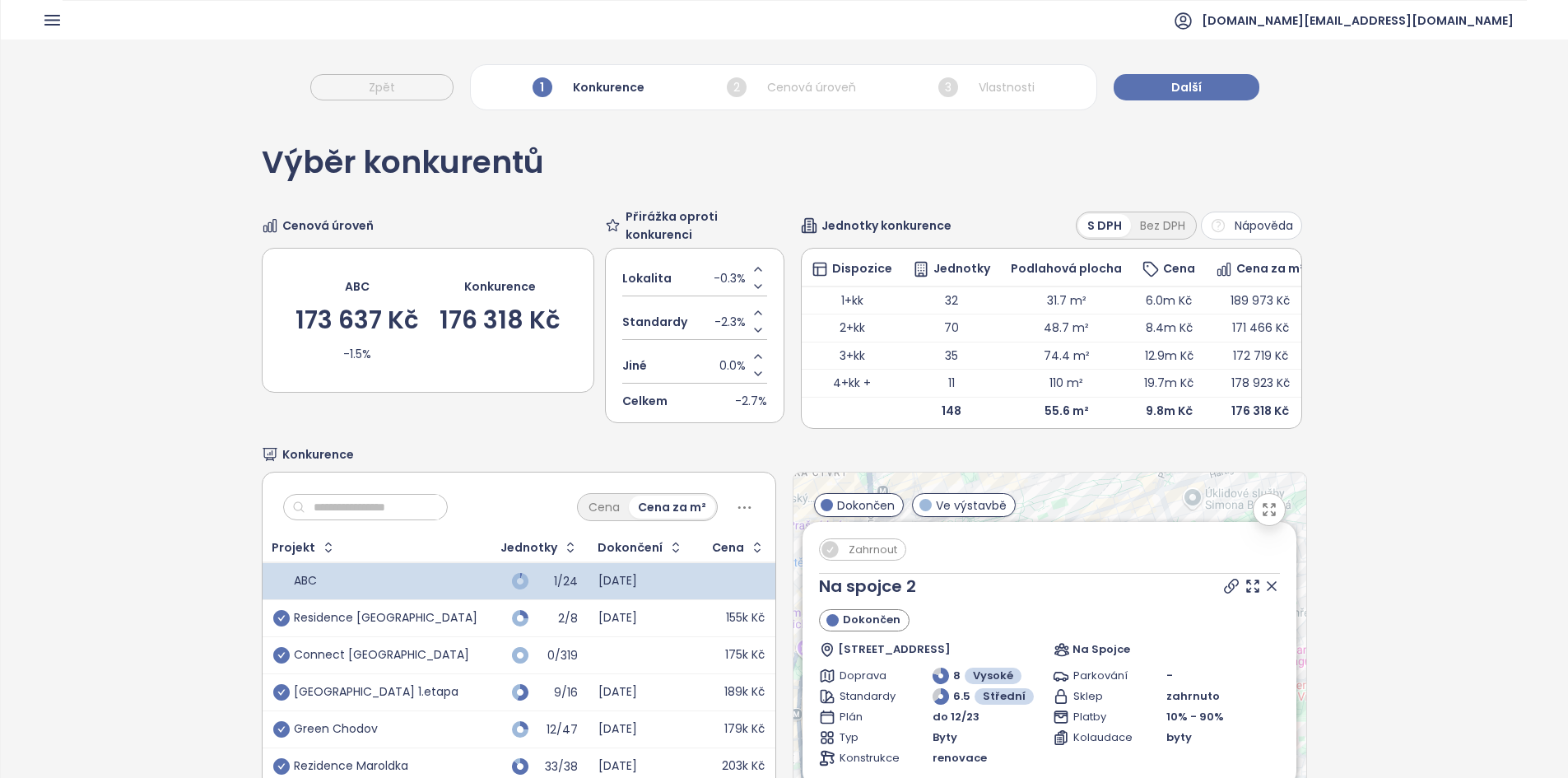
drag, startPoint x: 1259, startPoint y: 520, endPoint x: 1257, endPoint y: 602, distance: 82.0
click at [1261, 518] on icon "button" at bounding box center [1269, 509] width 16 height 16
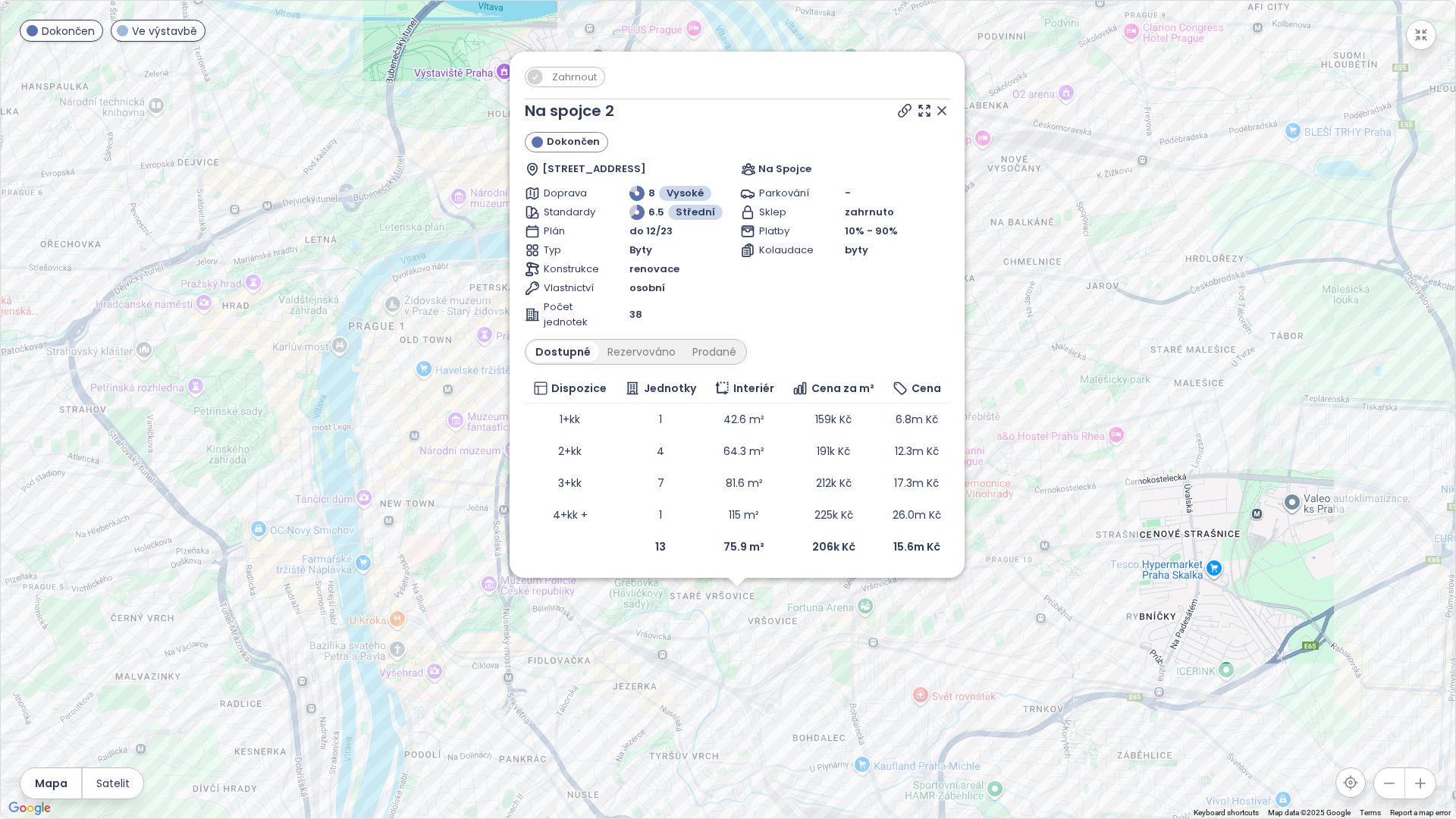
drag, startPoint x: 752, startPoint y: 618, endPoint x: 747, endPoint y: 646, distance: 28.4
click at [761, 683] on div "Zahrnout Na spojce 2 Dokončen Na Spojce 609/4, 101 00 Praha 10-Vršovice, Czechi…" at bounding box center [728, 410] width 1454 height 817
click at [628, 267] on div "Konstrukce" at bounding box center [577, 269] width 105 height 15
click at [628, 269] on div "Konstrukce" at bounding box center [577, 269] width 105 height 15
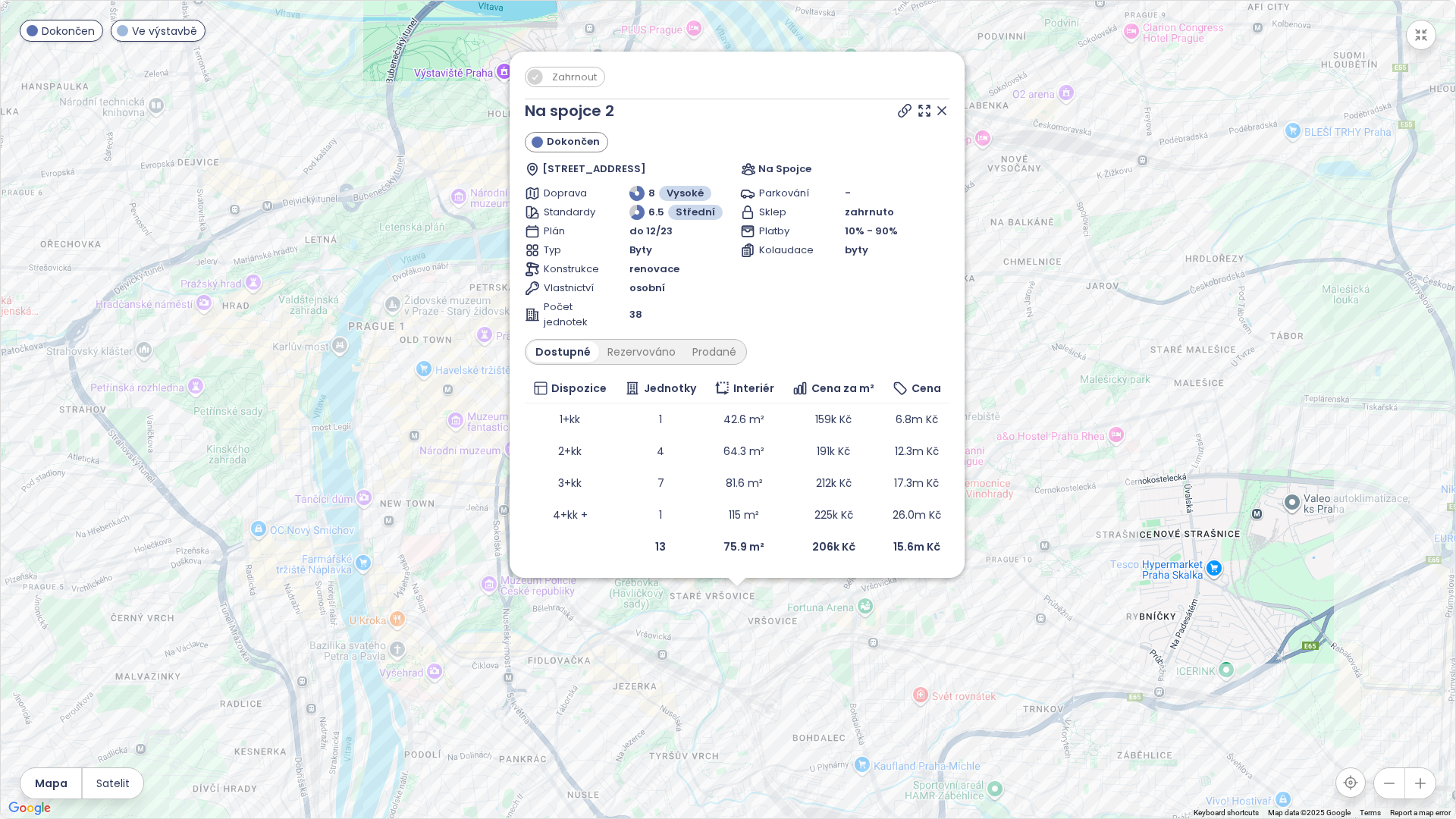
click at [943, 109] on icon at bounding box center [941, 111] width 7 height 7
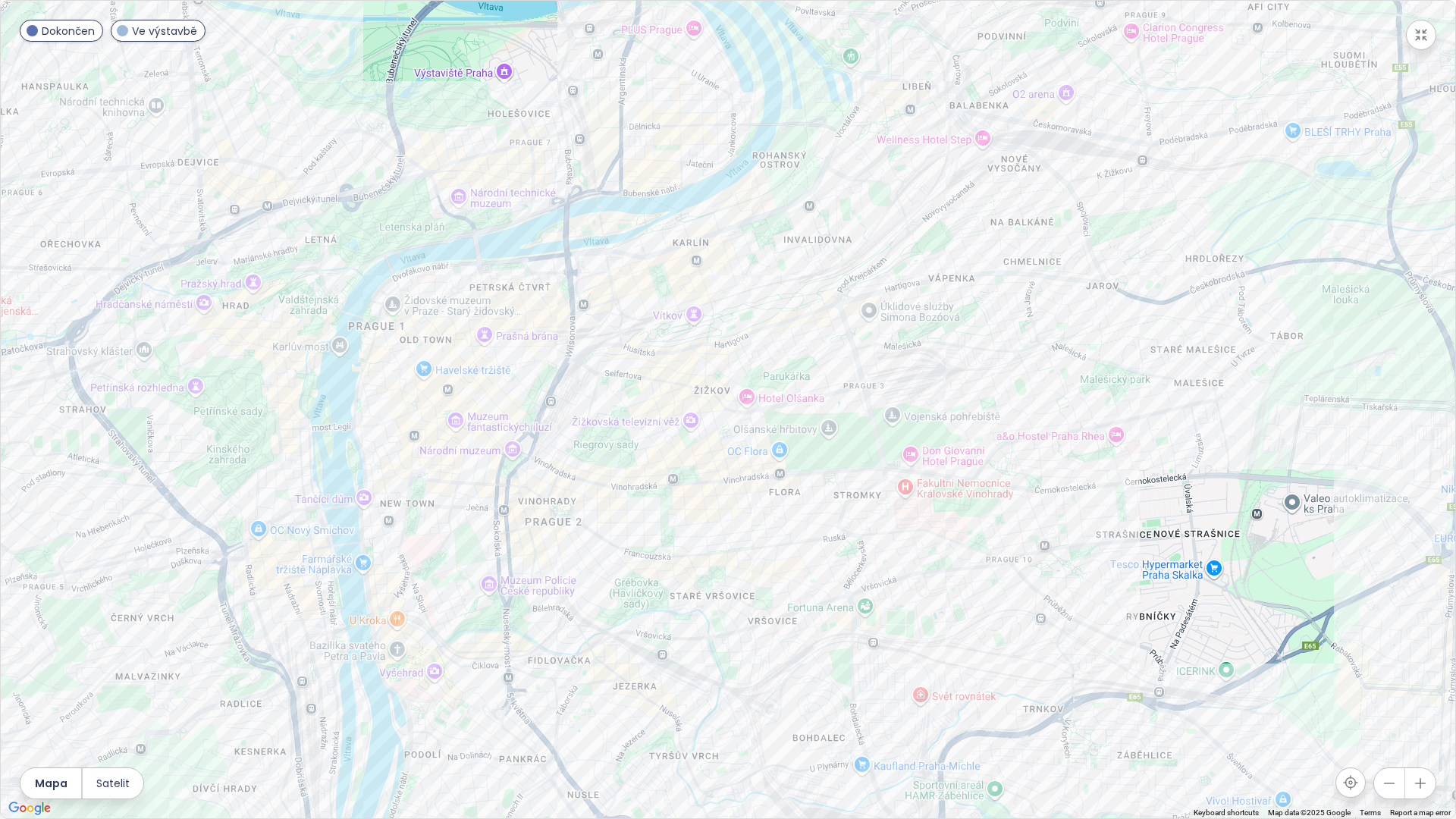
click at [1420, 47] on button "button" at bounding box center [1421, 35] width 31 height 31
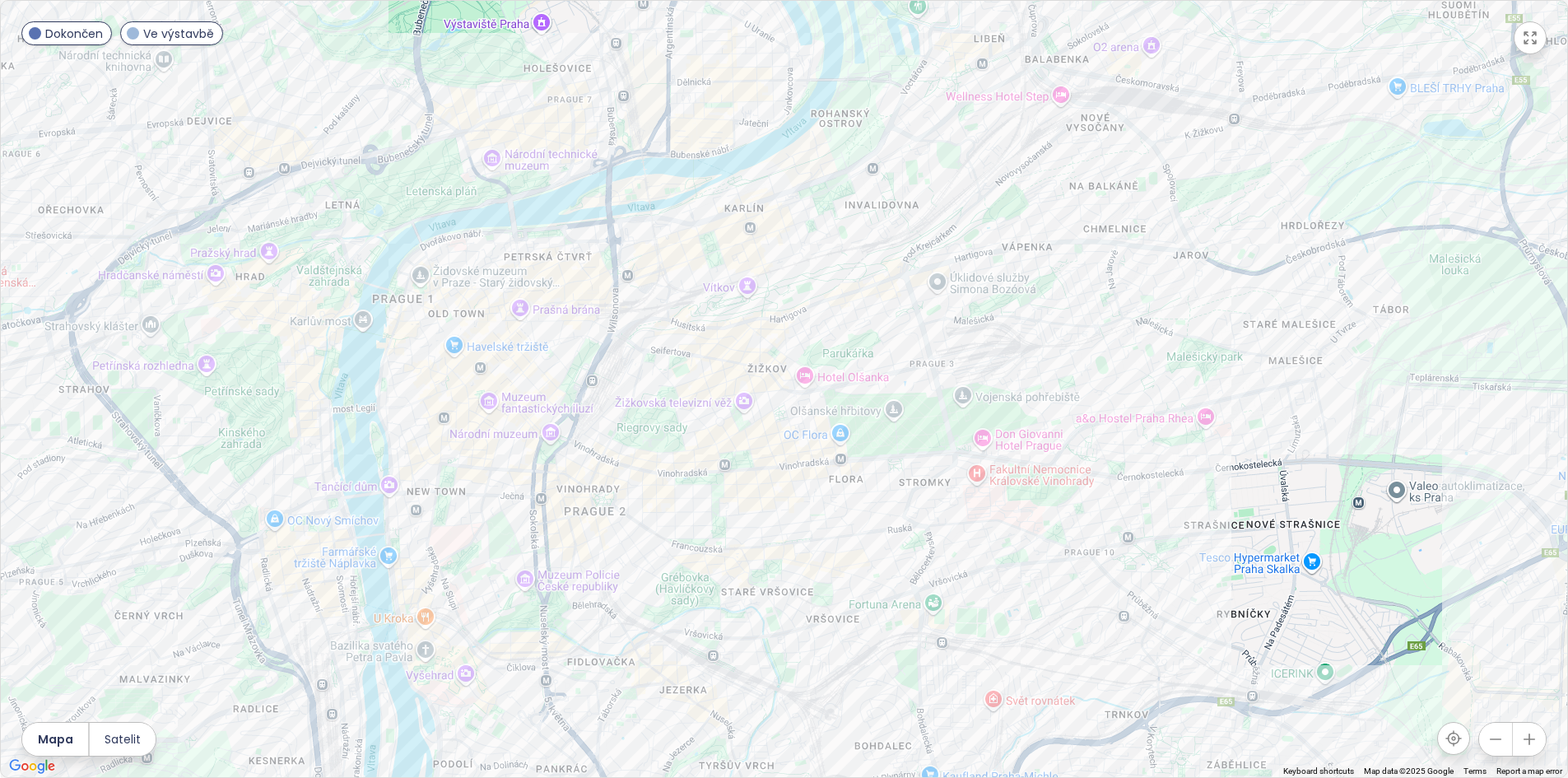
scroll to position [157, 0]
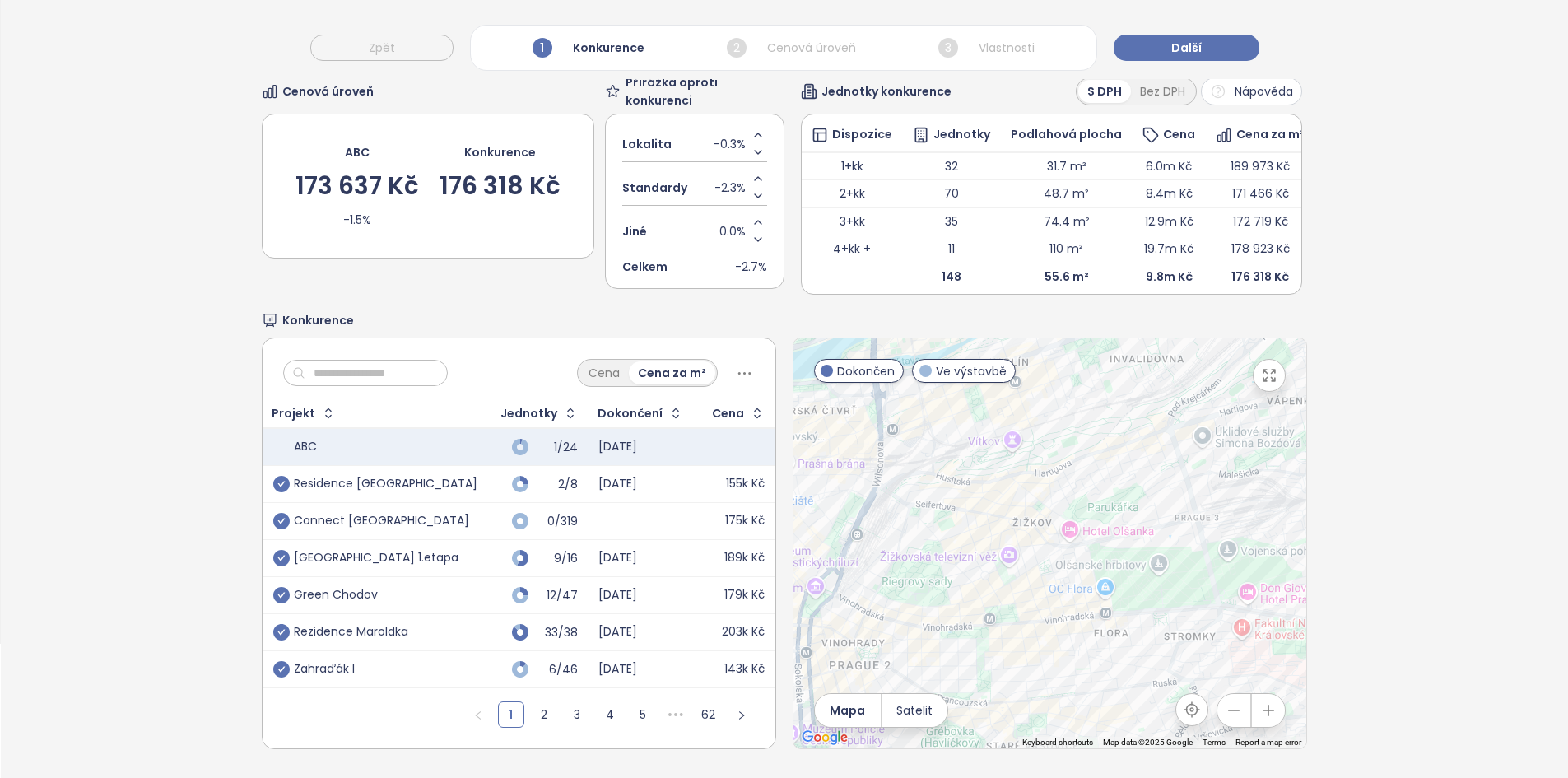
click at [286, 663] on icon "check-circle" at bounding box center [281, 670] width 16 height 16
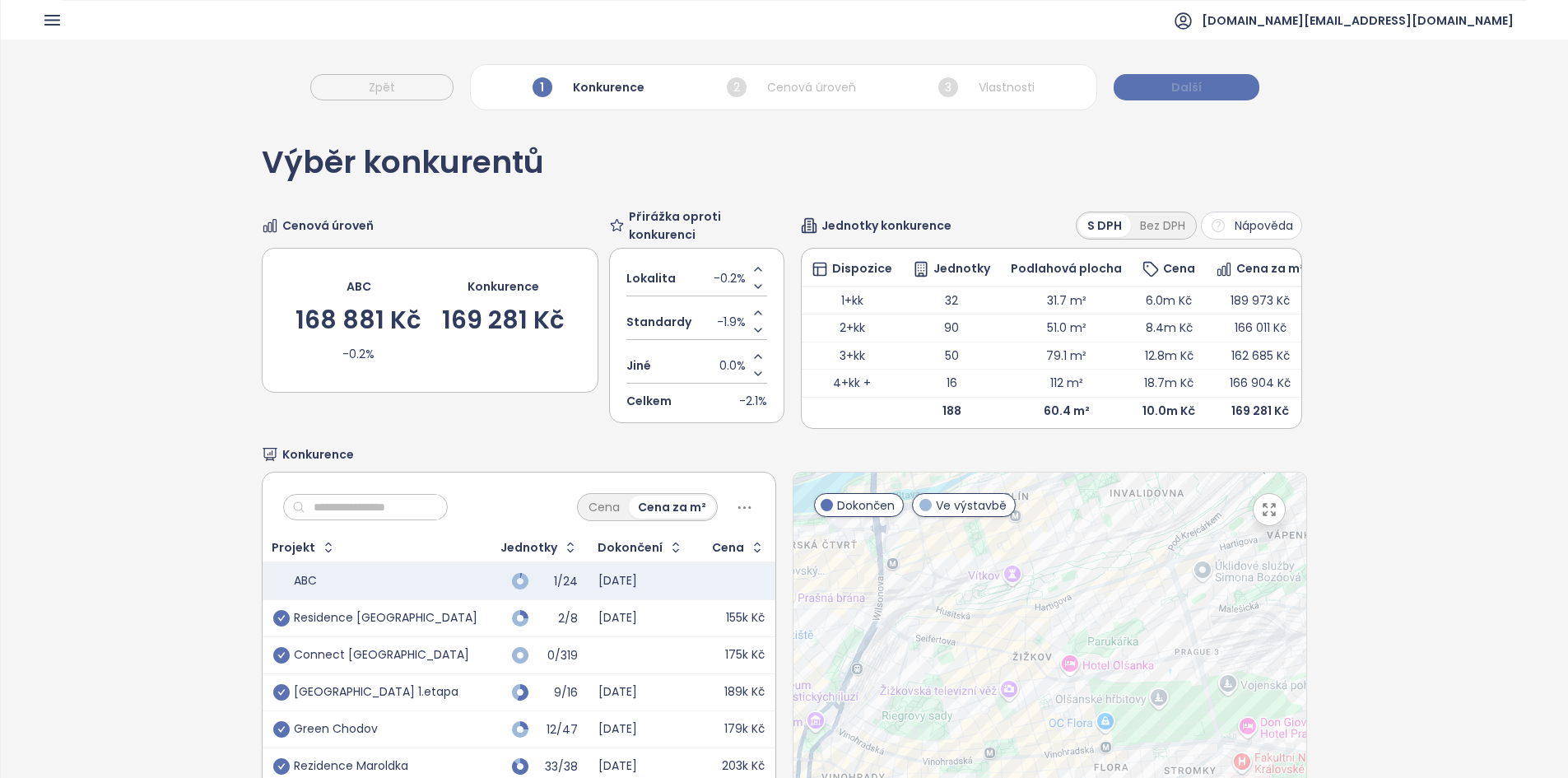
click at [1211, 86] on button "Další" at bounding box center [1186, 87] width 146 height 26
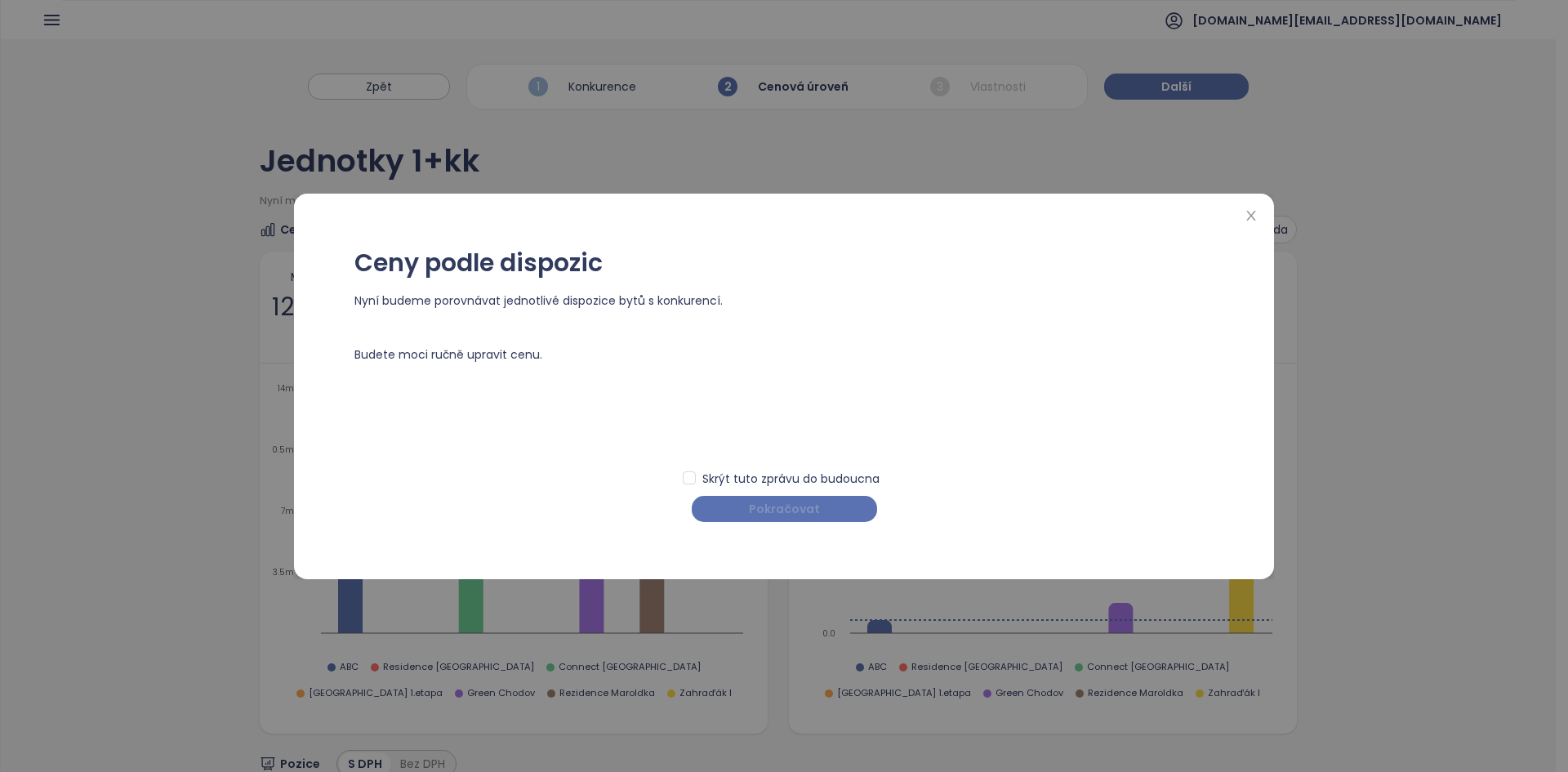
click at [758, 512] on span "Pokračovat" at bounding box center [784, 509] width 71 height 18
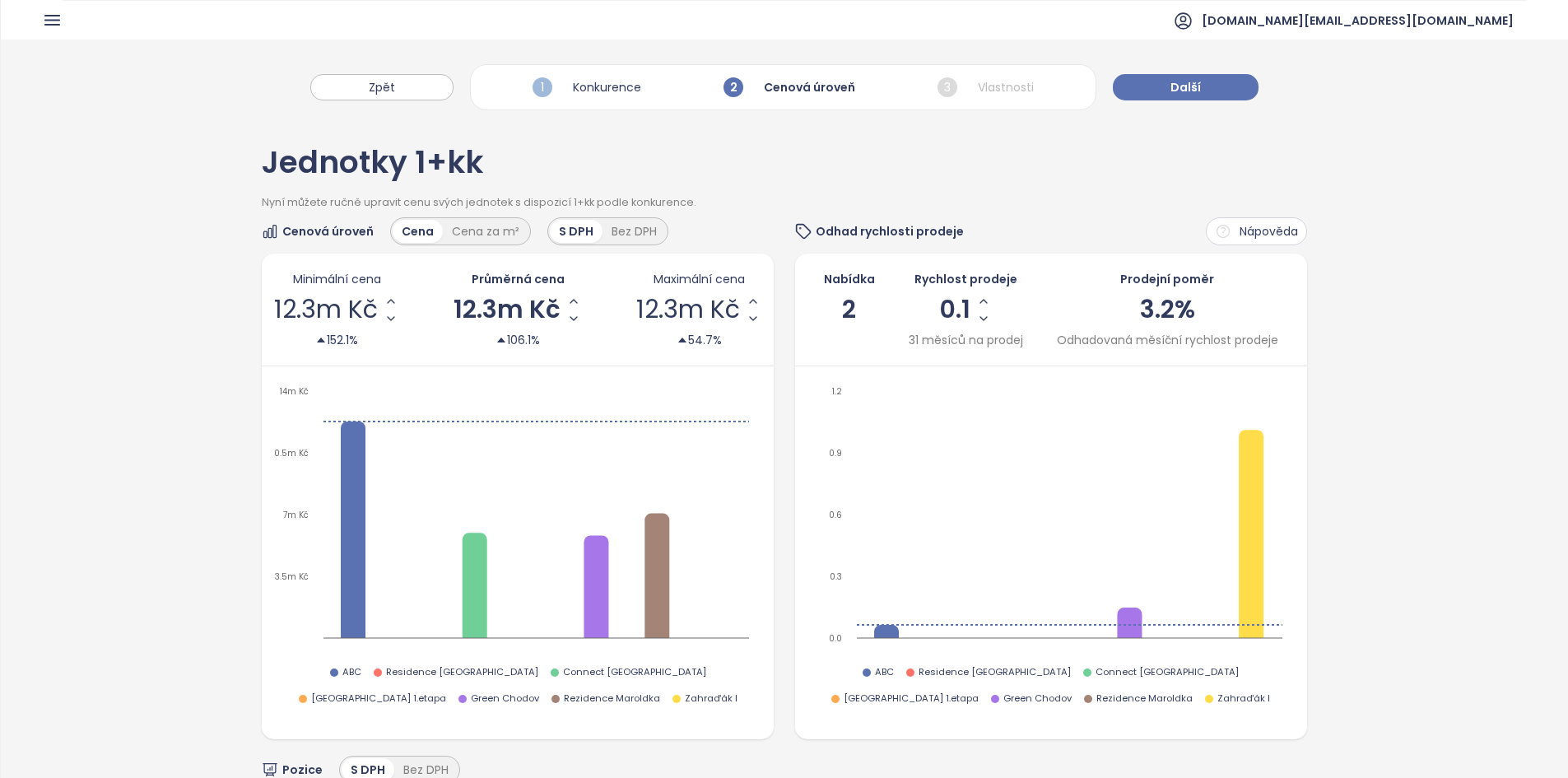
click at [1161, 100] on div "Zpět 1 Konkurence 2 Cenová úroveň 3 Vlastnosti Další" at bounding box center [784, 79] width 1567 height 79
click at [1158, 98] on button "Další" at bounding box center [1185, 87] width 146 height 26
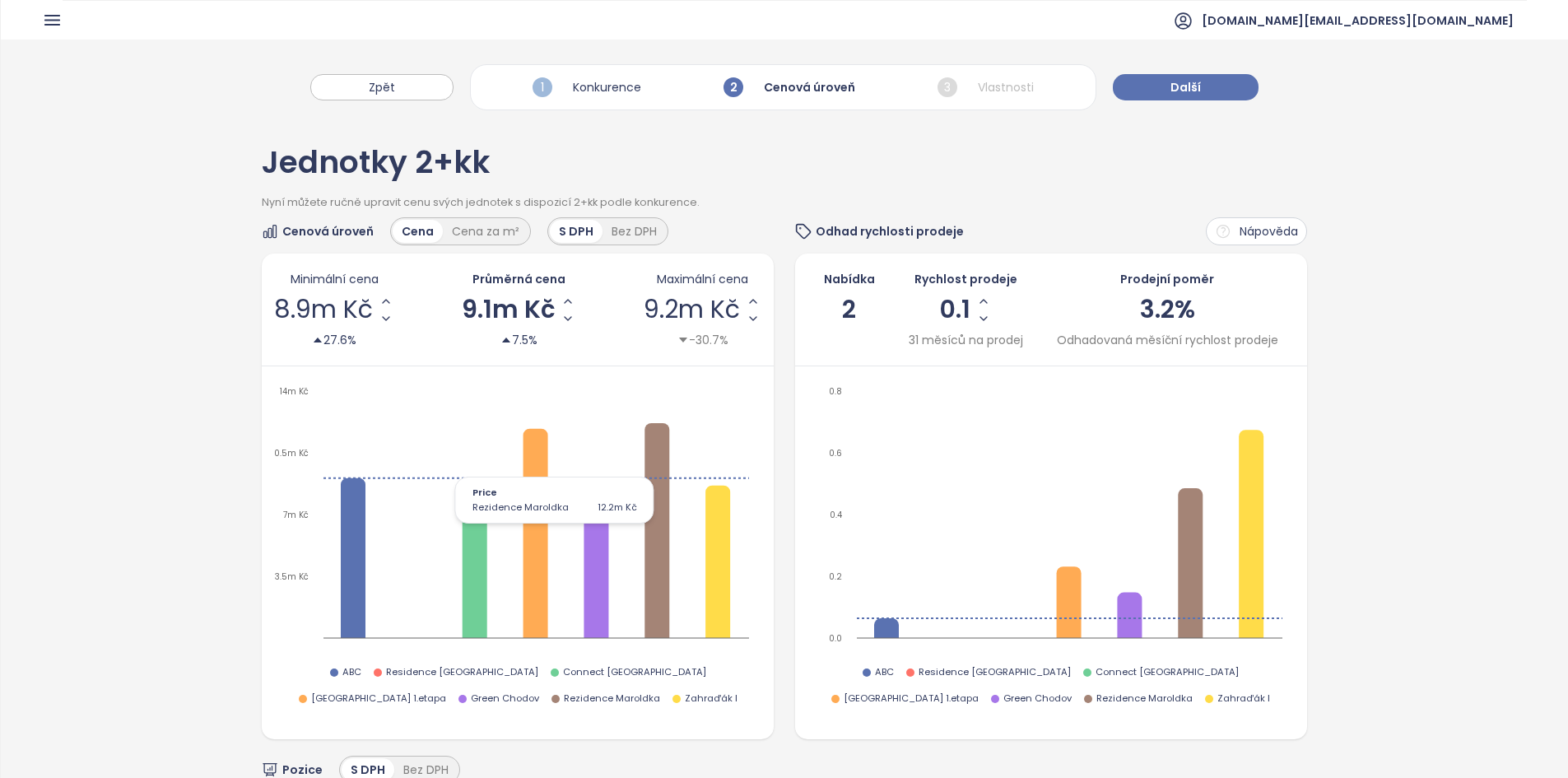
scroll to position [1, 0]
drag, startPoint x: 855, startPoint y: 303, endPoint x: 839, endPoint y: 301, distance: 16.1
click at [839, 301] on div "Nabídka 2" at bounding box center [849, 308] width 51 height 79
click at [917, 340] on div "31 měsíců na prodej" at bounding box center [966, 339] width 115 height 18
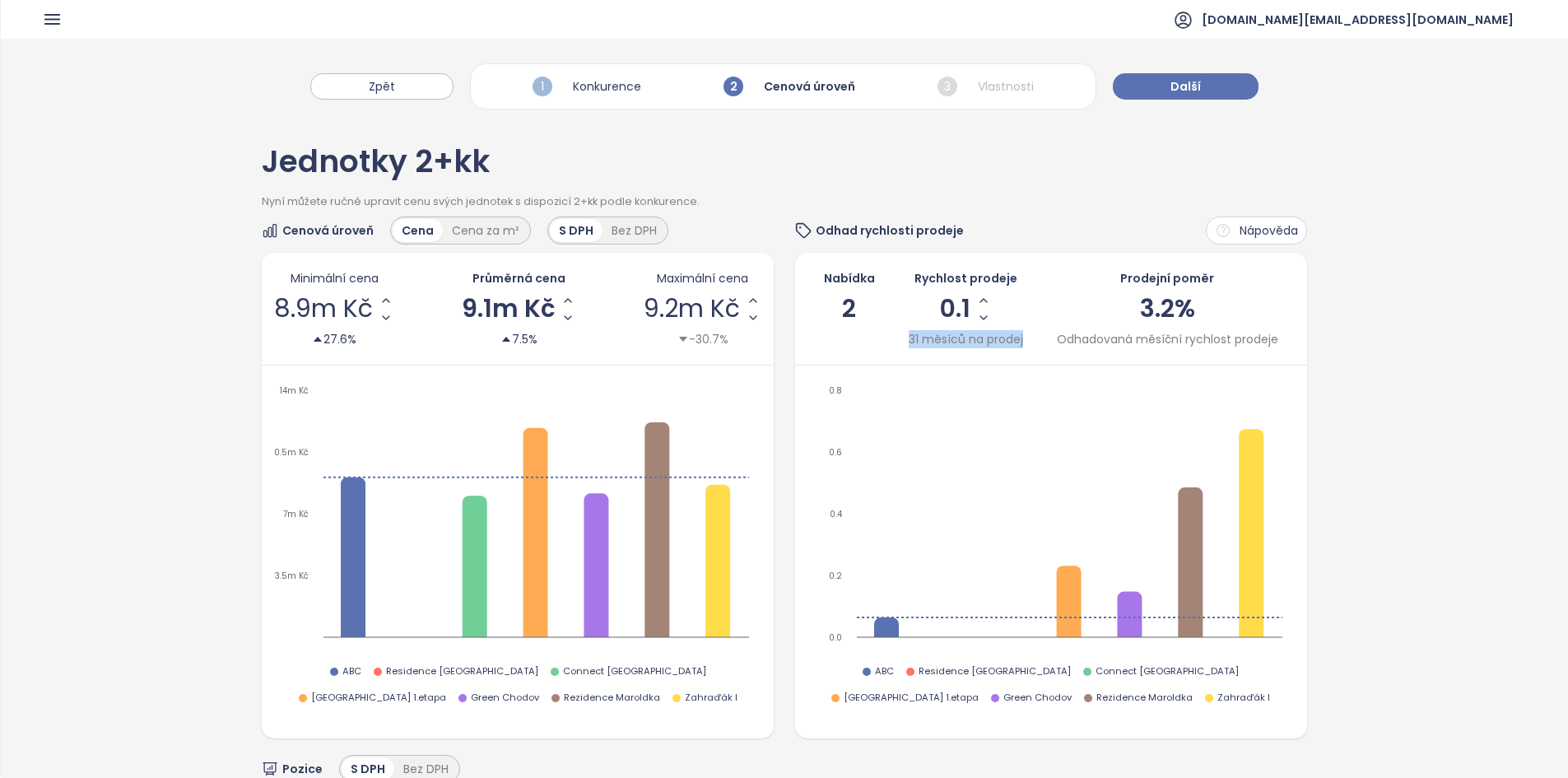
click at [917, 340] on div "31 měsíců na prodej" at bounding box center [966, 339] width 115 height 18
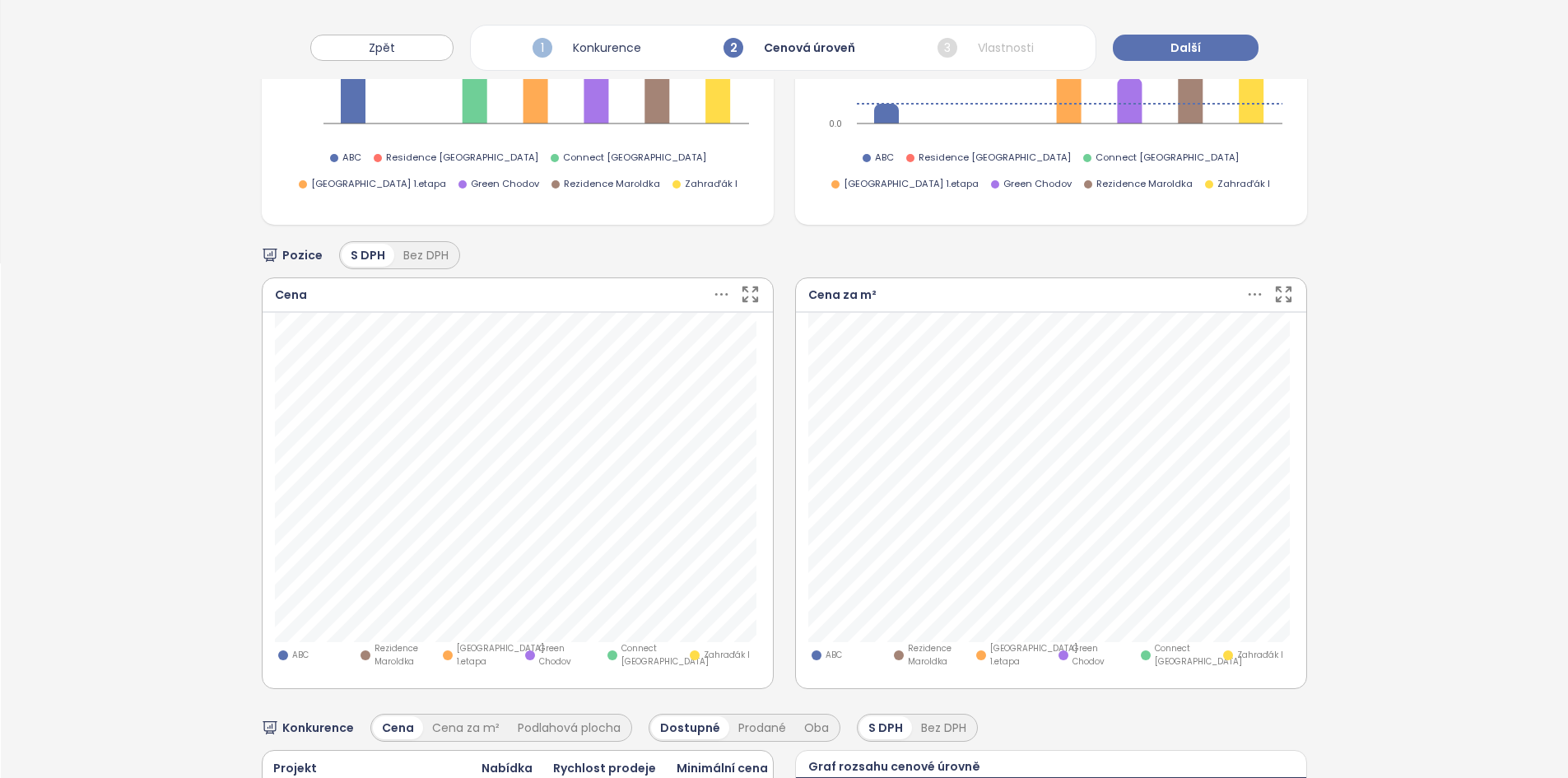
scroll to position [0, 0]
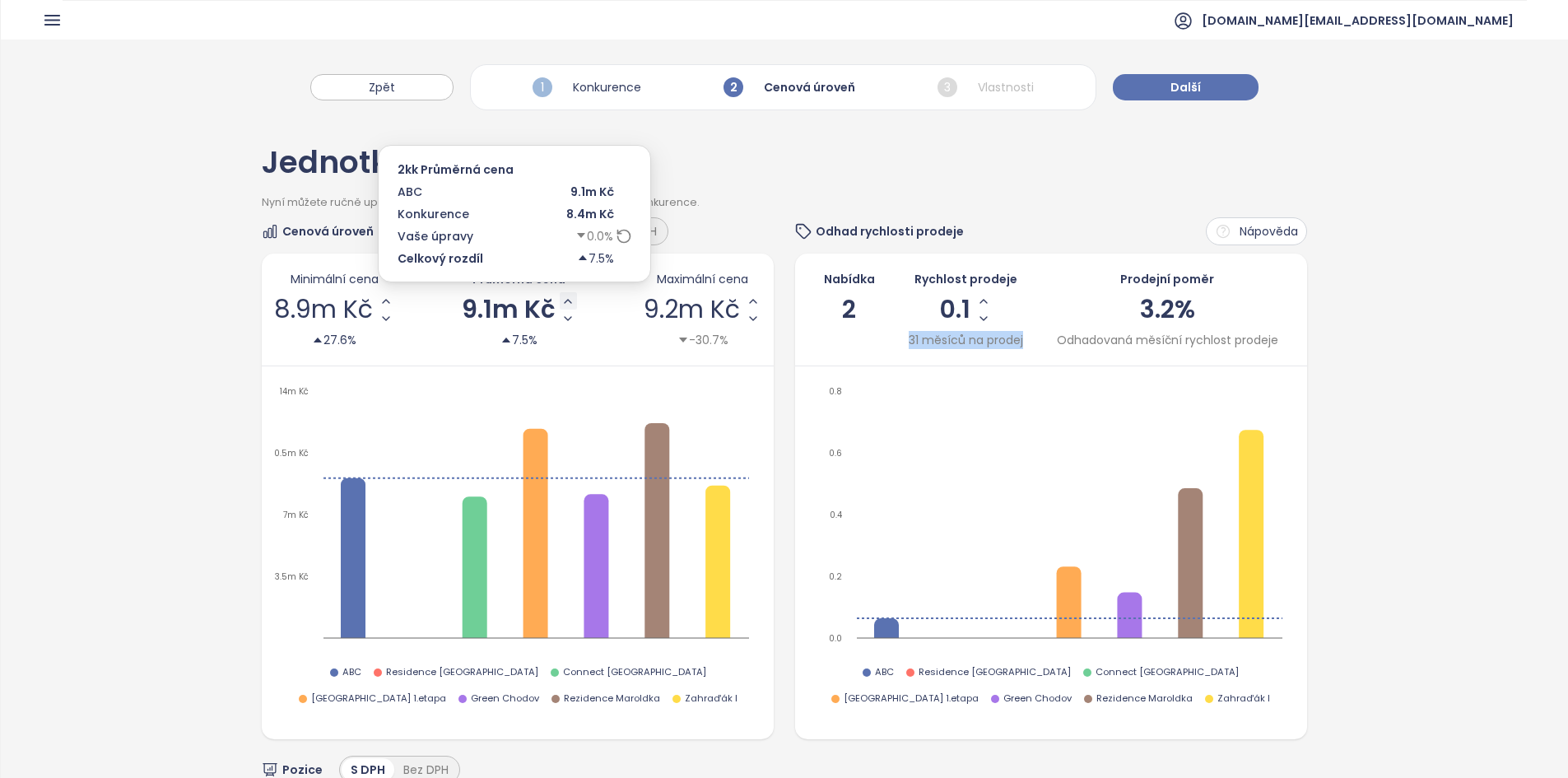
click at [563, 305] on icon "Increase AVG Price" at bounding box center [567, 301] width 13 height 13
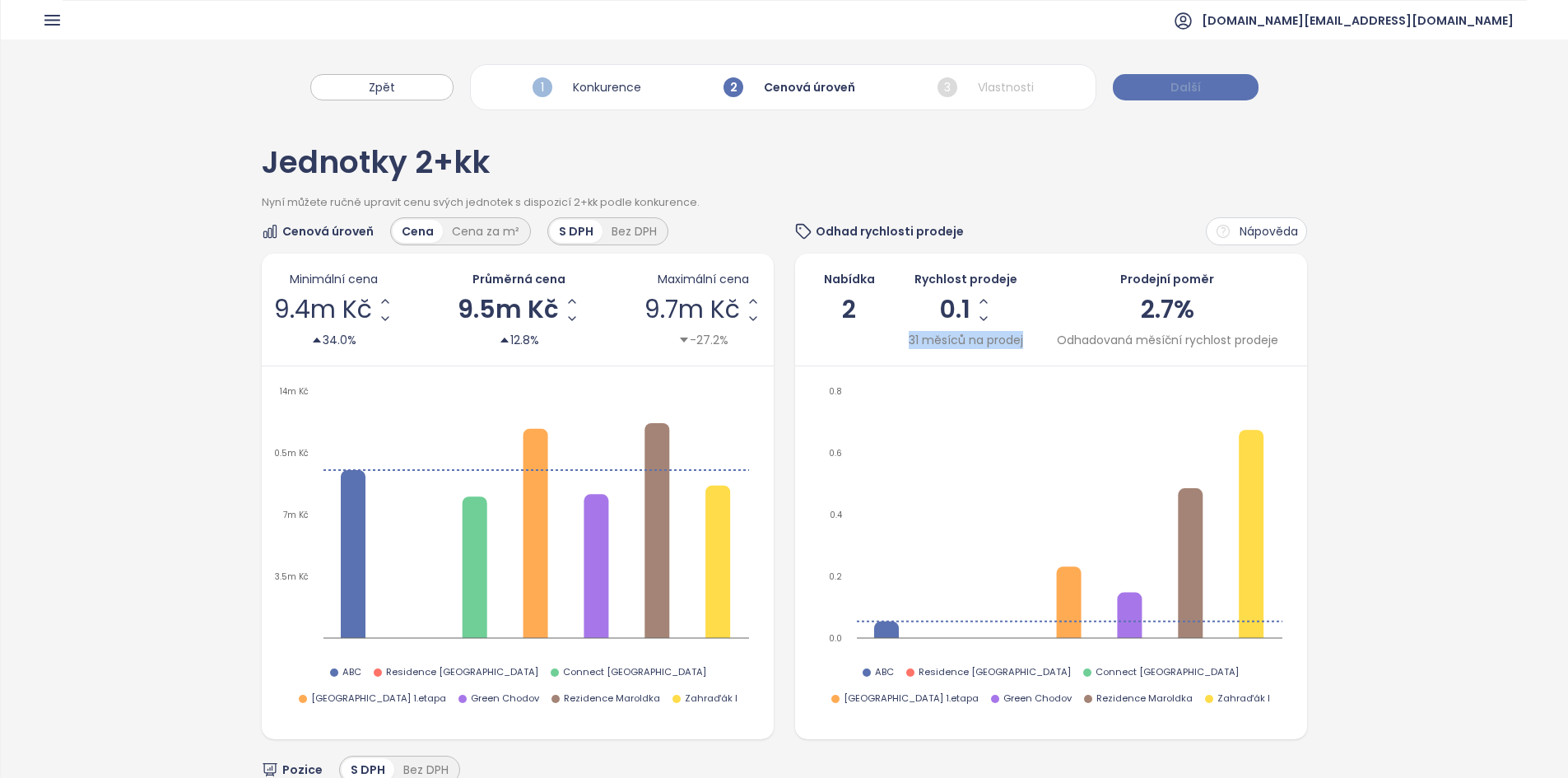
click at [1197, 90] on span "Další" at bounding box center [1185, 87] width 30 height 18
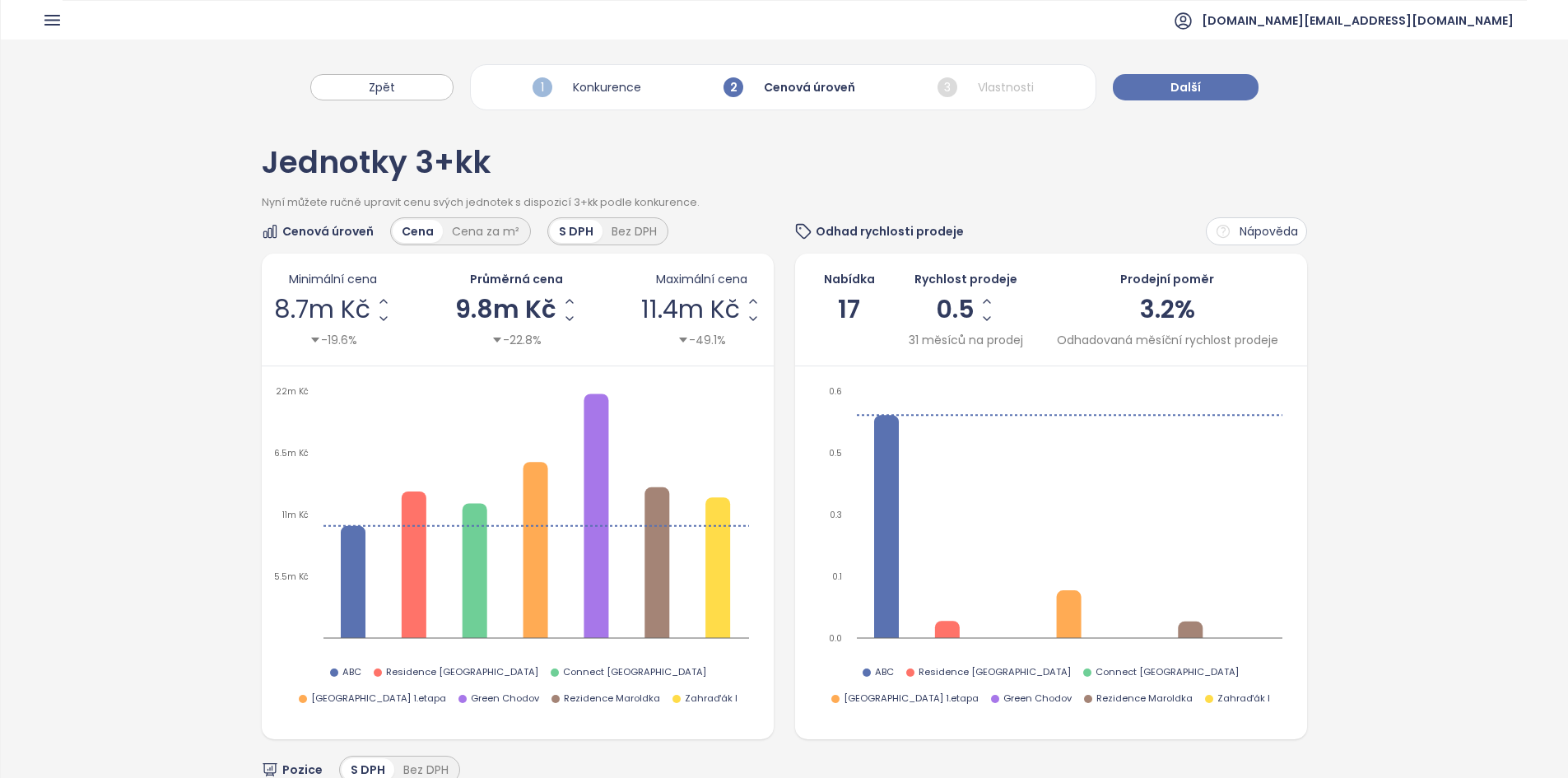
click at [878, 338] on div "Nabídka 17 Rychlost prodeje 0.5 31 měsíců na prodej Prodejní poměr 3.2% Odhadov…" at bounding box center [1051, 309] width 487 height 79
click at [838, 311] on span "17" at bounding box center [849, 309] width 22 height 35
click at [838, 308] on span "17" at bounding box center [849, 309] width 22 height 35
drag, startPoint x: 859, startPoint y: 307, endPoint x: 833, endPoint y: 308, distance: 26.0
click at [833, 308] on div "Nabídka 17" at bounding box center [849, 309] width 51 height 79
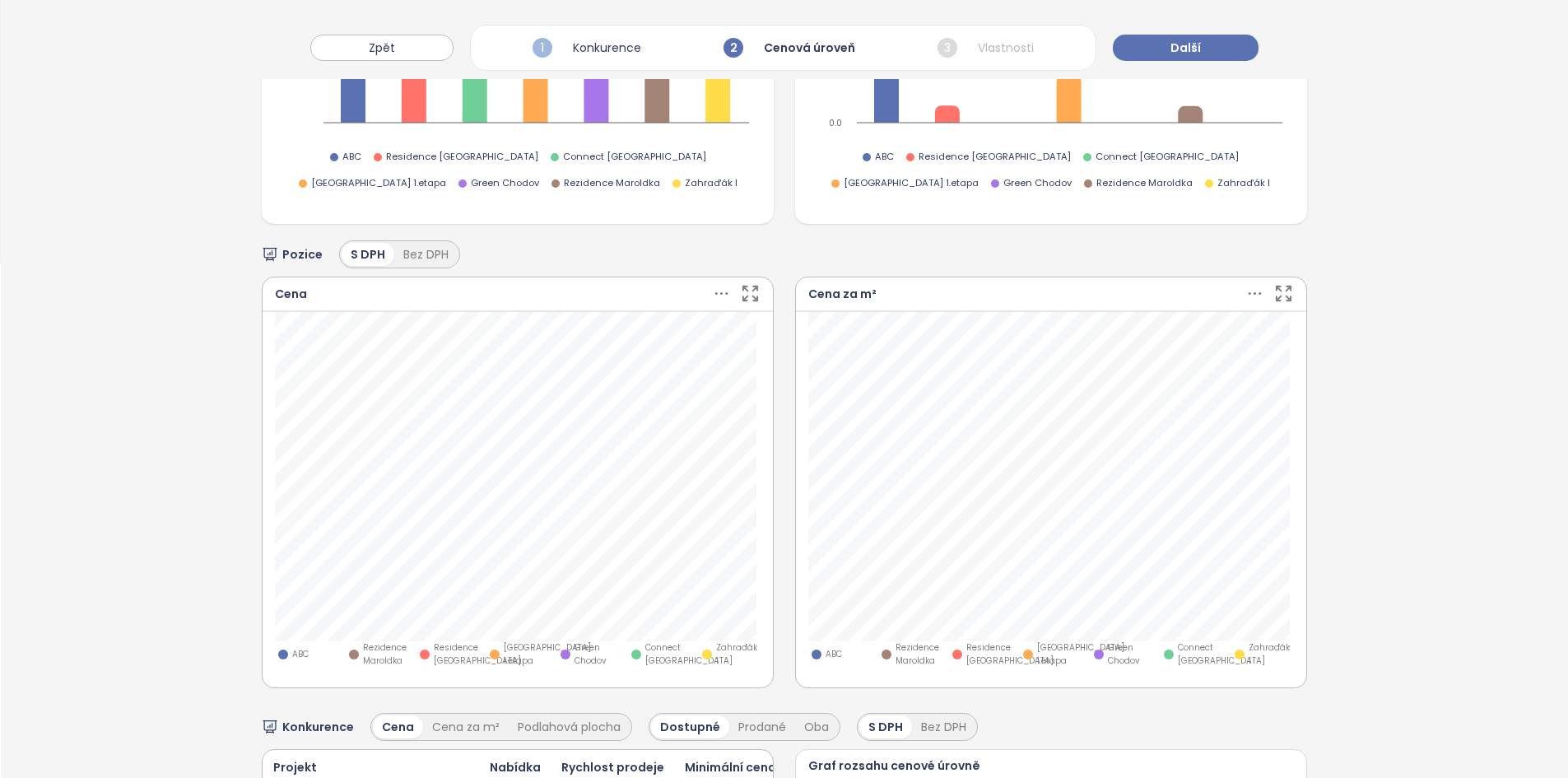
scroll to position [516, 0]
click at [1150, 48] on button "Další" at bounding box center [1185, 48] width 146 height 26
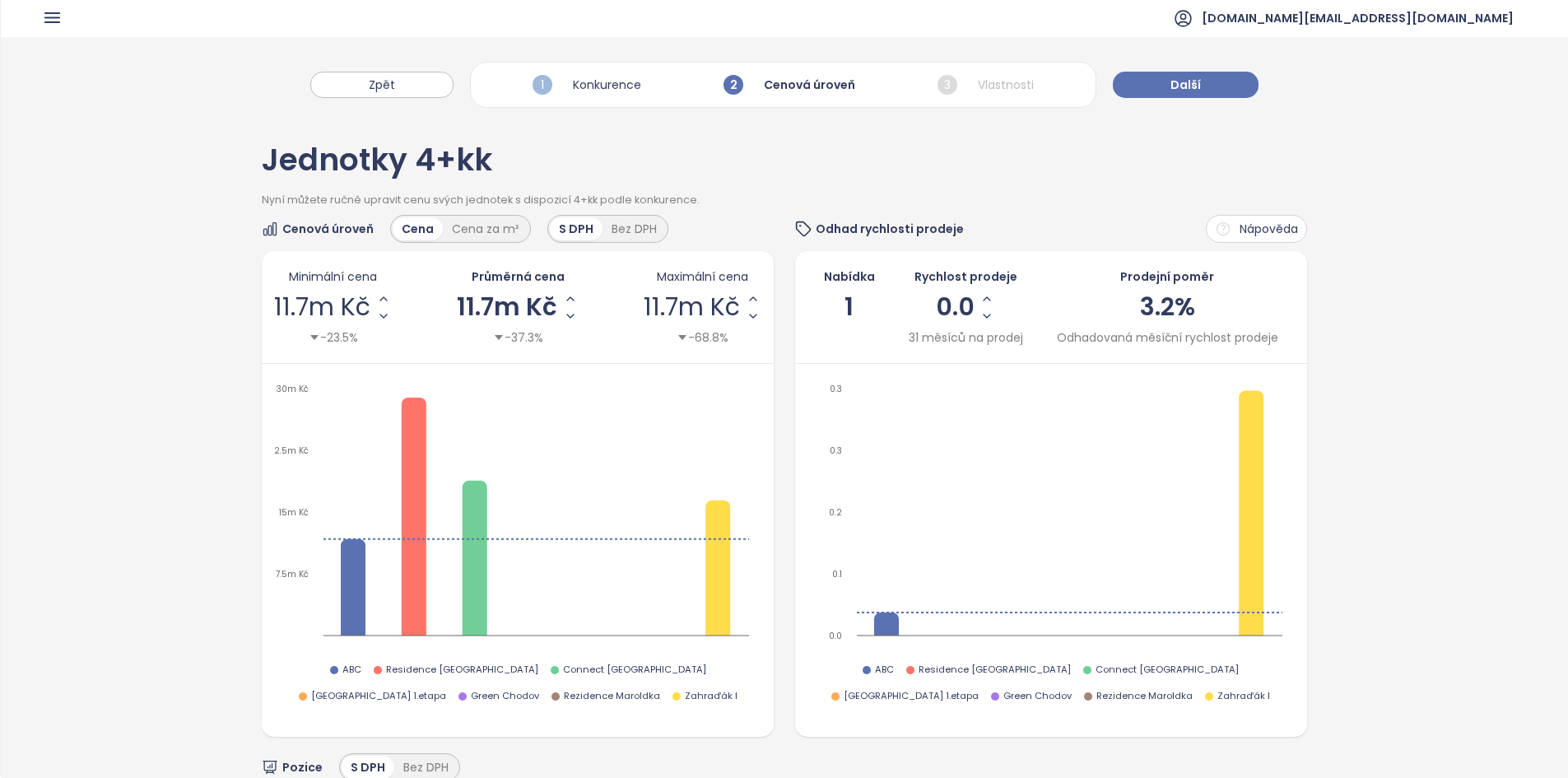
scroll to position [0, 0]
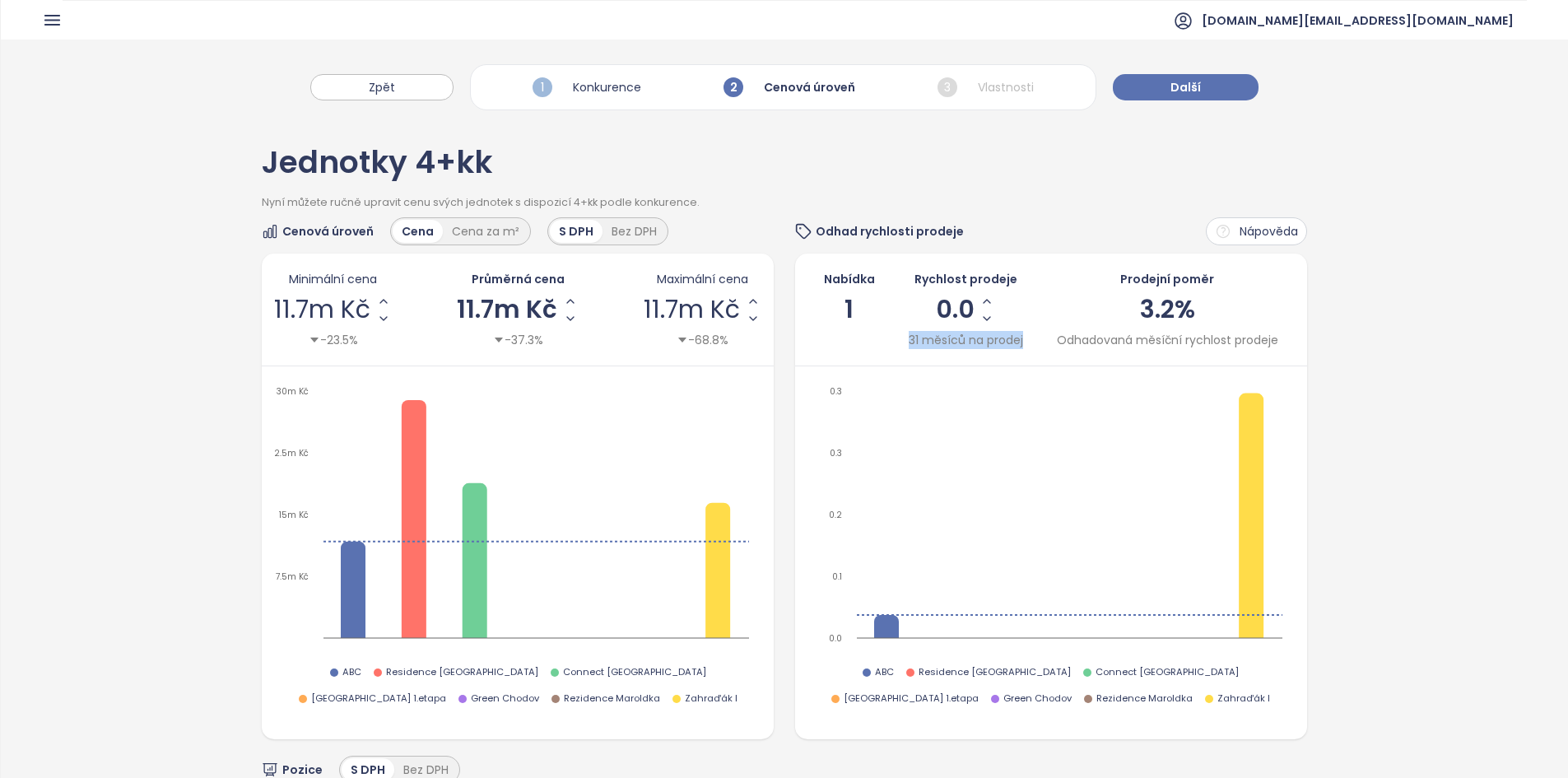
drag, startPoint x: 1027, startPoint y: 341, endPoint x: 886, endPoint y: 342, distance: 141.0
click at [886, 342] on div "Nabídka 1 Rychlost prodeje 0.0 31 měsíců na prodej Prodejní poměr 3.2% Odhadova…" at bounding box center [1051, 309] width 487 height 79
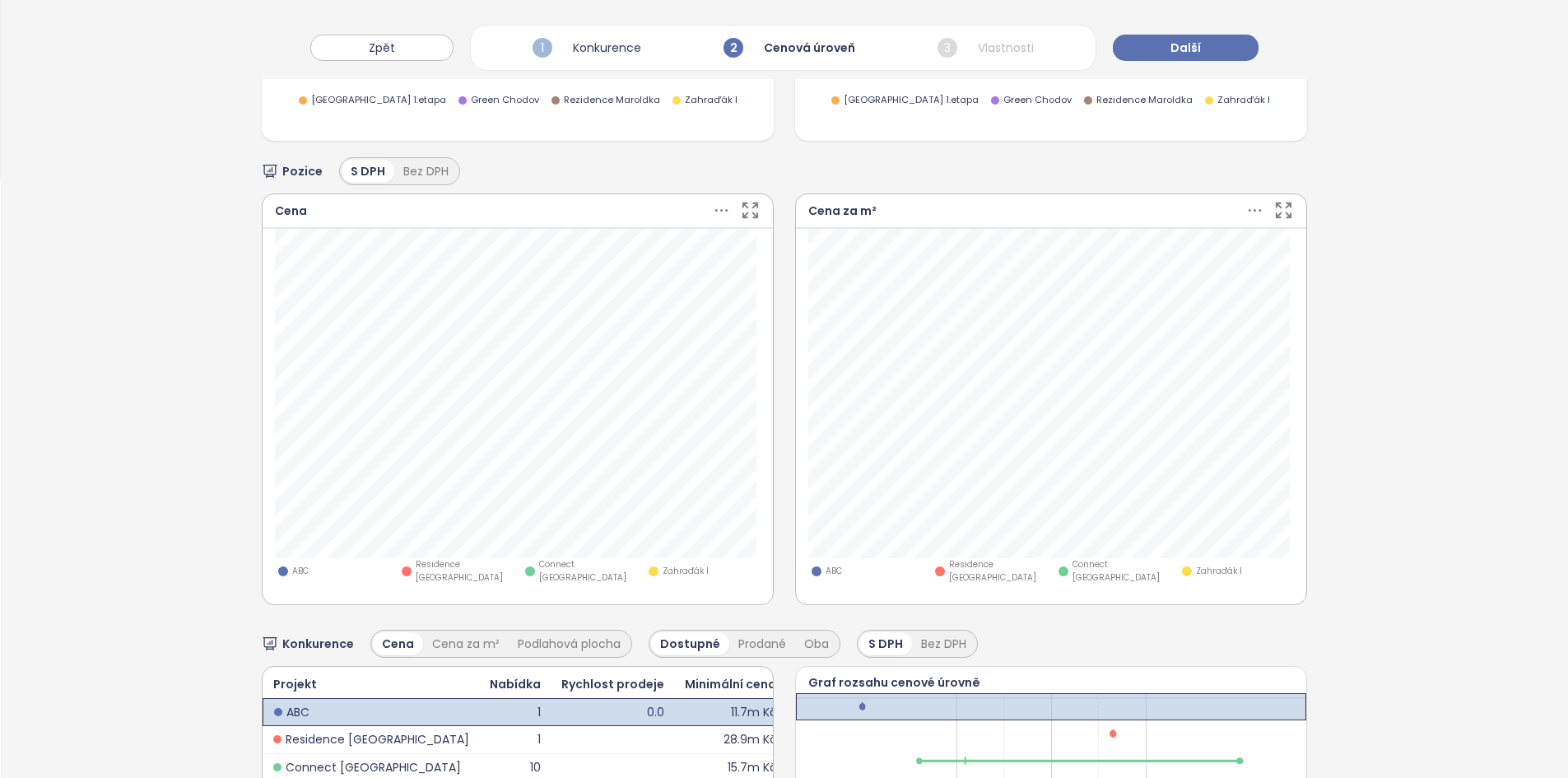
scroll to position [594, 0]
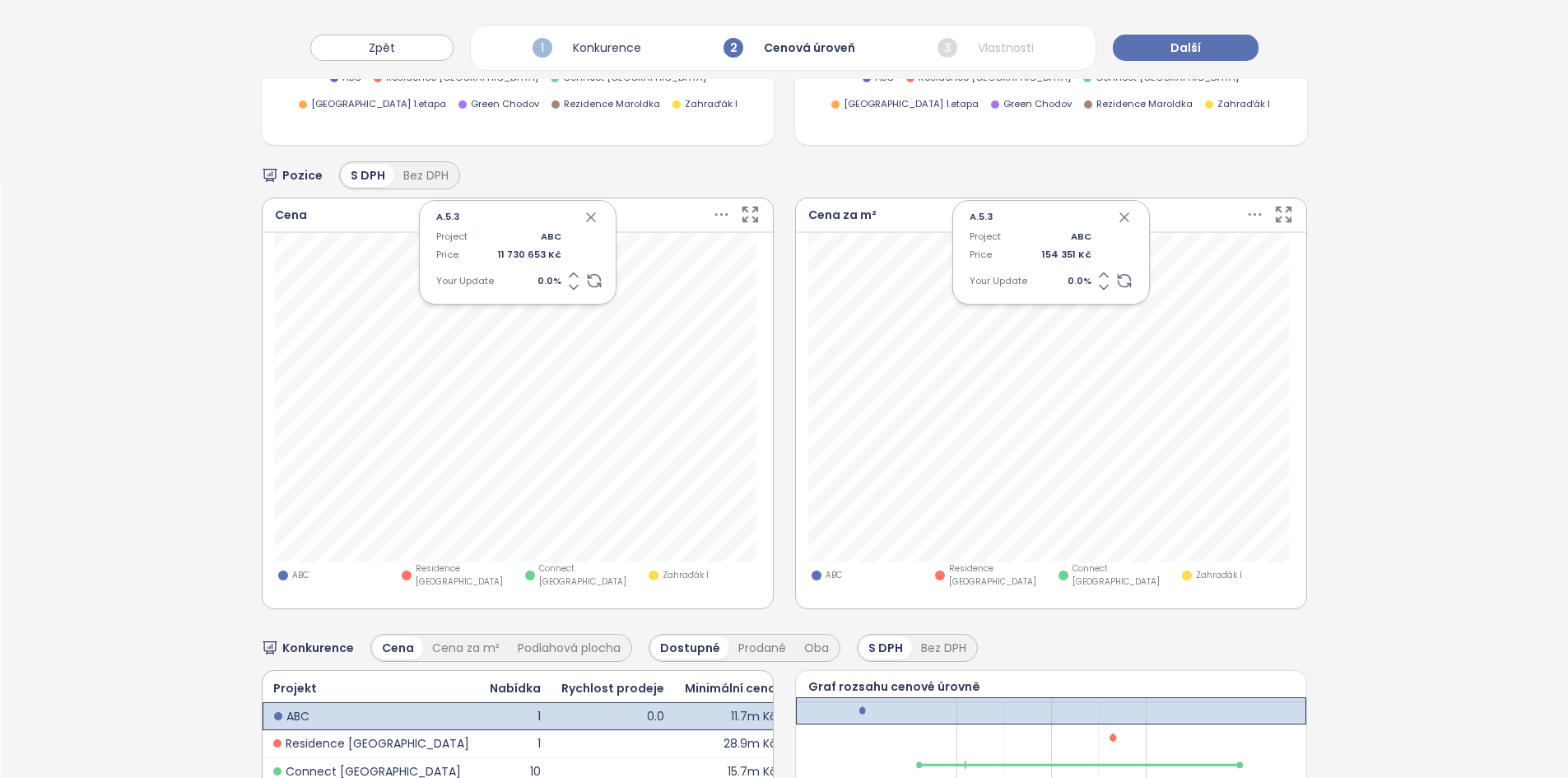
click at [567, 276] on icon at bounding box center [573, 275] width 16 height 16
click at [567, 275] on div "Project ABC Price 11 730 653 Kč Your Update" at bounding box center [518, 258] width 163 height 58
click at [567, 274] on div "Project ABC Price 11 730 653 Kč Your Update" at bounding box center [518, 258] width 163 height 58
click at [542, 278] on span "0.5 %" at bounding box center [530, 281] width 64 height 15
click at [542, 278] on input "***" at bounding box center [530, 281] width 64 height 15
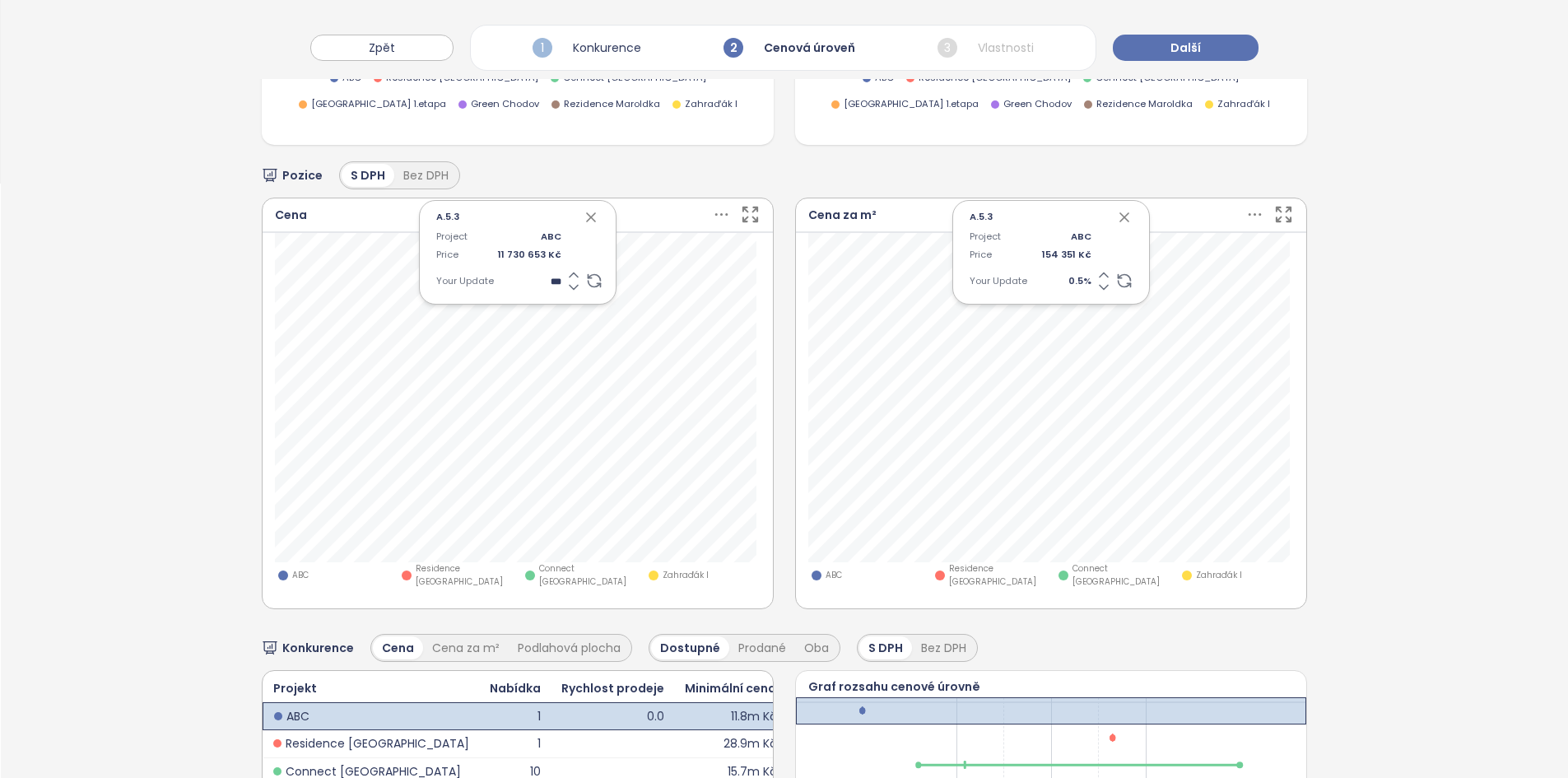
click at [542, 278] on input "***" at bounding box center [530, 281] width 64 height 15
type input "*"
click at [551, 277] on span "5.0 %" at bounding box center [530, 281] width 64 height 15
click at [551, 277] on input "***" at bounding box center [530, 281] width 64 height 15
type input "**"
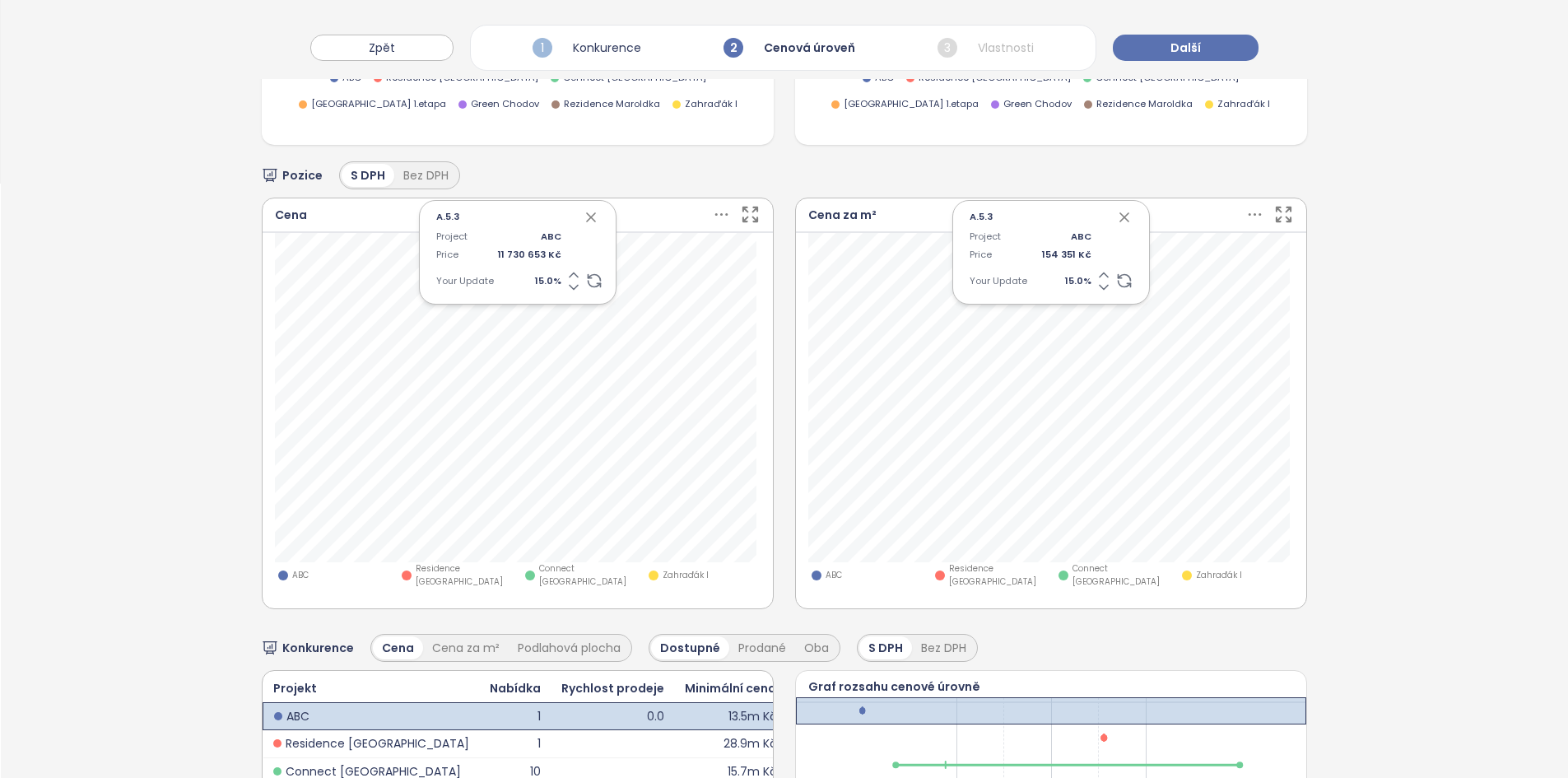
drag, startPoint x: 585, startPoint y: 213, endPoint x: 596, endPoint y: 206, distance: 13.0
click at [587, 213] on icon "button" at bounding box center [590, 217] width 8 height 8
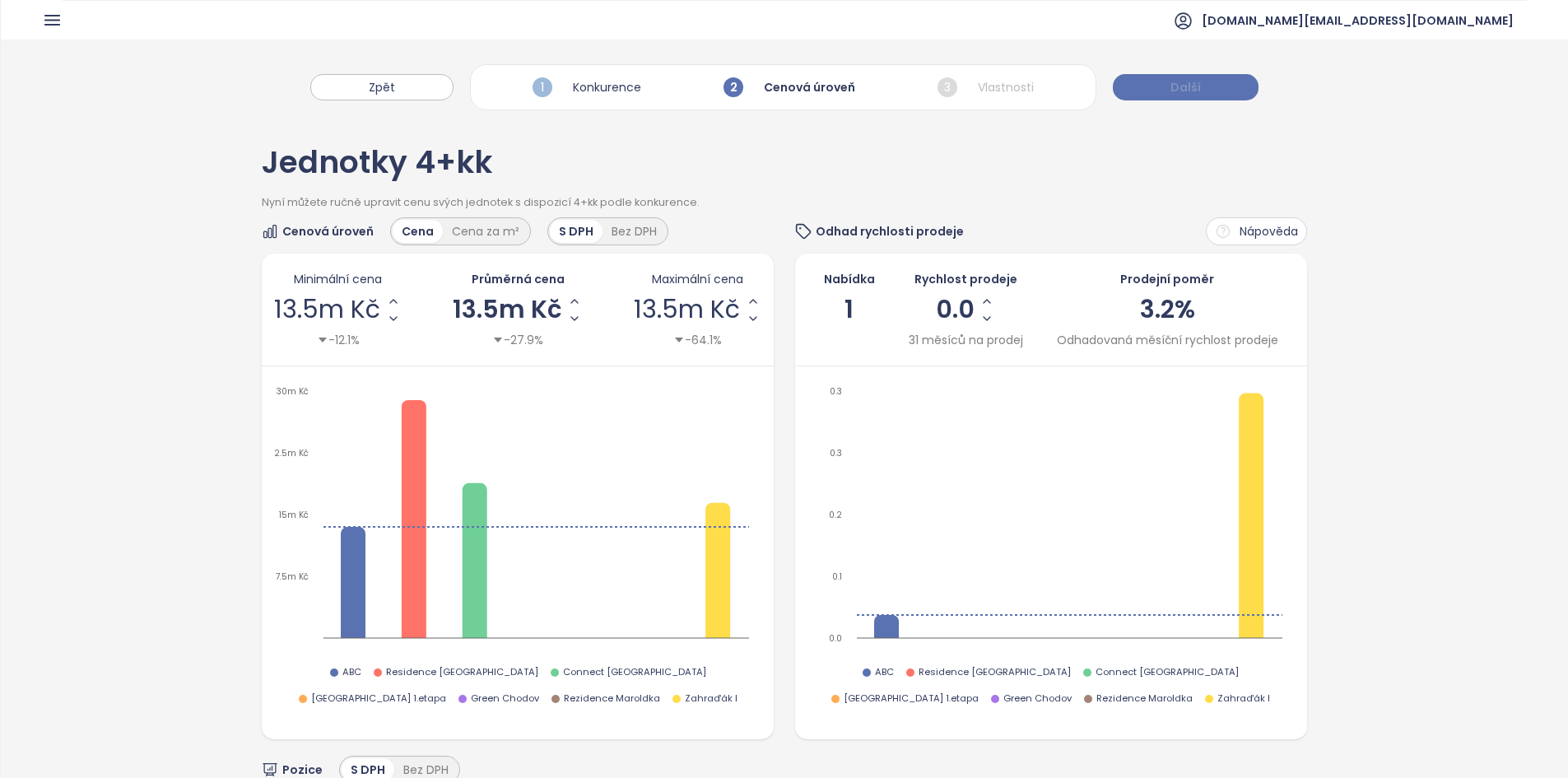
click at [1149, 78] on button "Další" at bounding box center [1185, 87] width 146 height 26
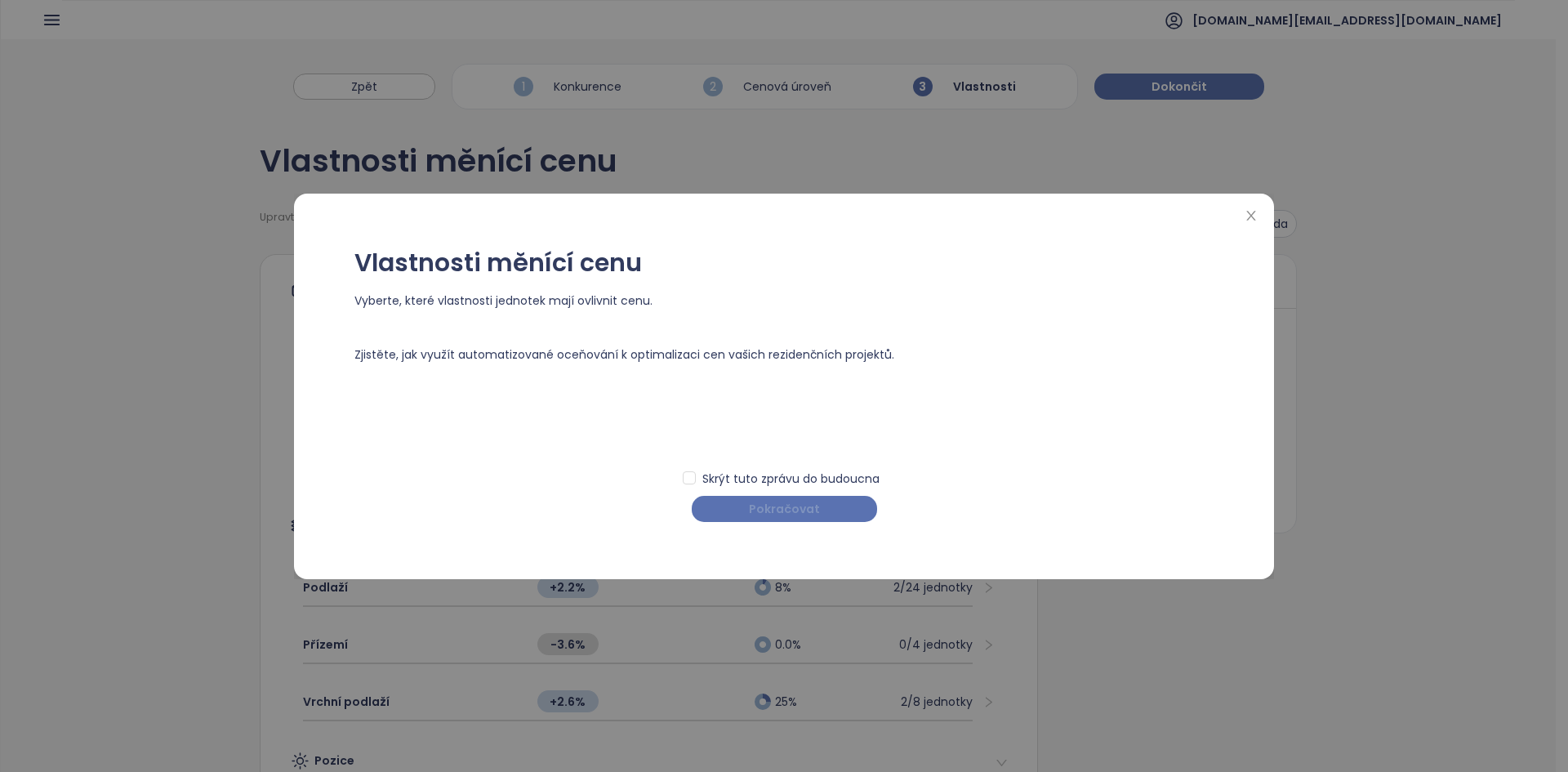
click at [781, 506] on span "Pokračovat" at bounding box center [784, 509] width 71 height 18
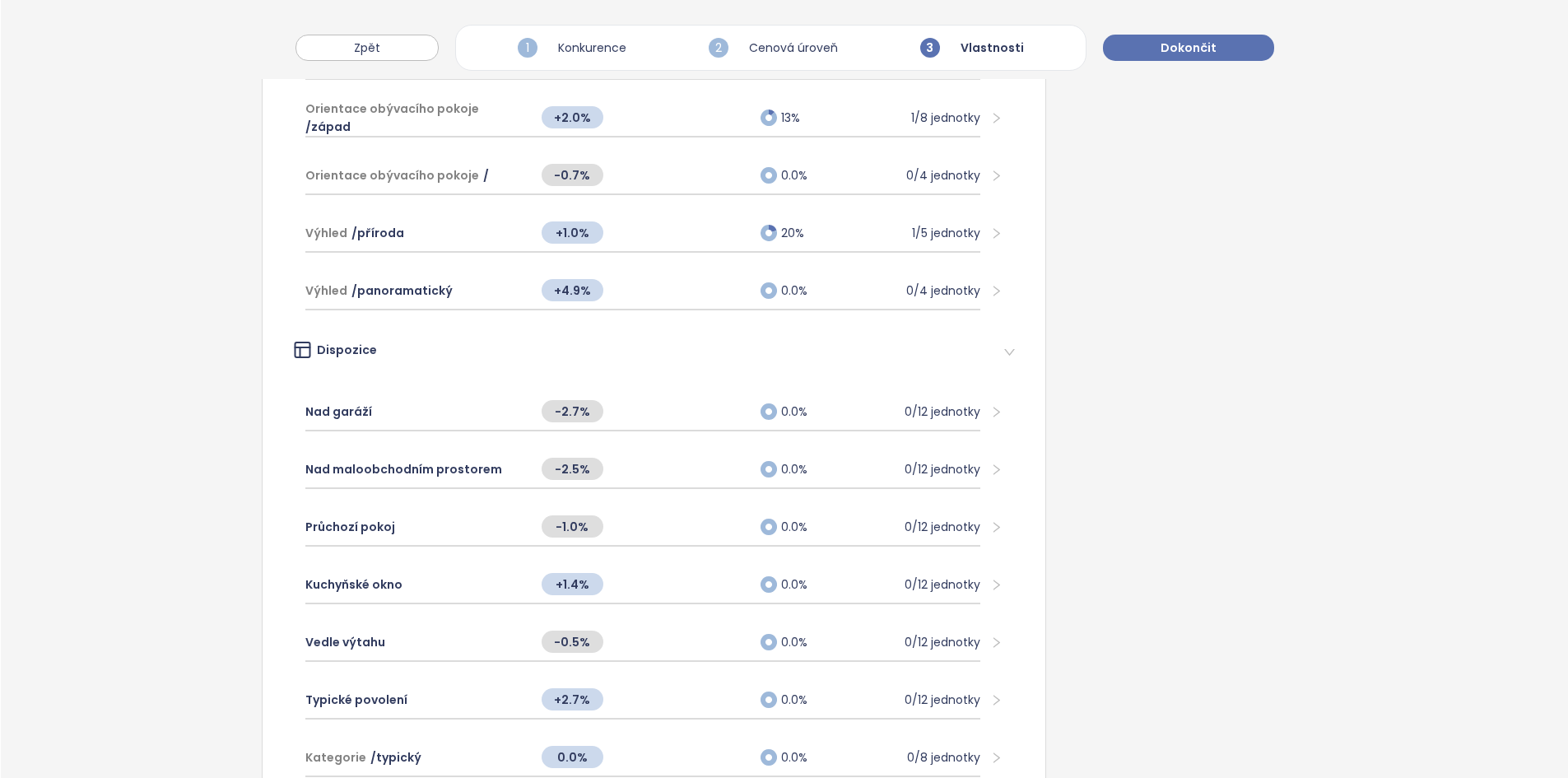
scroll to position [998, 0]
click at [651, 298] on div "+4.9%" at bounding box center [642, 290] width 220 height 35
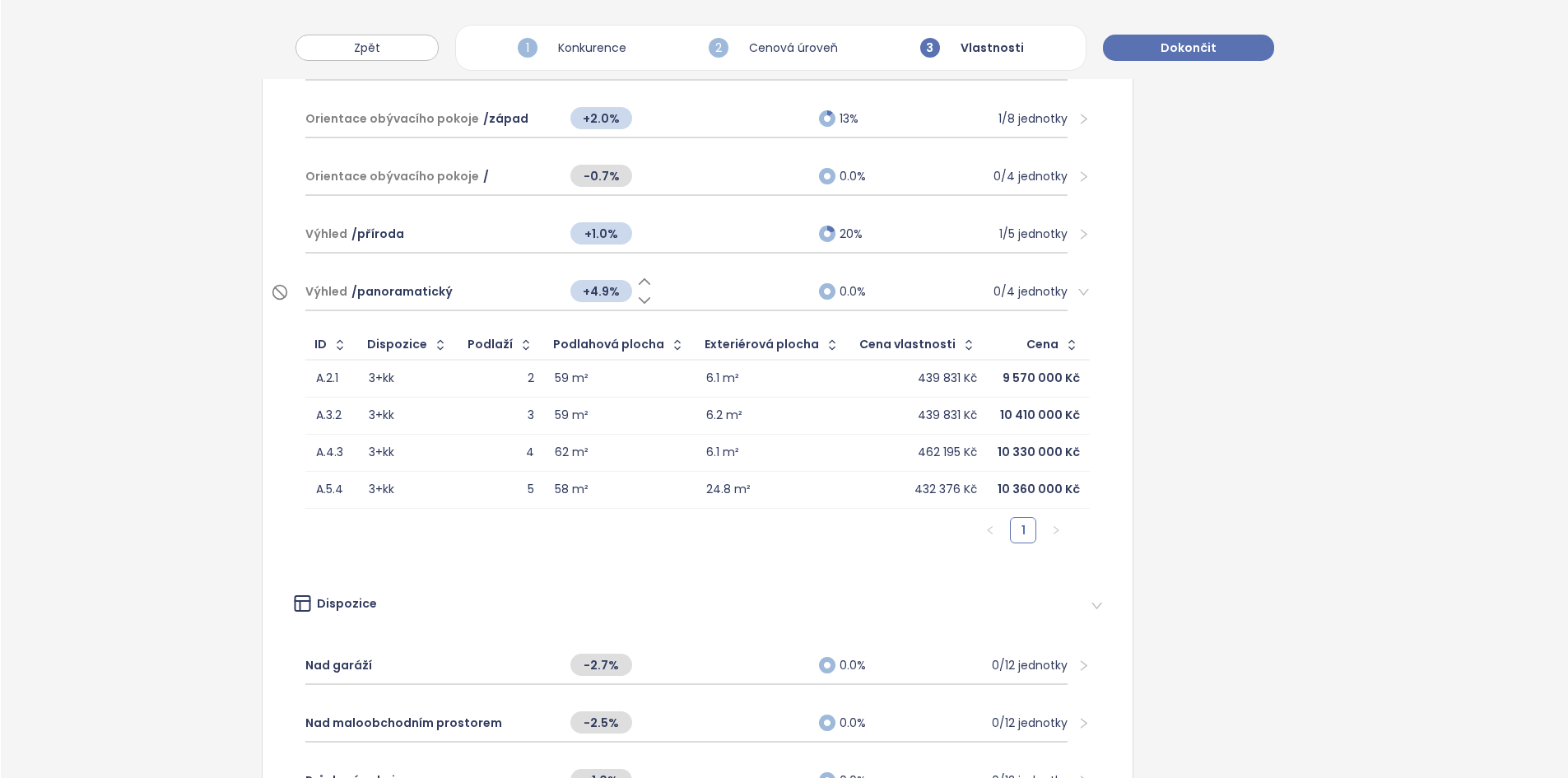
click at [592, 294] on span "+4.9%" at bounding box center [601, 290] width 62 height 22
click at [592, 294] on input "***" at bounding box center [601, 291] width 62 height 18
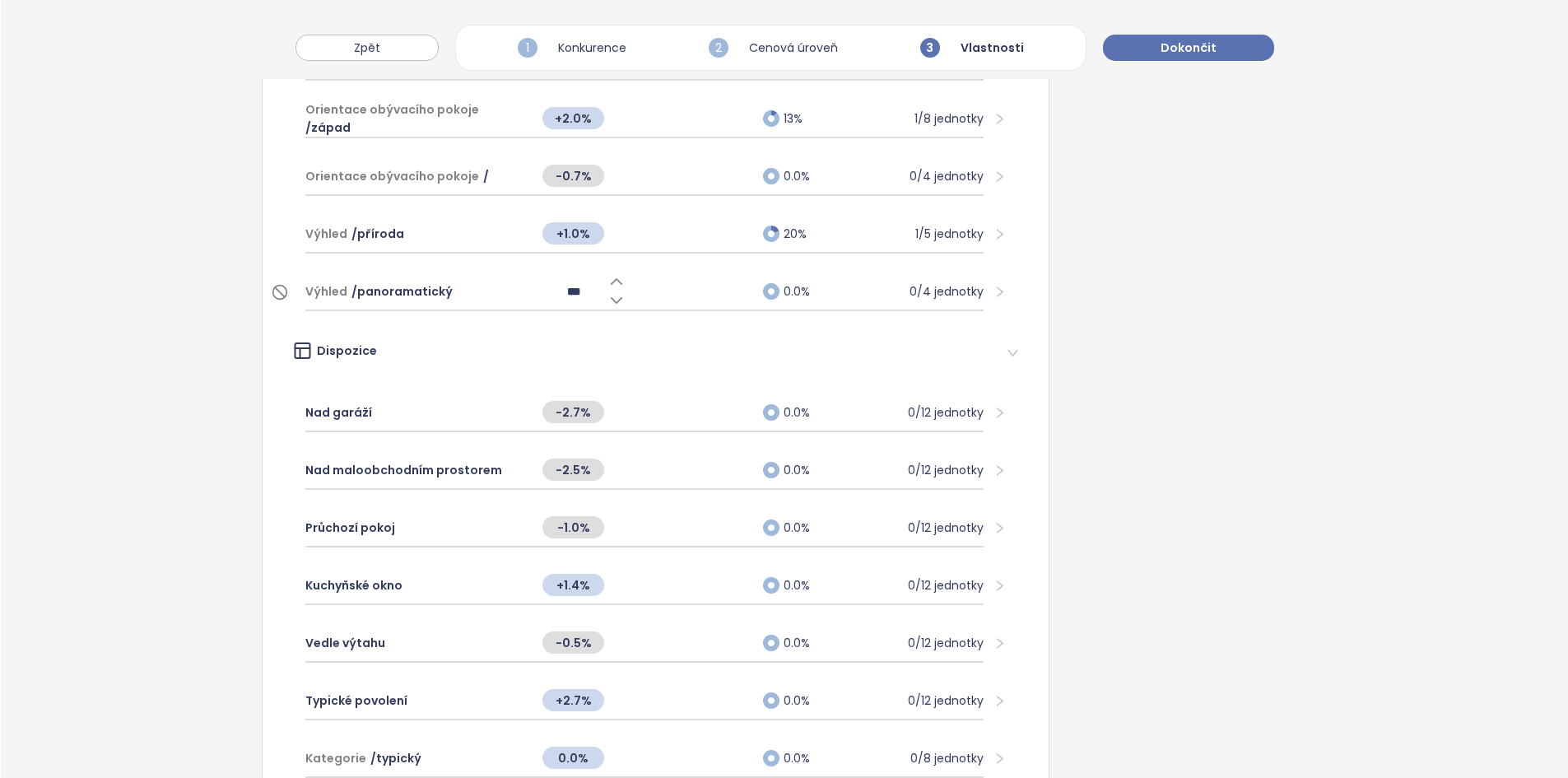
click at [585, 291] on input "***" at bounding box center [573, 291] width 62 height 18
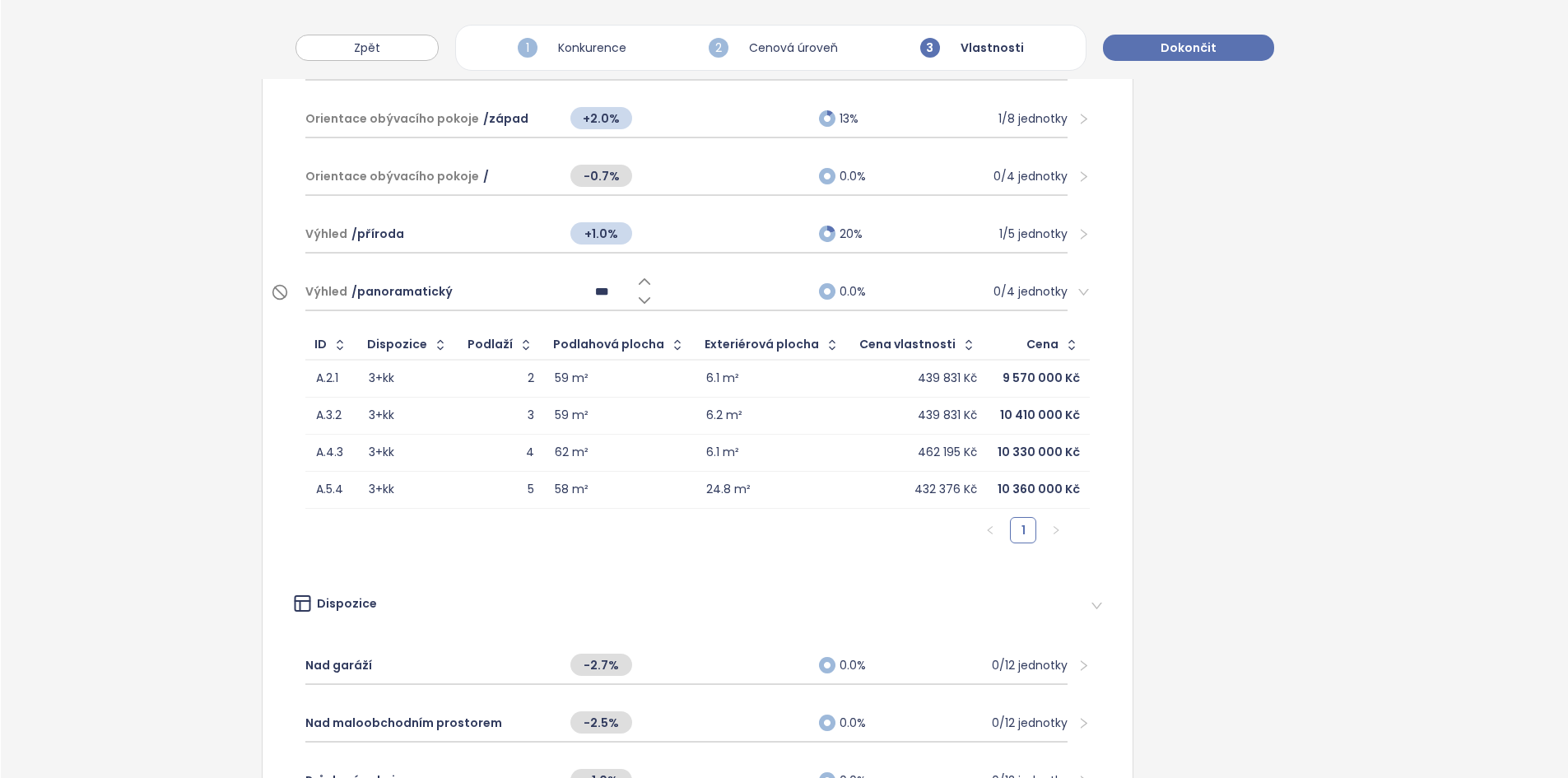
click at [585, 291] on input "***" at bounding box center [601, 291] width 62 height 18
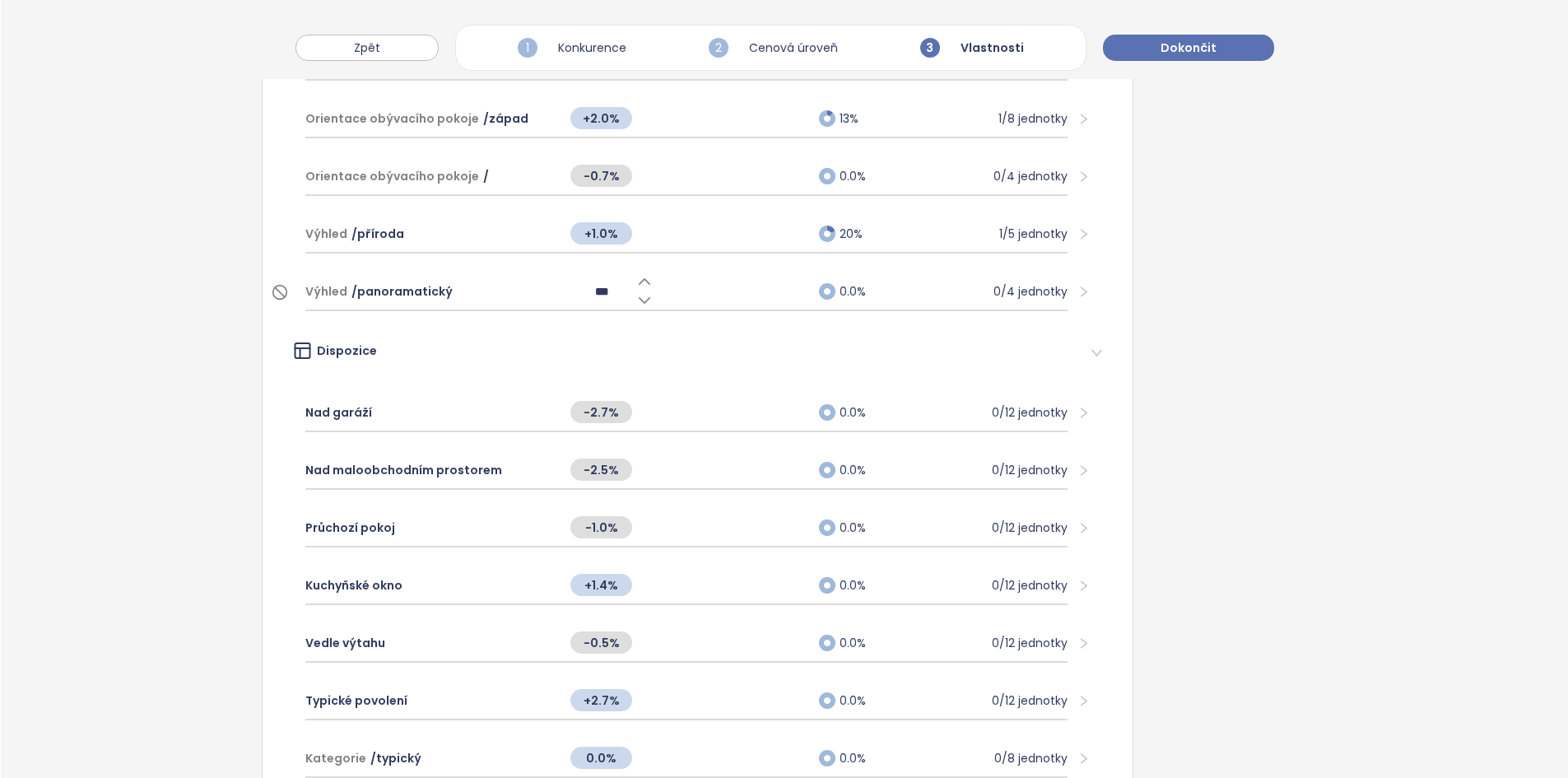
click at [585, 291] on input "***" at bounding box center [601, 291] width 62 height 18
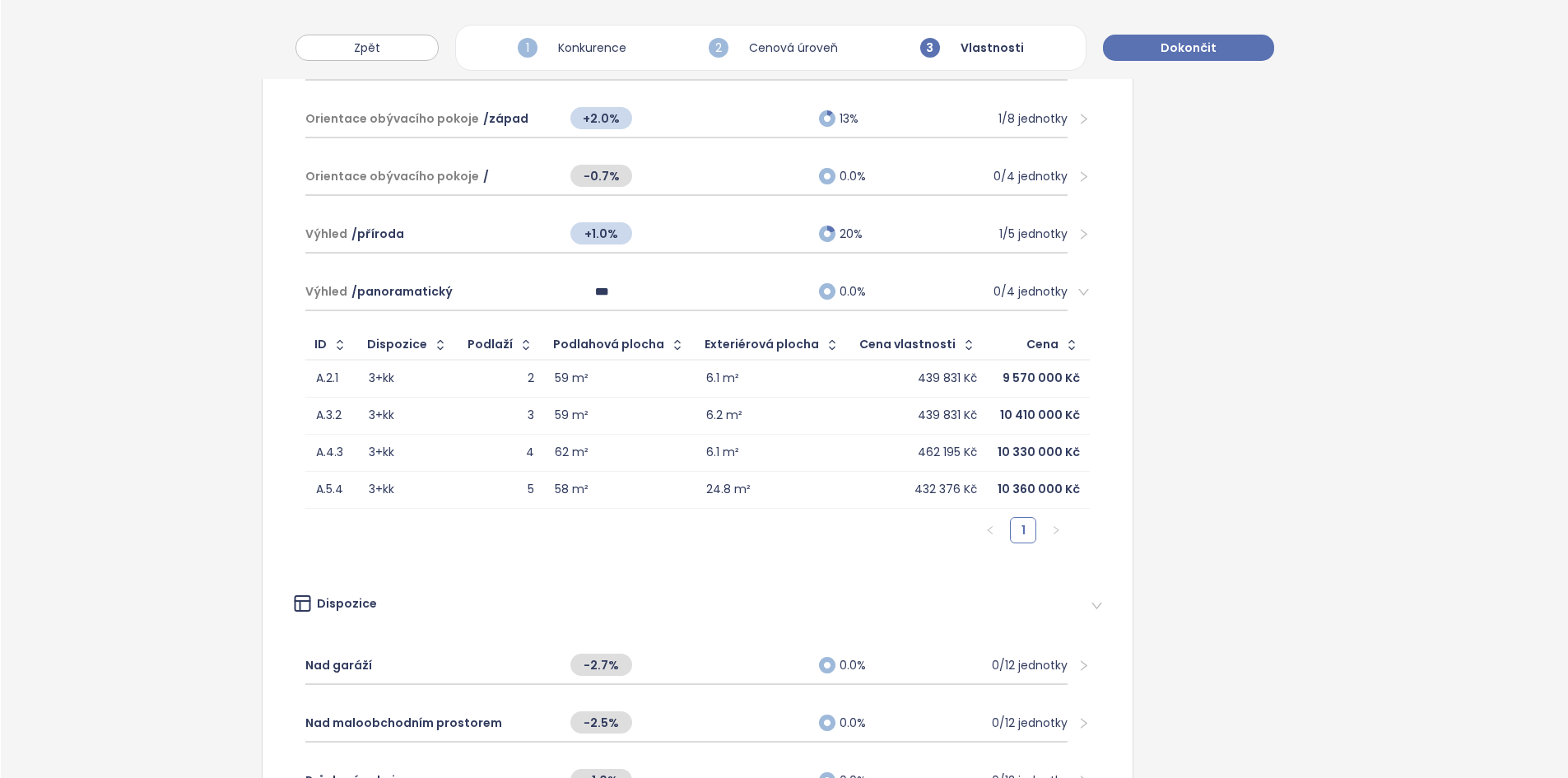
click at [269, 247] on div "Exteriér Balkón 106 551 Kč 8% 2/24 jednotky Terasa 41 022 Kč 8% 2/24 jednotky Z…" at bounding box center [697, 334] width 872 height 2153
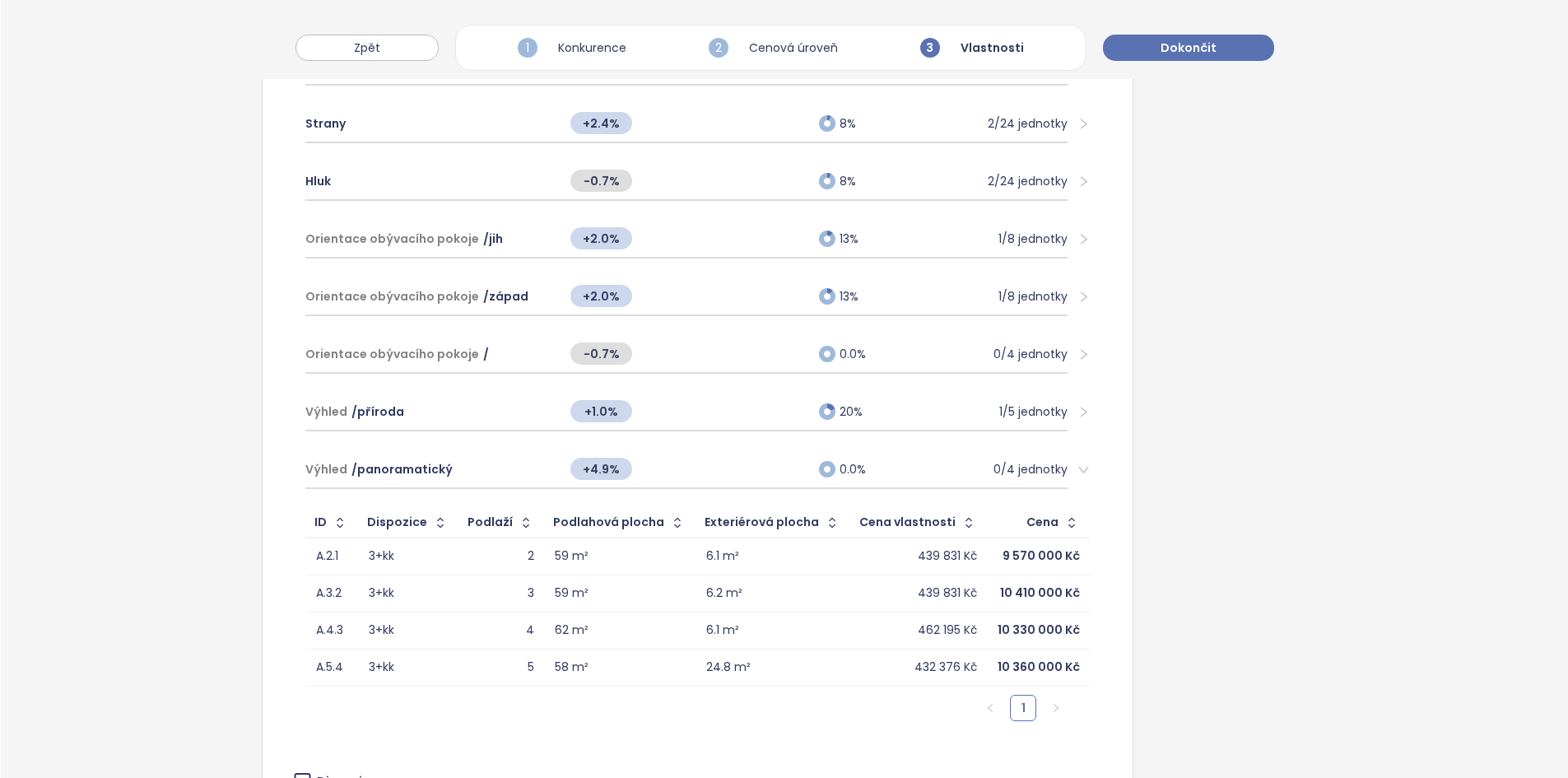
scroll to position [823, 0]
click at [459, 560] on td "2" at bounding box center [502, 554] width 86 height 38
click at [434, 557] on div "3+kk" at bounding box center [408, 554] width 80 height 20
click at [434, 592] on div "3+kk" at bounding box center [408, 591] width 80 height 20
click at [589, 471] on span "+4.9%" at bounding box center [601, 466] width 62 height 22
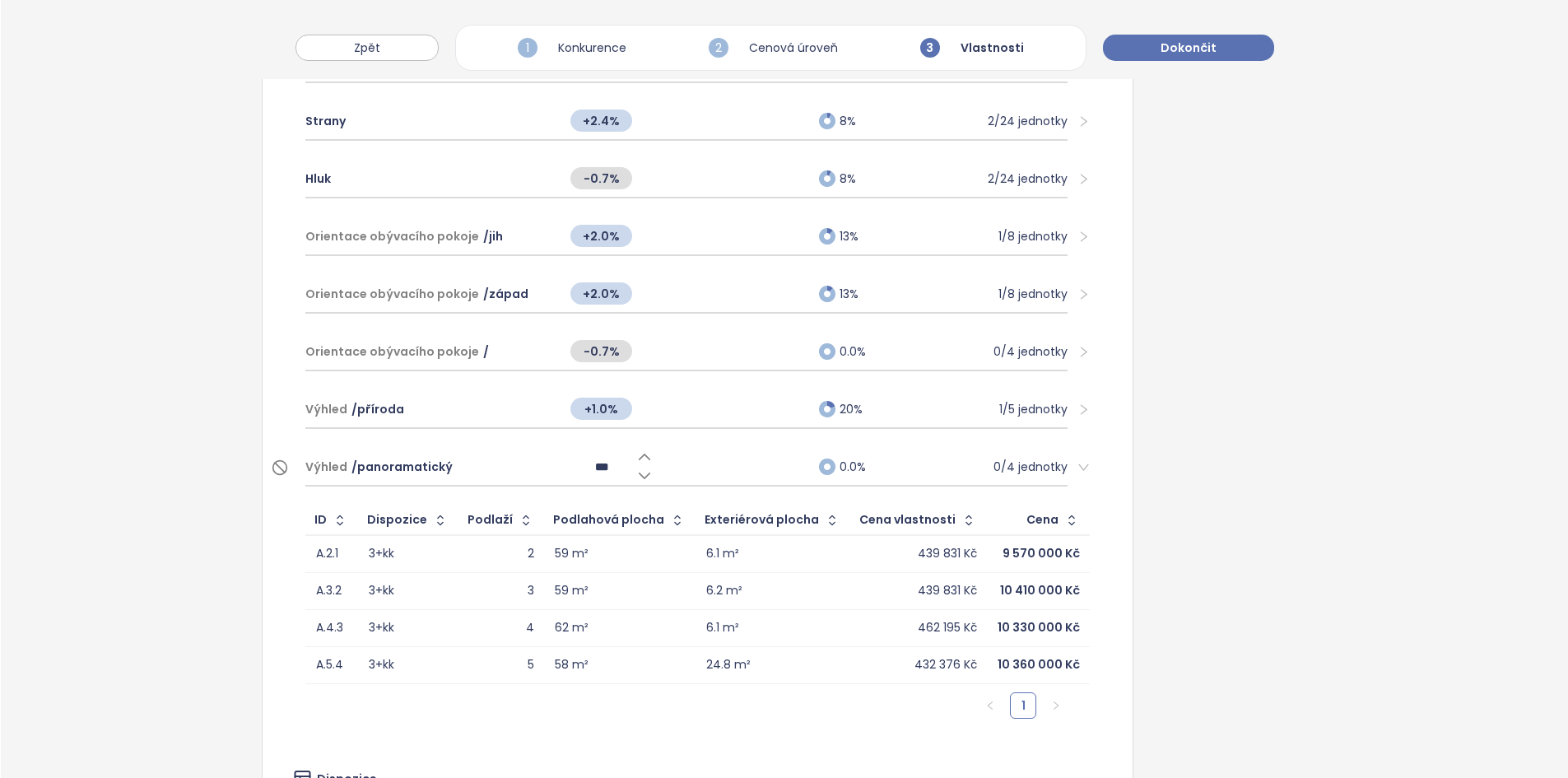
click at [589, 471] on input "***" at bounding box center [601, 467] width 62 height 18
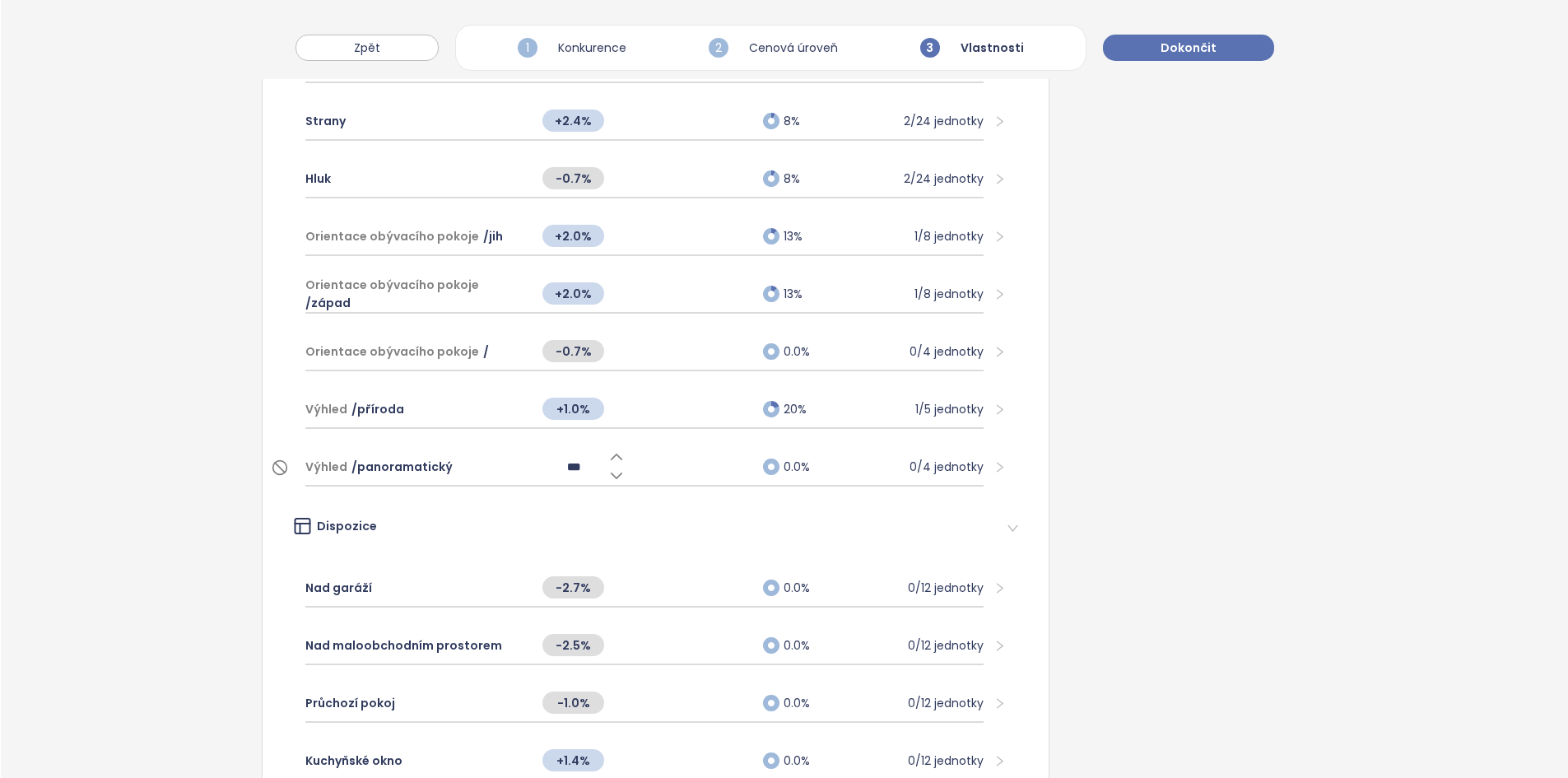
click at [484, 457] on div "Výhled / panoramatický" at bounding box center [416, 467] width 220 height 36
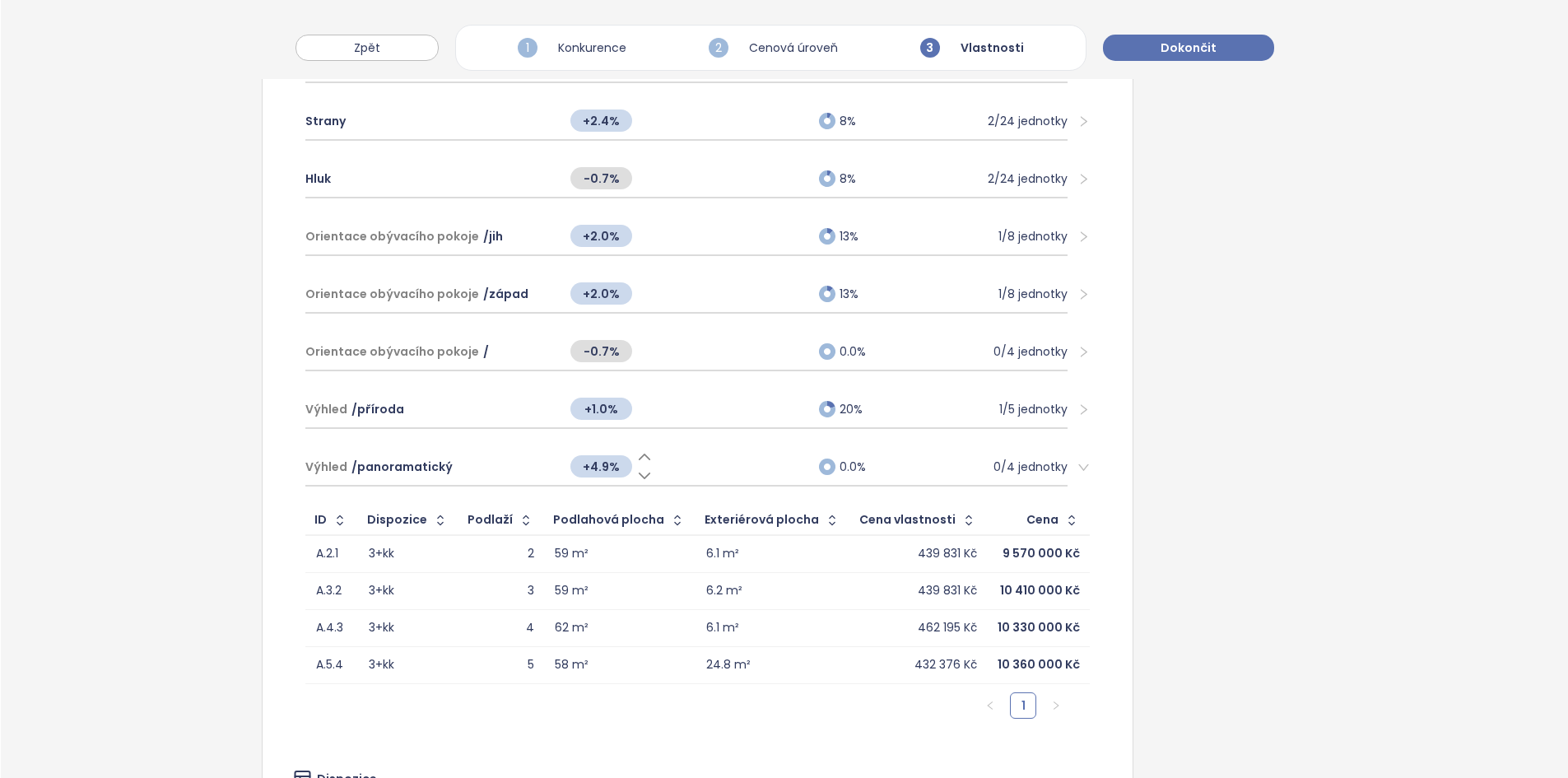
click at [598, 466] on span "+4.9%" at bounding box center [601, 466] width 62 height 22
click at [598, 466] on input "***" at bounding box center [601, 467] width 62 height 18
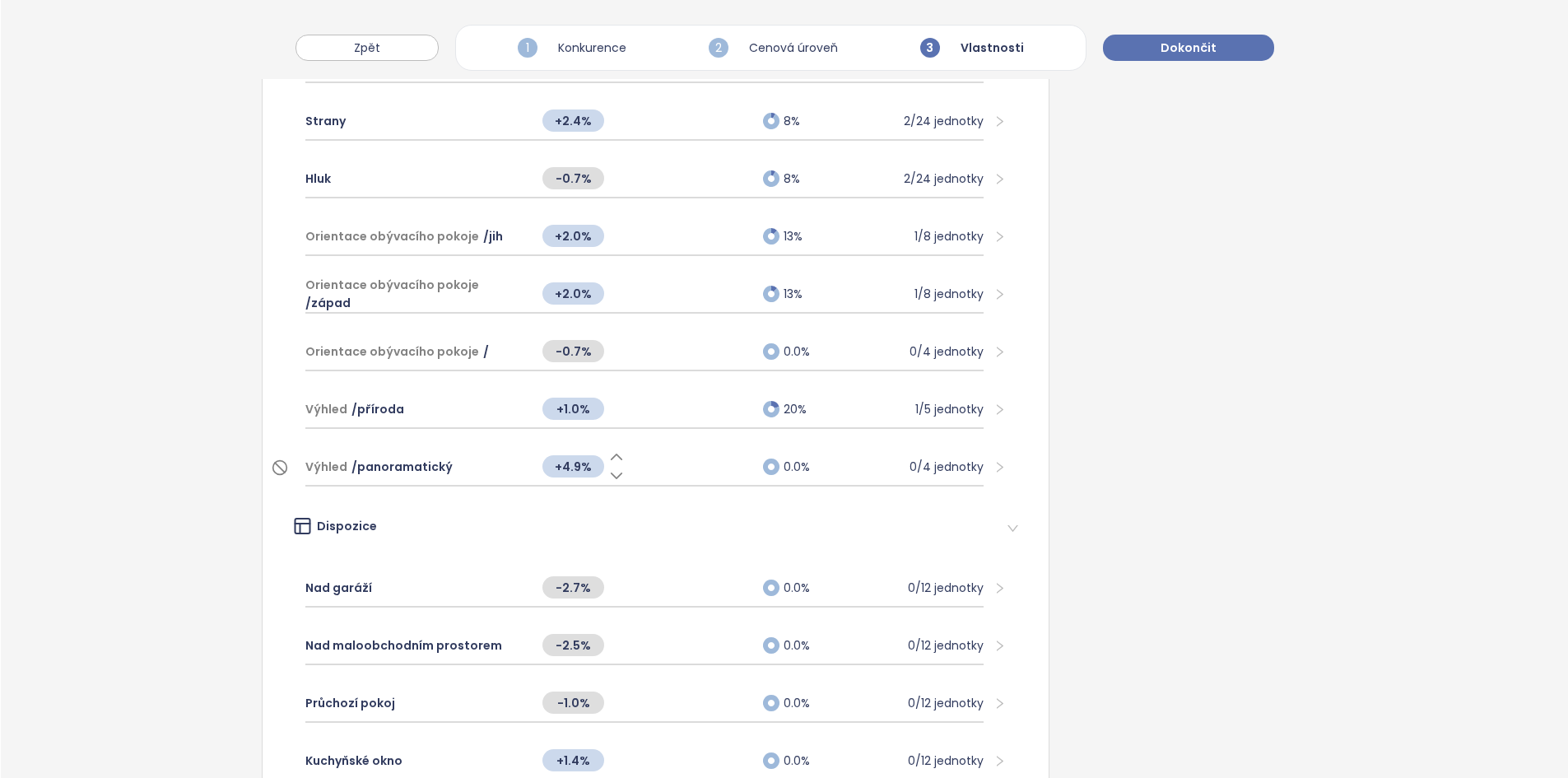
click at [464, 480] on div "Výhled / panoramatický" at bounding box center [416, 467] width 220 height 36
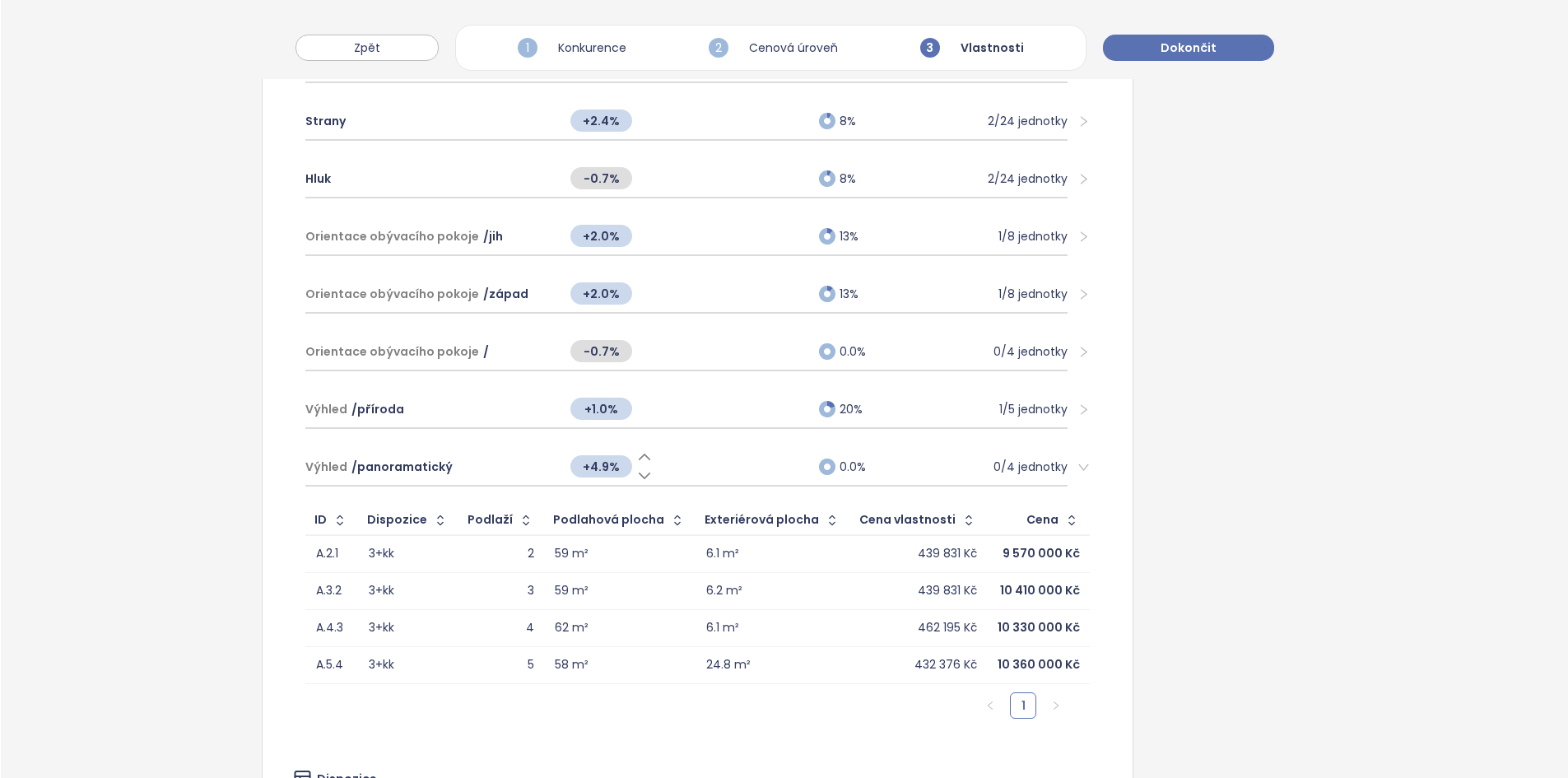
click at [579, 474] on span "+4.9%" at bounding box center [601, 466] width 62 height 22
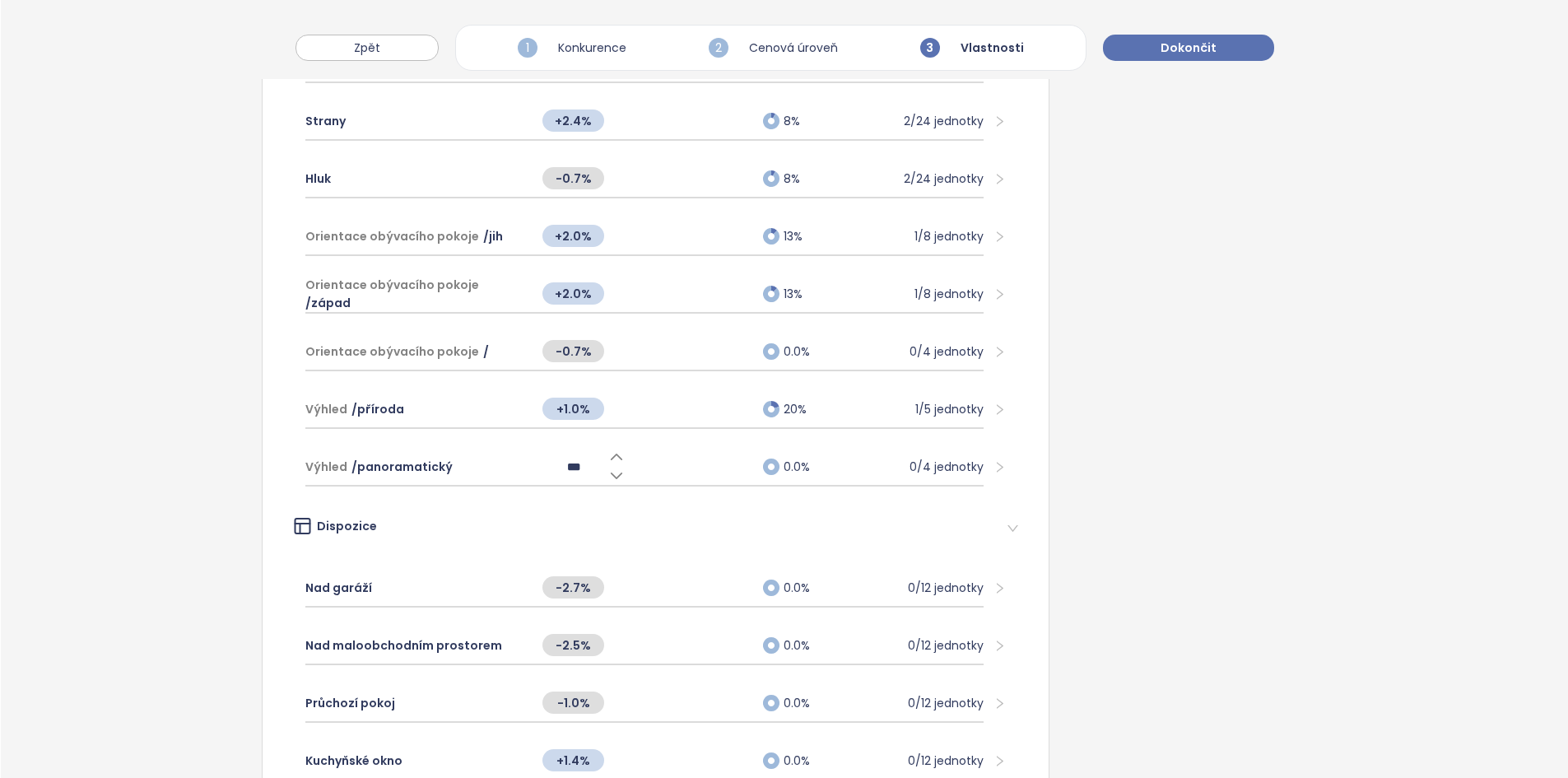
type input "*"
click at [474, 470] on div "Výhled / panoramatický" at bounding box center [416, 467] width 220 height 36
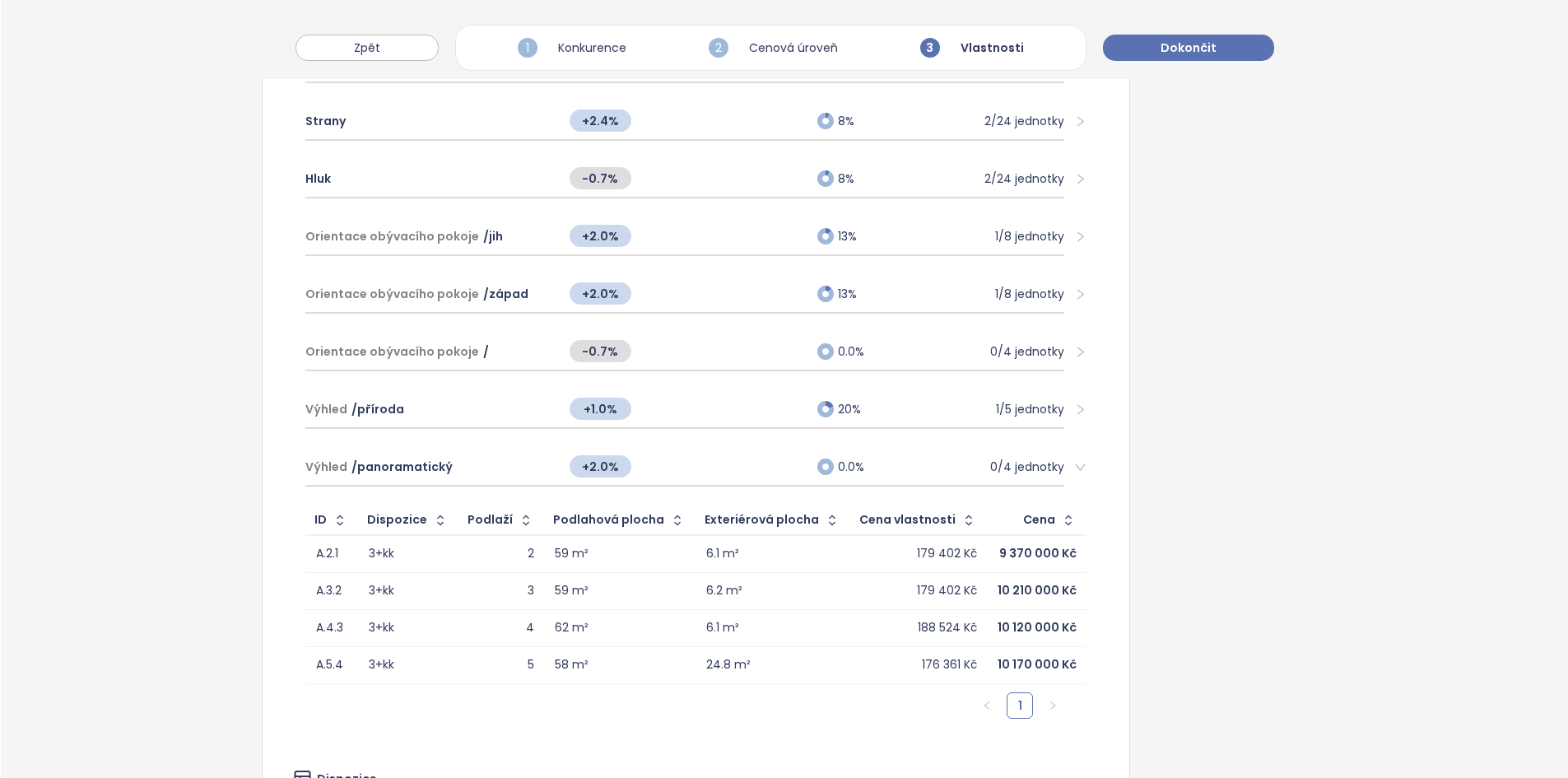
click at [725, 479] on div "+2.0%" at bounding box center [685, 466] width 247 height 35
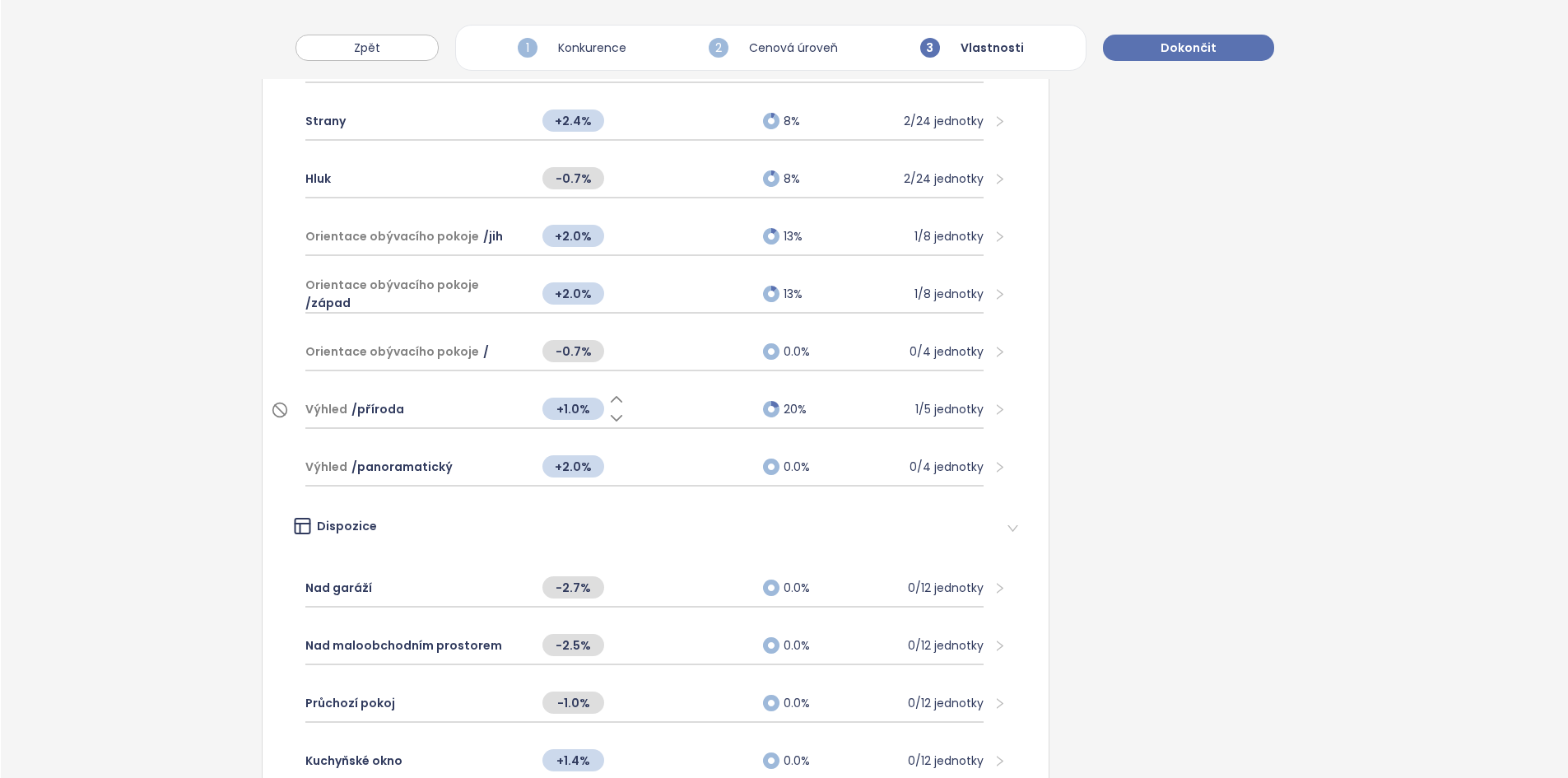
click at [570, 407] on span "+1.0%" at bounding box center [573, 409] width 62 height 22
click at [570, 407] on input "*" at bounding box center [573, 409] width 62 height 18
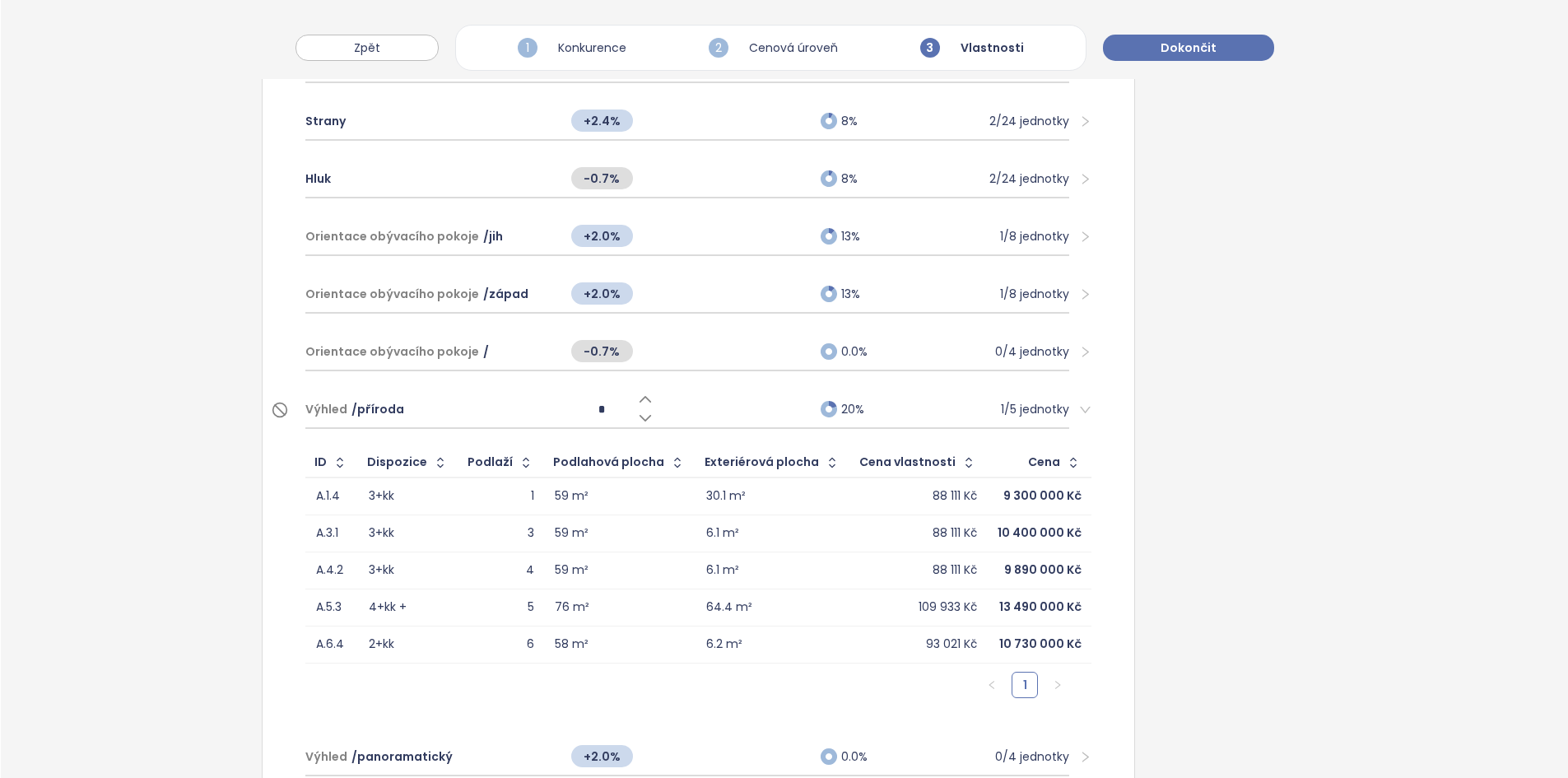
type input "*"
click at [90, 509] on div "Vlastnosti měnící cenu Upravte vliv vlastností jednotek na cenu nebo je zcela v…" at bounding box center [784, 473] width 1567 height 2356
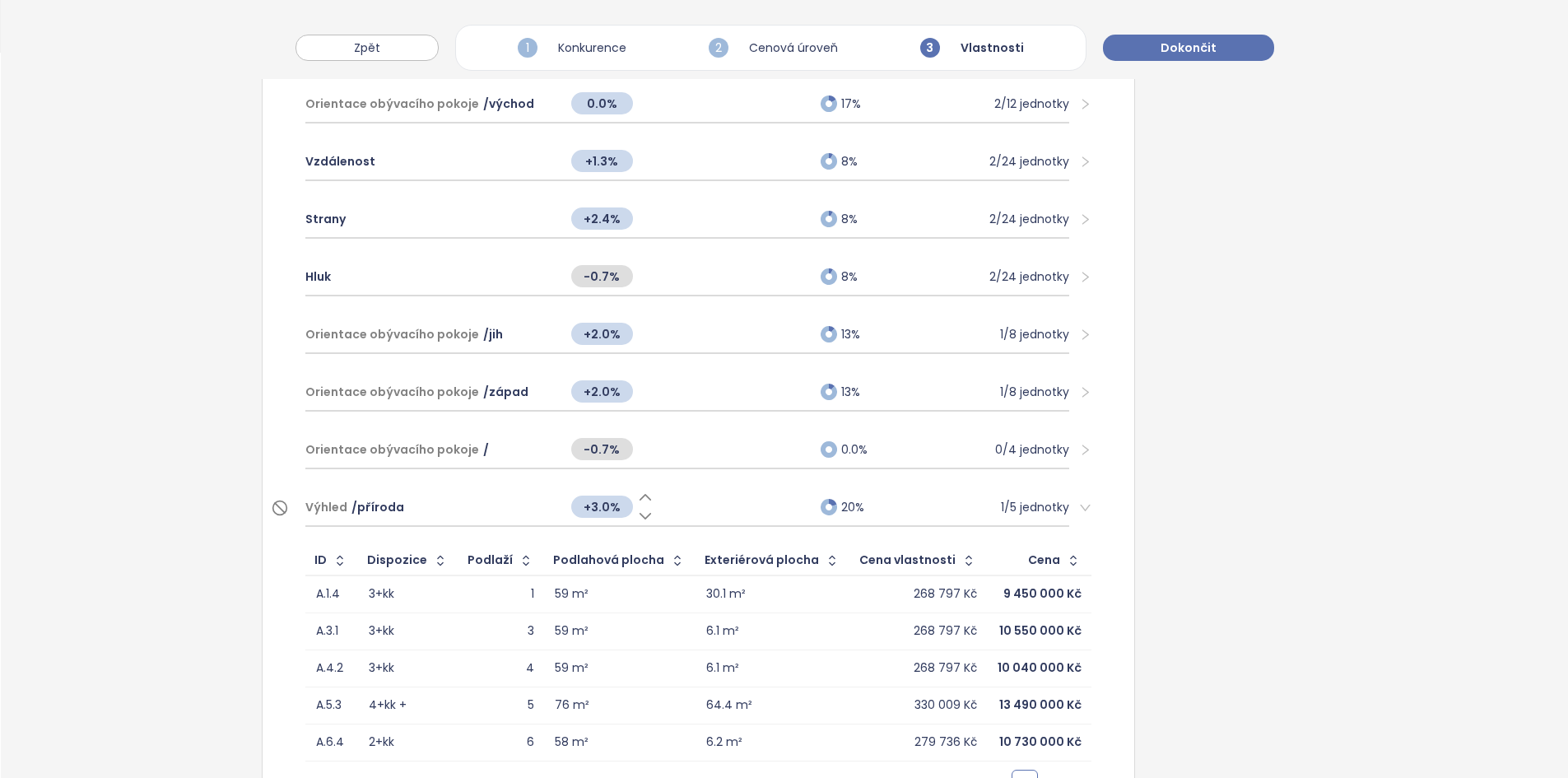
scroll to position [863, 0]
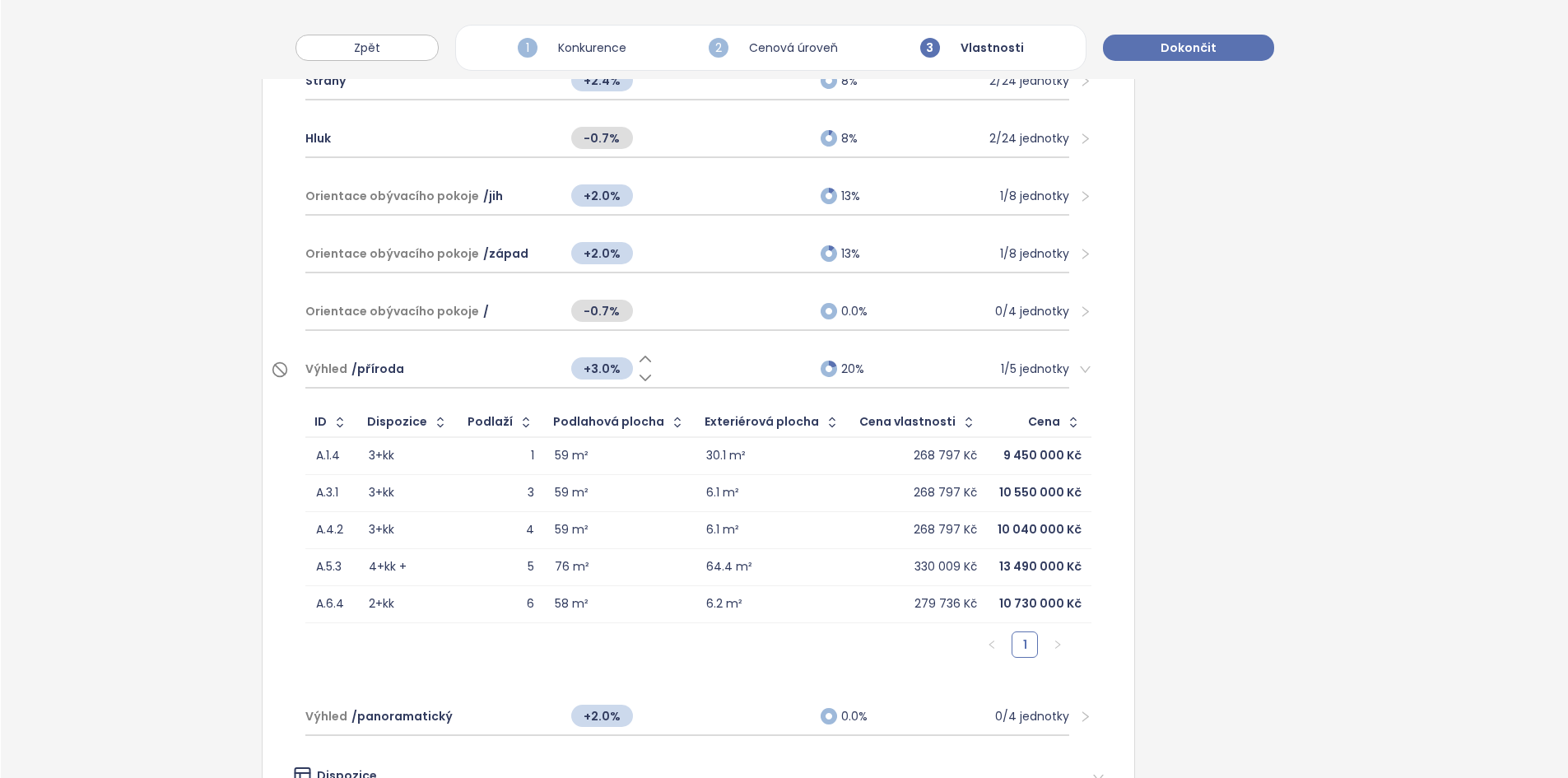
click at [730, 380] on div "+3.0%" at bounding box center [687, 367] width 249 height 35
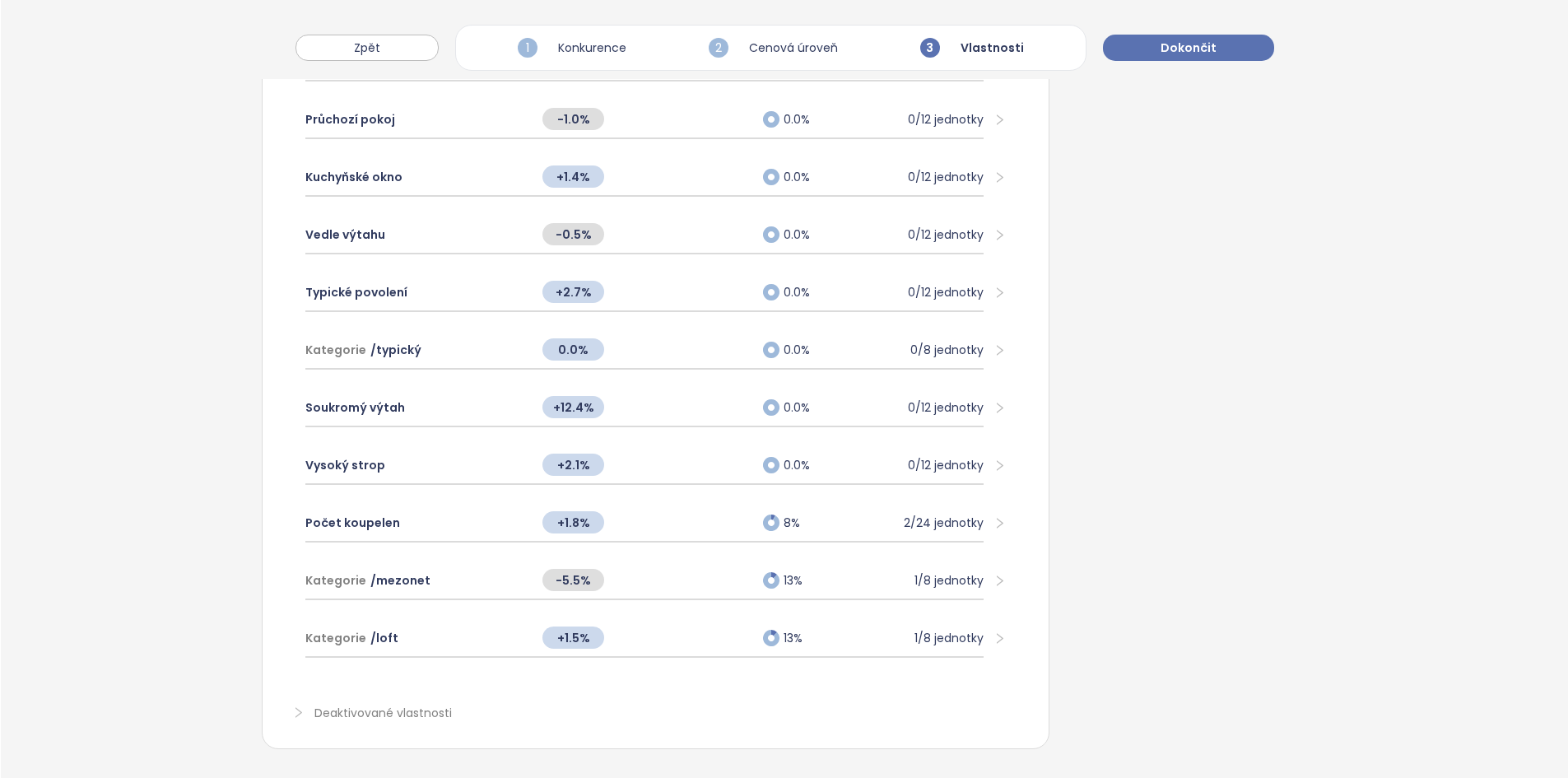
scroll to position [1419, 0]
click at [663, 462] on div "+2.1%" at bounding box center [644, 464] width 220 height 35
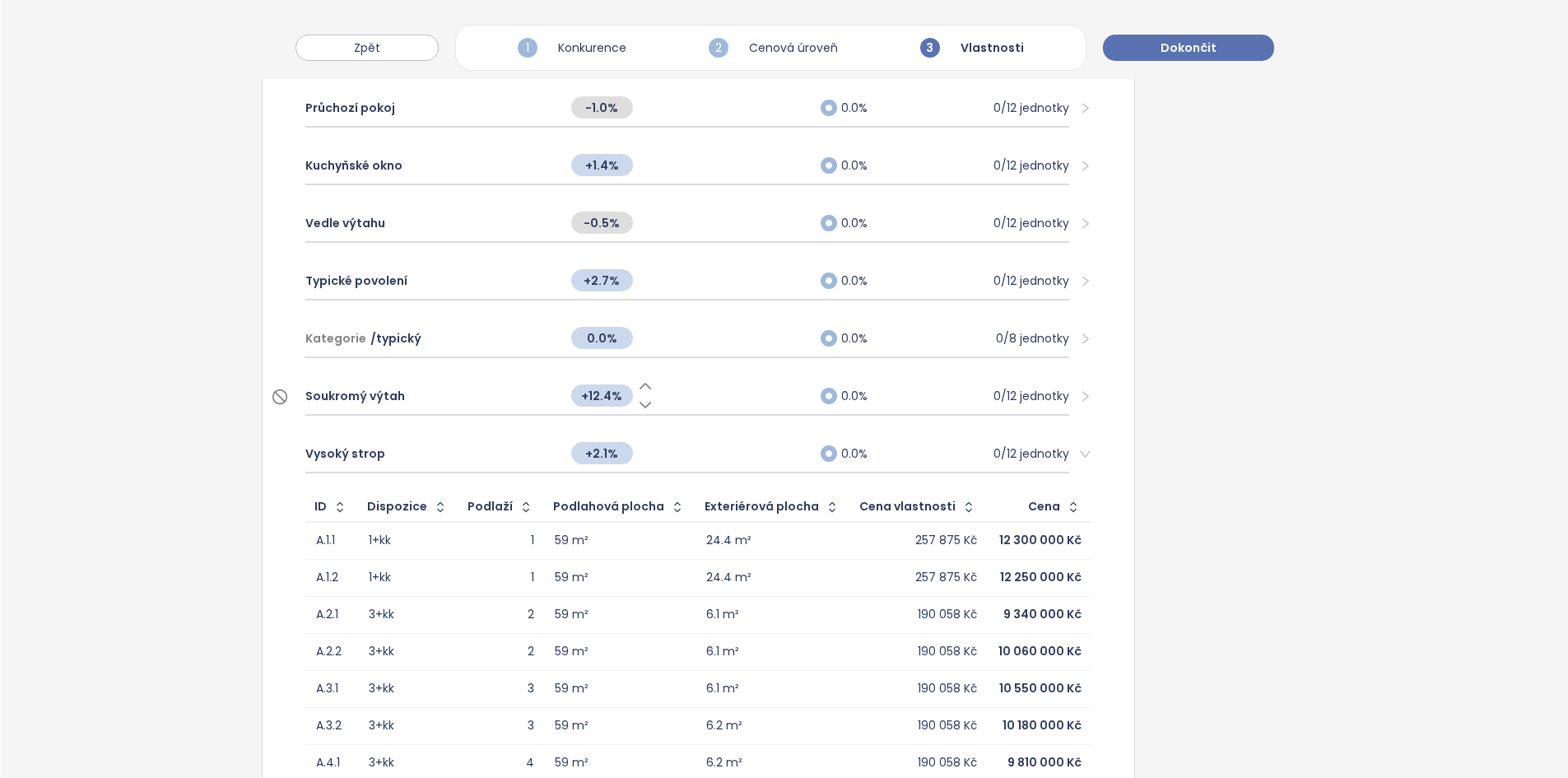
click at [642, 411] on div "+12.4%" at bounding box center [687, 395] width 249 height 35
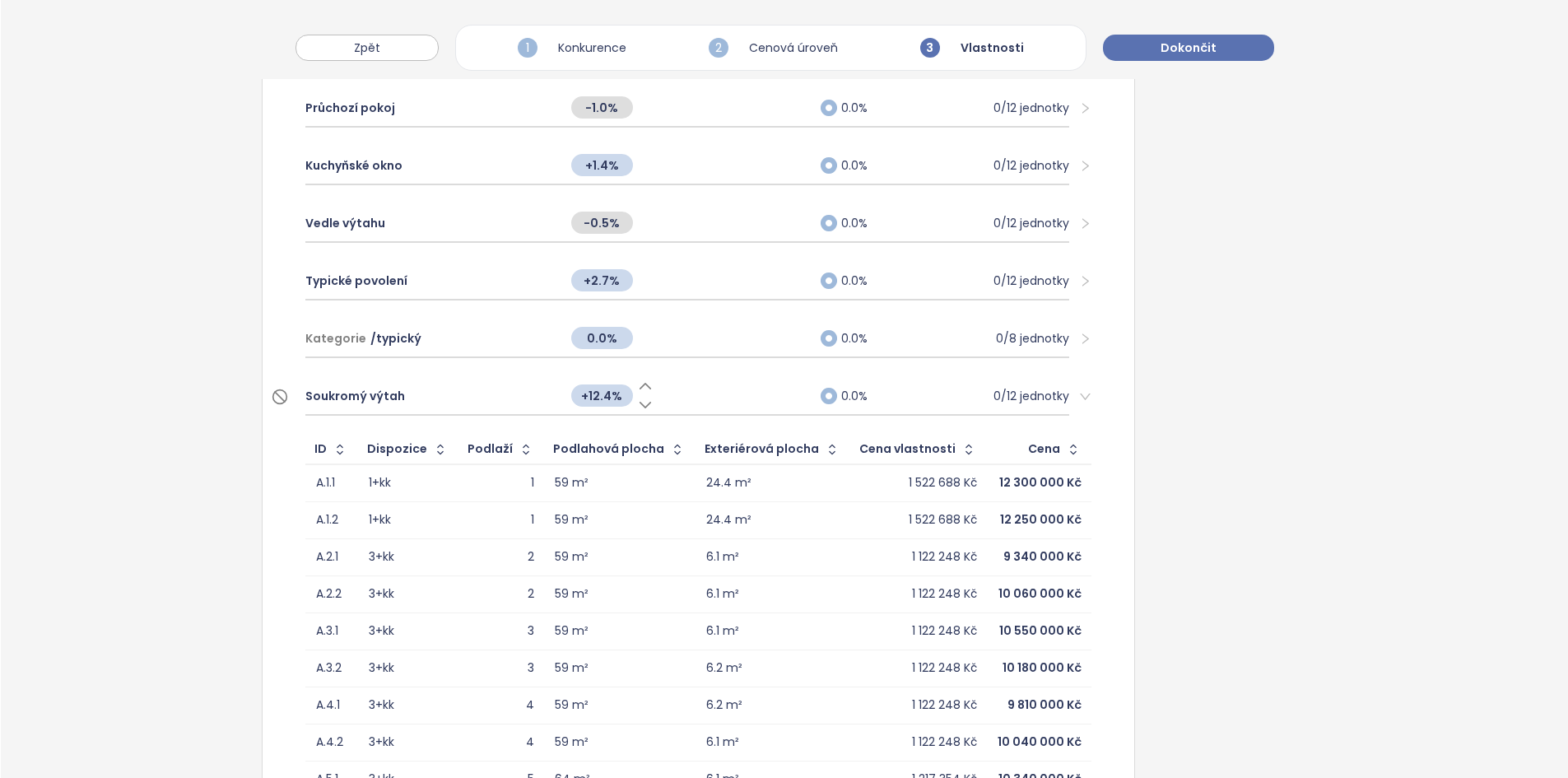
click at [606, 399] on span "+12.4%" at bounding box center [601, 395] width 62 height 22
click at [606, 399] on input "****" at bounding box center [601, 396] width 62 height 18
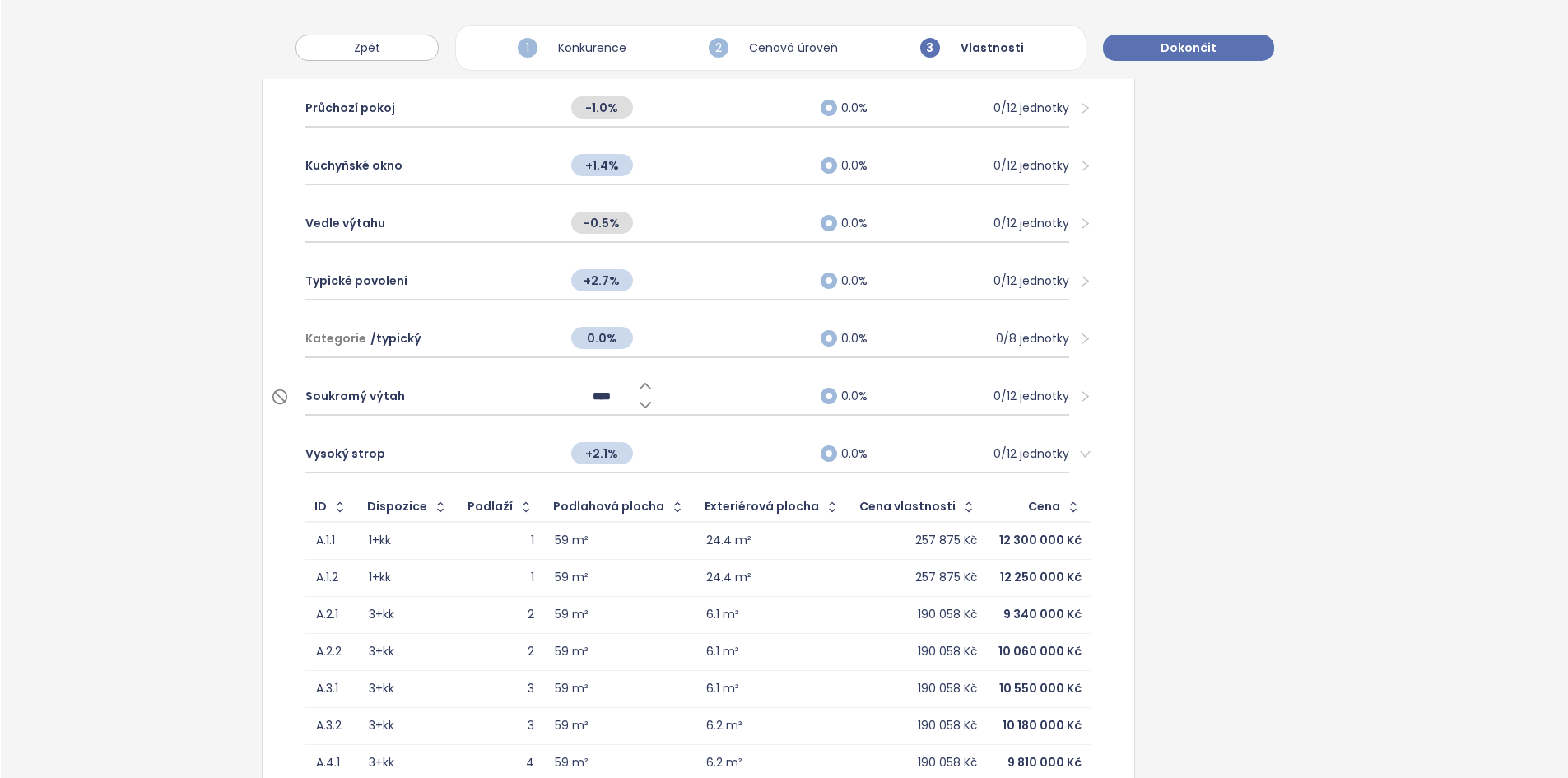
click at [758, 403] on div "****" at bounding box center [687, 395] width 249 height 35
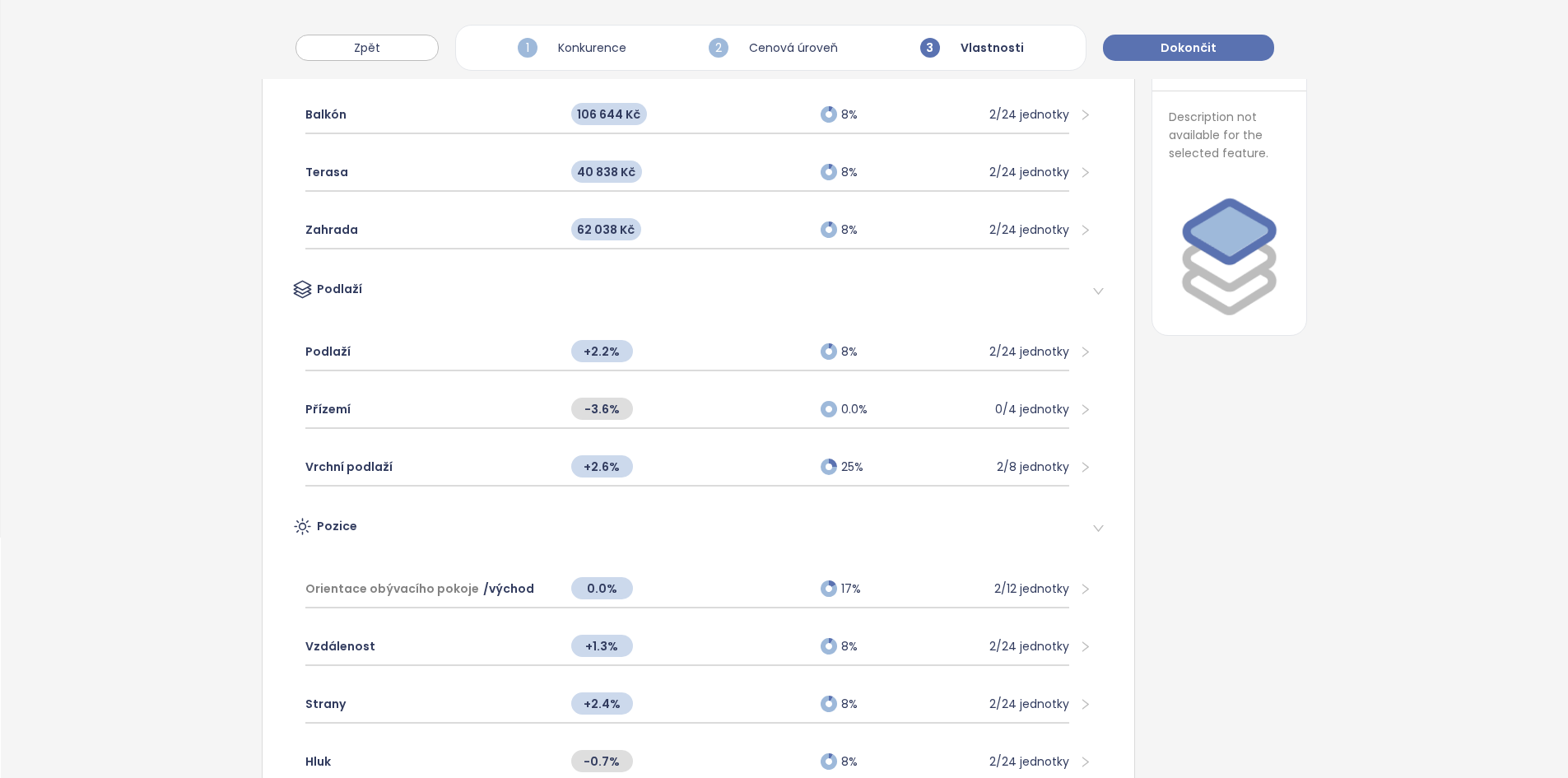
scroll to position [0, 0]
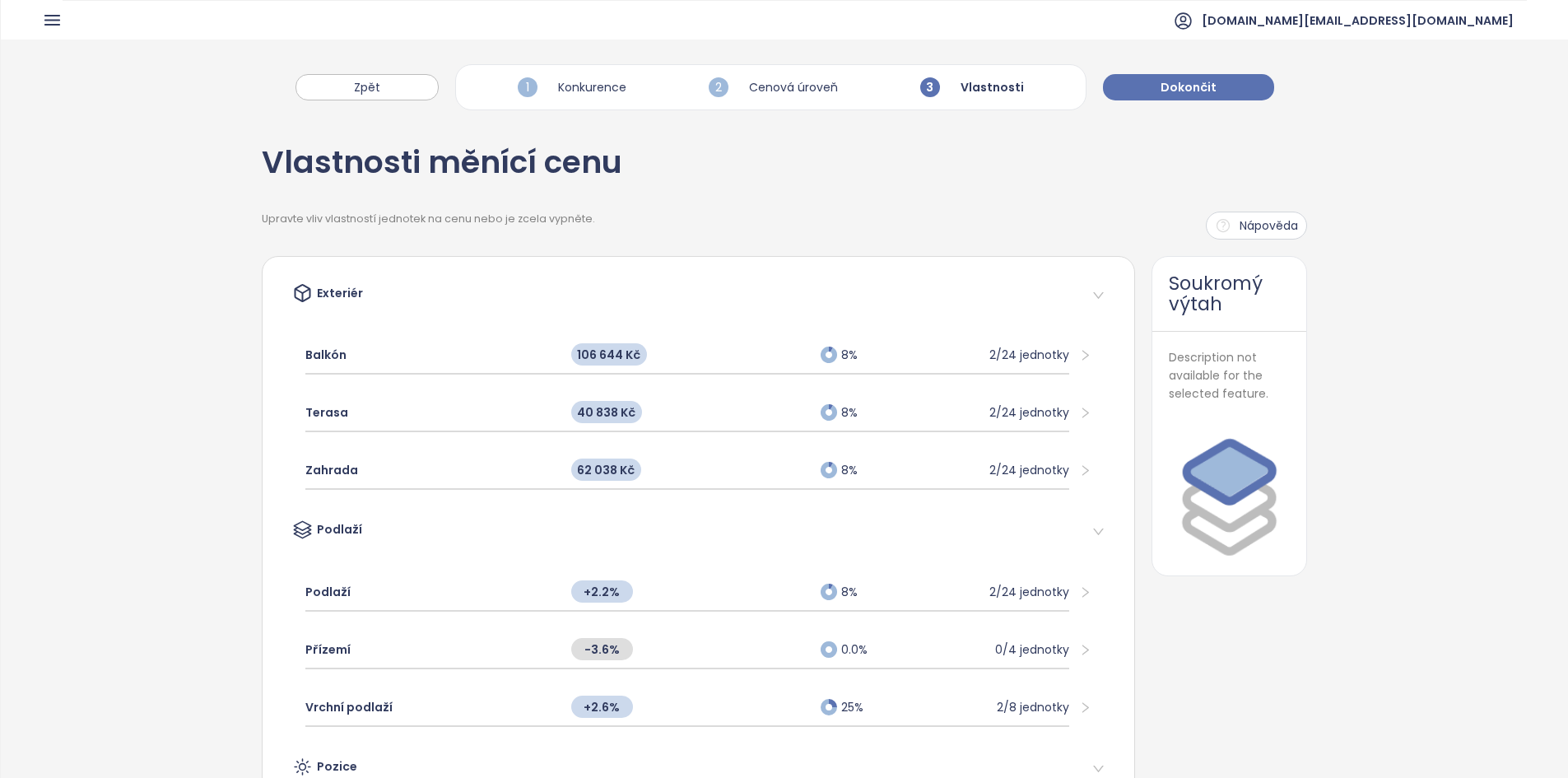
click at [1184, 84] on span "Dokončit" at bounding box center [1188, 87] width 56 height 18
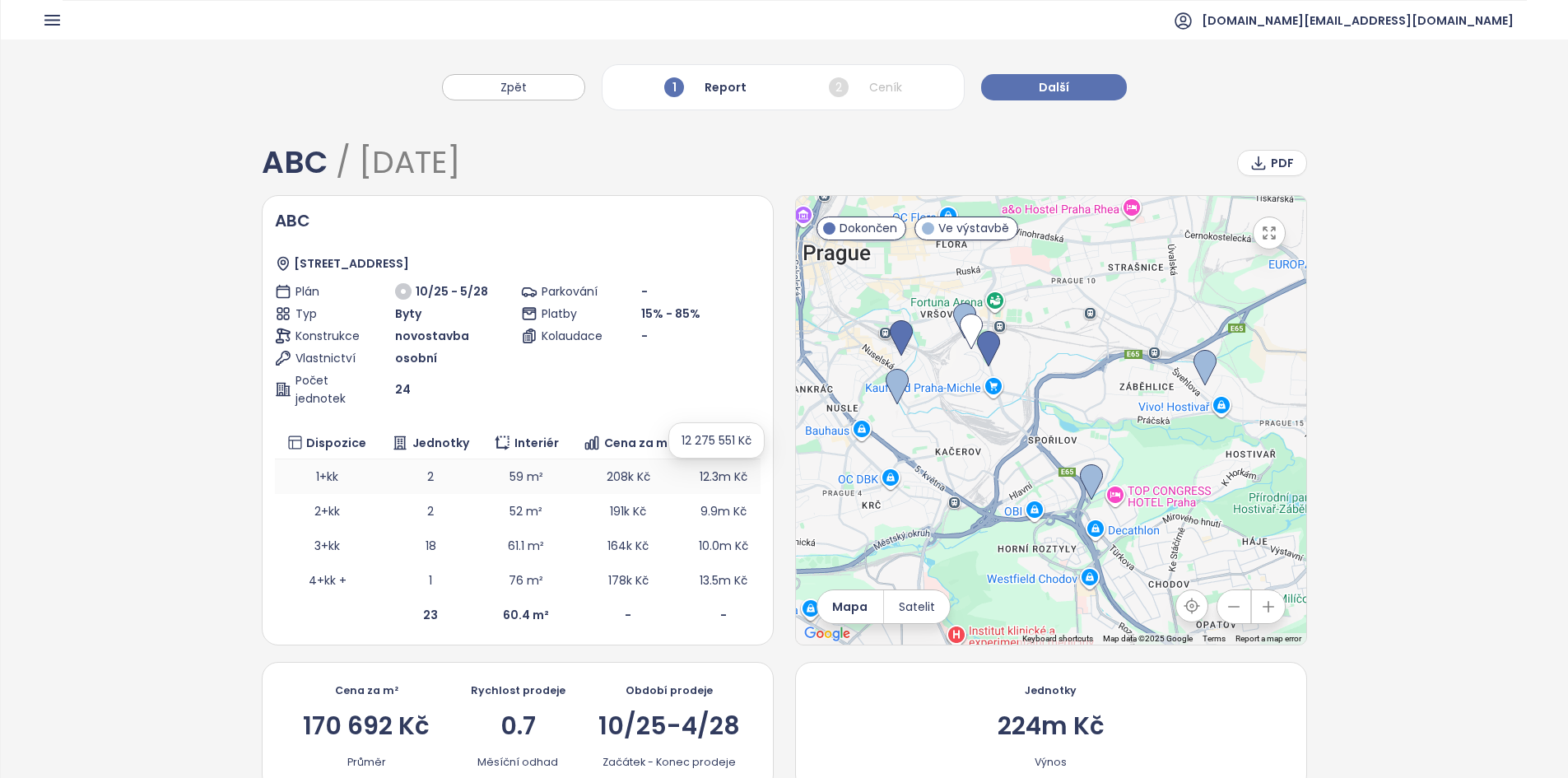
scroll to position [242, 0]
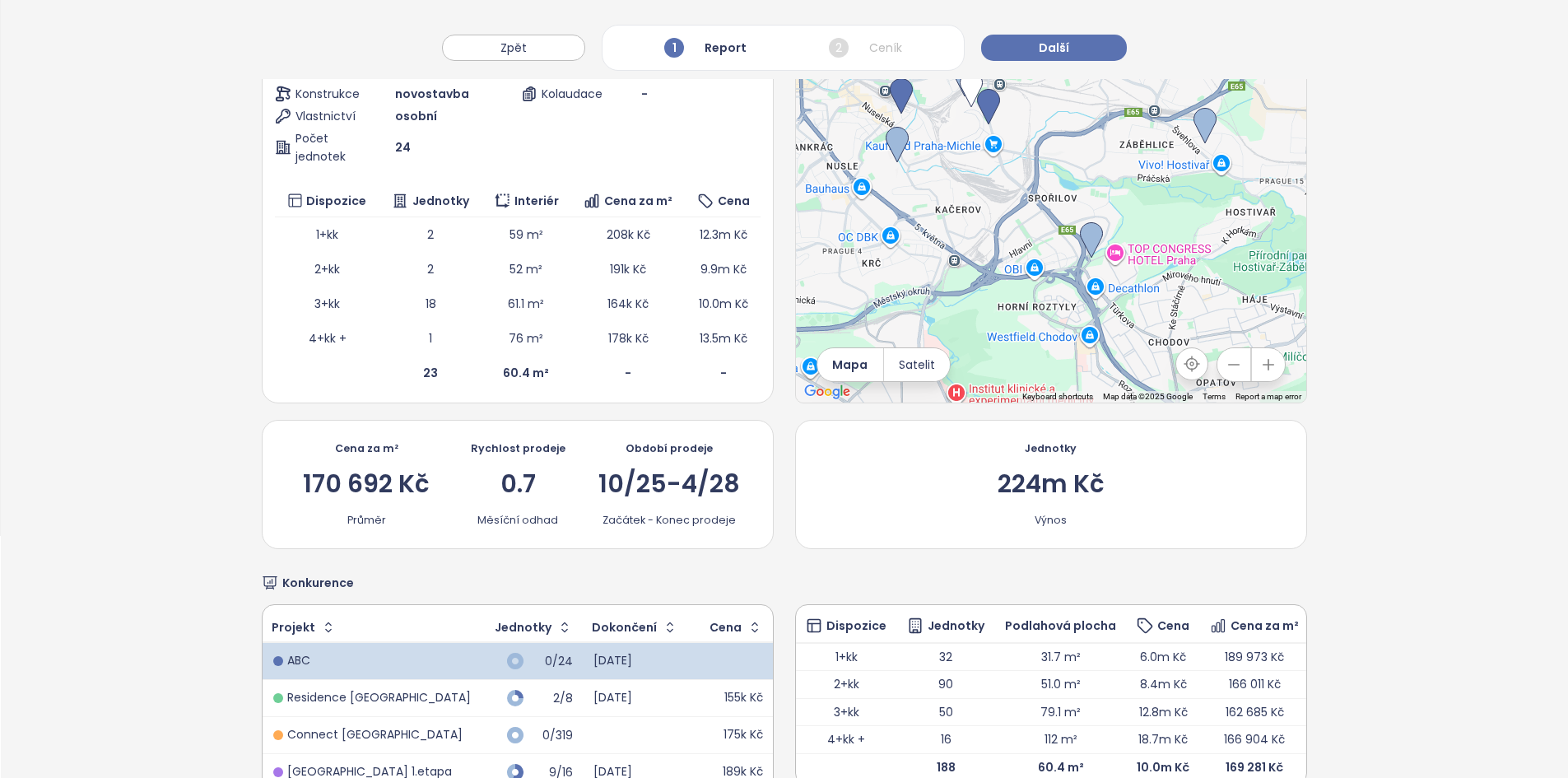
click at [360, 489] on div "170 692 Kč" at bounding box center [366, 484] width 126 height 25
click at [358, 486] on div "170 692 Kč" at bounding box center [366, 484] width 126 height 25
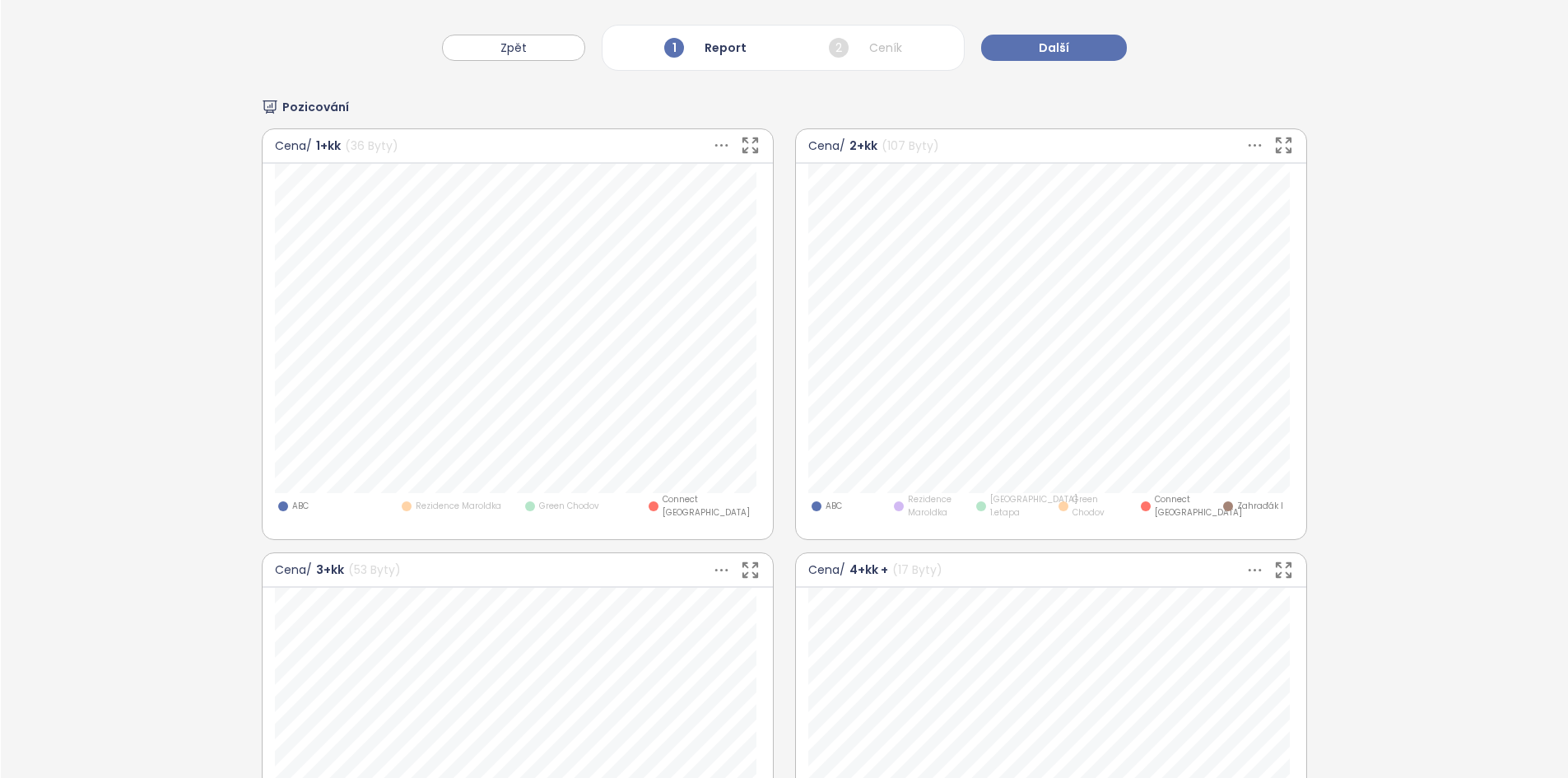
scroll to position [1118, 0]
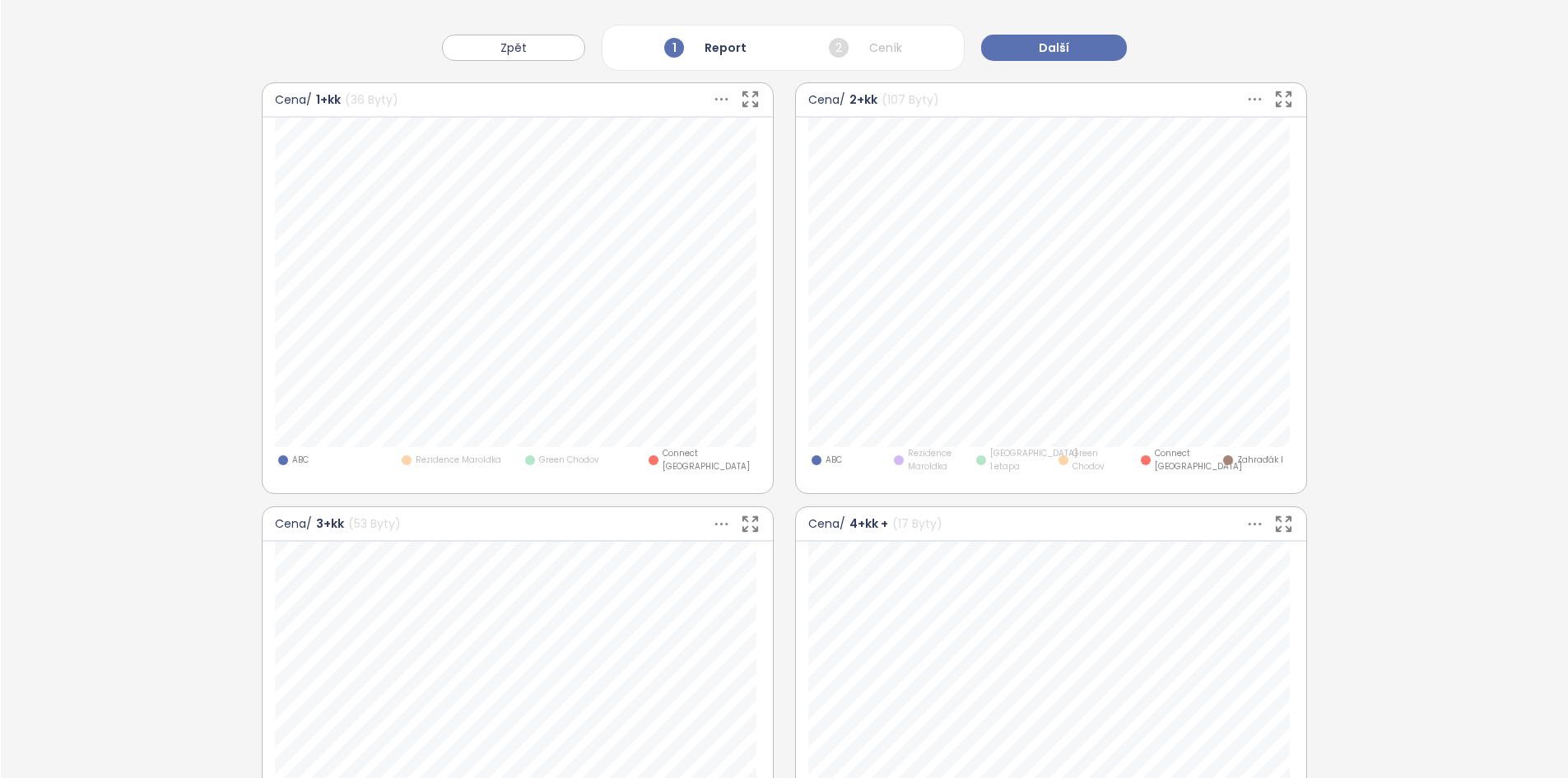
click at [490, 455] on span "Rezidence Maroldka" at bounding box center [459, 460] width 86 height 13
click at [560, 462] on span "Green Chodov" at bounding box center [569, 460] width 60 height 13
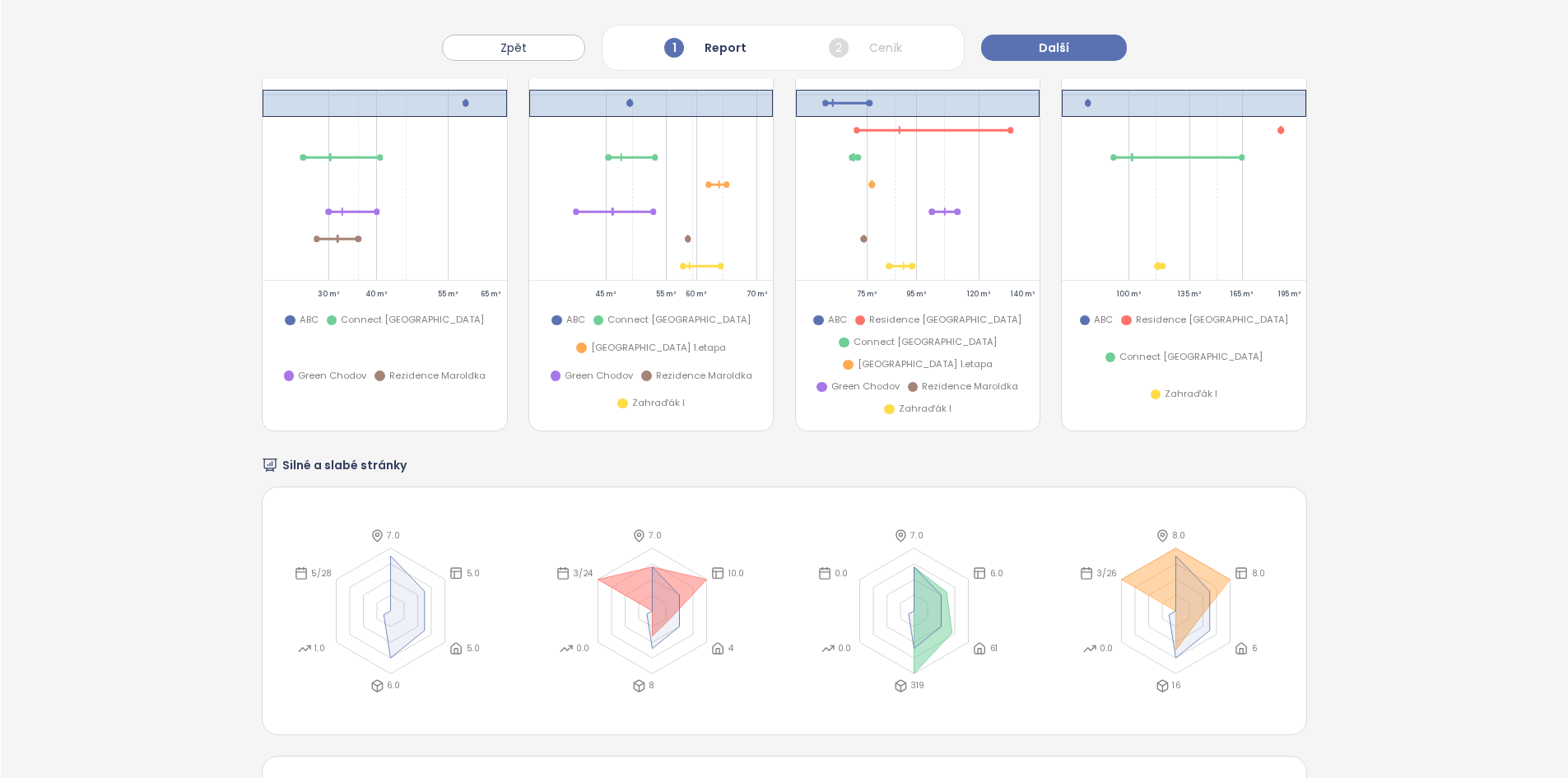
scroll to position [2900, 0]
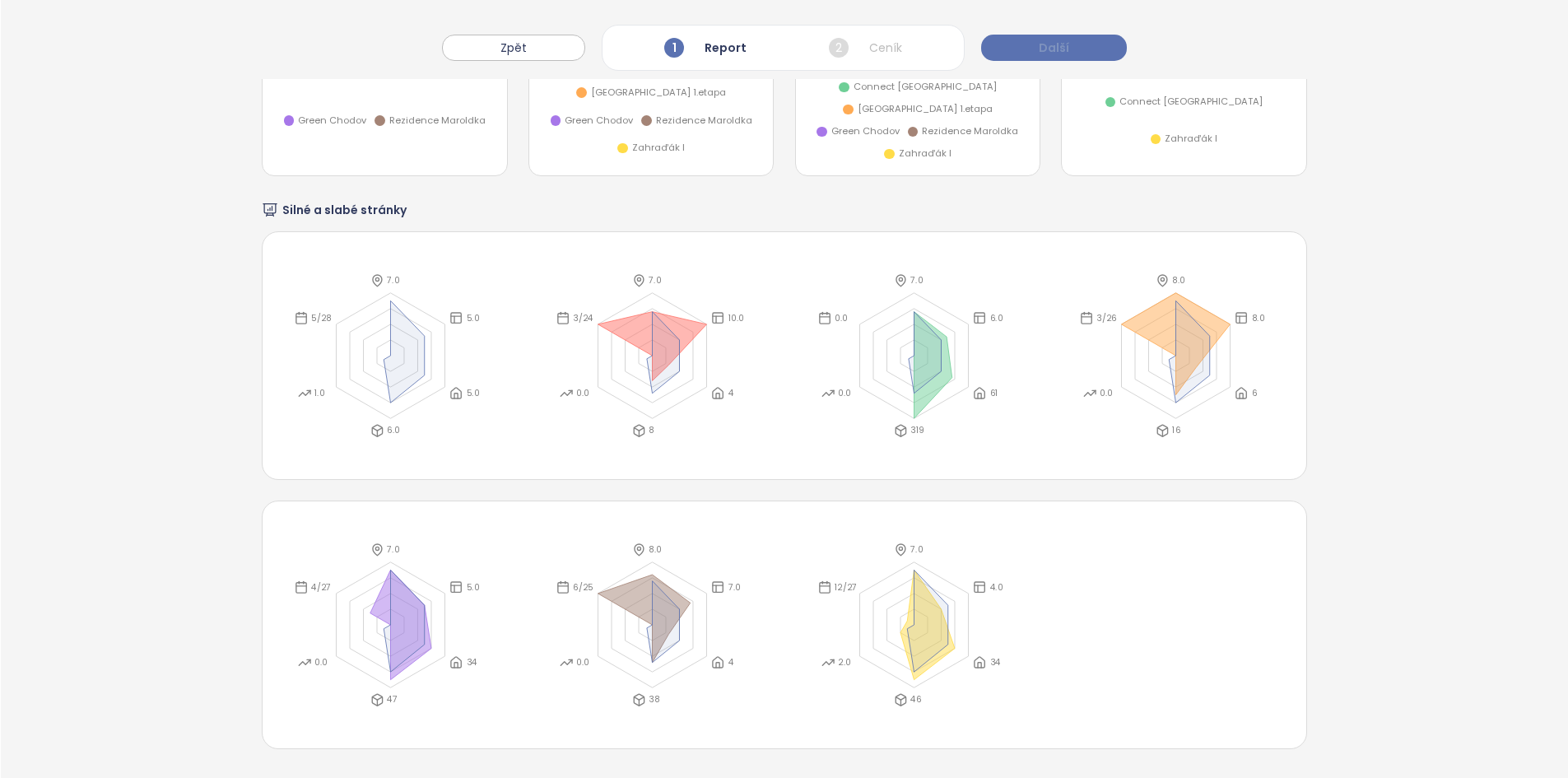
click at [1007, 48] on button "Další" at bounding box center [1054, 48] width 146 height 26
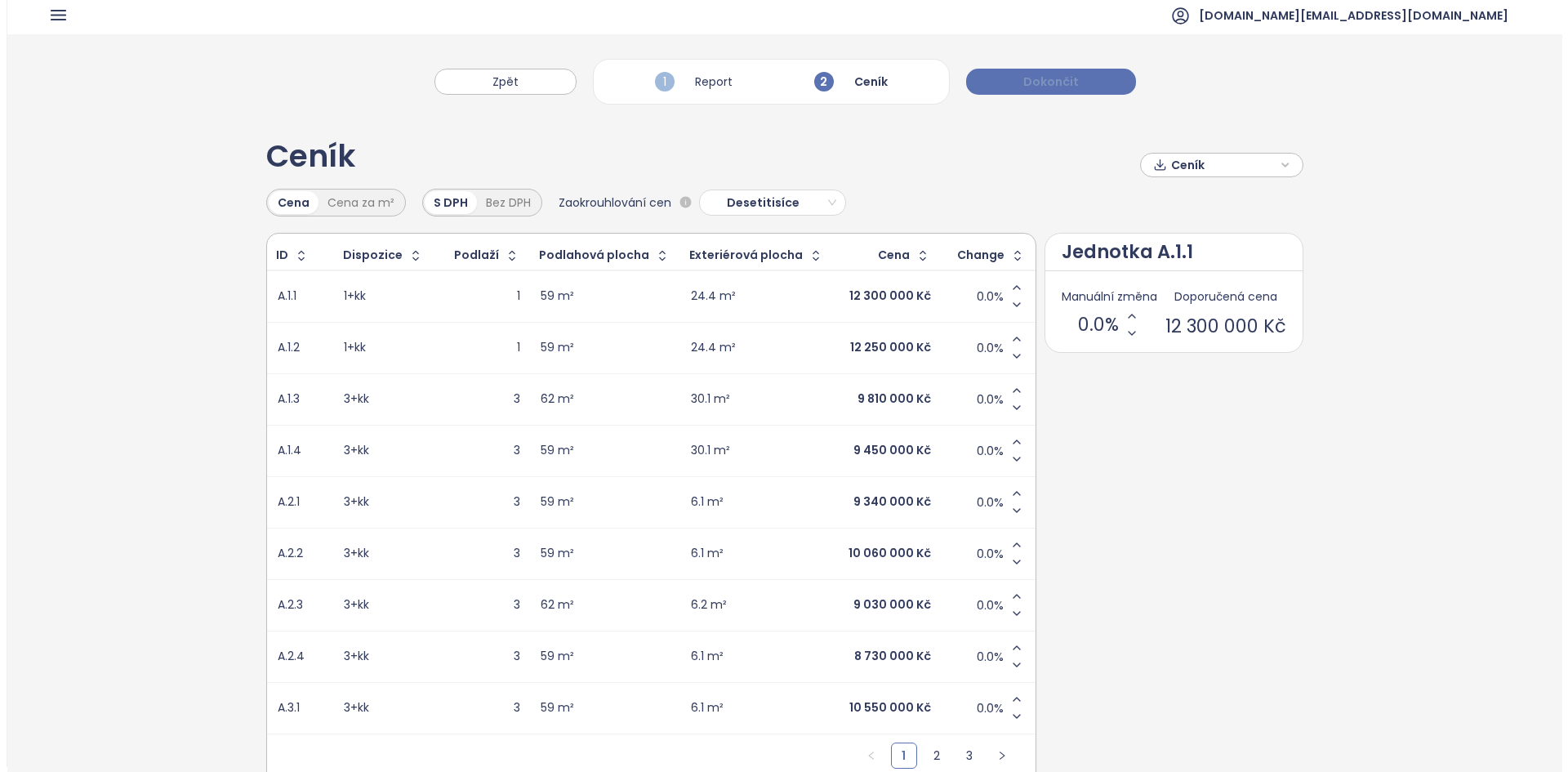
scroll to position [0, 0]
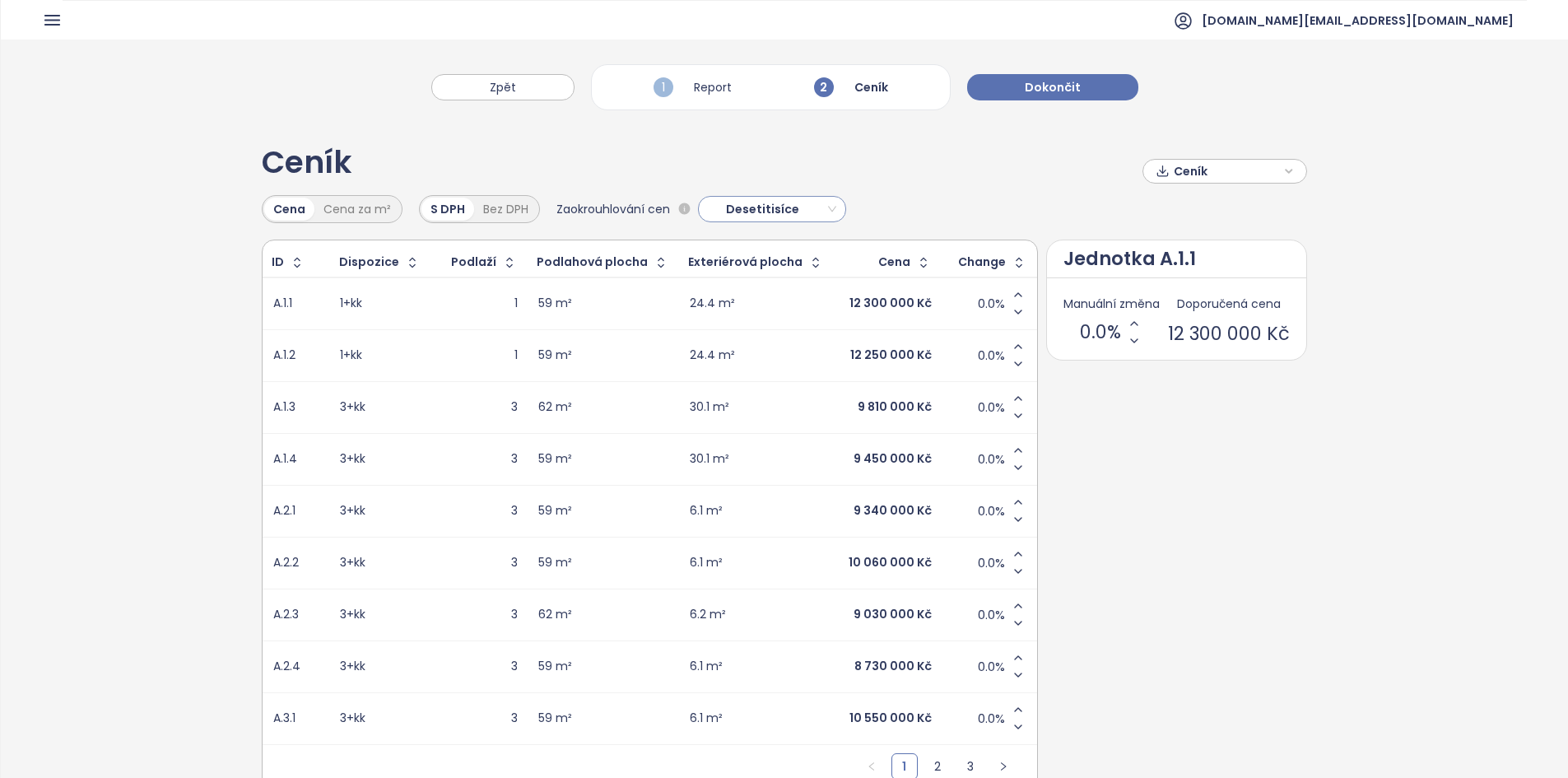
click at [784, 206] on span "Desetitisíce" at bounding box center [770, 210] width 133 height 25
click at [510, 82] on span "Zpět" at bounding box center [503, 87] width 26 height 18
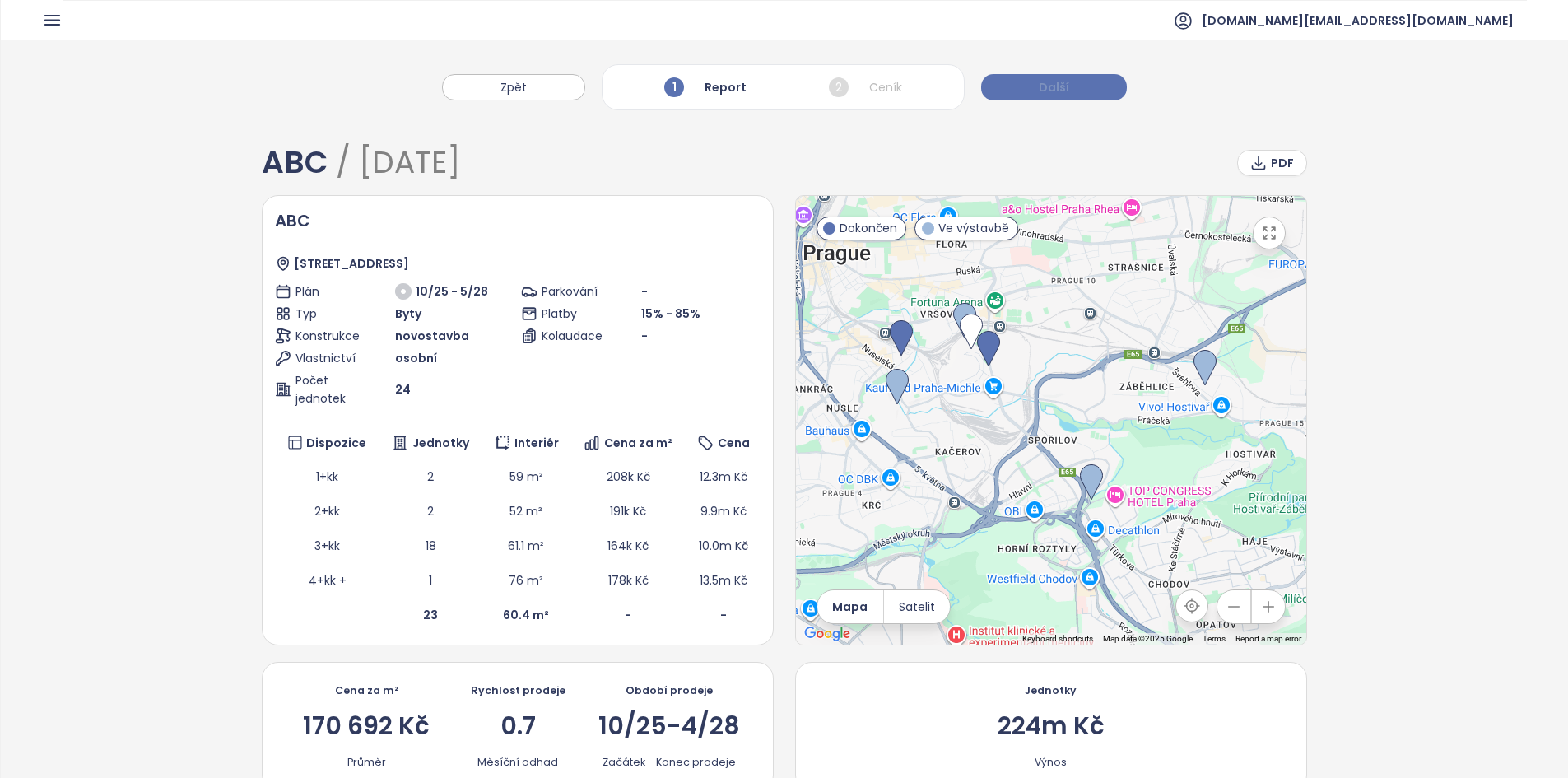
click at [1065, 79] on span "Další" at bounding box center [1054, 87] width 30 height 18
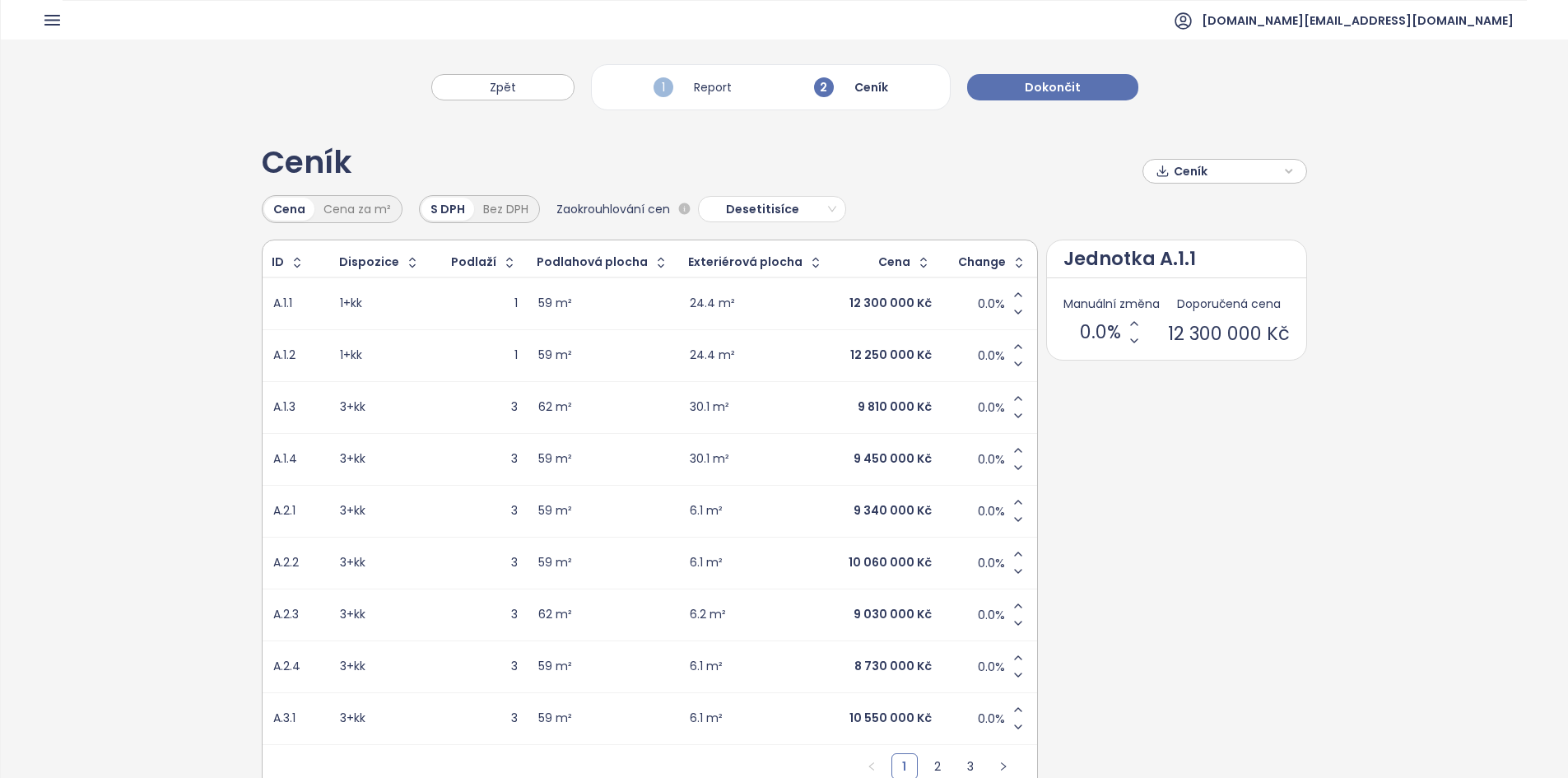
click at [1078, 73] on div "Zpět 1 Report 2 Ceník Dokončit" at bounding box center [784, 79] width 1567 height 79
click at [1087, 91] on button "Dokončit" at bounding box center [1052, 87] width 171 height 26
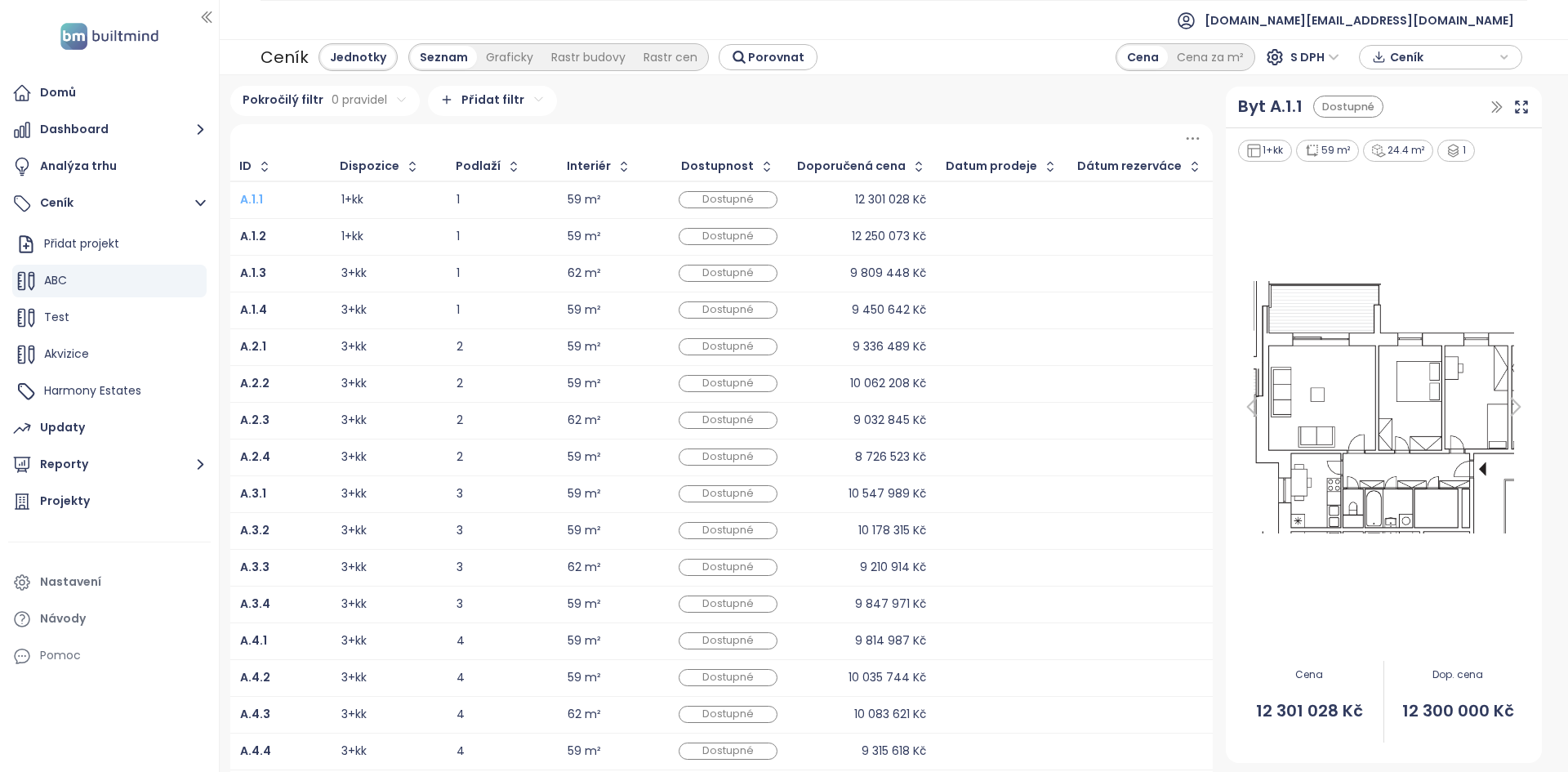
click at [246, 205] on b "A.1.1" at bounding box center [252, 199] width 23 height 16
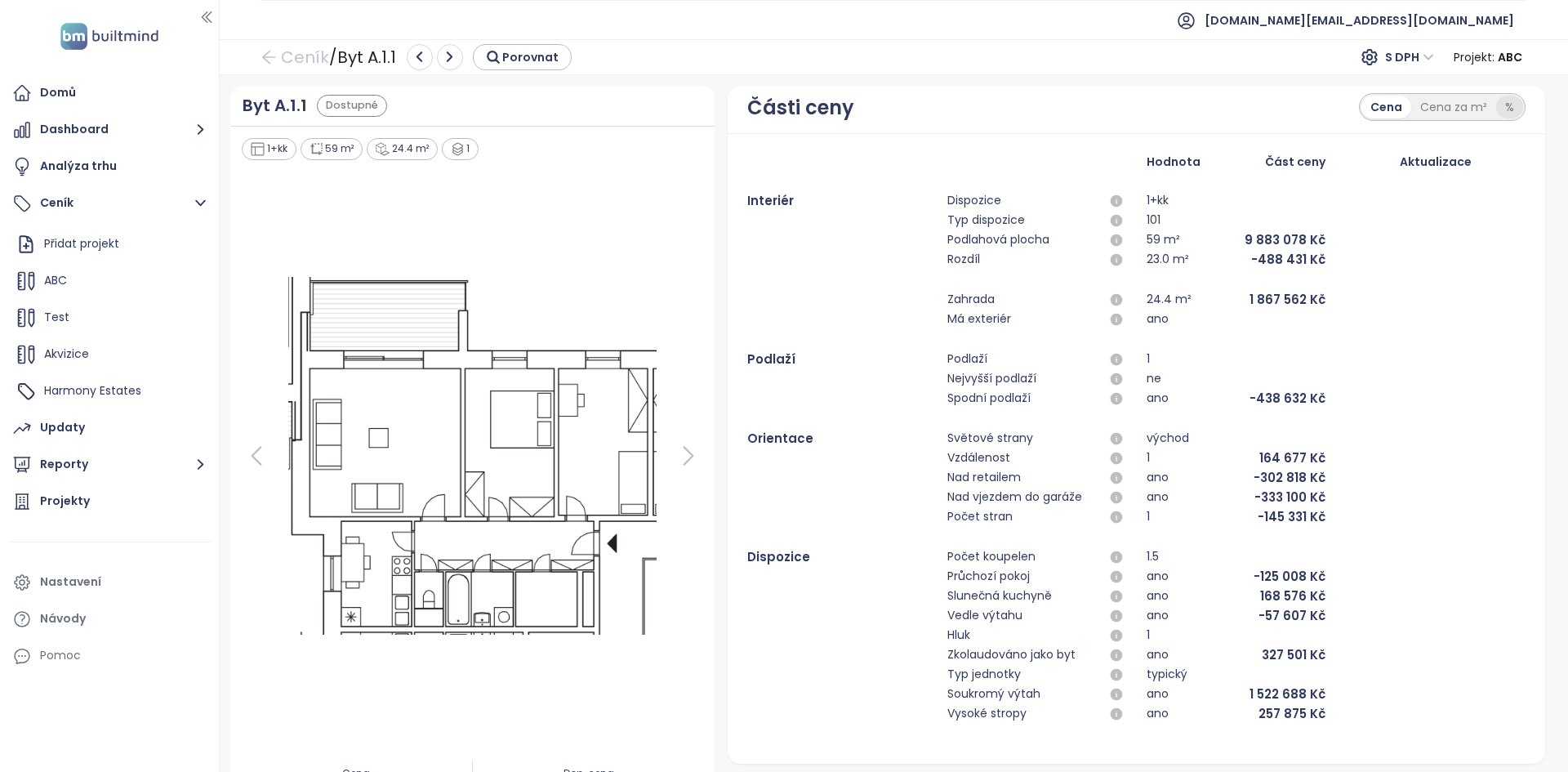
click at [1497, 102] on div "%" at bounding box center [1509, 107] width 27 height 23
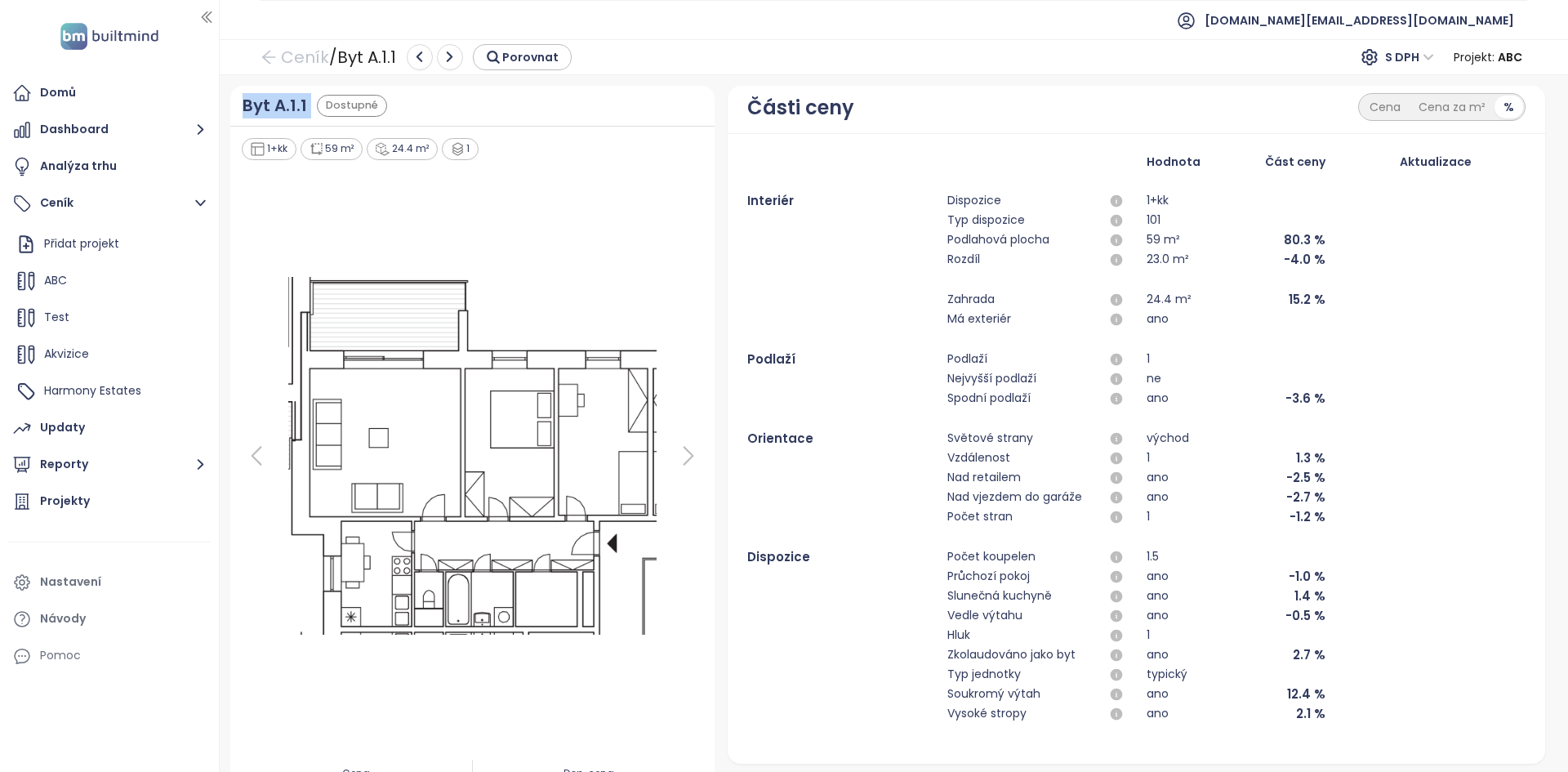
drag, startPoint x: 229, startPoint y: 112, endPoint x: 309, endPoint y: 110, distance: 80.0
click at [309, 110] on div "Byt A.1.1 Dostupné" at bounding box center [473, 106] width 485 height 41
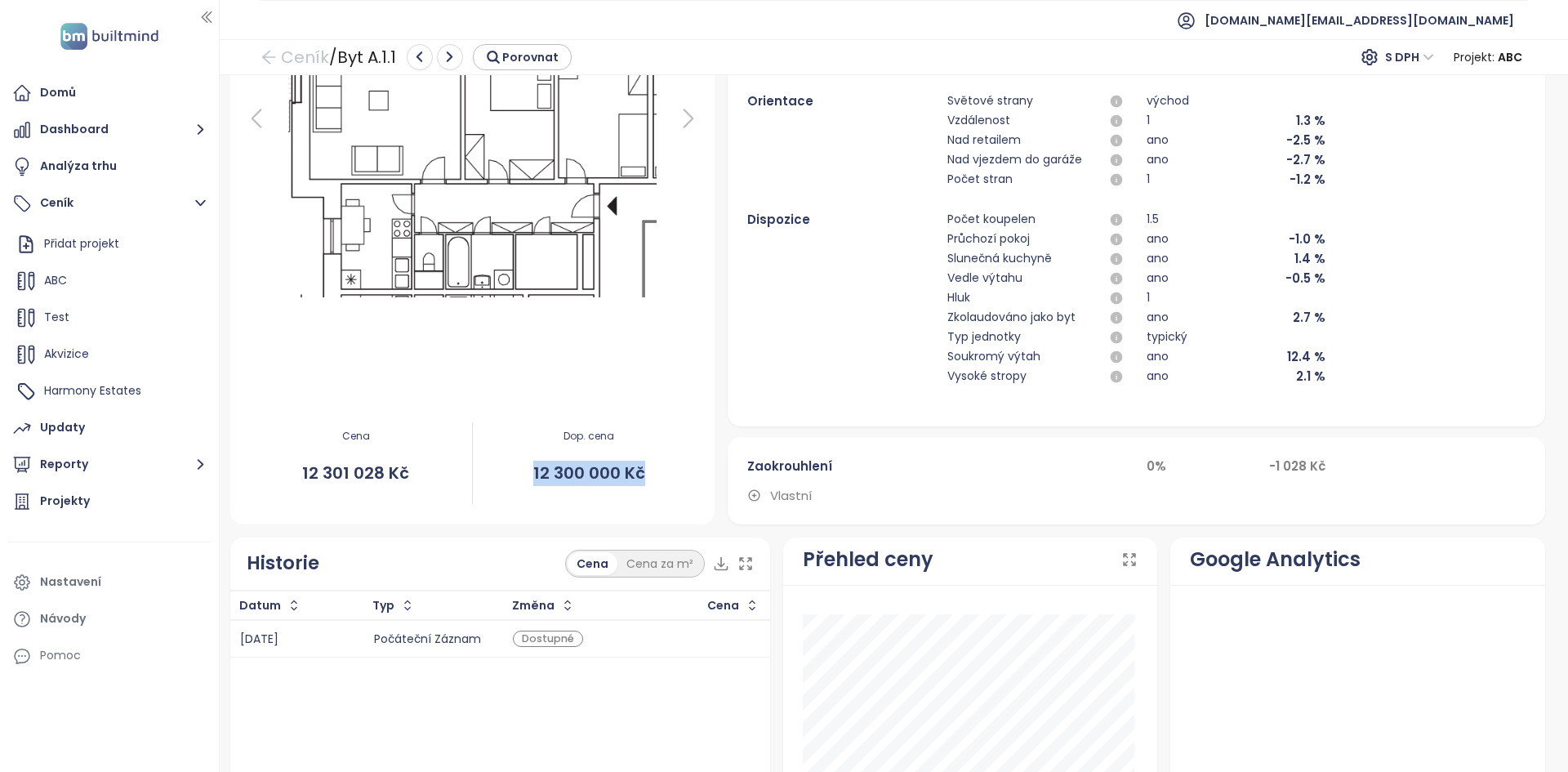
drag, startPoint x: 644, startPoint y: 486, endPoint x: 500, endPoint y: 478, distance: 144.2
click at [500, 478] on span "12 300 000 Kč" at bounding box center [588, 473] width 232 height 25
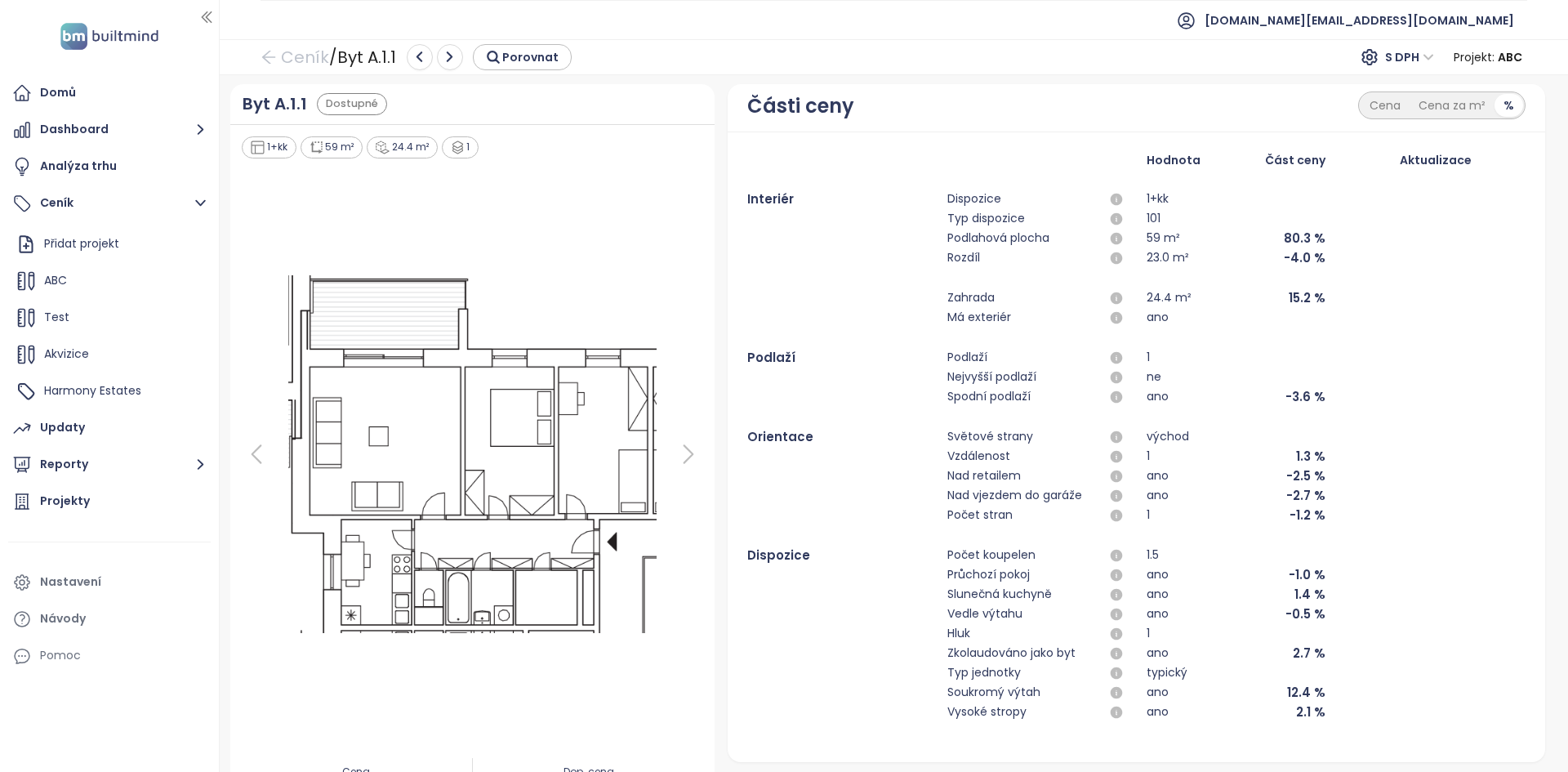
scroll to position [4, 0]
drag, startPoint x: 1267, startPoint y: 475, endPoint x: 1331, endPoint y: 468, distance: 64.4
click at [1331, 468] on div "Nad retailem ano -2.5 %" at bounding box center [1135, 475] width 777 height 20
click at [1343, 476] on div "Nad retailem ano -2.5 %" at bounding box center [1135, 475] width 777 height 20
click at [139, 128] on button "Dashboard" at bounding box center [109, 130] width 203 height 33
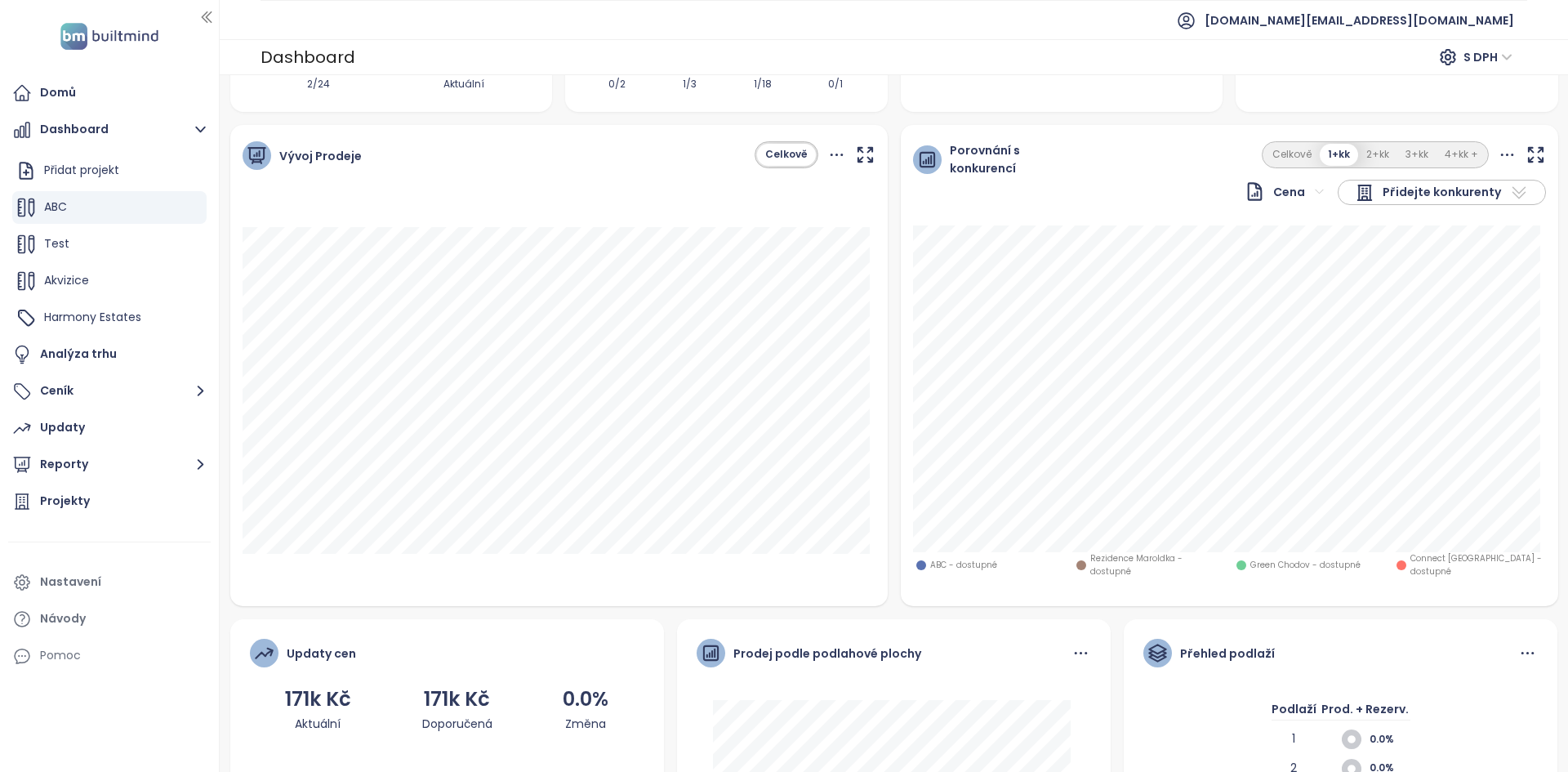
scroll to position [123, 0]
click at [1362, 153] on button "2+kk" at bounding box center [1377, 154] width 39 height 22
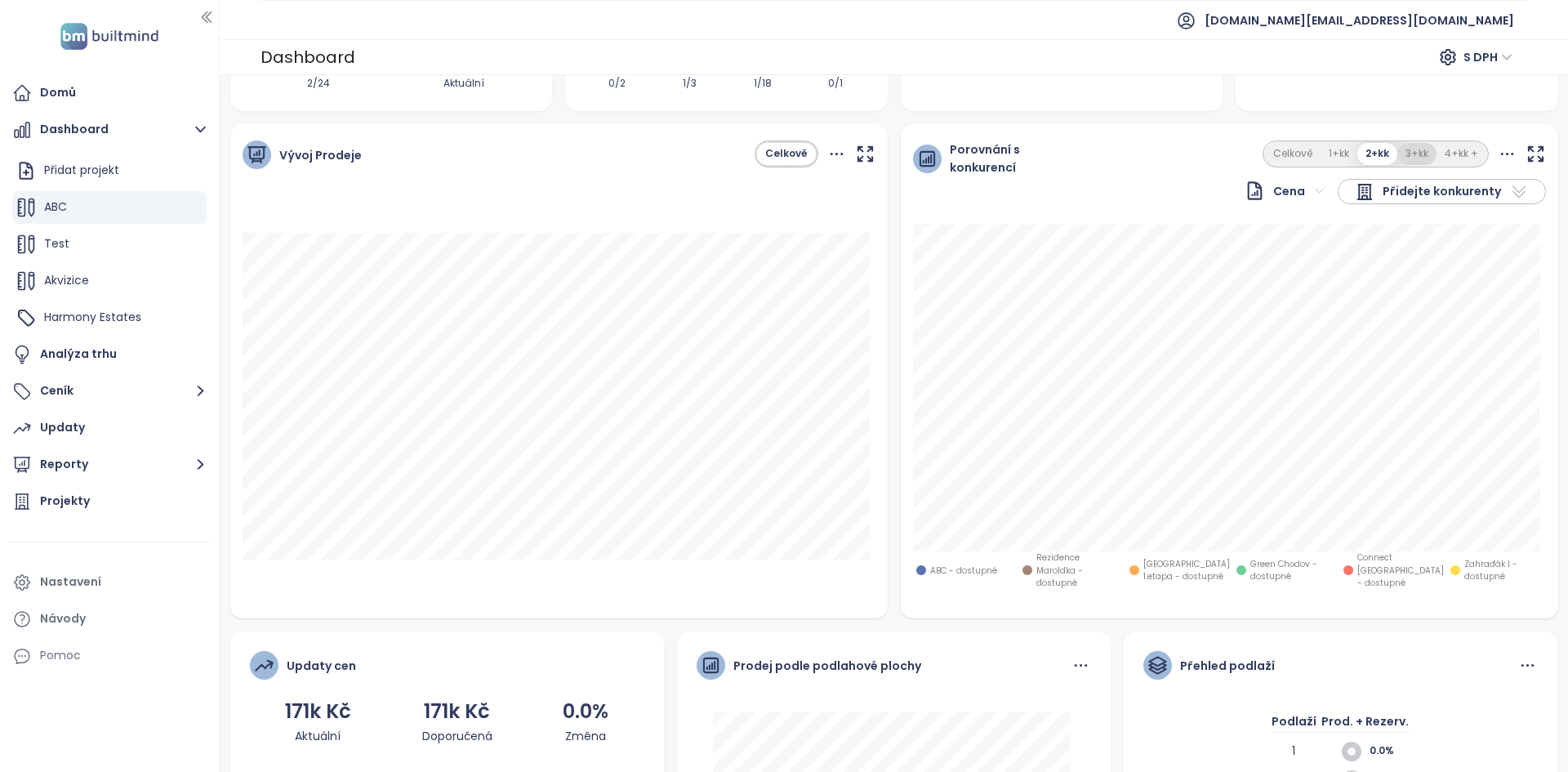
click at [1397, 156] on button "3+kk" at bounding box center [1417, 154] width 39 height 22
click at [1497, 150] on icon at bounding box center [1507, 154] width 20 height 20
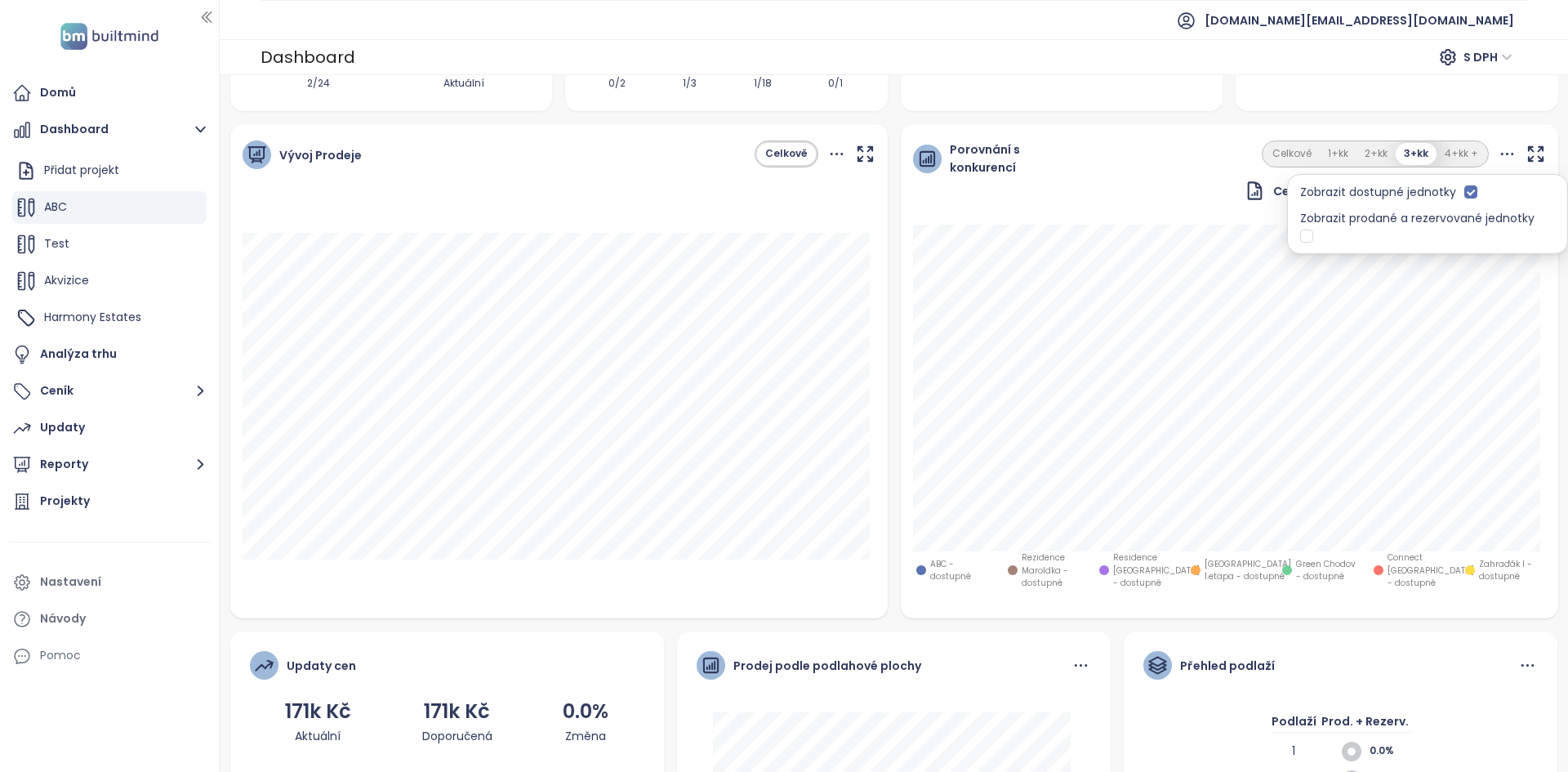
click at [1536, 221] on span "Zobrazit prodané a rezervované jednotky" at bounding box center [1420, 218] width 243 height 16
click at [192, 284] on icon "button" at bounding box center [194, 281] width 16 height 16
click at [192, 210] on icon "button" at bounding box center [194, 207] width 16 height 16
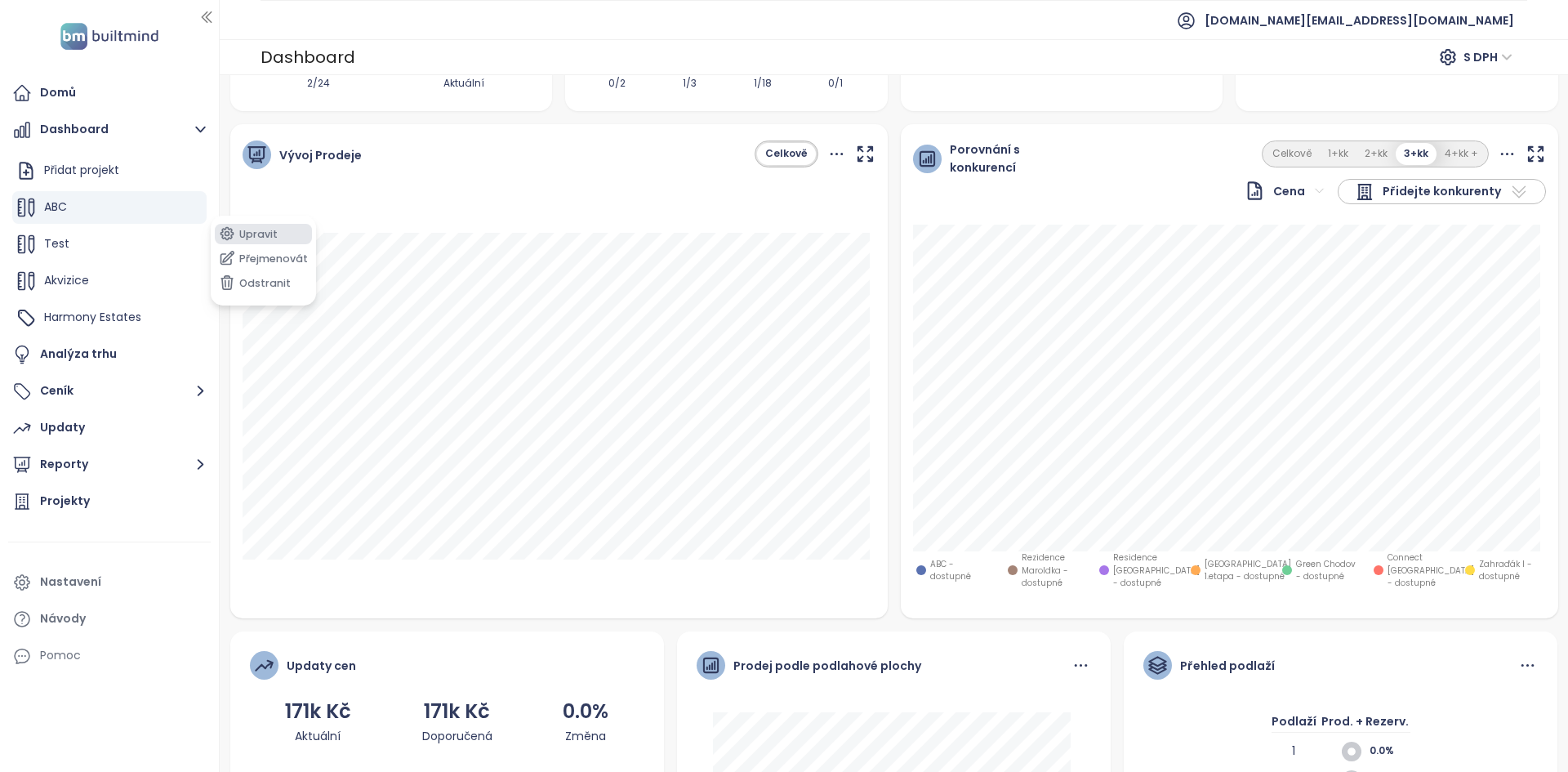
click at [245, 230] on button "Upravit" at bounding box center [263, 234] width 97 height 20
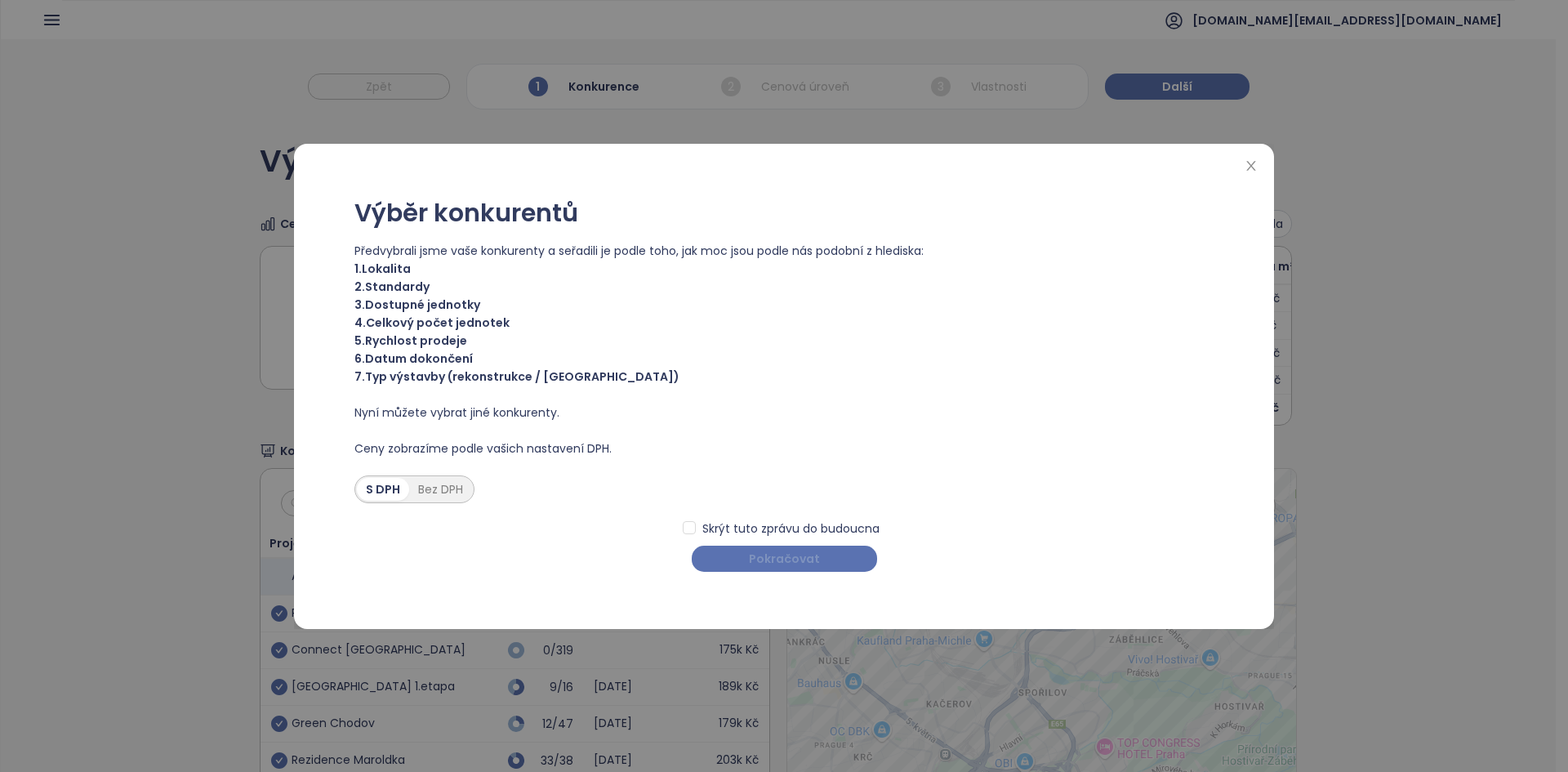
click at [737, 567] on button "Pokračovat" at bounding box center [784, 559] width 185 height 26
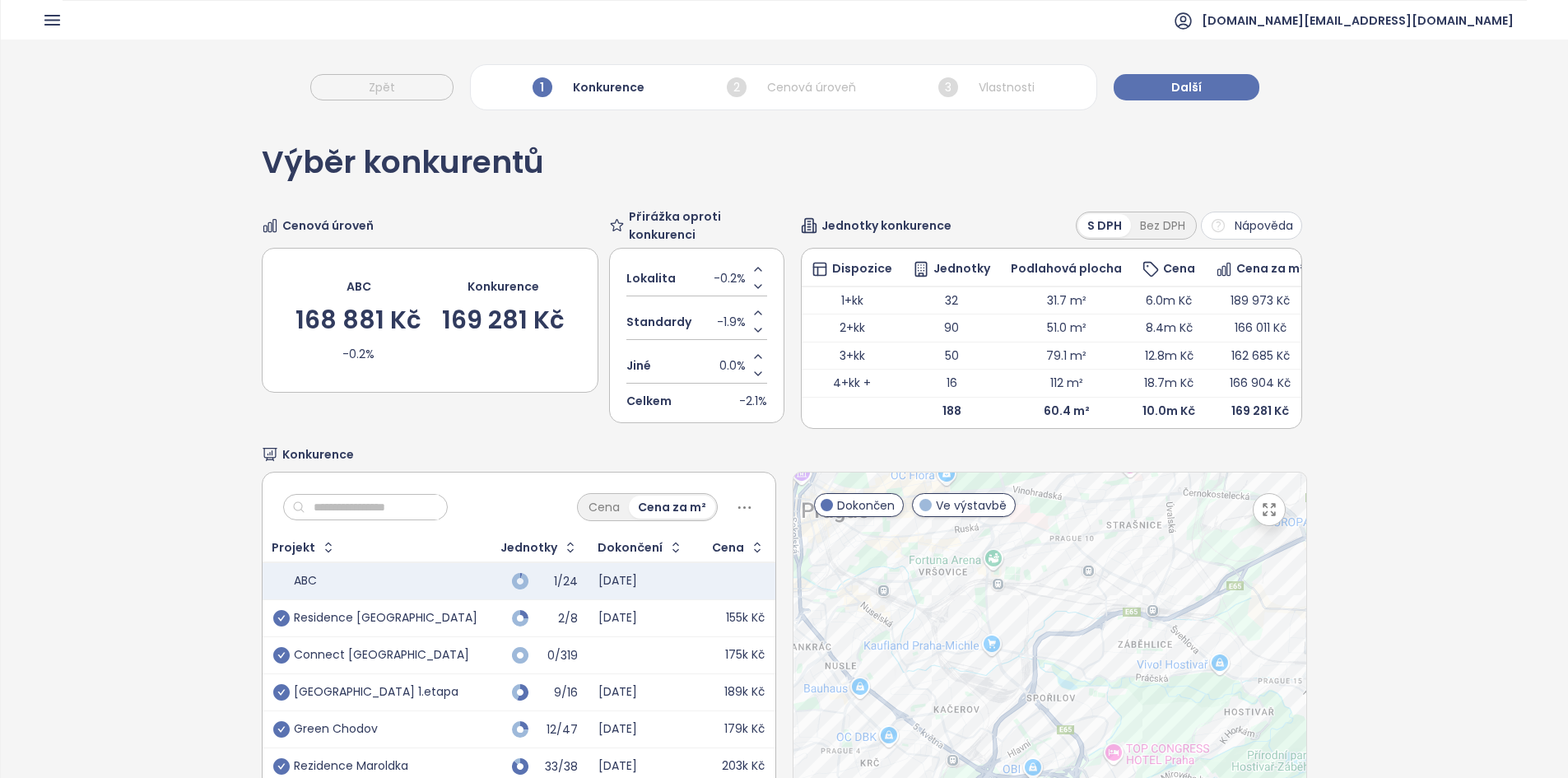
click at [732, 324] on span "-1.9%" at bounding box center [731, 322] width 29 height 18
click at [732, 324] on input "****" at bounding box center [738, 322] width 13 height 18
type input "*"
click at [515, 485] on div "Cena Cena za m²" at bounding box center [519, 503] width 513 height 61
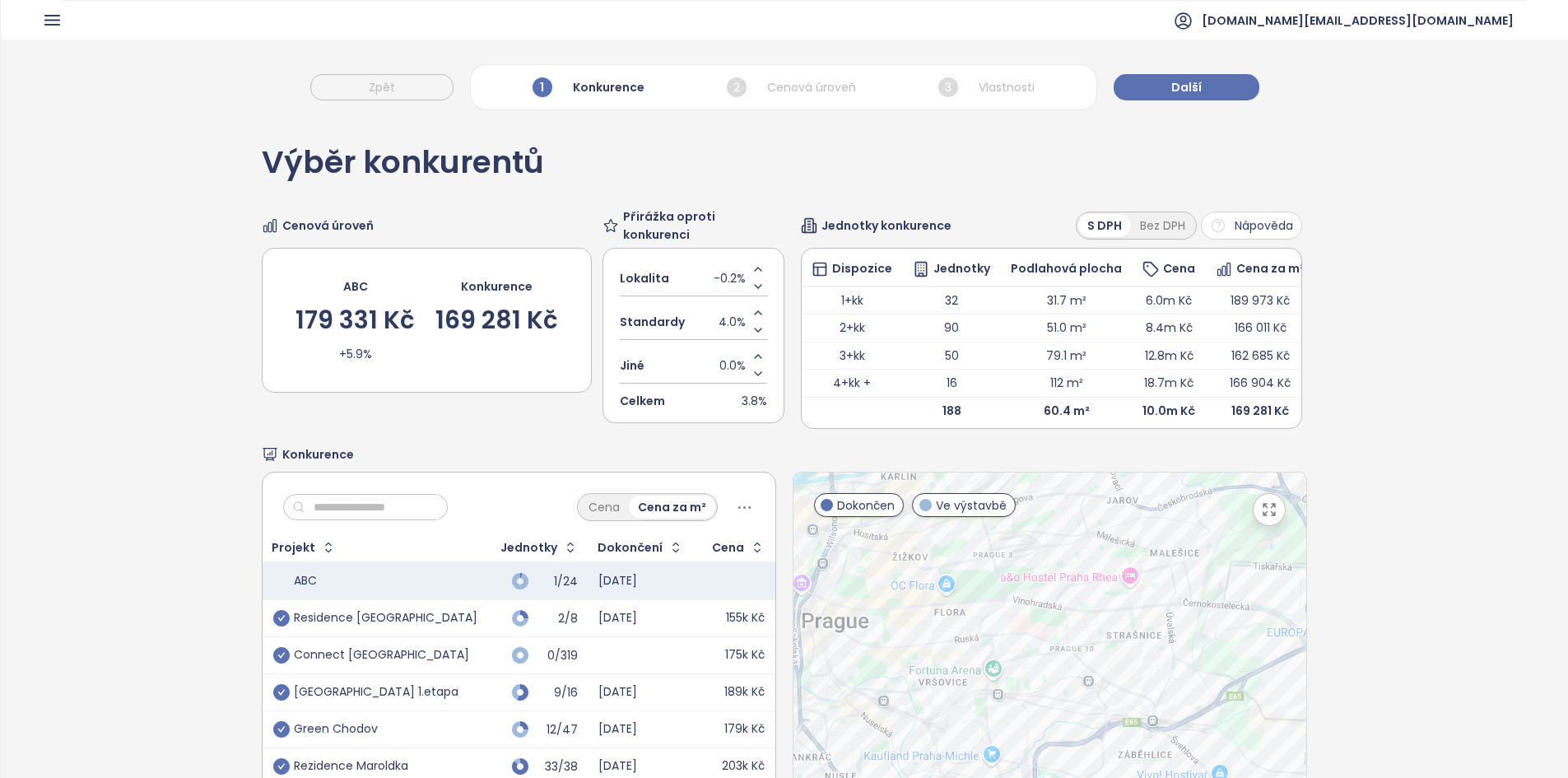
drag, startPoint x: 975, startPoint y: 469, endPoint x: 992, endPoint y: 470, distance: 17.0
click at [992, 463] on div "Konkurence" at bounding box center [784, 454] width 1045 height 18
click at [1004, 463] on div "Konkurence" at bounding box center [784, 454] width 1045 height 18
drag, startPoint x: 1098, startPoint y: 532, endPoint x: 1090, endPoint y: 523, distance: 12.0
click at [1090, 523] on div at bounding box center [1049, 677] width 513 height 410
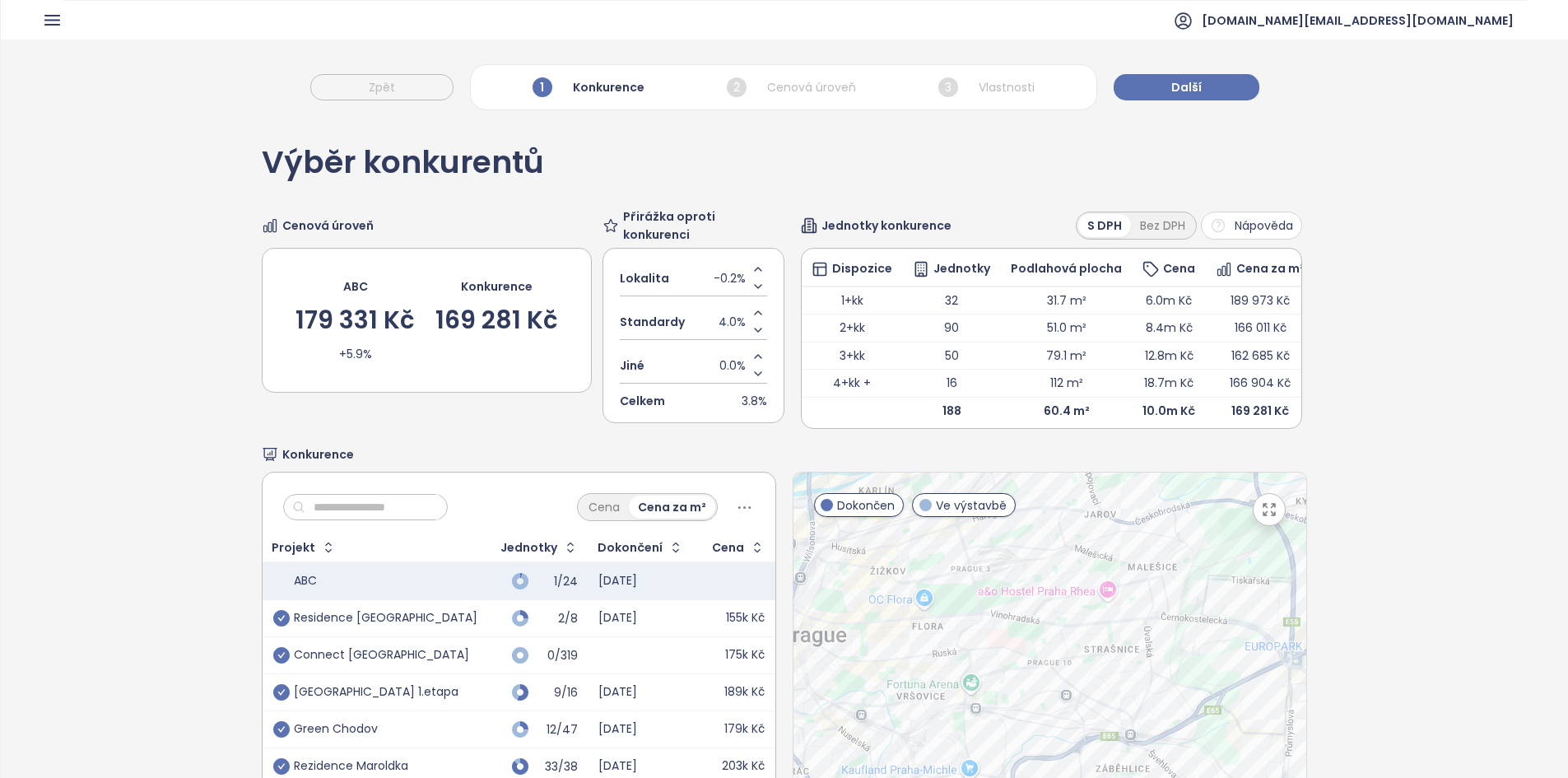
drag, startPoint x: 1125, startPoint y: 644, endPoint x: 1110, endPoint y: 591, distance: 55.1
click at [1110, 591] on div at bounding box center [1049, 677] width 513 height 410
click at [1176, 409] on td "10.0m Kč" at bounding box center [1169, 411] width 73 height 27
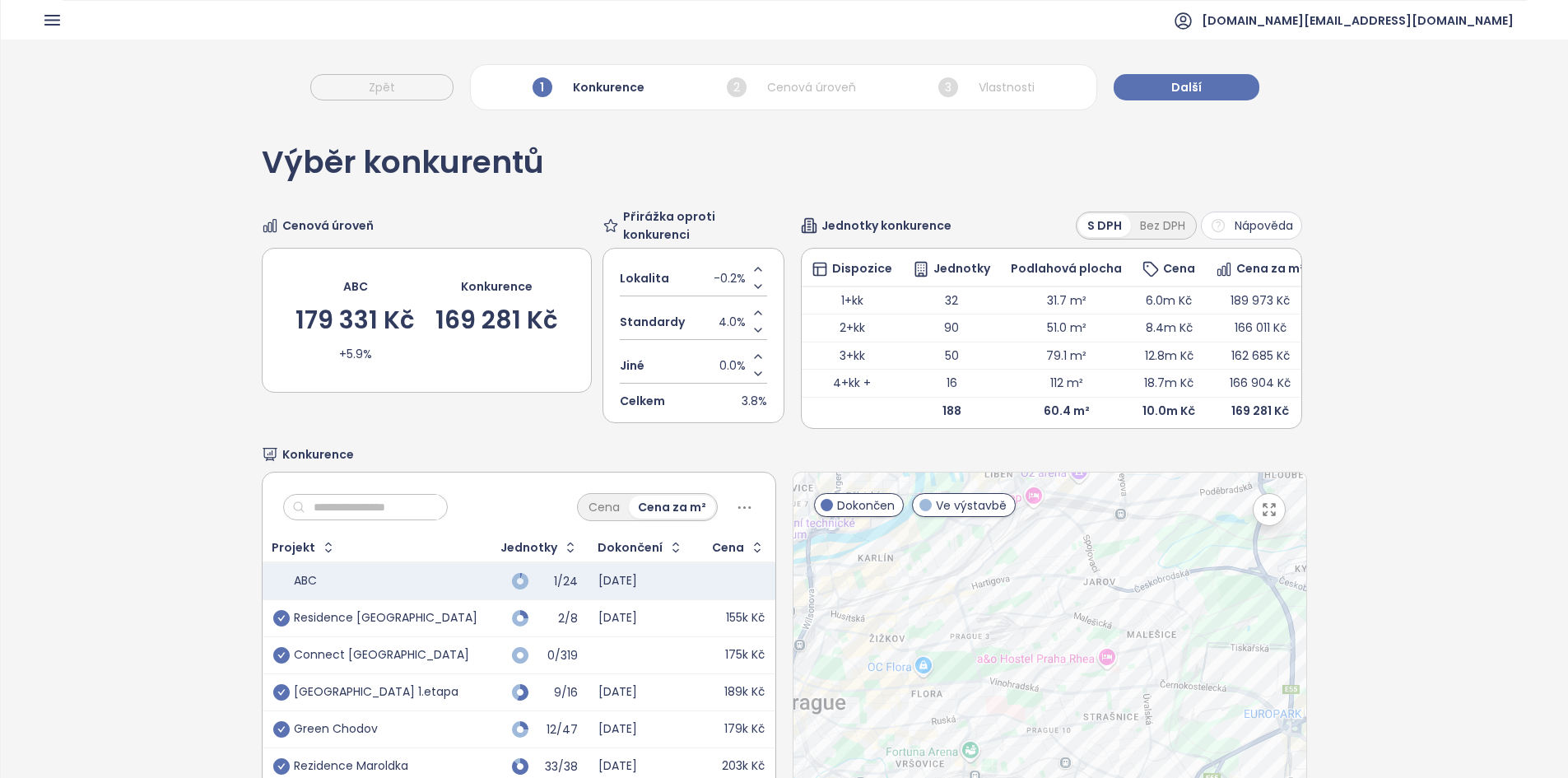
click at [40, 24] on header "builtmind.cz@builtmind.com" at bounding box center [784, 20] width 1567 height 39
click at [56, 24] on icon "button" at bounding box center [53, 20] width 14 height 9
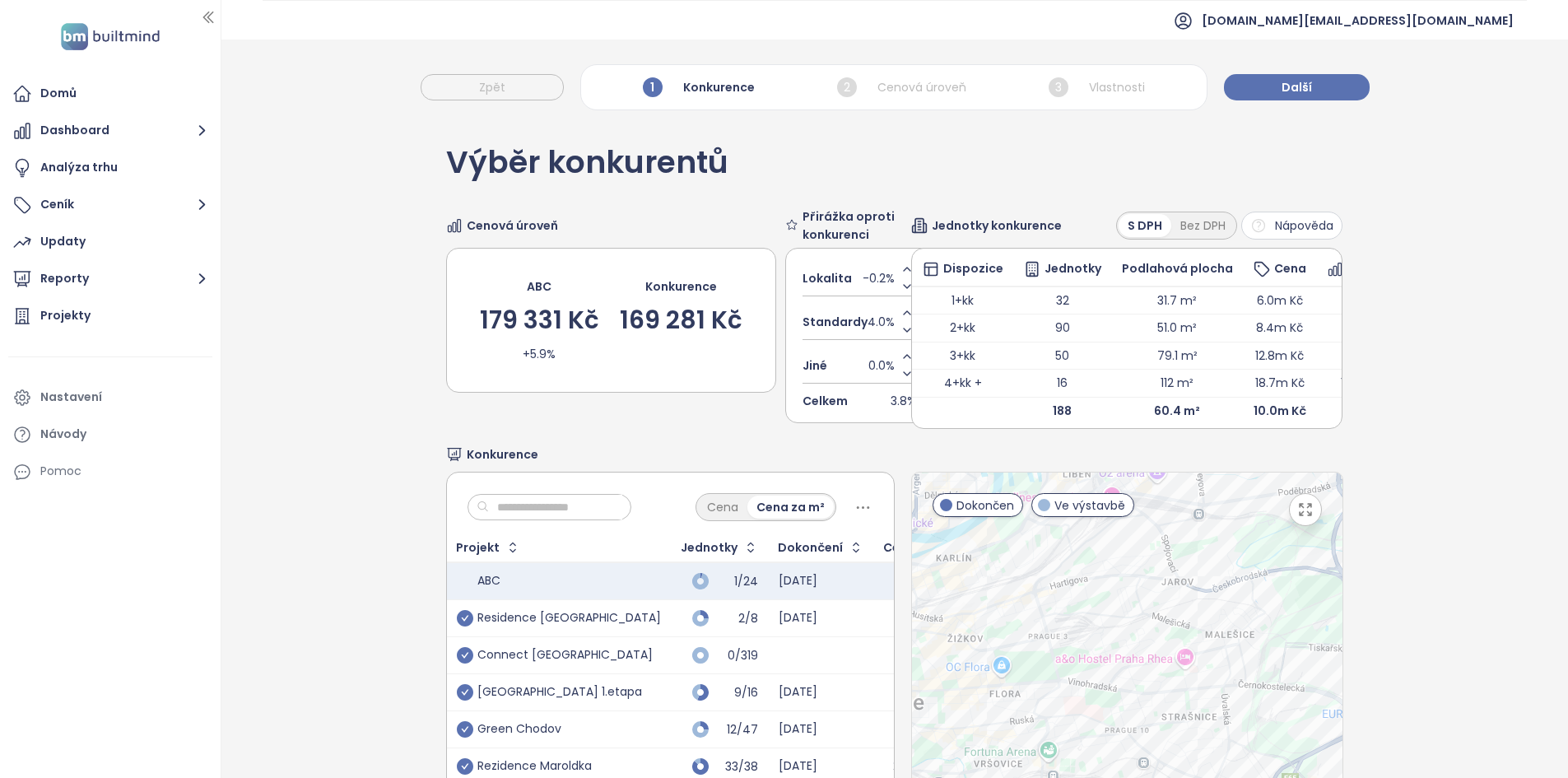
click at [207, 22] on icon "button" at bounding box center [208, 17] width 16 height 16
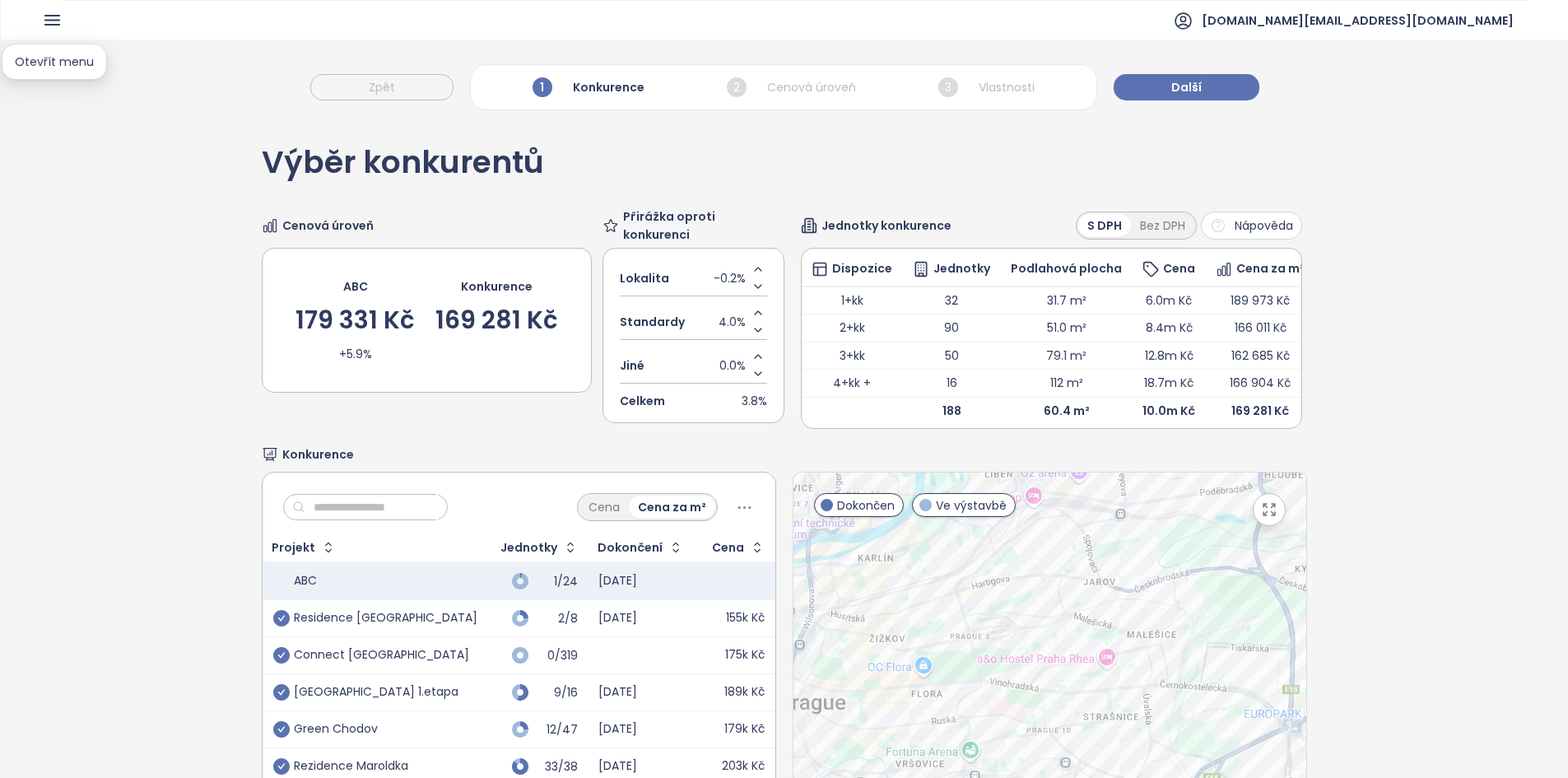
drag, startPoint x: 54, startPoint y: 13, endPoint x: 54, endPoint y: 23, distance: 10.0
click at [54, 15] on icon "button" at bounding box center [52, 20] width 21 height 21
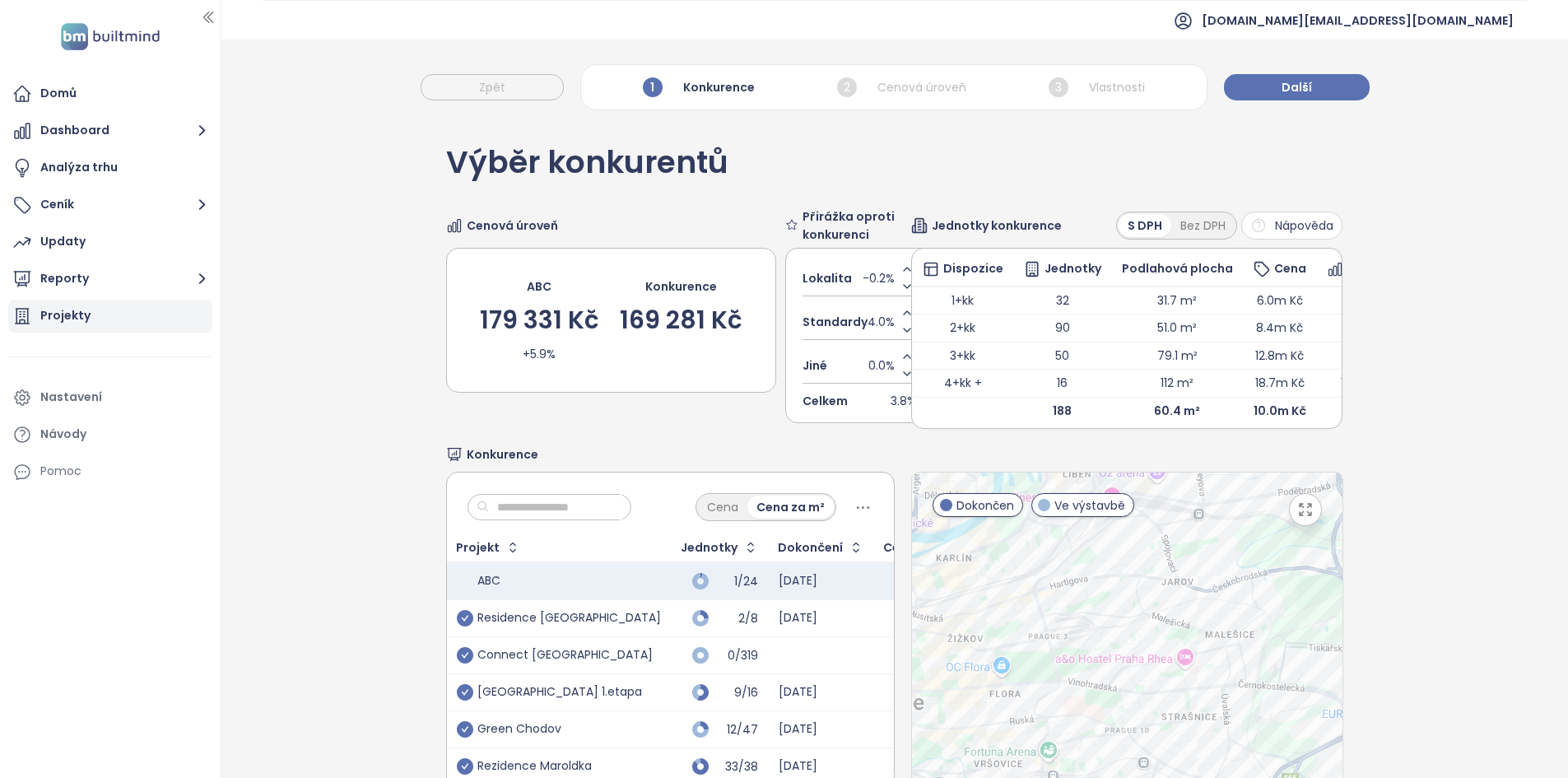
click at [107, 327] on div "Projekty" at bounding box center [110, 316] width 204 height 33
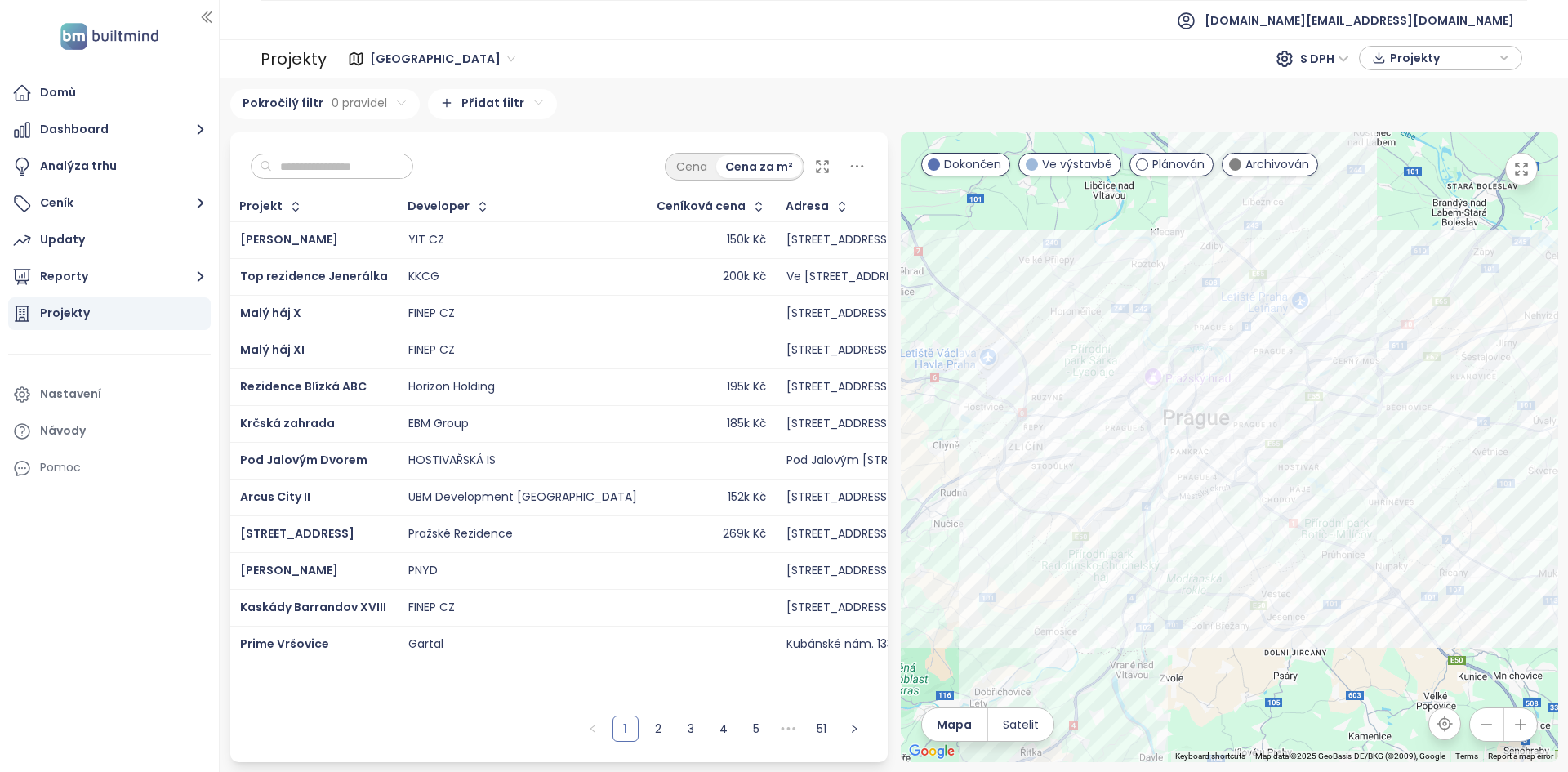
click at [474, 252] on td "YIT CZ" at bounding box center [523, 240] width 249 height 37
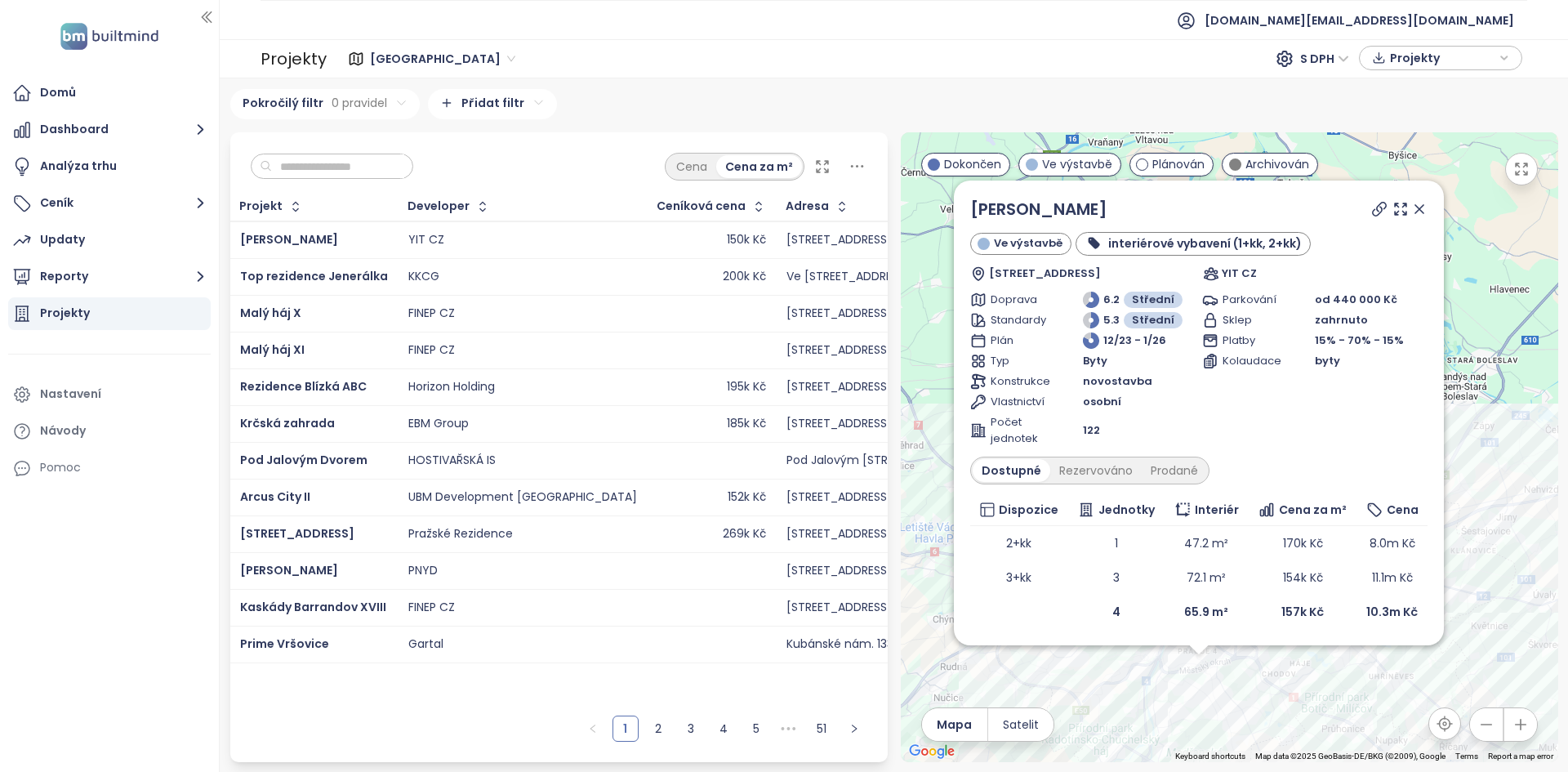
click at [1417, 210] on icon at bounding box center [1419, 209] width 16 height 16
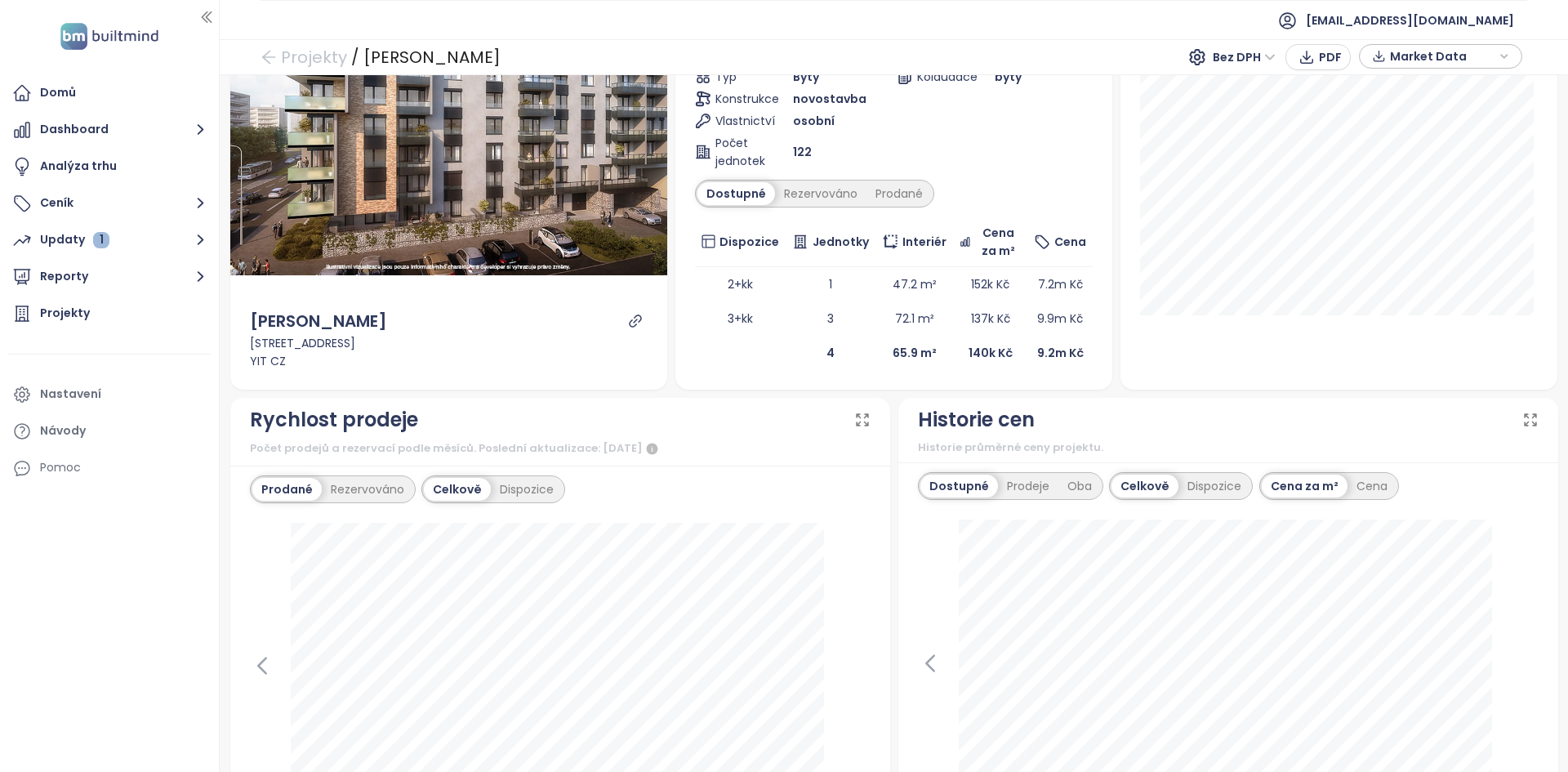
scroll to position [220, 0]
click at [88, 268] on button "Reporty" at bounding box center [109, 277] width 203 height 33
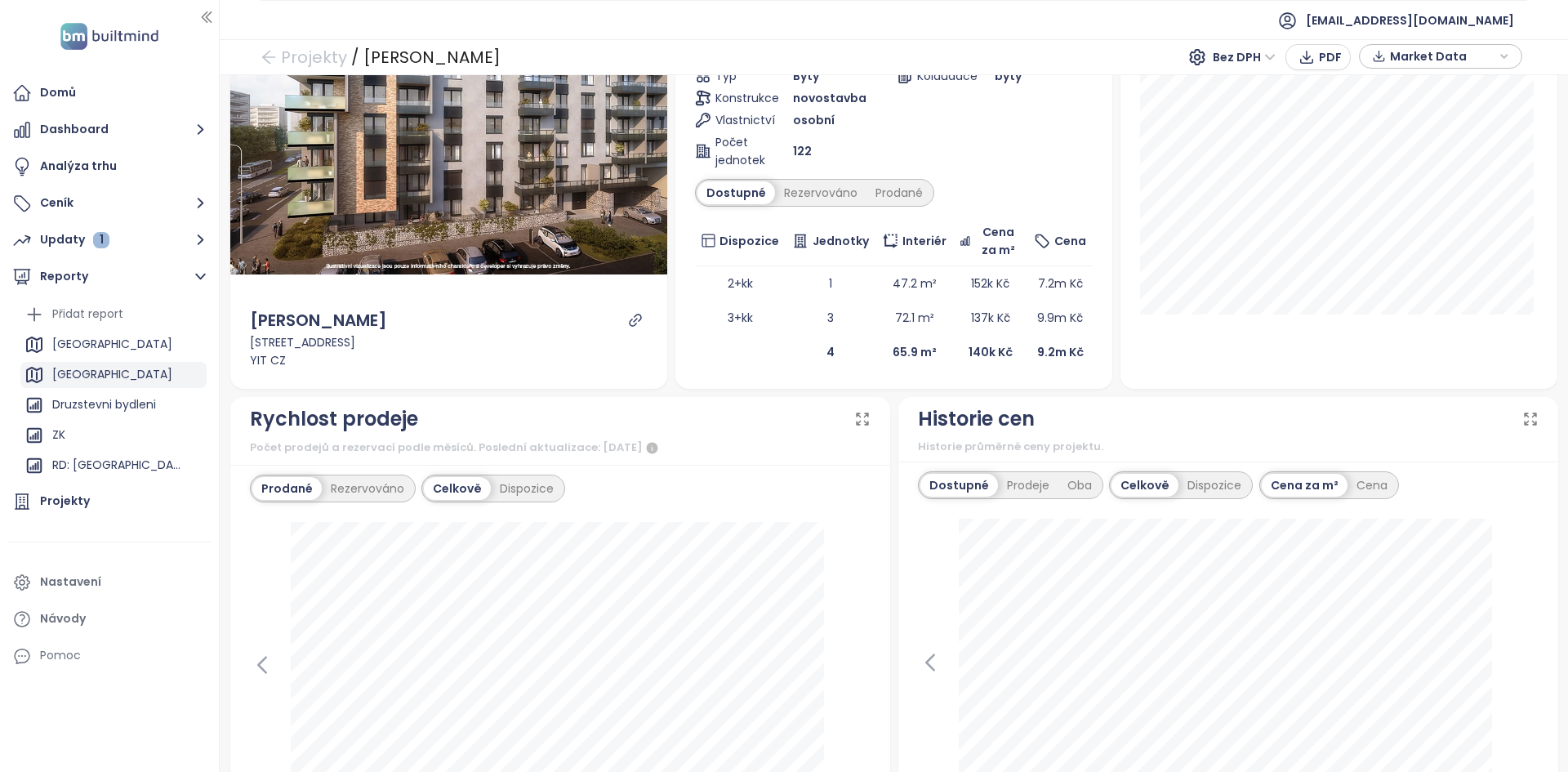
click at [105, 371] on div "[GEOGRAPHIC_DATA]" at bounding box center [113, 374] width 186 height 26
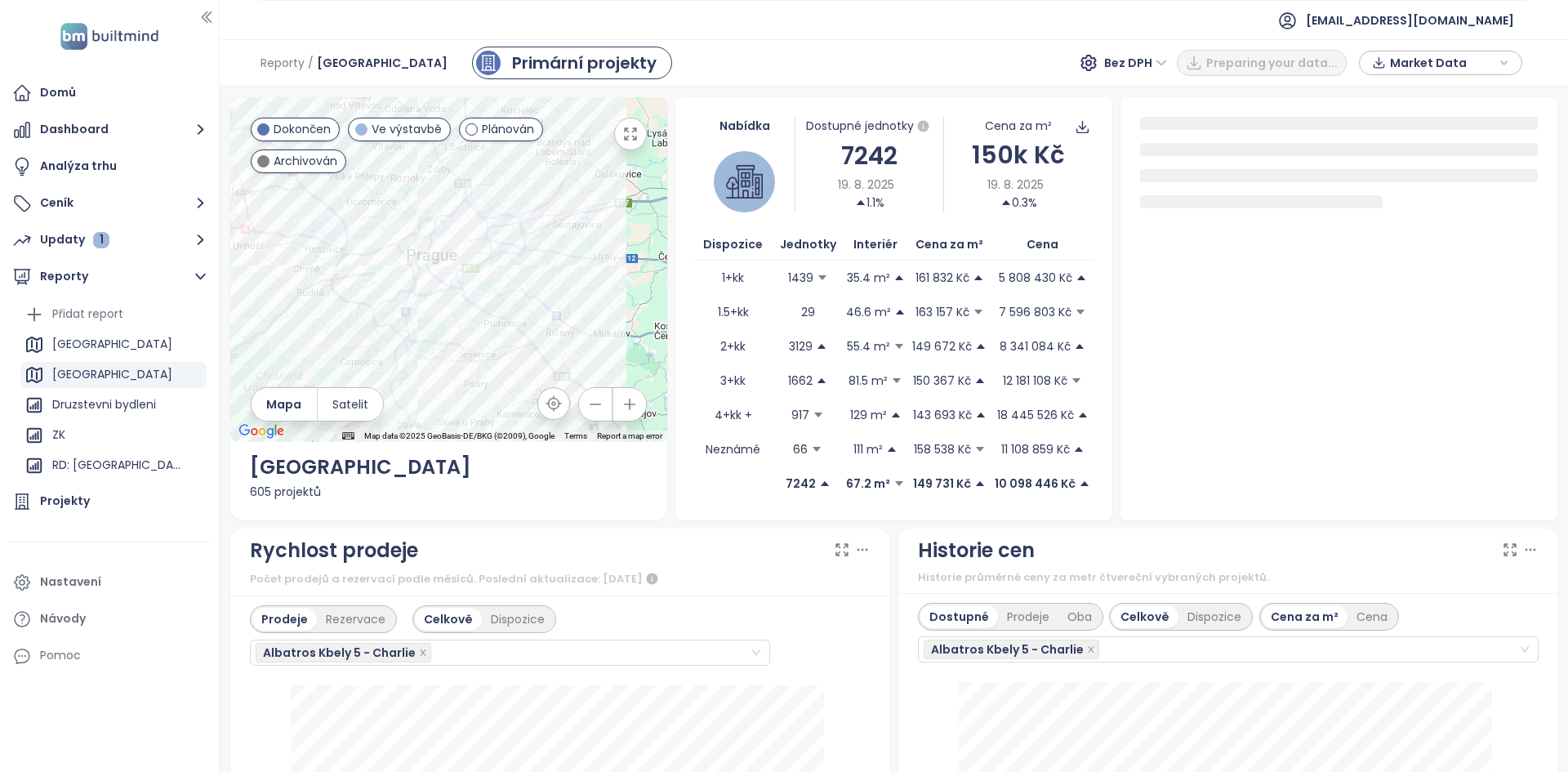
click at [860, 551] on icon at bounding box center [861, 550] width 9 height 1
click at [86, 506] on div "Projekty" at bounding box center [65, 501] width 50 height 20
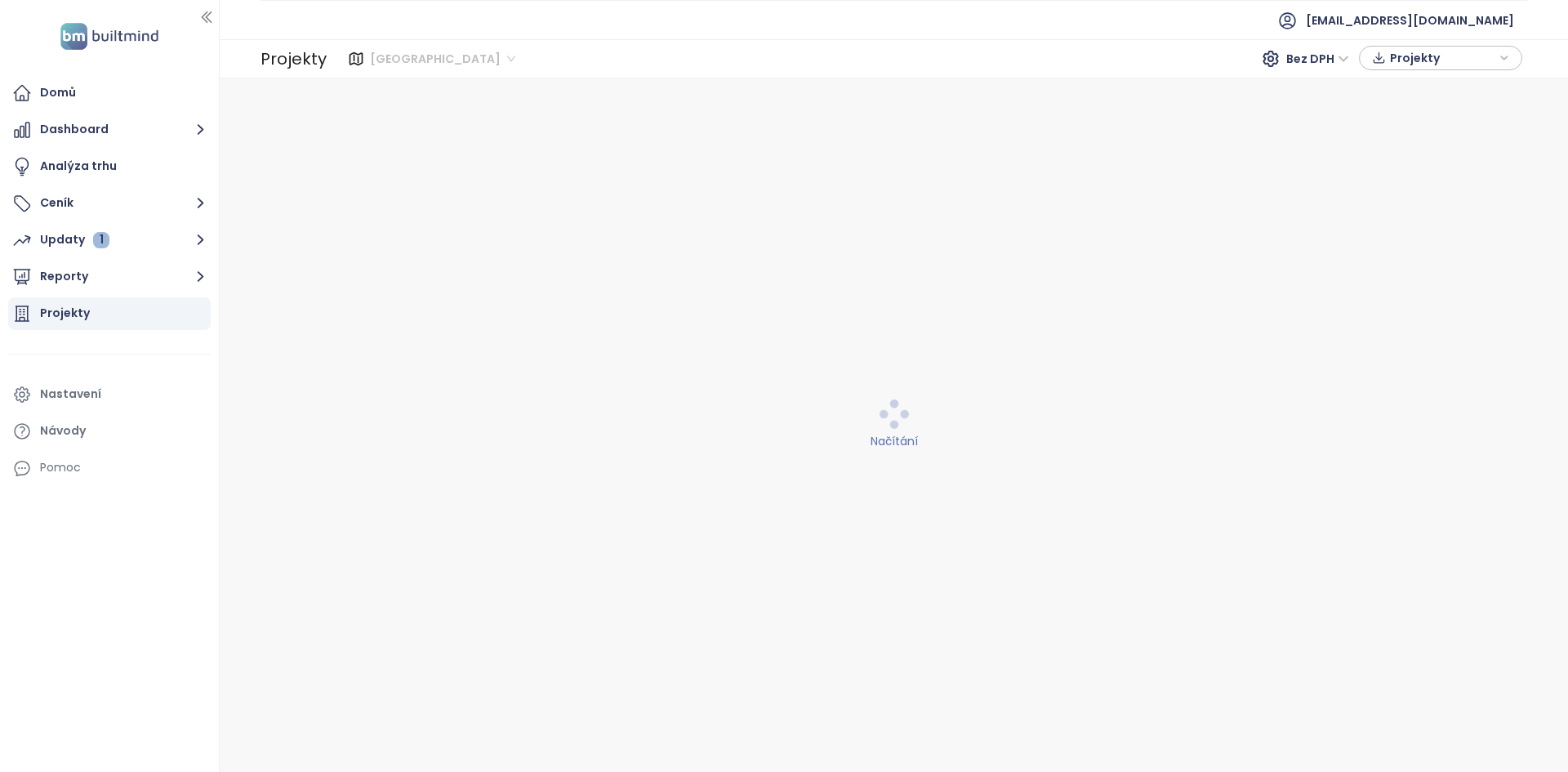
click at [450, 54] on span "[GEOGRAPHIC_DATA]" at bounding box center [442, 59] width 145 height 25
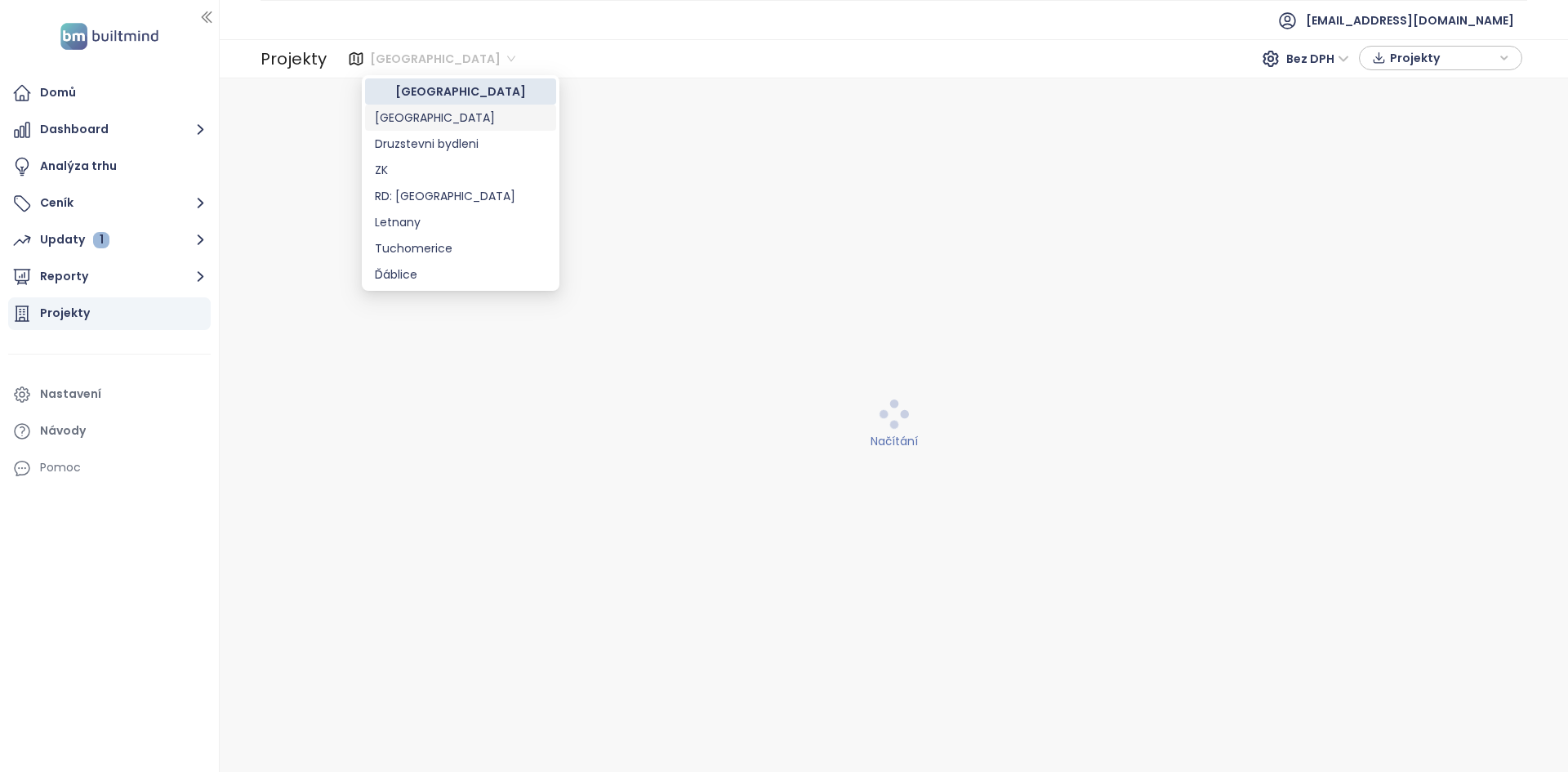
click at [402, 125] on div "[GEOGRAPHIC_DATA]" at bounding box center [460, 117] width 172 height 18
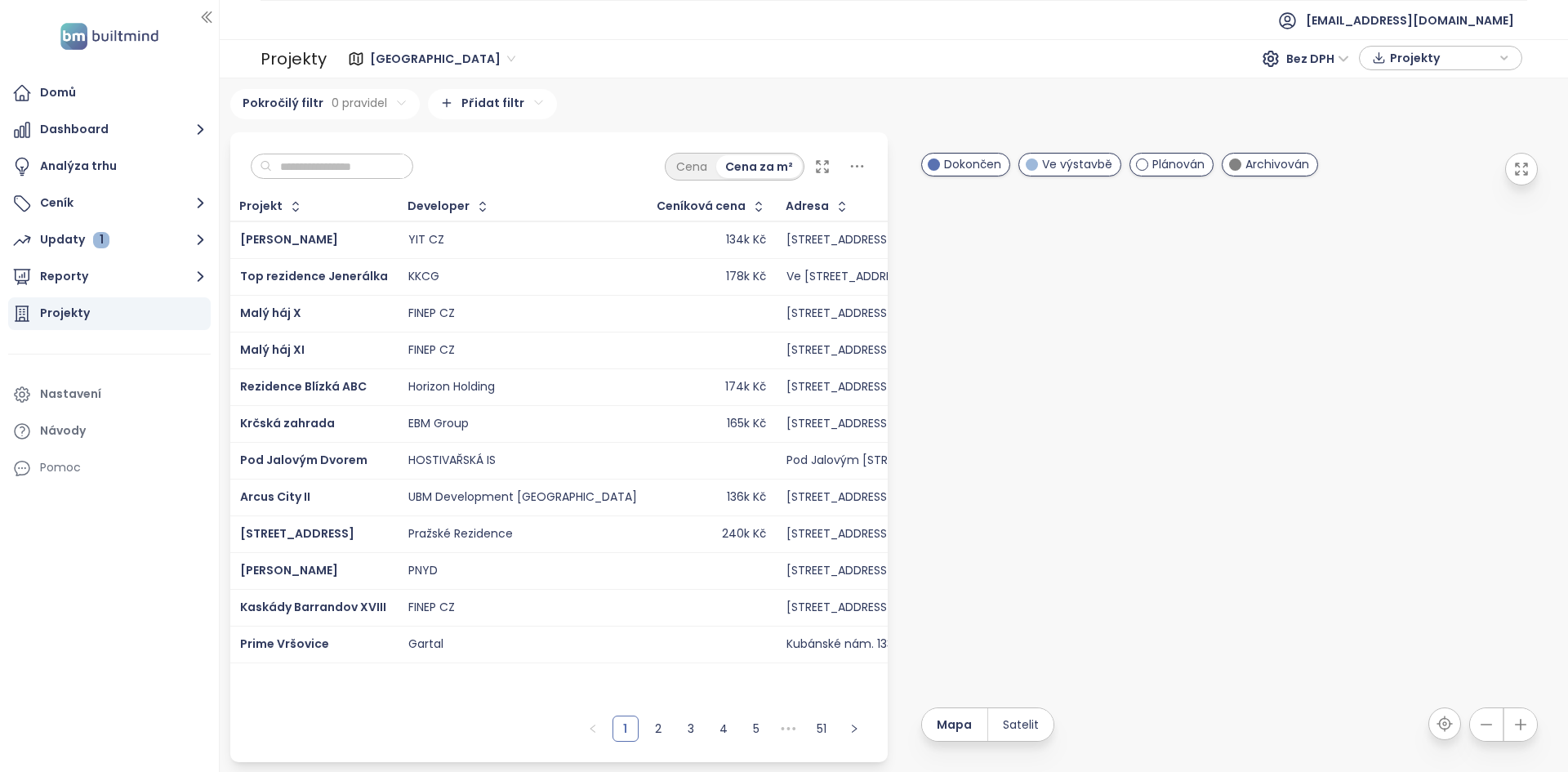
click at [386, 159] on input "text" at bounding box center [338, 167] width 132 height 25
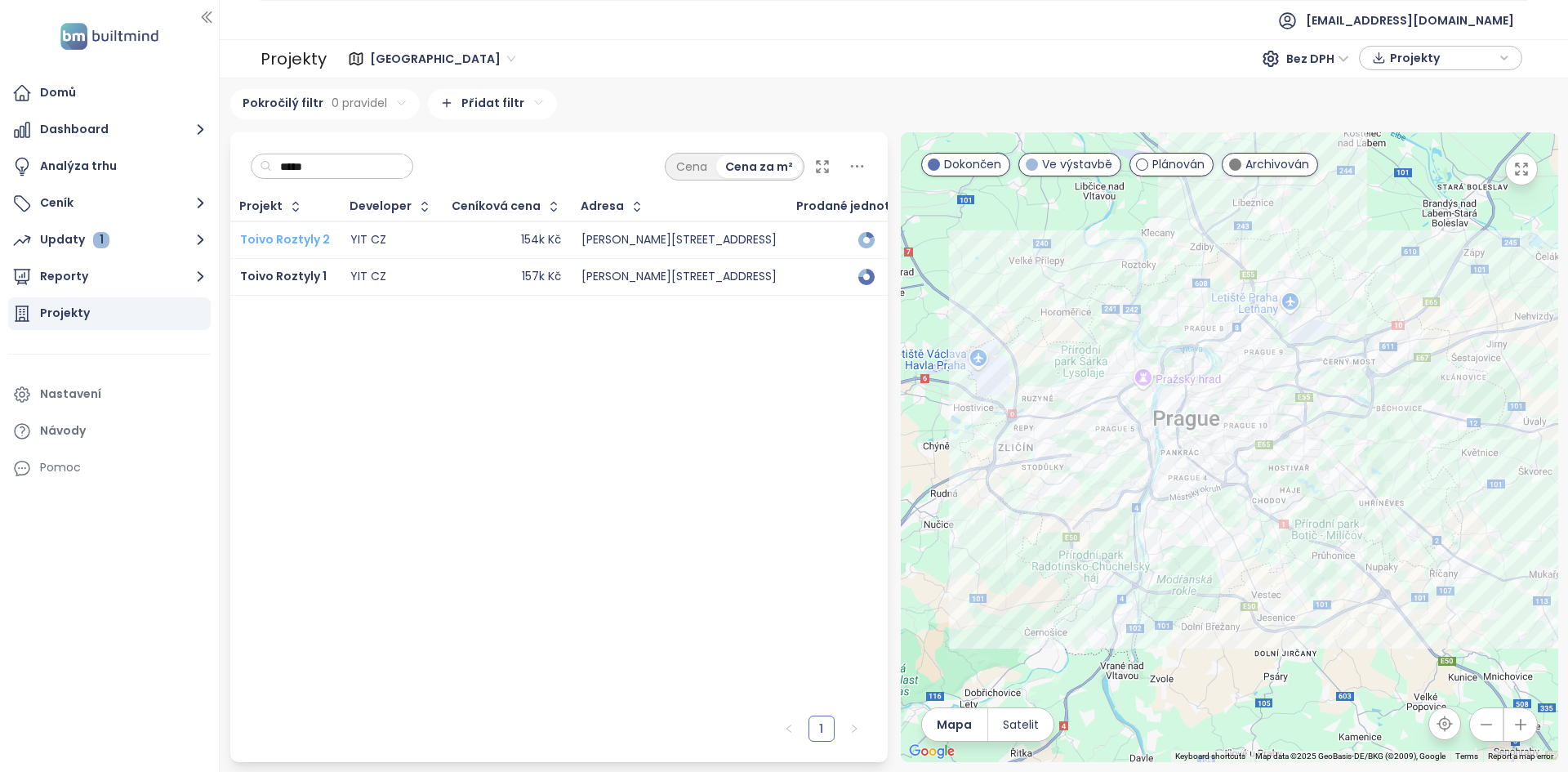
type input "*****"
click at [300, 240] on span "Toivo Roztyly 2" at bounding box center [284, 239] width 90 height 16
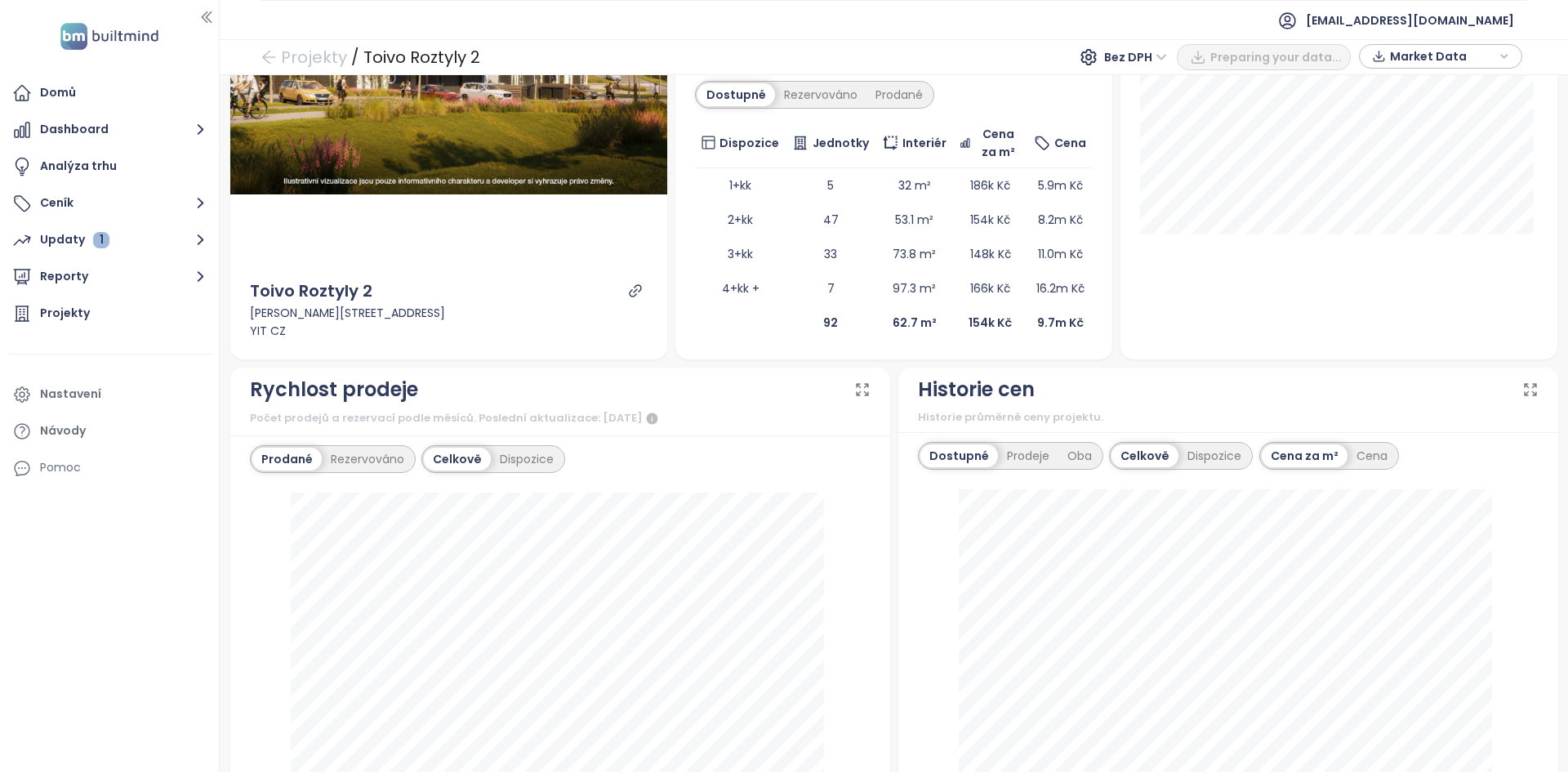
scroll to position [484, 0]
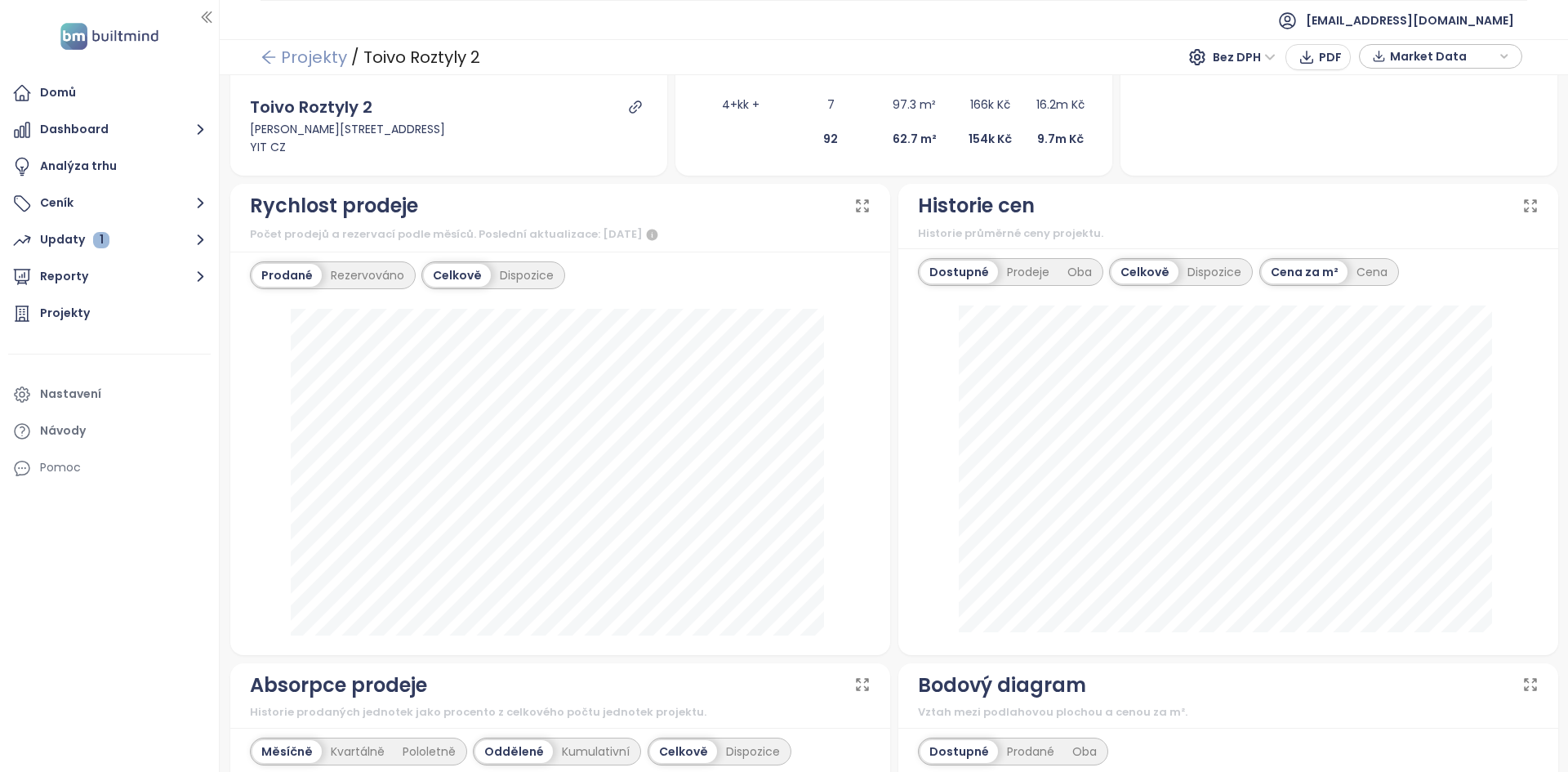
click at [306, 65] on link "Projekty" at bounding box center [303, 57] width 86 height 29
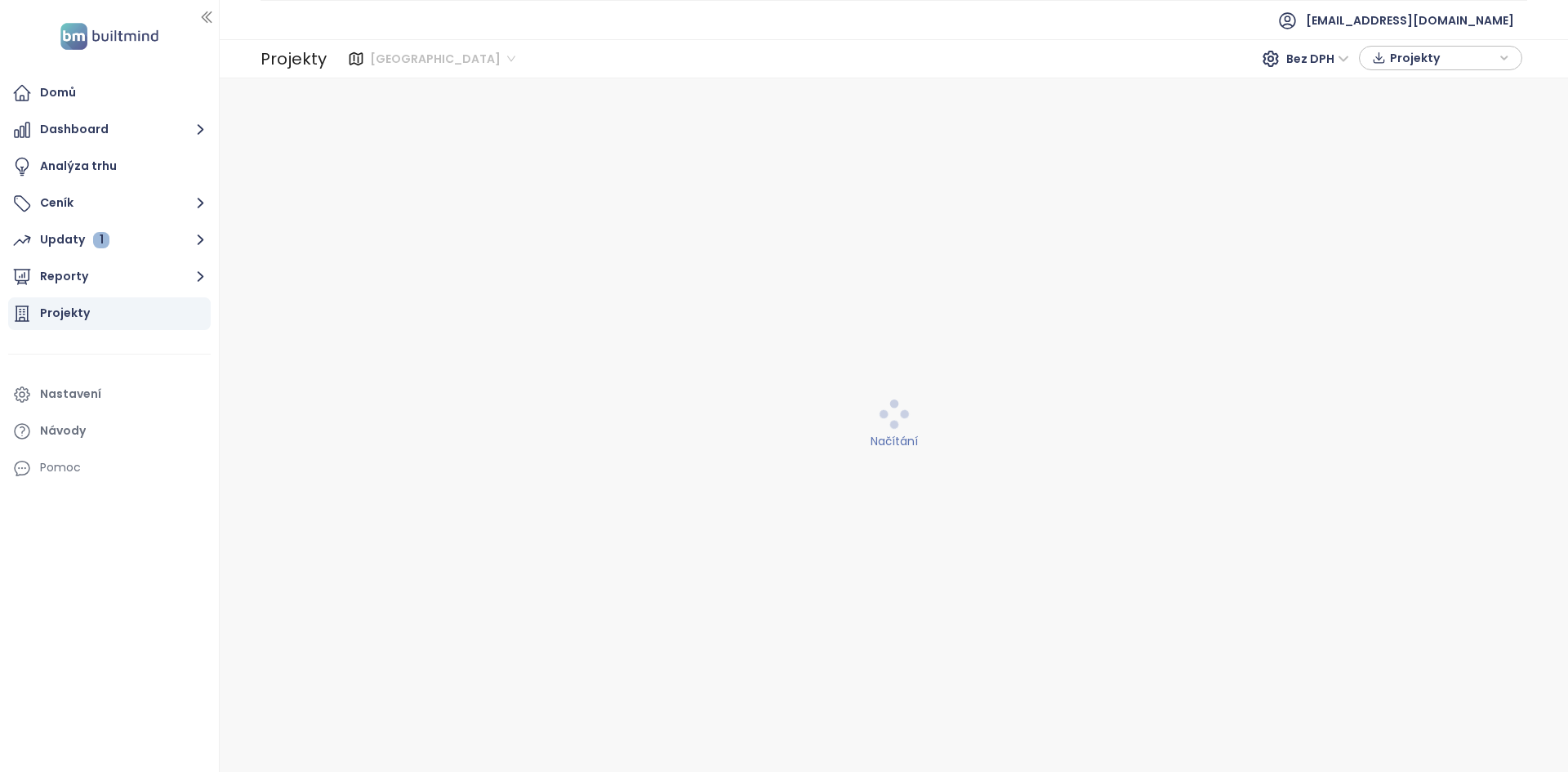
click at [387, 67] on span "[GEOGRAPHIC_DATA]" at bounding box center [442, 59] width 145 height 25
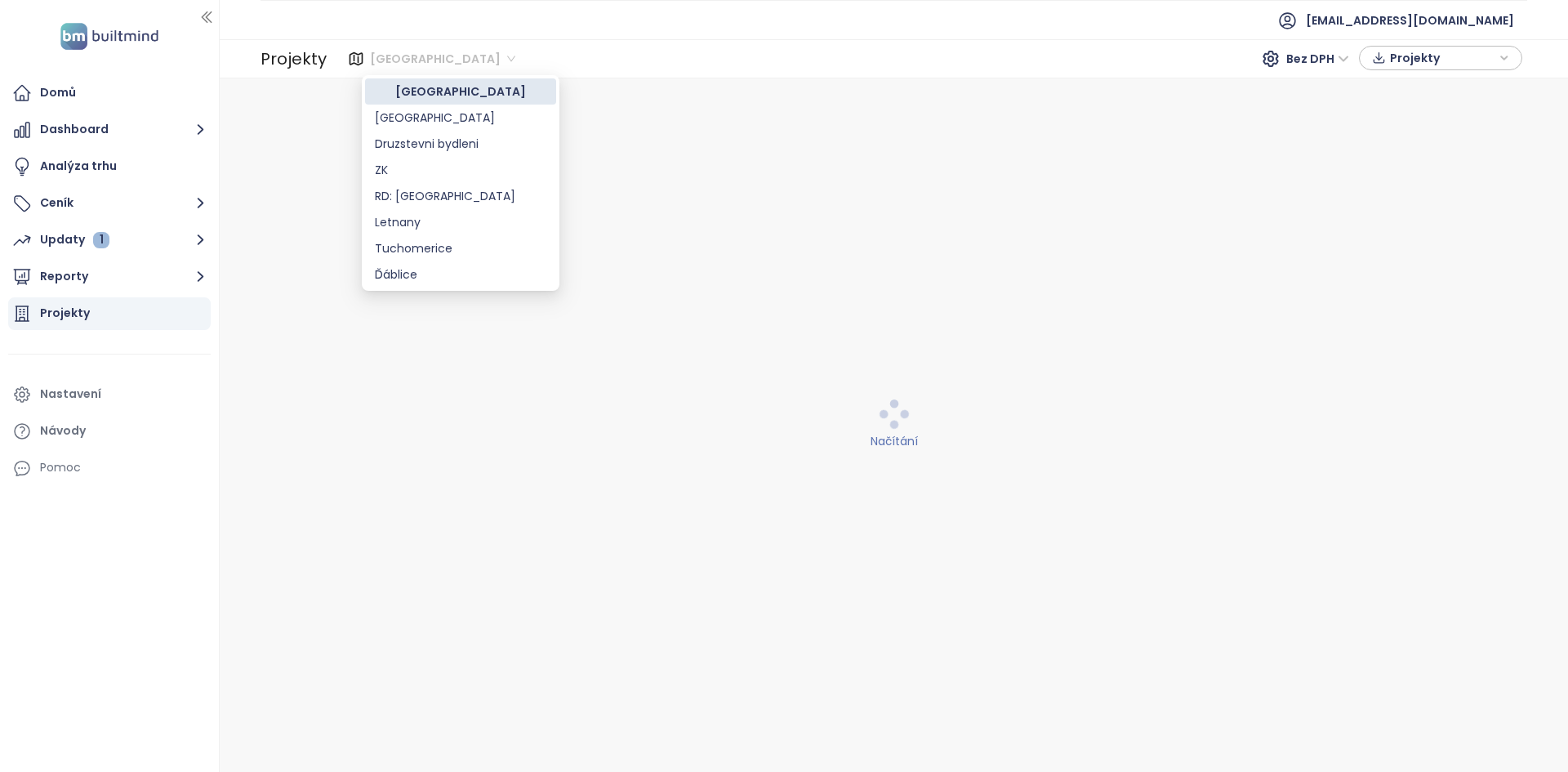
click at [398, 114] on div "[GEOGRAPHIC_DATA]" at bounding box center [460, 117] width 172 height 18
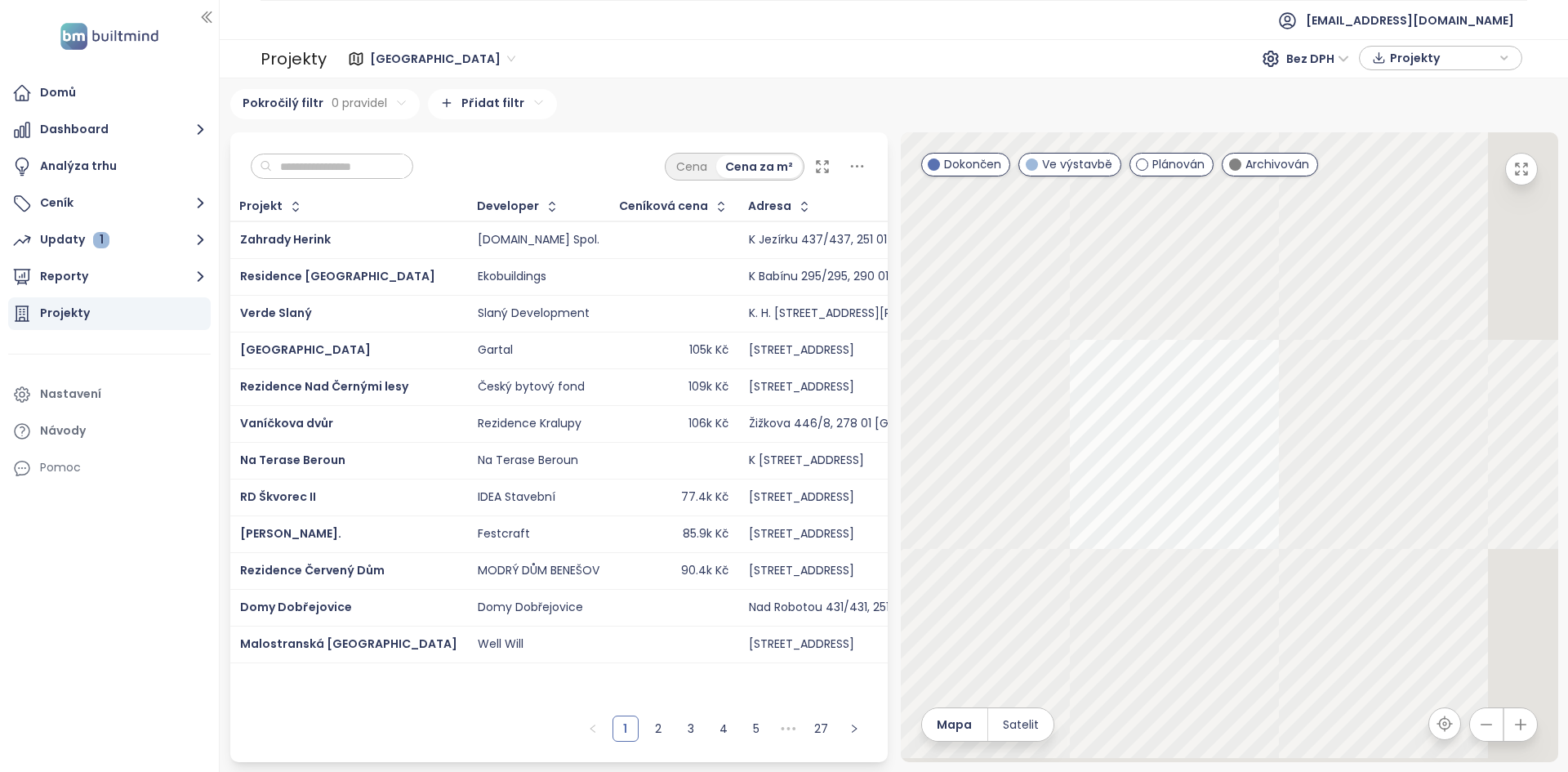
click at [346, 159] on input "text" at bounding box center [338, 167] width 132 height 25
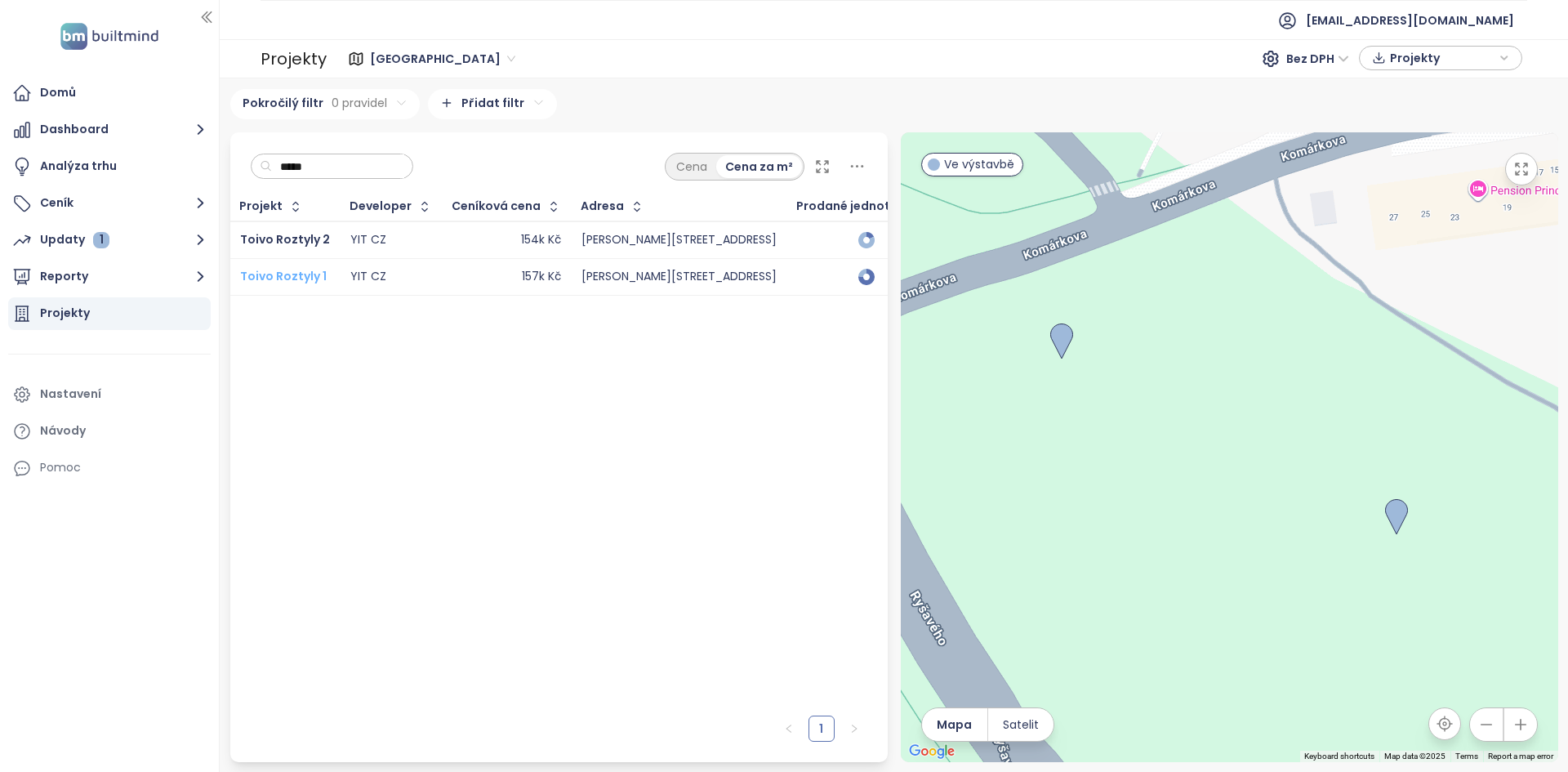
type input "*****"
click at [297, 273] on span "Toivo Roztyly 1" at bounding box center [283, 276] width 86 height 16
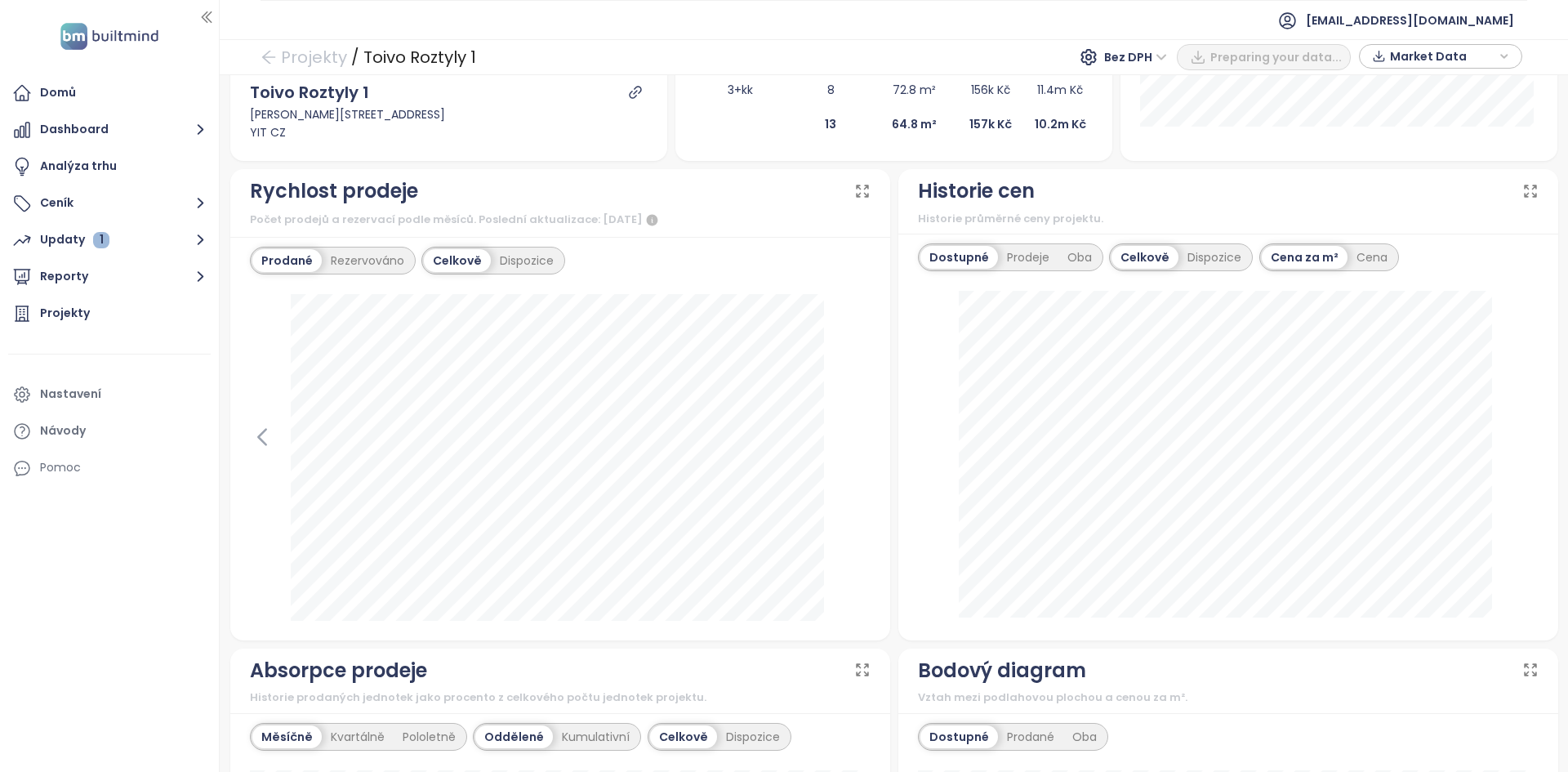
scroll to position [407, 0]
click at [272, 440] on icon at bounding box center [262, 438] width 25 height 25
click at [850, 437] on icon at bounding box center [859, 438] width 25 height 25
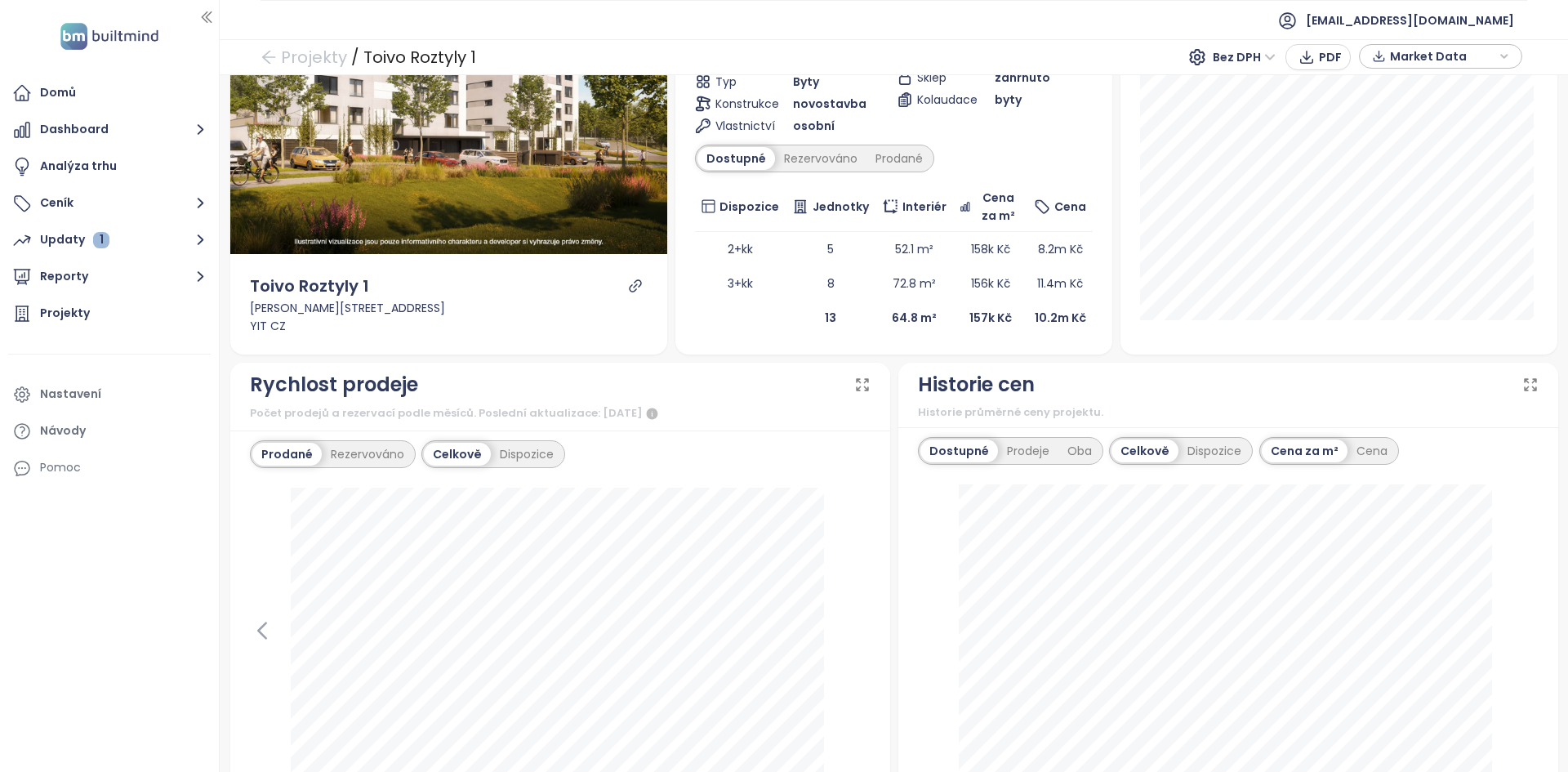
scroll to position [213, 0]
